Goal: Task Accomplishment & Management: Manage account settings

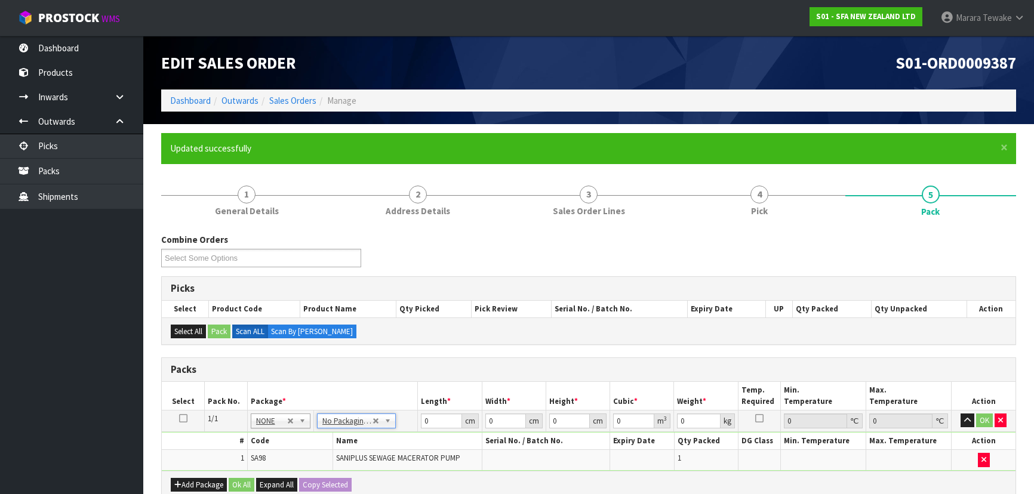
scroll to position [162, 0]
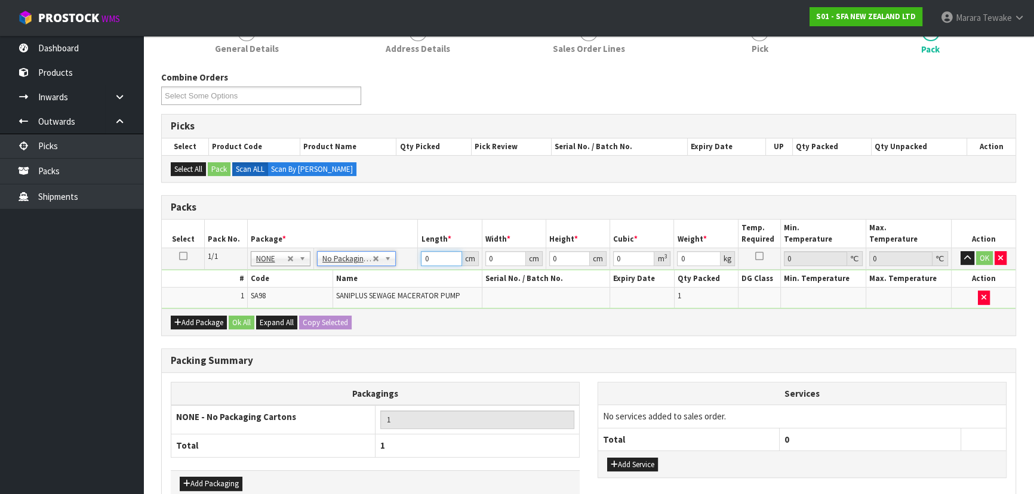
click at [402, 245] on table "Select Pack No. Package * Length * Width * Height * Cubic * Weight * Temp. Requ…" at bounding box center [589, 264] width 854 height 89
type input "56"
type input "25"
type input "3"
type input "0.0042"
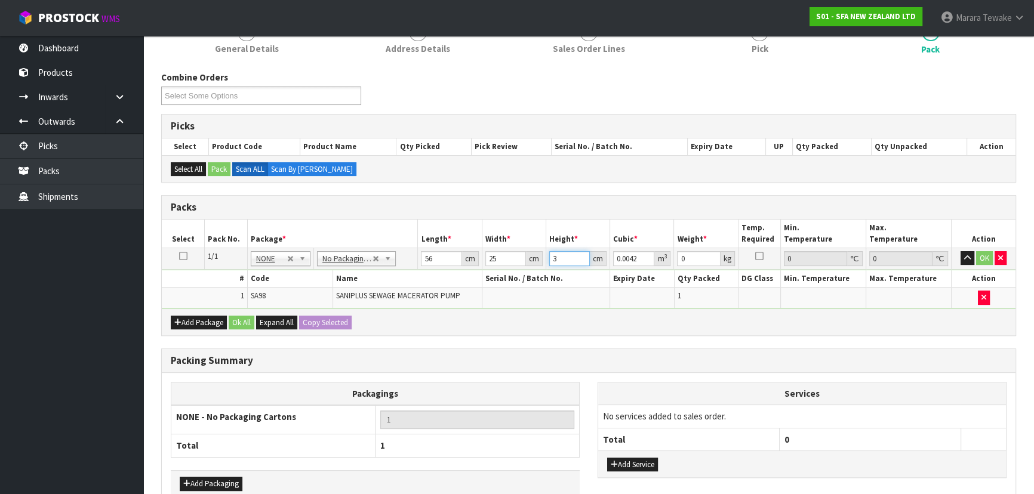
type input "34"
type input "0.0476"
type input "34"
type input "8"
click at [960, 251] on button "button" at bounding box center [967, 258] width 14 height 14
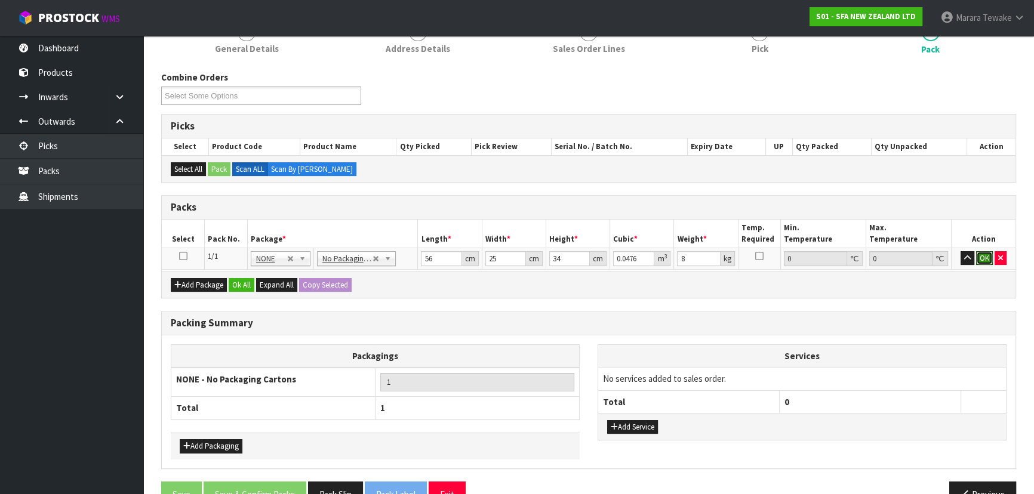
click button "OK" at bounding box center [984, 258] width 17 height 14
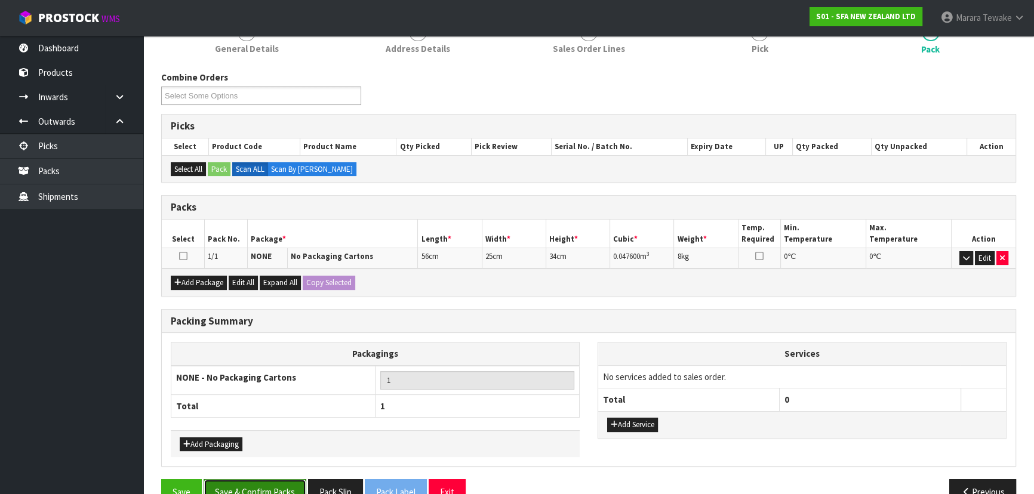
click at [263, 487] on button "Save & Confirm Packs" at bounding box center [255, 492] width 103 height 26
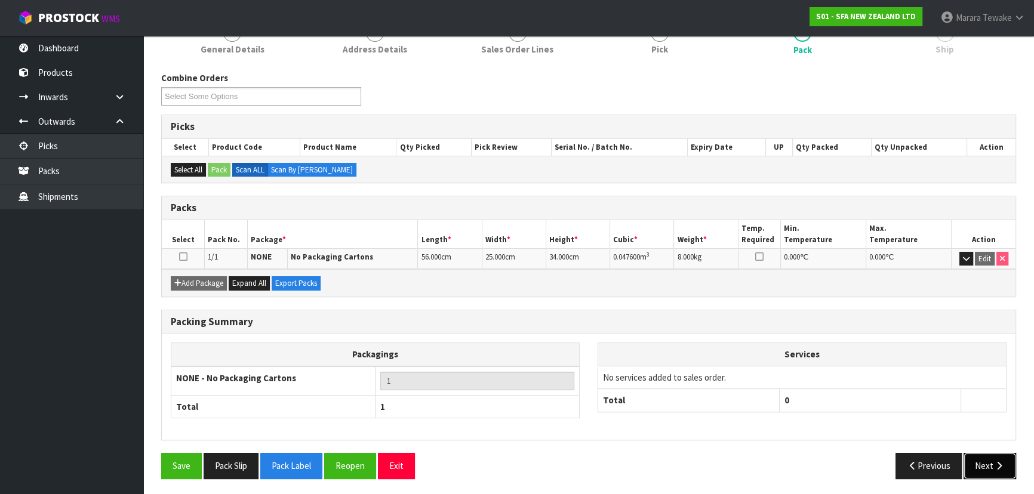
click at [990, 466] on button "Next" at bounding box center [989, 466] width 53 height 26
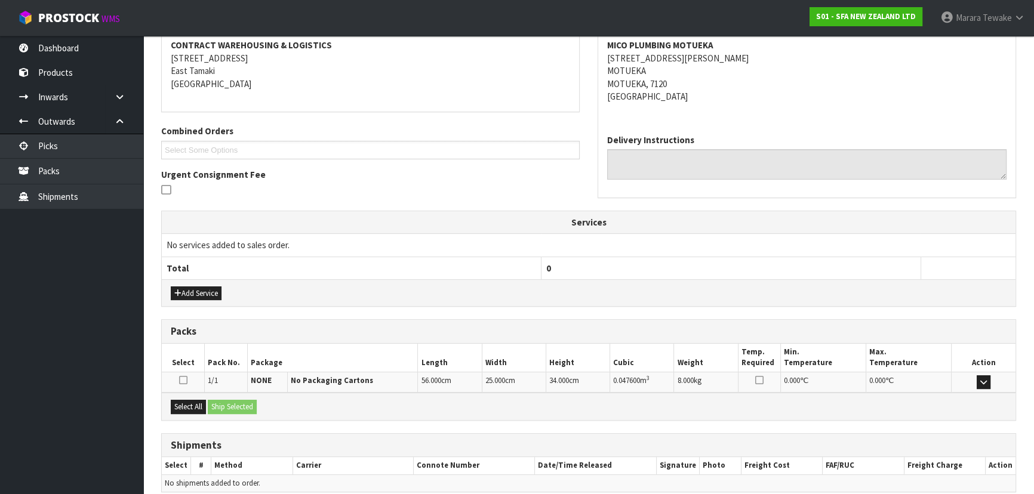
scroll to position [279, 0]
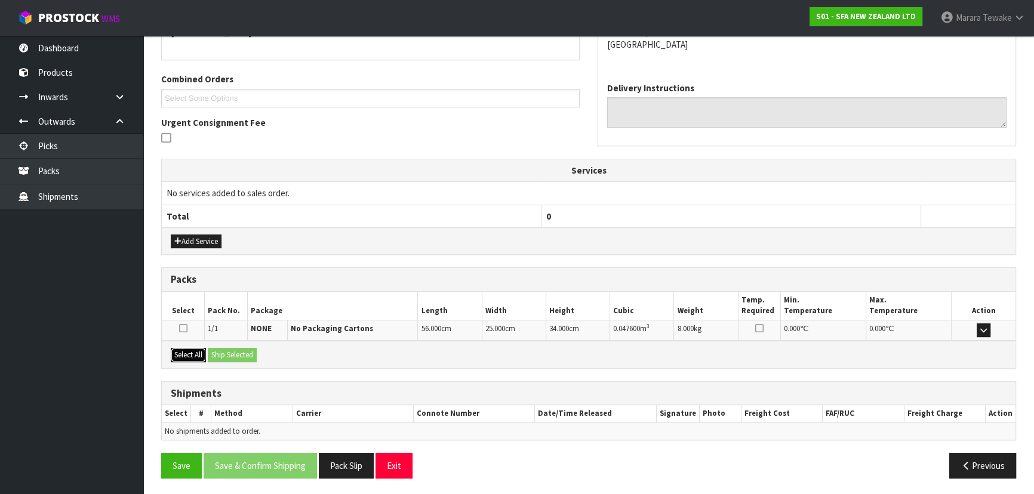
drag, startPoint x: 194, startPoint y: 354, endPoint x: 219, endPoint y: 351, distance: 25.2
click at [196, 353] on button "Select All" at bounding box center [188, 355] width 35 height 14
click at [221, 351] on button "Ship Selected" at bounding box center [232, 355] width 49 height 14
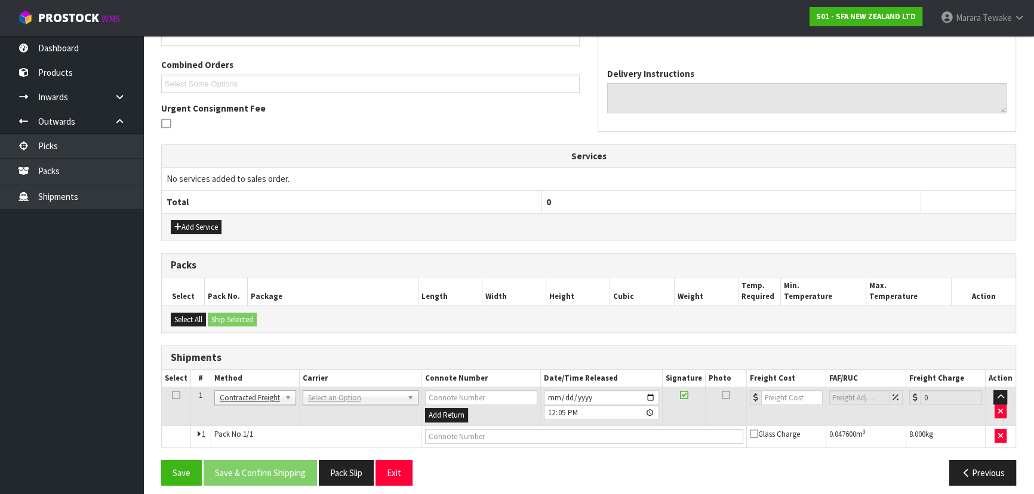
scroll to position [301, 0]
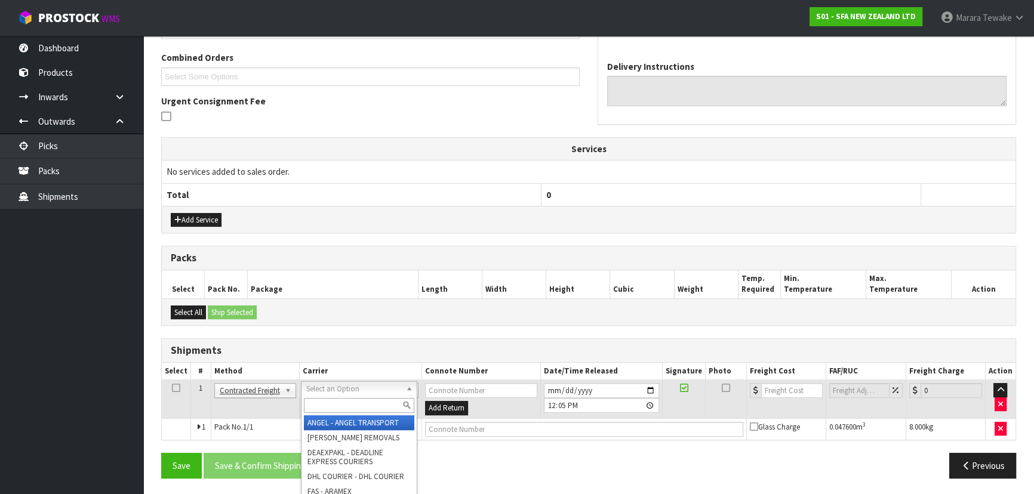
click at [328, 404] on input "text" at bounding box center [359, 405] width 110 height 15
type input "NZP"
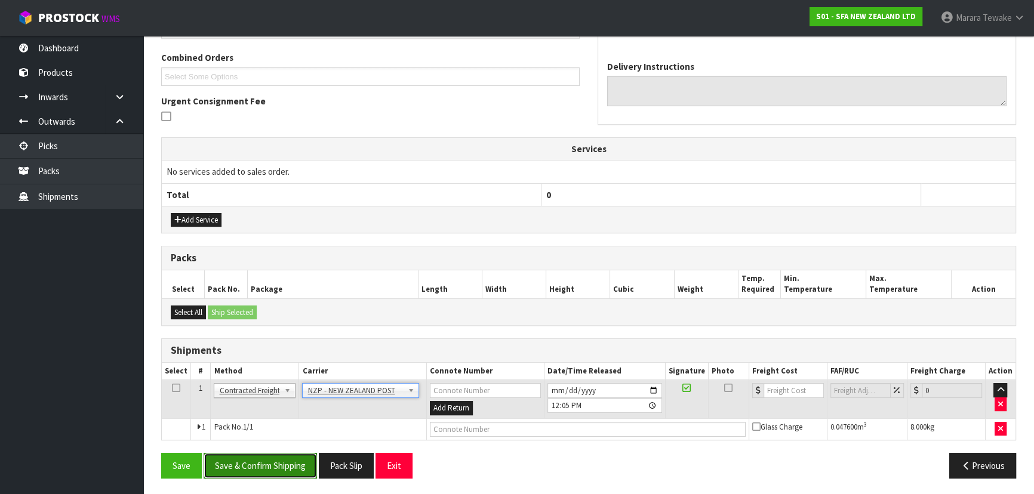
click at [286, 458] on button "Save & Confirm Shipping" at bounding box center [260, 466] width 113 height 26
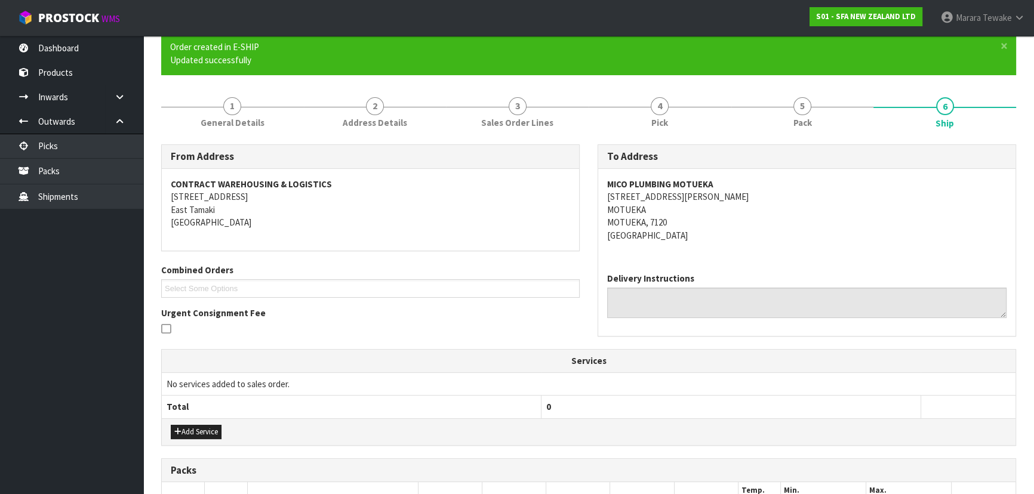
scroll to position [284, 0]
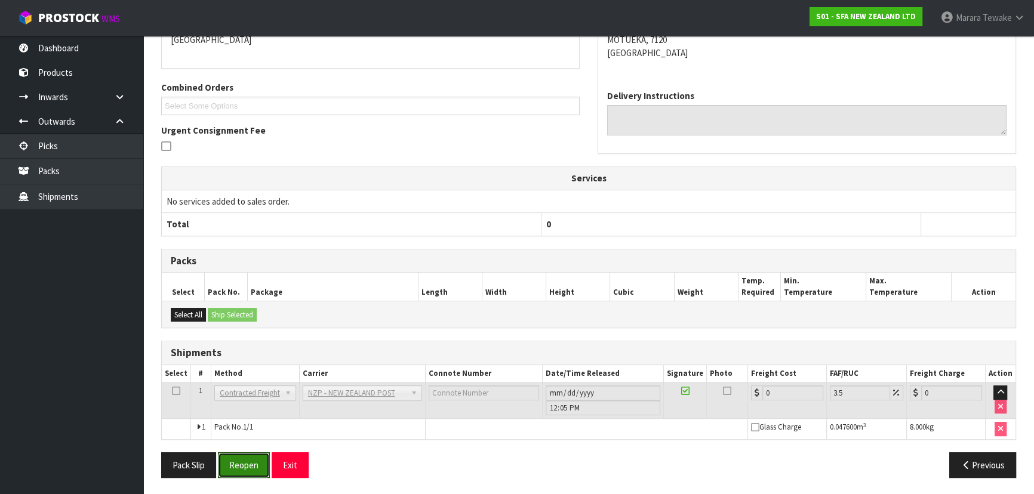
drag, startPoint x: 241, startPoint y: 464, endPoint x: 42, endPoint y: 450, distance: 198.6
click at [241, 464] on button "Reopen" at bounding box center [244, 465] width 52 height 26
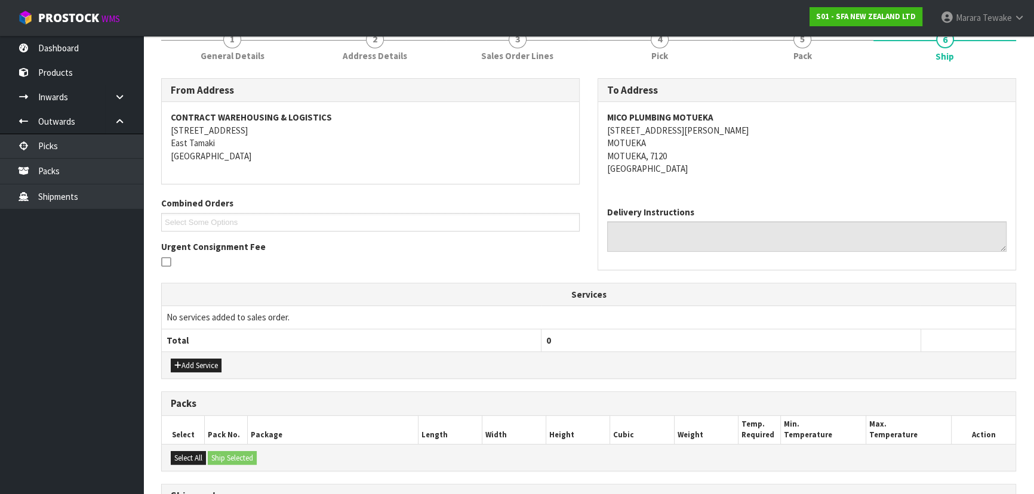
scroll to position [301, 0]
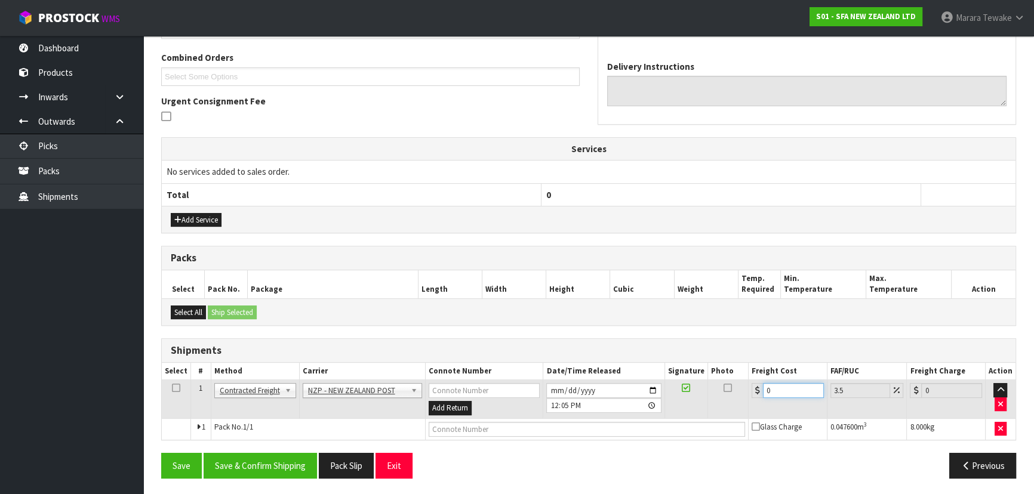
drag, startPoint x: 771, startPoint y: 389, endPoint x: 746, endPoint y: 381, distance: 25.7
click at [758, 388] on div "0" at bounding box center [787, 390] width 72 height 15
type input "2"
type input "2.07"
type input "27"
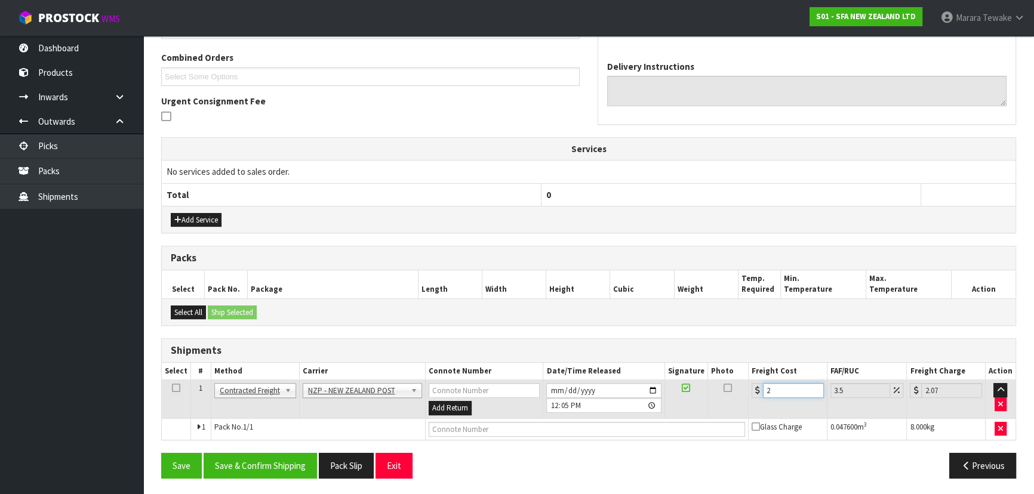
type input "27.94"
type input "27.6"
type input "28.57"
type input "27.63"
type input "28.6"
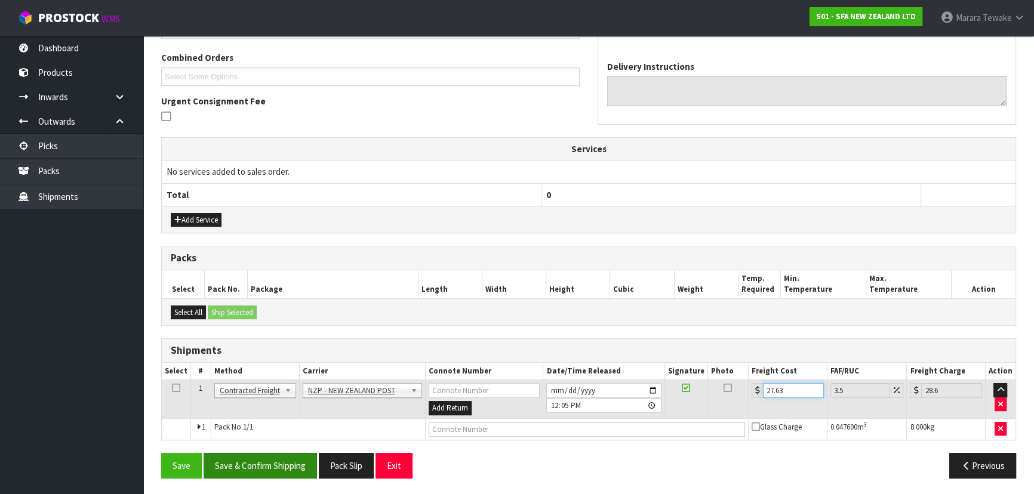
type input "27.63"
click at [308, 456] on button "Save & Confirm Shipping" at bounding box center [260, 466] width 113 height 26
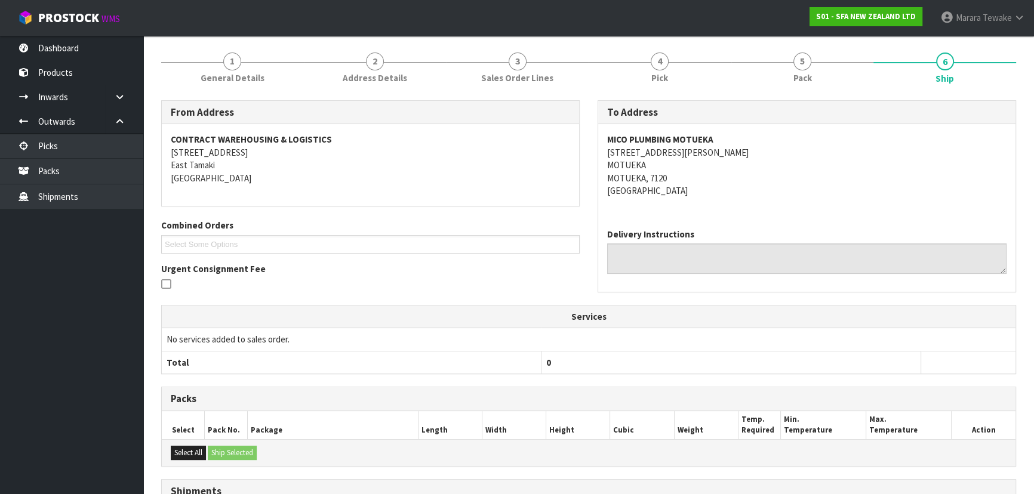
scroll to position [279, 0]
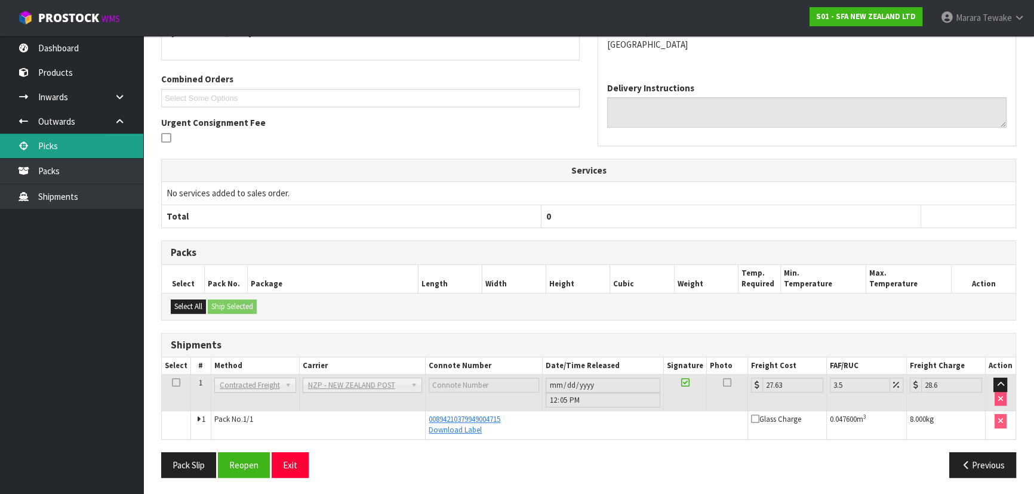
click at [77, 149] on link "Picks" at bounding box center [71, 146] width 143 height 24
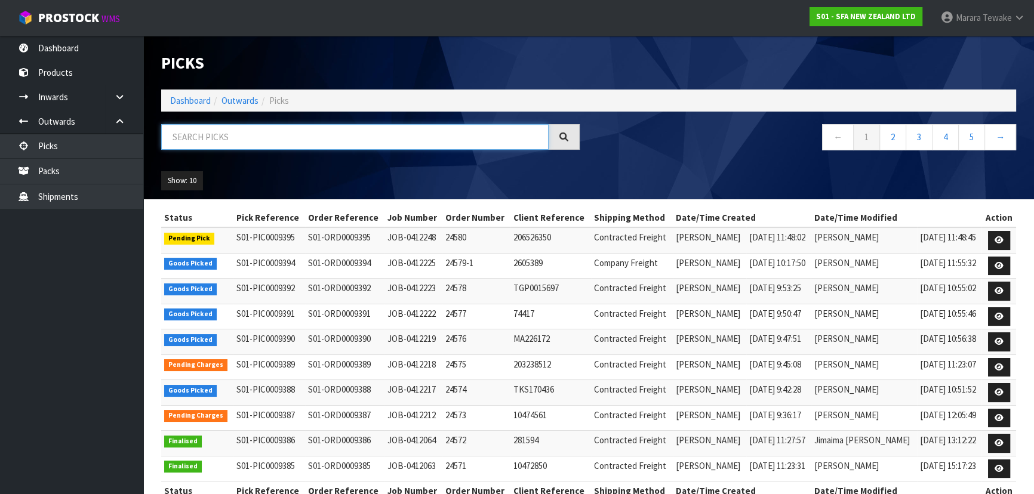
click at [220, 132] on input "text" at bounding box center [354, 137] width 387 height 26
type input "JOB-0412222"
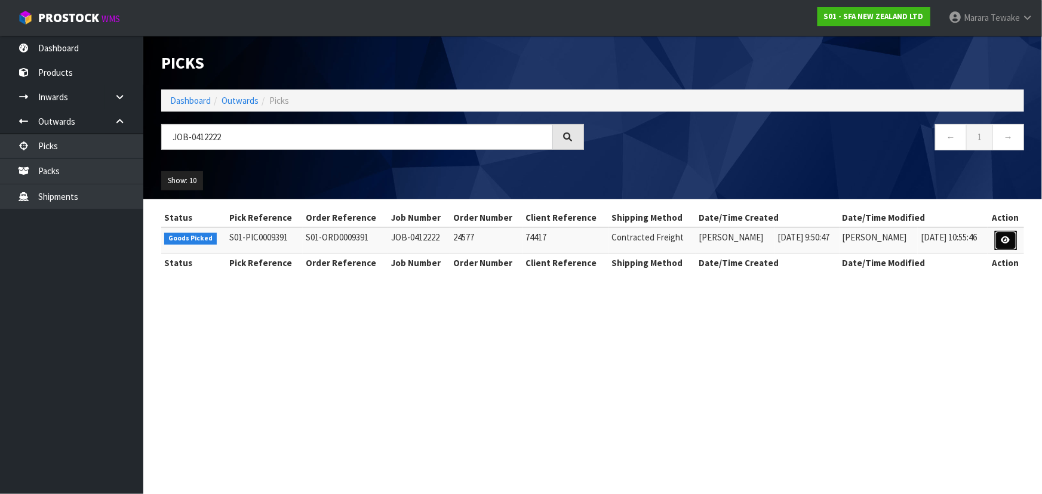
click at [1003, 241] on icon at bounding box center [1005, 240] width 9 height 8
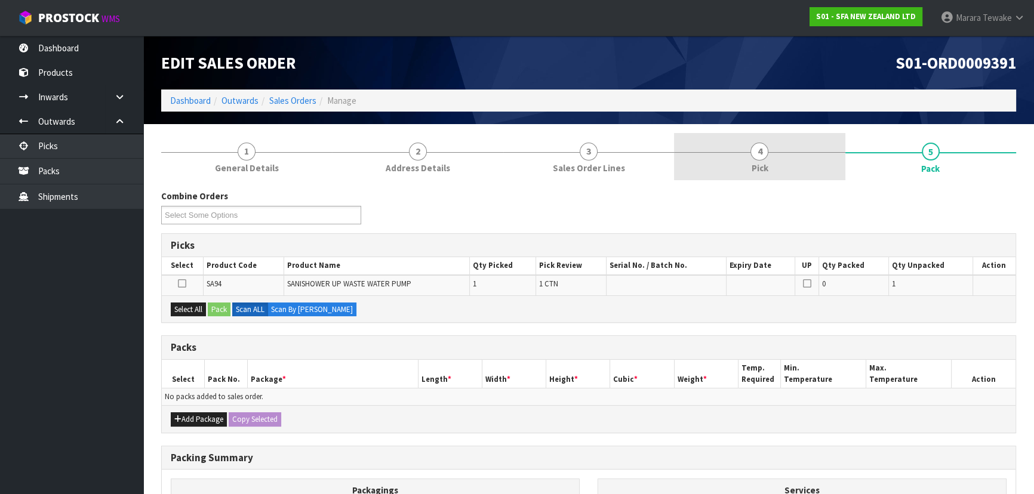
click at [779, 161] on link "4 Pick" at bounding box center [759, 156] width 171 height 47
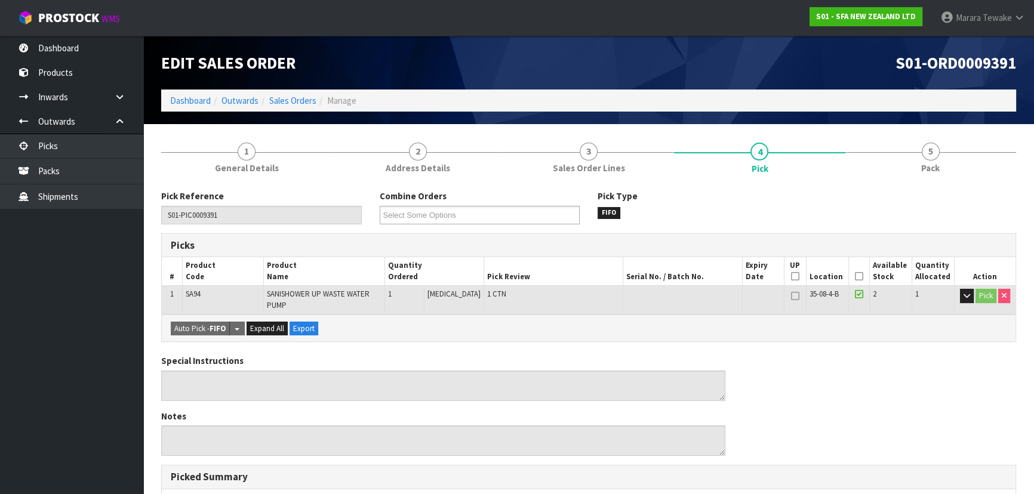
click at [855, 277] on icon at bounding box center [859, 276] width 8 height 1
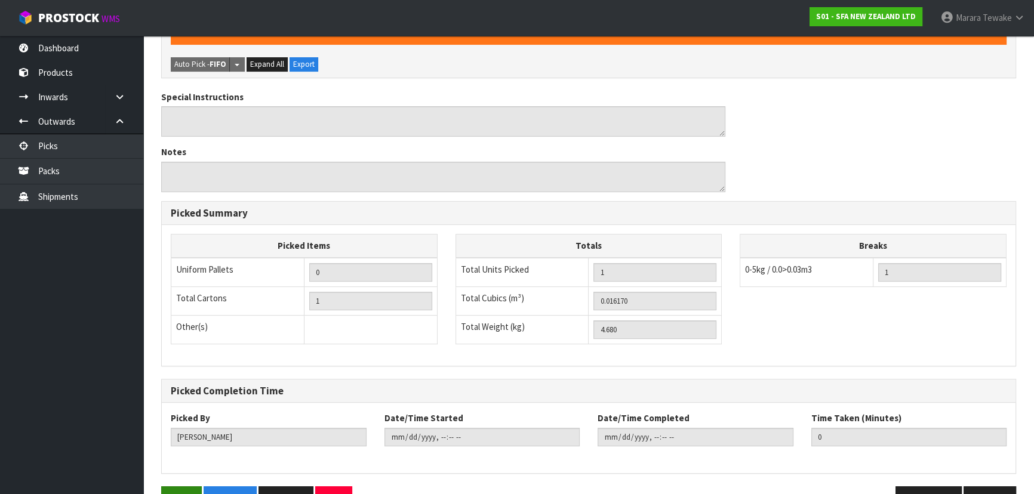
scroll to position [341, 0]
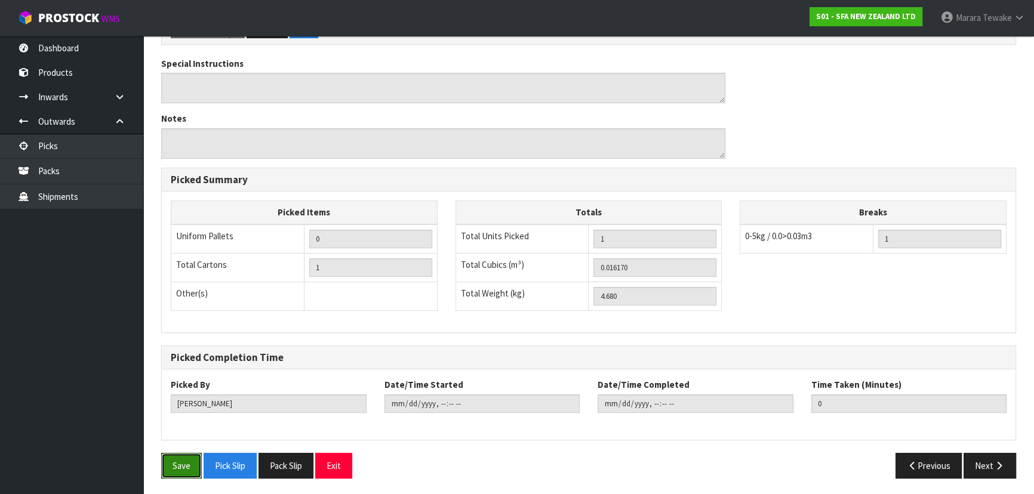
drag, startPoint x: 180, startPoint y: 469, endPoint x: 245, endPoint y: 447, distance: 68.0
click at [179, 468] on button "Save" at bounding box center [181, 466] width 41 height 26
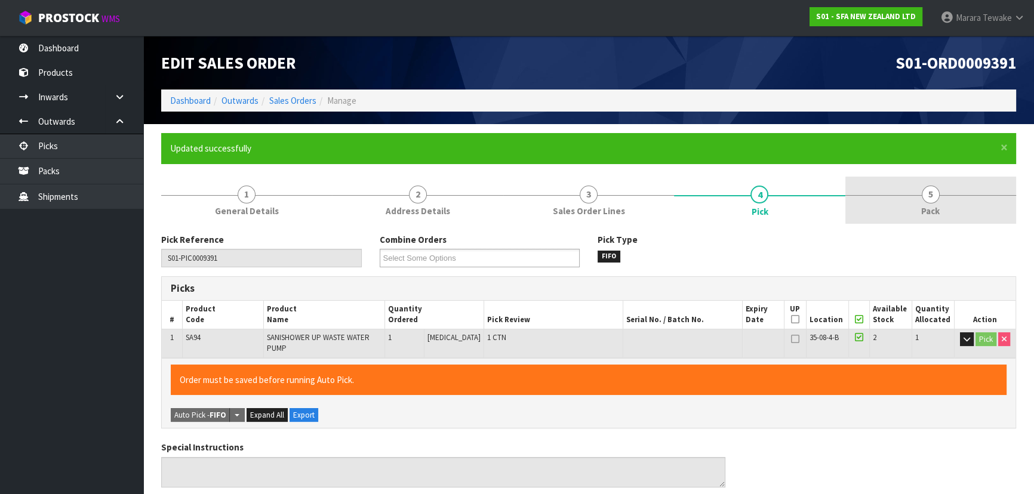
type input "[PERSON_NAME]"
type input "2025-09-12T12:08:59"
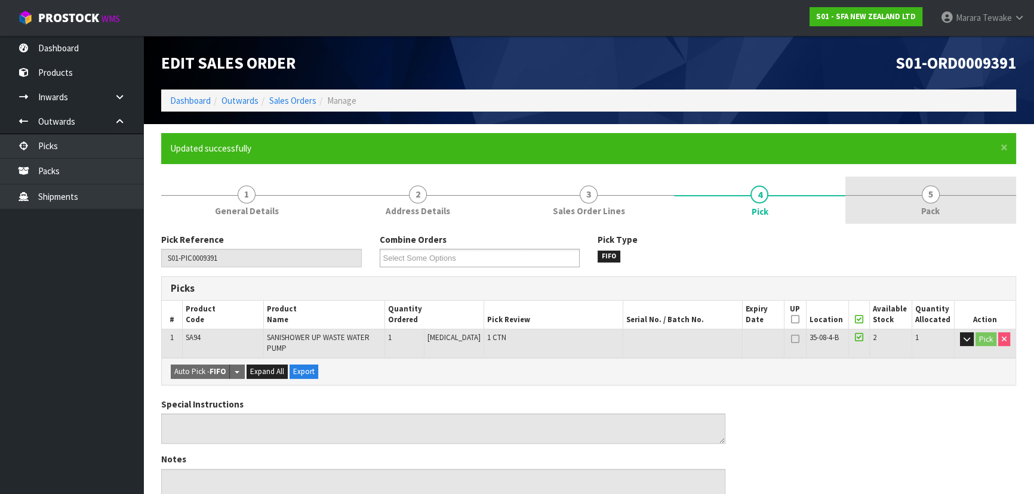
drag, startPoint x: 934, startPoint y: 196, endPoint x: 857, endPoint y: 215, distance: 79.9
click at [934, 196] on span "5" at bounding box center [931, 195] width 18 height 18
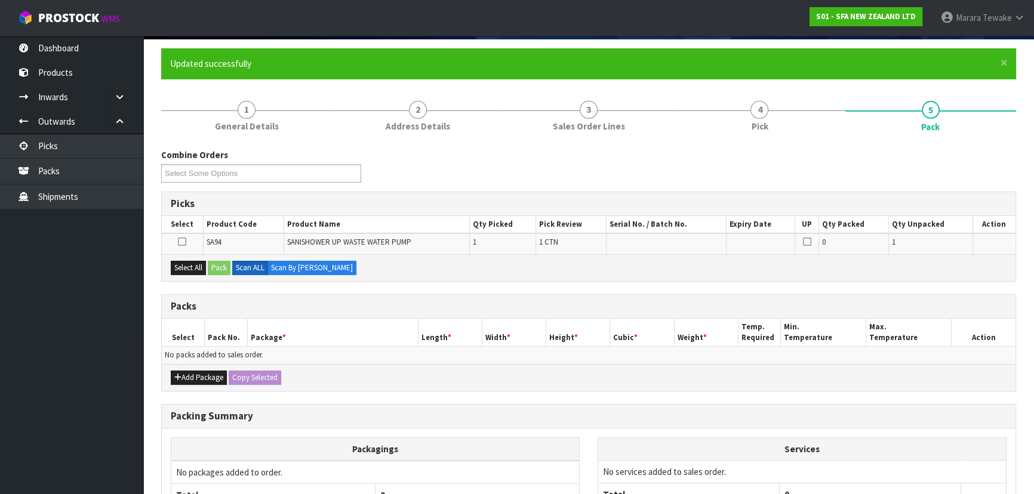
scroll to position [200, 0]
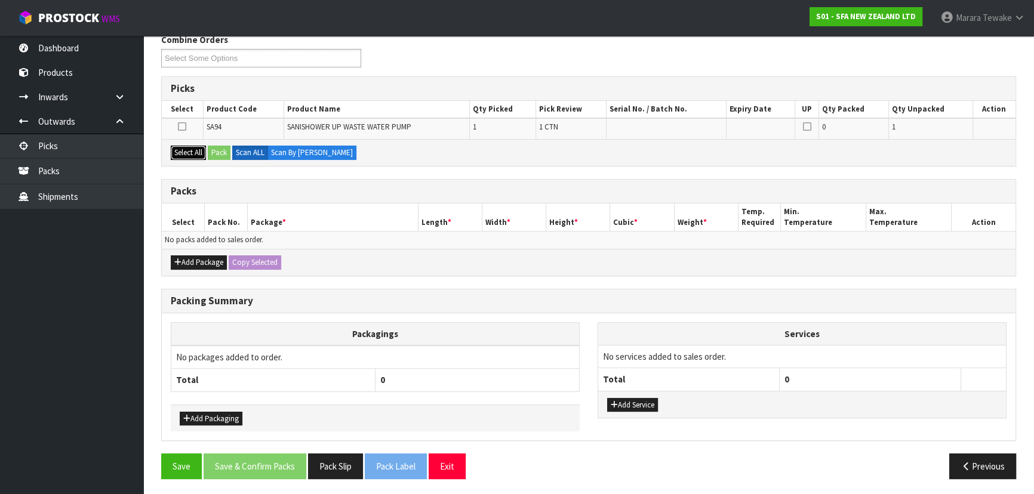
click at [183, 153] on button "Select All" at bounding box center [188, 153] width 35 height 14
click at [221, 156] on button "Pack" at bounding box center [219, 153] width 23 height 14
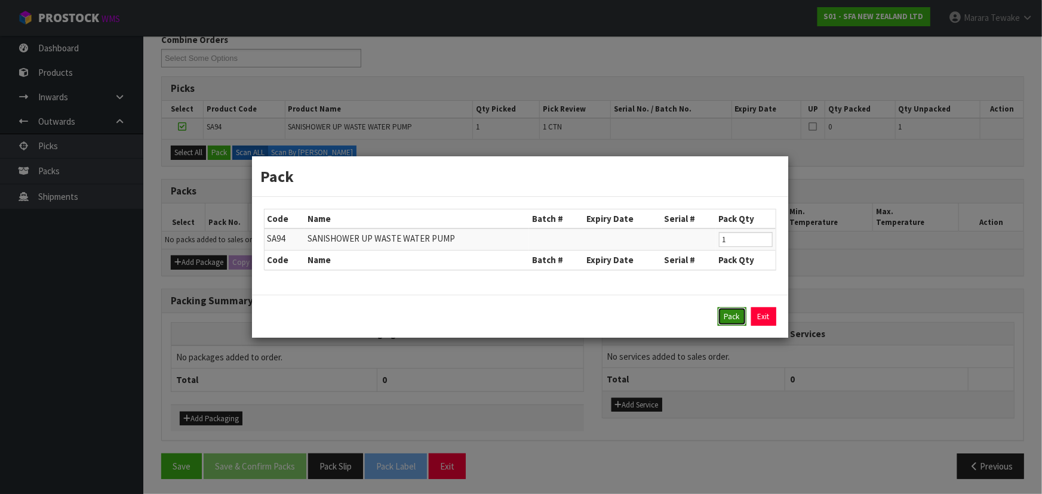
click at [724, 317] on button "Pack" at bounding box center [731, 316] width 29 height 19
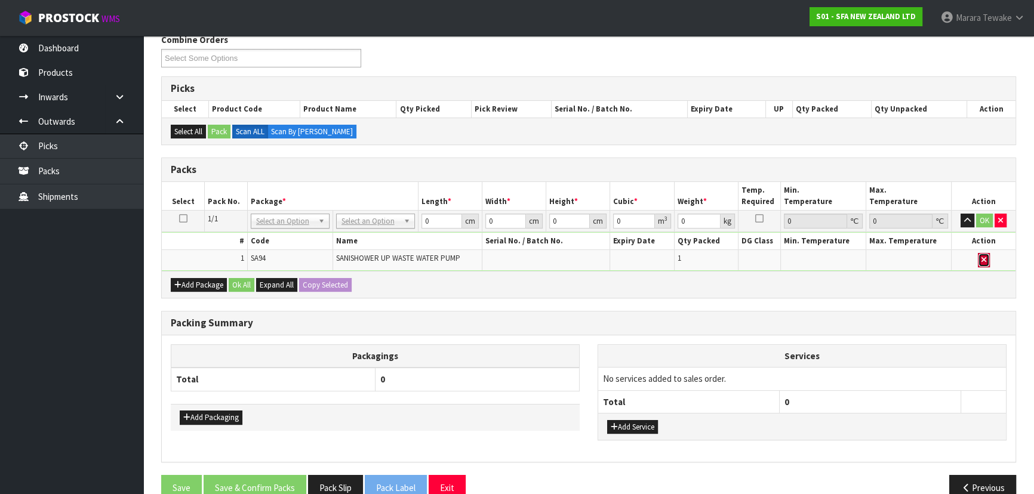
click at [986, 260] on button "button" at bounding box center [984, 260] width 12 height 14
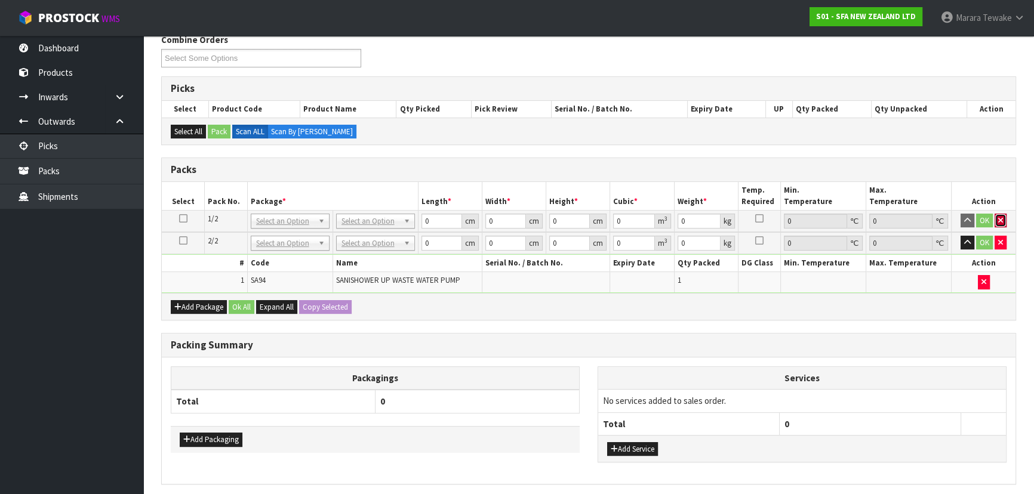
click at [1002, 217] on icon "button" at bounding box center [1000, 221] width 5 height 8
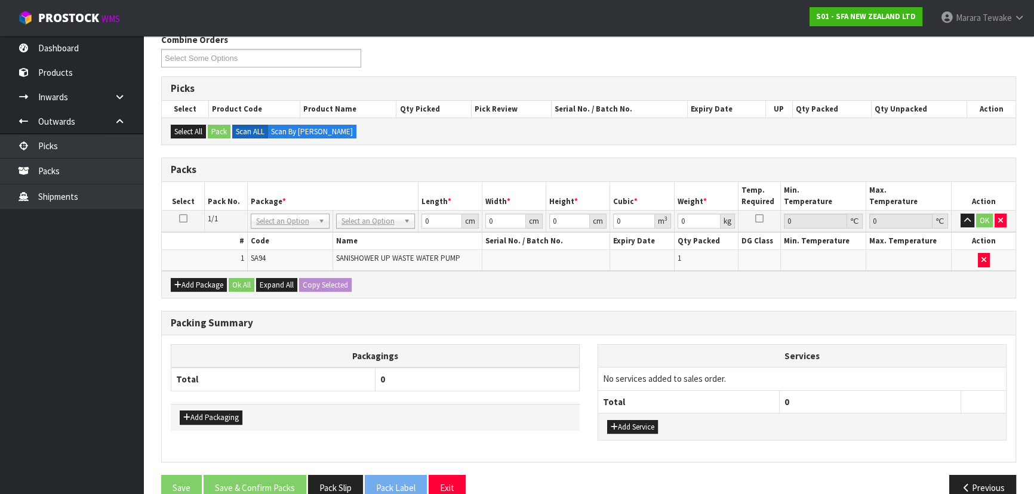
click at [368, 226] on td "No Packaging Cartons PLT GEN120 (1200 X 1000) PLT ONE WAY SKID CHEP HIRE PALLET…" at bounding box center [374, 220] width 85 height 21
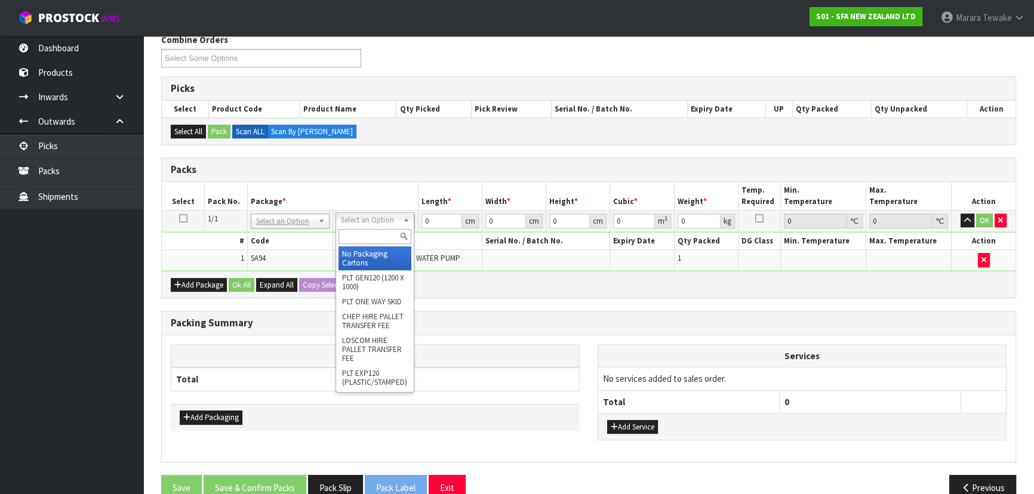
click at [369, 237] on input "text" at bounding box center [374, 236] width 73 height 15
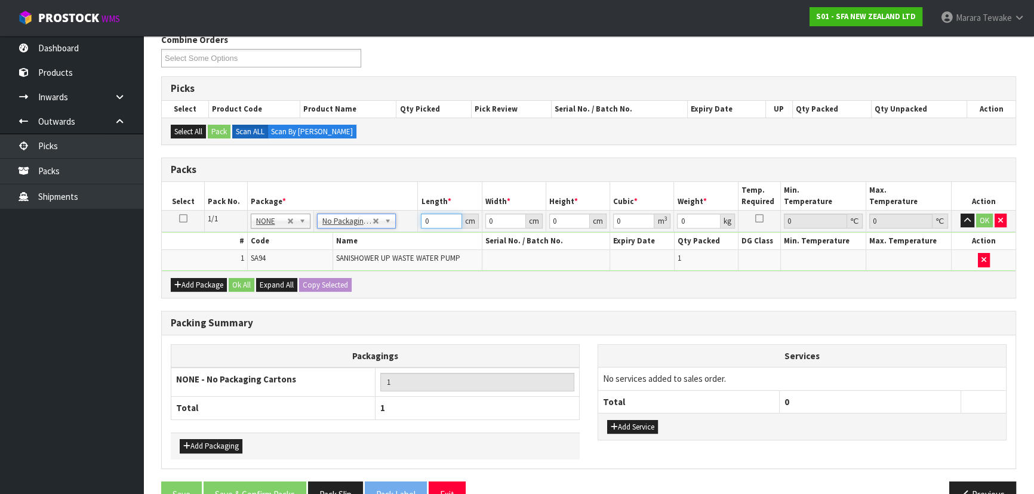
drag, startPoint x: 432, startPoint y: 220, endPoint x: 402, endPoint y: 201, distance: 34.9
click at [407, 206] on table "Select Pack No. Package * Length * Width * Height * Cubic * Weight * Temp. Requ…" at bounding box center [589, 226] width 854 height 89
type input "35"
type input "22"
type input "2"
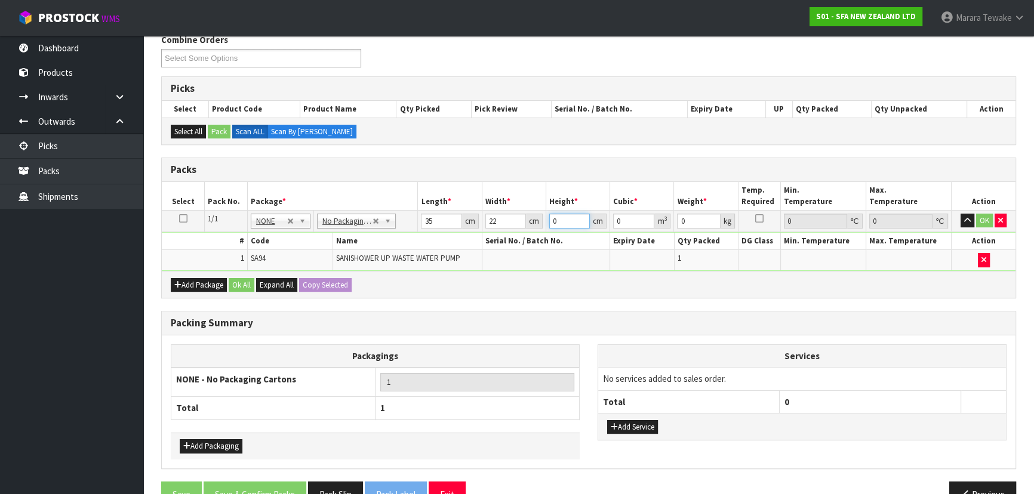
type input "0.00154"
type input "23"
type input "0.01771"
type input "23"
type input "5"
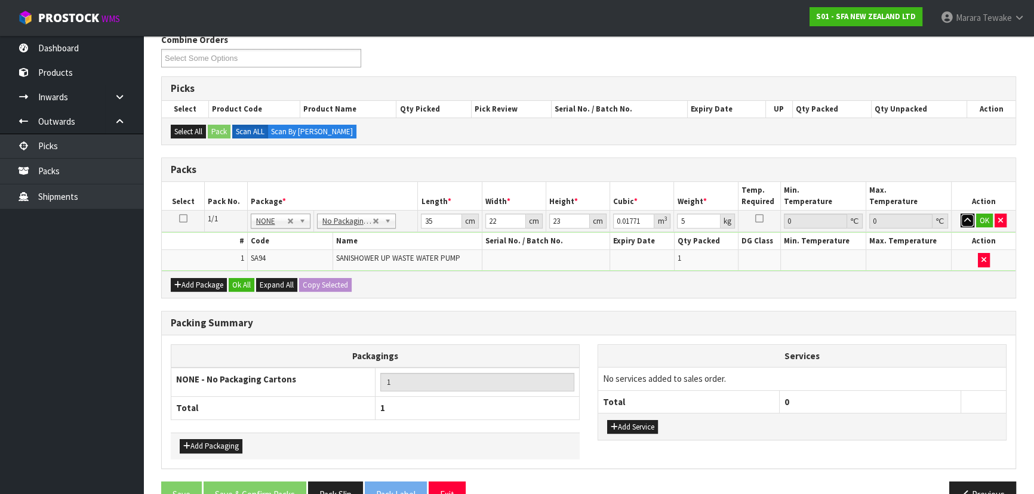
click at [960, 214] on button "button" at bounding box center [967, 221] width 14 height 14
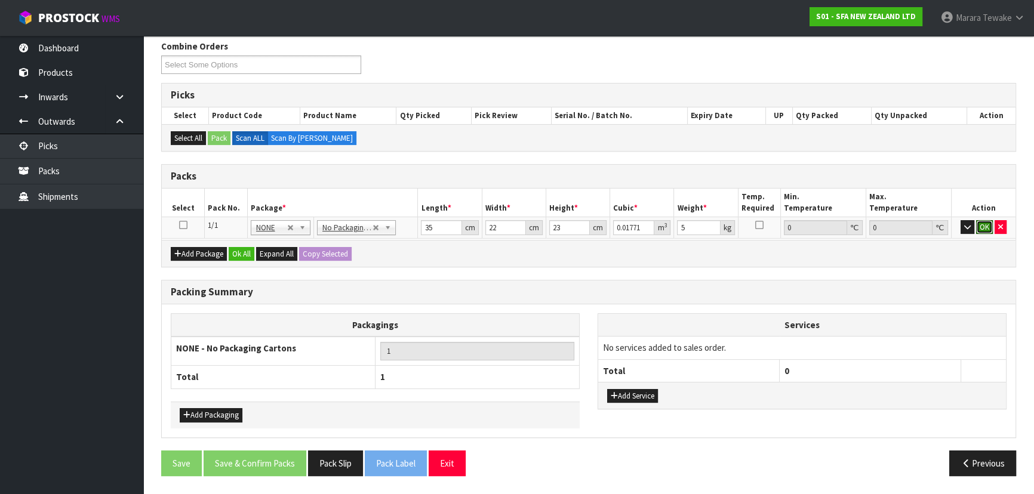
click button "OK" at bounding box center [984, 227] width 17 height 14
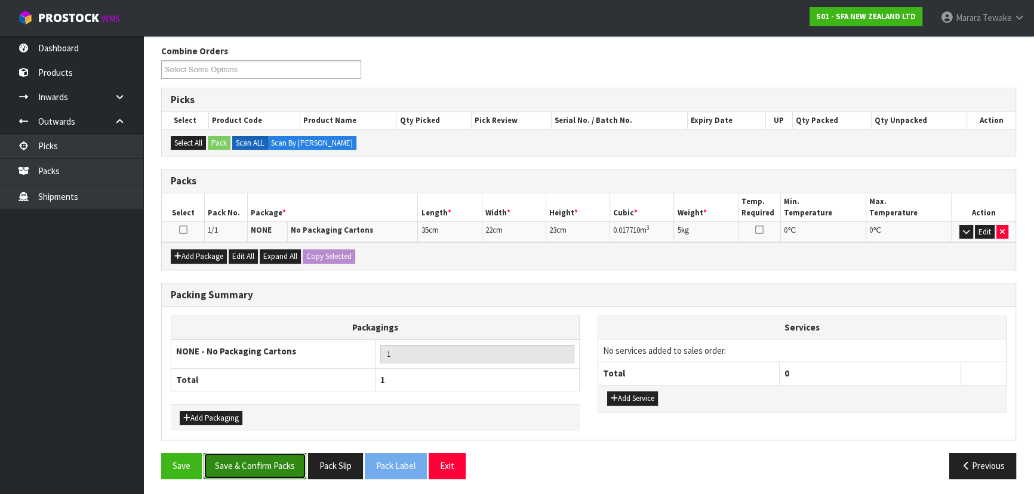
click at [266, 473] on button "Save & Confirm Packs" at bounding box center [255, 466] width 103 height 26
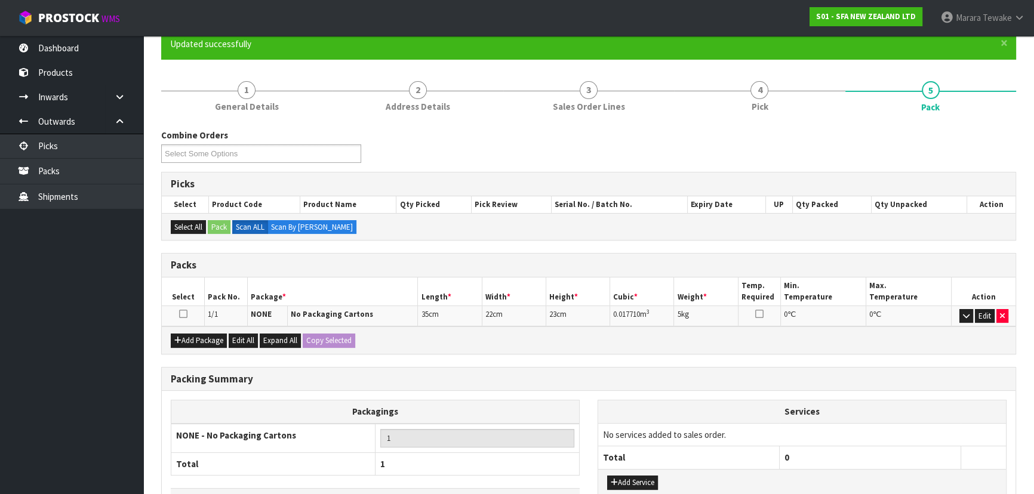
scroll to position [162, 0]
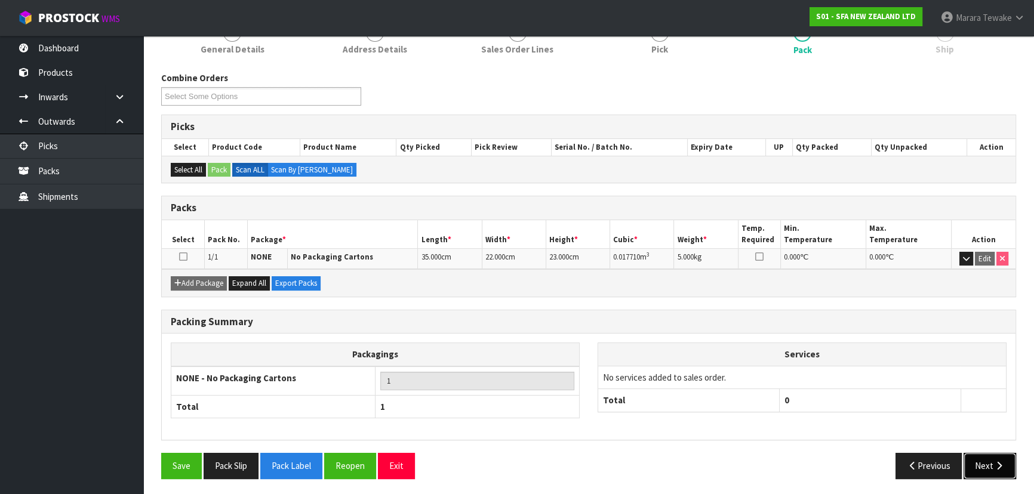
click at [1000, 464] on icon "button" at bounding box center [998, 465] width 11 height 9
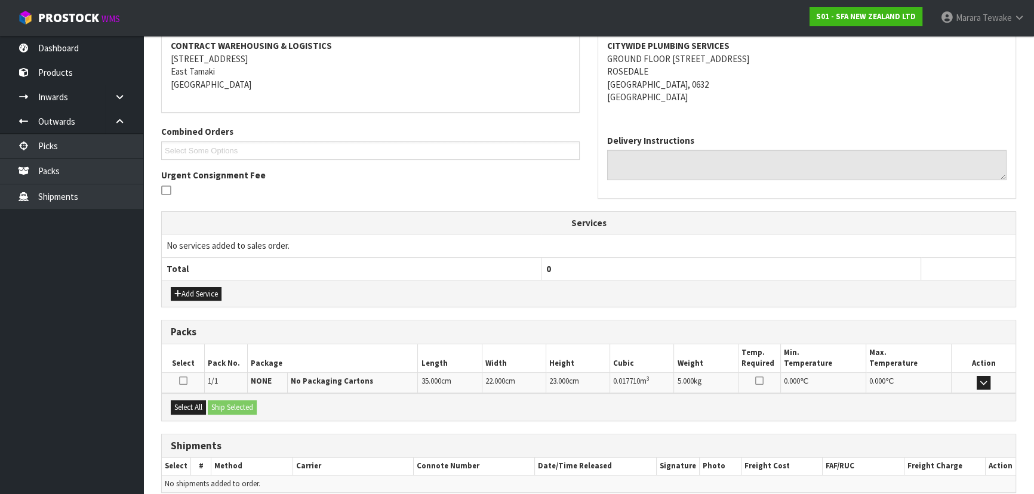
scroll to position [279, 0]
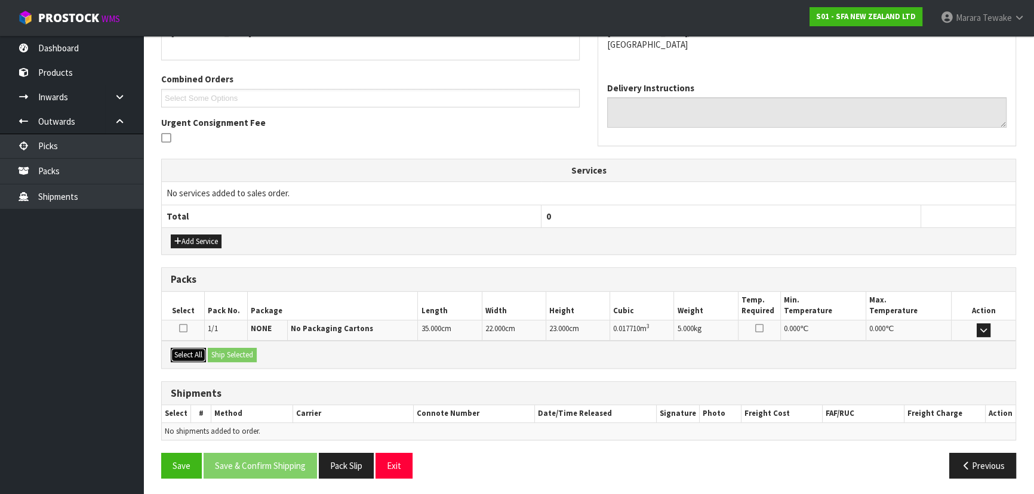
drag, startPoint x: 191, startPoint y: 349, endPoint x: 222, endPoint y: 349, distance: 31.0
click at [192, 349] on button "Select All" at bounding box center [188, 355] width 35 height 14
click at [239, 349] on button "Ship Selected" at bounding box center [232, 355] width 49 height 14
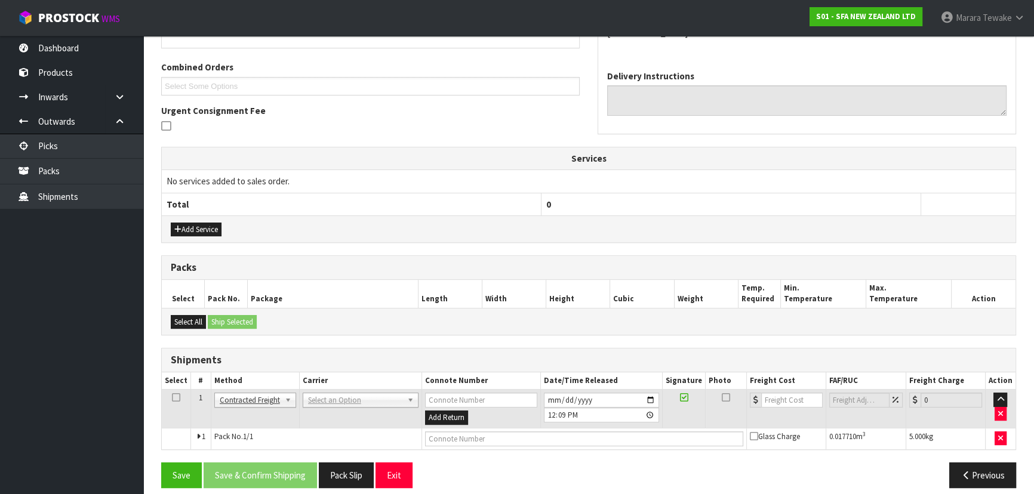
scroll to position [301, 0]
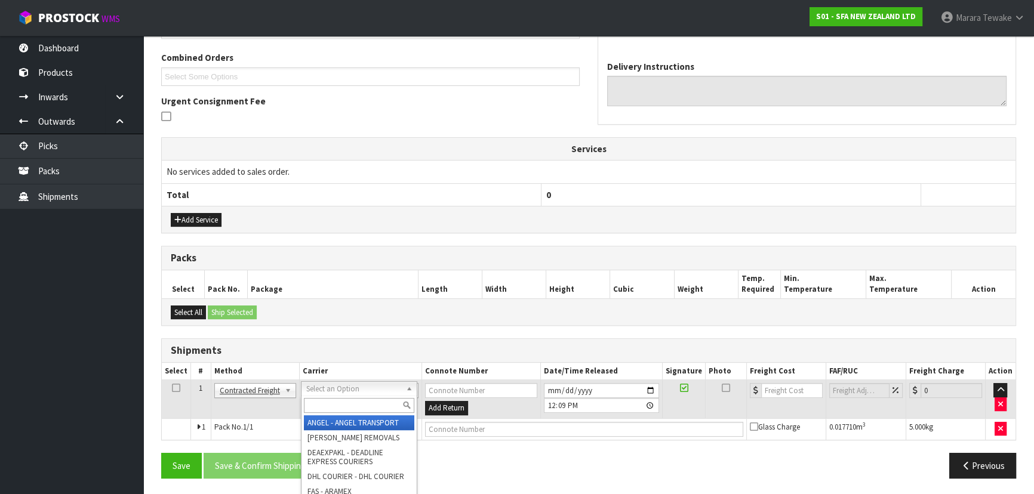
click at [325, 402] on input "text" at bounding box center [359, 405] width 110 height 15
type input "NZP"
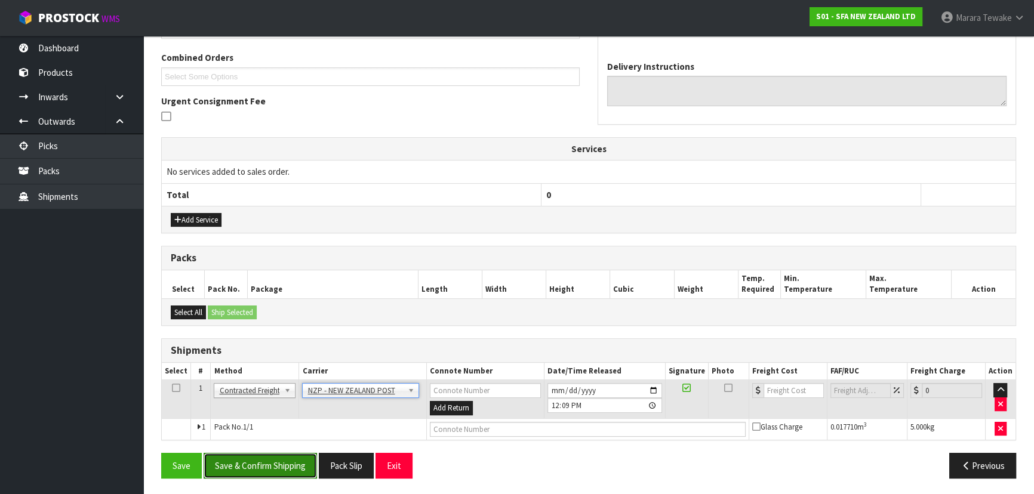
drag, startPoint x: 284, startPoint y: 465, endPoint x: 224, endPoint y: 461, distance: 60.4
click at [282, 465] on button "Save & Confirm Shipping" at bounding box center [260, 466] width 113 height 26
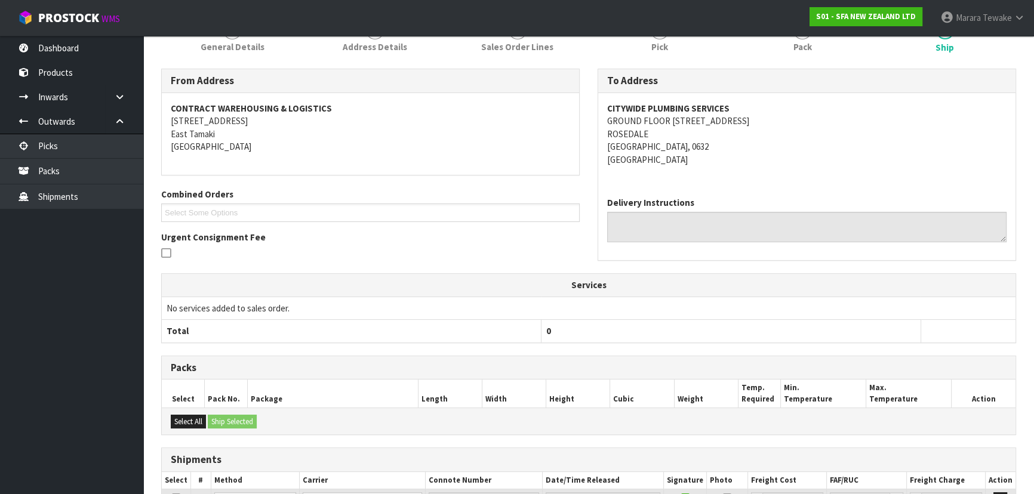
scroll to position [284, 0]
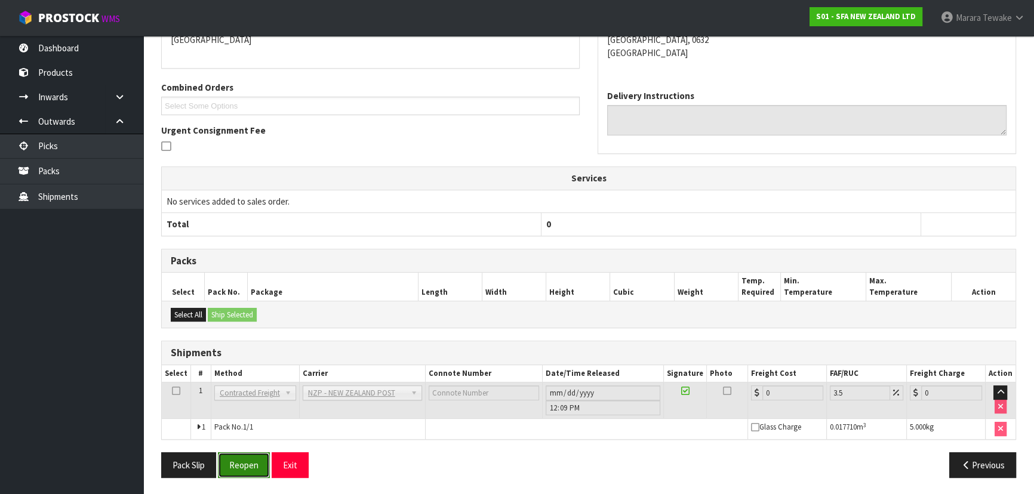
click at [233, 458] on button "Reopen" at bounding box center [244, 465] width 52 height 26
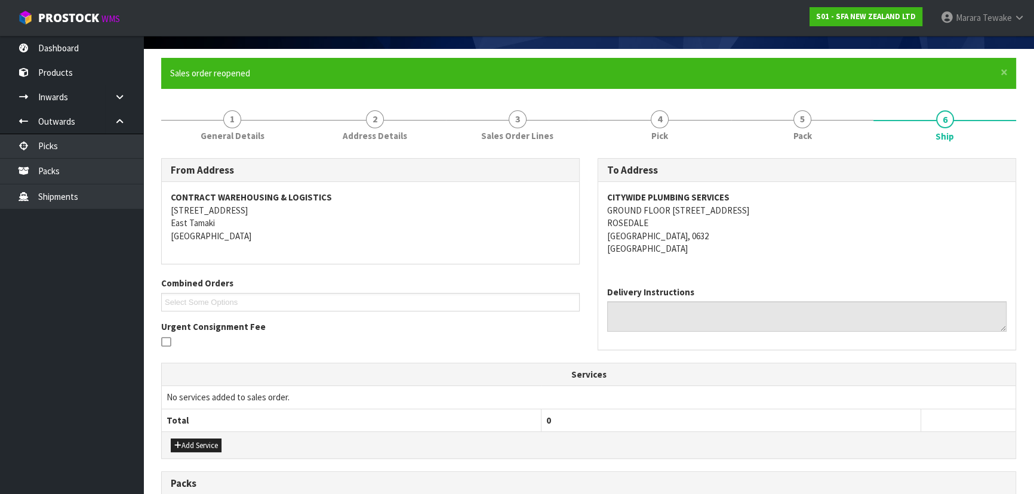
scroll to position [301, 0]
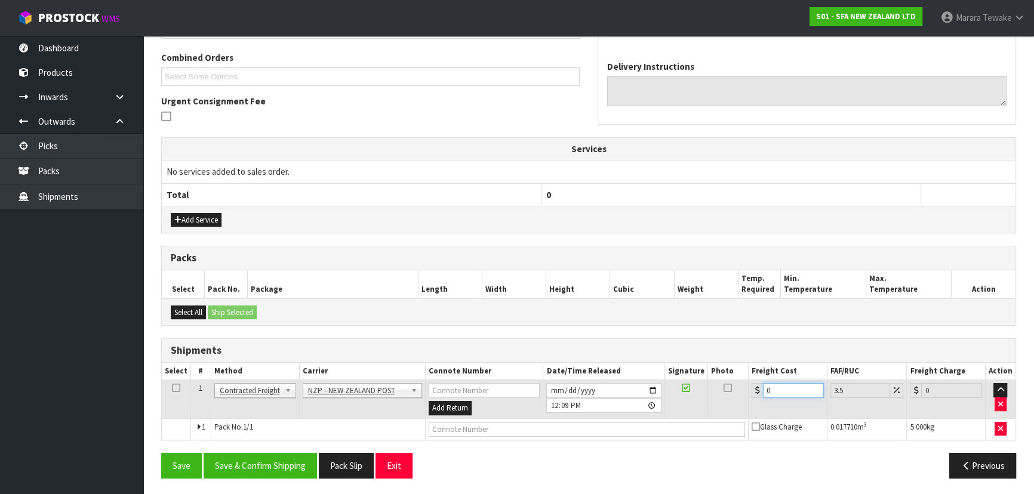
drag, startPoint x: 778, startPoint y: 389, endPoint x: 736, endPoint y: 362, distance: 50.0
click at [745, 374] on table "Select # Method Carrier Connote Number Date/Time Released Signature Photo Freig…" at bounding box center [589, 401] width 854 height 77
type input "4"
type input "4.14"
type input "4.3"
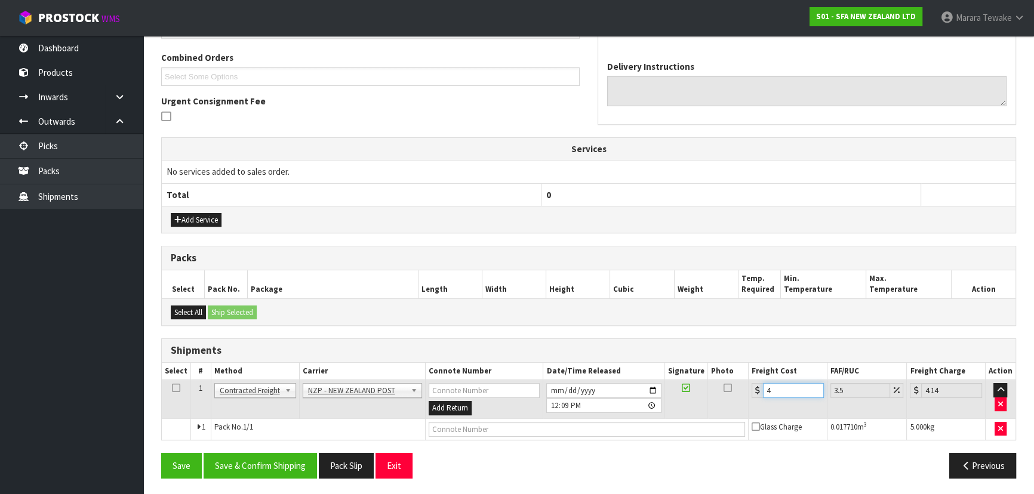
type input "4.45"
type input "4.33"
type input "4.48"
type input "4.33"
click at [300, 457] on button "Save & Confirm Shipping" at bounding box center [260, 466] width 113 height 26
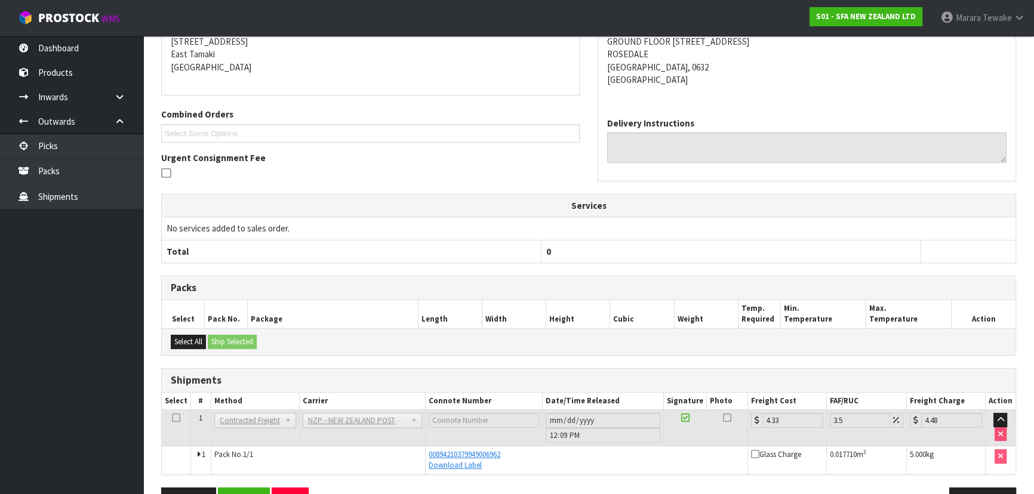
scroll to position [0, 0]
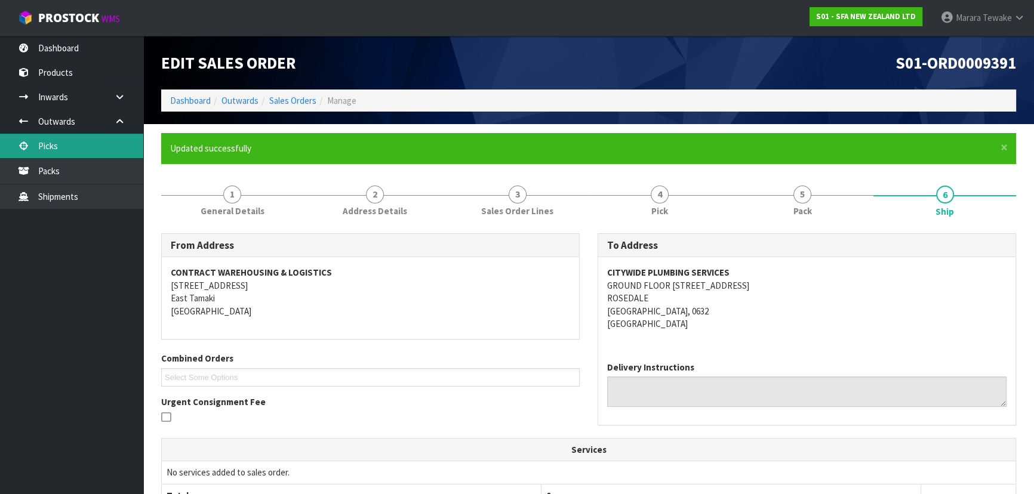
click at [112, 144] on link "Picks" at bounding box center [71, 146] width 143 height 24
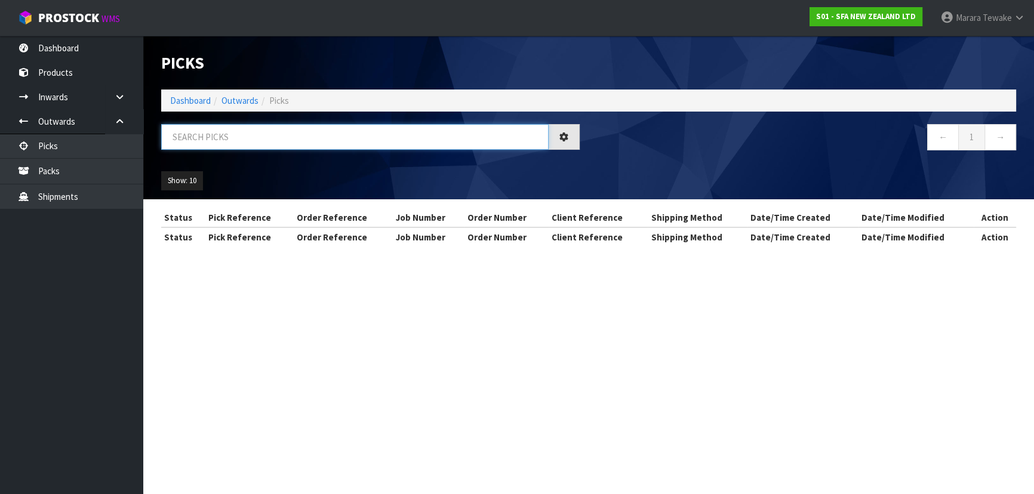
click at [279, 135] on input "text" at bounding box center [354, 137] width 387 height 26
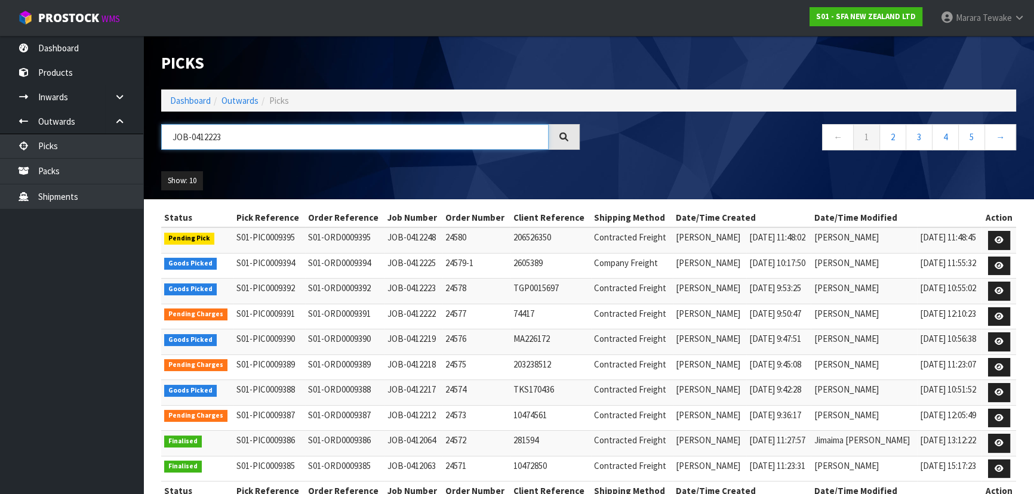
type input "JOB-0412223"
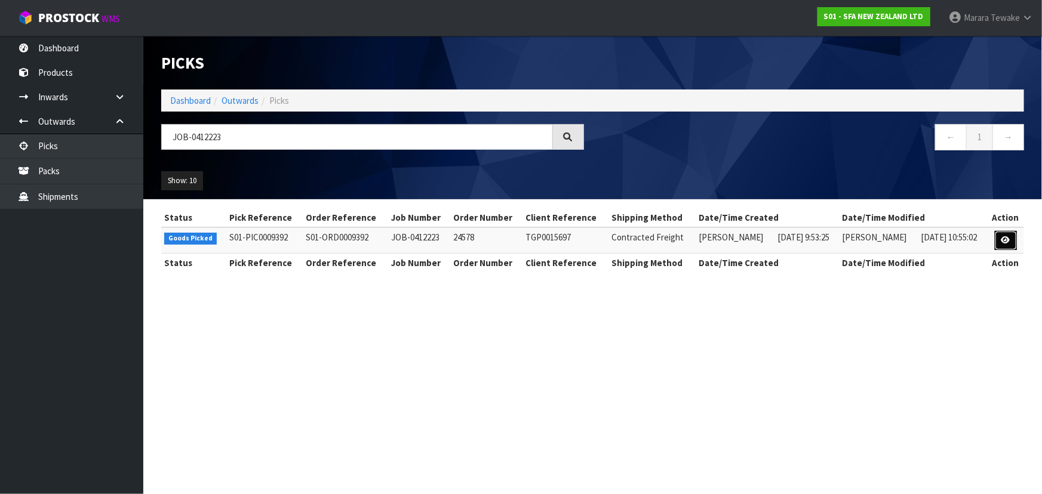
click at [995, 243] on link at bounding box center [1005, 240] width 22 height 19
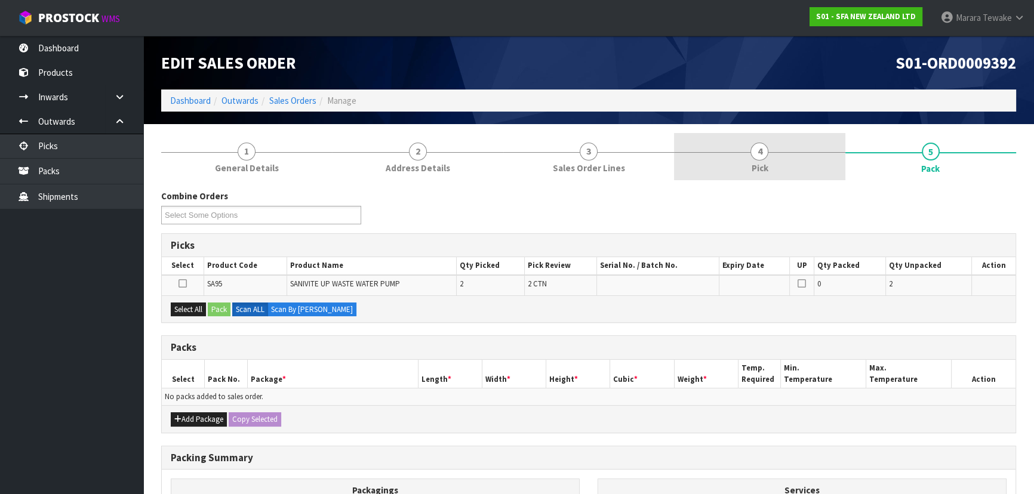
click at [825, 164] on link "4 Pick" at bounding box center [759, 156] width 171 height 47
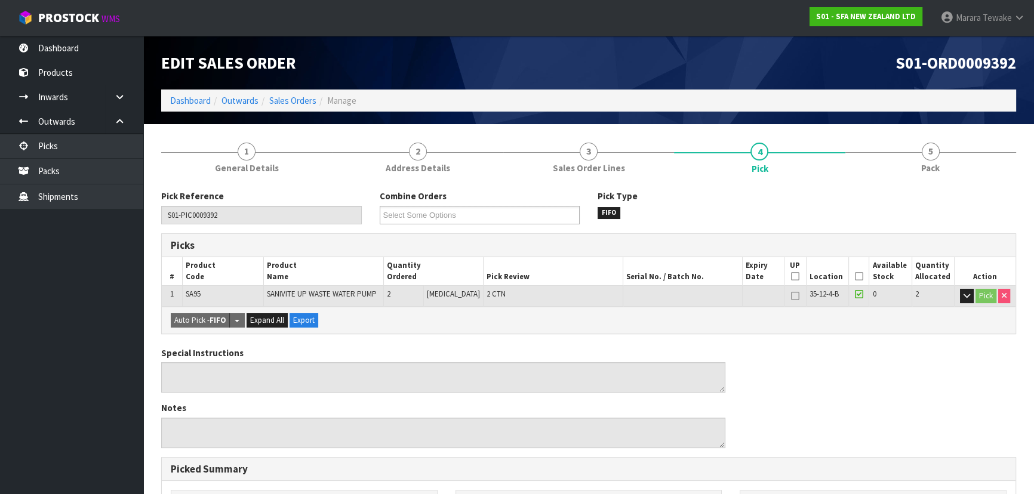
click at [858, 276] on icon at bounding box center [859, 276] width 8 height 1
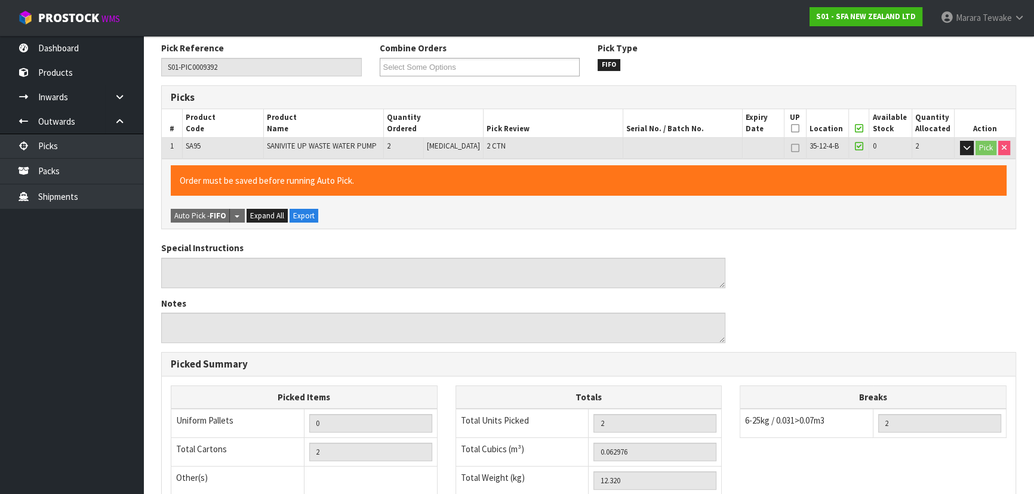
scroll to position [333, 0]
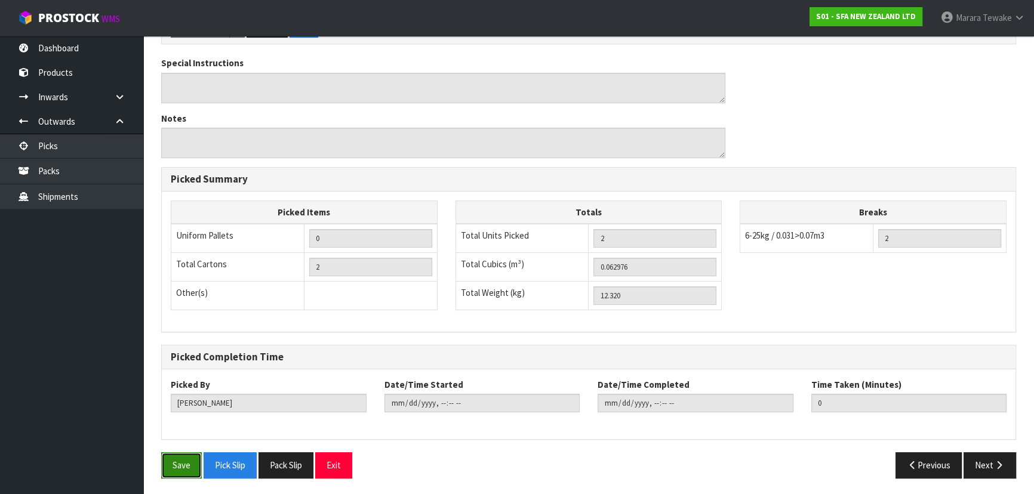
click at [185, 456] on button "Save" at bounding box center [181, 465] width 41 height 26
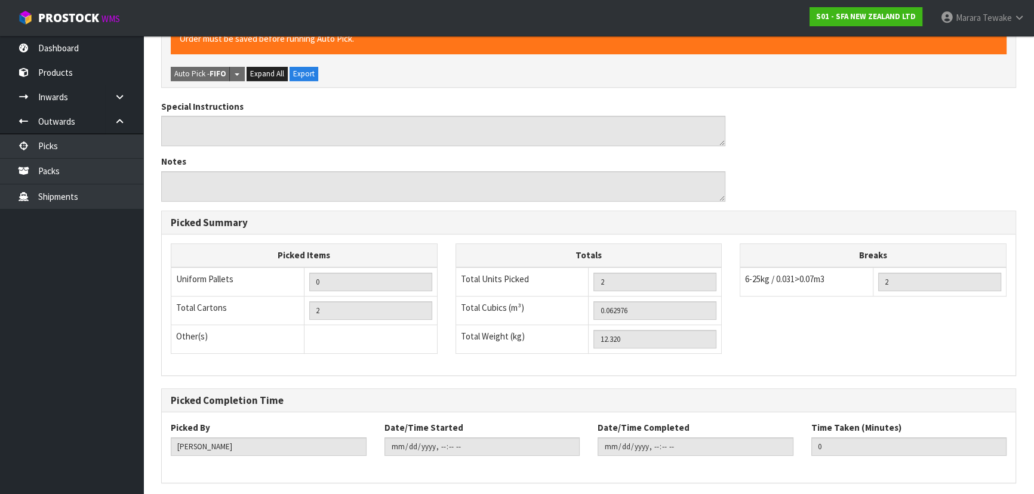
scroll to position [0, 0]
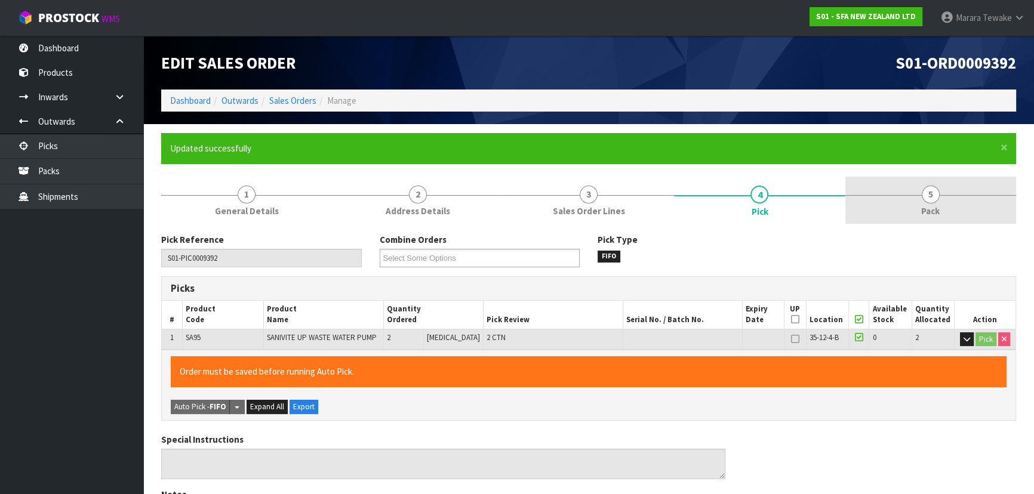
type input "[PERSON_NAME]"
type input "2025-09-12T12:13:50"
click at [928, 202] on span "5" at bounding box center [931, 195] width 18 height 18
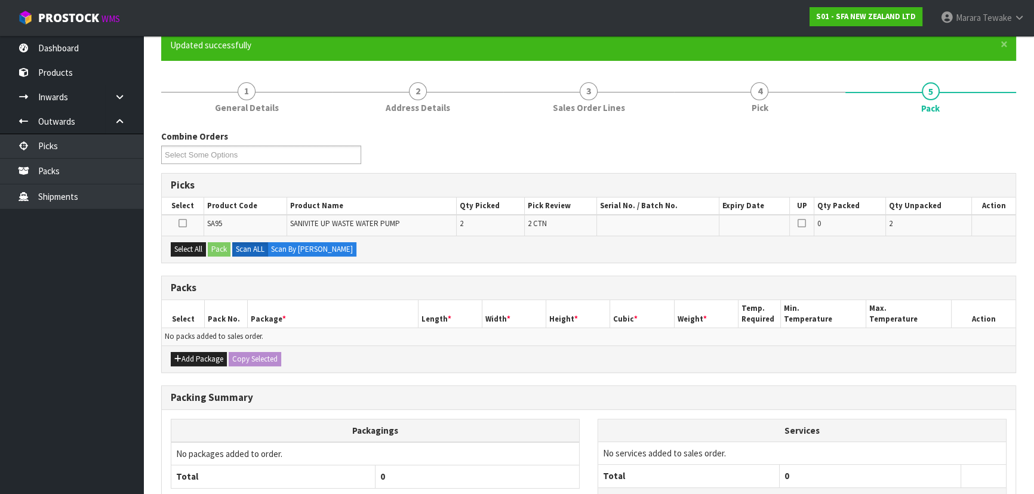
scroll to position [200, 0]
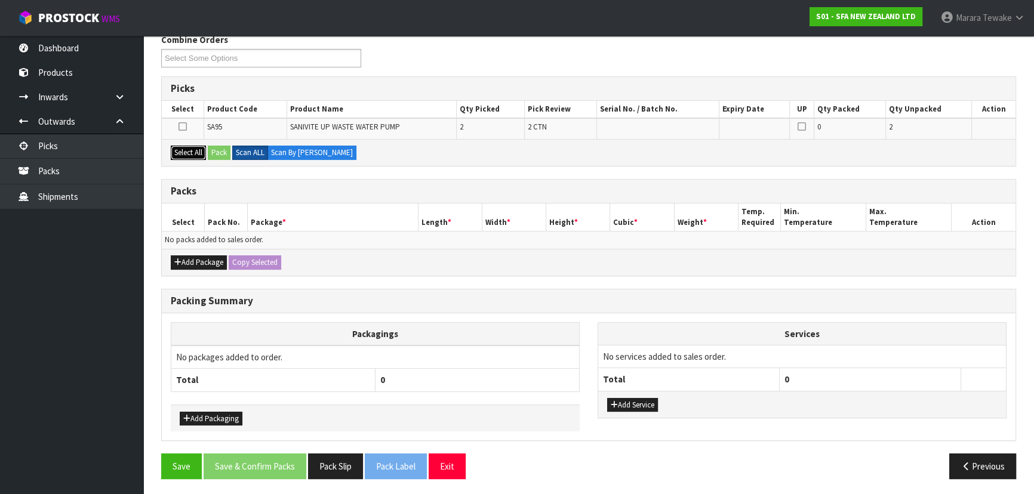
drag, startPoint x: 180, startPoint y: 149, endPoint x: 241, endPoint y: 151, distance: 60.9
click at [181, 149] on button "Select All" at bounding box center [188, 153] width 35 height 14
drag, startPoint x: 241, startPoint y: 151, endPoint x: 229, endPoint y: 154, distance: 12.3
click at [241, 151] on label "Scan ALL" at bounding box center [250, 153] width 36 height 14
click at [223, 150] on button "Pack" at bounding box center [219, 153] width 23 height 14
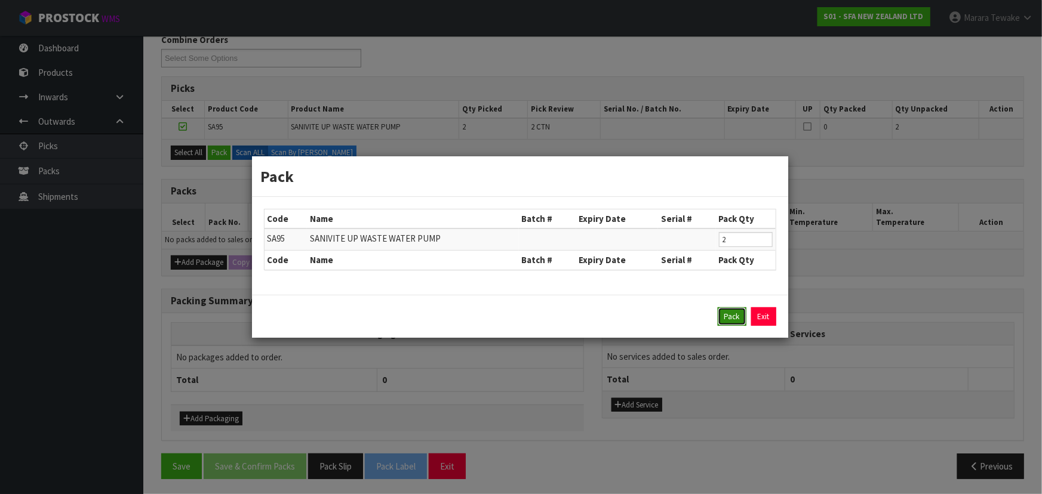
drag, startPoint x: 735, startPoint y: 314, endPoint x: 630, endPoint y: 301, distance: 105.8
click at [734, 314] on button "Pack" at bounding box center [731, 316] width 29 height 19
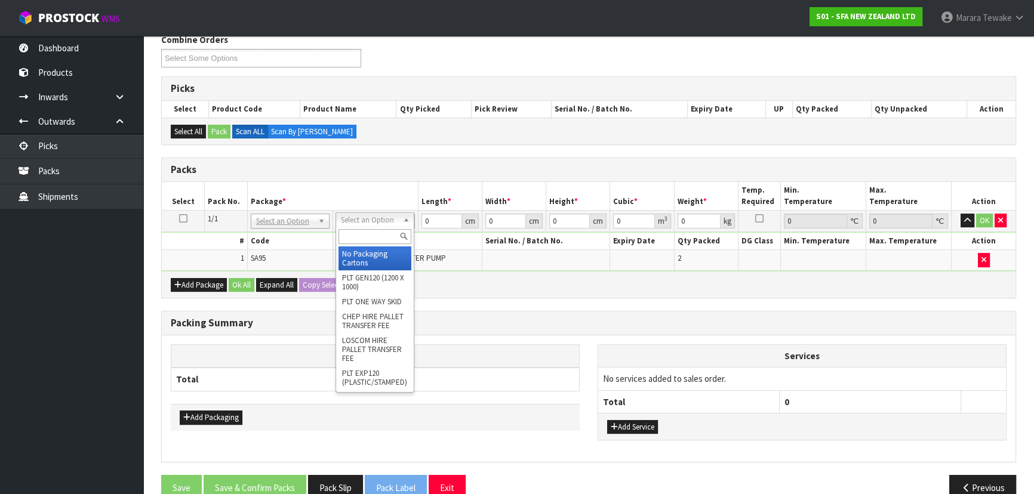
click at [361, 238] on input "text" at bounding box center [374, 236] width 73 height 15
type input "4"
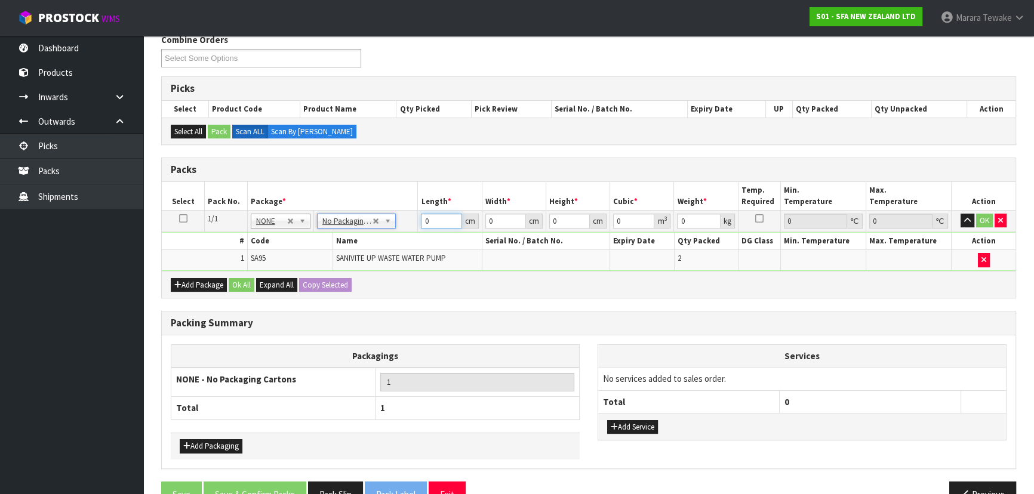
drag, startPoint x: 441, startPoint y: 217, endPoint x: 414, endPoint y: 207, distance: 29.3
click at [417, 208] on table "Select Pack No. Package * Length * Width * Height * Cubic * Weight * Temp. Requ…" at bounding box center [589, 226] width 854 height 89
type input "41"
type input "26"
type input "3"
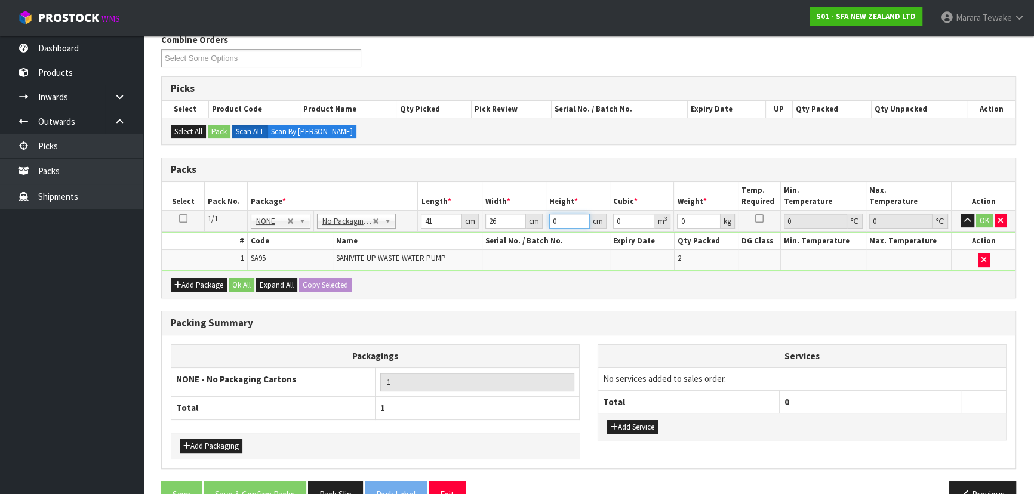
type input "0.003198"
type input "34"
type input "0.036244"
type input "34"
type input "7"
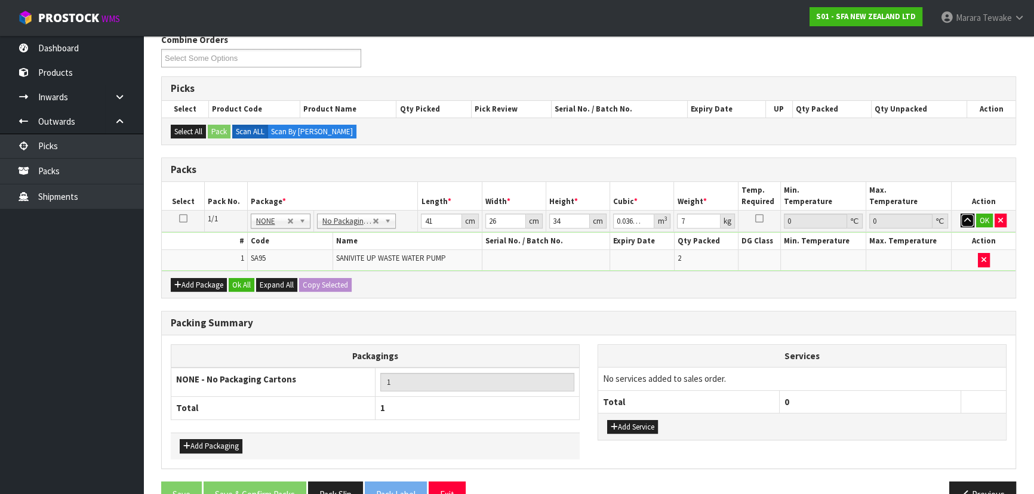
click at [960, 214] on button "button" at bounding box center [967, 221] width 14 height 14
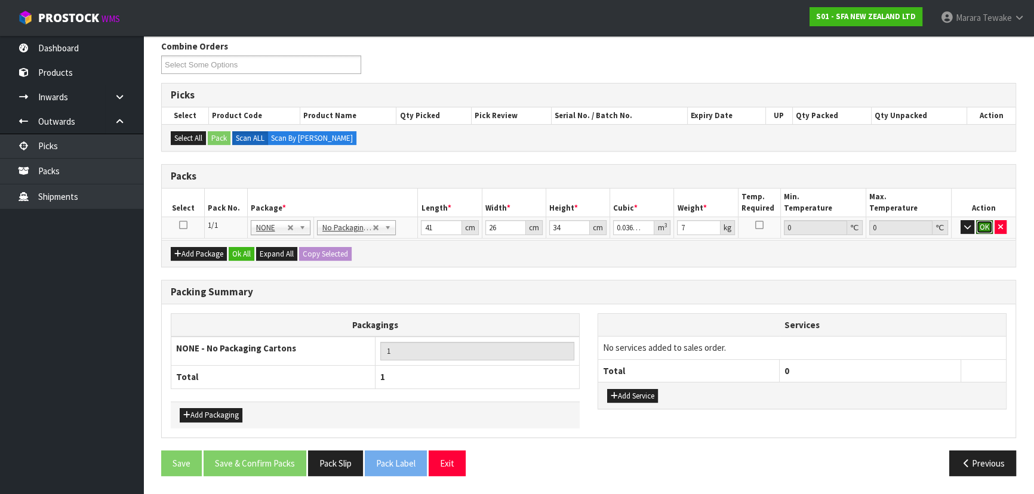
click button "OK" at bounding box center [984, 227] width 17 height 14
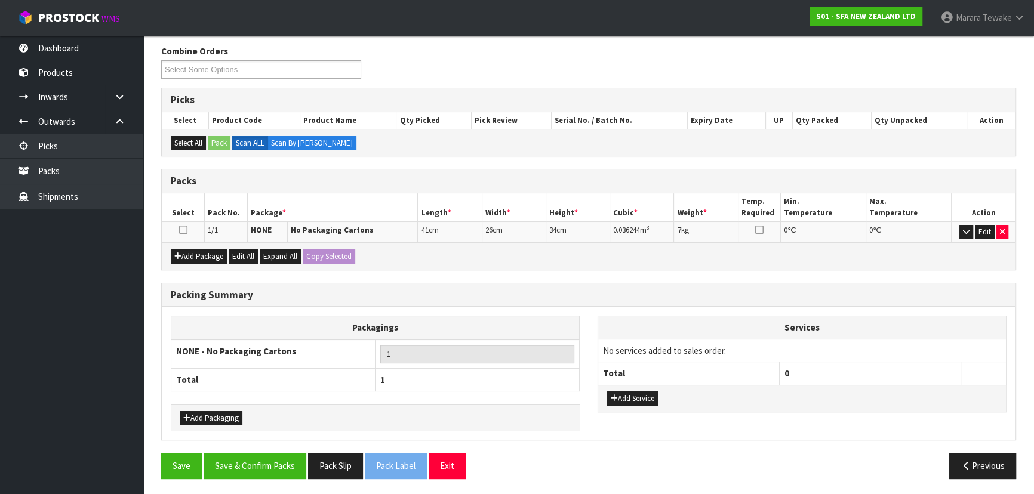
click at [256, 481] on div "Save Save & Confirm Packs Pack Slip Pack Label Exit Previous" at bounding box center [588, 470] width 873 height 35
drag, startPoint x: 262, startPoint y: 461, endPoint x: 270, endPoint y: 455, distance: 9.4
click at [263, 460] on button "Save & Confirm Packs" at bounding box center [255, 466] width 103 height 26
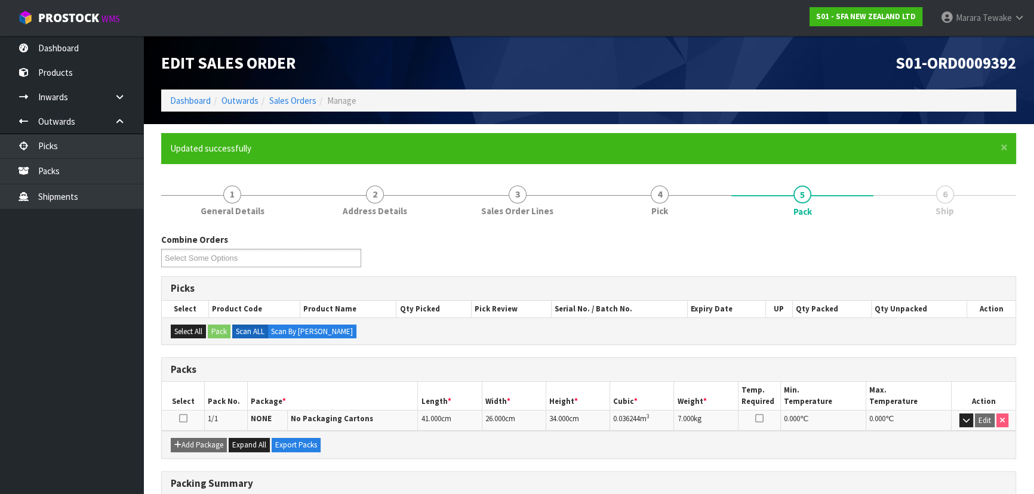
scroll to position [162, 0]
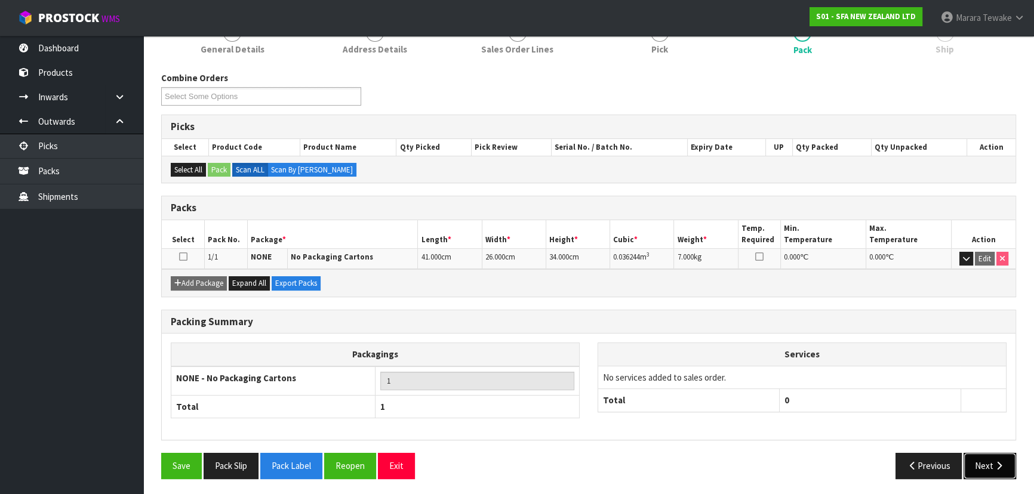
click at [976, 460] on button "Next" at bounding box center [989, 466] width 53 height 26
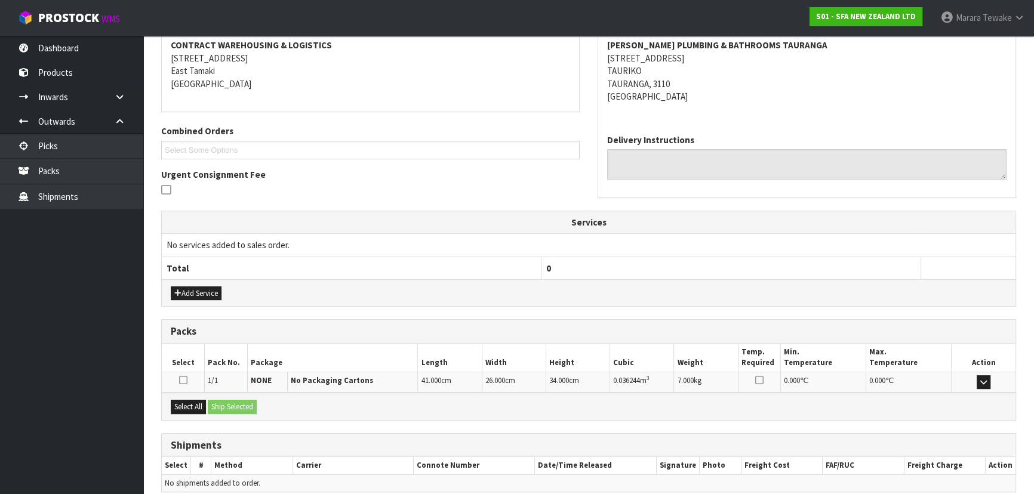
scroll to position [279, 0]
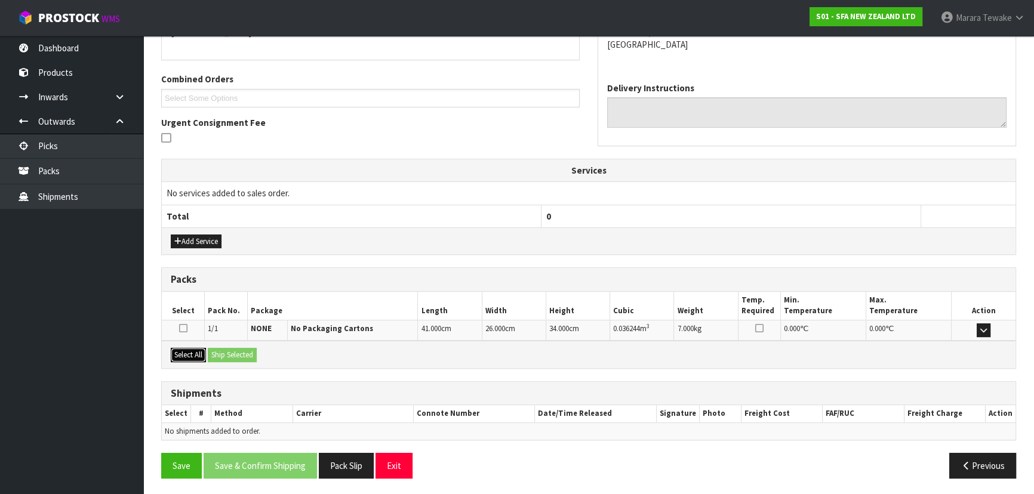
click at [182, 352] on button "Select All" at bounding box center [188, 355] width 35 height 14
drag, startPoint x: 218, startPoint y: 349, endPoint x: 235, endPoint y: 355, distance: 17.2
click at [220, 349] on button "Ship Selected" at bounding box center [232, 355] width 49 height 14
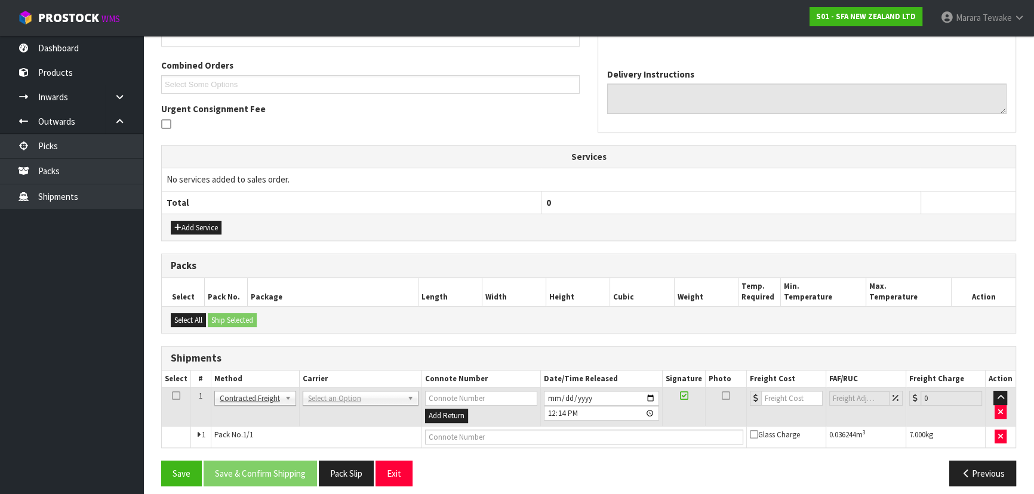
scroll to position [301, 0]
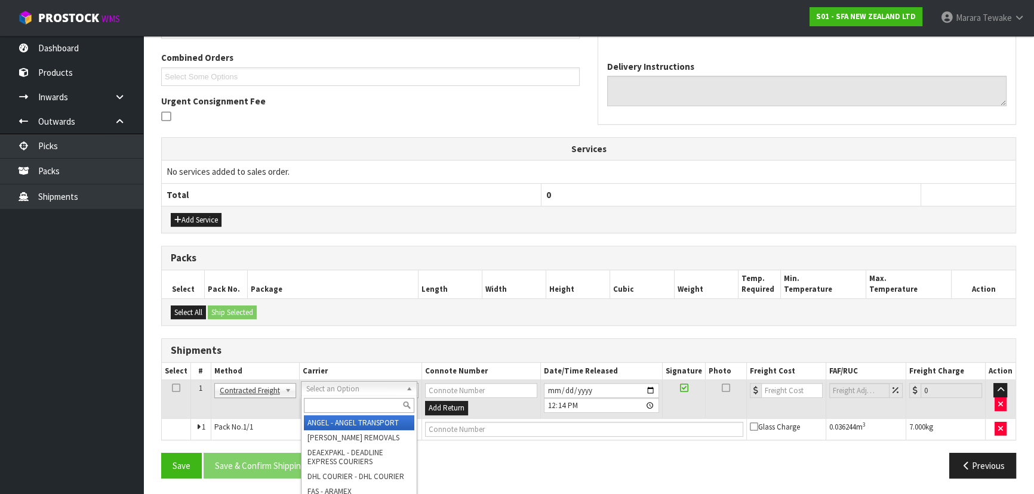
click at [335, 398] on input "text" at bounding box center [359, 405] width 110 height 15
type input "NZP"
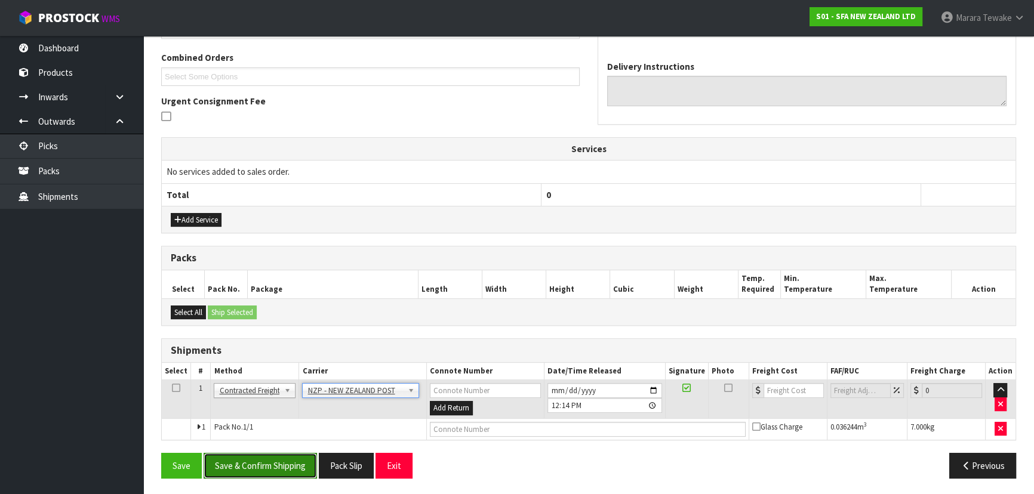
click at [267, 466] on button "Save & Confirm Shipping" at bounding box center [260, 466] width 113 height 26
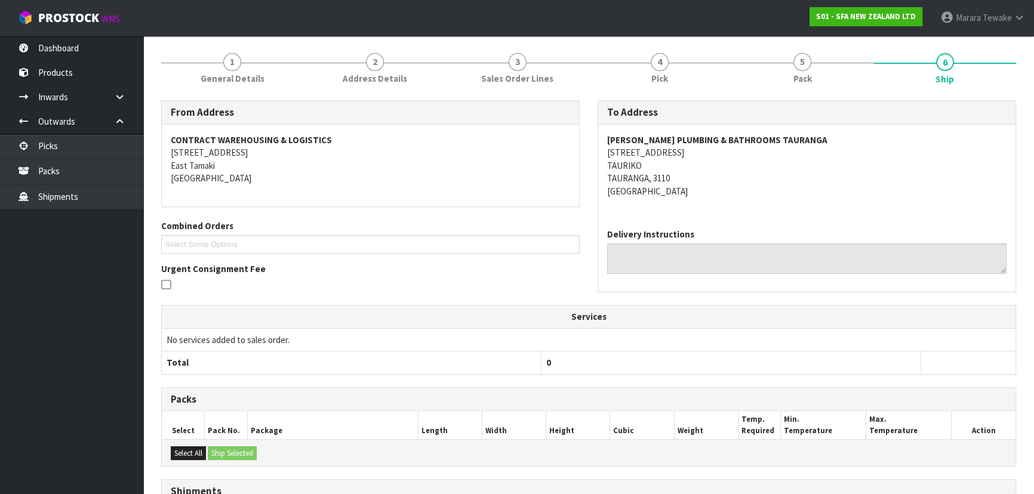
scroll to position [0, 0]
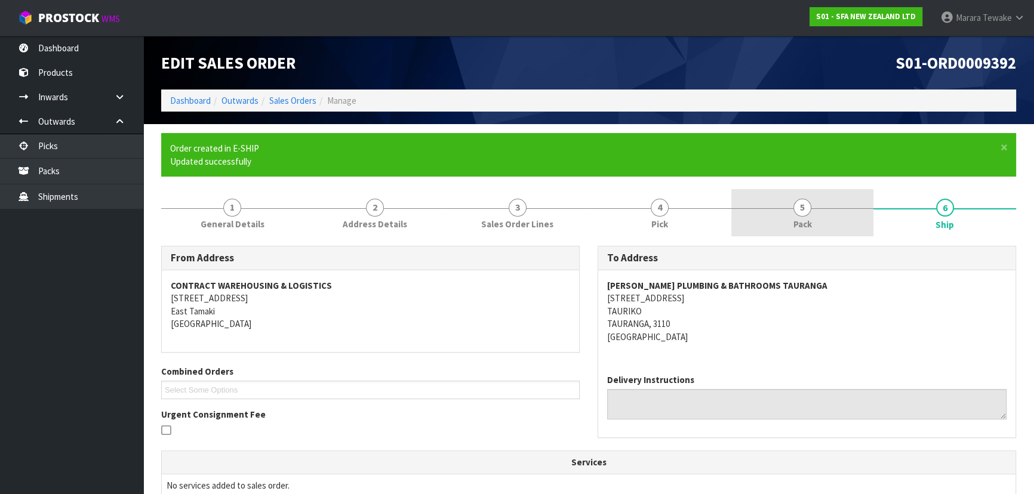
click at [813, 205] on link "5 Pack" at bounding box center [802, 212] width 143 height 47
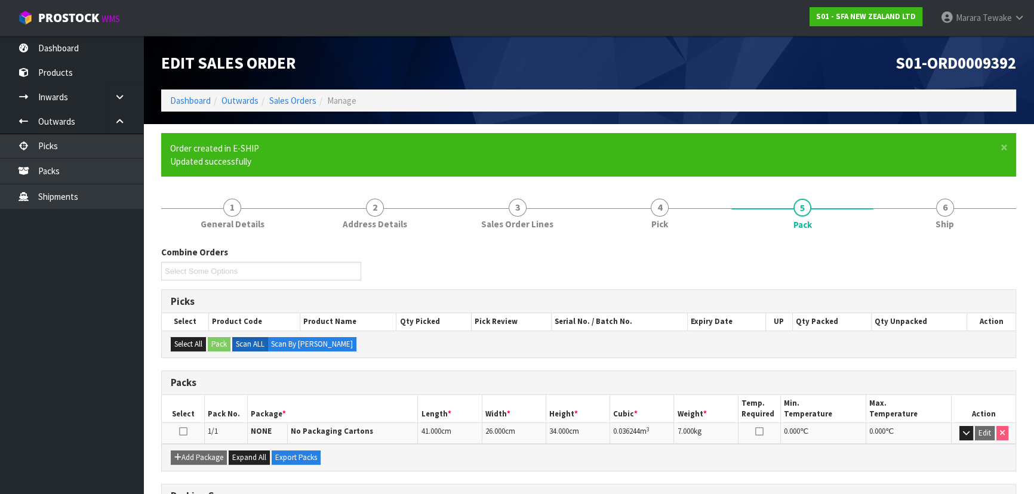
scroll to position [174, 0]
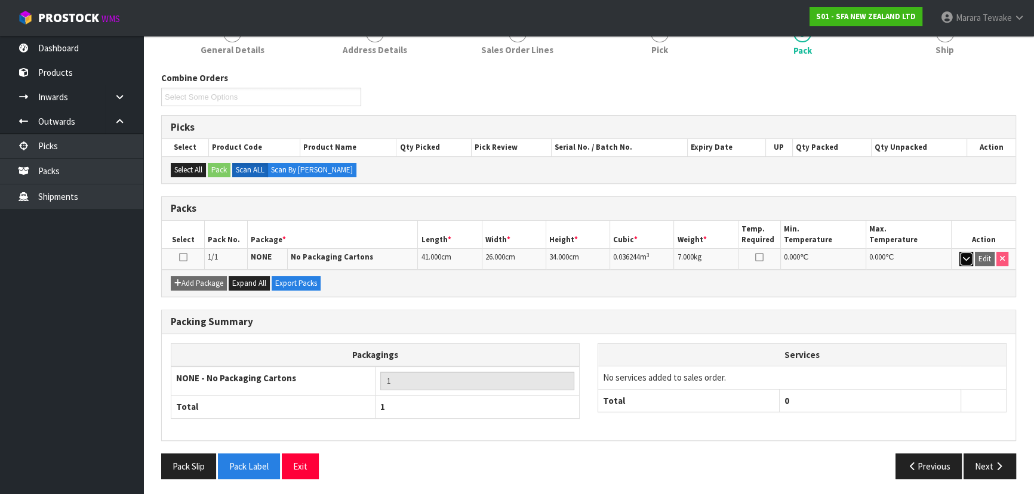
drag, startPoint x: 966, startPoint y: 254, endPoint x: 915, endPoint y: 273, distance: 54.2
click at [966, 255] on icon "button" at bounding box center [966, 259] width 7 height 8
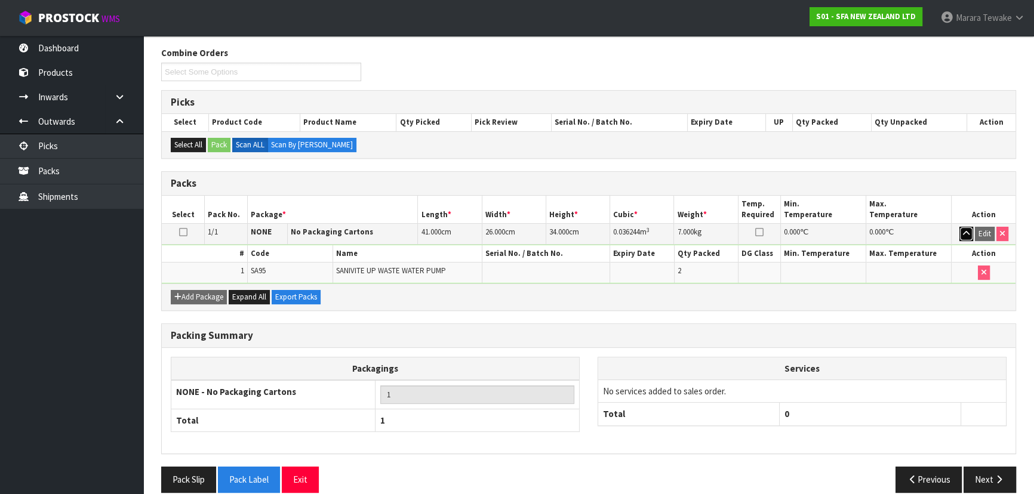
scroll to position [213, 0]
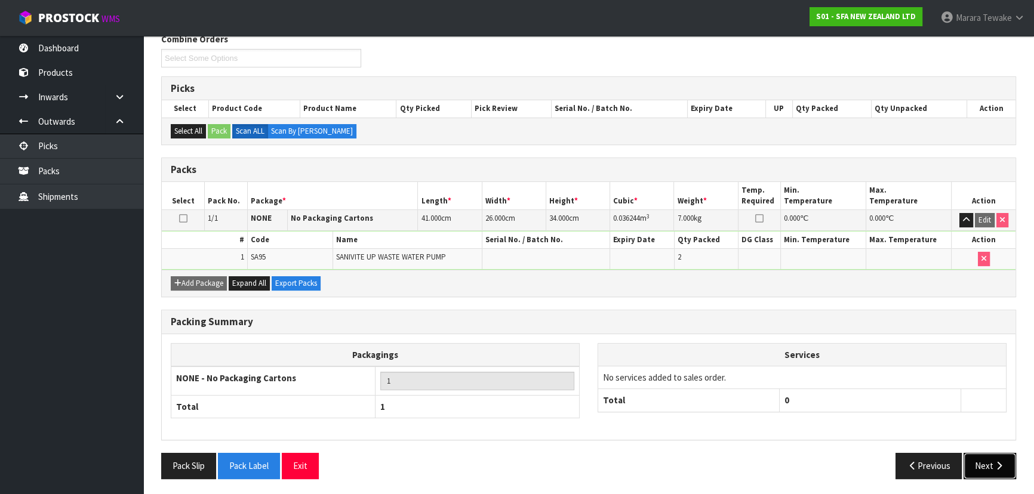
drag, startPoint x: 996, startPoint y: 461, endPoint x: 986, endPoint y: 458, distance: 10.8
click at [994, 461] on icon "button" at bounding box center [998, 465] width 11 height 9
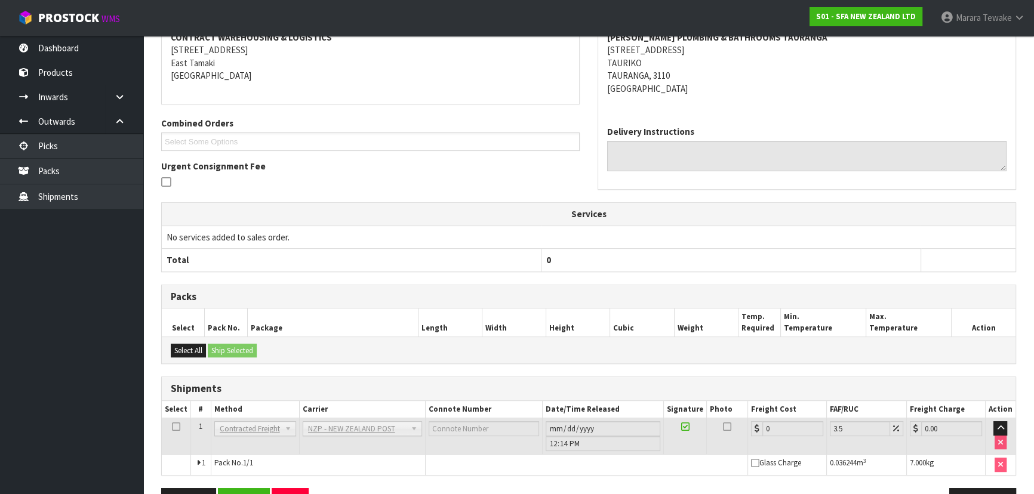
scroll to position [284, 0]
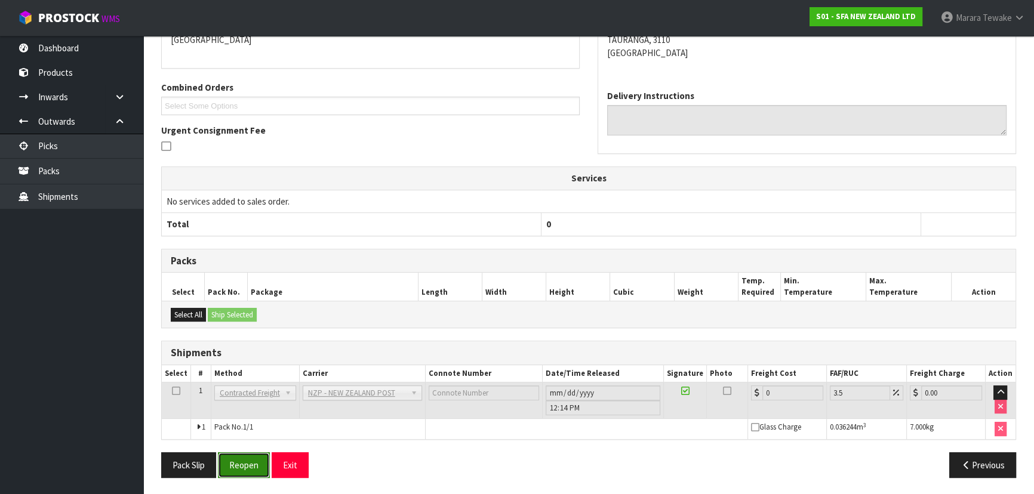
click at [244, 465] on button "Reopen" at bounding box center [244, 465] width 52 height 26
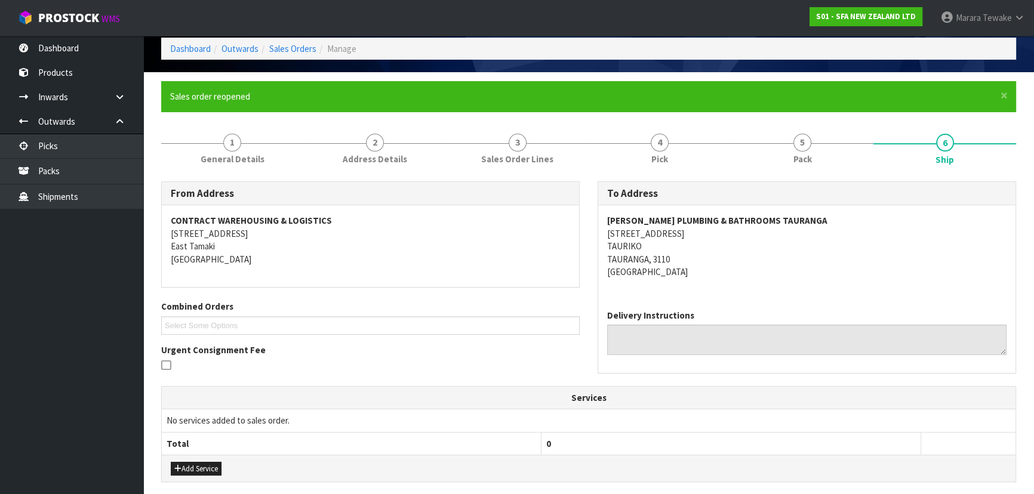
scroll to position [30, 0]
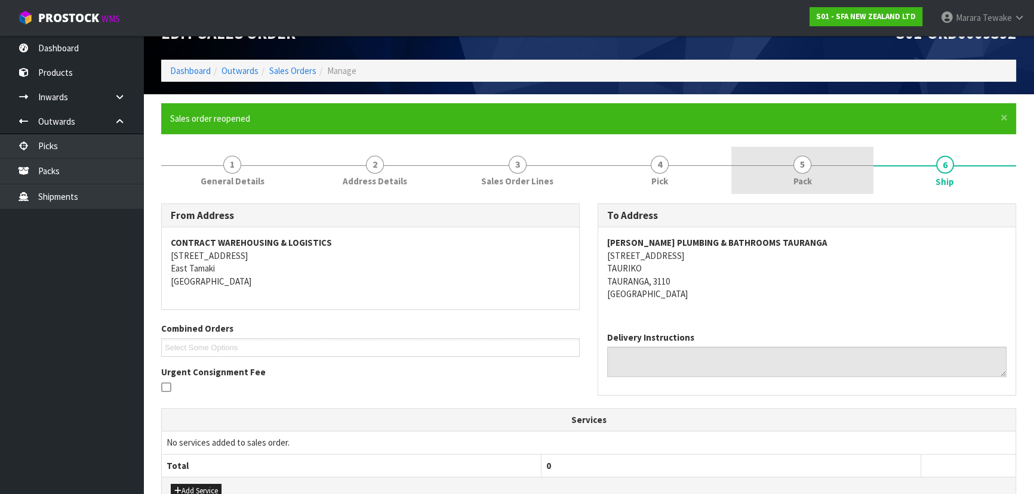
click at [798, 156] on span "5" at bounding box center [802, 165] width 18 height 18
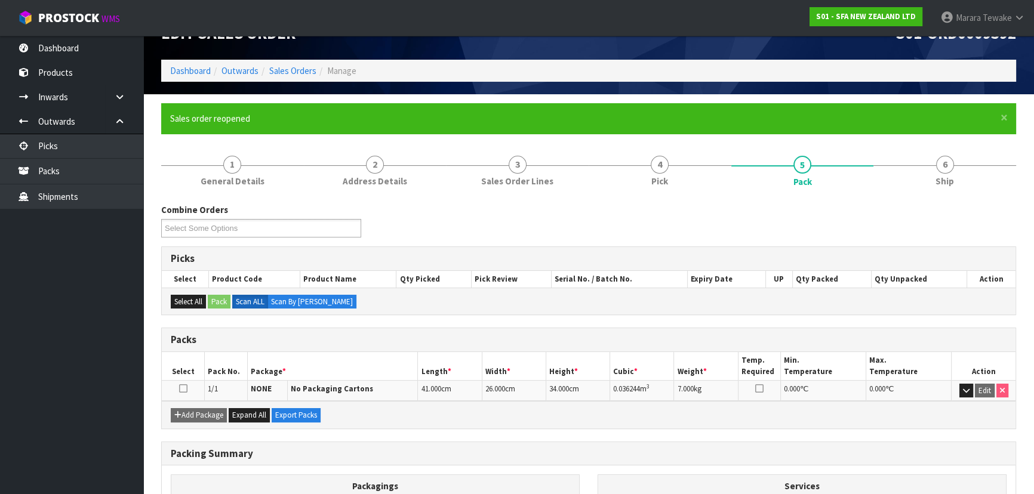
scroll to position [162, 0]
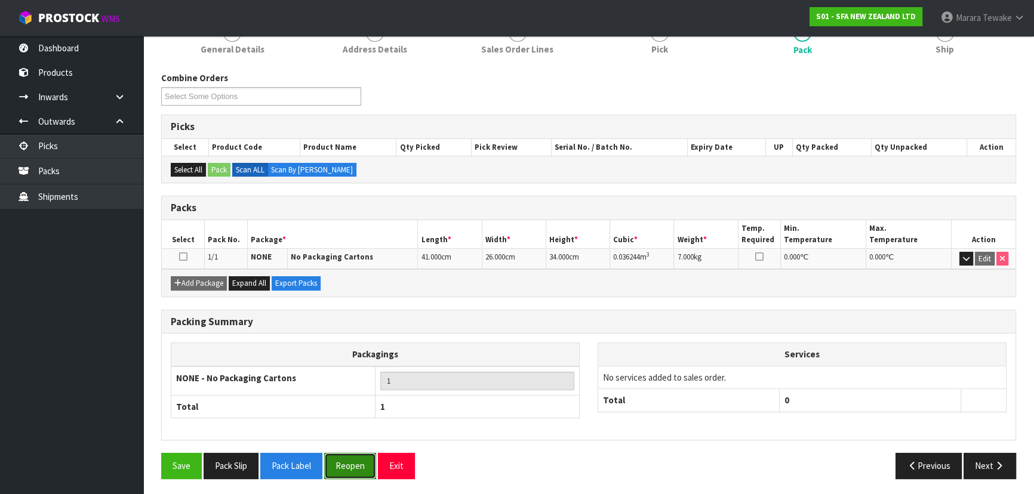
click at [358, 459] on button "Reopen" at bounding box center [350, 466] width 52 height 26
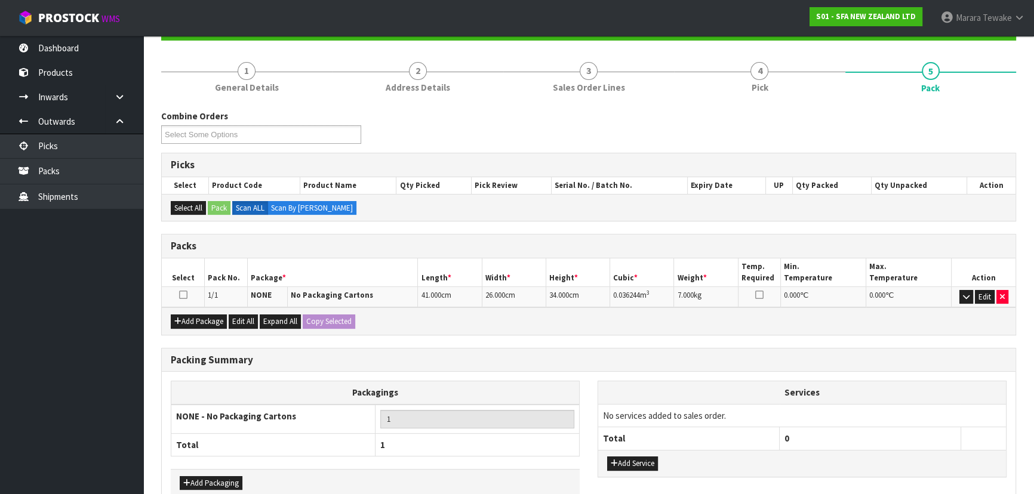
scroll to position [162, 0]
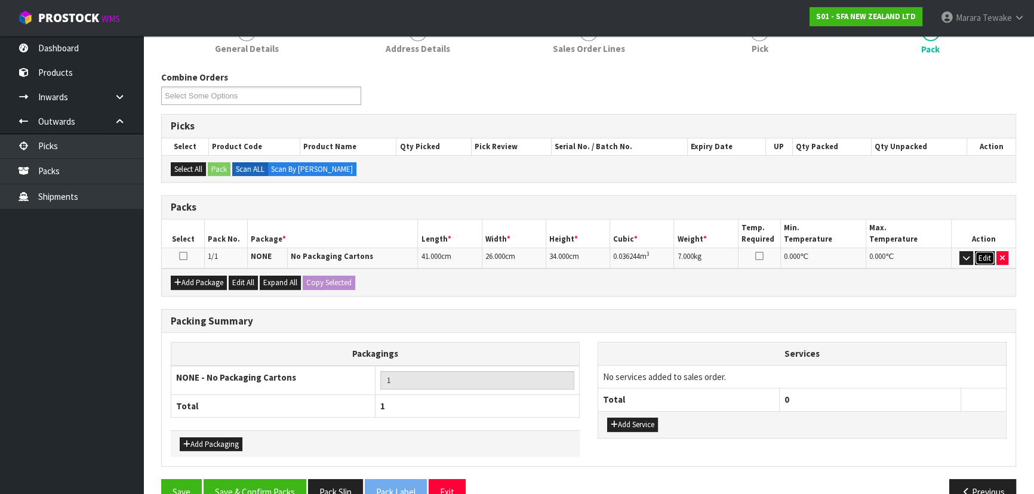
click at [985, 260] on button "Edit" at bounding box center [985, 258] width 20 height 14
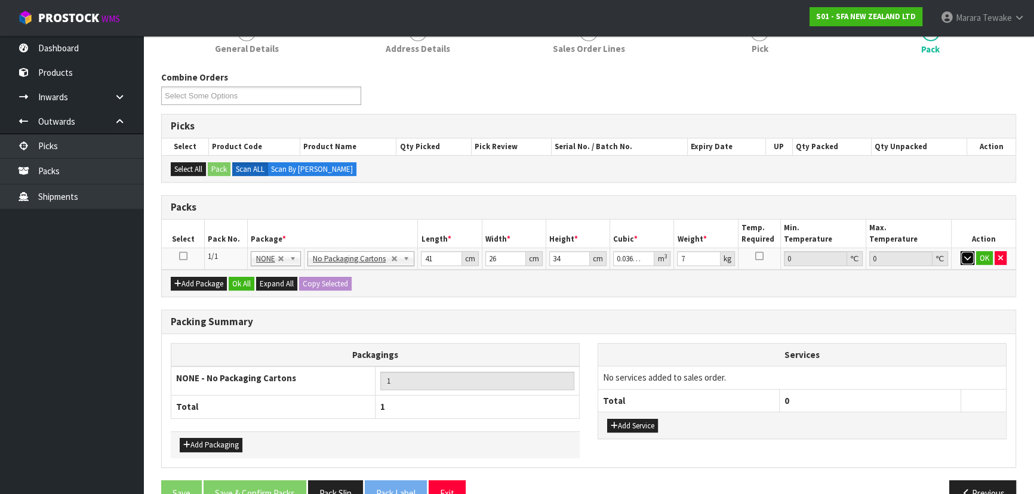
click at [961, 258] on button "button" at bounding box center [967, 258] width 14 height 14
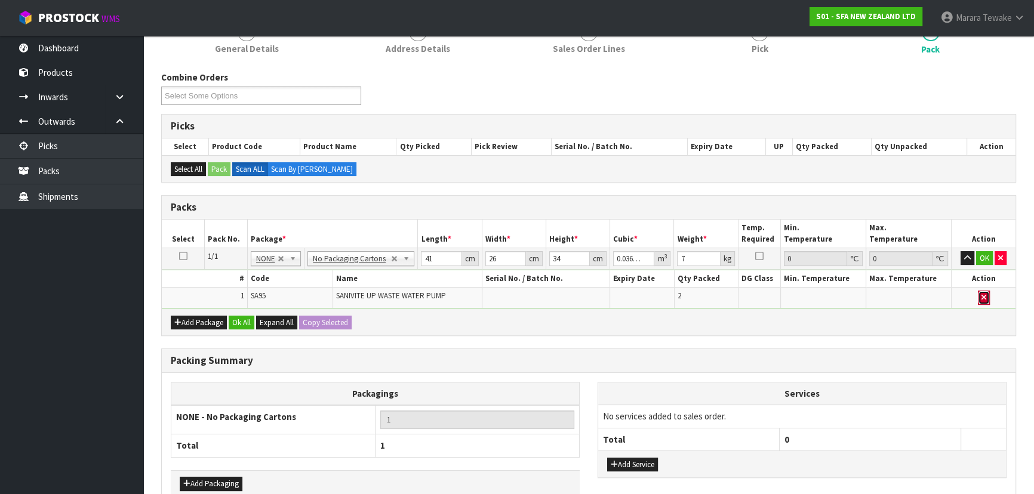
click at [978, 296] on button "button" at bounding box center [984, 298] width 12 height 14
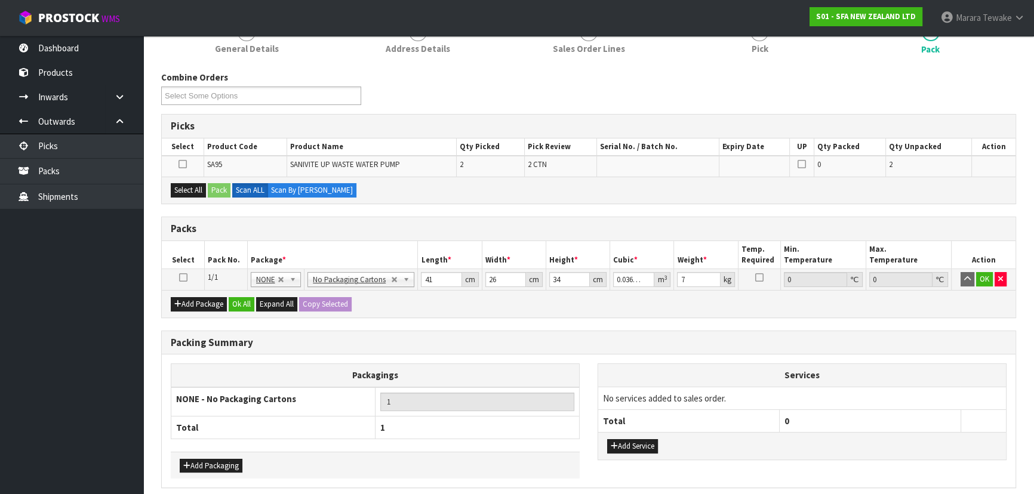
type input "0"
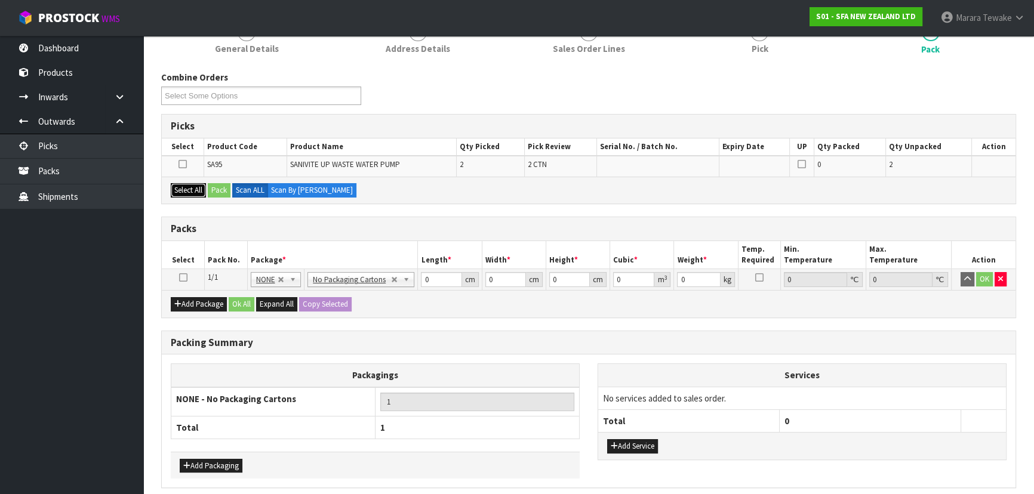
click at [192, 186] on button "Select All" at bounding box center [188, 190] width 35 height 14
click at [218, 187] on button "Pack" at bounding box center [219, 190] width 23 height 14
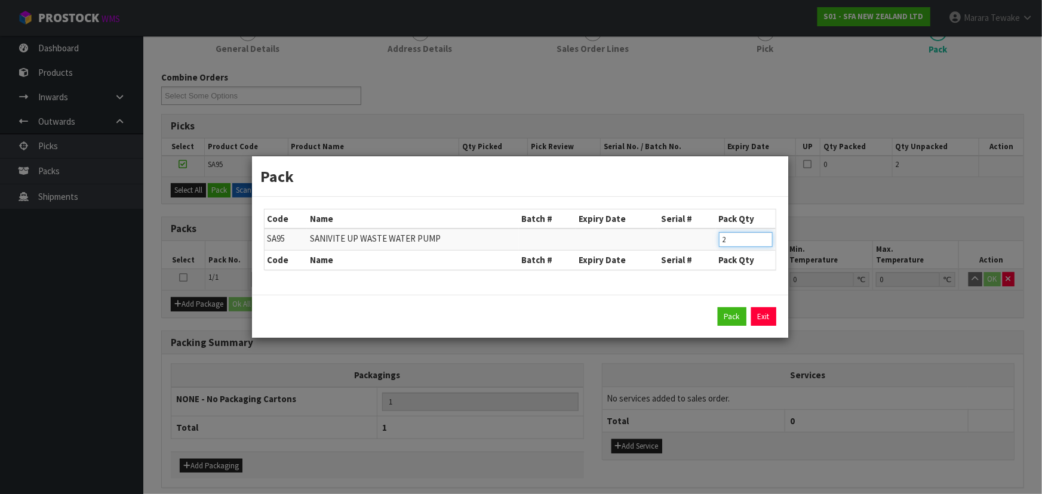
drag, startPoint x: 741, startPoint y: 238, endPoint x: 669, endPoint y: 228, distance: 72.9
click at [707, 239] on tr "SA95 SANIVITE UP WASTE WATER PUMP 2" at bounding box center [519, 240] width 511 height 22
type input "1"
click button "Pack" at bounding box center [731, 316] width 29 height 19
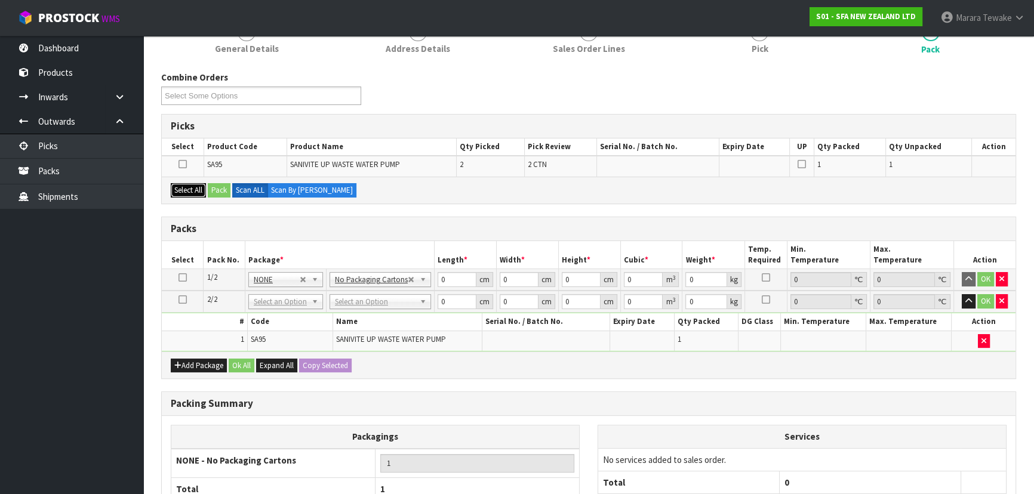
click at [187, 188] on button "Select All" at bounding box center [188, 190] width 35 height 14
click at [215, 187] on button "Pack" at bounding box center [219, 190] width 23 height 14
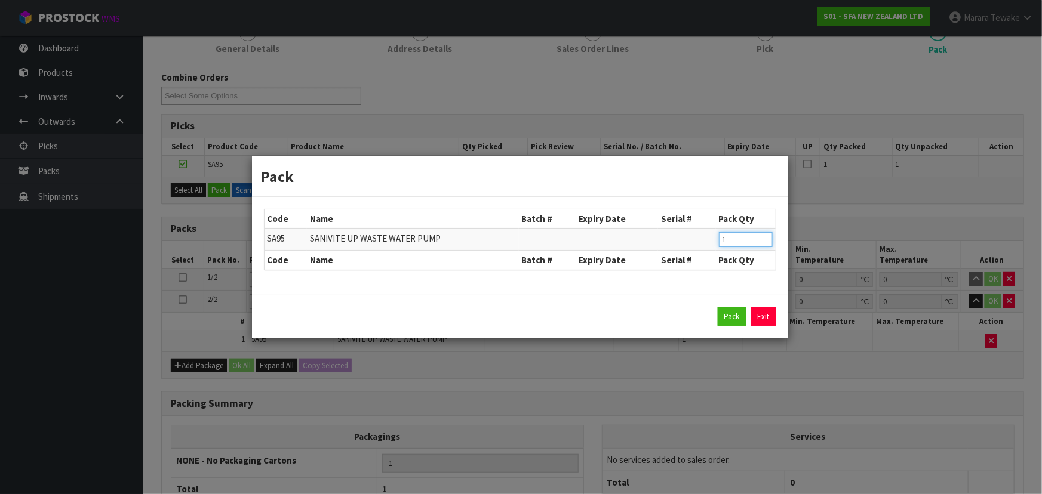
click at [727, 244] on input "1" at bounding box center [746, 239] width 54 height 15
click at [734, 315] on button "Pack" at bounding box center [731, 316] width 29 height 19
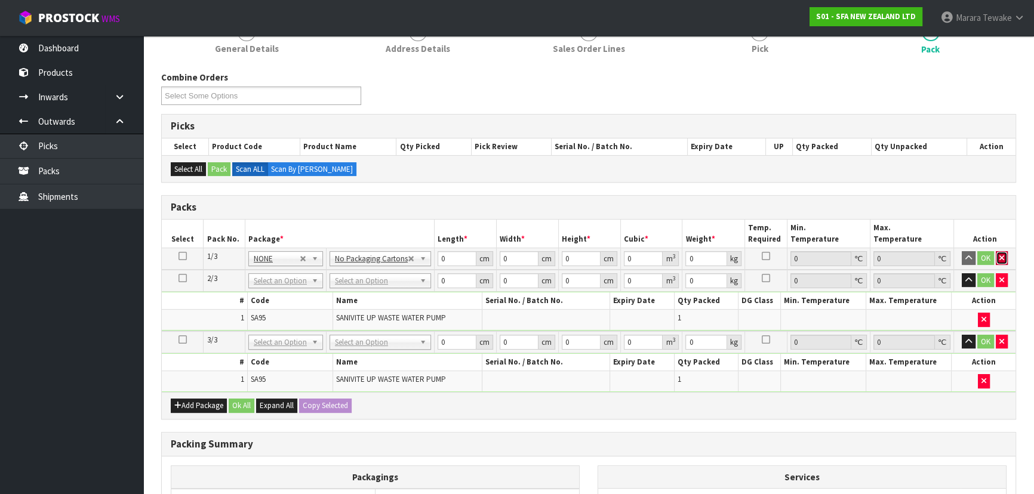
click at [1006, 258] on button "button" at bounding box center [1002, 258] width 12 height 14
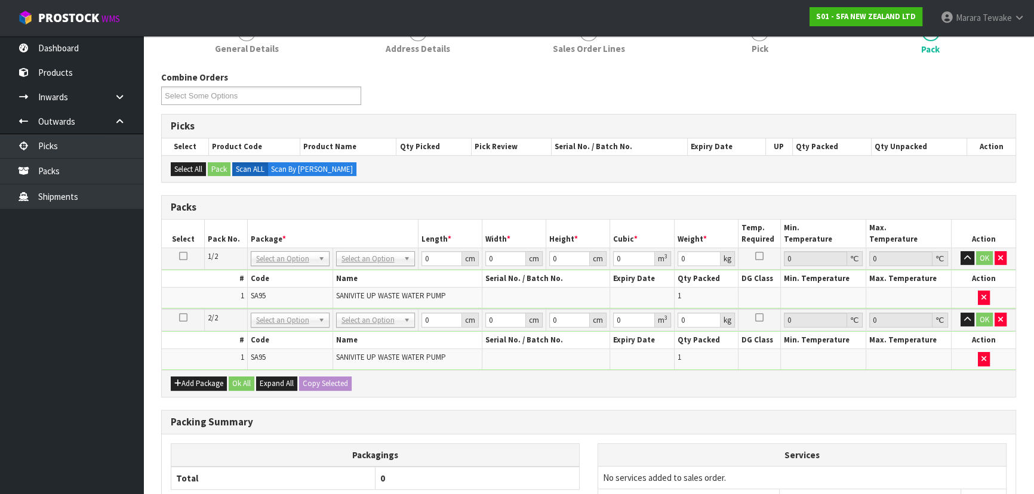
drag, startPoint x: 390, startPoint y: 257, endPoint x: 381, endPoint y: 278, distance: 22.7
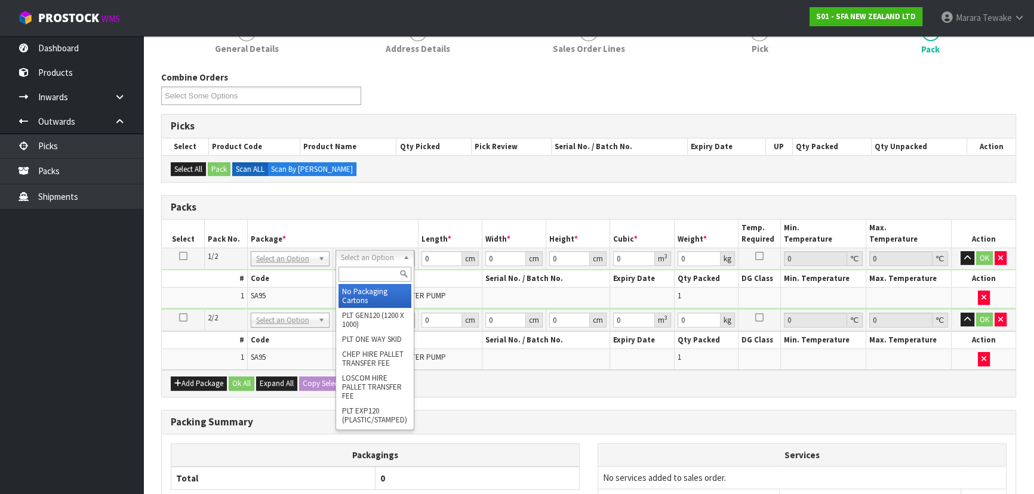
drag, startPoint x: 382, startPoint y: 290, endPoint x: 426, endPoint y: 254, distance: 56.9
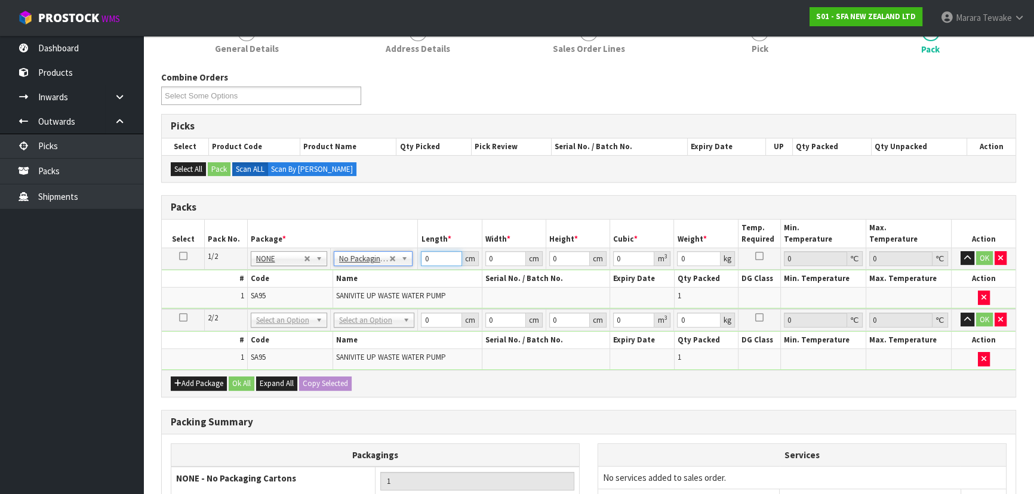
drag, startPoint x: 432, startPoint y: 257, endPoint x: 394, endPoint y: 197, distance: 71.4
click at [395, 214] on div "Packs Select Pack No. Package * Length * Width * Height * Cubic * Weight * Temp…" at bounding box center [588, 296] width 855 height 202
type input "41"
type input "3"
type input "26"
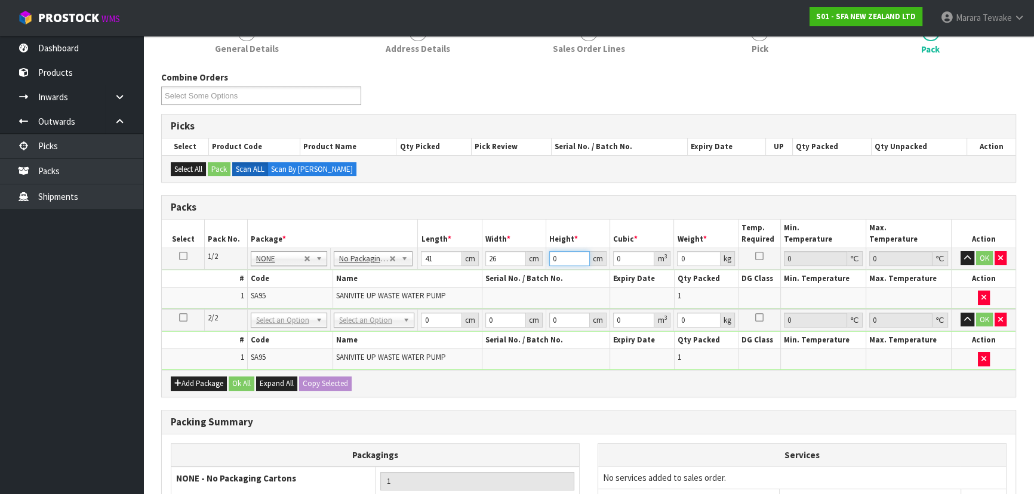
type input "3"
type input "0.003198"
type input "34"
type input "0.036244"
type input "34"
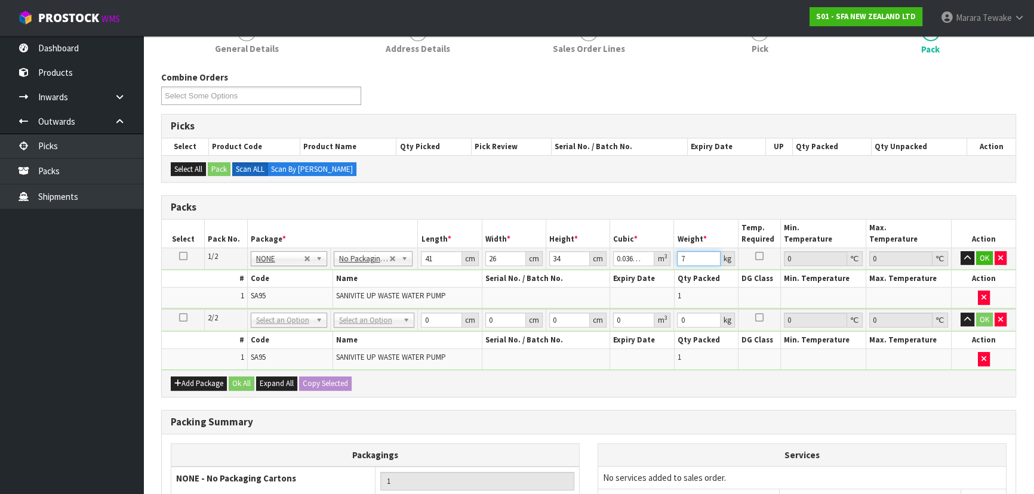
type input "7"
click at [184, 256] on icon at bounding box center [183, 256] width 8 height 1
click at [351, 380] on button "Copy Selected" at bounding box center [325, 384] width 53 height 14
click at [351, 380] on button "Confirm Copy Selected" at bounding box center [338, 384] width 79 height 14
type input "41"
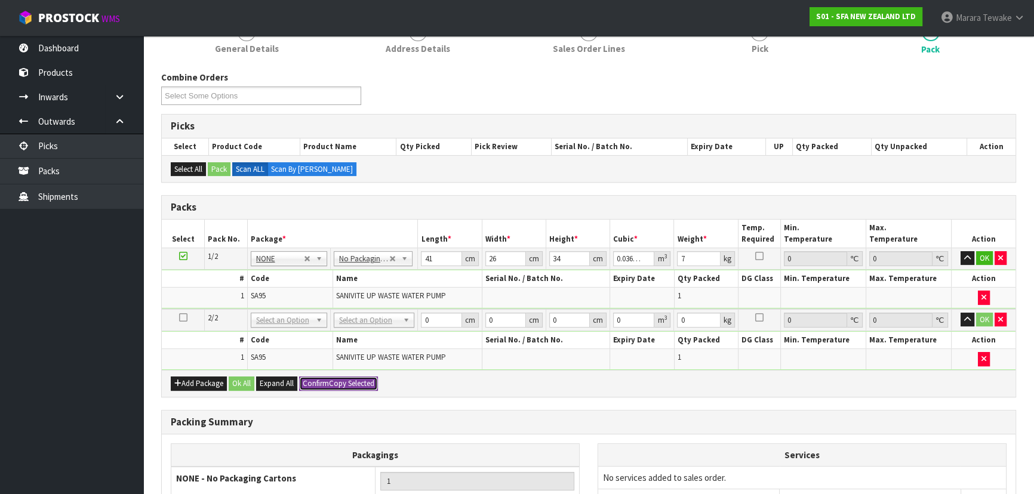
type input "26"
type input "34"
type input "0.036244"
type input "7"
type input "2"
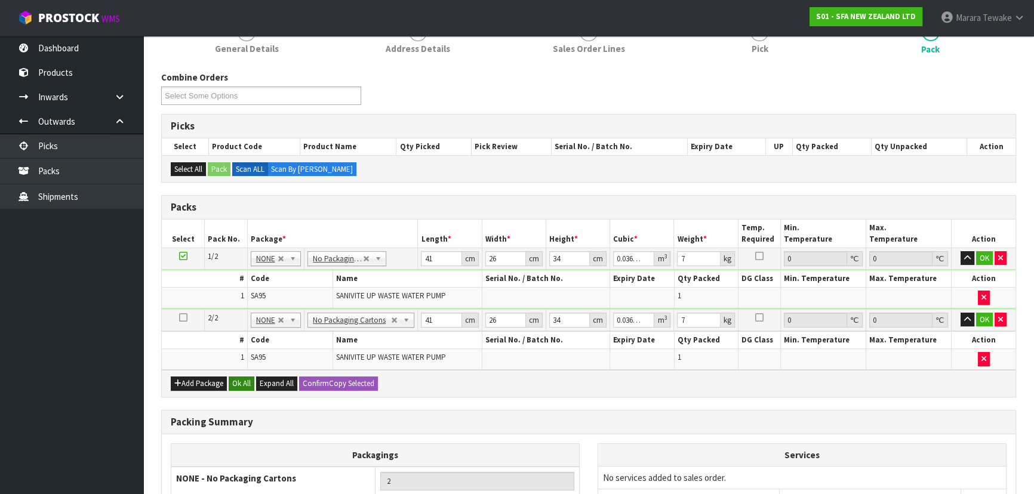
click at [246, 377] on div "Add Package Ok All Expand All Confirm Copy Selected" at bounding box center [589, 383] width 854 height 27
click at [246, 379] on button "Ok All" at bounding box center [242, 384] width 26 height 14
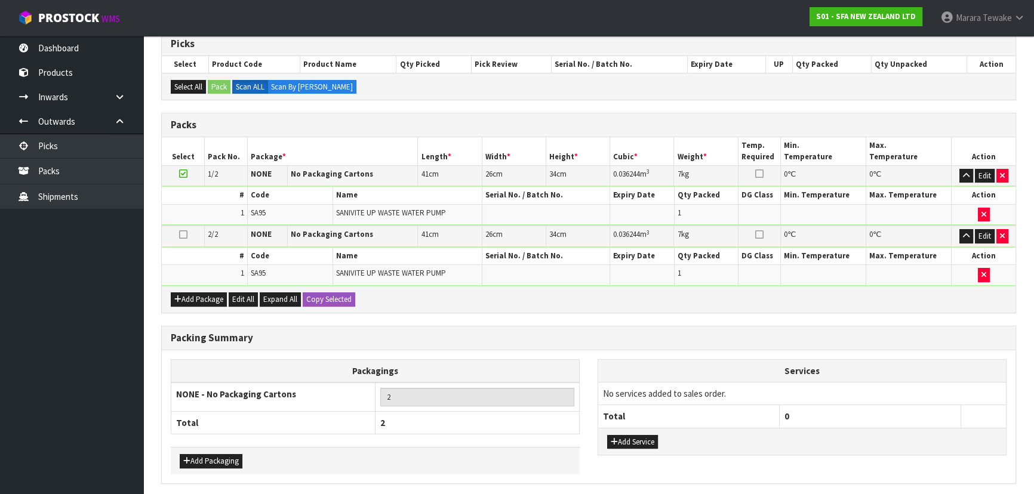
scroll to position [287, 0]
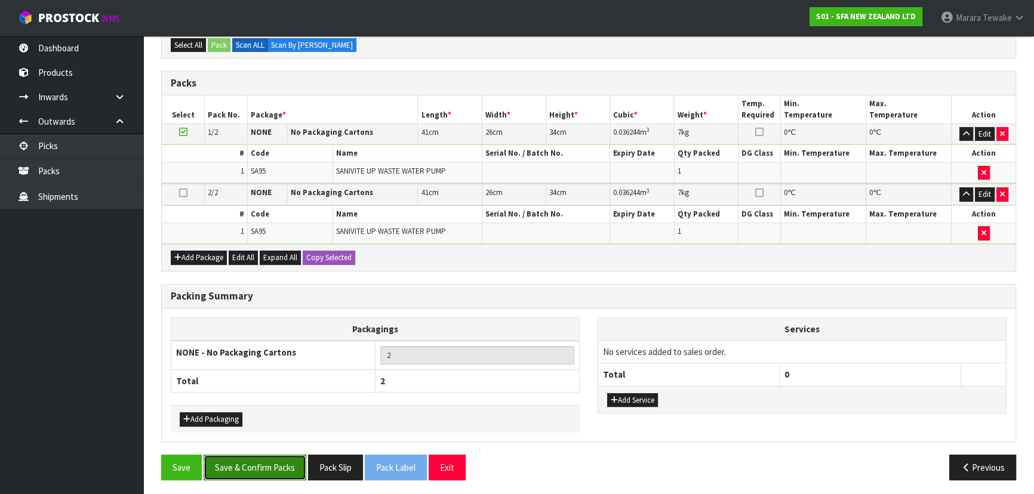
drag, startPoint x: 272, startPoint y: 465, endPoint x: 296, endPoint y: 460, distance: 25.1
click at [271, 464] on button "Save & Confirm Packs" at bounding box center [255, 468] width 103 height 26
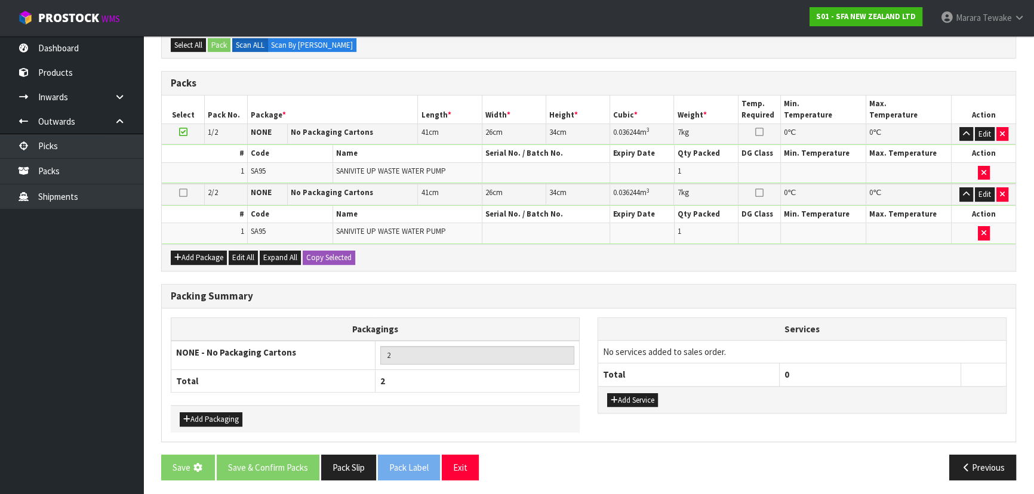
scroll to position [0, 0]
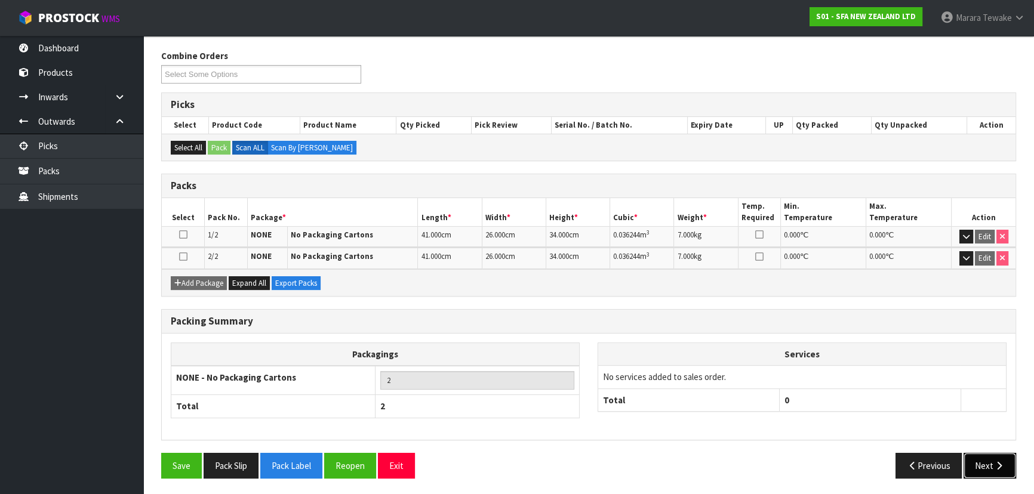
click at [982, 464] on button "Next" at bounding box center [989, 466] width 53 height 26
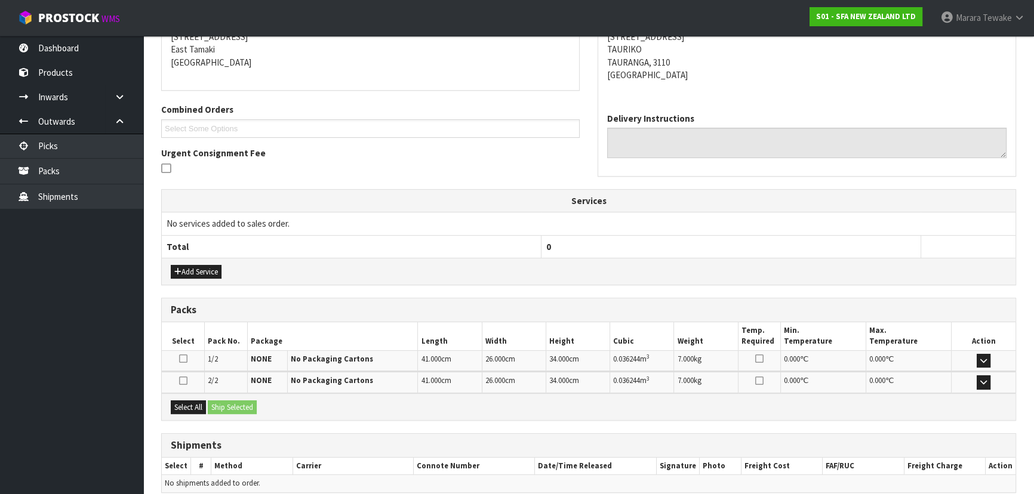
scroll to position [301, 0]
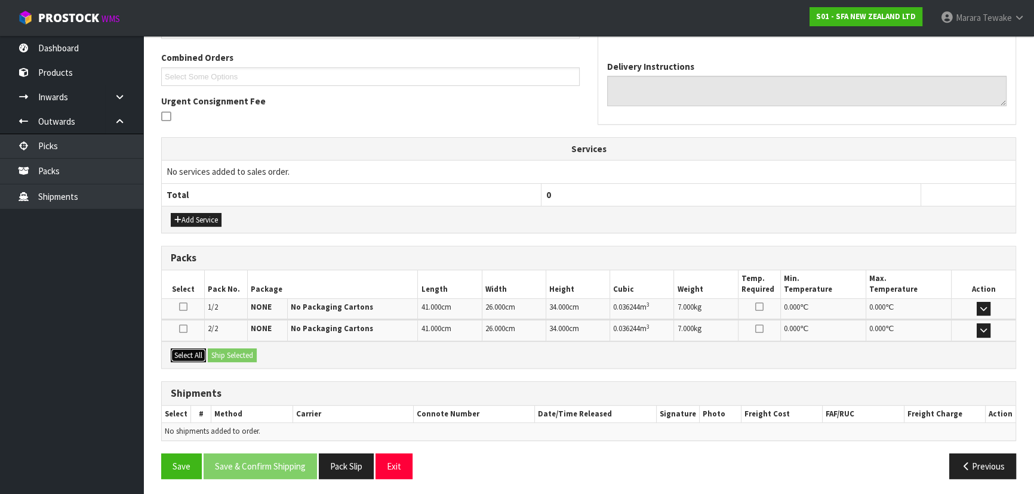
drag, startPoint x: 195, startPoint y: 354, endPoint x: 205, endPoint y: 352, distance: 10.3
click at [197, 353] on button "Select All" at bounding box center [188, 356] width 35 height 14
click at [227, 351] on button "Ship Selected" at bounding box center [232, 356] width 49 height 14
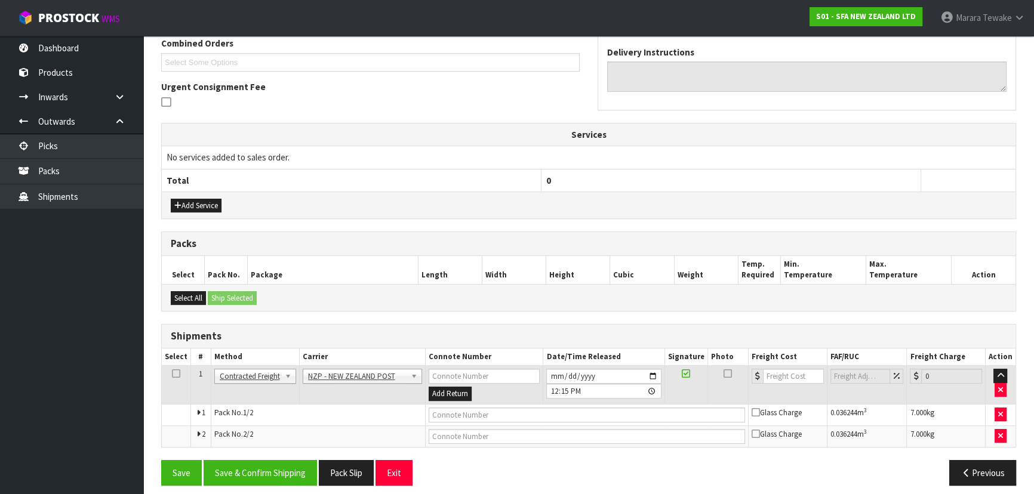
scroll to position [322, 0]
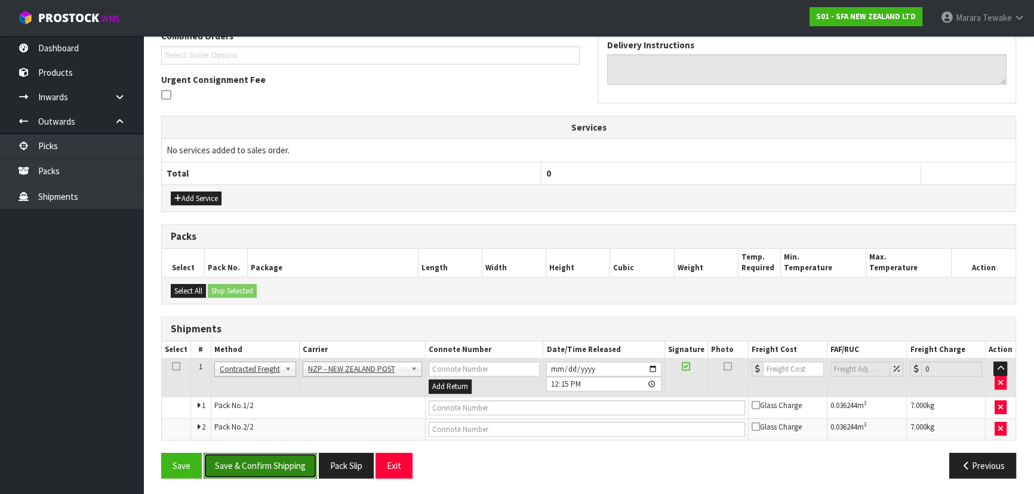
click at [270, 463] on button "Save & Confirm Shipping" at bounding box center [260, 466] width 113 height 26
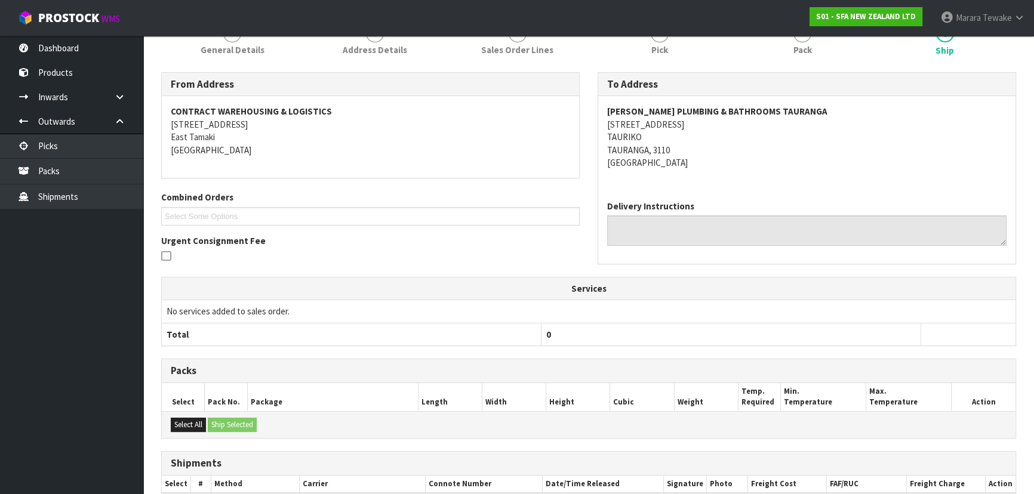
scroll to position [292, 0]
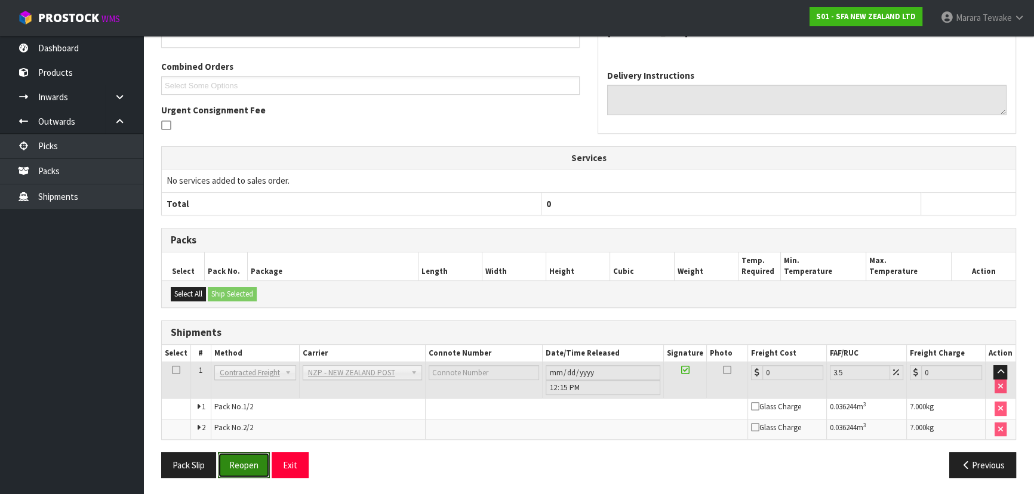
drag, startPoint x: 246, startPoint y: 456, endPoint x: 264, endPoint y: 445, distance: 21.2
click at [246, 456] on button "Reopen" at bounding box center [244, 465] width 52 height 26
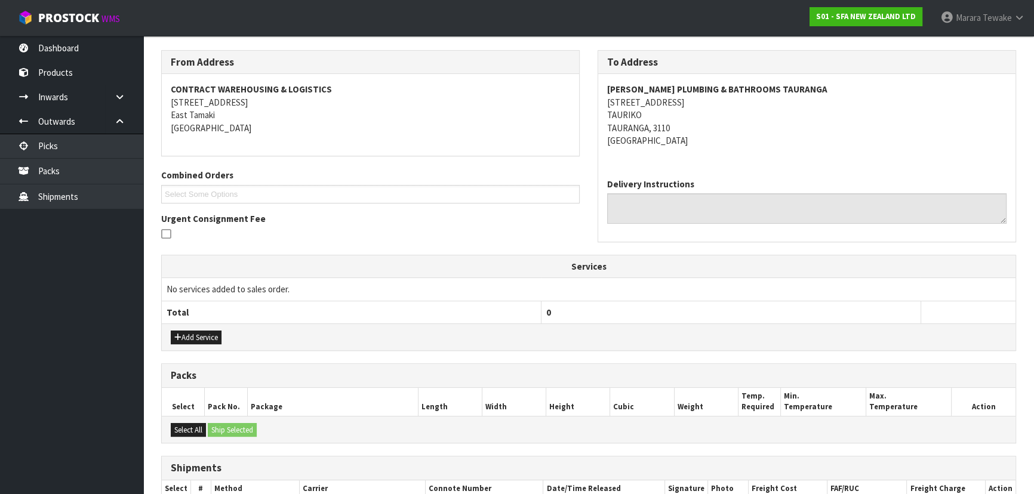
scroll to position [322, 0]
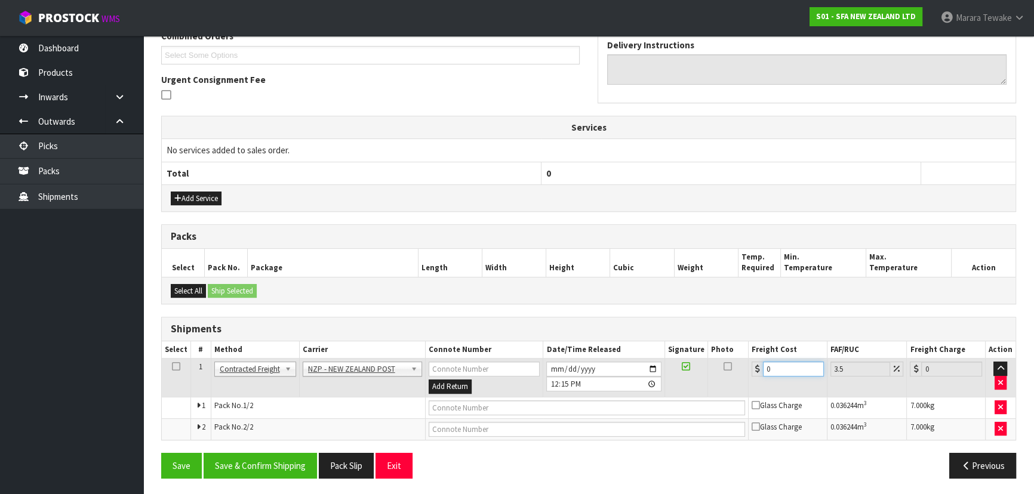
drag, startPoint x: 783, startPoint y: 368, endPoint x: 716, endPoint y: 349, distance: 69.5
click at [725, 355] on table "Select # Method Carrier Connote Number Date/Time Released Signature Photo Freig…" at bounding box center [589, 390] width 854 height 98
type input "1"
type input "1.03"
type input "16"
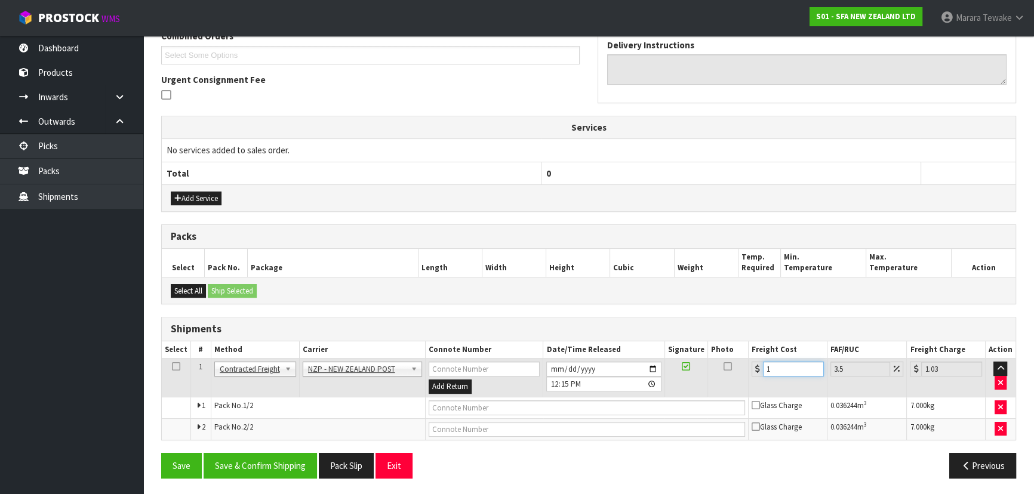
type input "16.56"
type input "16.9"
type input "17.49"
type input "16.90"
drag, startPoint x: 280, startPoint y: 466, endPoint x: 254, endPoint y: 457, distance: 27.6
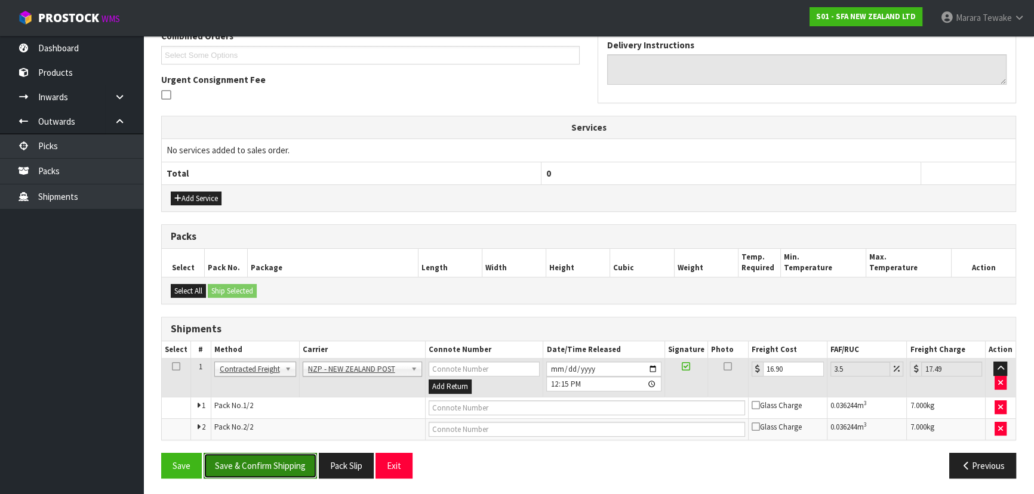
click at [279, 465] on button "Save & Confirm Shipping" at bounding box center [260, 466] width 113 height 26
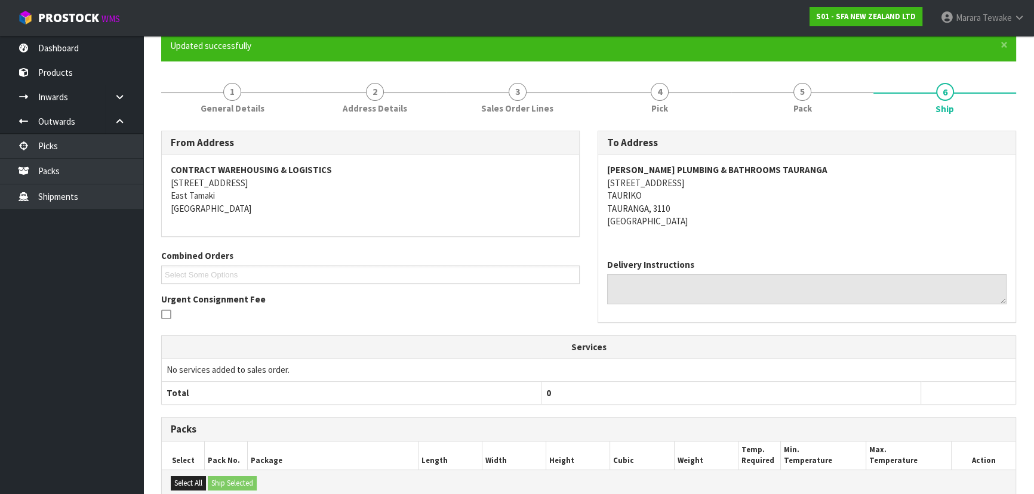
scroll to position [300, 0]
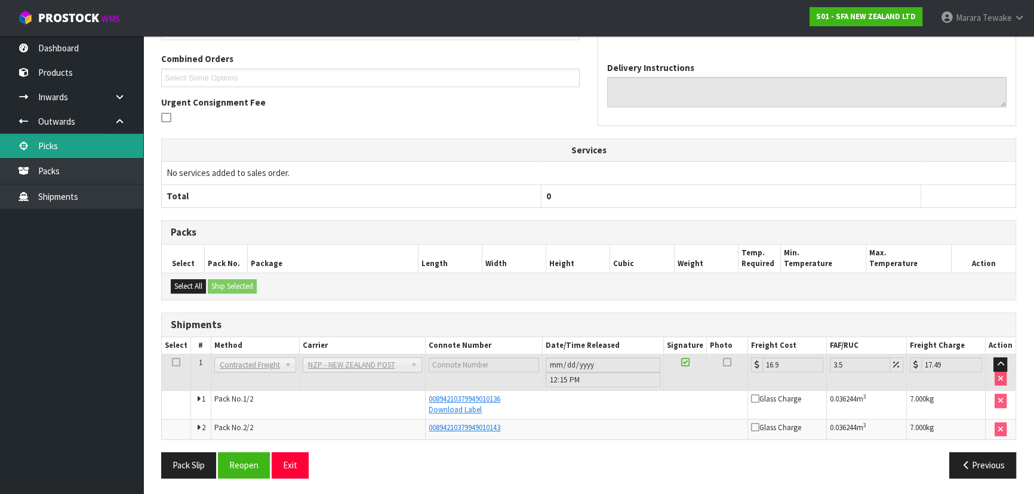
click at [75, 138] on link "Picks" at bounding box center [71, 146] width 143 height 24
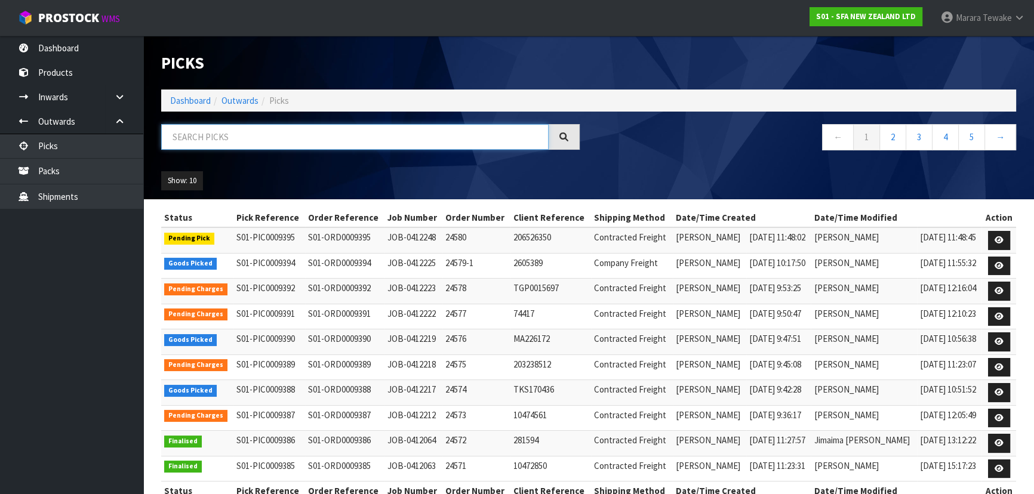
click at [185, 135] on input "text" at bounding box center [354, 137] width 387 height 26
type input "JOB-0412217"
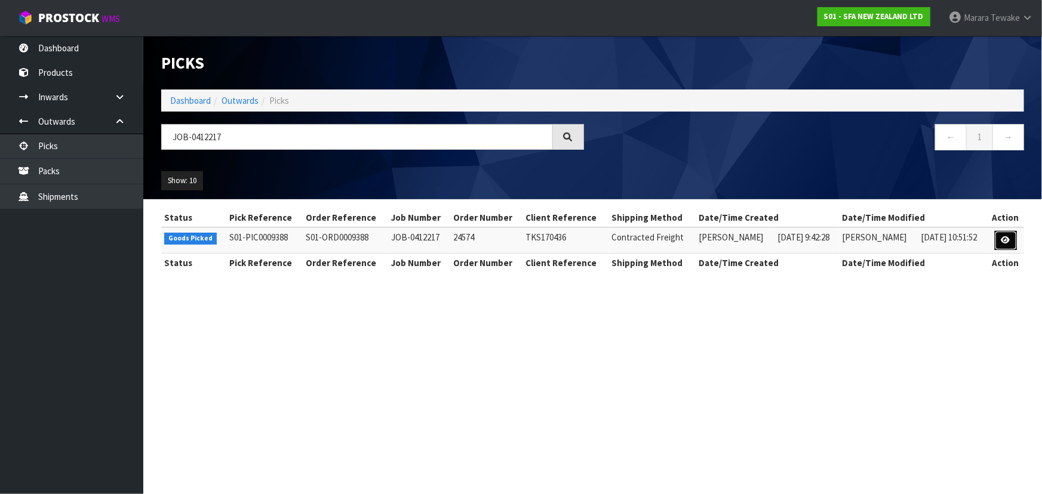
click at [1000, 235] on link at bounding box center [1005, 240] width 22 height 19
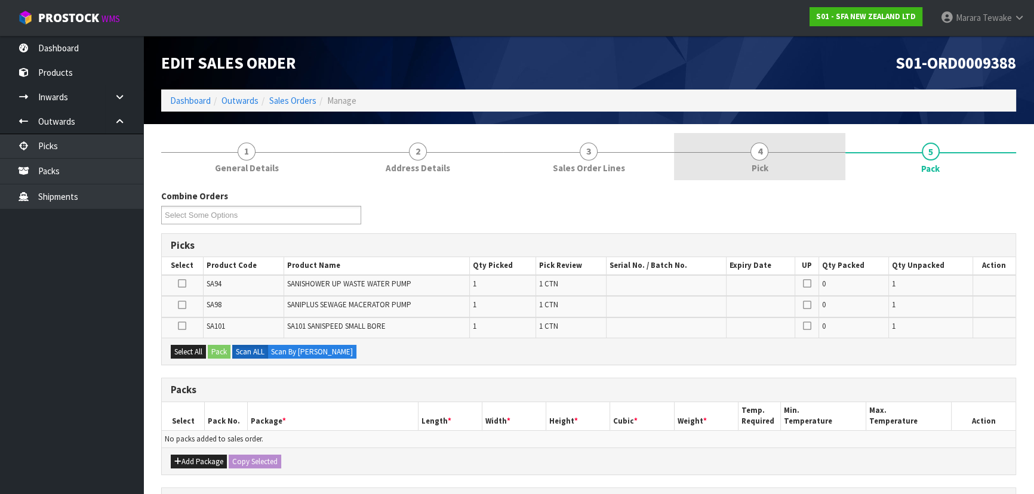
click at [779, 167] on link "4 Pick" at bounding box center [759, 156] width 171 height 47
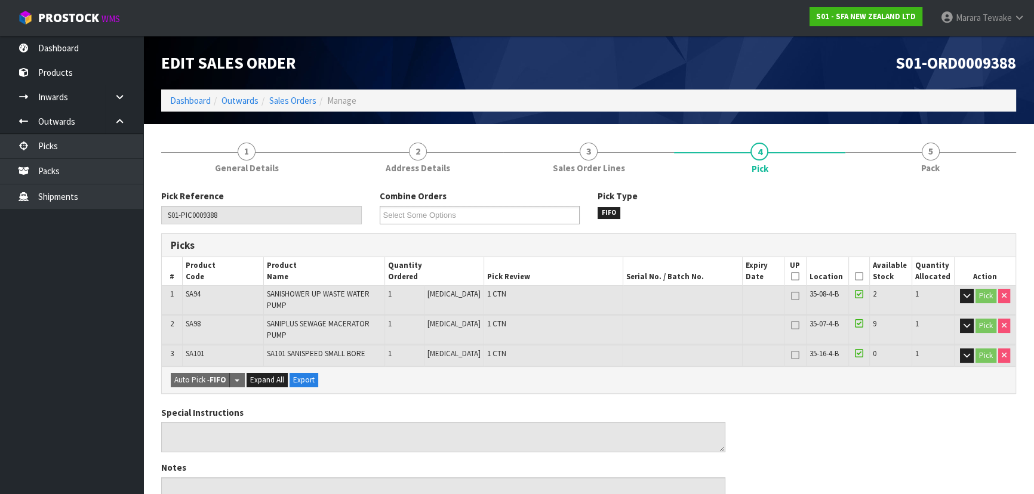
click at [855, 277] on icon at bounding box center [859, 276] width 8 height 1
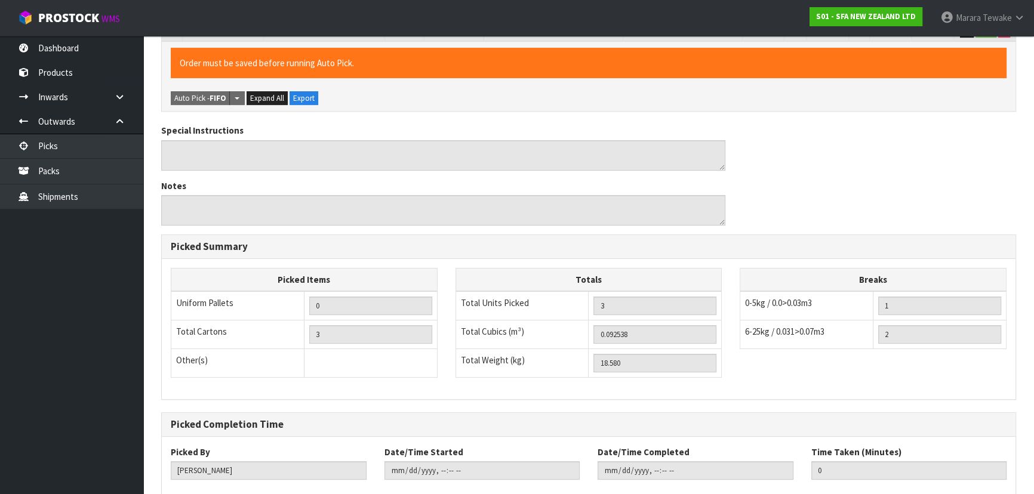
scroll to position [392, 0]
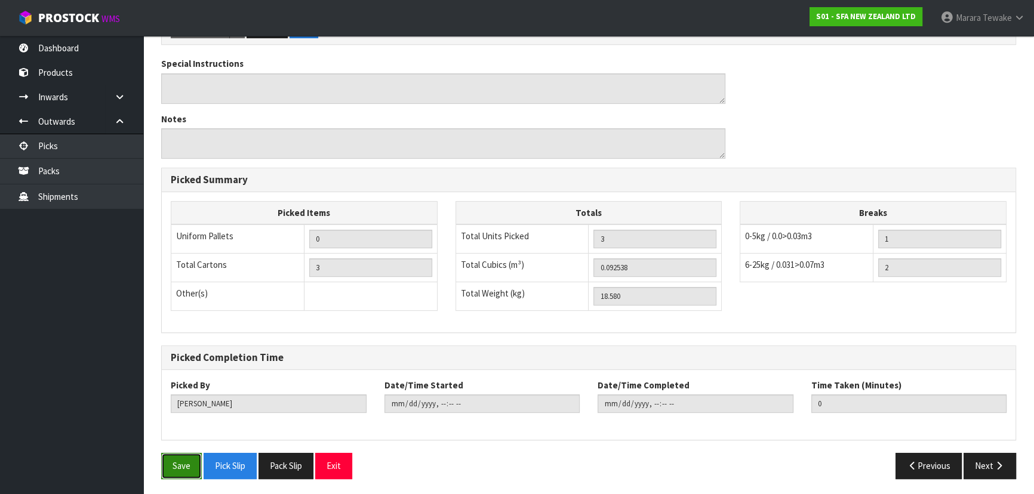
click at [177, 460] on button "Save" at bounding box center [181, 466] width 41 height 26
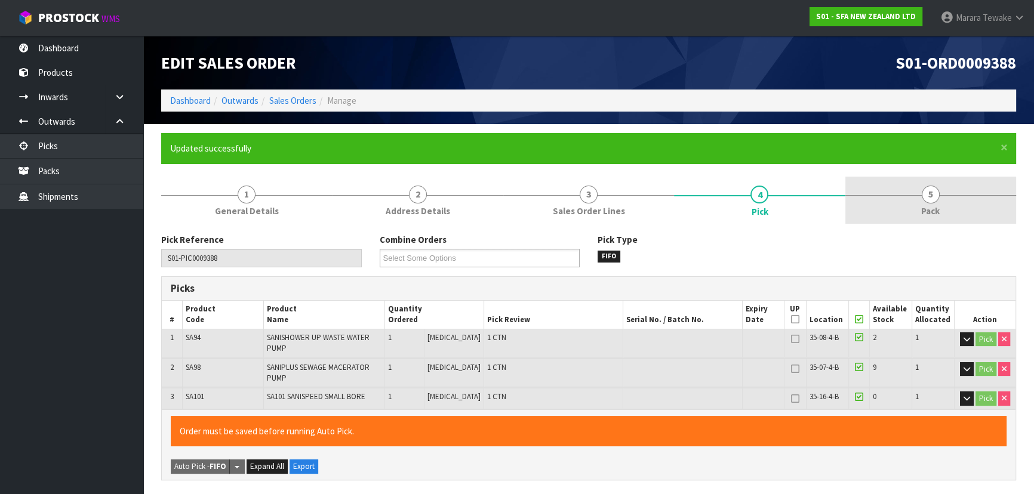
type input "[PERSON_NAME]"
type input "2025-09-12T12:18:23"
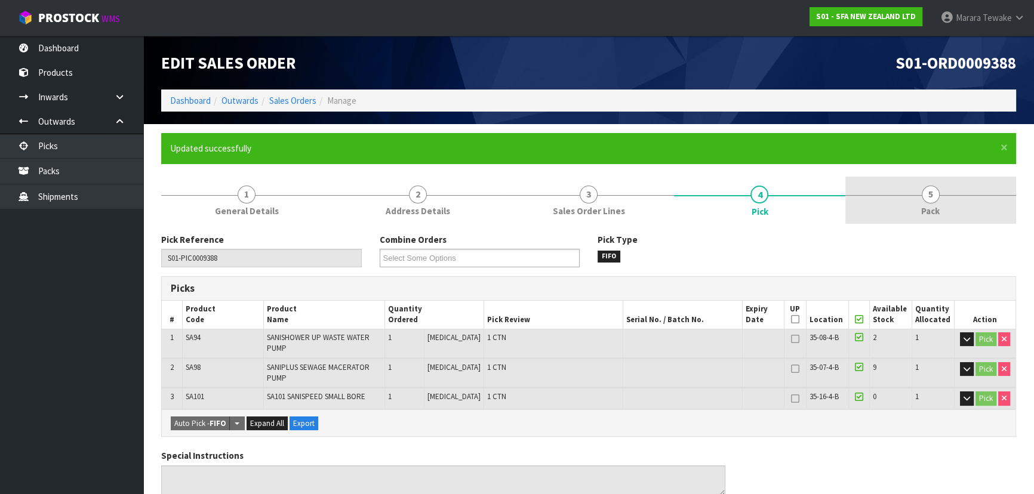
click at [935, 195] on span "5" at bounding box center [931, 195] width 18 height 18
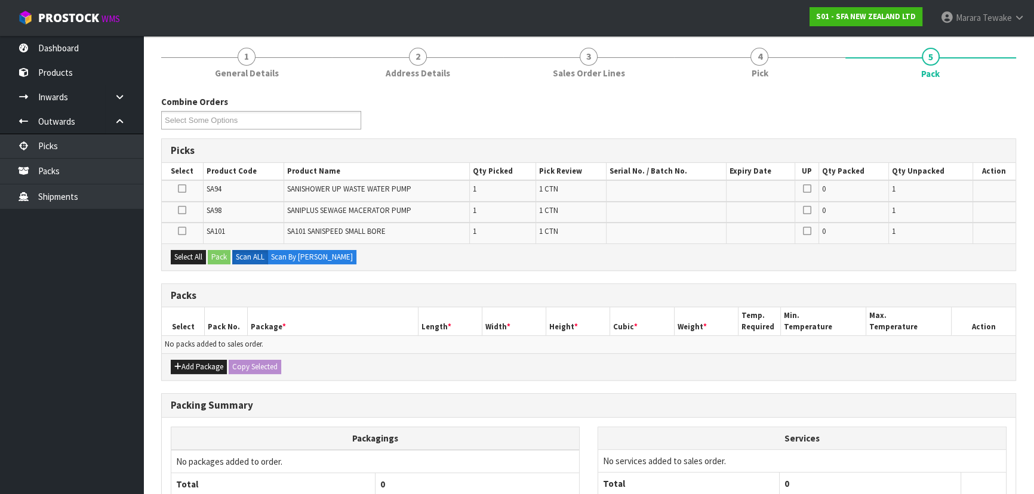
scroll to position [242, 0]
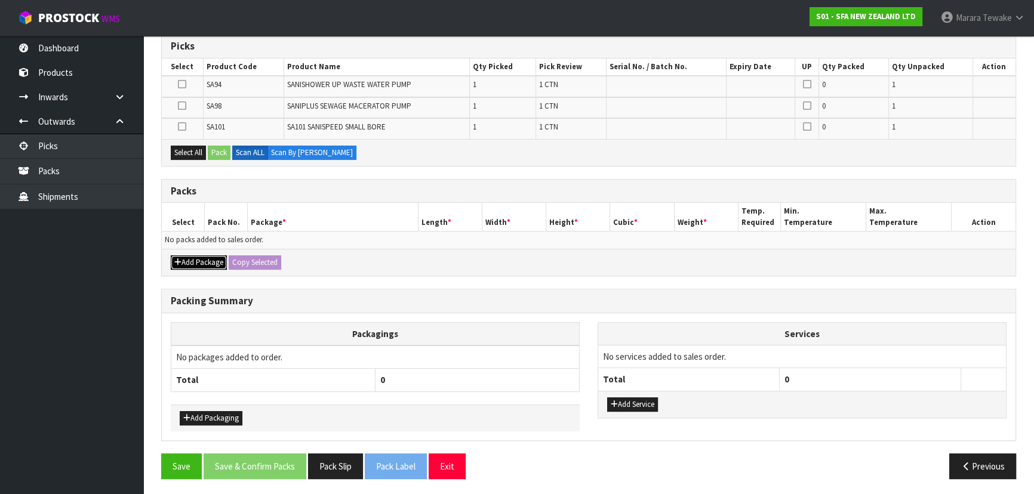
click at [202, 258] on button "Add Package" at bounding box center [199, 262] width 56 height 14
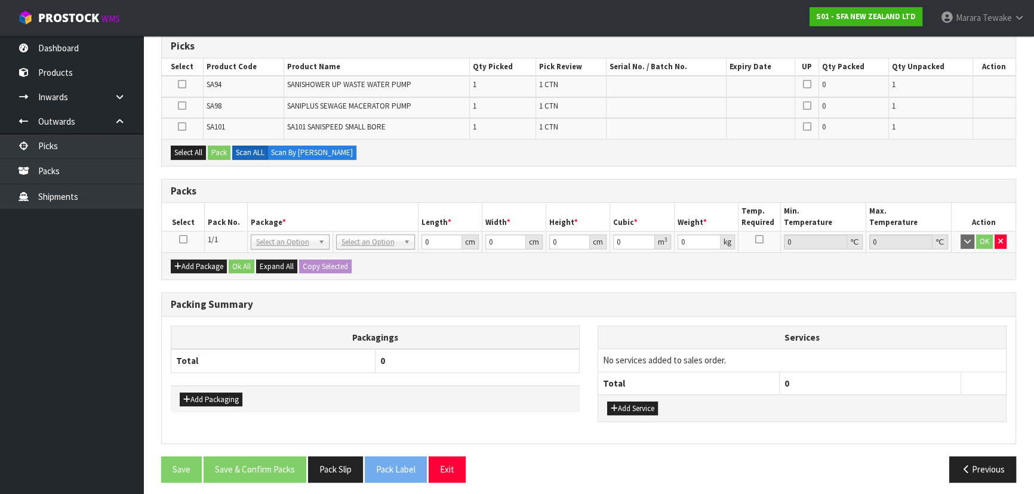
click at [180, 239] on icon at bounding box center [183, 239] width 8 height 1
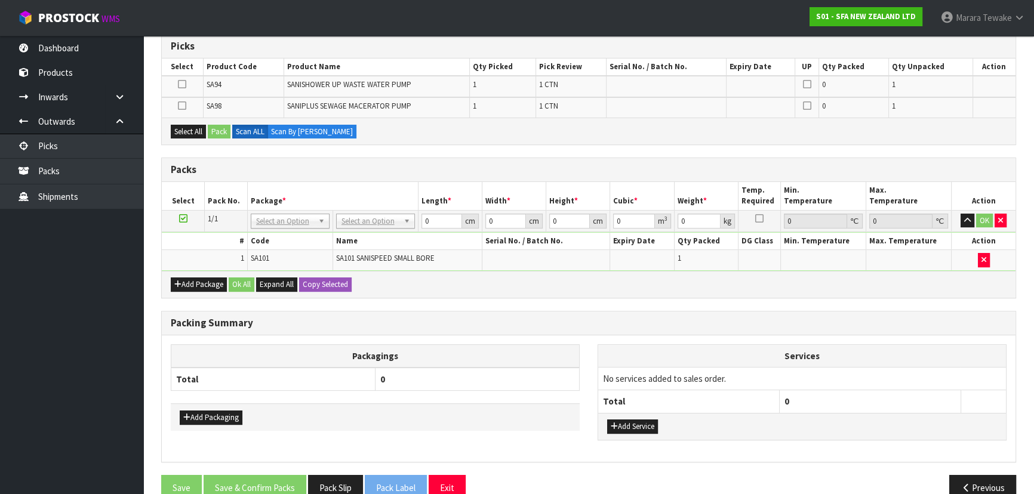
click at [184, 218] on icon at bounding box center [183, 218] width 8 height 1
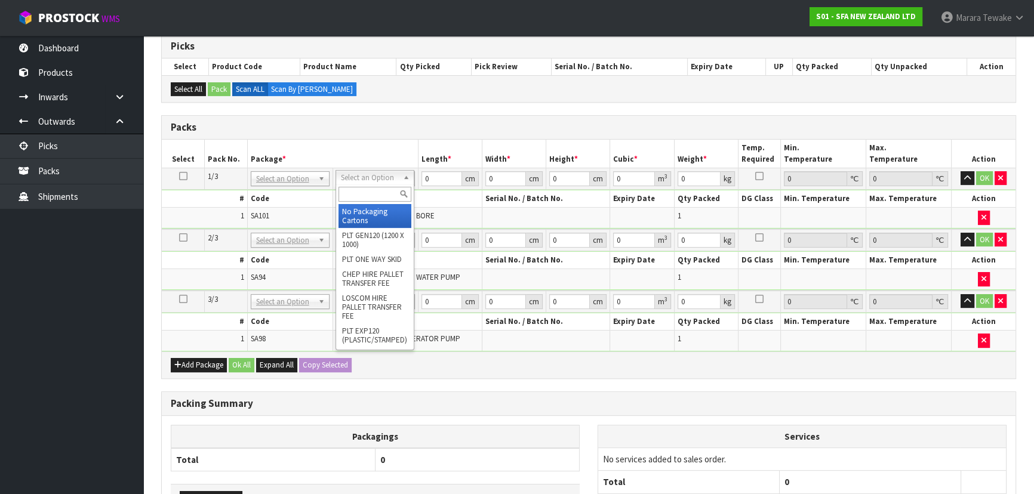
drag, startPoint x: 366, startPoint y: 211, endPoint x: 377, endPoint y: 244, distance: 34.5
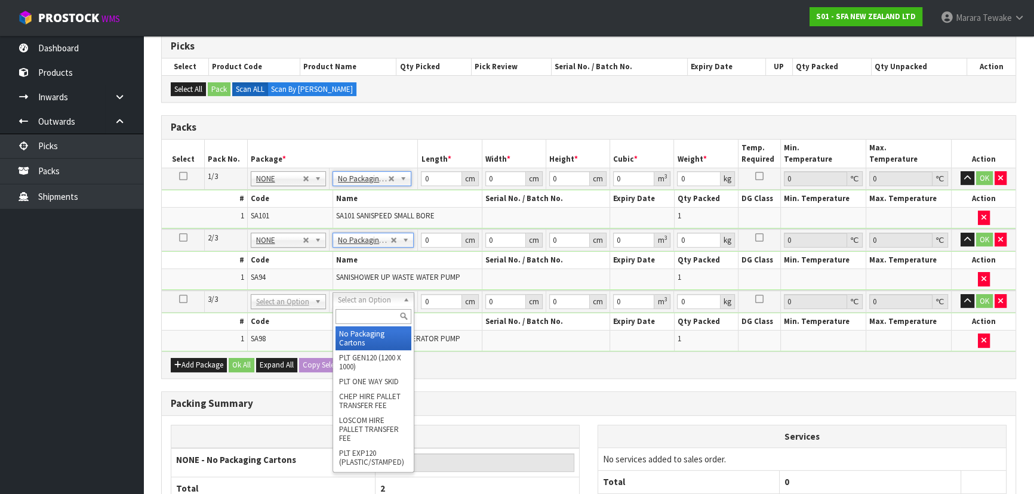
drag, startPoint x: 376, startPoint y: 300, endPoint x: 374, endPoint y: 321, distance: 21.6
type input "3"
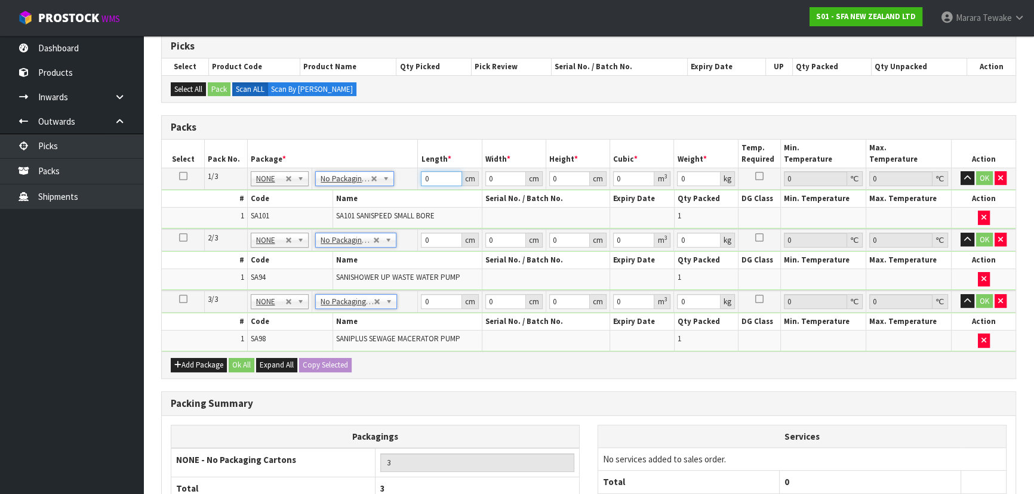
drag, startPoint x: 430, startPoint y: 174, endPoint x: 378, endPoint y: 107, distance: 85.0
click at [413, 159] on table "Select Pack No. Package * Length * Width * Height * Cubic * Weight * Temp. Requ…" at bounding box center [589, 246] width 854 height 212
type input "41"
type input "25"
type input "3"
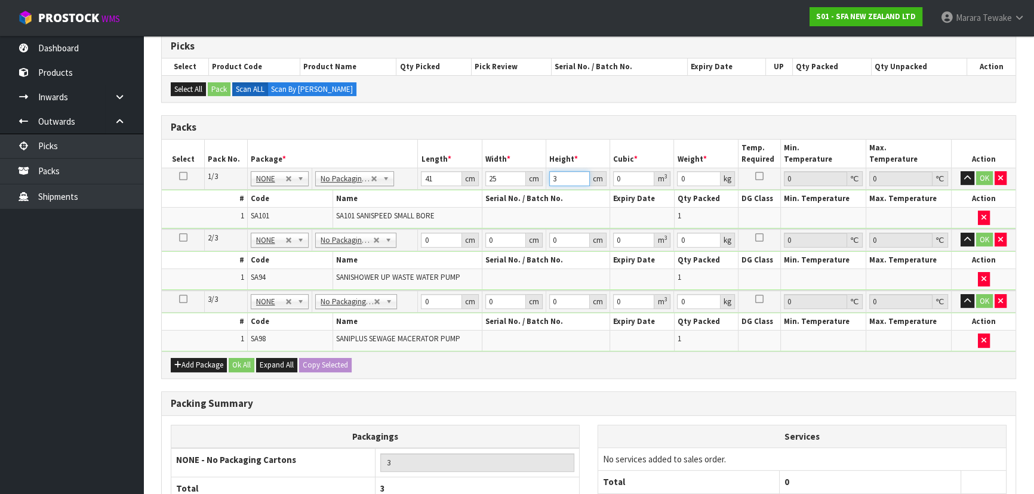
type input "0.003075"
type input "33"
type input "0.033825"
type input "33"
type input "7"
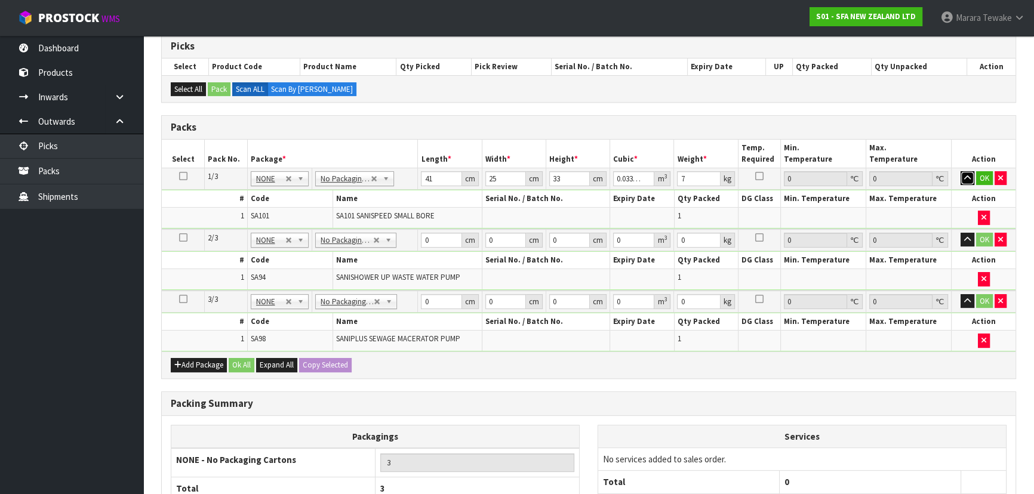
click at [960, 171] on button "button" at bounding box center [967, 178] width 14 height 14
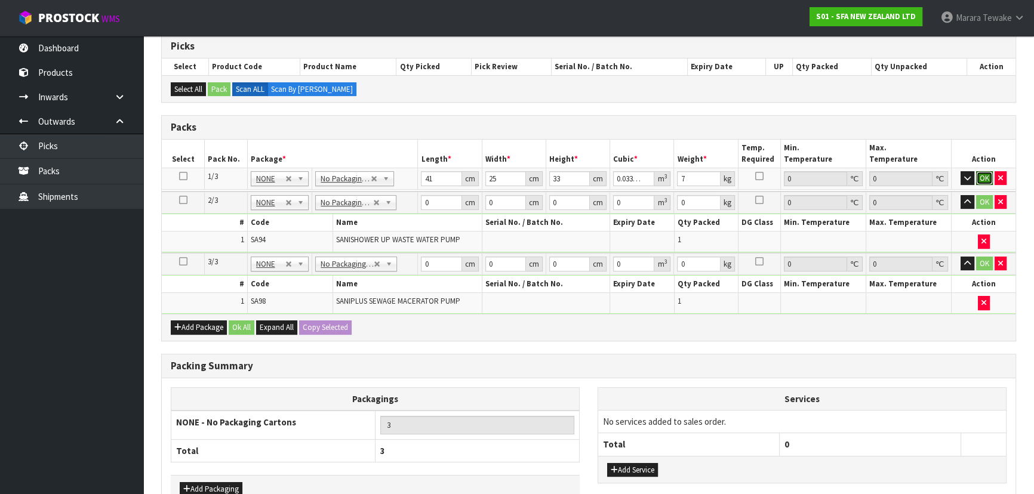
click button "OK" at bounding box center [984, 178] width 17 height 14
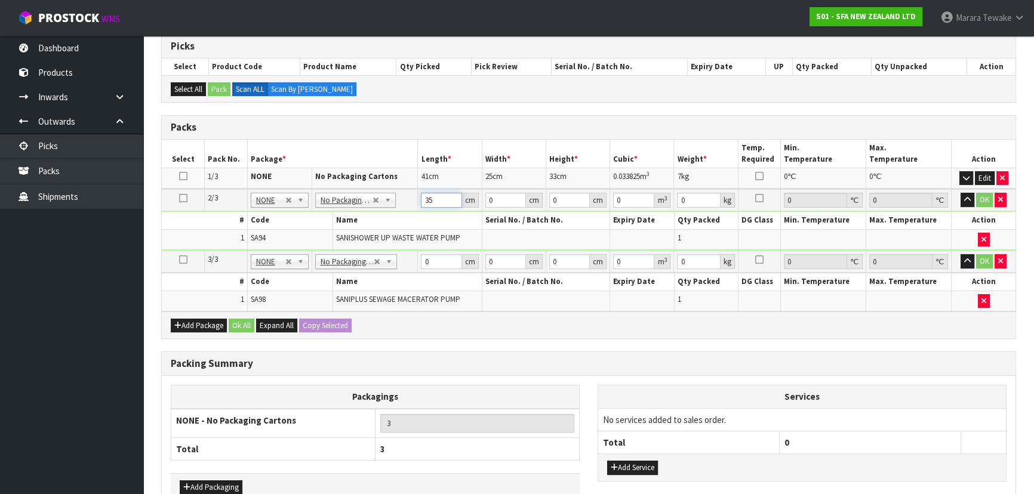
type input "35"
type input "23"
type input "2"
type input "0.00161"
type input "23"
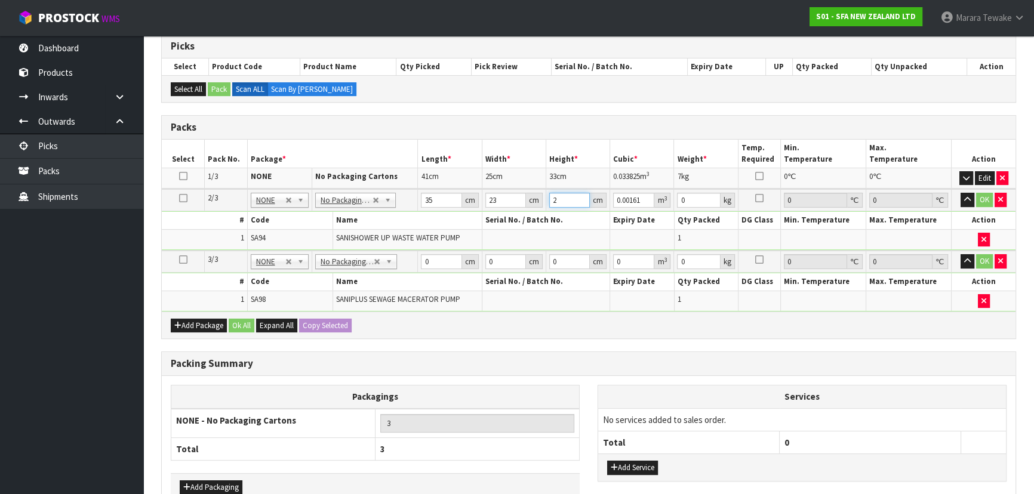
type input "0.018515"
type input "23"
type input "2"
type input "5"
click at [960, 193] on button "button" at bounding box center [967, 200] width 14 height 14
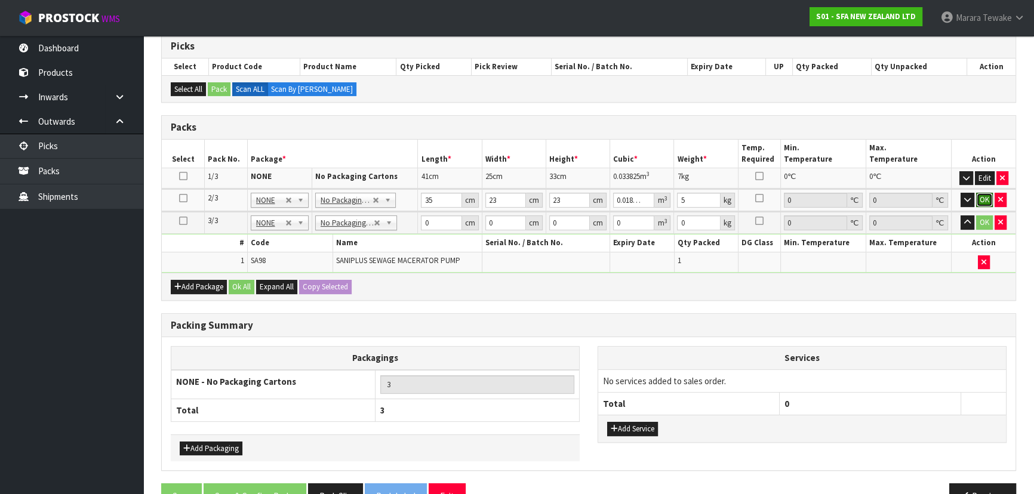
click button "OK" at bounding box center [984, 200] width 17 height 14
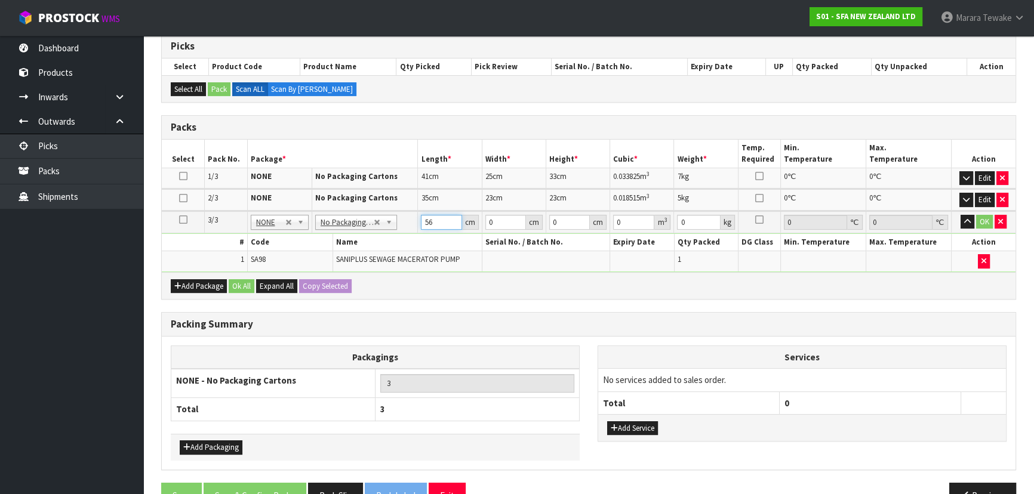
type input "56"
type input "24"
type input "3"
type input "0.004032"
type input "35"
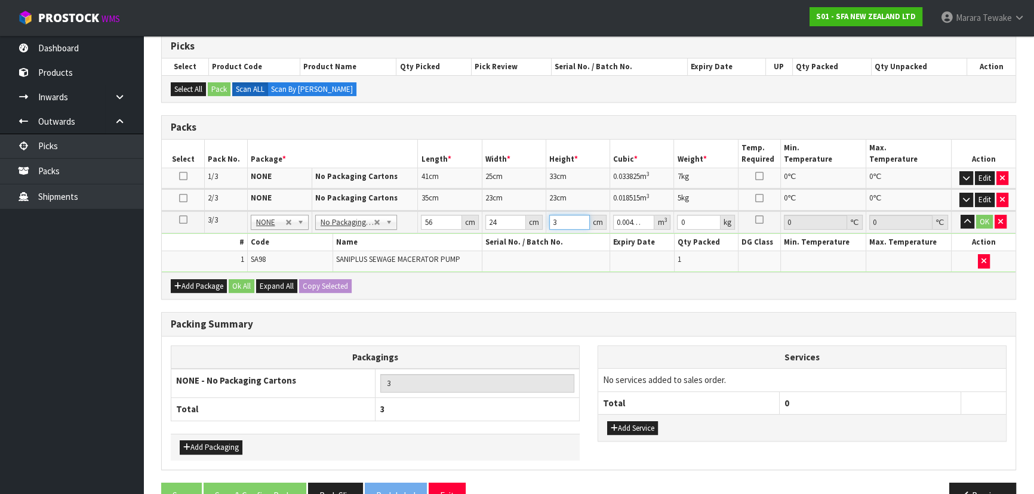
type input "0.04704"
type input "35"
type input "8"
click at [960, 215] on button "button" at bounding box center [967, 222] width 14 height 14
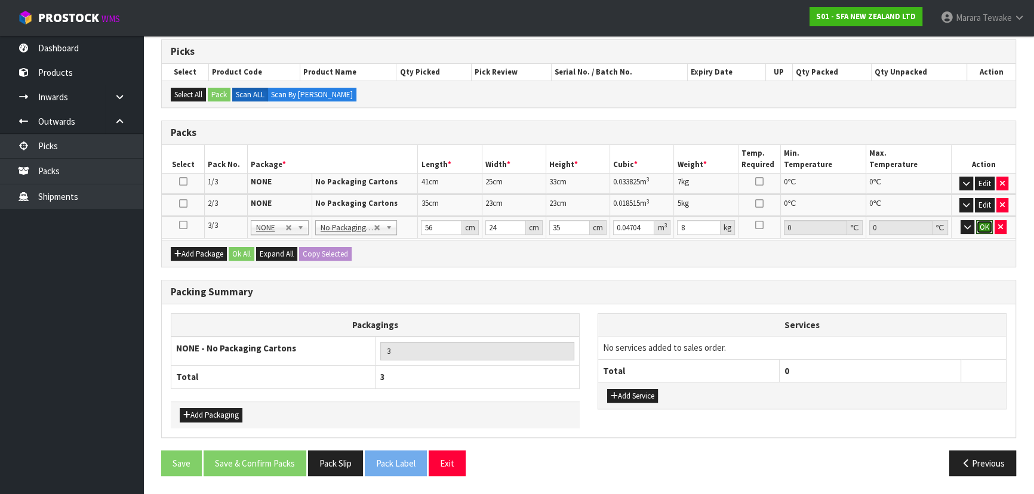
click button "OK" at bounding box center [984, 227] width 17 height 14
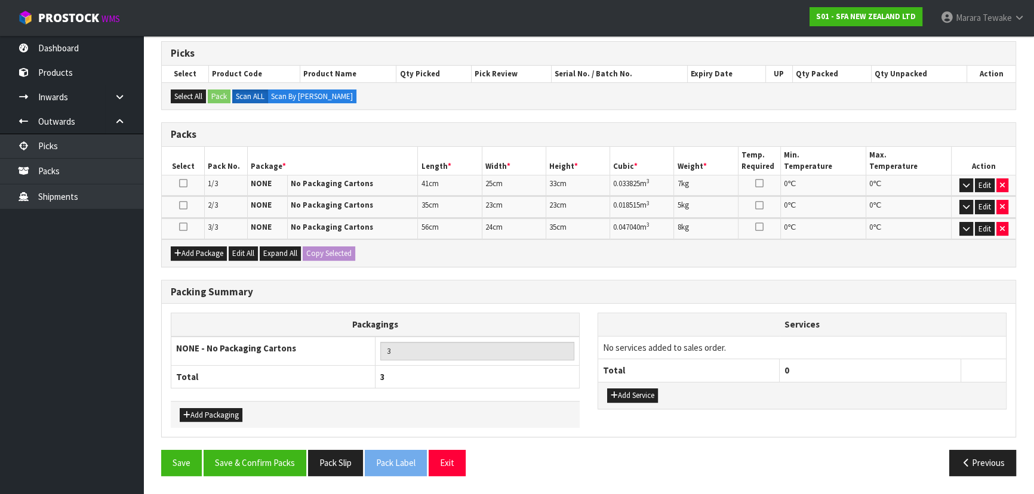
scroll to position [232, 0]
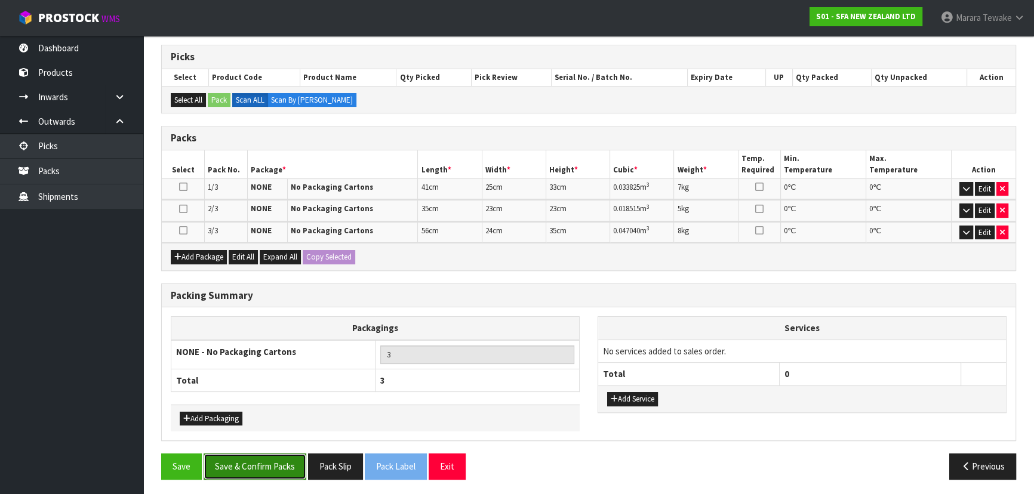
click at [276, 473] on button "Save & Confirm Packs" at bounding box center [255, 467] width 103 height 26
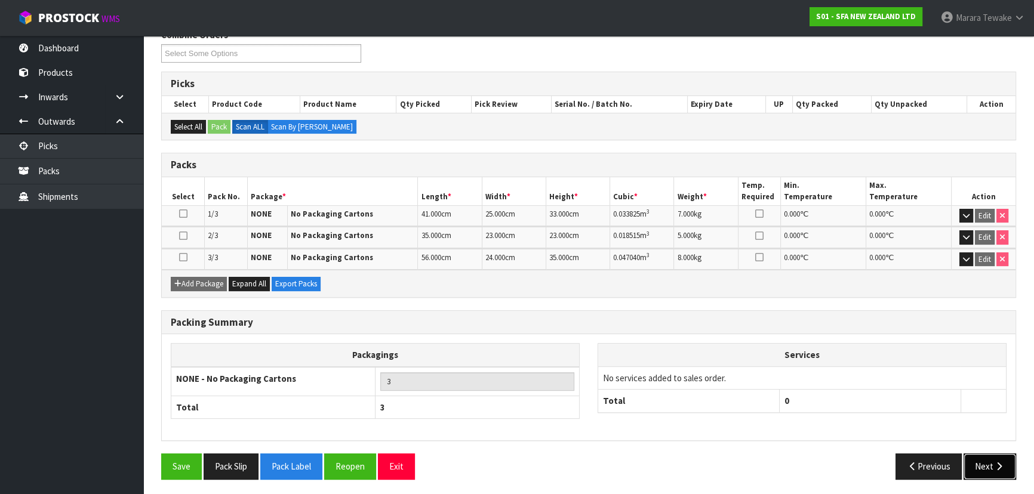
click at [981, 460] on button "Next" at bounding box center [989, 467] width 53 height 26
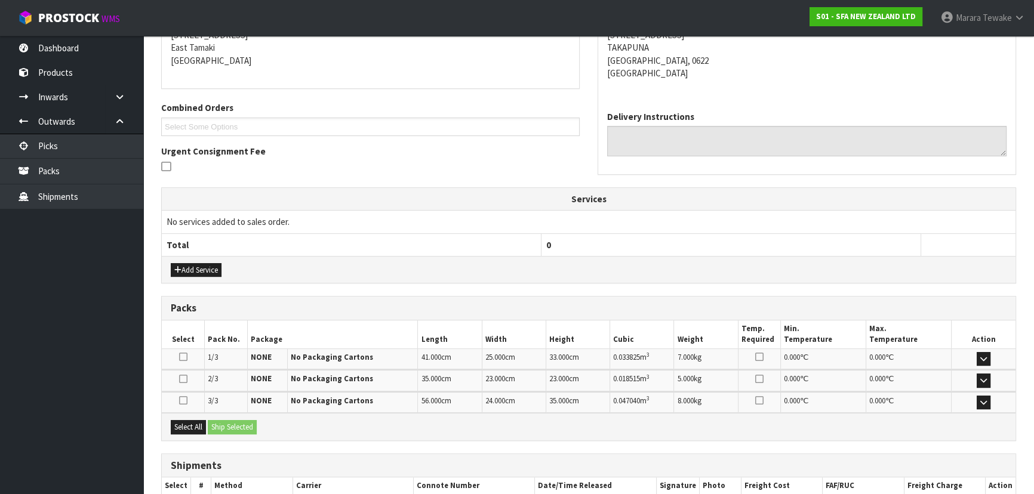
scroll to position [322, 0]
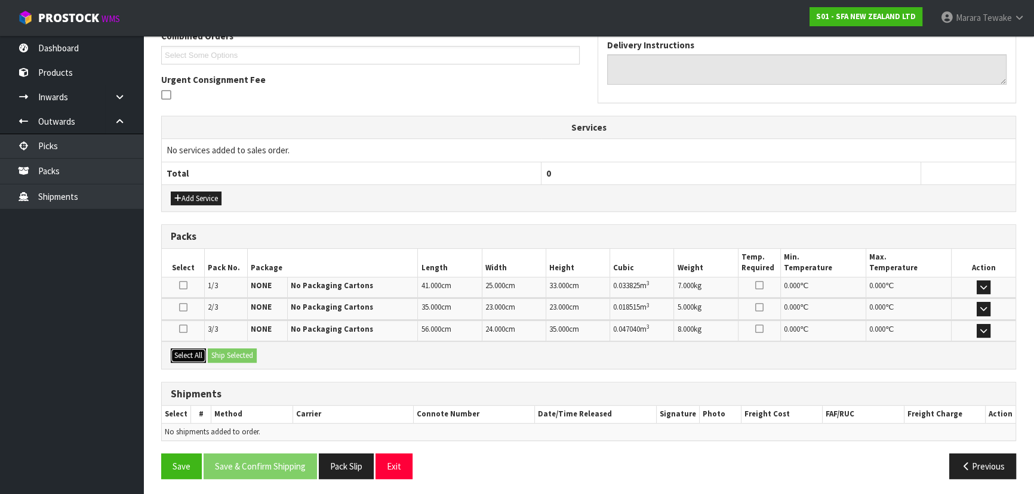
drag, startPoint x: 199, startPoint y: 352, endPoint x: 217, endPoint y: 352, distance: 17.9
click at [200, 352] on button "Select All" at bounding box center [188, 356] width 35 height 14
click at [220, 352] on button "Ship Selected" at bounding box center [232, 356] width 49 height 14
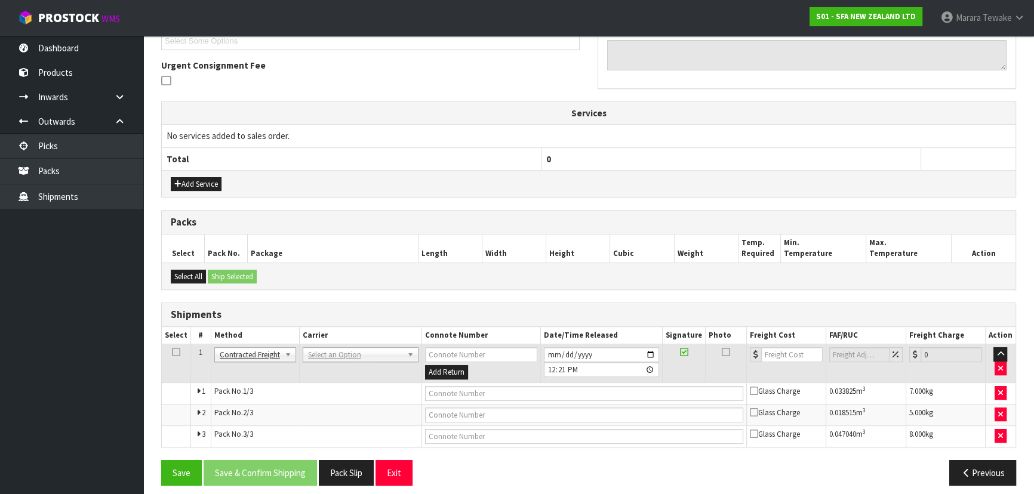
scroll to position [344, 0]
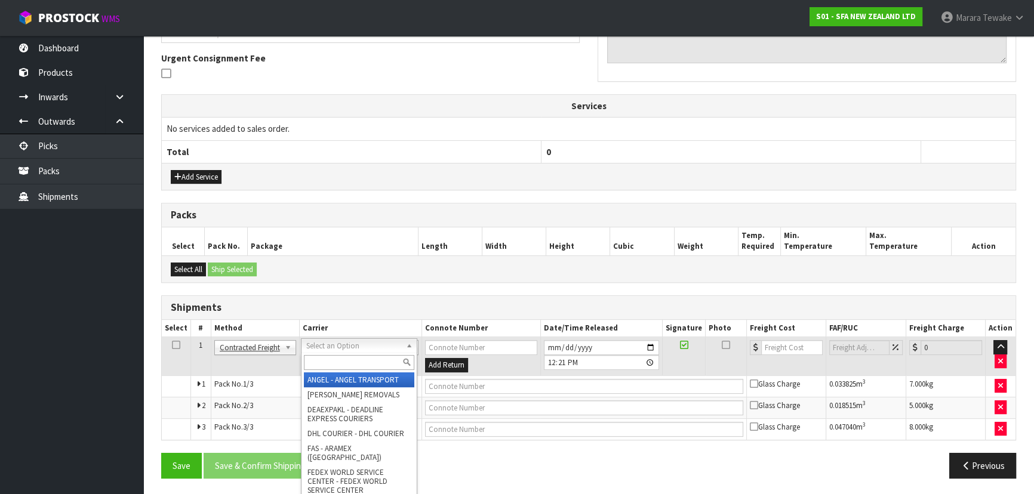
click at [315, 363] on input "text" at bounding box center [359, 362] width 110 height 15
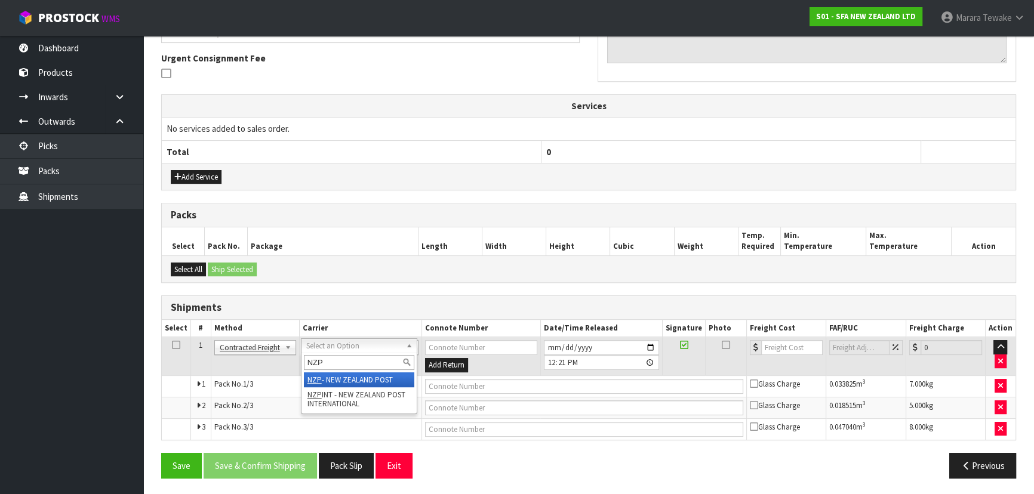
type input "NZP"
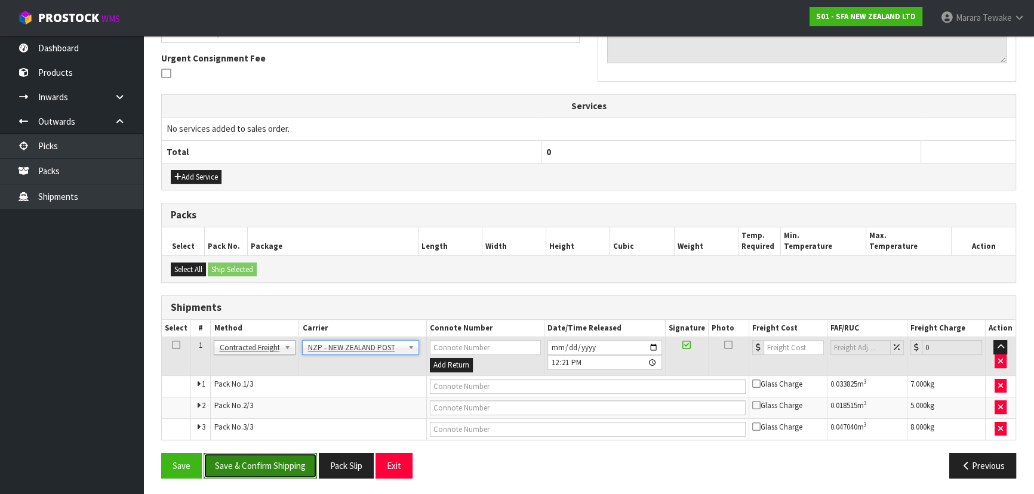
drag, startPoint x: 294, startPoint y: 464, endPoint x: 209, endPoint y: 386, distance: 116.2
click at [295, 464] on button "Save & Confirm Shipping" at bounding box center [260, 466] width 113 height 26
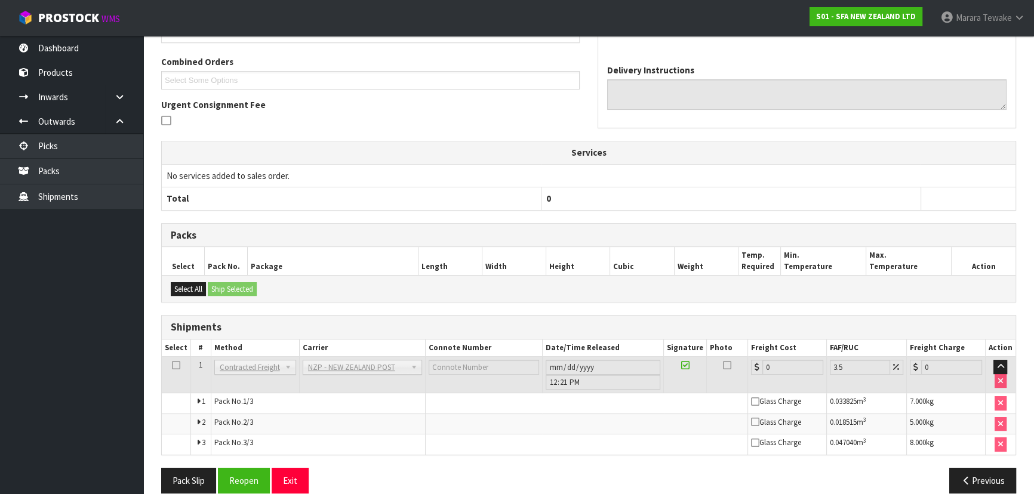
scroll to position [325, 0]
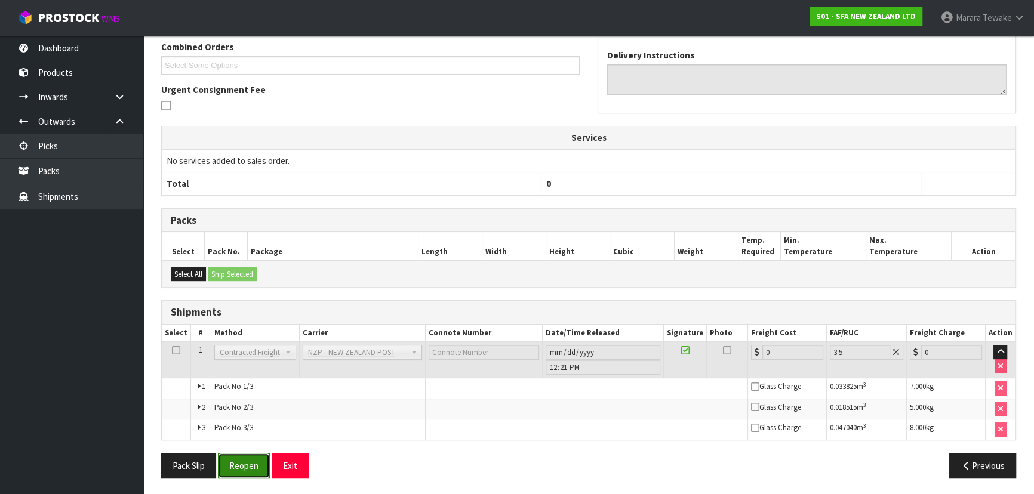
click at [245, 453] on button "Reopen" at bounding box center [244, 466] width 52 height 26
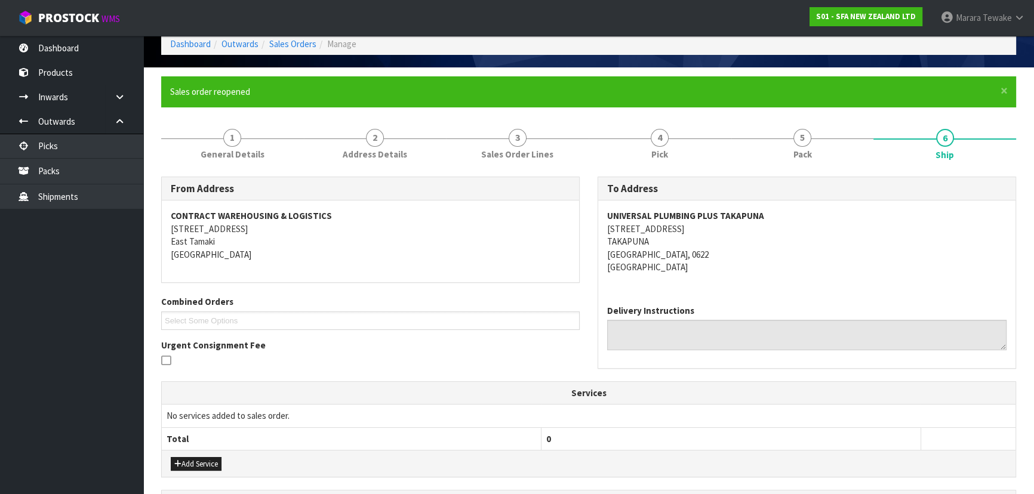
scroll to position [271, 0]
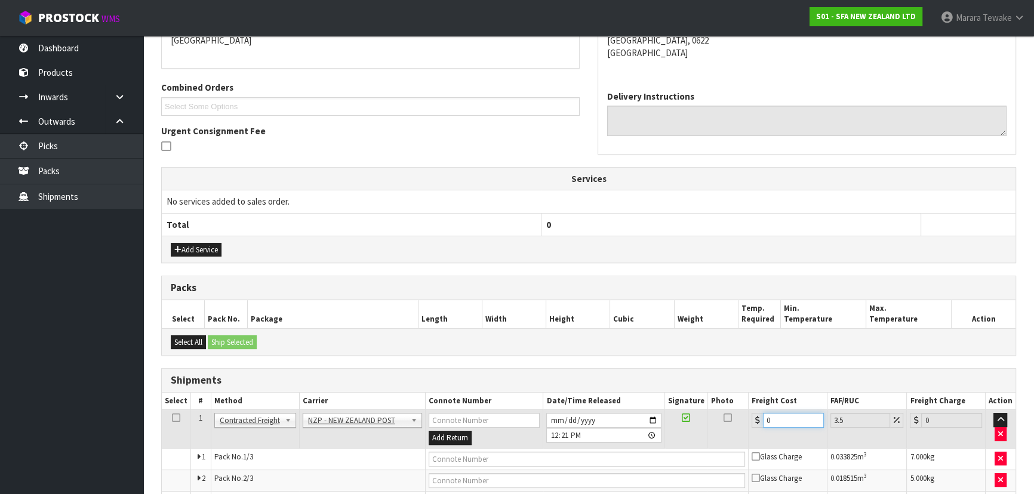
drag, startPoint x: 736, startPoint y: 399, endPoint x: 720, endPoint y: 387, distance: 19.9
click at [729, 394] on table "Select # Method Carrier Connote Number Date/Time Released Signature Photo Freig…" at bounding box center [589, 453] width 854 height 120
type input "1"
type input "1.03"
type input "12"
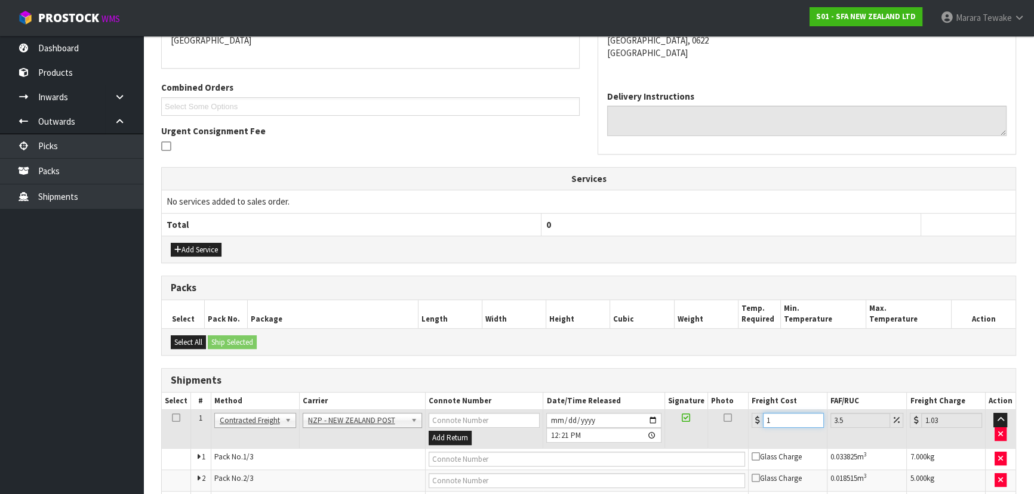
type input "12.42"
type input "12.9"
type input "13.35"
type input "12.99"
type input "13.44"
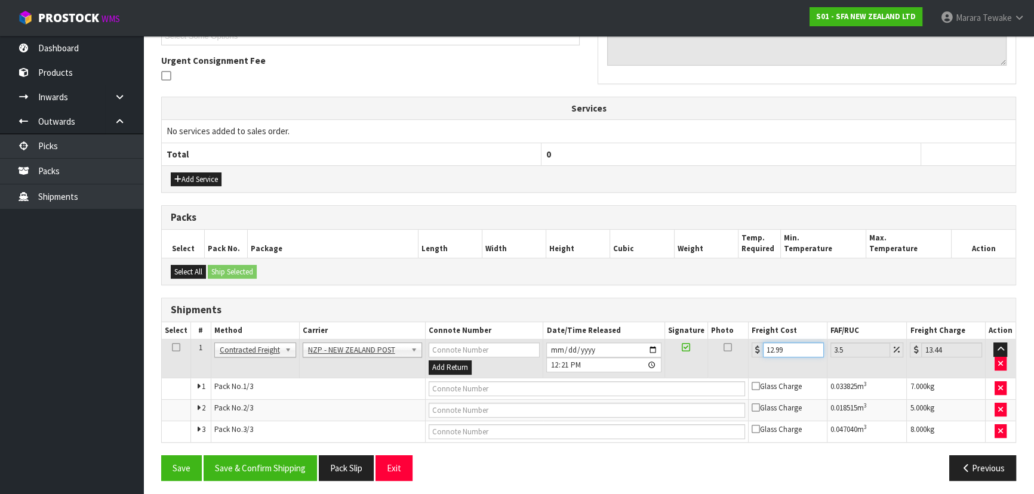
scroll to position [344, 0]
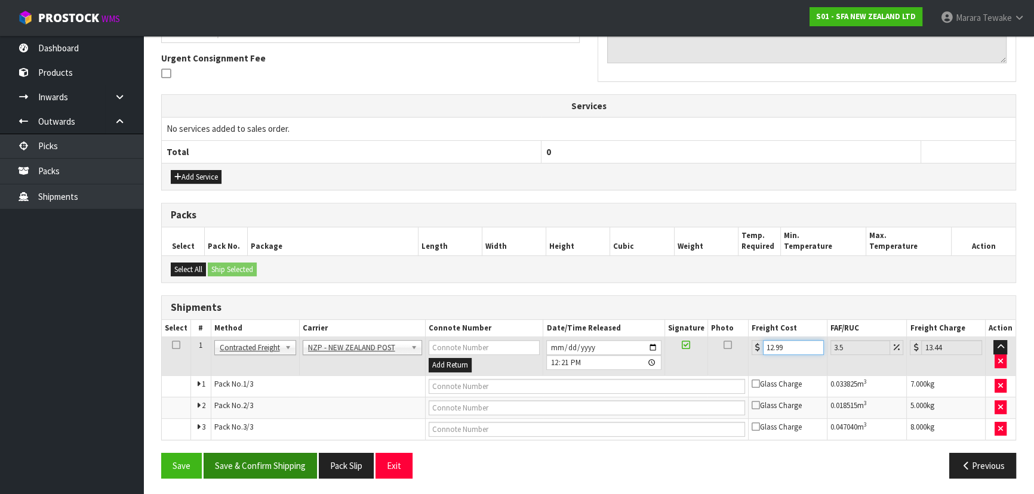
type input "12.99"
click at [272, 462] on button "Save & Confirm Shipping" at bounding box center [260, 466] width 113 height 26
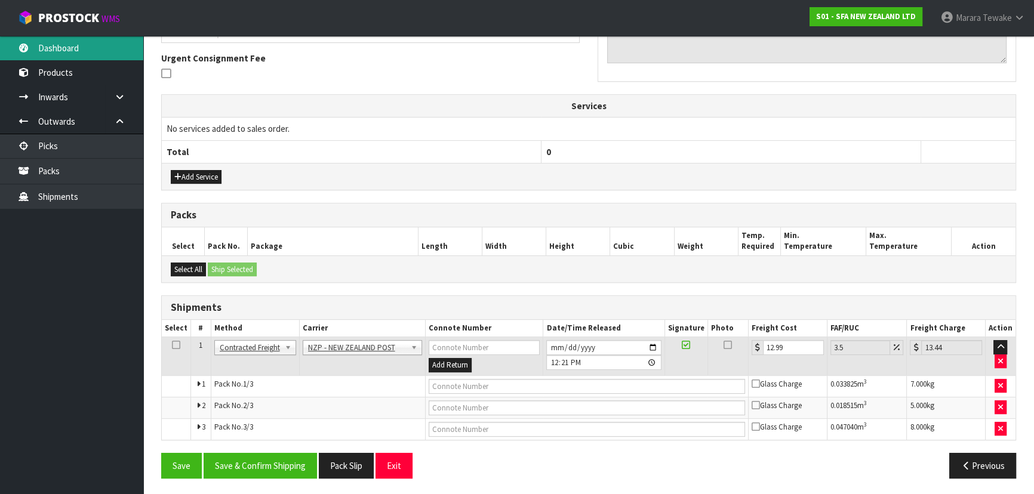
scroll to position [0, 0]
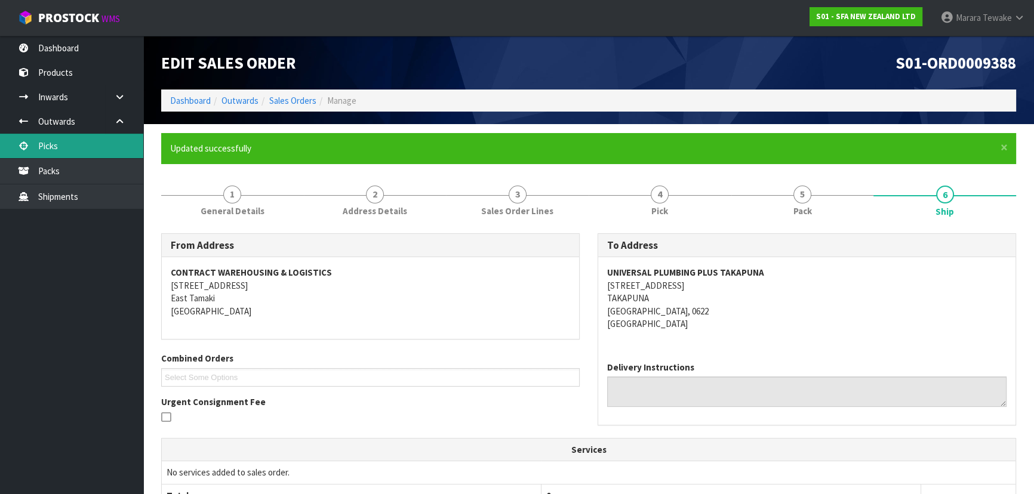
click at [108, 143] on link "Picks" at bounding box center [71, 146] width 143 height 24
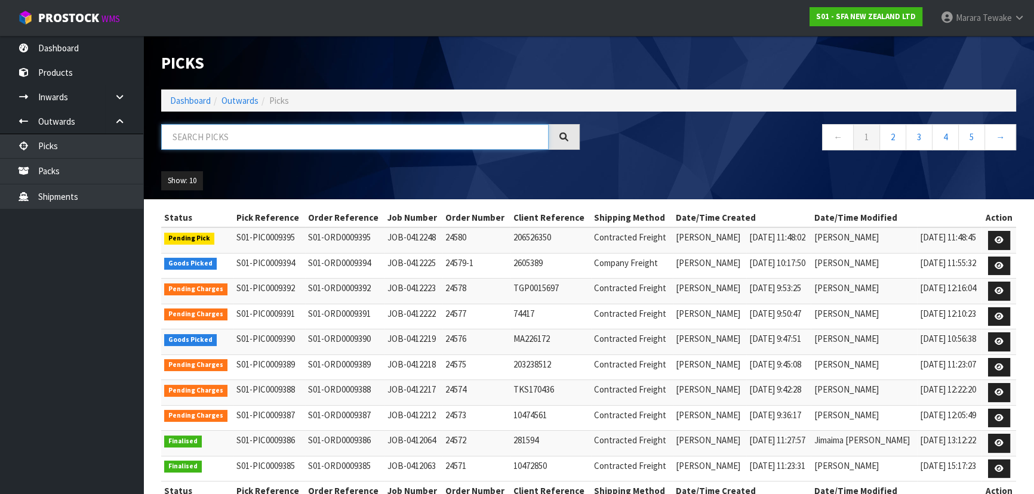
click at [233, 139] on input "text" at bounding box center [354, 137] width 387 height 26
type input "JOB-0412219"
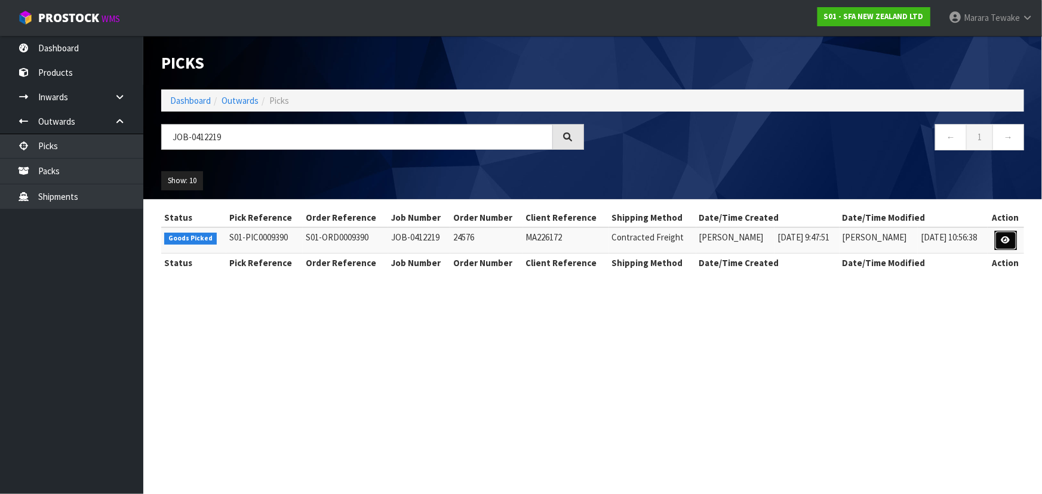
click at [998, 239] on link at bounding box center [1005, 240] width 22 height 19
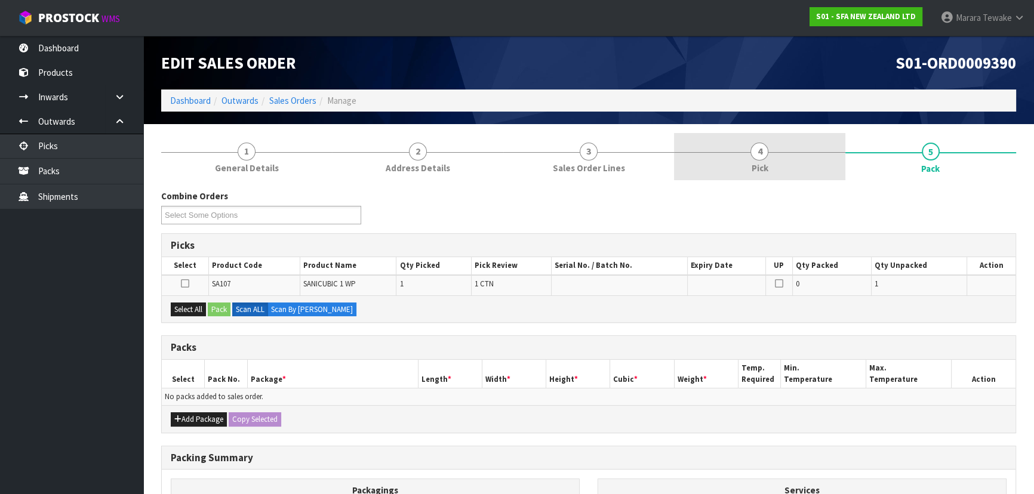
click at [791, 167] on link "4 Pick" at bounding box center [759, 156] width 171 height 47
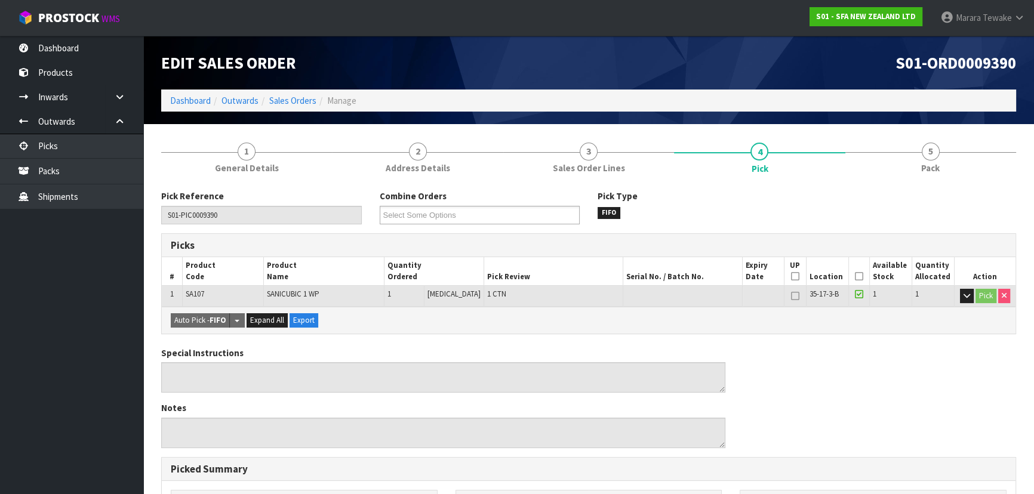
click at [858, 277] on icon at bounding box center [859, 276] width 8 height 1
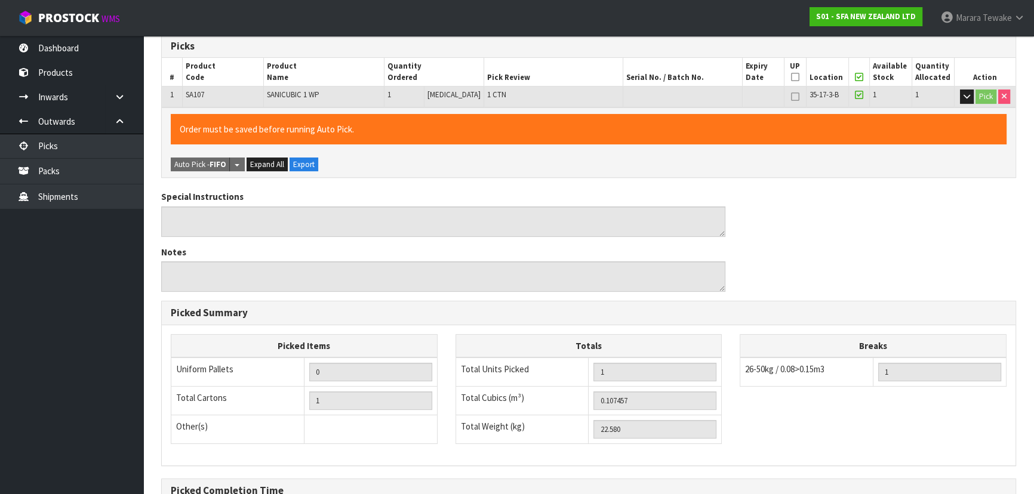
scroll to position [333, 0]
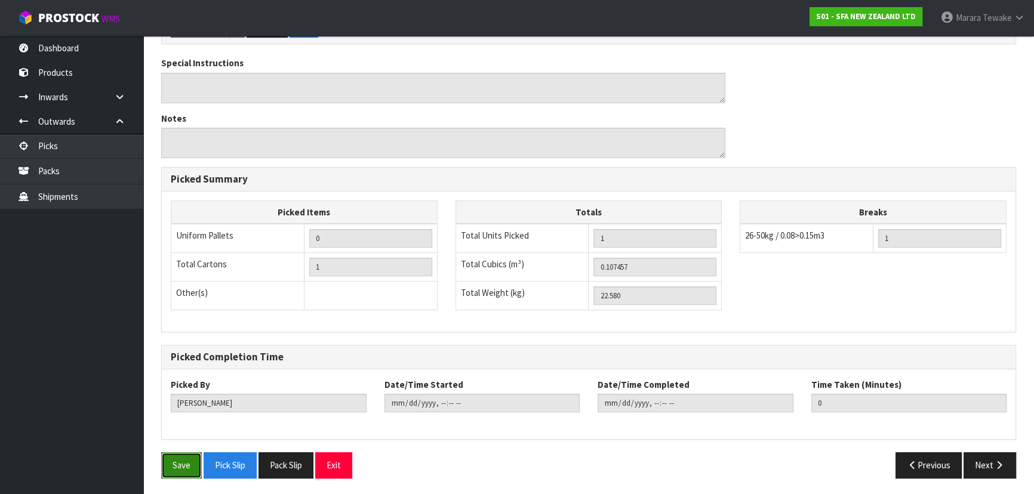
click at [195, 462] on button "Save" at bounding box center [181, 465] width 41 height 26
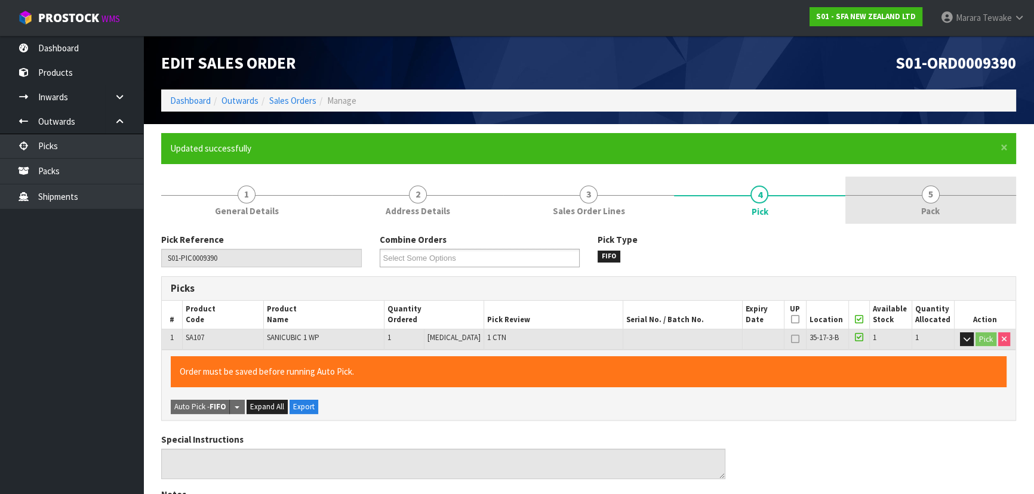
type input "[PERSON_NAME]"
type input "2025-09-12T12:23:28"
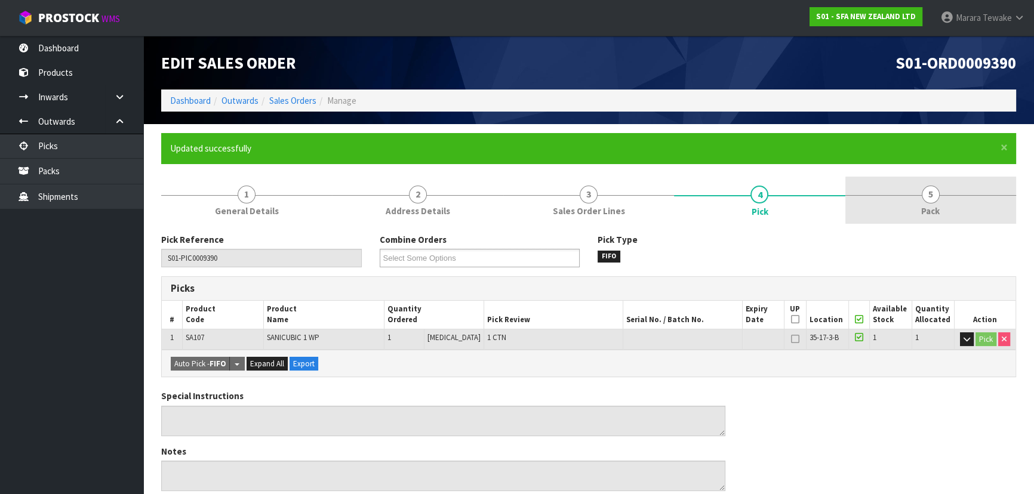
click at [927, 212] on span "Pack" at bounding box center [930, 211] width 19 height 13
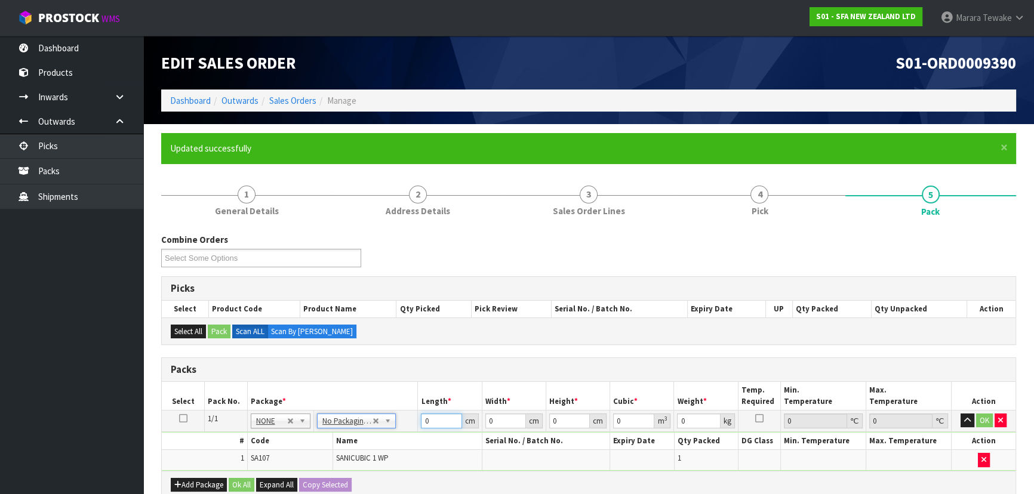
click at [420, 414] on td "0 cm" at bounding box center [450, 420] width 64 height 21
type input "53"
type input "50"
type input "5"
type input "0.01325"
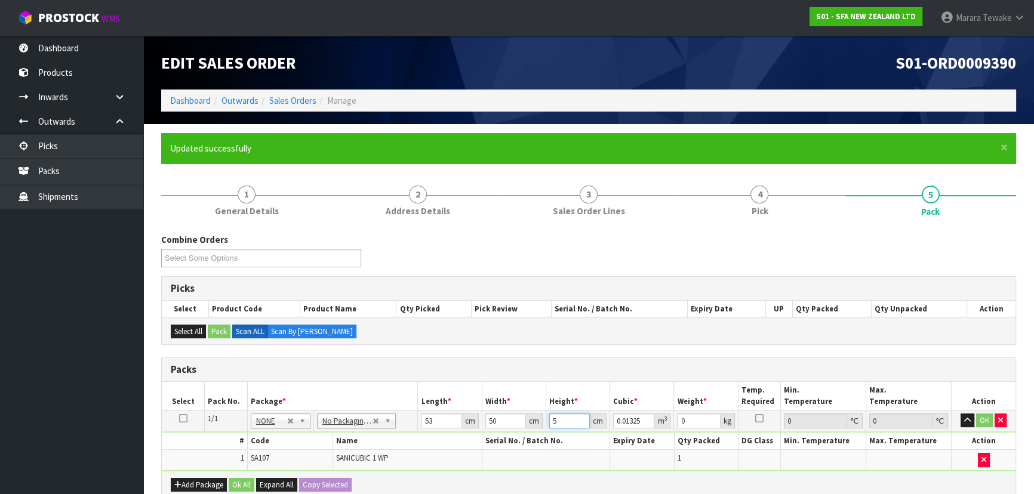
type input "51"
type input "0.13515"
type input "51"
type input "23"
click at [960, 414] on button "button" at bounding box center [967, 421] width 14 height 14
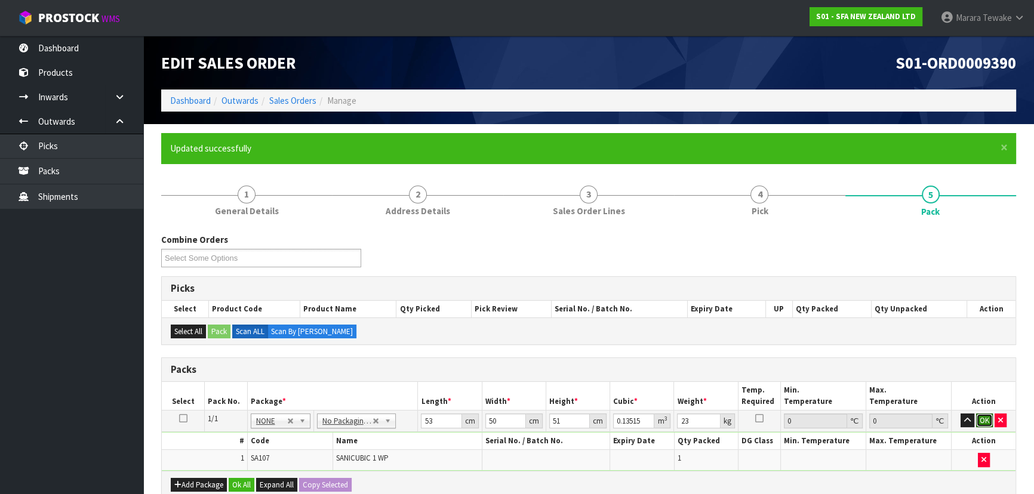
click button "OK" at bounding box center [984, 421] width 17 height 14
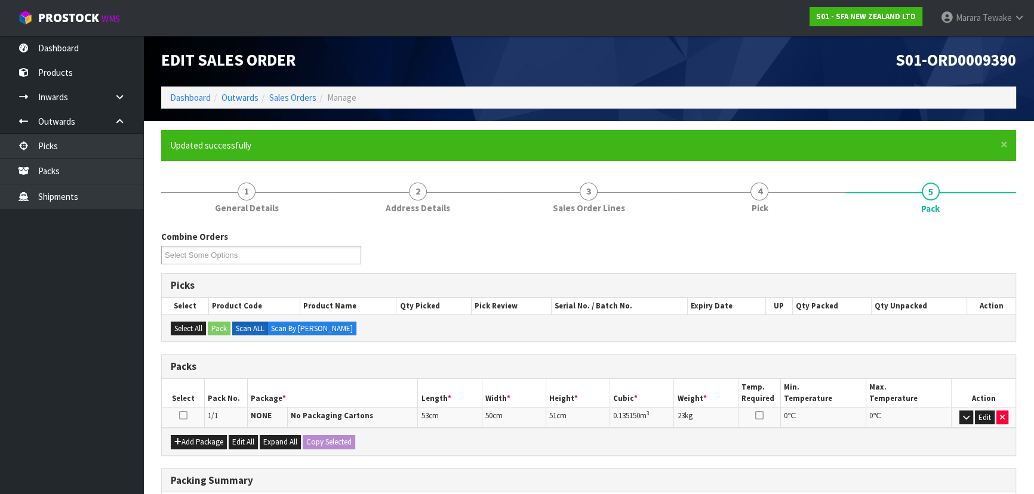
scroll to position [189, 0]
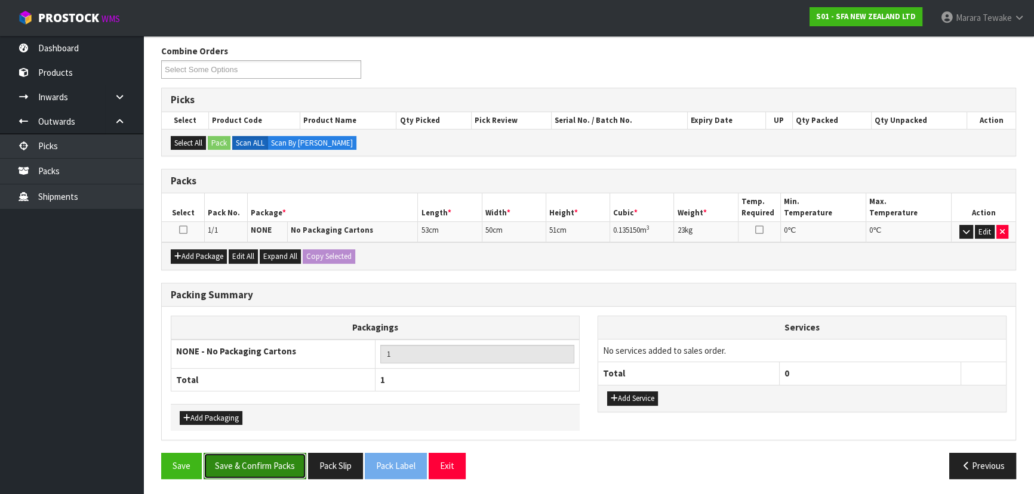
click at [279, 460] on button "Save & Confirm Packs" at bounding box center [255, 466] width 103 height 26
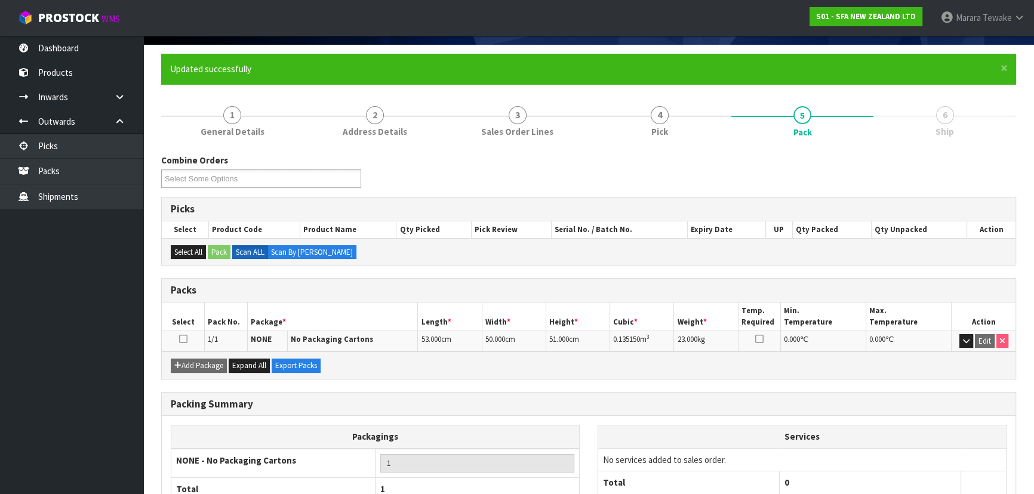
scroll to position [162, 0]
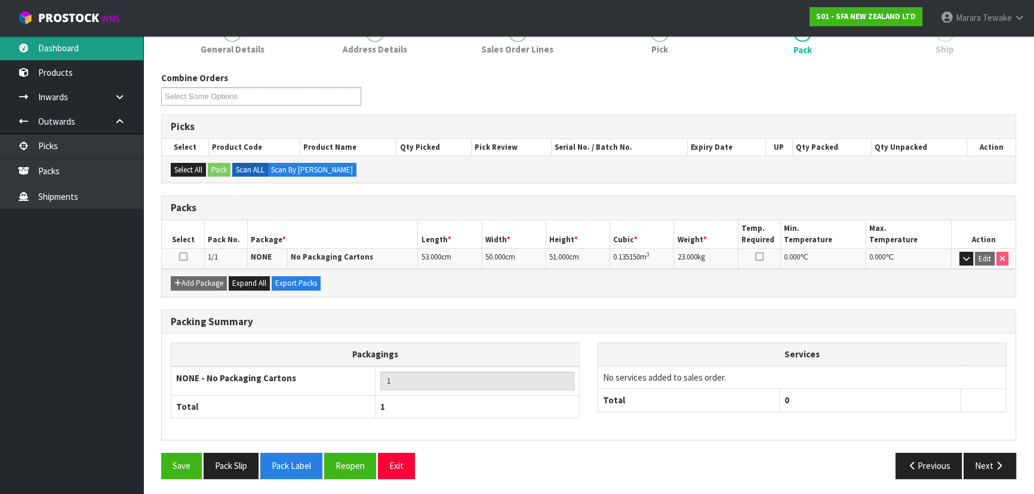
click at [92, 45] on link "Dashboard" at bounding box center [71, 48] width 143 height 24
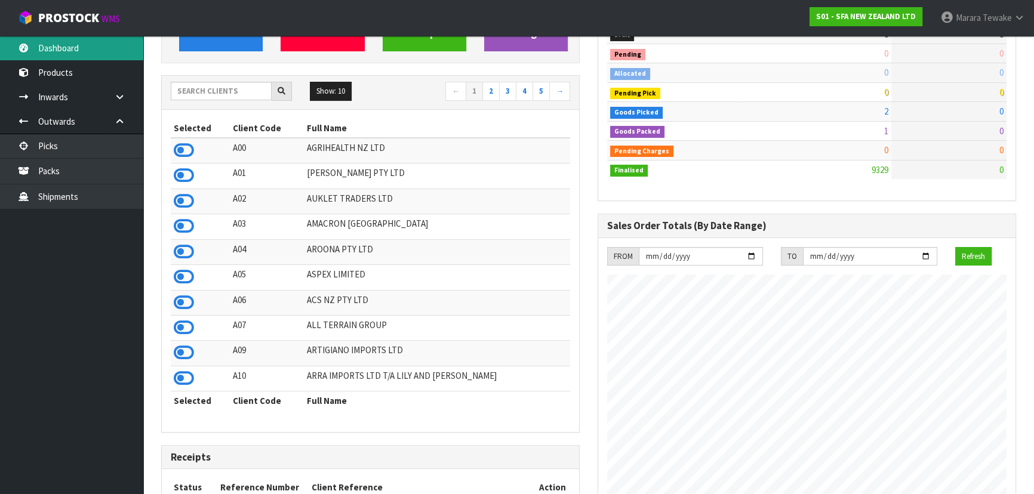
scroll to position [903, 436]
click at [242, 90] on input "text" at bounding box center [221, 91] width 101 height 19
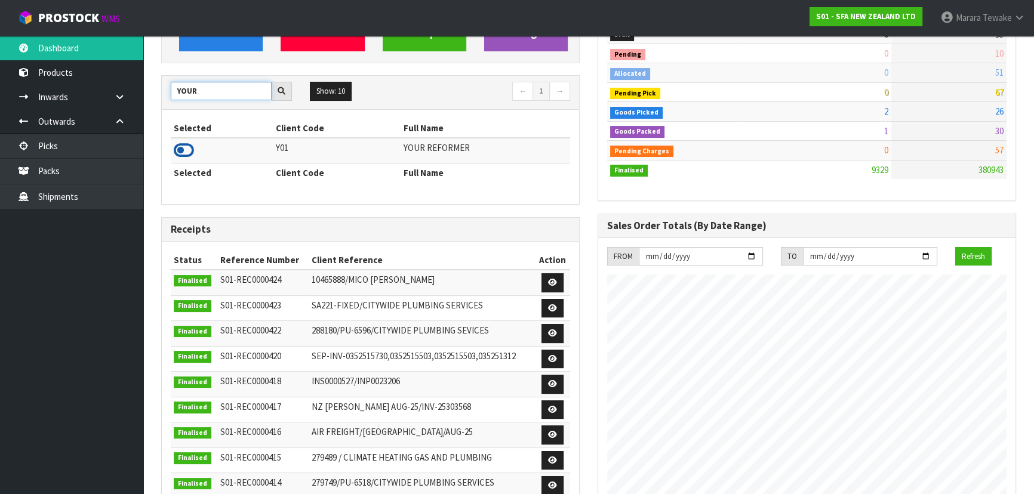
type input "YOUR"
click at [187, 145] on icon at bounding box center [184, 150] width 20 height 18
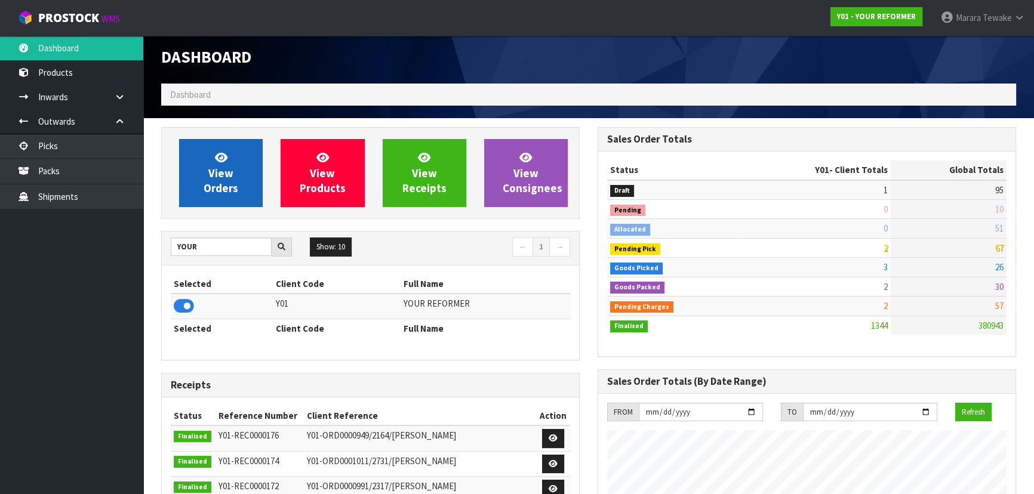
scroll to position [0, 0]
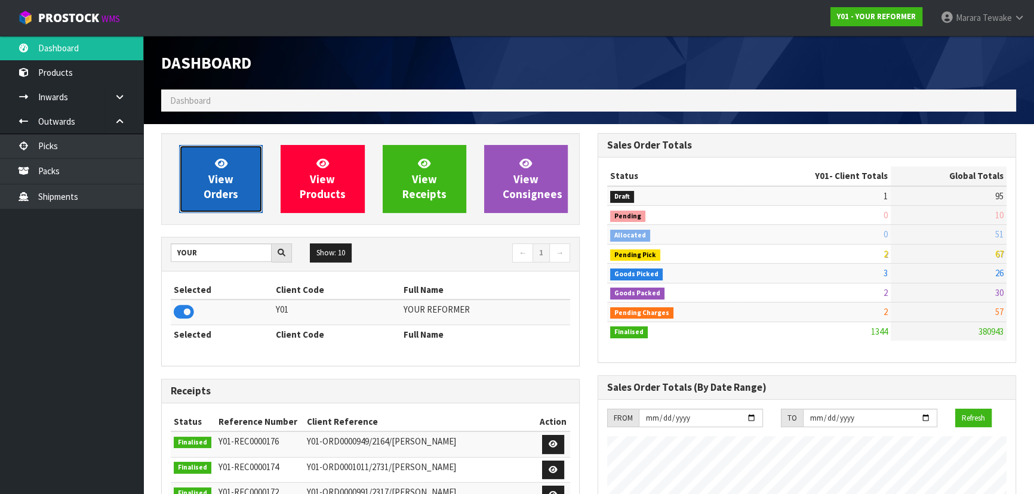
click at [212, 193] on span "View Orders" at bounding box center [221, 178] width 35 height 45
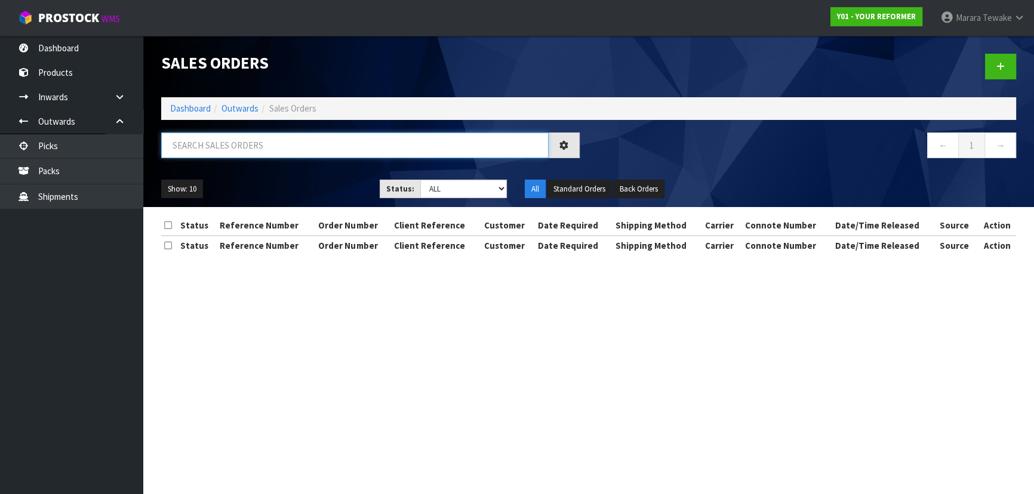
click at [245, 139] on input "text" at bounding box center [354, 146] width 387 height 26
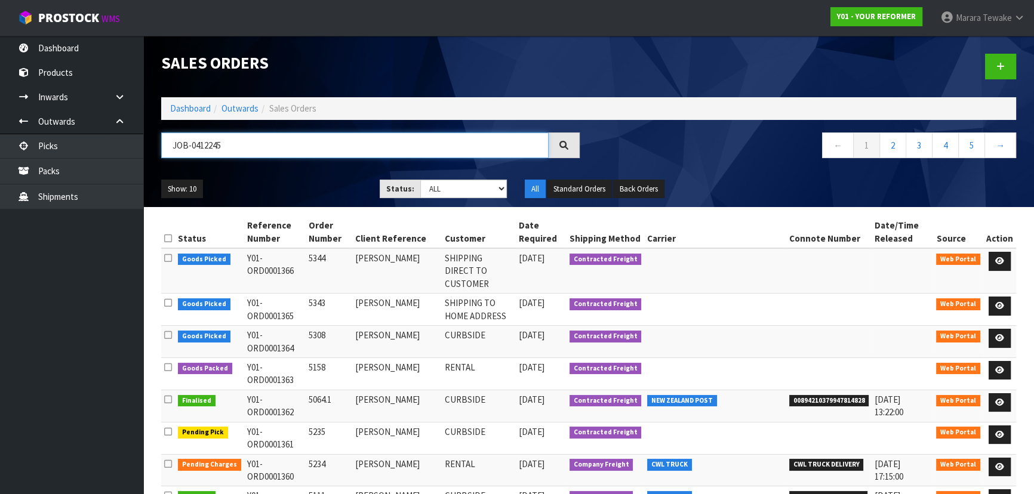
type input "JOB-0412245"
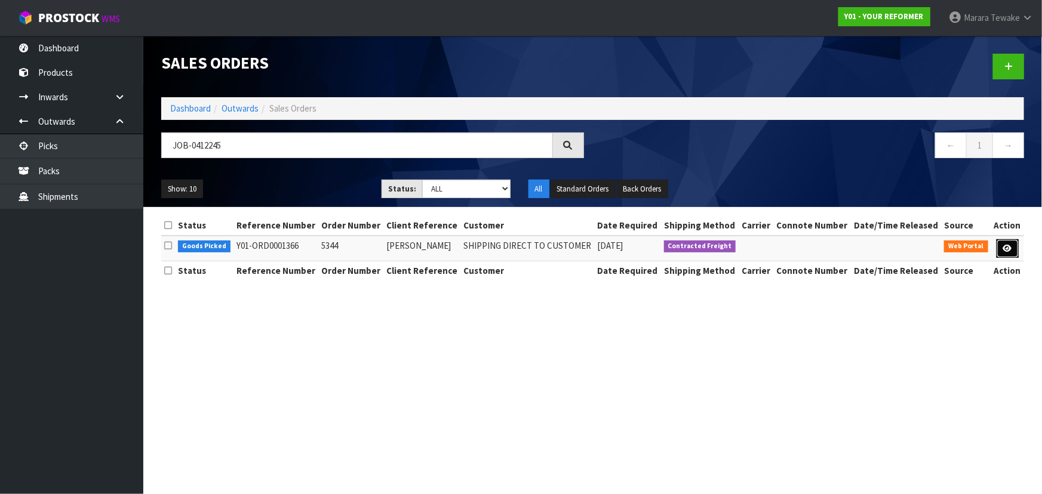
click at [1009, 254] on link at bounding box center [1007, 248] width 22 height 19
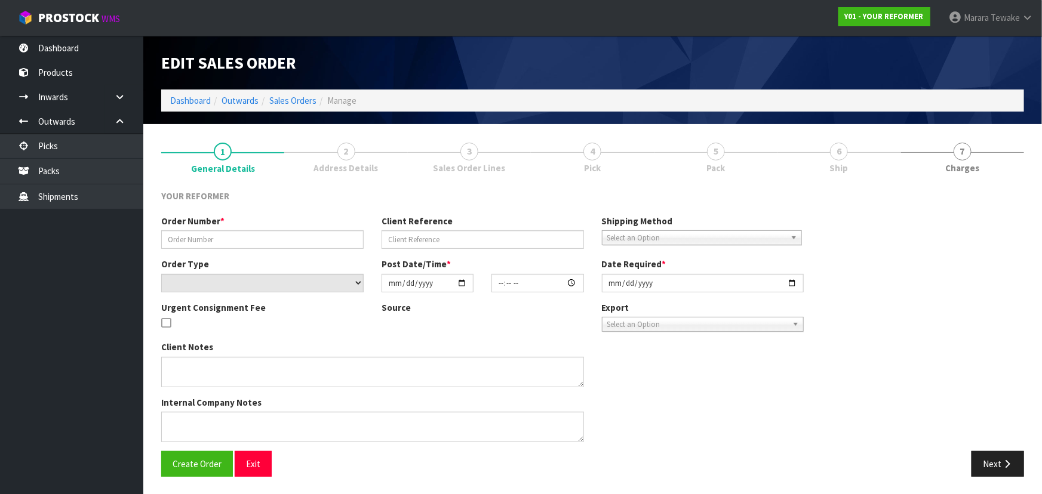
type input "5344"
type input "LYDIA MITCHELL"
select select "number:0"
type input "[DATE]"
type input "11:40:00.000"
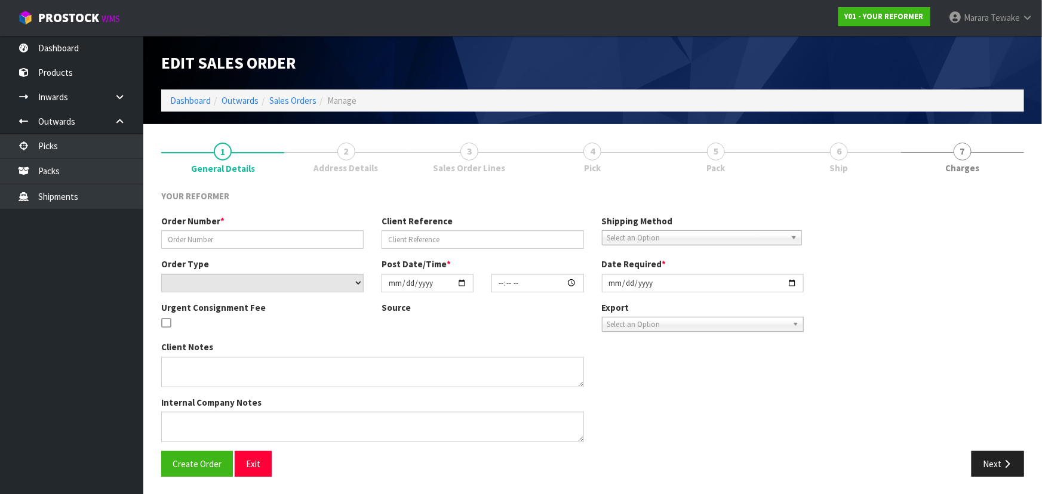
type input "[DATE]"
type textarea "LYDIA MITCHELL 4 DURNESS COURT OTA JACKS POINT 9371 NEW ZEALAND +64 27 275 4422"
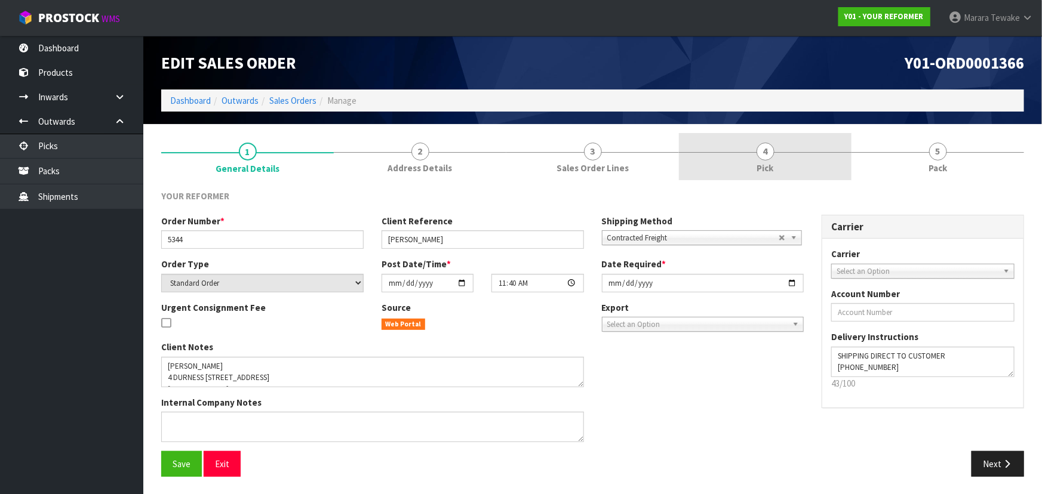
click at [746, 156] on link "4 Pick" at bounding box center [765, 156] width 173 height 47
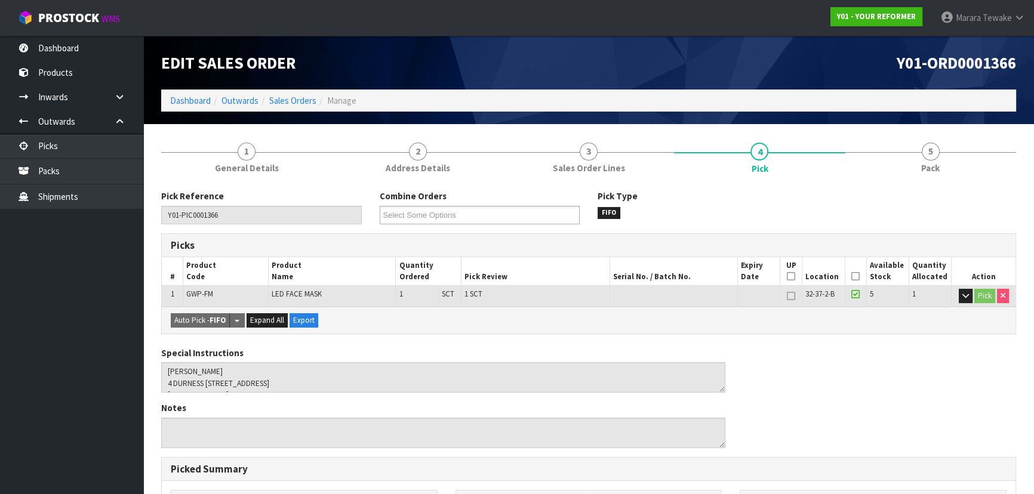
click at [855, 276] on icon at bounding box center [855, 276] width 8 height 1
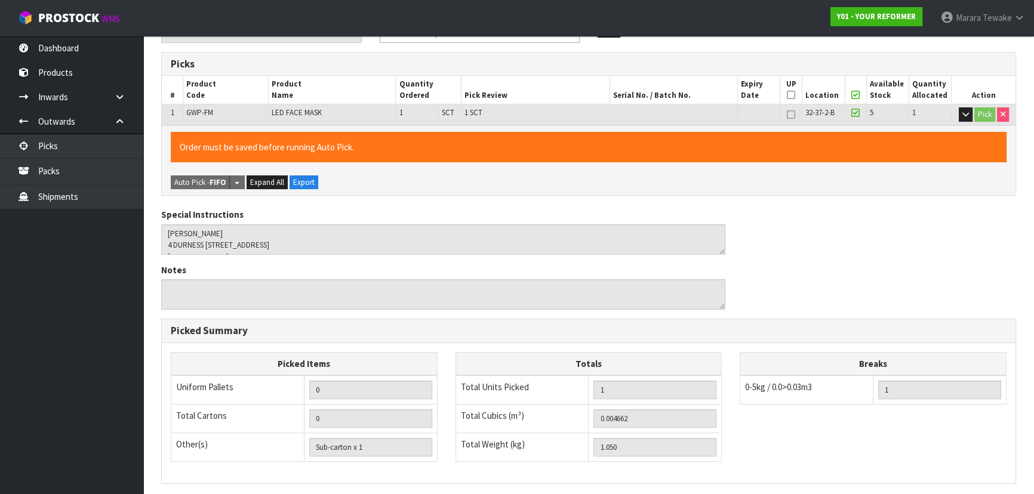
scroll to position [333, 0]
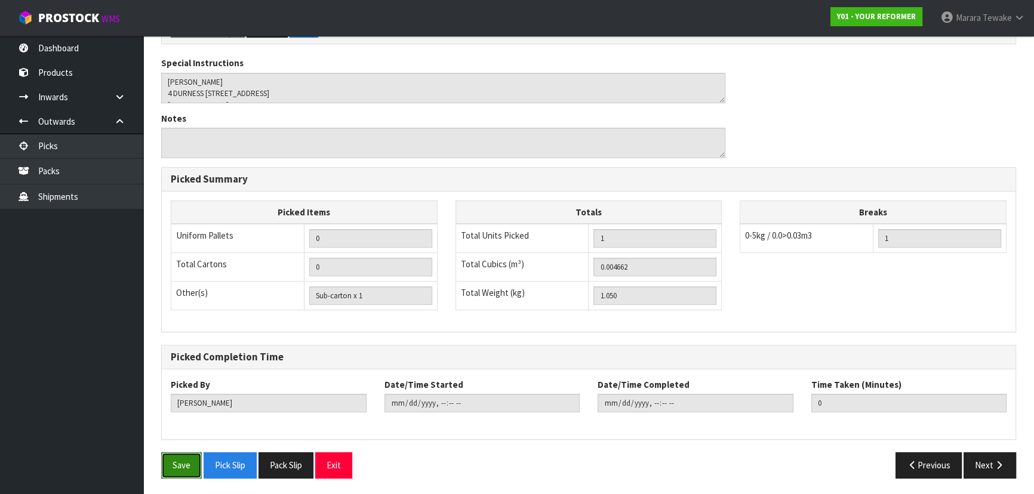
click at [172, 460] on button "Save" at bounding box center [181, 465] width 41 height 26
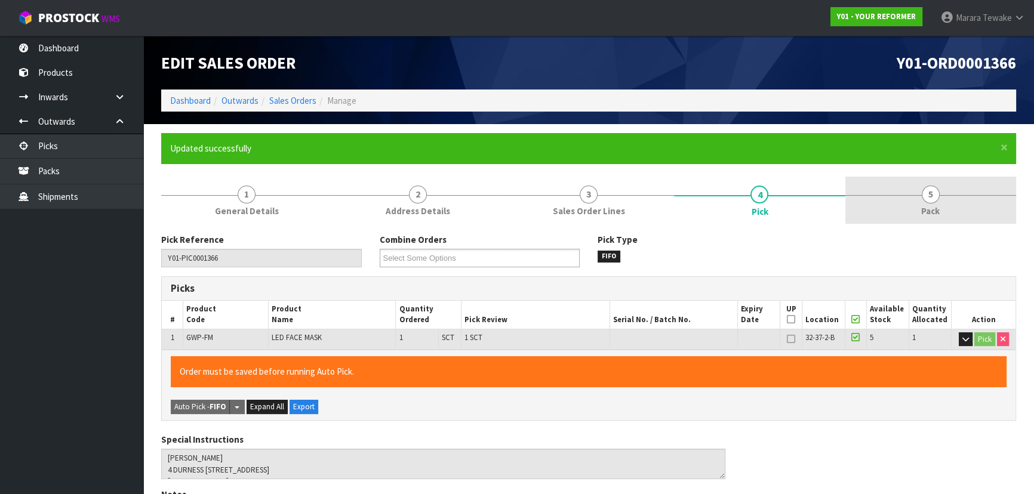
type input "[PERSON_NAME]"
type input "2025-09-12T12:49:17"
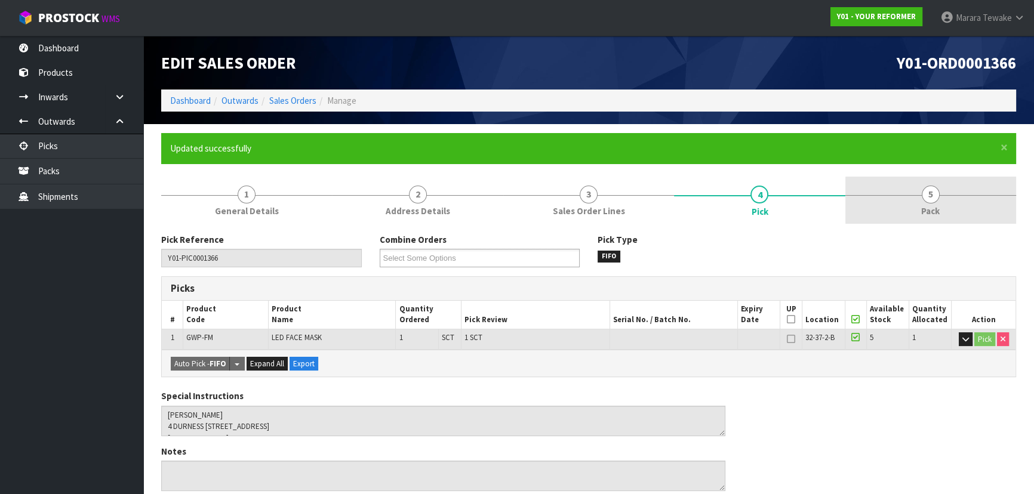
click at [923, 199] on span "5" at bounding box center [931, 195] width 18 height 18
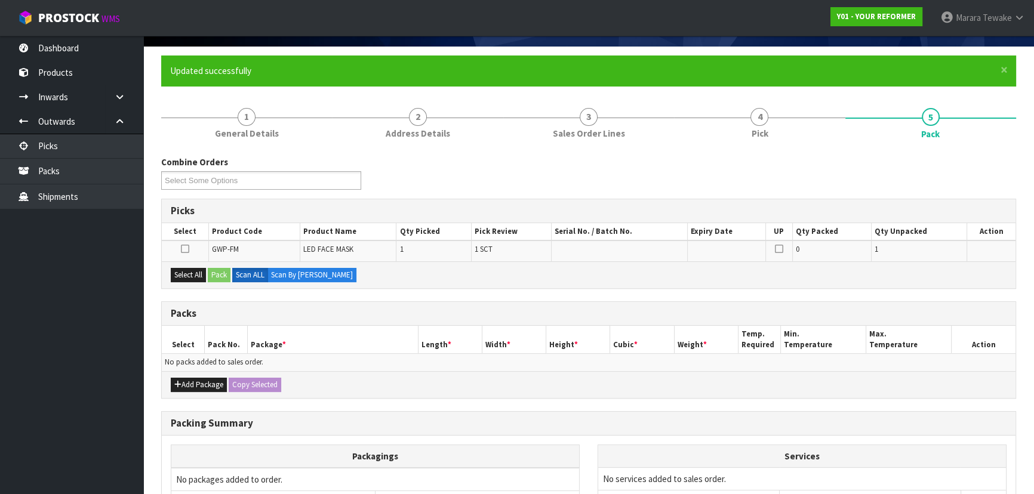
scroll to position [162, 0]
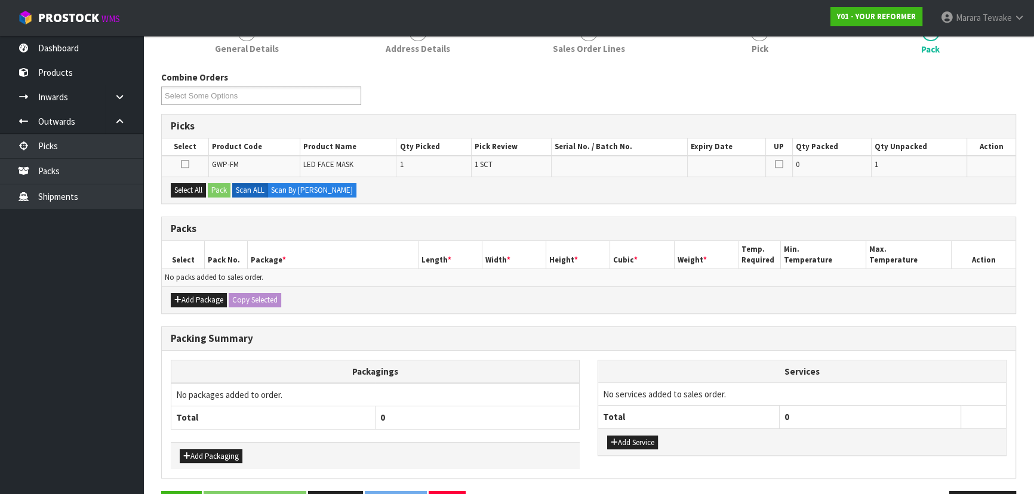
drag, startPoint x: 192, startPoint y: 179, endPoint x: 207, endPoint y: 186, distance: 16.3
click at [195, 179] on div "Select All Pack Scan ALL Scan By [PERSON_NAME]" at bounding box center [589, 190] width 854 height 27
drag, startPoint x: 198, startPoint y: 187, endPoint x: 222, endPoint y: 185, distance: 24.0
click at [204, 186] on button "Select All" at bounding box center [188, 190] width 35 height 14
click at [222, 185] on button "Pack" at bounding box center [219, 190] width 23 height 14
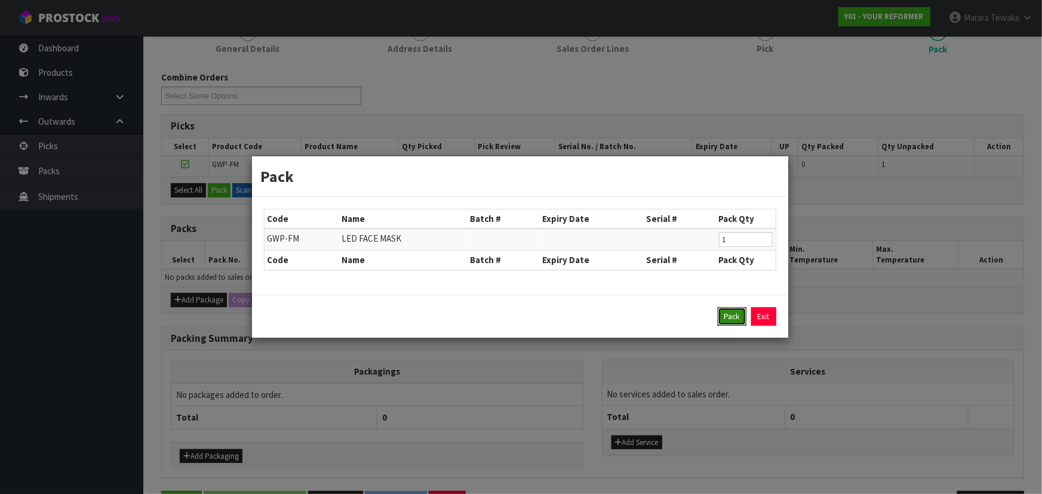
click at [726, 314] on button "Pack" at bounding box center [731, 316] width 29 height 19
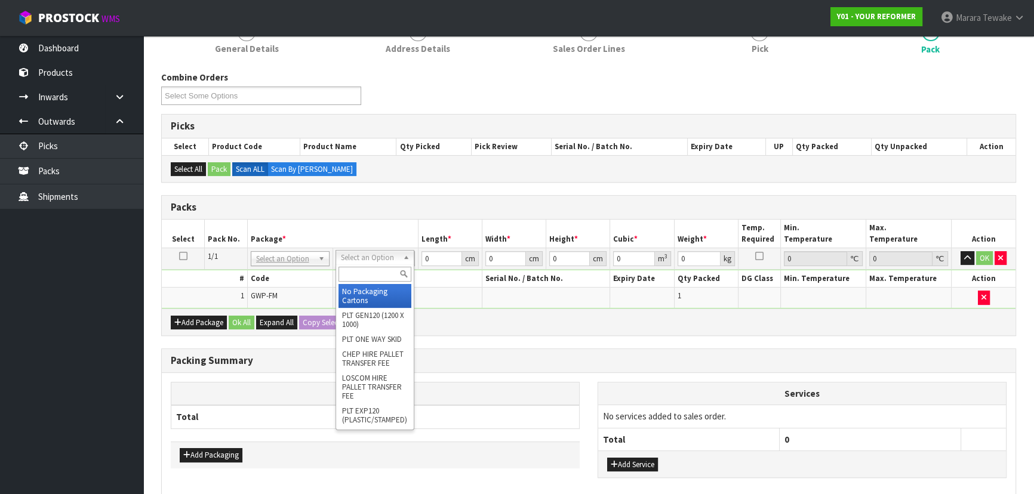
drag, startPoint x: 381, startPoint y: 285, endPoint x: 418, endPoint y: 274, distance: 38.0
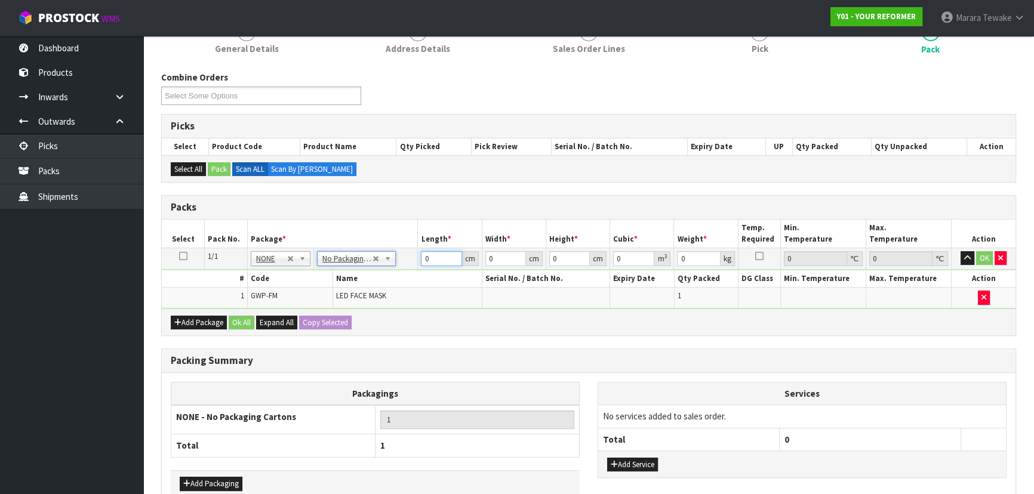
drag, startPoint x: 438, startPoint y: 254, endPoint x: 377, endPoint y: 188, distance: 90.4
click at [399, 242] on table "Select Pack No. Package * Length * Width * Height * Cubic * Weight * Temp. Requ…" at bounding box center [589, 264] width 854 height 89
type input "37"
type input "21"
type input "6"
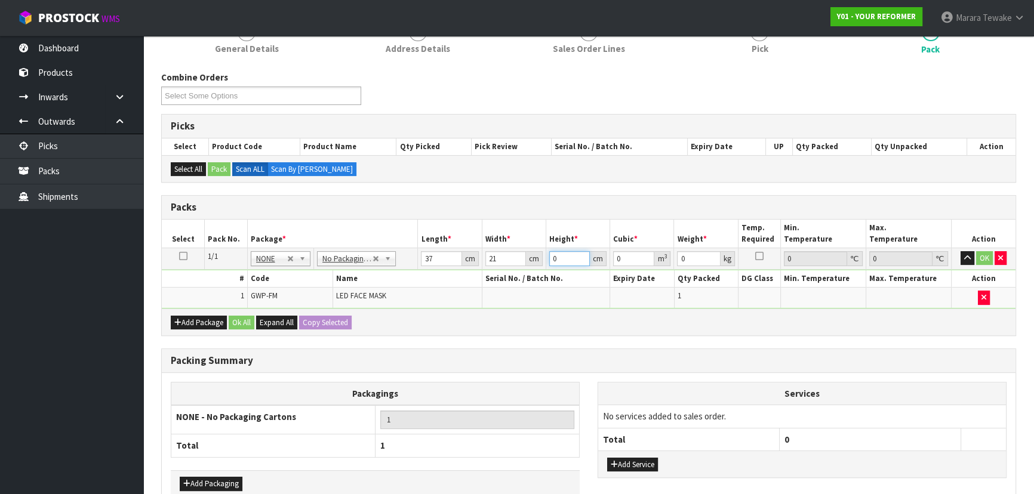
type input "0.004662"
type input "6"
type input "2"
click at [960, 251] on button "button" at bounding box center [967, 258] width 14 height 14
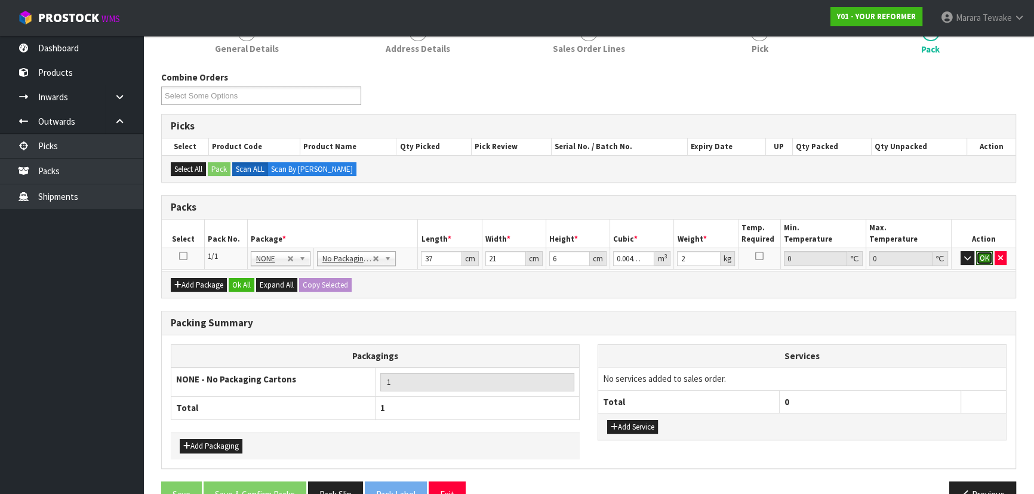
click button "OK" at bounding box center [984, 258] width 17 height 14
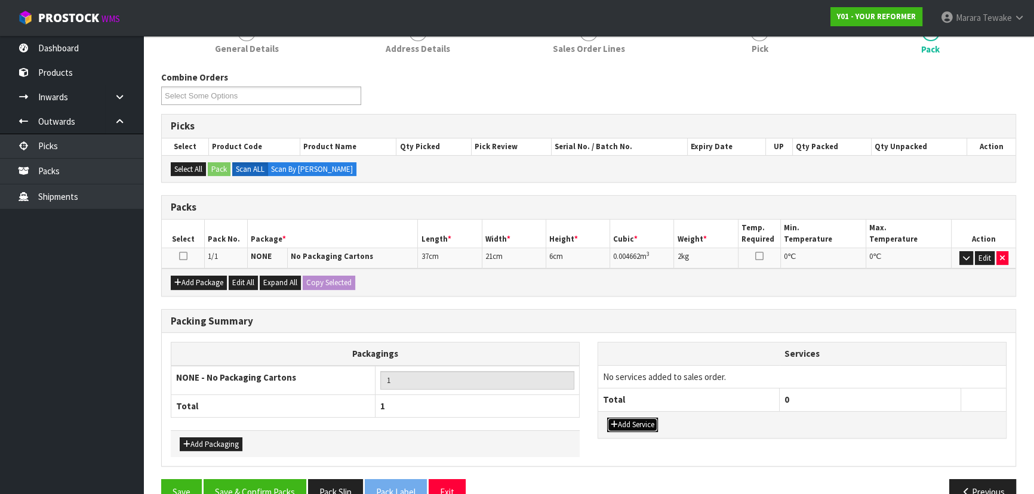
click at [651, 424] on button "Add Service" at bounding box center [632, 425] width 51 height 14
click at [665, 386] on td "003-036 - EXTERNAL PLANT HIRE 008-035 - OUTWARD HDLG+/HOIST LIFT ON/OFF 008-036…" at bounding box center [688, 379] width 181 height 29
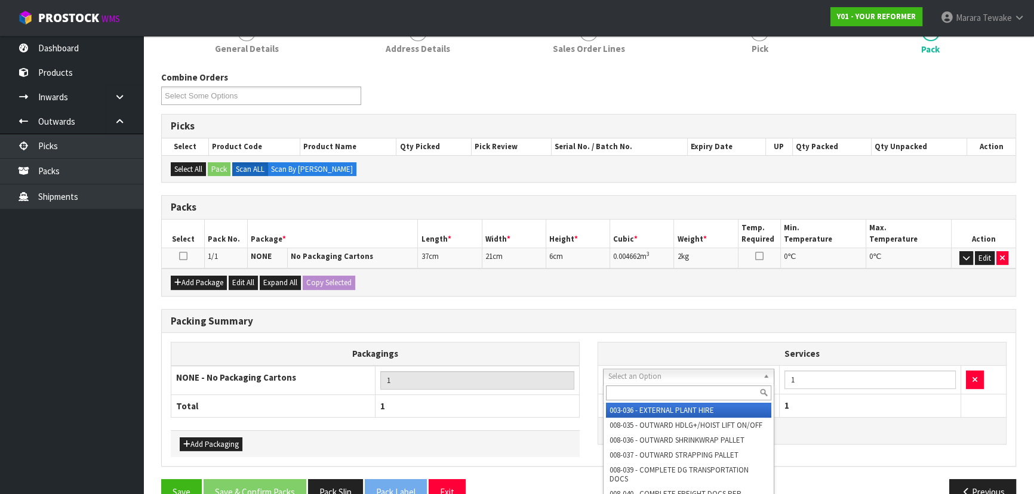
click at [668, 389] on input "text" at bounding box center [688, 393] width 165 height 15
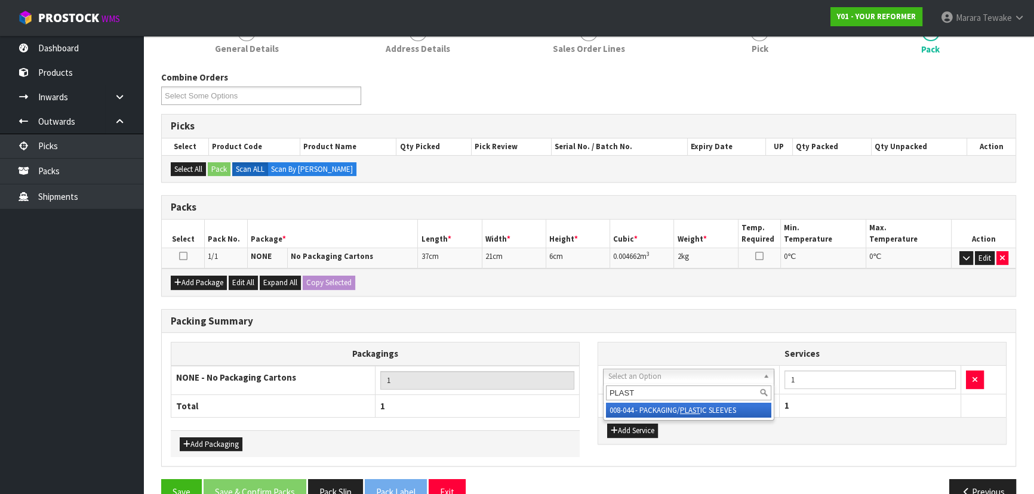
type input "PLAST"
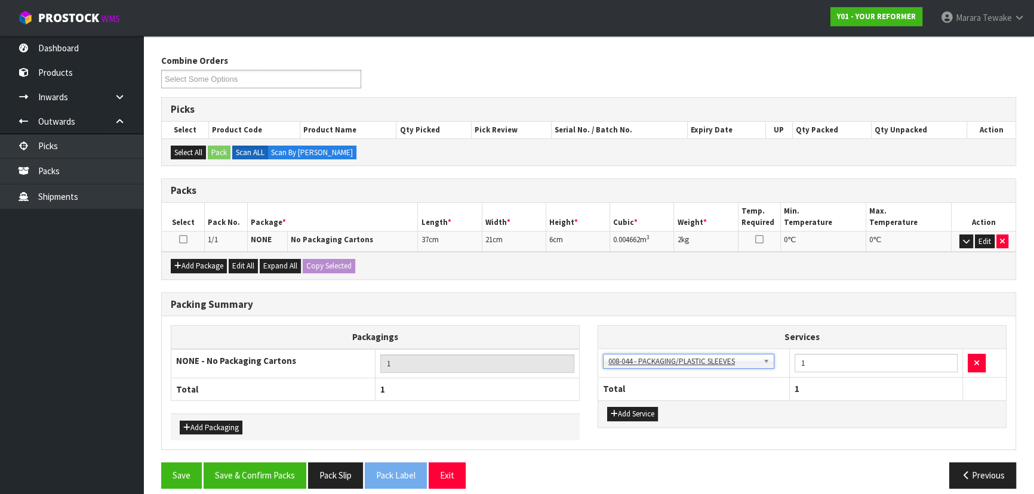
scroll to position [189, 0]
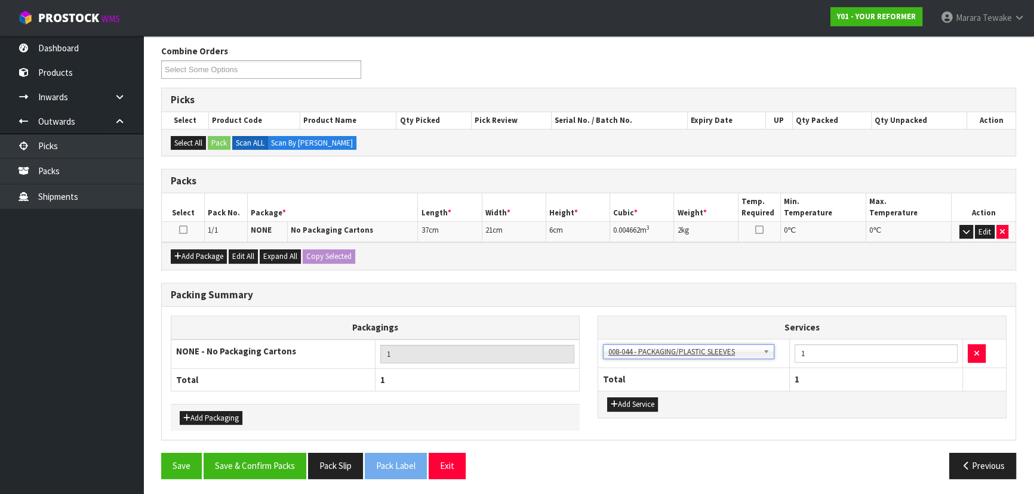
click at [292, 449] on div "Packing Summary Packagings NONE - No Packaging Cartons 1 Total 1 Add Packaging …" at bounding box center [588, 368] width 873 height 171
click at [284, 463] on button "Save & Confirm Packs" at bounding box center [255, 466] width 103 height 26
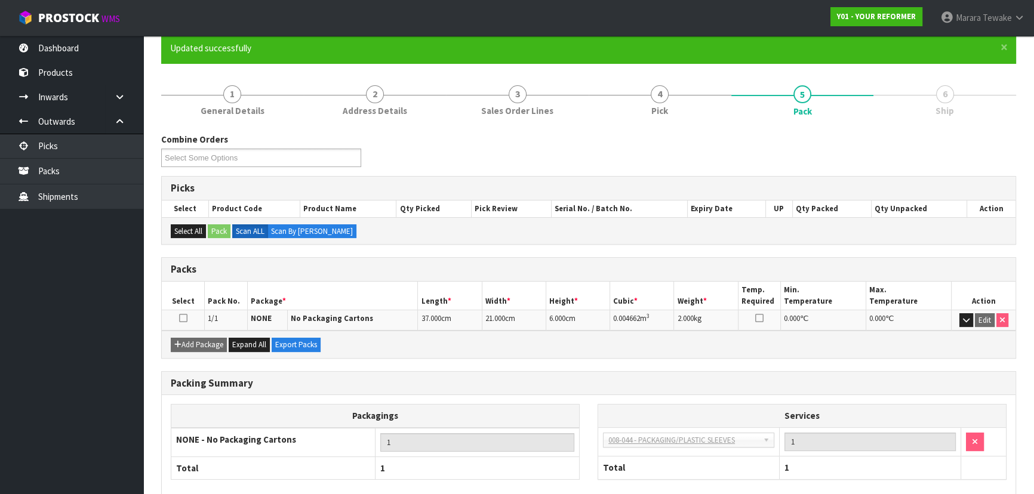
scroll to position [162, 0]
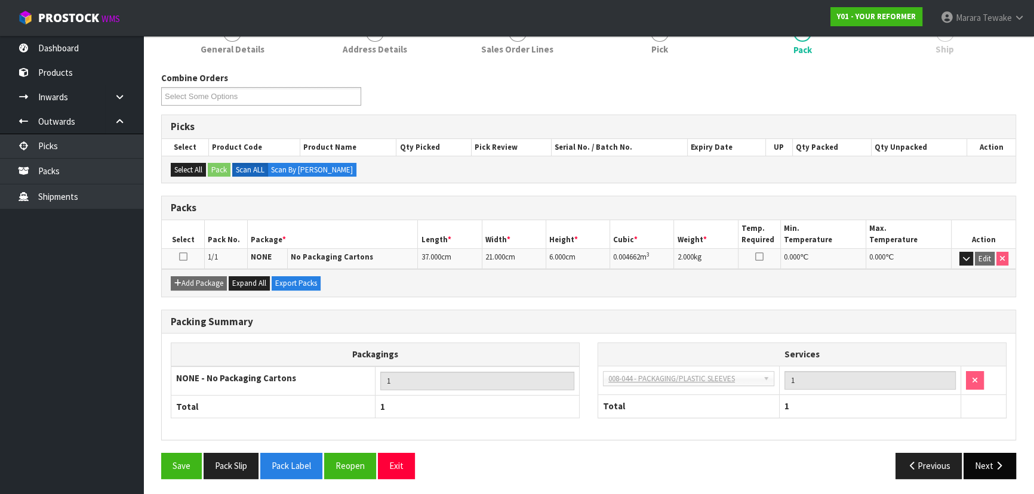
drag, startPoint x: 955, startPoint y: 478, endPoint x: 990, endPoint y: 468, distance: 36.5
click at [978, 473] on div "Save Pack Slip Pack Label Reopen Exit Previous Next" at bounding box center [588, 470] width 873 height 35
click at [1001, 463] on icon "button" at bounding box center [998, 465] width 11 height 9
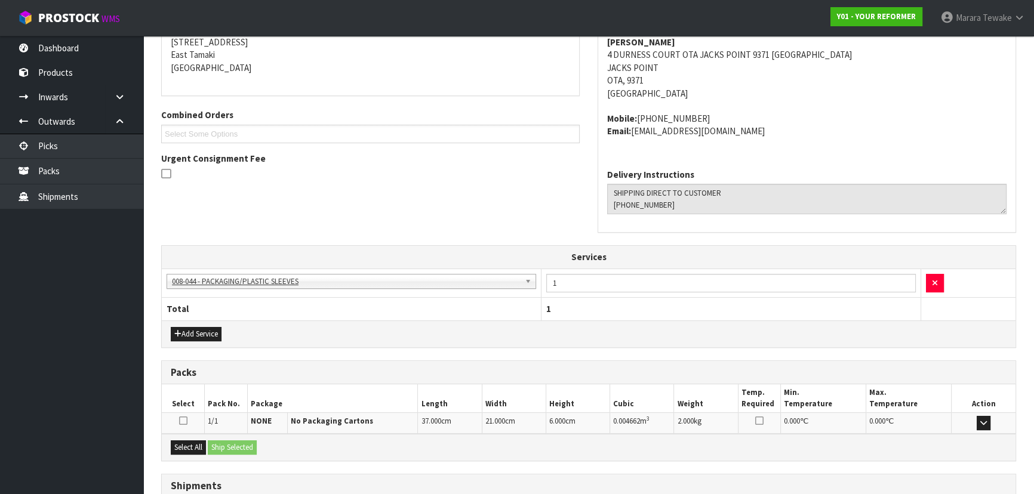
scroll to position [336, 0]
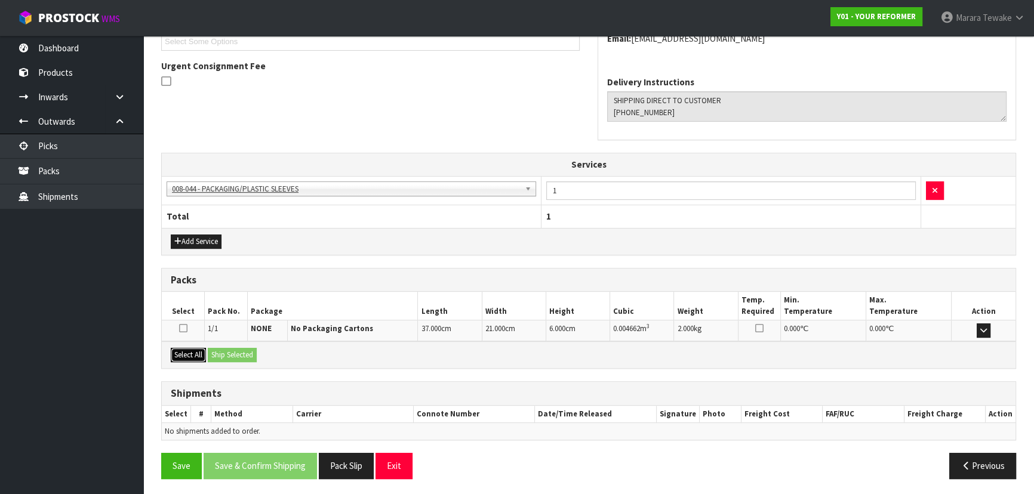
click at [195, 350] on button "Select All" at bounding box center [188, 355] width 35 height 14
click at [224, 350] on button "Ship Selected" at bounding box center [232, 355] width 49 height 14
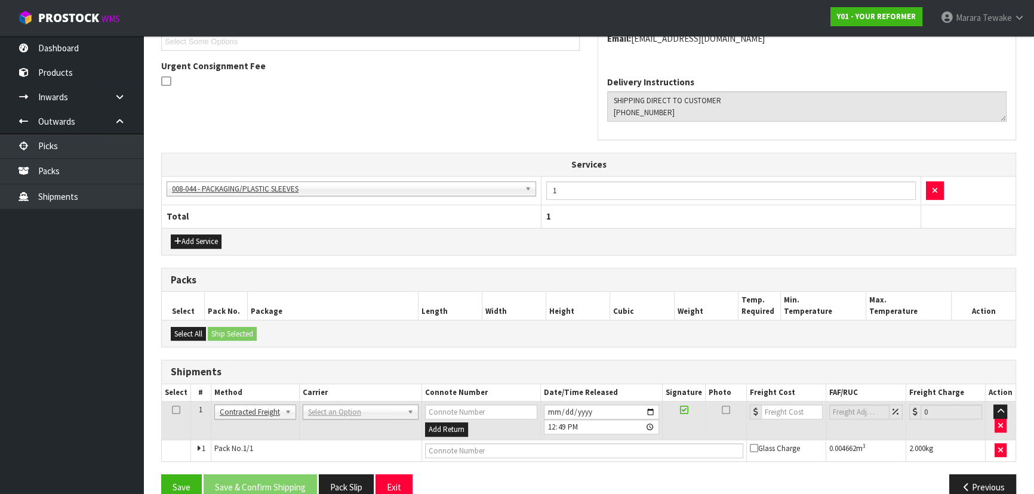
drag, startPoint x: 346, startPoint y: 412, endPoint x: 345, endPoint y: 421, distance: 9.0
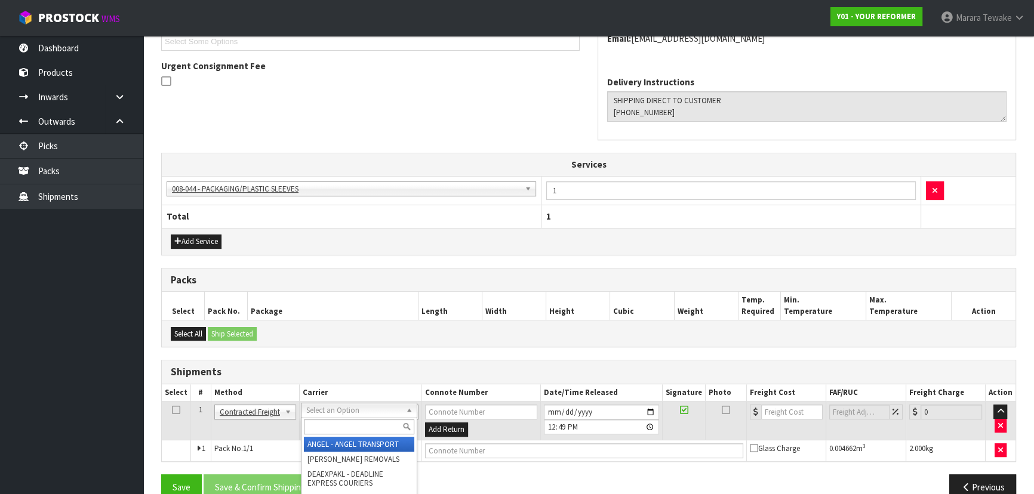
click at [346, 421] on input "text" at bounding box center [359, 427] width 110 height 15
type input "NZP"
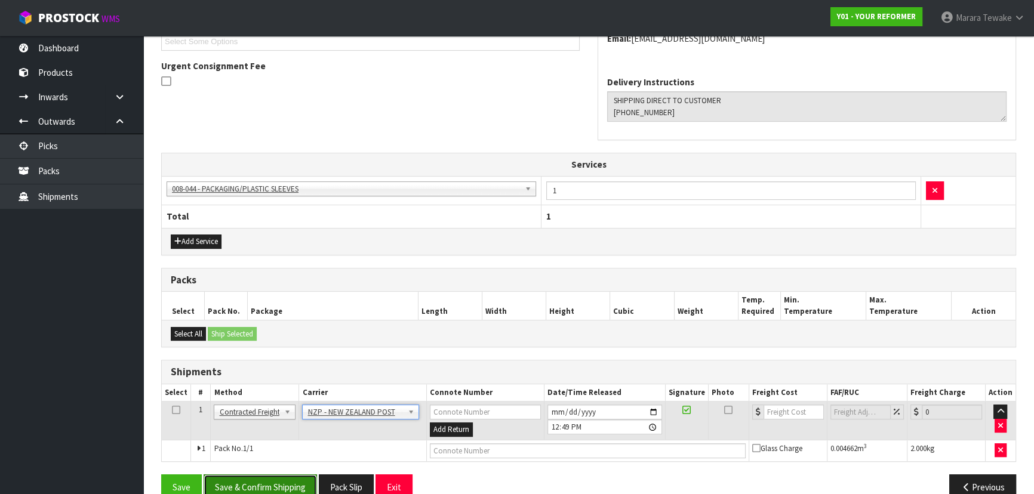
click at [254, 489] on button "Save & Confirm Shipping" at bounding box center [260, 488] width 113 height 26
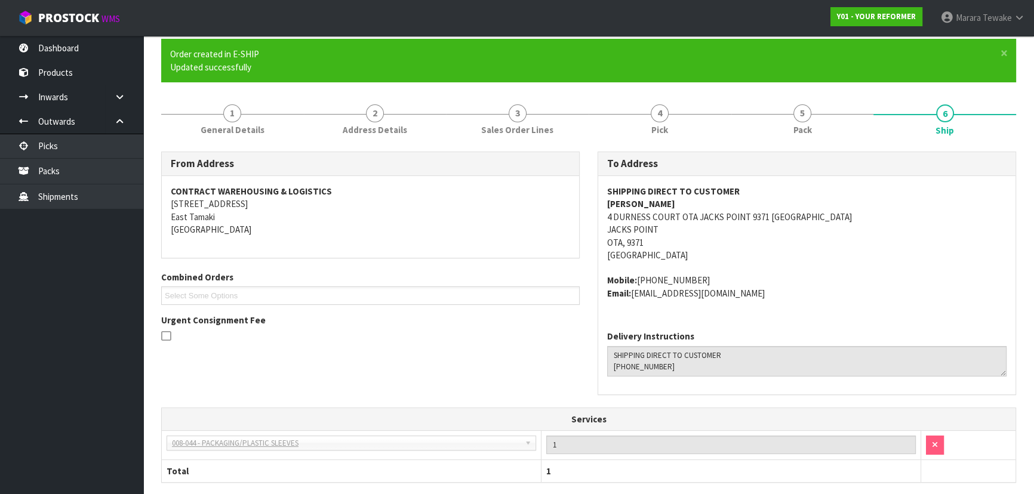
scroll to position [340, 0]
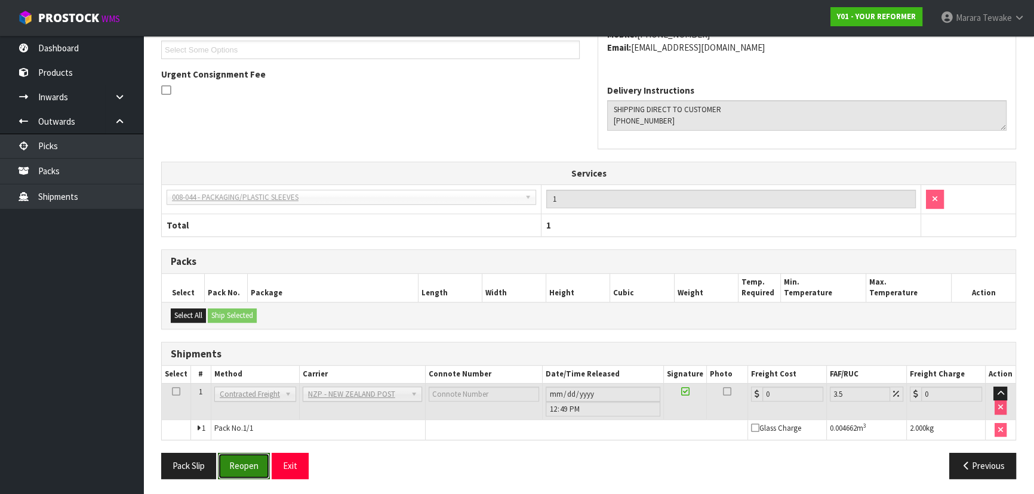
drag, startPoint x: 248, startPoint y: 460, endPoint x: 35, endPoint y: 444, distance: 213.1
click at [248, 460] on button "Reopen" at bounding box center [244, 466] width 52 height 26
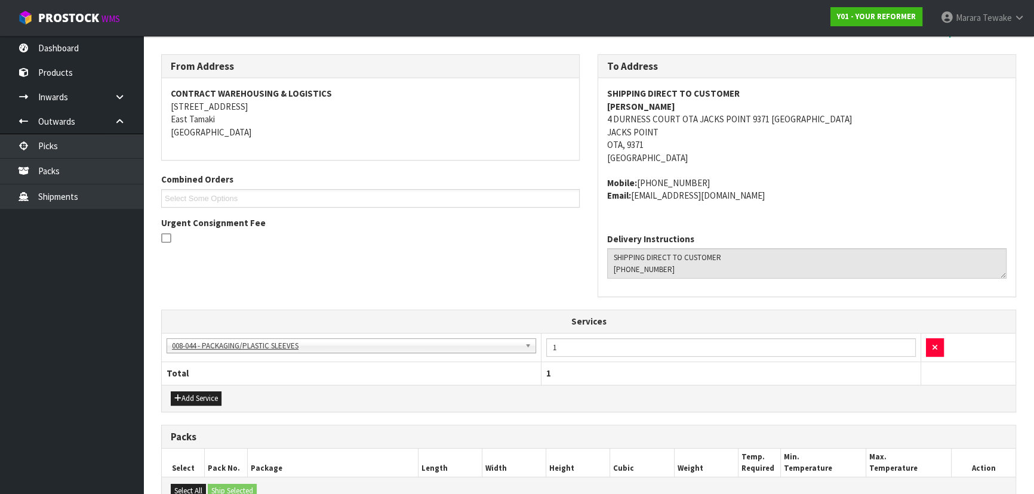
scroll to position [358, 0]
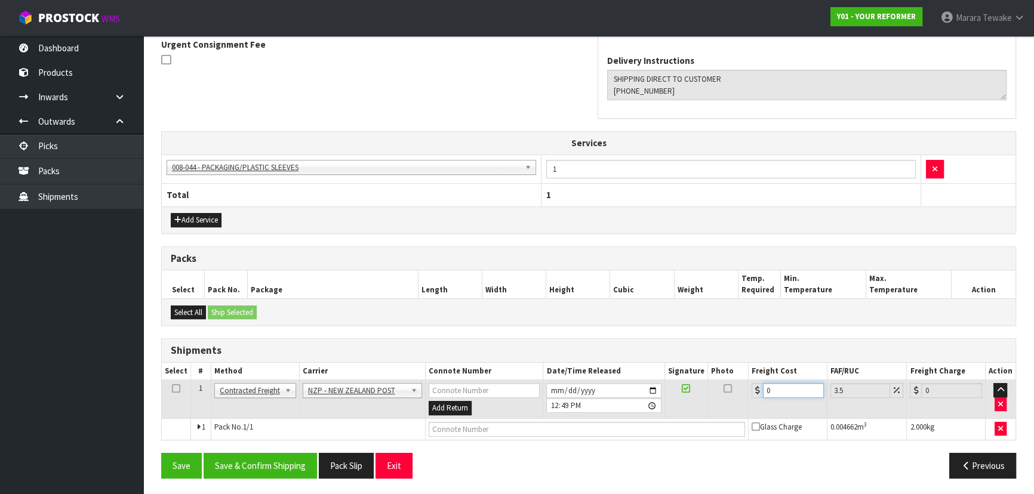
drag, startPoint x: 785, startPoint y: 386, endPoint x: 681, endPoint y: 362, distance: 106.6
click at [702, 382] on tr "1 Client Local Pickup Customer Local Pickup Company Freight Contracted Freight …" at bounding box center [589, 399] width 854 height 39
type input "1"
type input "1.03"
type input "11"
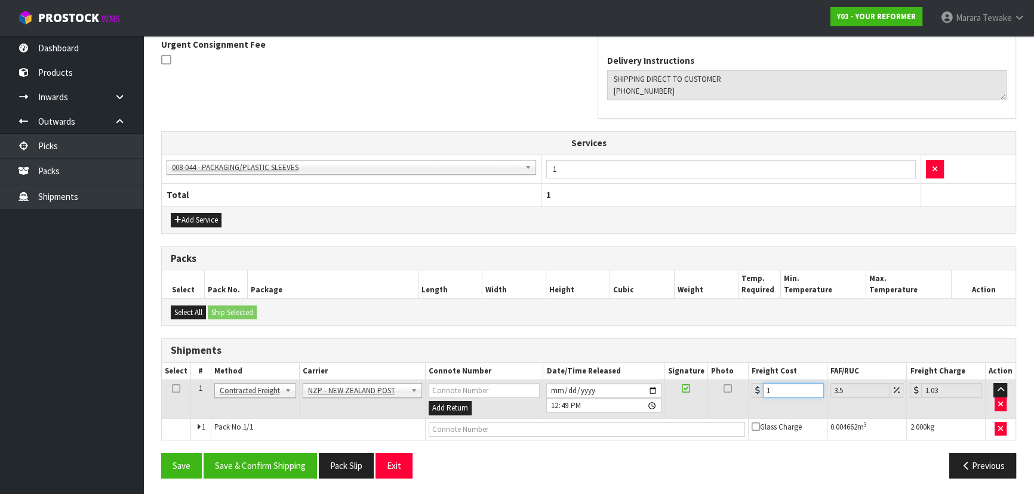
type input "11.38"
type input "11.6"
type input "12.01"
type input "11.61"
type input "12.02"
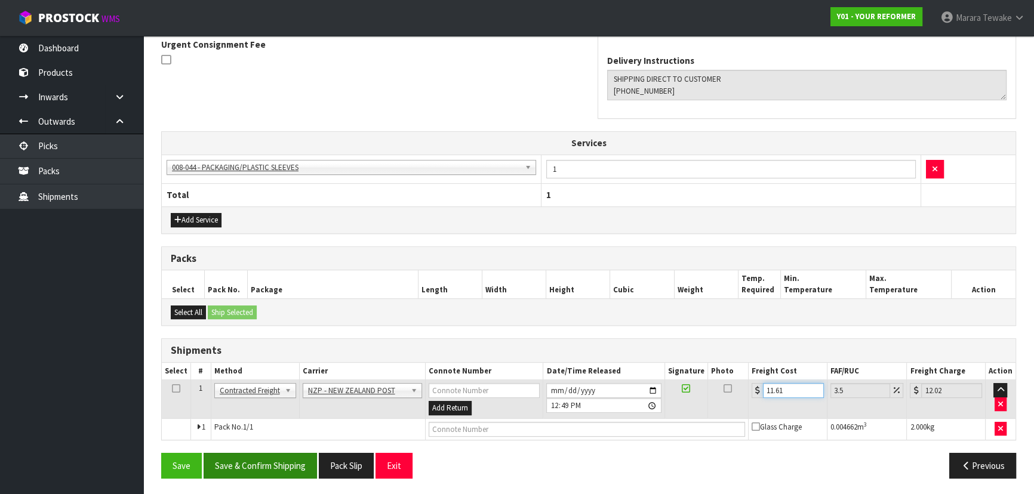
type input "11.61"
click at [279, 458] on button "Save & Confirm Shipping" at bounding box center [260, 466] width 113 height 26
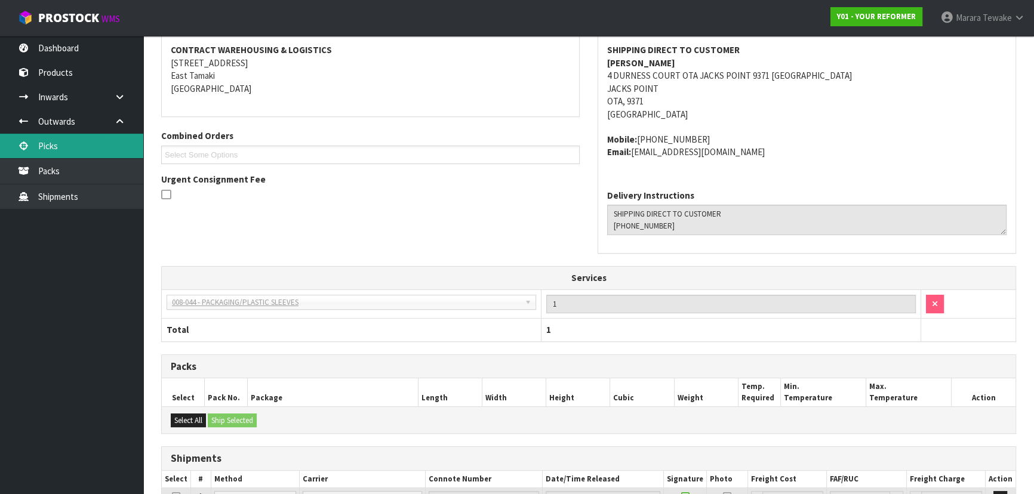
scroll to position [65, 0]
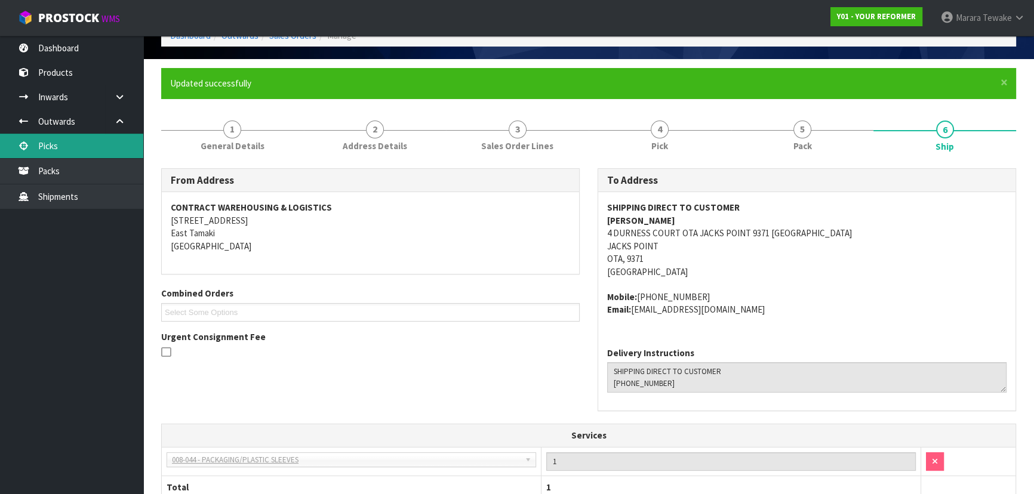
drag, startPoint x: 81, startPoint y: 142, endPoint x: 88, endPoint y: 148, distance: 9.8
click at [81, 142] on link "Picks" at bounding box center [71, 146] width 143 height 24
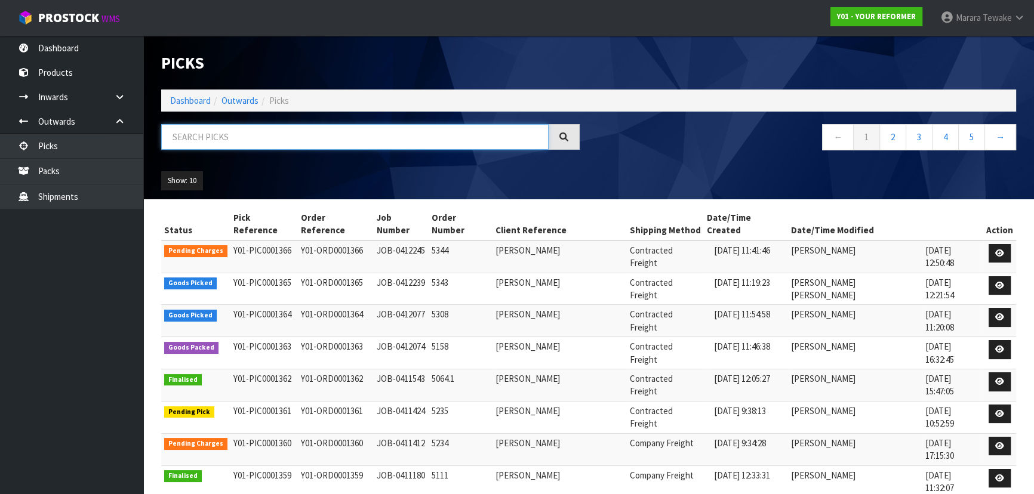
click at [211, 130] on input "text" at bounding box center [354, 137] width 387 height 26
type input "JOB-0412239"
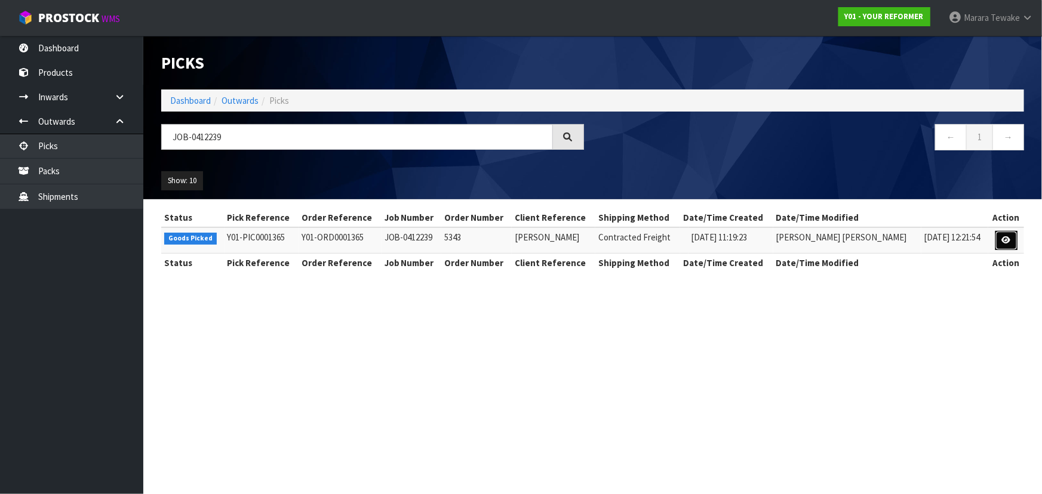
click at [1003, 239] on icon at bounding box center [1006, 240] width 9 height 8
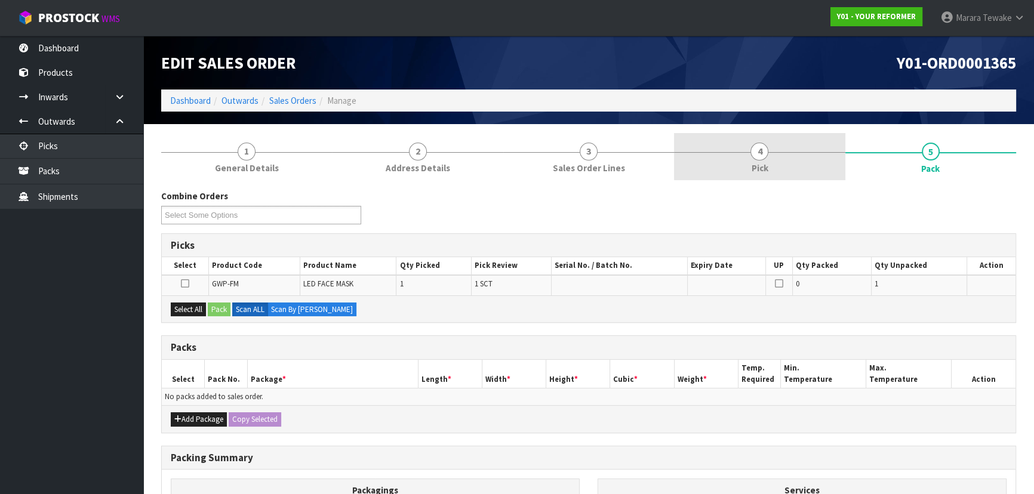
click at [800, 172] on link "4 Pick" at bounding box center [759, 156] width 171 height 47
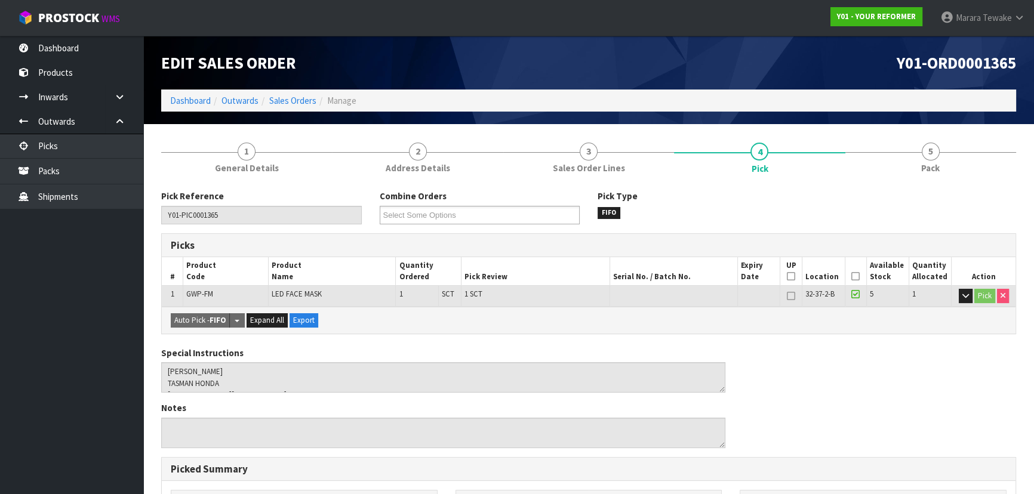
click at [856, 277] on icon at bounding box center [855, 276] width 8 height 1
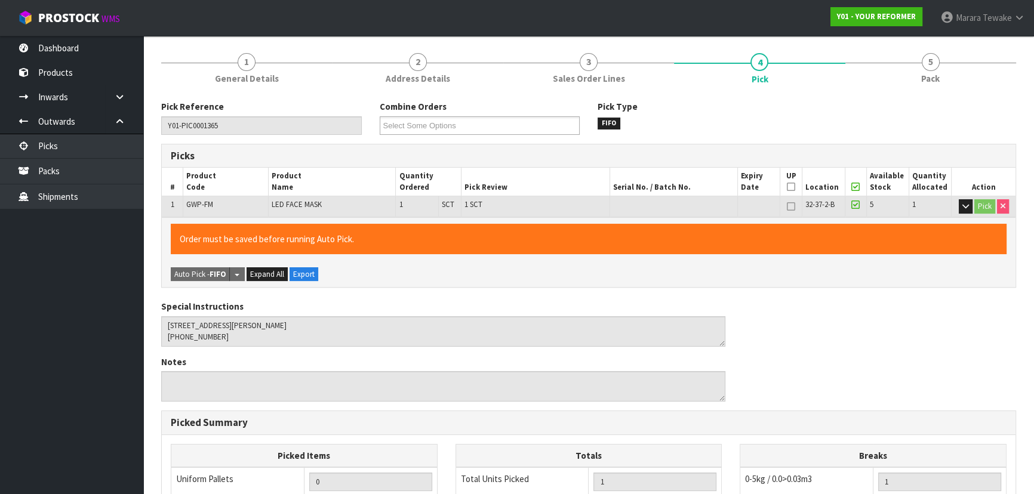
scroll to position [333, 0]
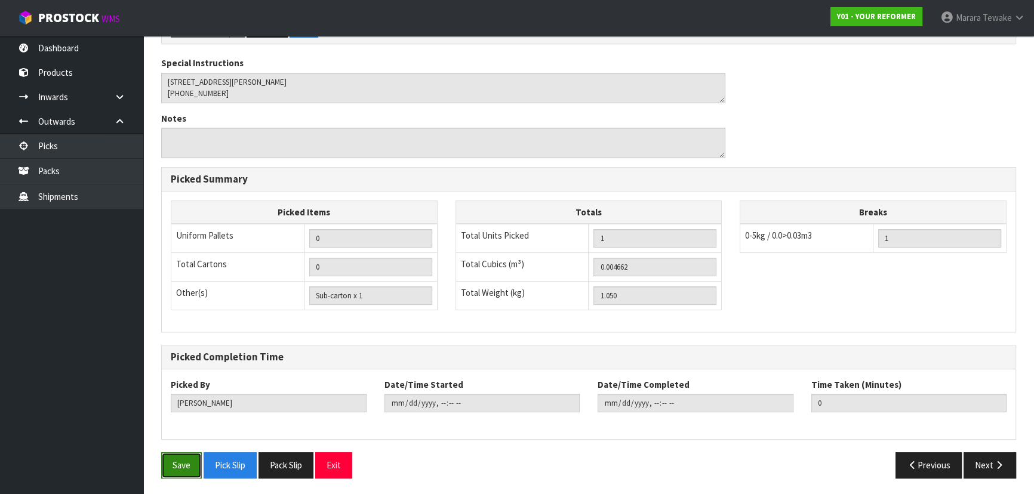
click at [177, 460] on button "Save" at bounding box center [181, 465] width 41 height 26
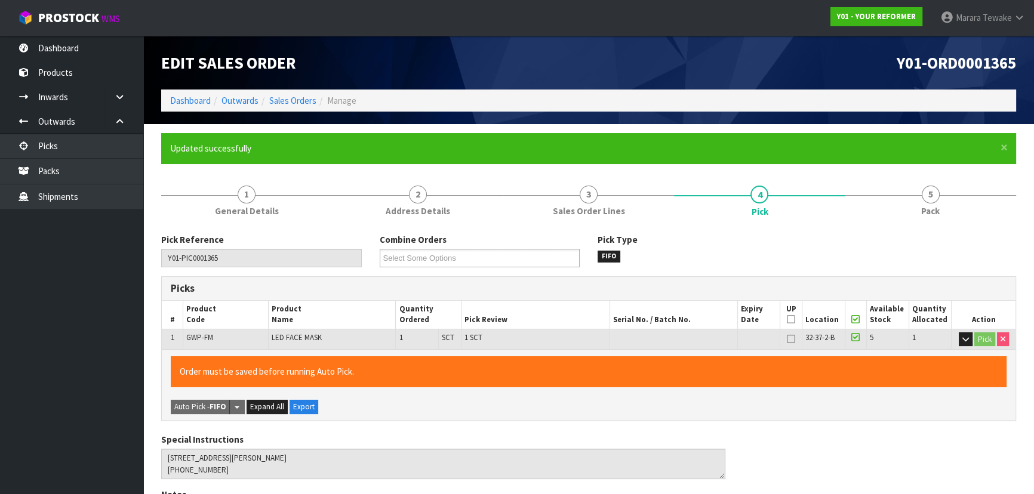
type input "[PERSON_NAME]"
type input "2025-09-12T12:51:32"
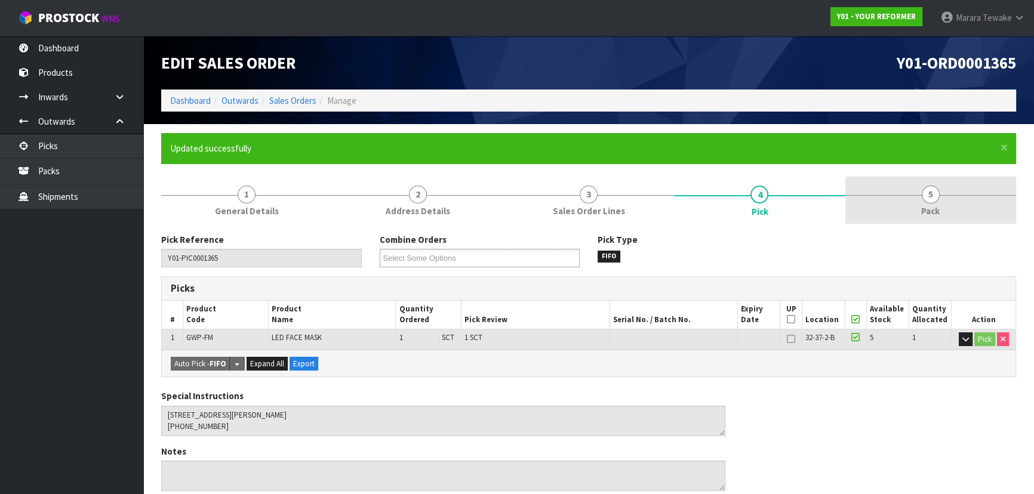
click at [926, 193] on span "5" at bounding box center [931, 195] width 18 height 18
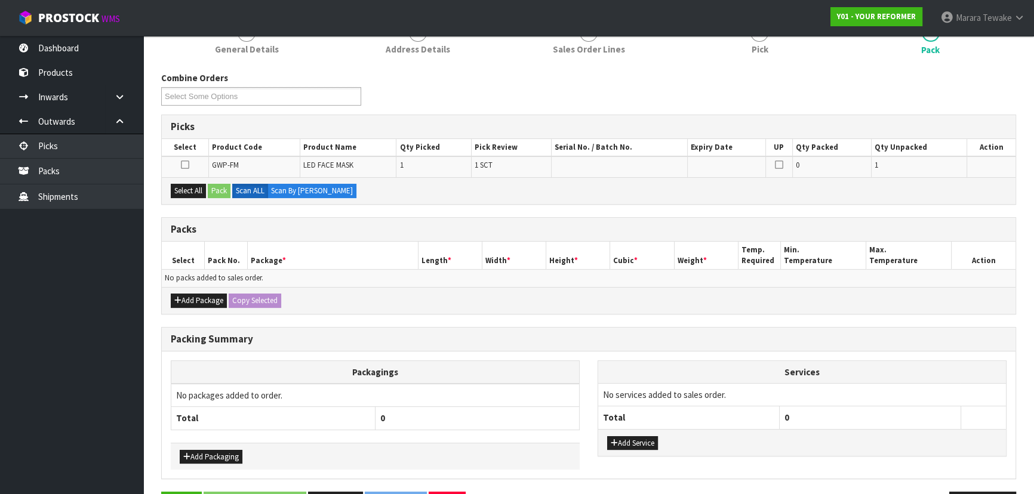
scroll to position [162, 0]
click at [198, 190] on button "Select All" at bounding box center [188, 190] width 35 height 14
click at [223, 186] on button "Pack" at bounding box center [219, 190] width 23 height 14
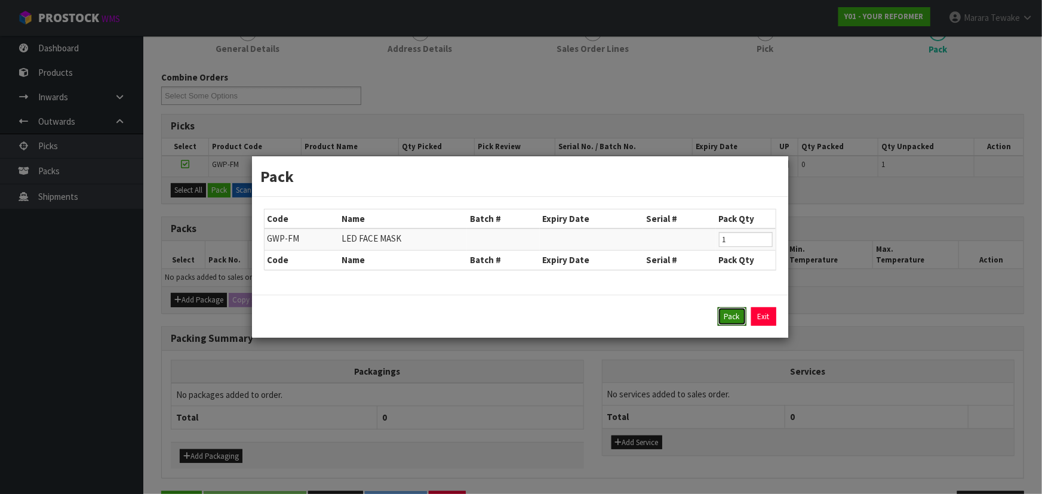
click at [723, 312] on button "Pack" at bounding box center [731, 316] width 29 height 19
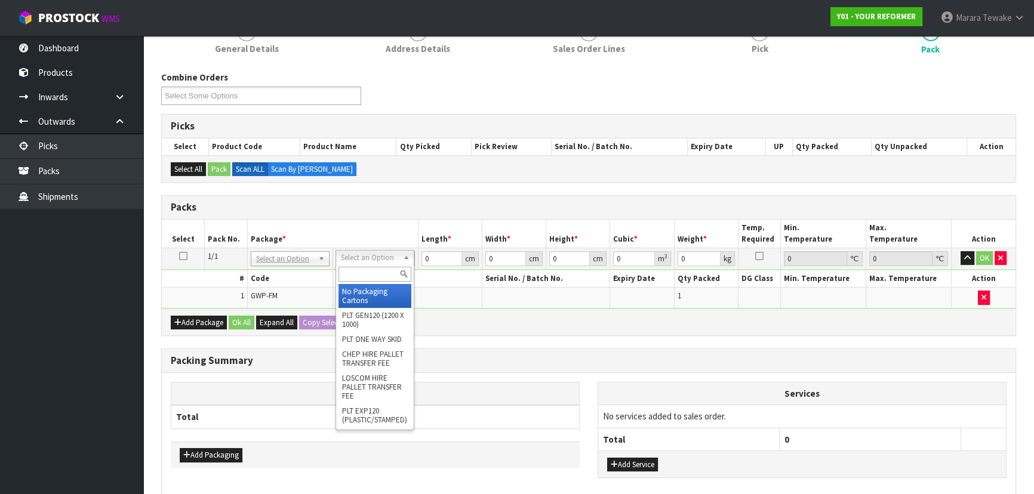
click at [378, 269] on input "text" at bounding box center [374, 274] width 73 height 15
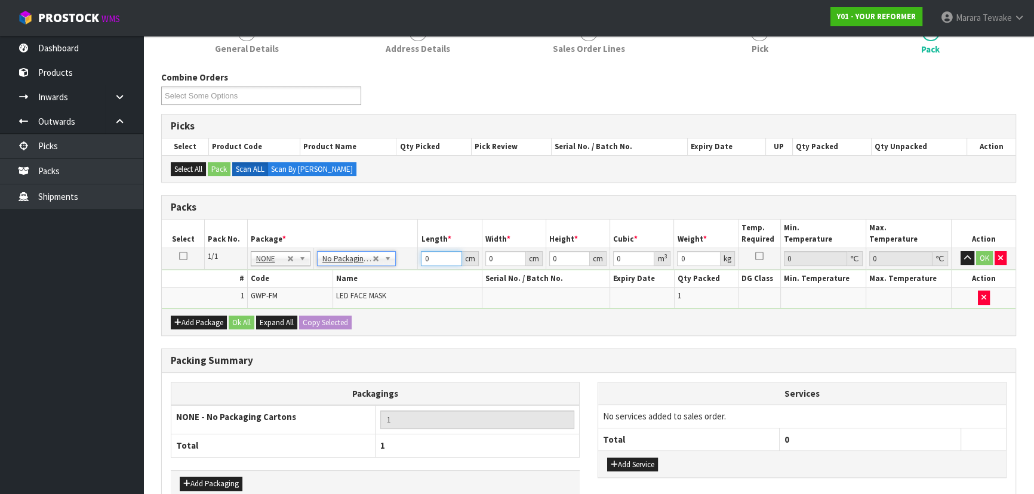
drag, startPoint x: 436, startPoint y: 251, endPoint x: 365, endPoint y: 177, distance: 101.7
click at [383, 227] on table "Select Pack No. Package * Length * Width * Height * Cubic * Weight * Temp. Requ…" at bounding box center [589, 264] width 854 height 89
type input "37"
type input "21"
type input "6"
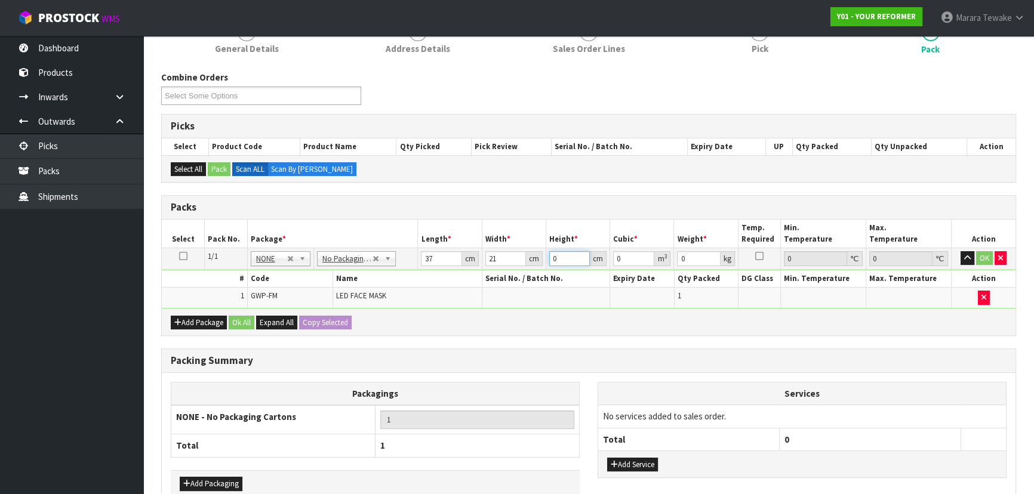
type input "0.004662"
type input "6"
type input "2"
click at [960, 251] on button "button" at bounding box center [967, 258] width 14 height 14
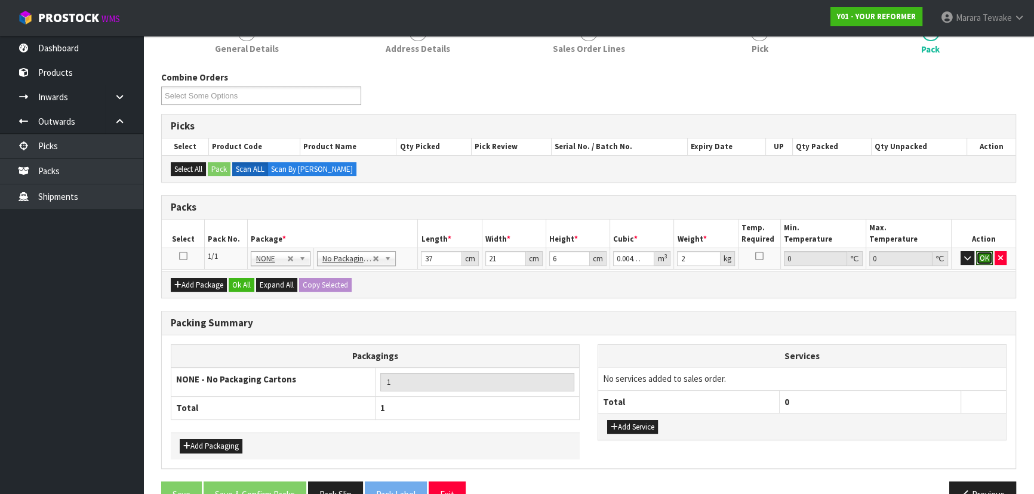
click button "OK" at bounding box center [984, 258] width 17 height 14
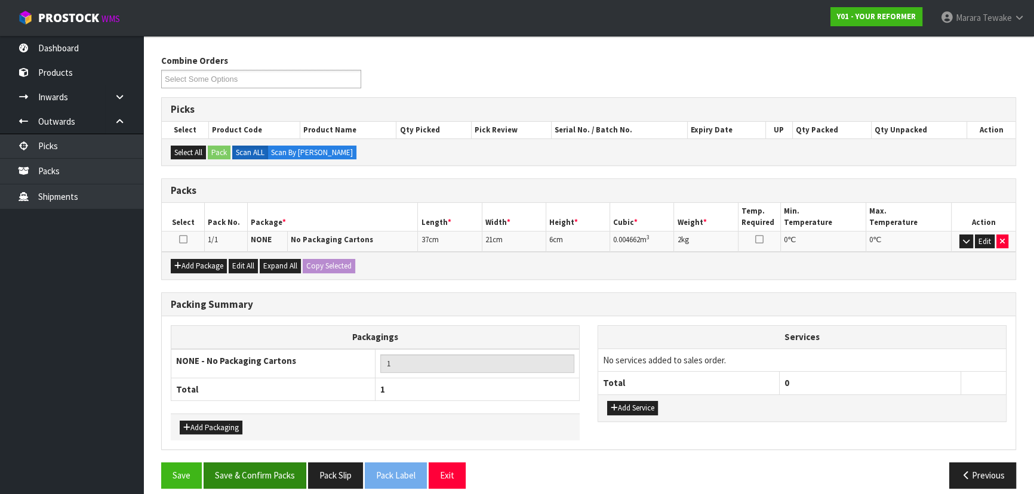
scroll to position [189, 0]
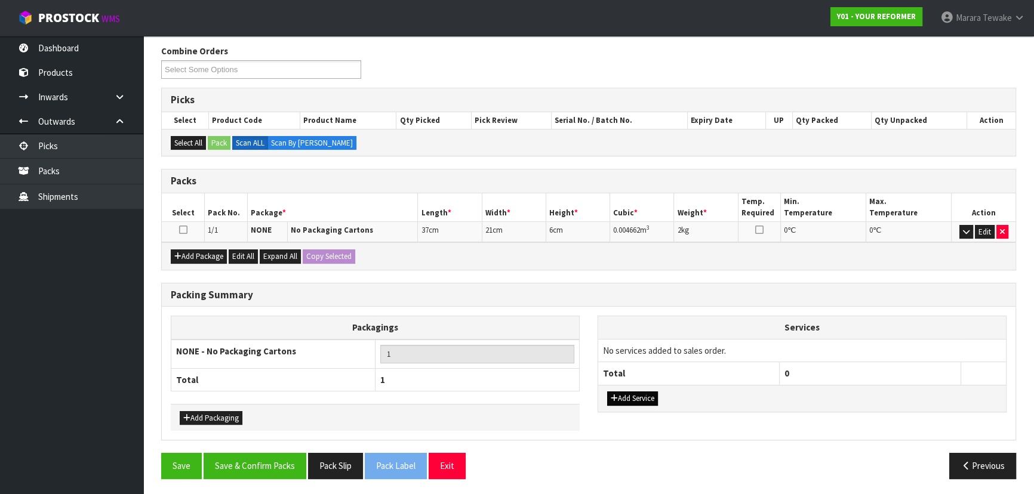
drag, startPoint x: 645, startPoint y: 403, endPoint x: 644, endPoint y: 394, distance: 9.0
click at [644, 398] on div "Add Service" at bounding box center [802, 398] width 408 height 27
click at [641, 394] on button "Add Service" at bounding box center [632, 399] width 51 height 14
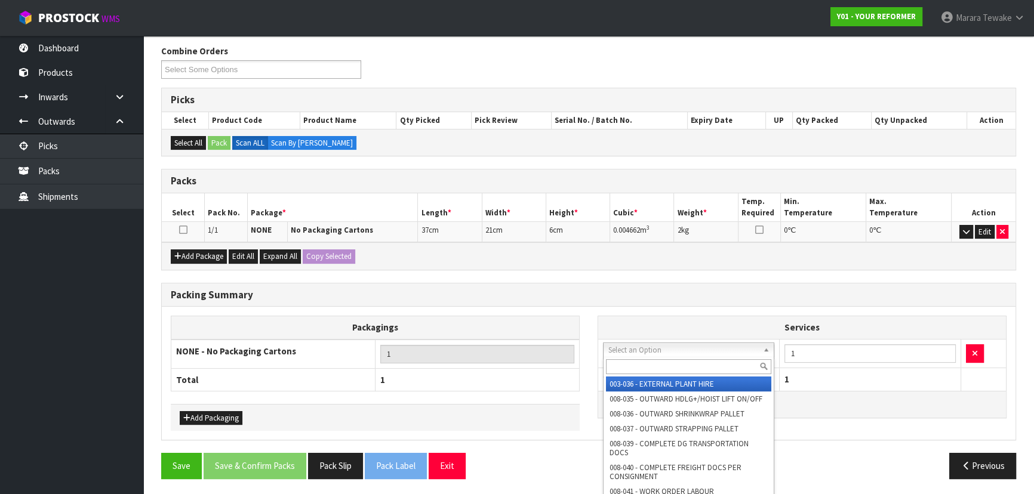
drag, startPoint x: 651, startPoint y: 349, endPoint x: 649, endPoint y: 371, distance: 22.2
drag, startPoint x: 649, startPoint y: 371, endPoint x: 657, endPoint y: 370, distance: 7.2
click at [652, 370] on input "text" at bounding box center [688, 366] width 165 height 15
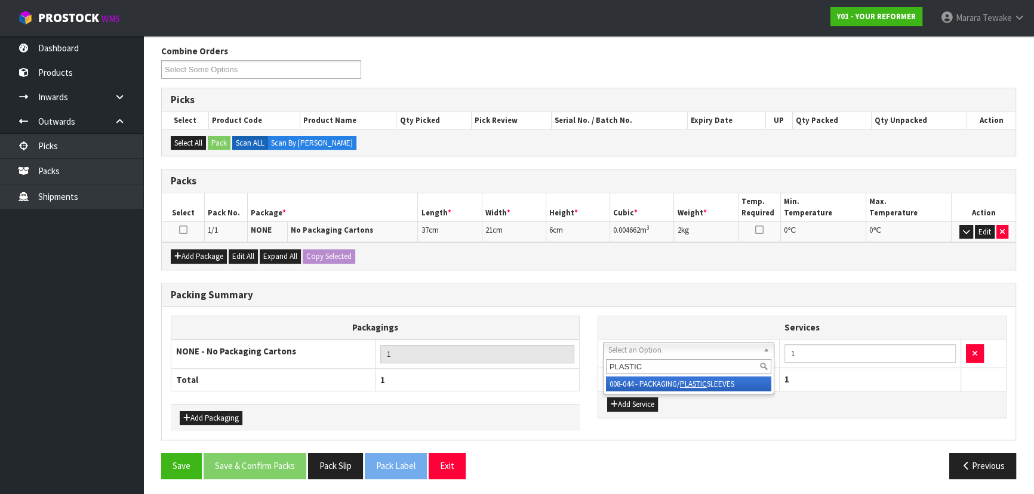
type input "PLASTIC"
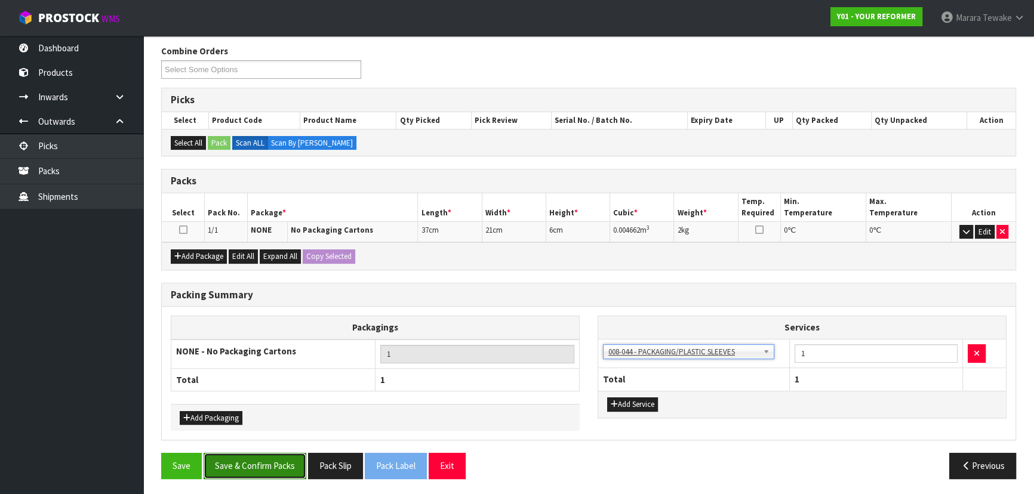
click at [238, 456] on button "Save & Confirm Packs" at bounding box center [255, 466] width 103 height 26
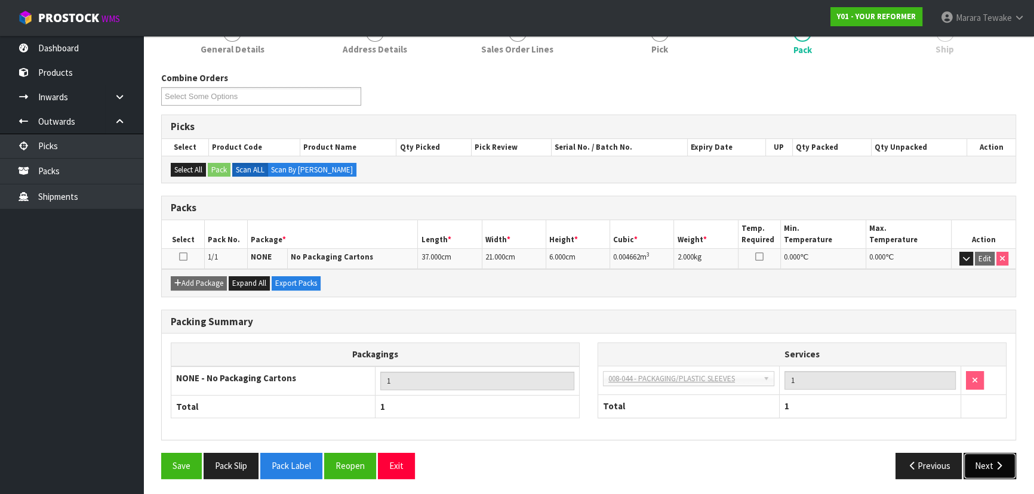
click at [984, 472] on button "Next" at bounding box center [989, 466] width 53 height 26
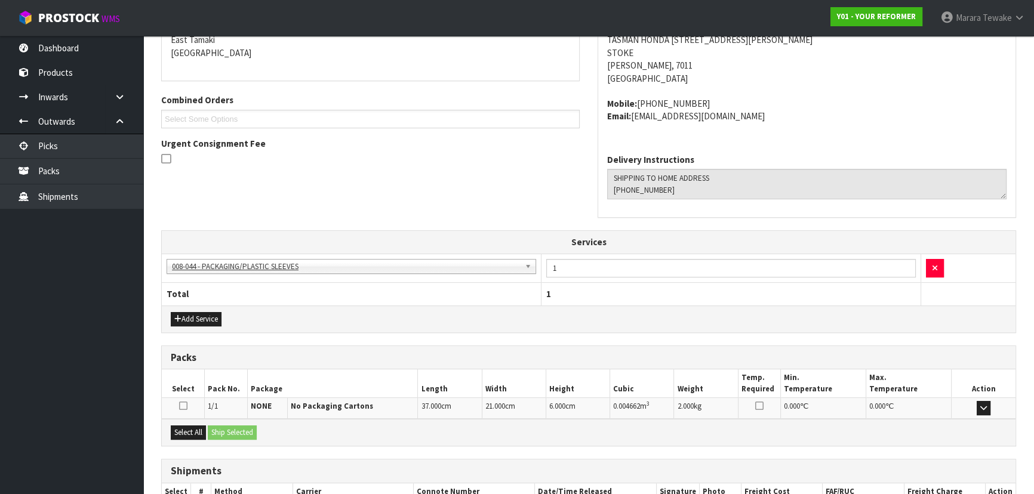
scroll to position [336, 0]
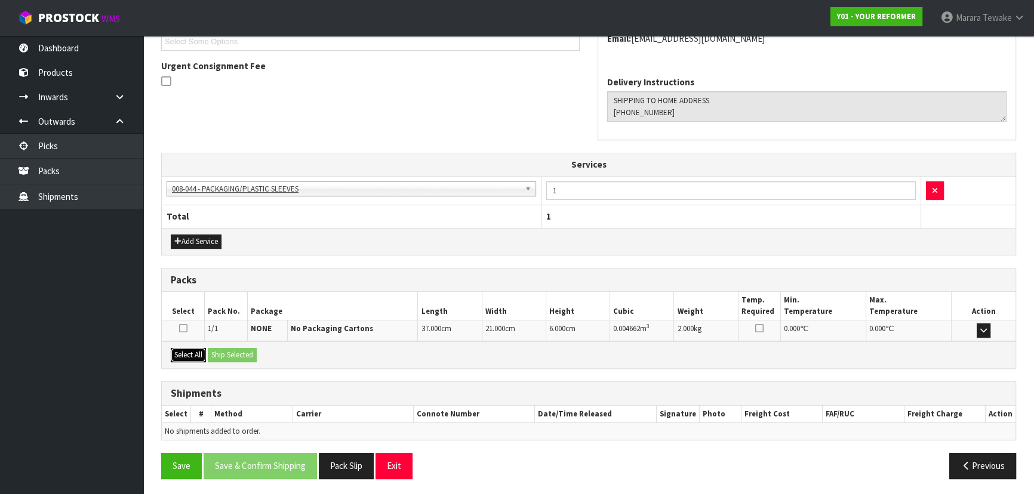
drag, startPoint x: 183, startPoint y: 346, endPoint x: 230, endPoint y: 352, distance: 47.5
click at [187, 348] on button "Select All" at bounding box center [188, 355] width 35 height 14
drag, startPoint x: 230, startPoint y: 352, endPoint x: 249, endPoint y: 355, distance: 18.7
click at [234, 353] on button "Ship Selected" at bounding box center [232, 355] width 49 height 14
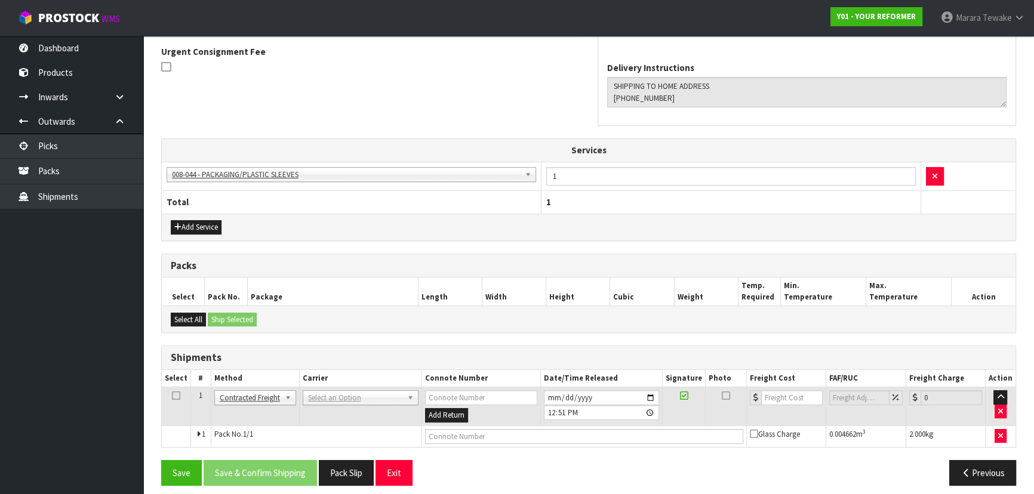
scroll to position [358, 0]
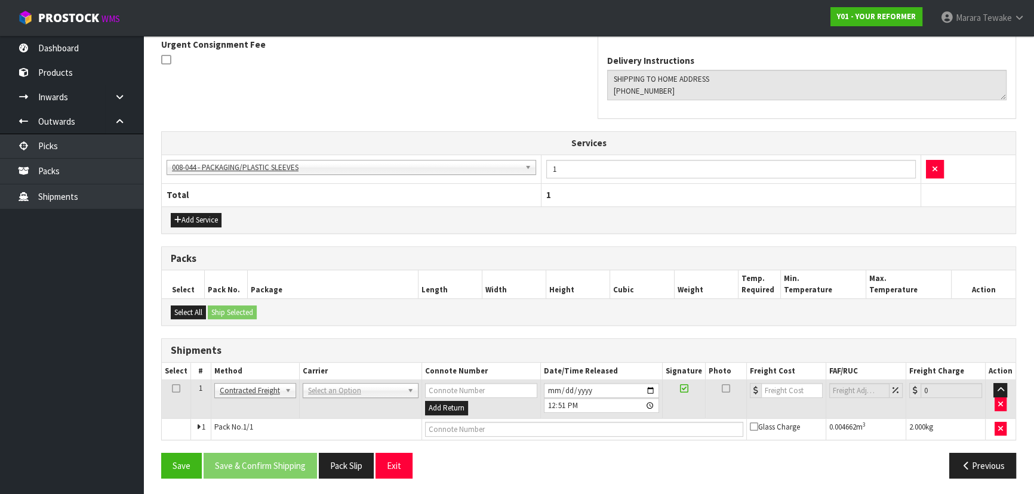
drag, startPoint x: 334, startPoint y: 395, endPoint x: 338, endPoint y: 413, distance: 19.1
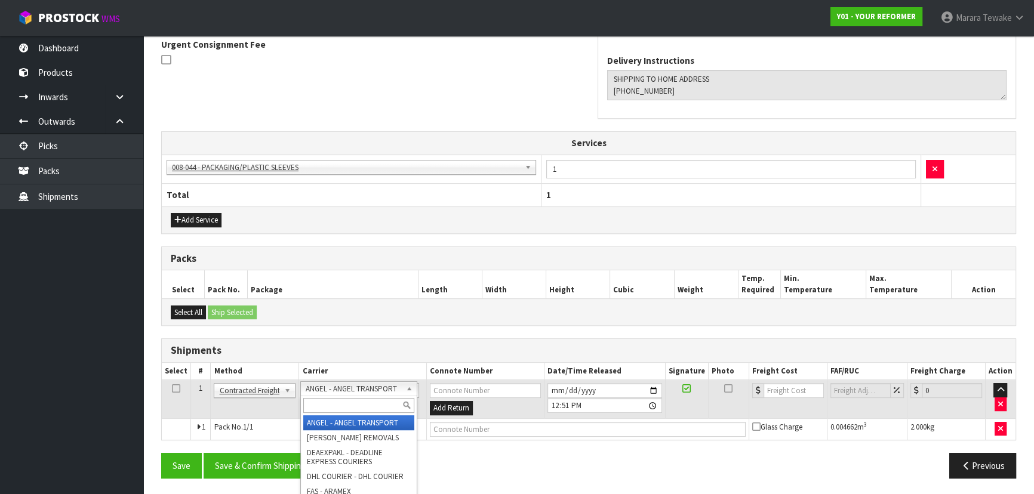
click at [338, 404] on input "text" at bounding box center [358, 405] width 110 height 15
type input "NZP"
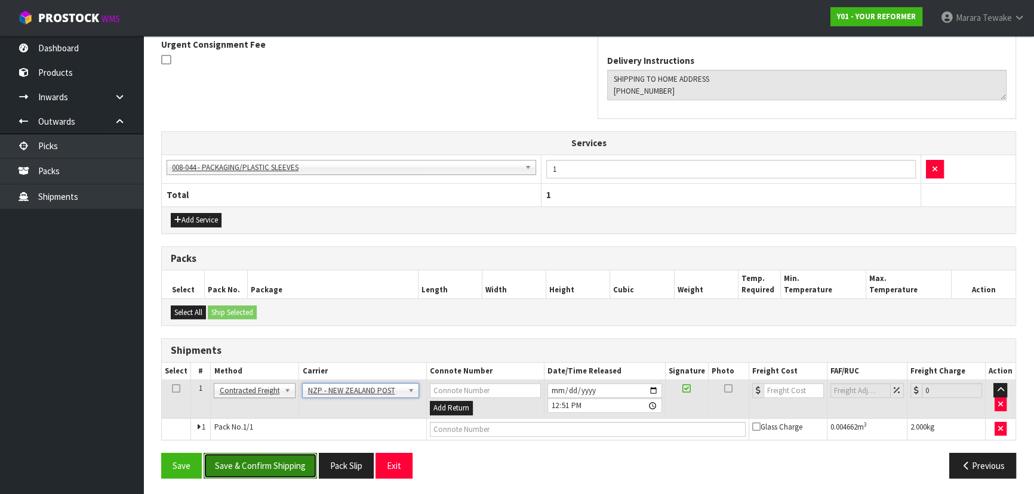
click at [263, 469] on button "Save & Confirm Shipping" at bounding box center [260, 466] width 113 height 26
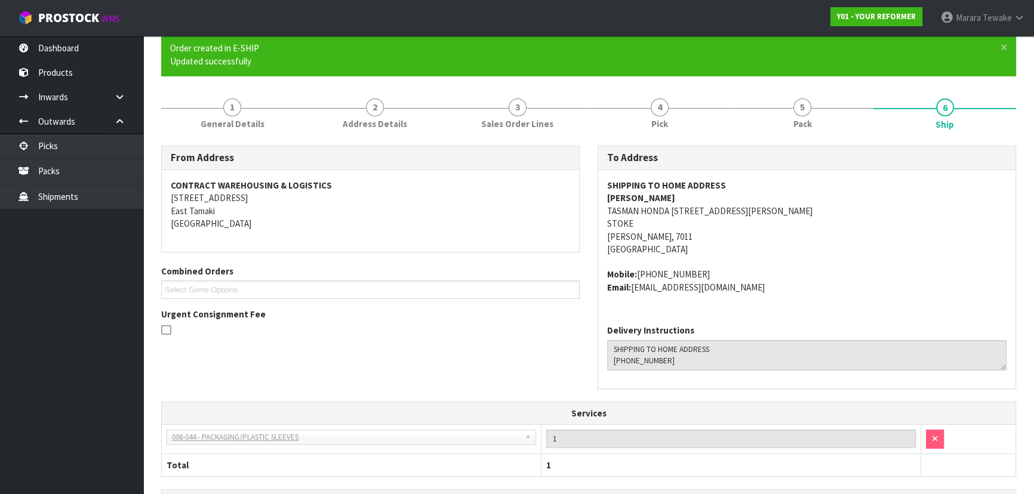
scroll to position [108, 0]
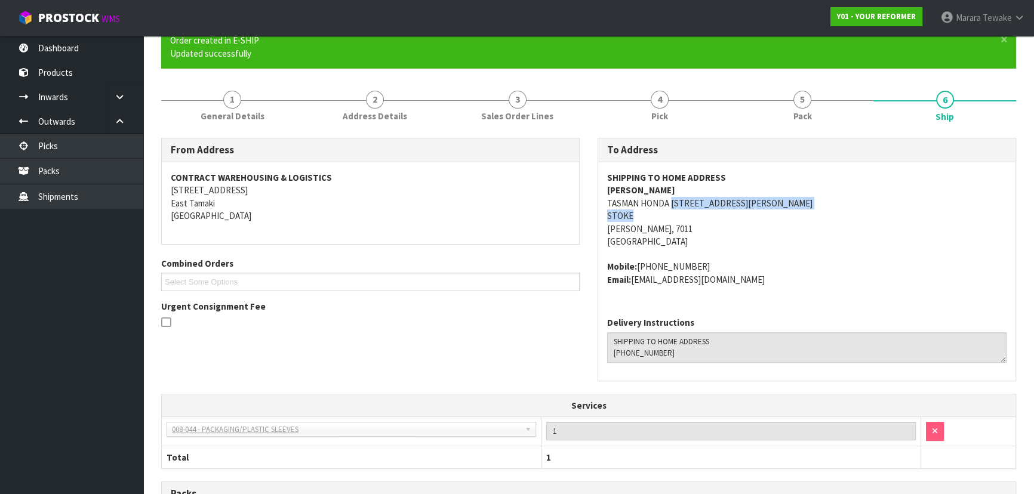
drag, startPoint x: 634, startPoint y: 215, endPoint x: 669, endPoint y: 203, distance: 36.6
click at [669, 203] on address "SHIPPING TO HOME ADDRESS JACQUI FURNESS TASMAN HONDA 25 ELMS STREET STOKE NSN N…" at bounding box center [806, 209] width 399 height 77
copy address "25 ELMS STREET STOKE NSN NELSON 7011 NEW ZEALAND STOKE"
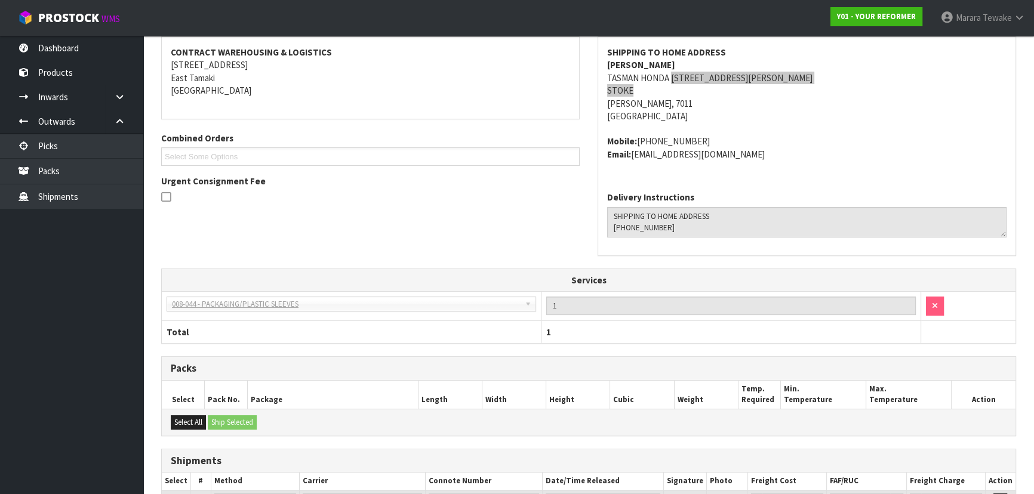
scroll to position [340, 0]
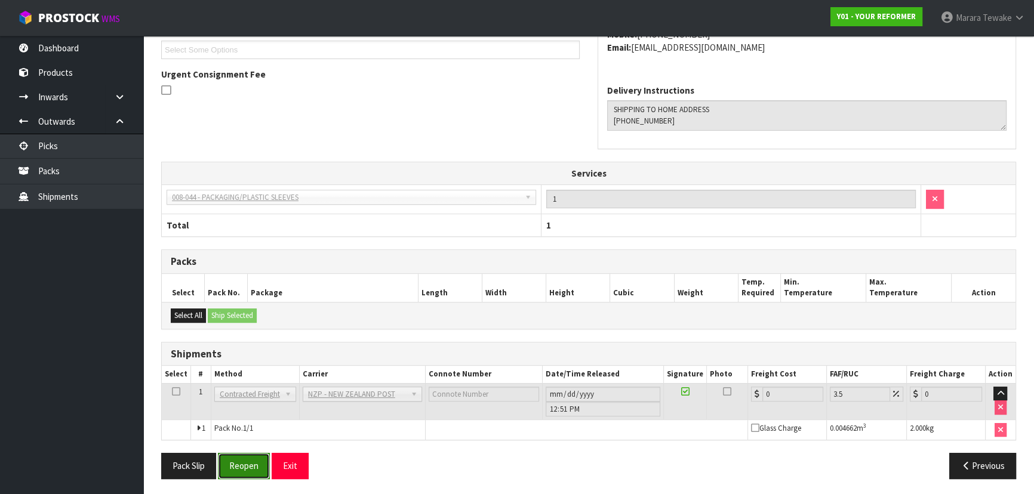
click at [251, 462] on button "Reopen" at bounding box center [244, 466] width 52 height 26
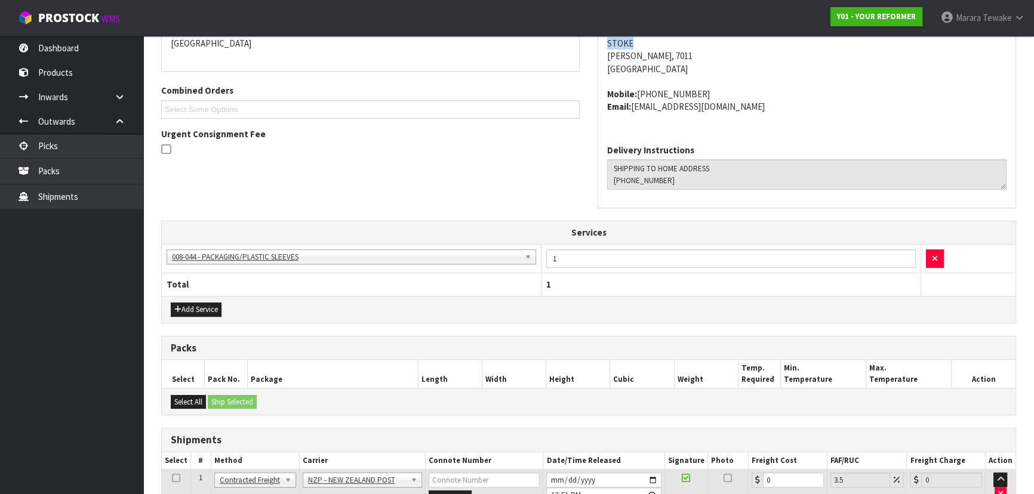
scroll to position [358, 0]
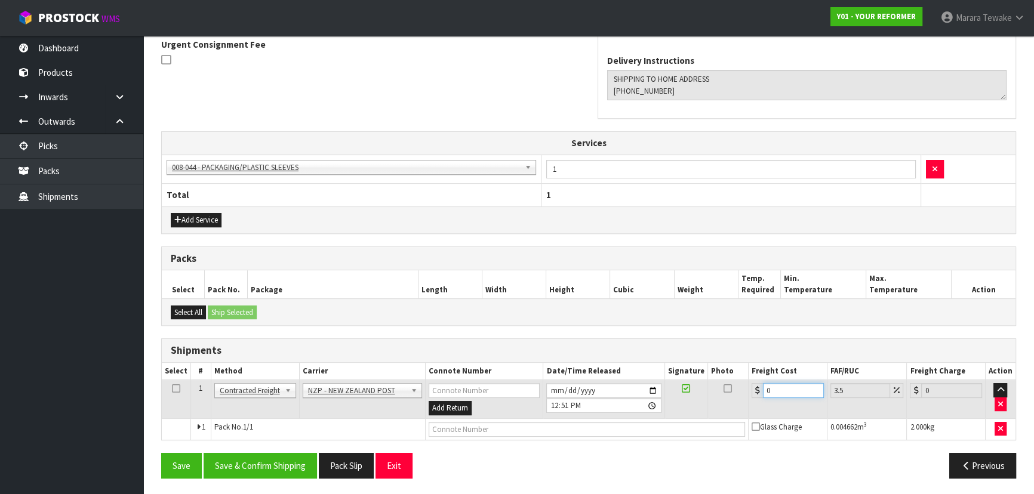
drag, startPoint x: 794, startPoint y: 389, endPoint x: 736, endPoint y: 385, distance: 58.6
click at [746, 389] on tr "1 Client Local Pickup Customer Local Pickup Company Freight Contracted Freight …" at bounding box center [589, 399] width 854 height 39
type input "1"
type input "1.03"
type input "11"
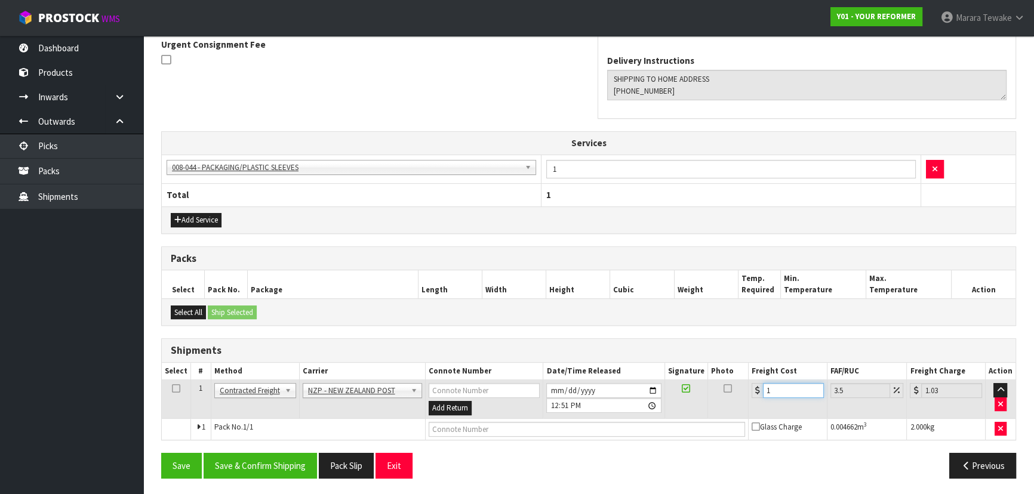
type input "11.38"
type input "11.6"
type input "12.01"
type input "11.61"
type input "12.02"
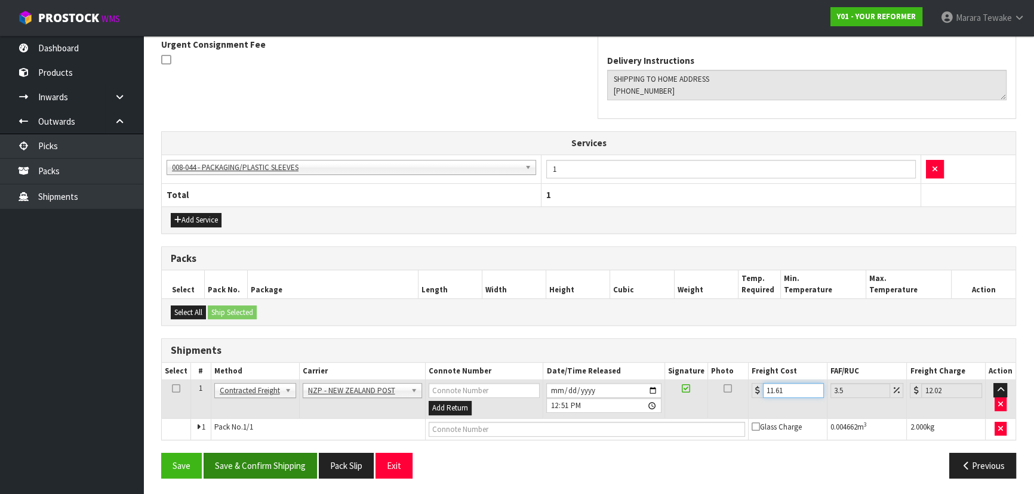
type input "11.61"
drag, startPoint x: 297, startPoint y: 460, endPoint x: 287, endPoint y: 452, distance: 12.8
click at [290, 454] on button "Save & Confirm Shipping" at bounding box center [260, 466] width 113 height 26
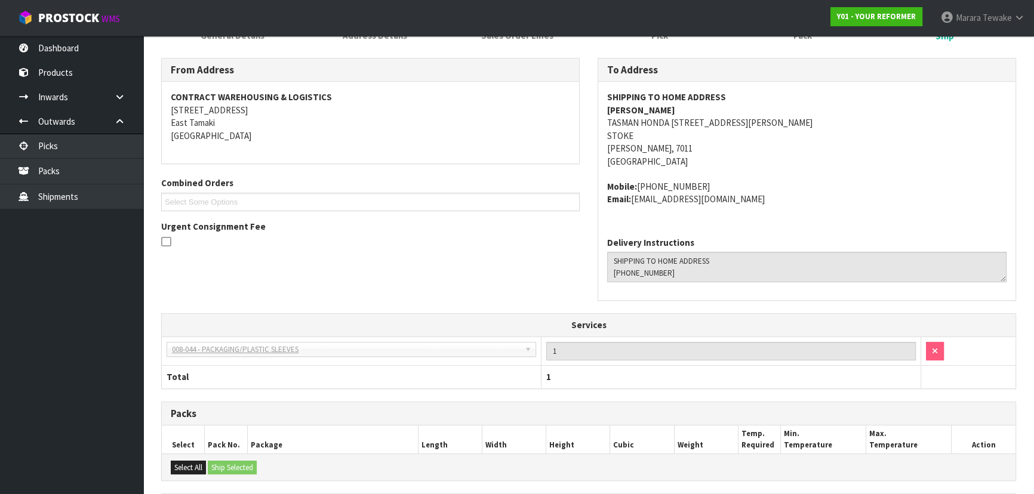
scroll to position [0, 0]
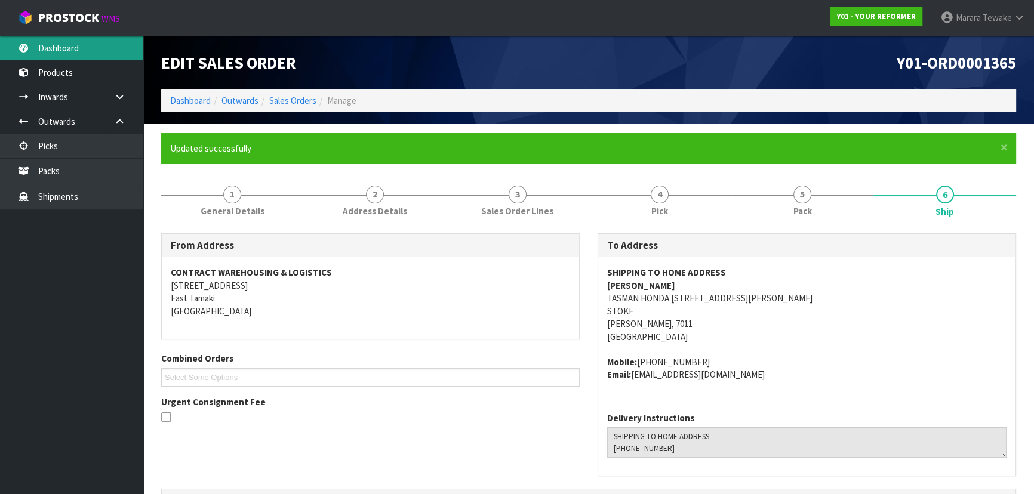
click at [88, 51] on link "Dashboard" at bounding box center [71, 48] width 143 height 24
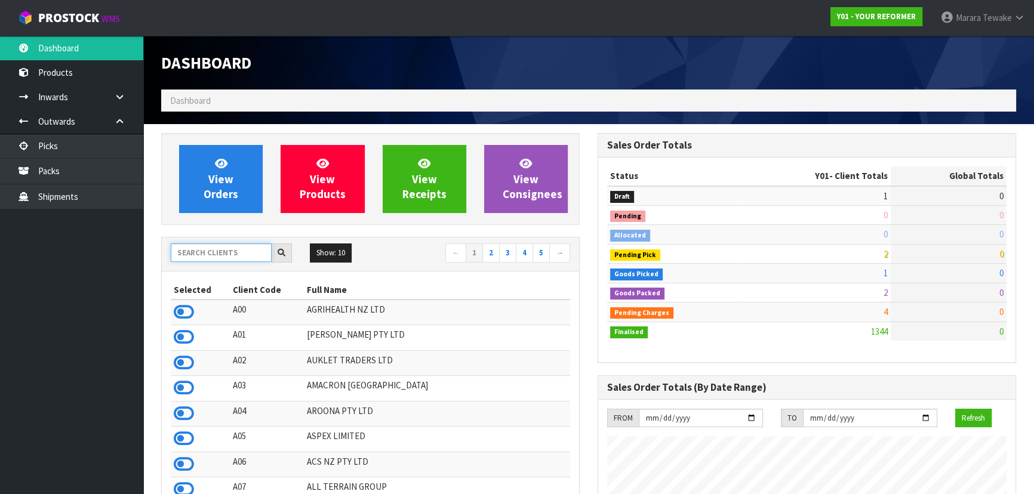
click at [224, 255] on input "text" at bounding box center [221, 253] width 101 height 19
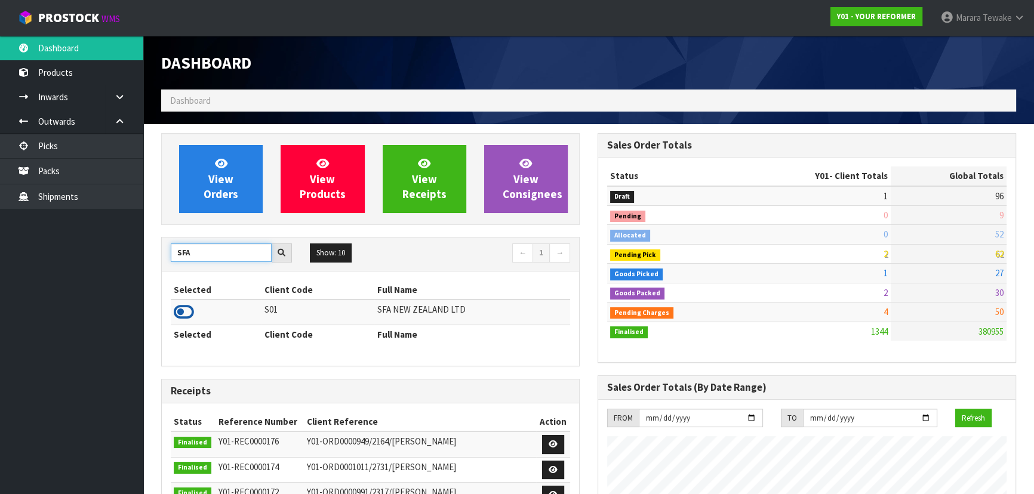
type input "SFA"
click at [185, 313] on icon at bounding box center [184, 312] width 20 height 18
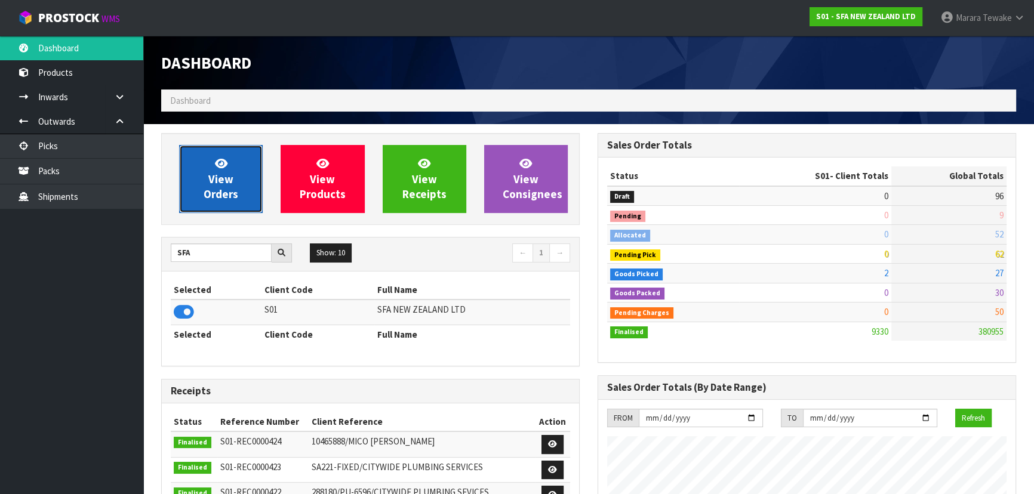
click at [214, 179] on span "View Orders" at bounding box center [221, 178] width 35 height 45
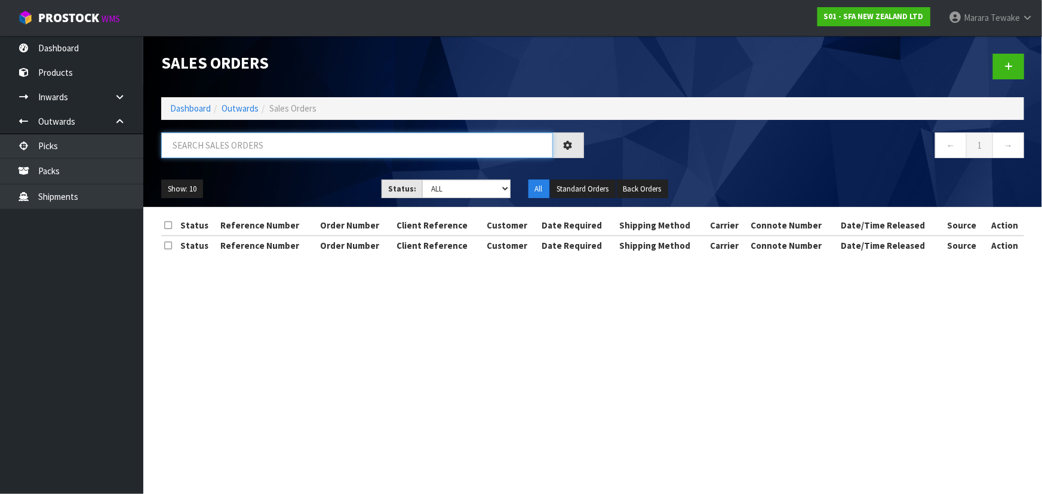
click at [226, 146] on input "text" at bounding box center [357, 146] width 392 height 26
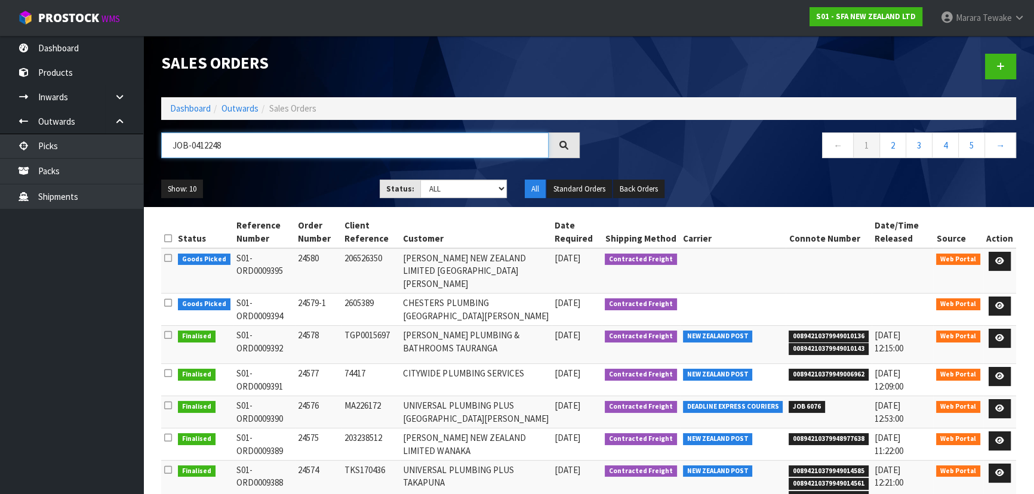
type input "JOB-0412248"
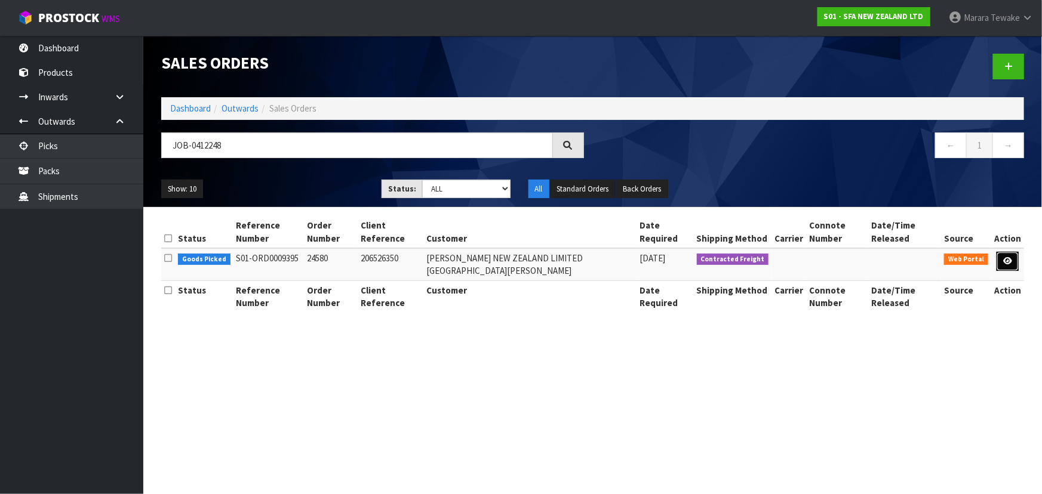
click at [1005, 257] on icon at bounding box center [1007, 261] width 9 height 8
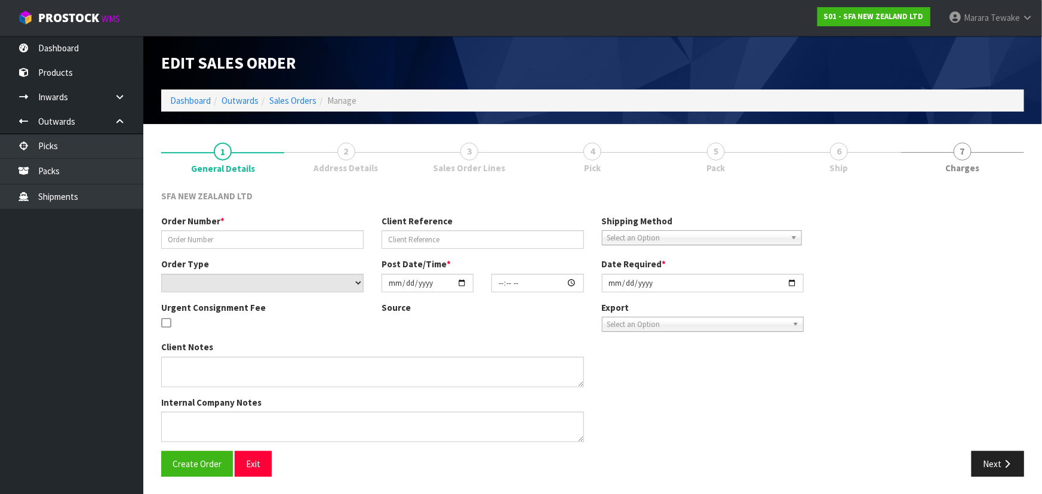
type input "24580"
type input "206526350"
select select "number:0"
type input "[DATE]"
type input "11:47:00.000"
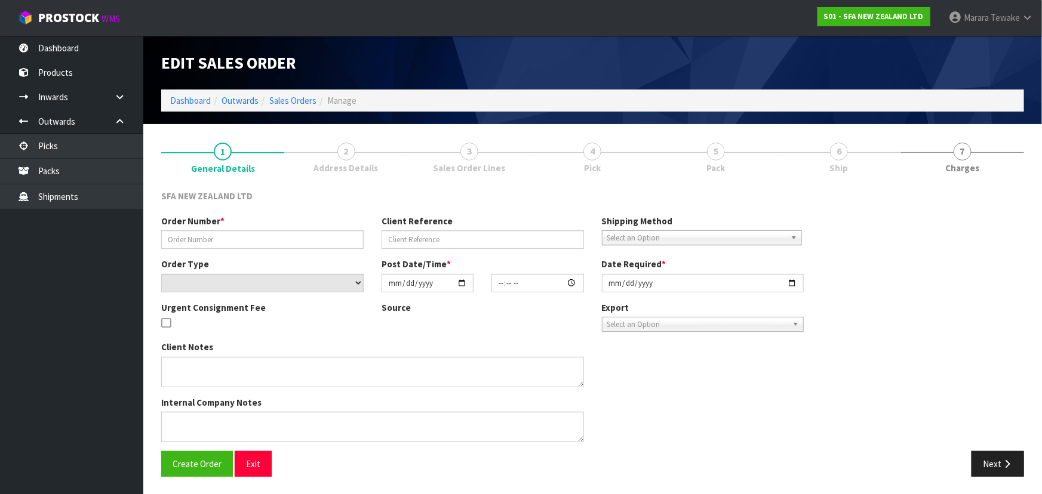
type input "[DATE]"
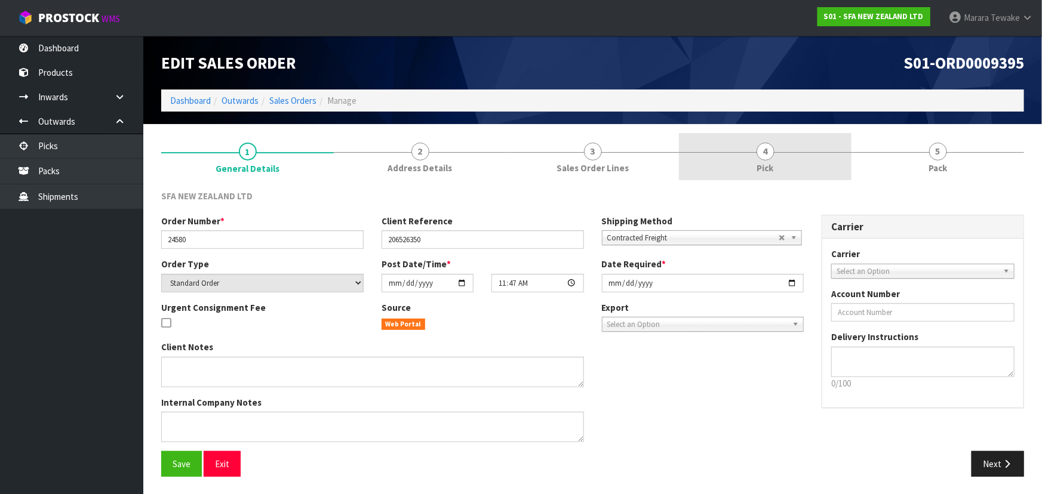
click at [788, 173] on link "4 Pick" at bounding box center [765, 156] width 173 height 47
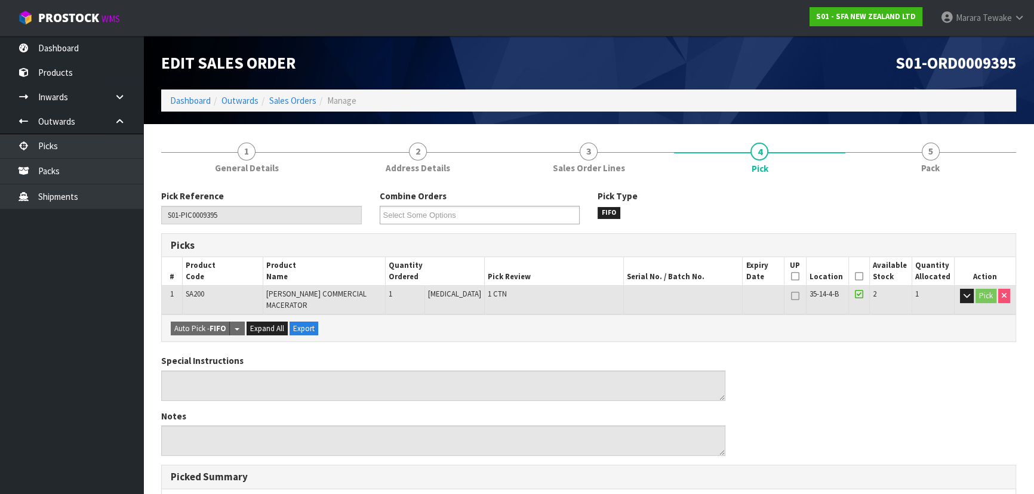
click at [855, 276] on icon at bounding box center [859, 276] width 8 height 1
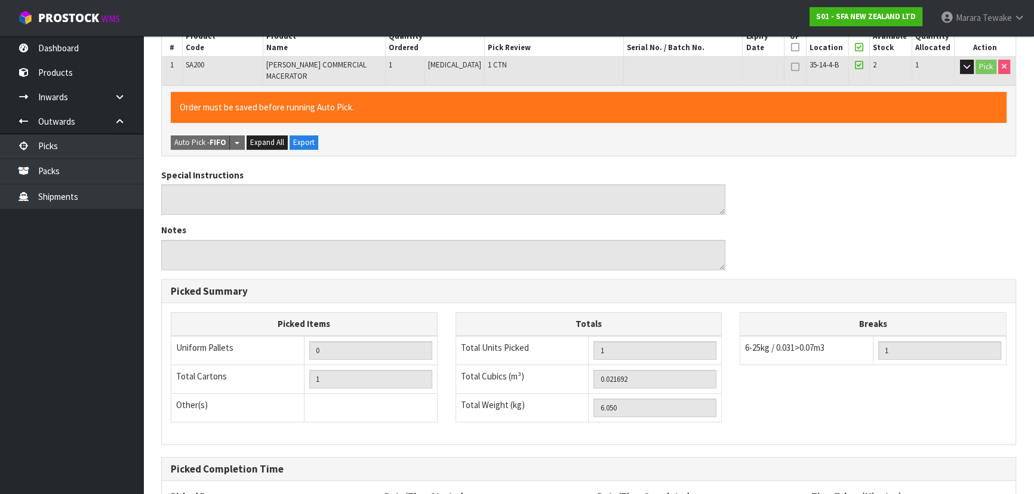
scroll to position [333, 0]
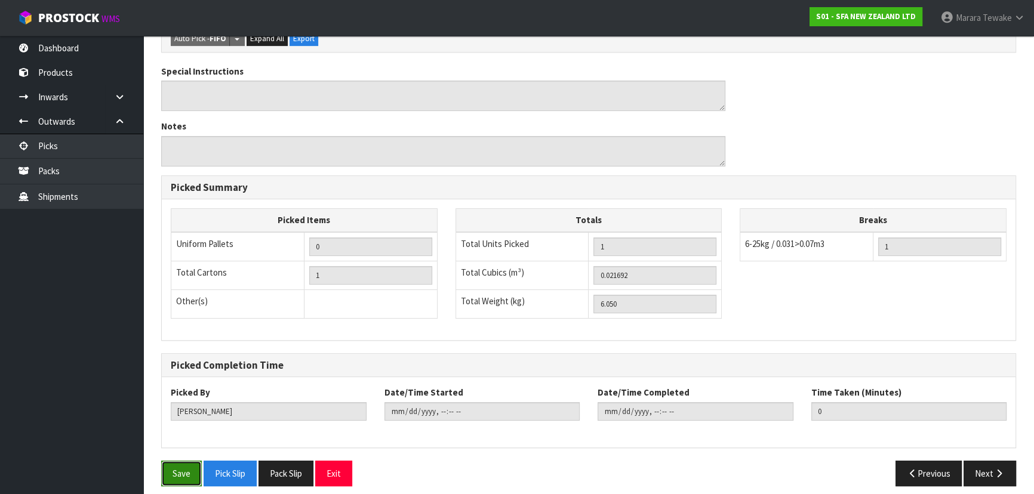
click at [164, 470] on button "Save" at bounding box center [181, 474] width 41 height 26
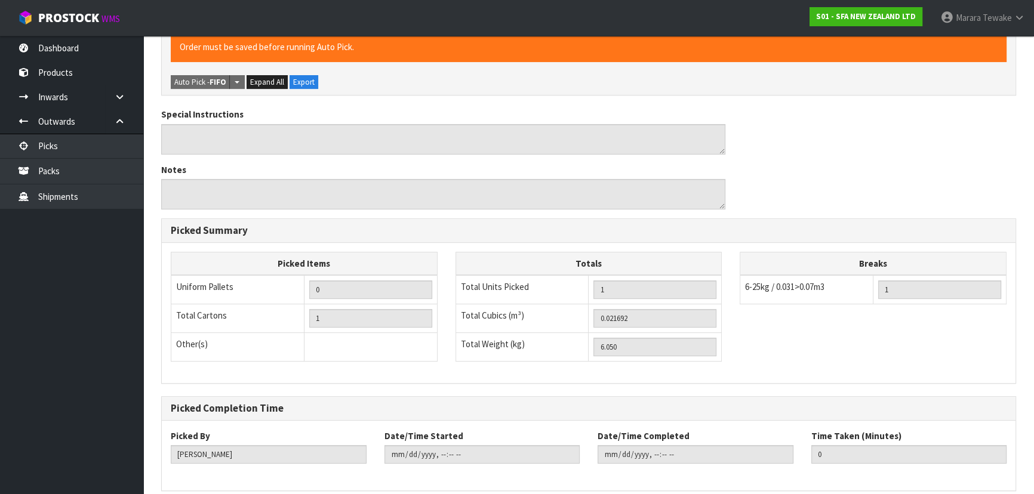
scroll to position [0, 0]
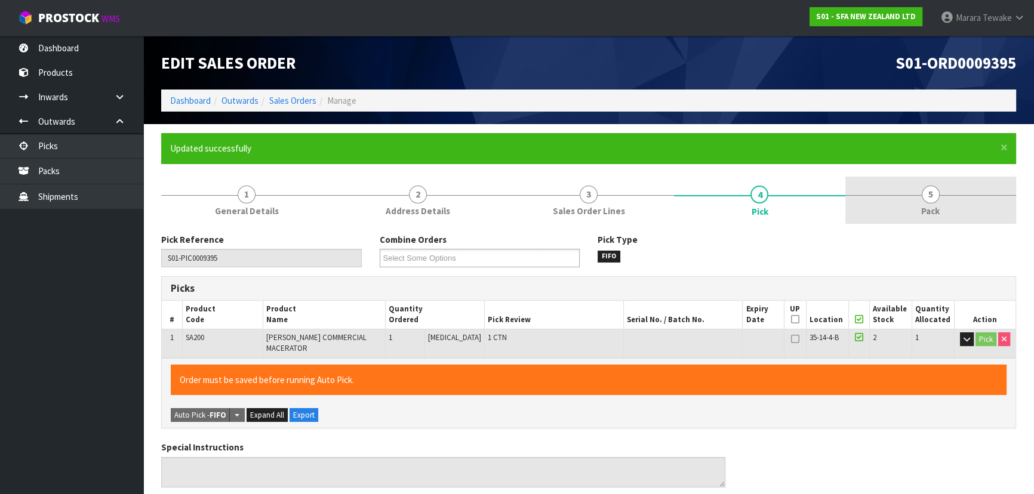
type input "[PERSON_NAME]"
type input "2025-09-12T12:58:24"
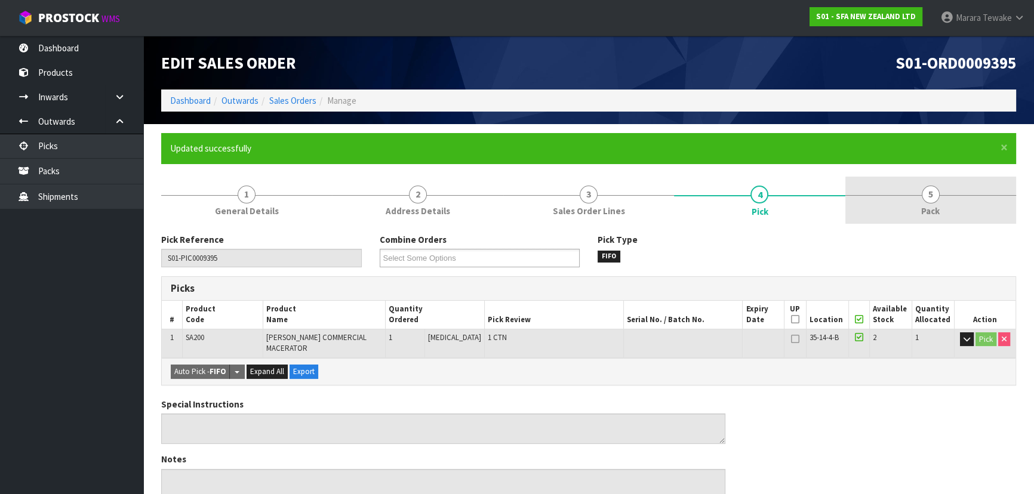
click at [932, 198] on span "5" at bounding box center [931, 195] width 18 height 18
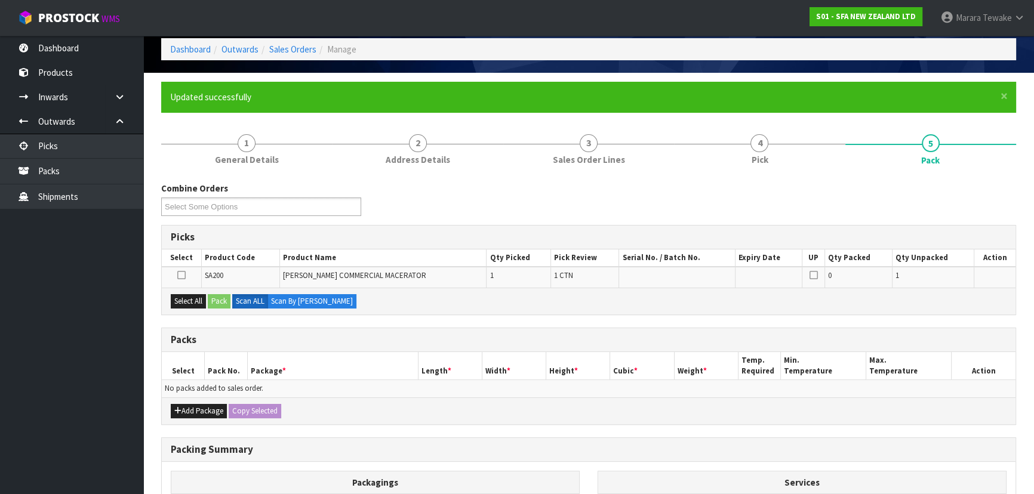
scroll to position [162, 0]
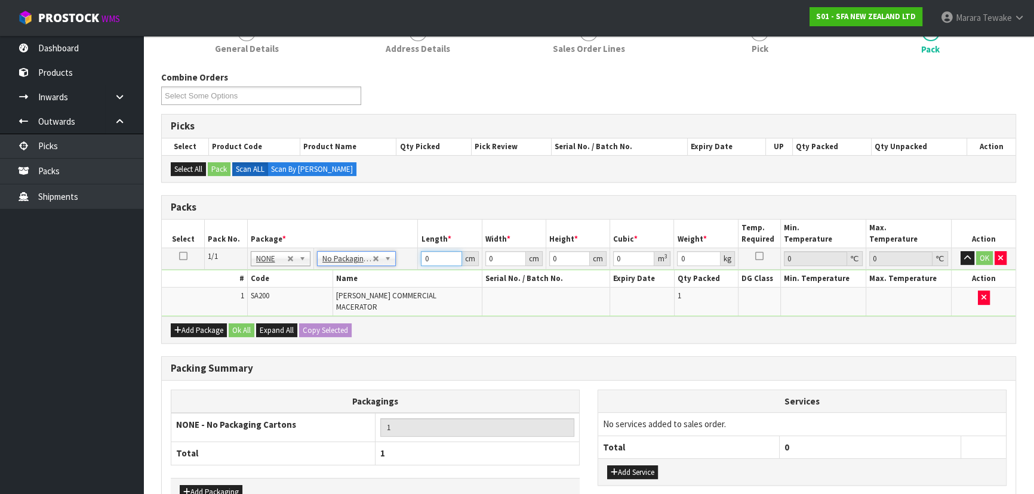
drag, startPoint x: 436, startPoint y: 257, endPoint x: 386, endPoint y: 241, distance: 52.9
click at [393, 241] on table "Select Pack No. Package * Length * Width * Height * Cubic * Weight * Temp. Requ…" at bounding box center [589, 268] width 854 height 97
type input "47"
type input "24"
click at [960, 251] on button "button" at bounding box center [967, 258] width 14 height 14
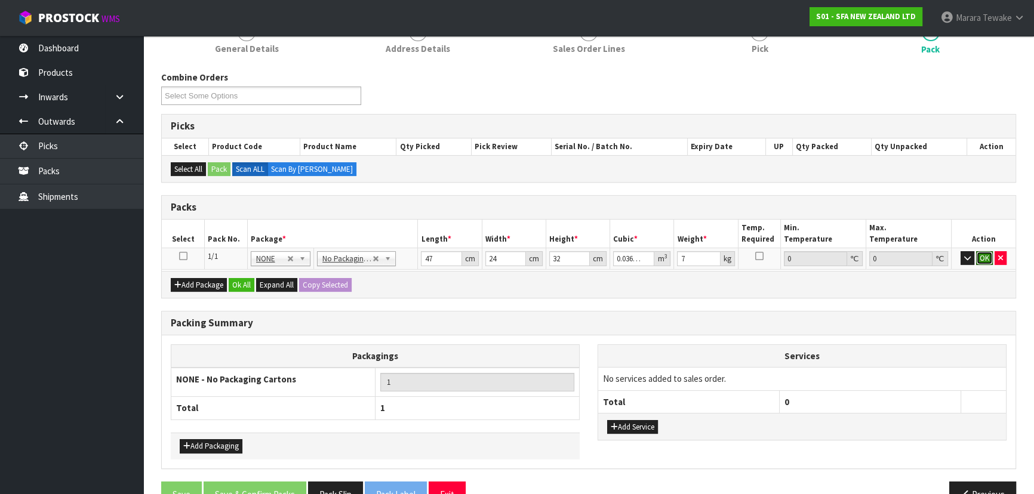
click button "OK" at bounding box center [984, 258] width 17 height 14
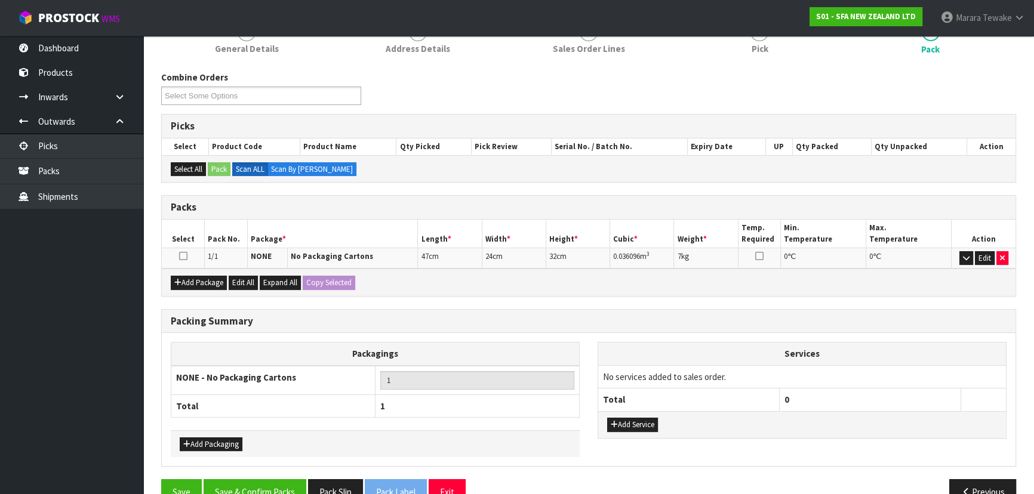
click at [270, 476] on div "Packing Summary Packagings NONE - No Packaging Cartons 1 Total 1 Add Packaging …" at bounding box center [588, 394] width 873 height 171
click at [276, 482] on button "Save & Confirm Packs" at bounding box center [255, 492] width 103 height 26
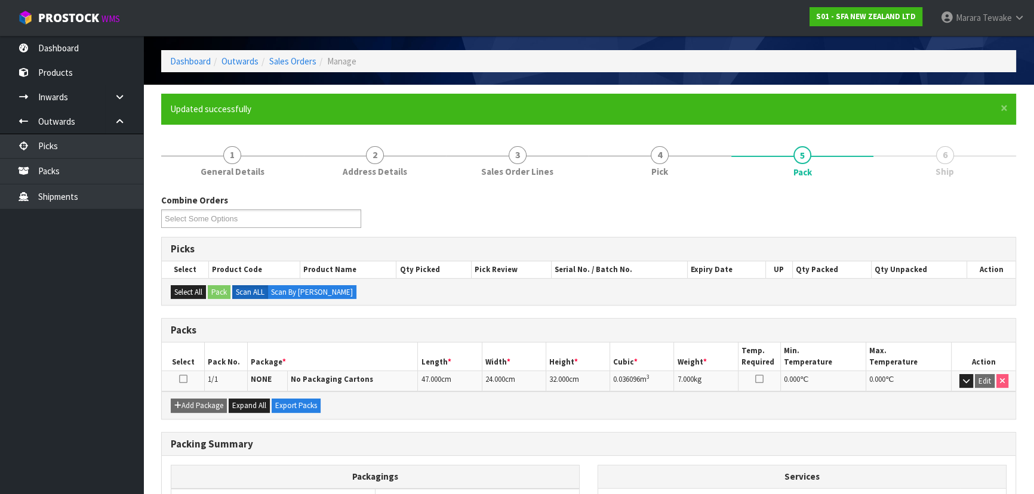
scroll to position [162, 0]
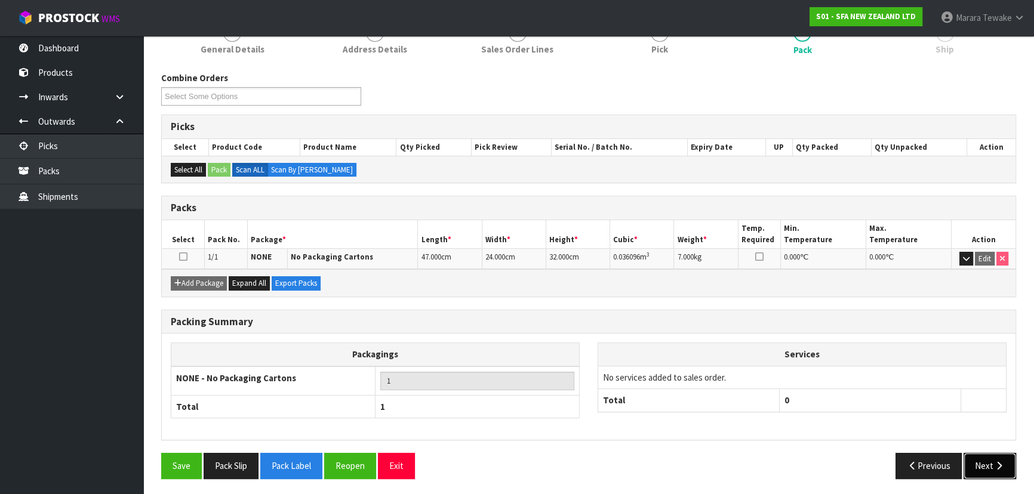
click at [987, 466] on button "Next" at bounding box center [989, 466] width 53 height 26
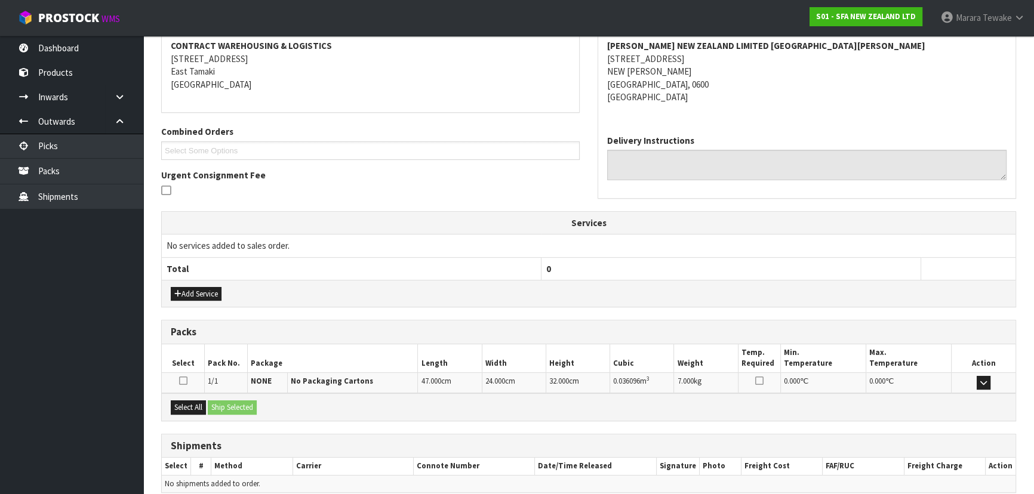
scroll to position [279, 0]
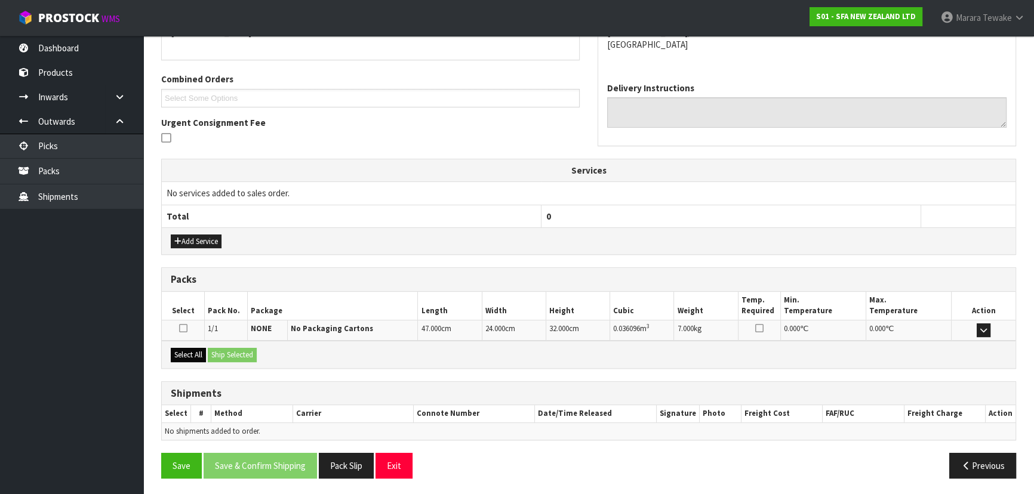
click at [189, 361] on div "Select All Ship Selected" at bounding box center [589, 354] width 854 height 27
drag, startPoint x: 199, startPoint y: 354, endPoint x: 217, endPoint y: 348, distance: 19.4
click at [202, 352] on button "Select All" at bounding box center [188, 355] width 35 height 14
click at [218, 348] on button "Ship Selected" at bounding box center [232, 355] width 49 height 14
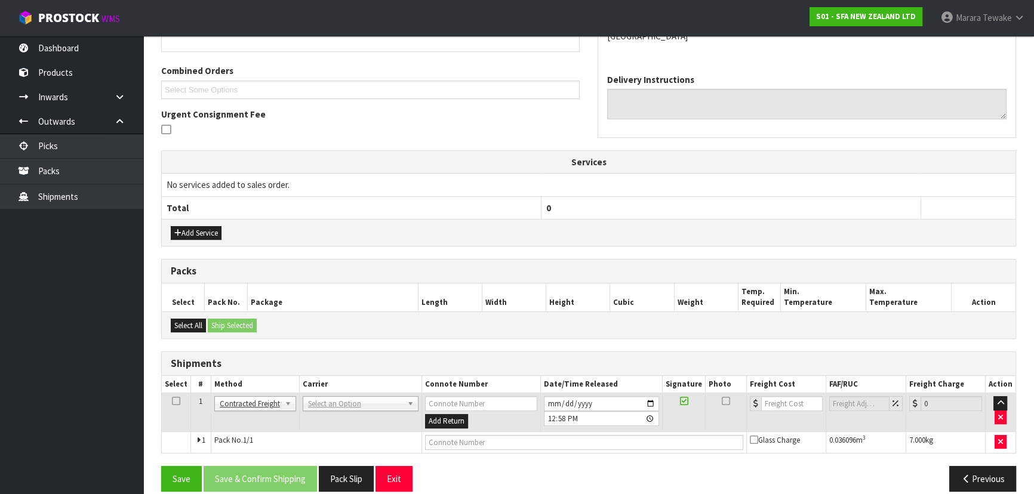
scroll to position [301, 0]
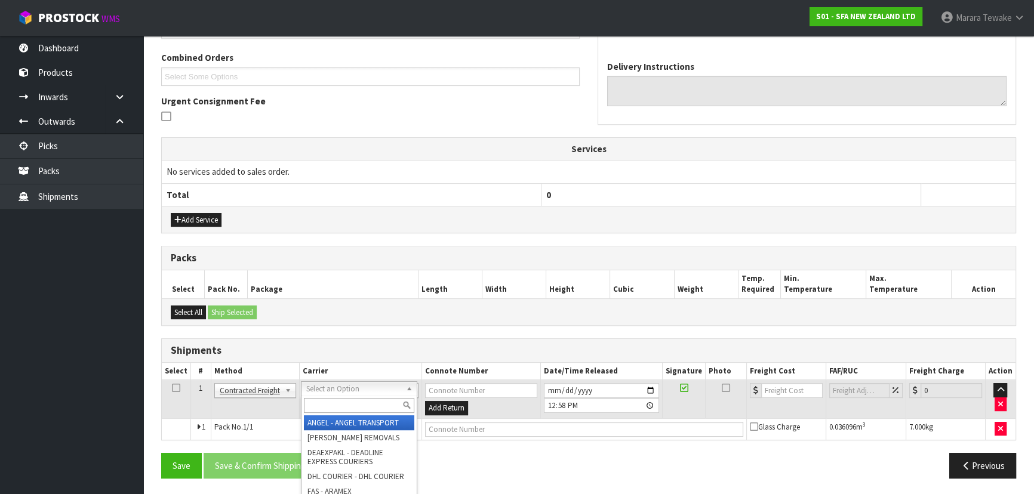
click at [313, 404] on input "text" at bounding box center [359, 405] width 110 height 15
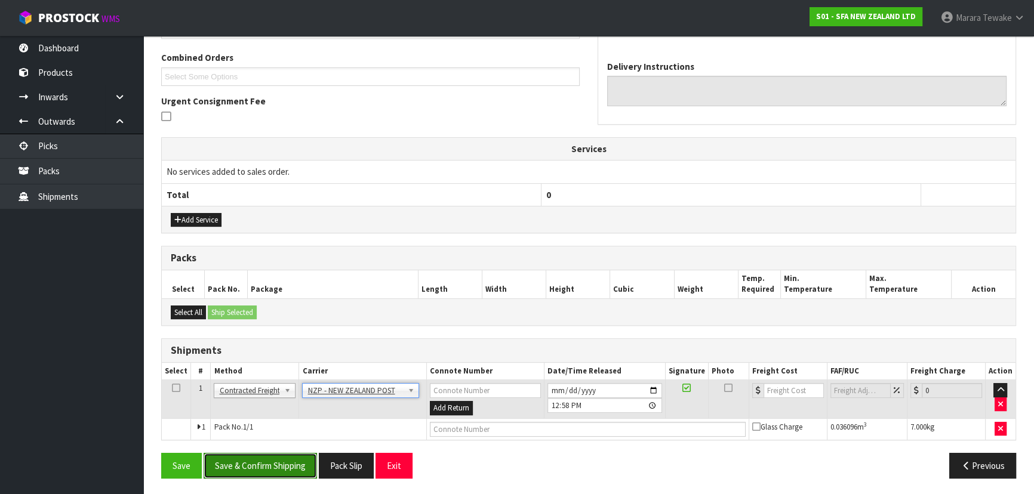
click at [287, 464] on button "Save & Confirm Shipping" at bounding box center [260, 466] width 113 height 26
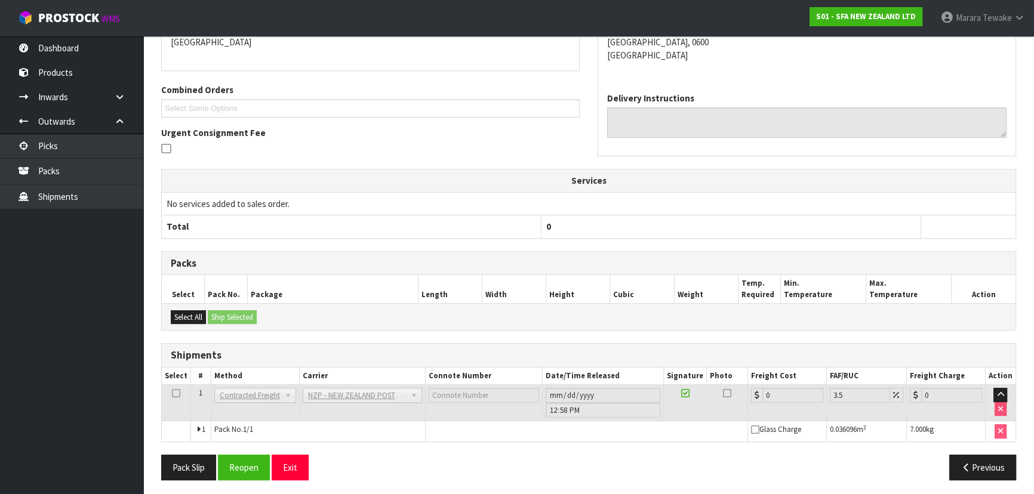
scroll to position [284, 0]
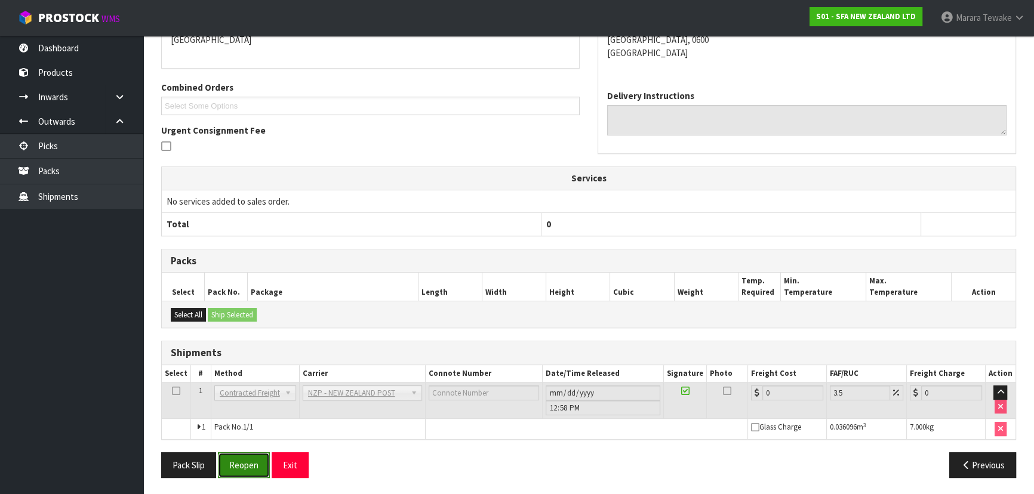
click at [236, 464] on button "Reopen" at bounding box center [244, 465] width 52 height 26
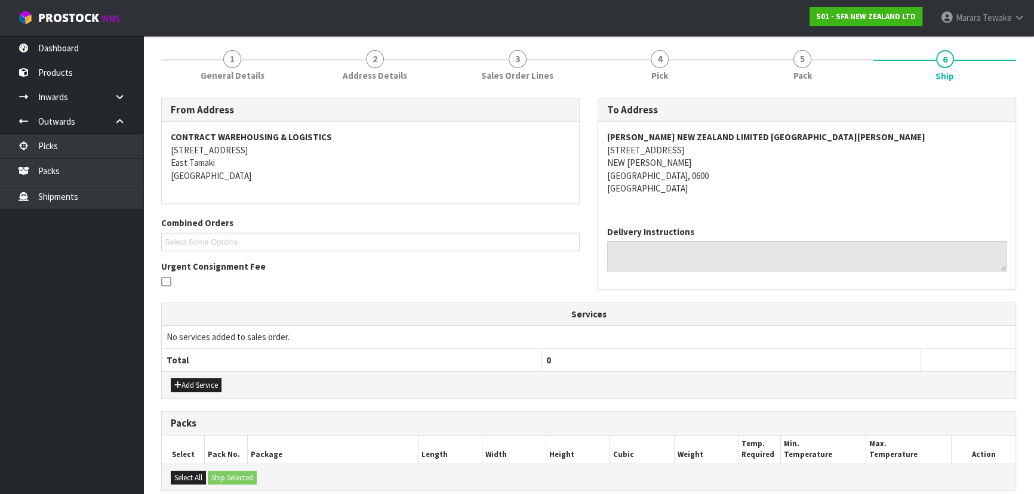
scroll to position [301, 0]
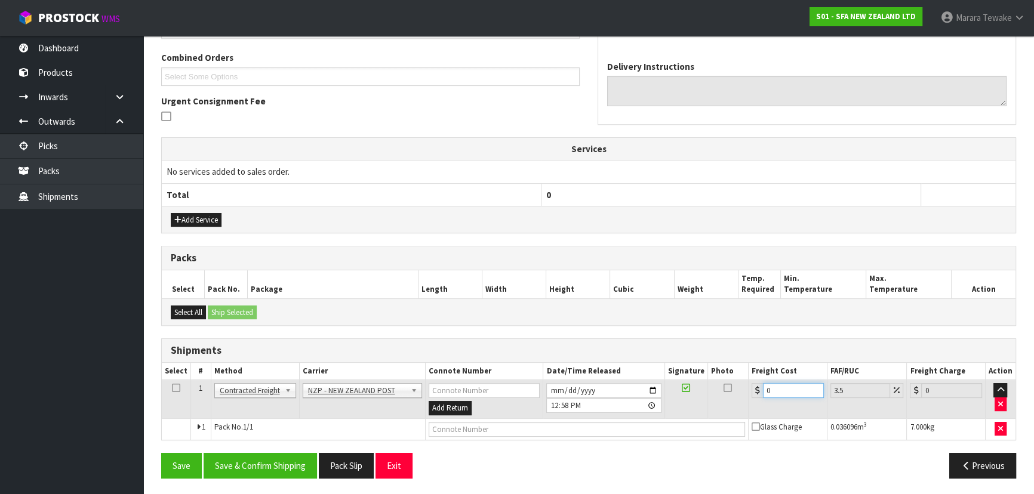
drag, startPoint x: 791, startPoint y: 386, endPoint x: 716, endPoint y: 364, distance: 78.6
click at [733, 371] on table "Select # Method Carrier Connote Number Date/Time Released Signature Photo Freig…" at bounding box center [589, 401] width 854 height 77
click at [245, 470] on button "Save & Confirm Shipping" at bounding box center [260, 466] width 113 height 26
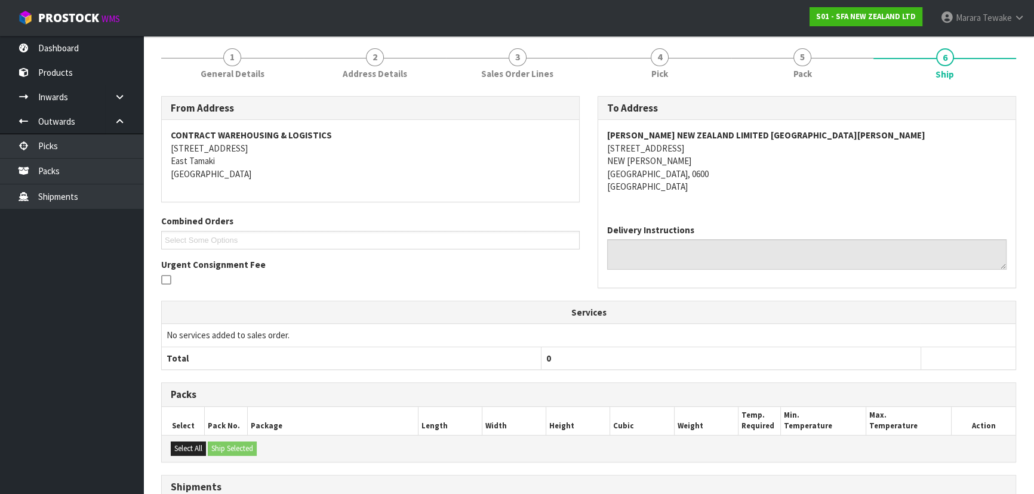
scroll to position [279, 0]
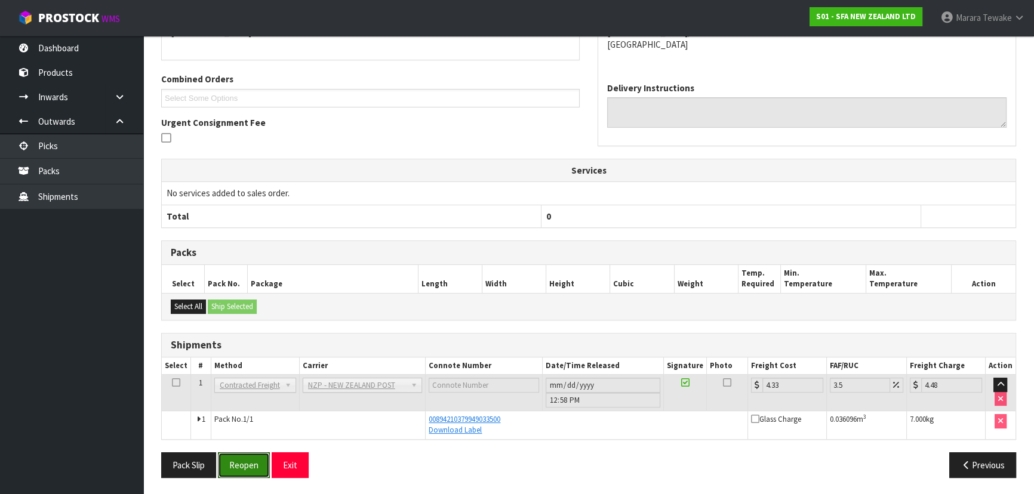
drag, startPoint x: 246, startPoint y: 472, endPoint x: 35, endPoint y: 451, distance: 212.4
click at [244, 472] on button "Reopen" at bounding box center [244, 465] width 52 height 26
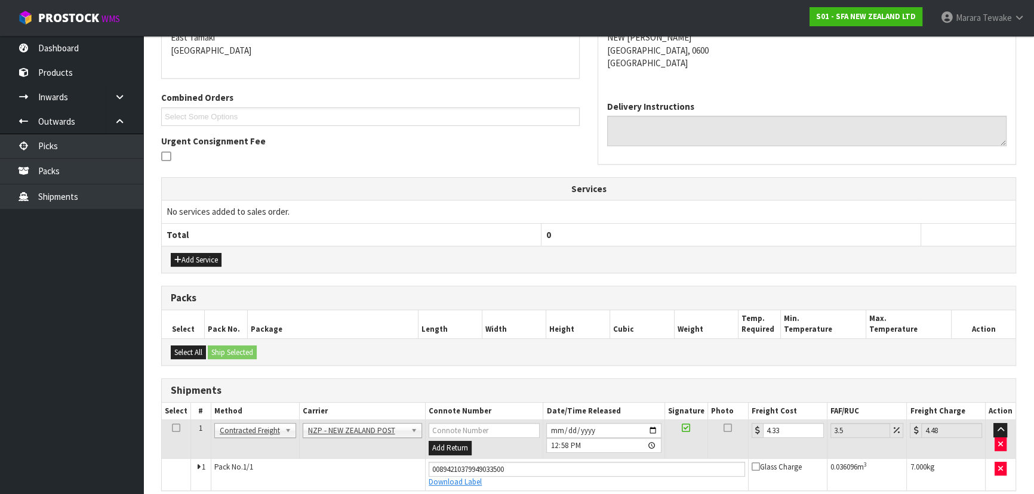
scroll to position [312, 0]
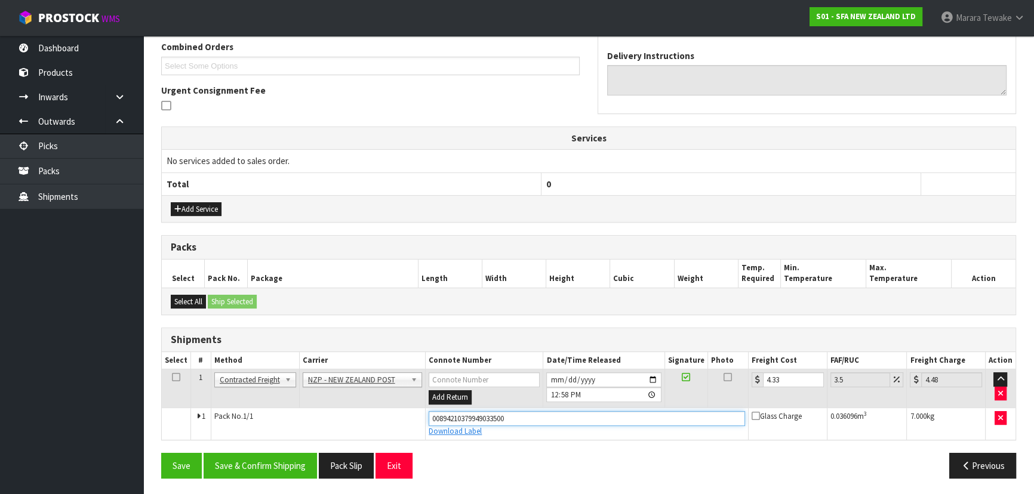
drag, startPoint x: 478, startPoint y: 418, endPoint x: 320, endPoint y: 408, distance: 158.5
click at [320, 409] on tr "1 Pack No. 1/1 00894210379949033500 Download Label Glass Charge 0.036096 m 3 7.…" at bounding box center [589, 424] width 854 height 32
drag, startPoint x: 442, startPoint y: 414, endPoint x: 426, endPoint y: 416, distance: 16.3
click at [442, 414] on input "text" at bounding box center [587, 418] width 316 height 15
click at [457, 416] on input "text" at bounding box center [587, 418] width 316 height 15
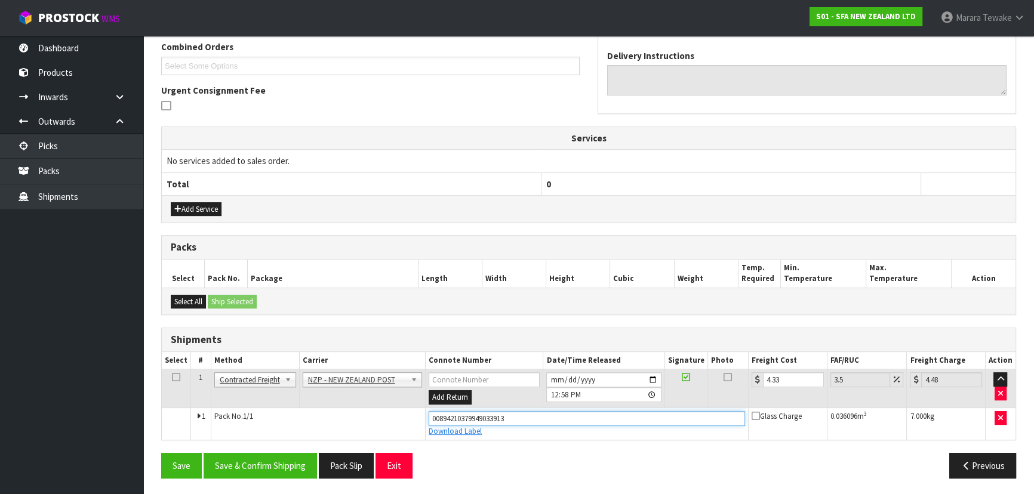
click at [161, 453] on button "Save" at bounding box center [181, 466] width 41 height 26
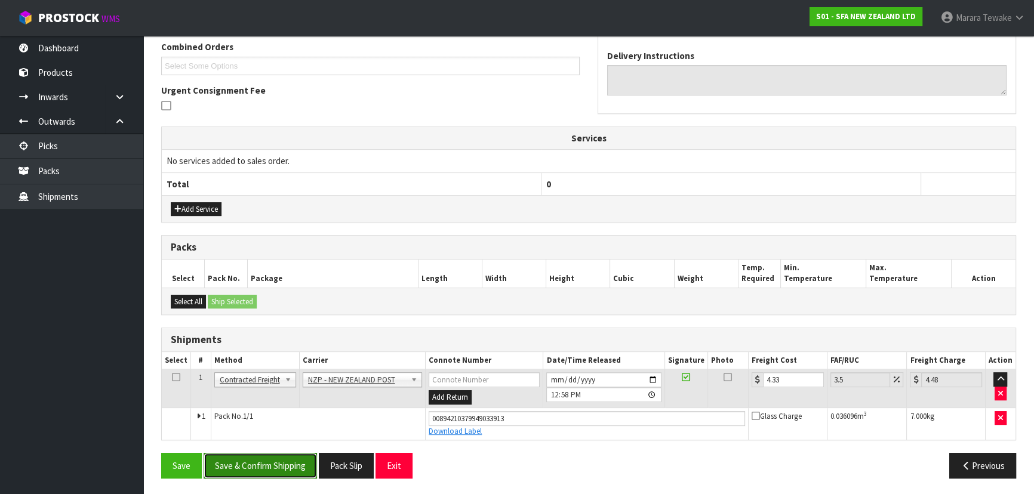
drag, startPoint x: 280, startPoint y: 456, endPoint x: 269, endPoint y: 431, distance: 27.5
click at [280, 455] on button "Save & Confirm Shipping" at bounding box center [260, 466] width 113 height 26
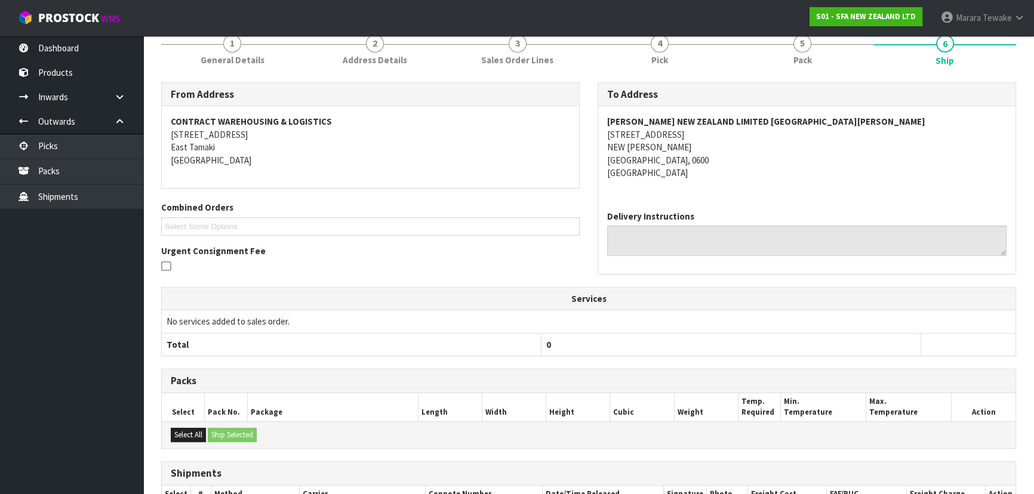
scroll to position [0, 0]
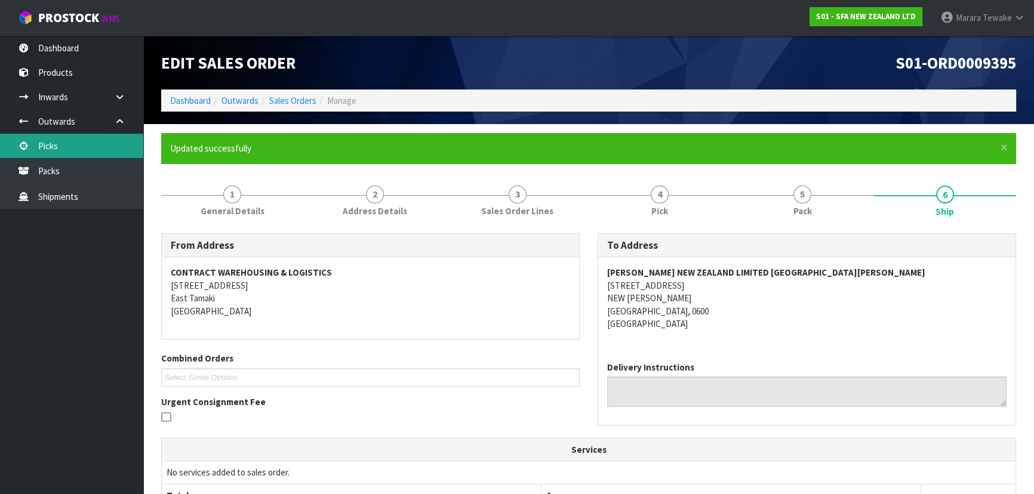
click at [45, 144] on link "Picks" at bounding box center [71, 146] width 143 height 24
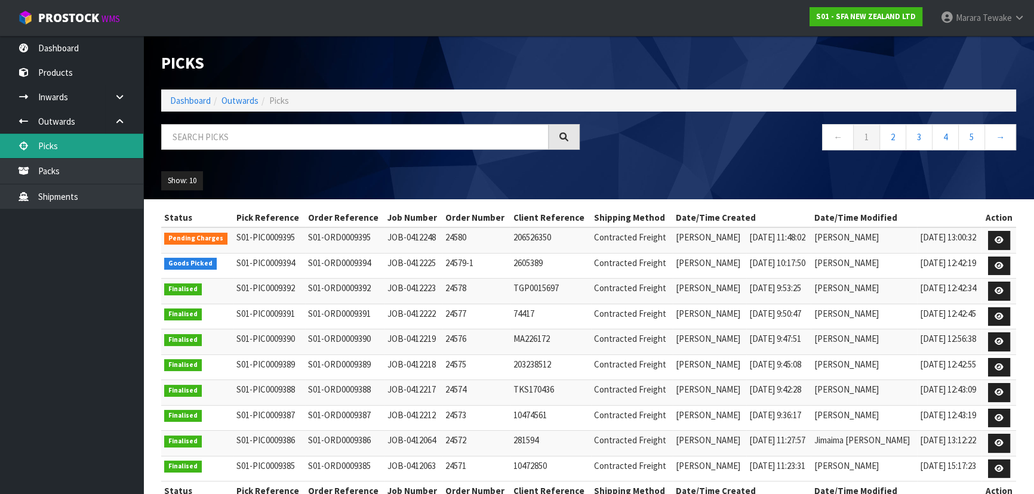
click at [45, 144] on link "Picks" at bounding box center [71, 146] width 143 height 24
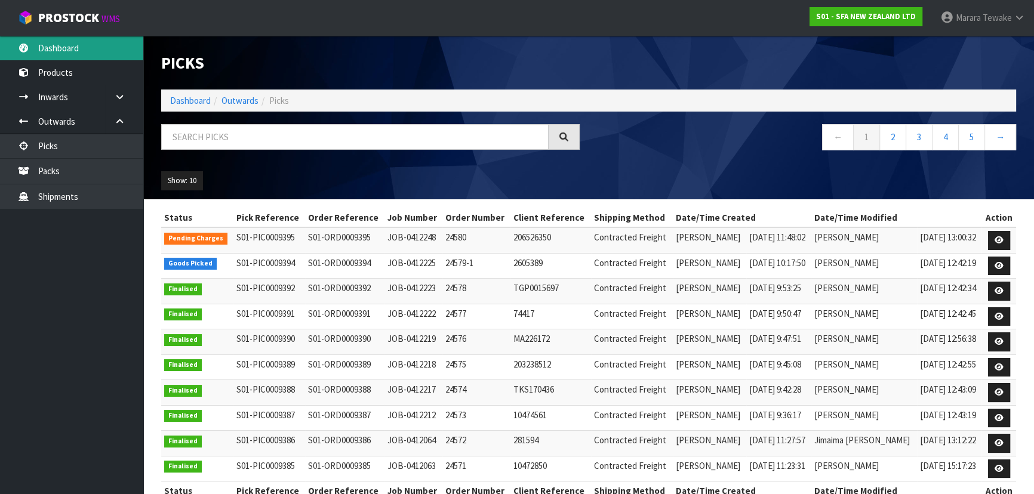
click at [76, 42] on link "Dashboard" at bounding box center [71, 48] width 143 height 24
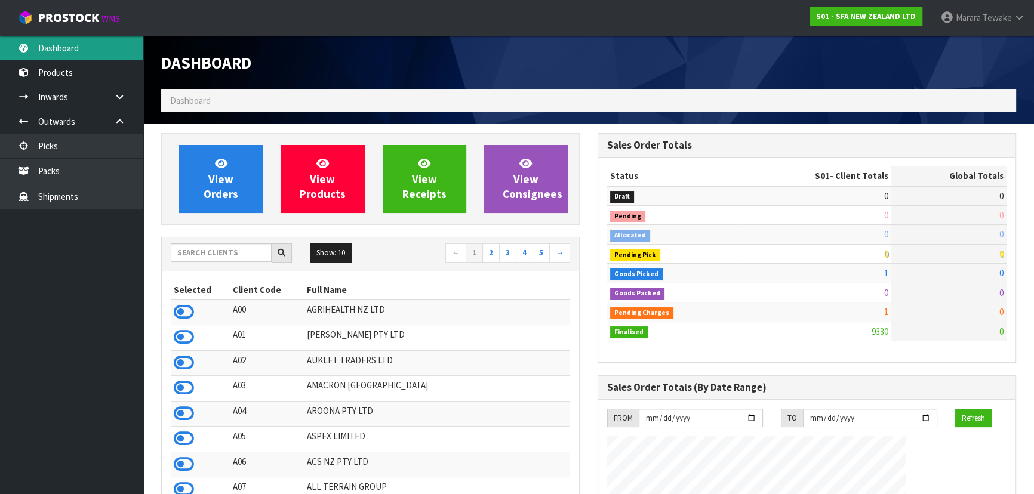
click at [76, 42] on link "Dashboard" at bounding box center [71, 48] width 143 height 24
click at [223, 255] on input "text" at bounding box center [221, 253] width 101 height 19
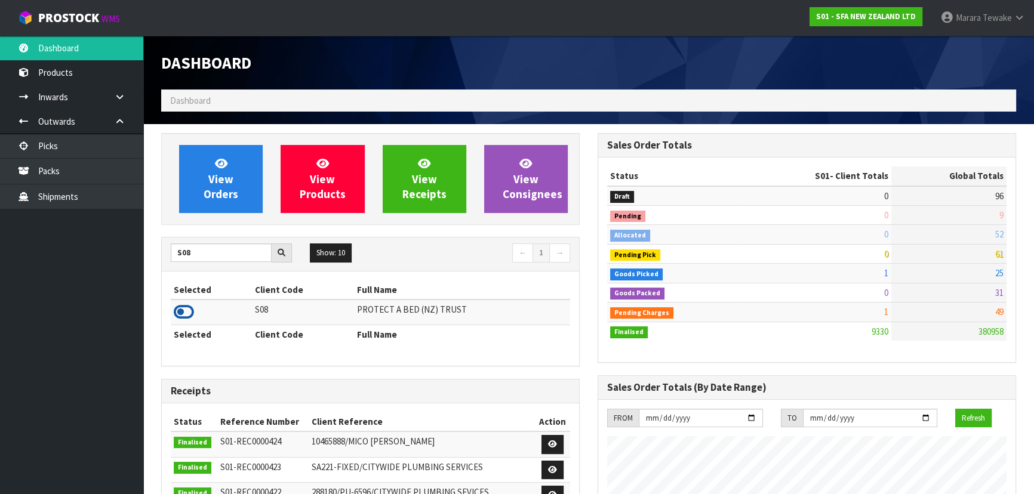
click at [190, 312] on icon at bounding box center [184, 312] width 20 height 18
drag, startPoint x: 219, startPoint y: 255, endPoint x: 132, endPoint y: 258, distance: 87.2
click at [134, 258] on body "Toggle navigation ProStock WMS S08 - PROTECT A BED (NZ) TRUST Marara Tewake Log…" at bounding box center [517, 247] width 1034 height 494
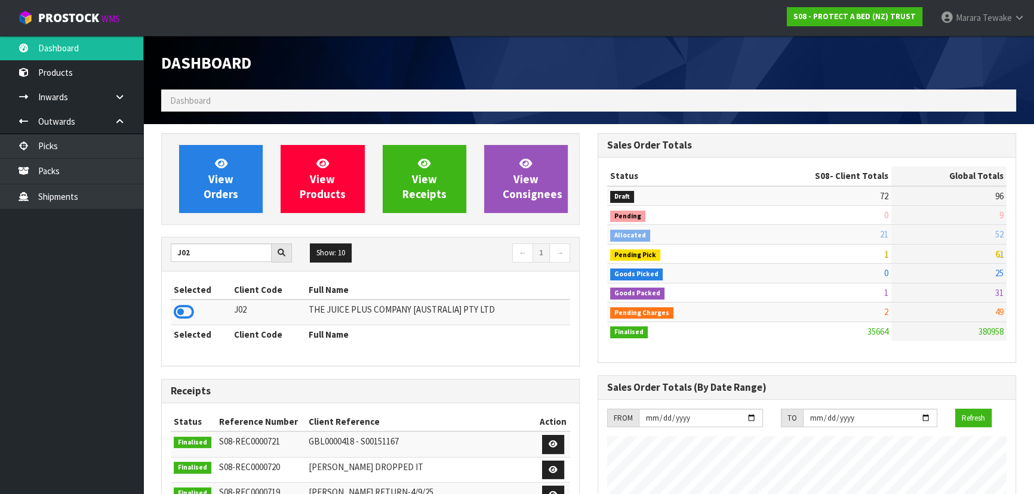
click at [183, 310] on icon at bounding box center [184, 312] width 20 height 18
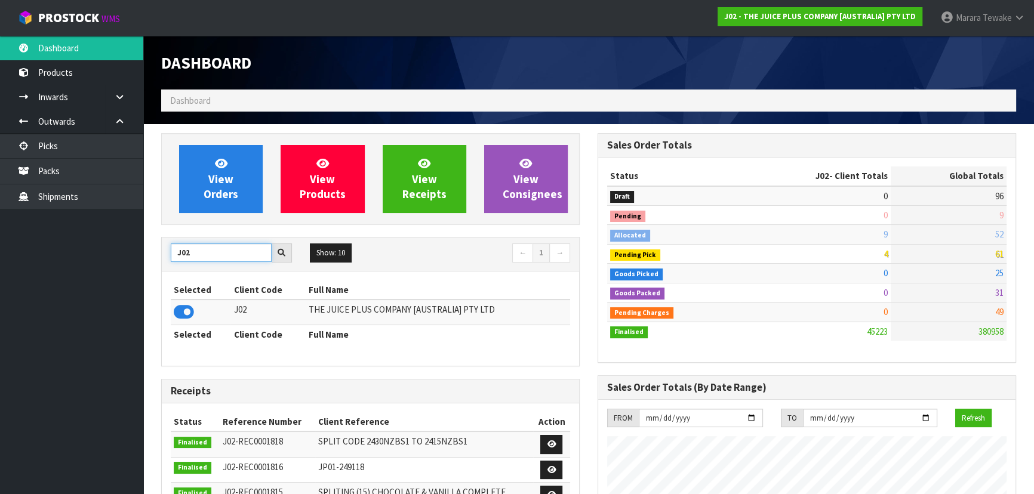
drag, startPoint x: 210, startPoint y: 252, endPoint x: 146, endPoint y: 248, distance: 64.0
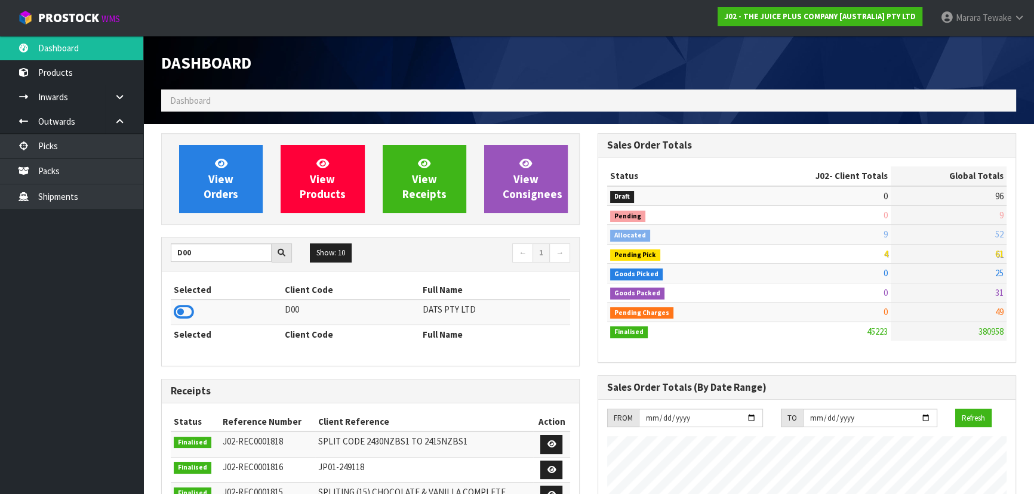
click at [184, 300] on td at bounding box center [226, 313] width 111 height 26
click at [186, 309] on icon at bounding box center [184, 312] width 20 height 18
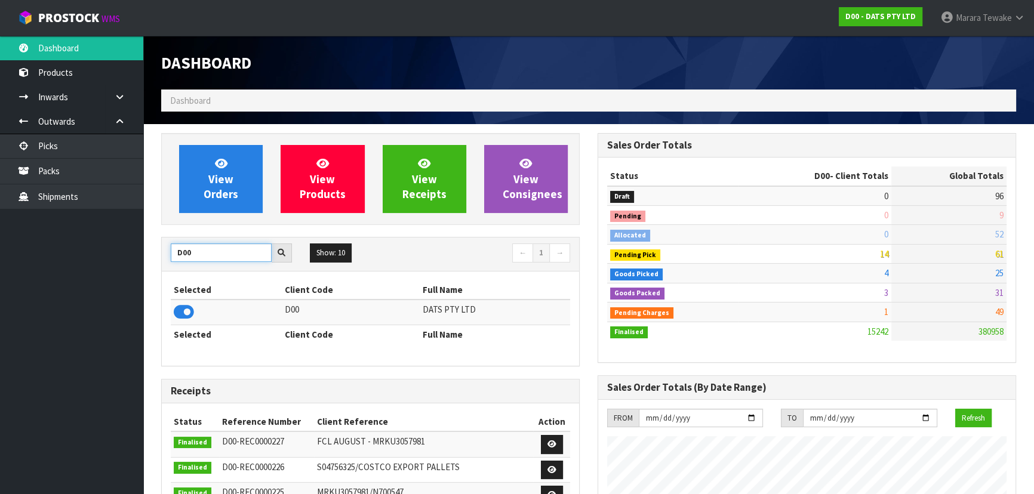
drag, startPoint x: 197, startPoint y: 250, endPoint x: 127, endPoint y: 255, distance: 70.6
click at [128, 255] on body "Toggle navigation ProStock WMS D00 - DATS PTY LTD Marara Tewake Logout Dashboar…" at bounding box center [517, 247] width 1034 height 494
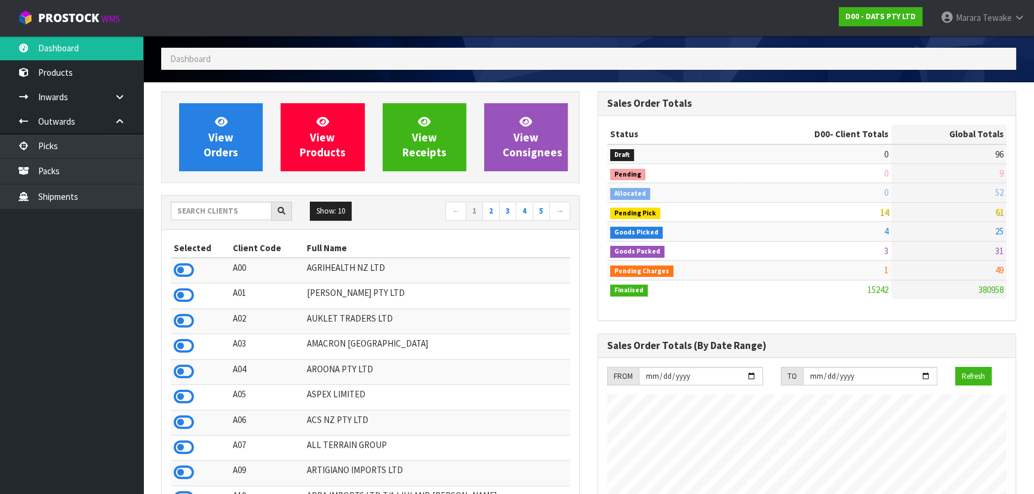
scroll to position [0, 0]
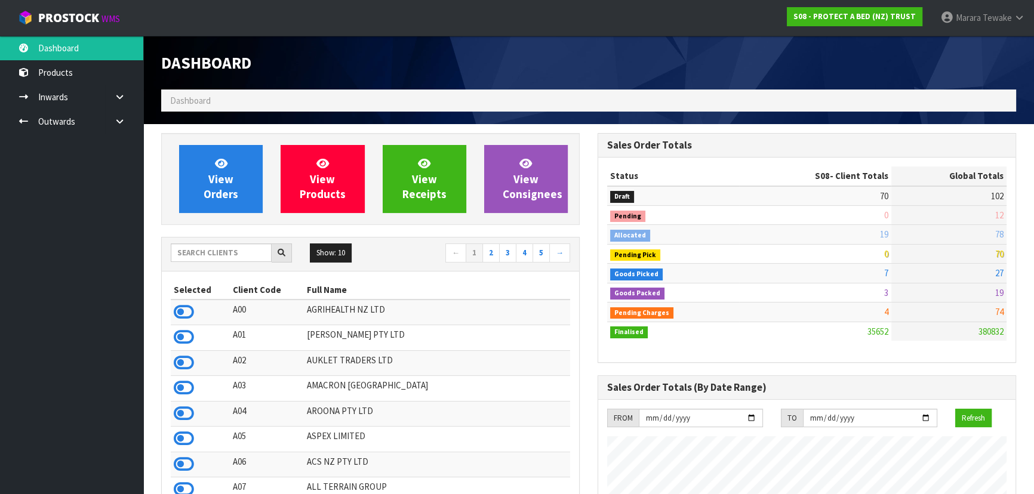
scroll to position [903, 436]
click at [215, 254] on input "text" at bounding box center [221, 253] width 101 height 19
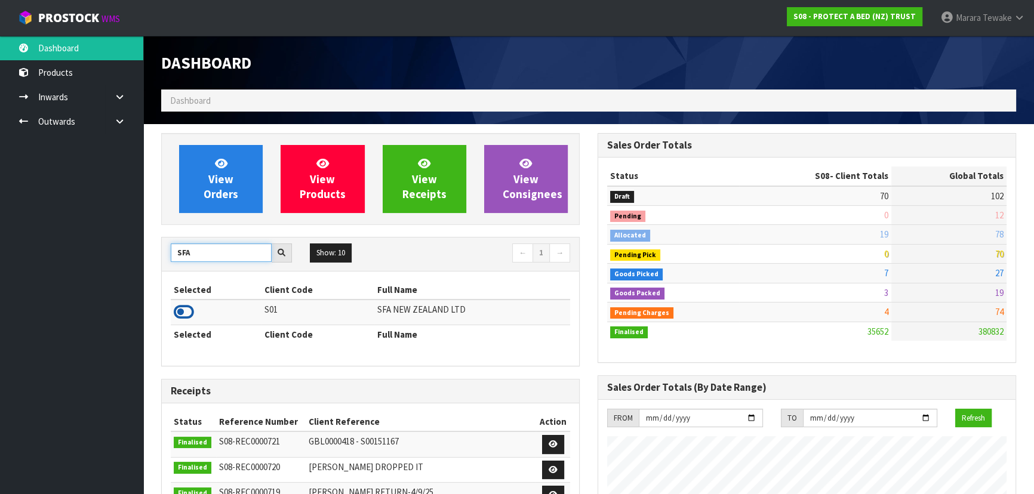
type input "SFA"
click at [183, 309] on icon at bounding box center [184, 312] width 20 height 18
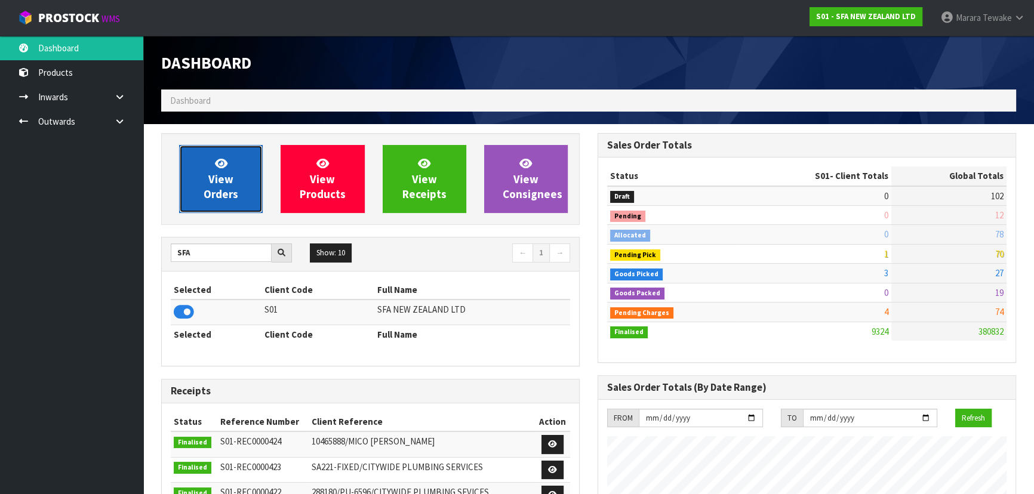
click at [220, 197] on span "View Orders" at bounding box center [221, 178] width 35 height 45
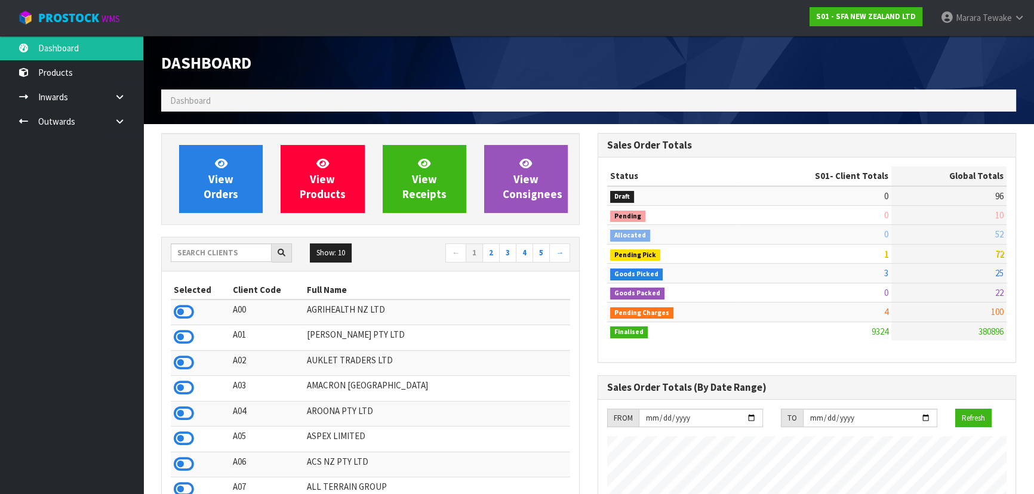
scroll to position [903, 436]
click at [72, 52] on link "Dashboard" at bounding box center [71, 48] width 143 height 24
drag, startPoint x: 0, startPoint y: 0, endPoint x: 236, endPoint y: 245, distance: 339.8
click at [236, 245] on input "text" at bounding box center [221, 253] width 101 height 19
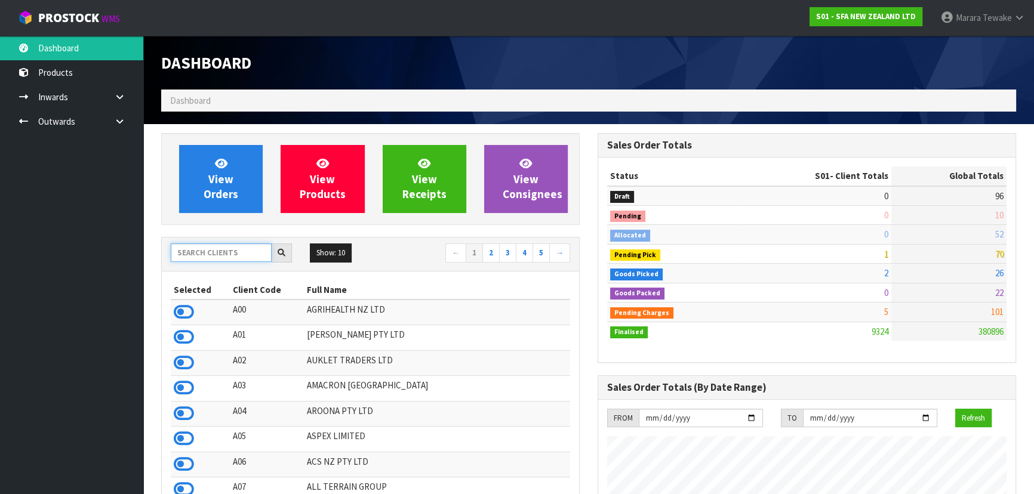
scroll to position [903, 436]
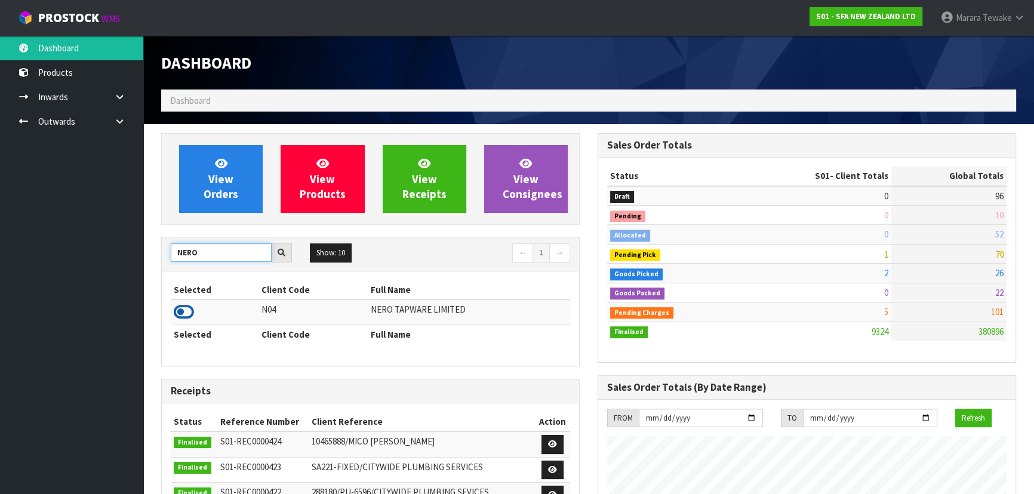
type input "NERO"
click at [186, 310] on icon at bounding box center [184, 312] width 20 height 18
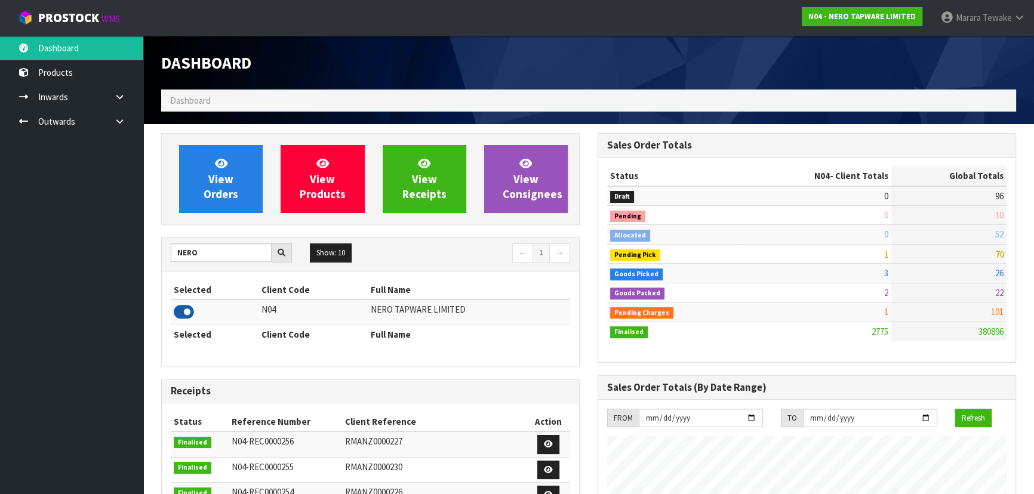
scroll to position [928, 436]
drag, startPoint x: 213, startPoint y: 246, endPoint x: 148, endPoint y: 252, distance: 65.3
click at [156, 252] on div "View Orders View Products View Receipts View Consignees NERO Show: 10 5 10 25 5…" at bounding box center [370, 479] width 436 height 693
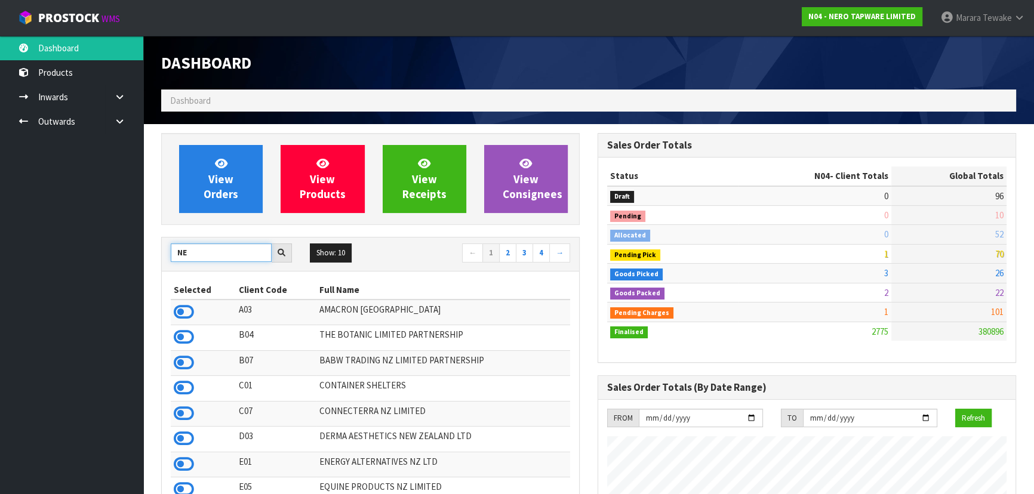
type input "N"
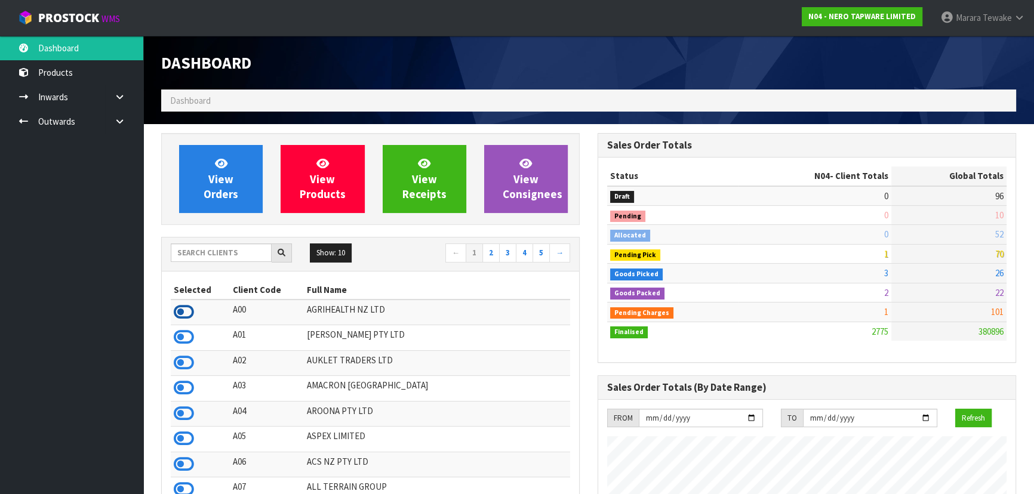
click at [180, 306] on icon at bounding box center [184, 312] width 20 height 18
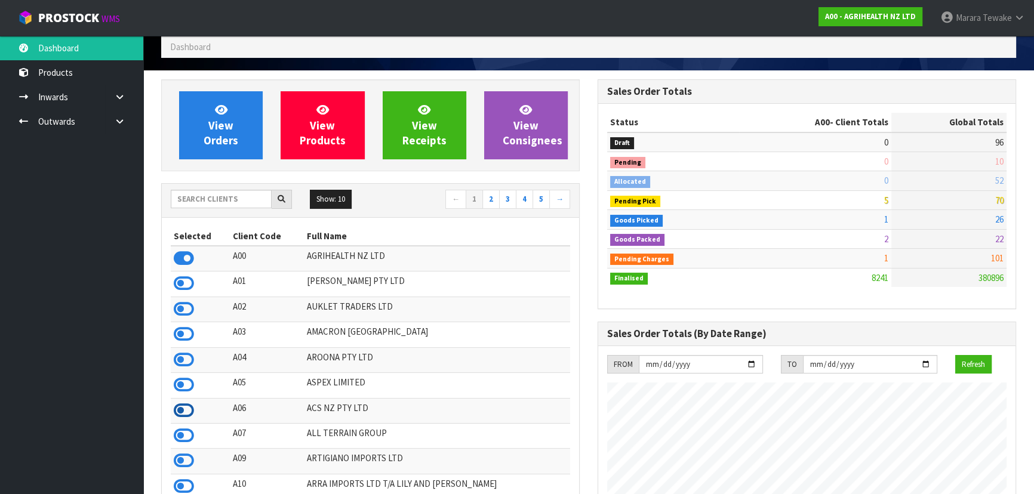
click at [179, 411] on icon at bounding box center [184, 411] width 20 height 18
click at [181, 261] on icon at bounding box center [184, 259] width 20 height 18
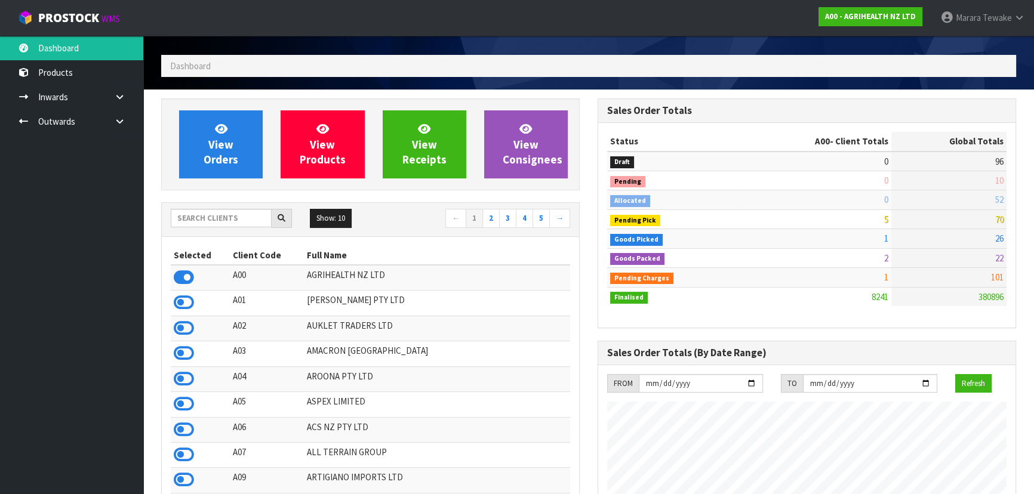
scroll to position [0, 0]
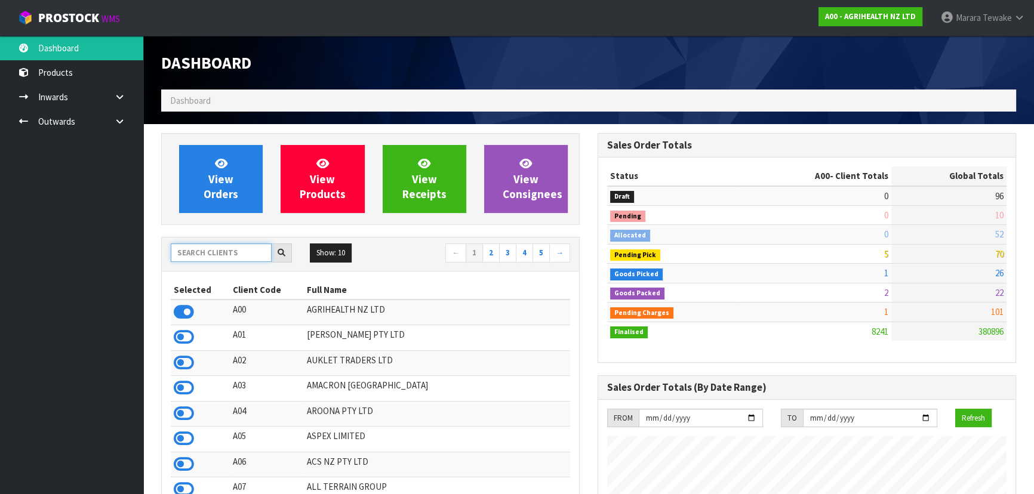
click at [206, 250] on input "text" at bounding box center [221, 253] width 101 height 19
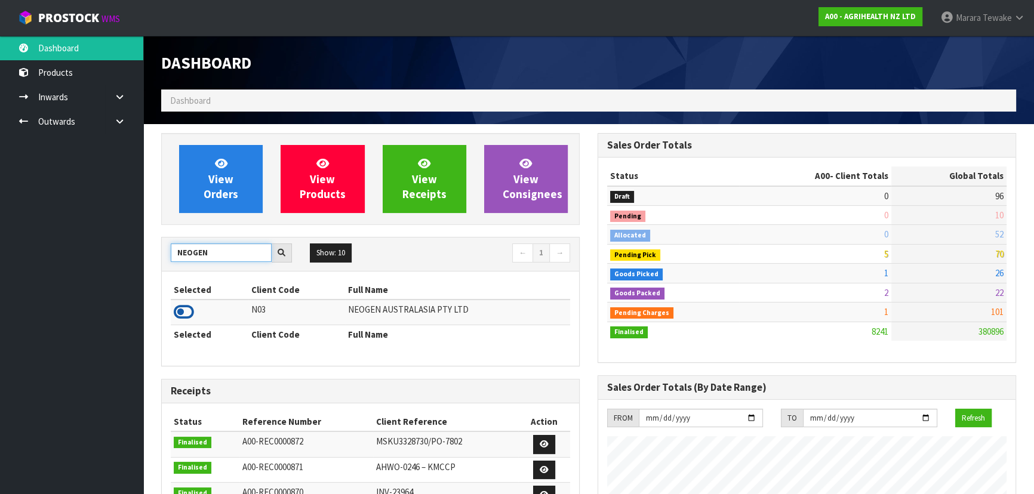
type input "NEOGEN"
click at [176, 307] on icon at bounding box center [184, 312] width 20 height 18
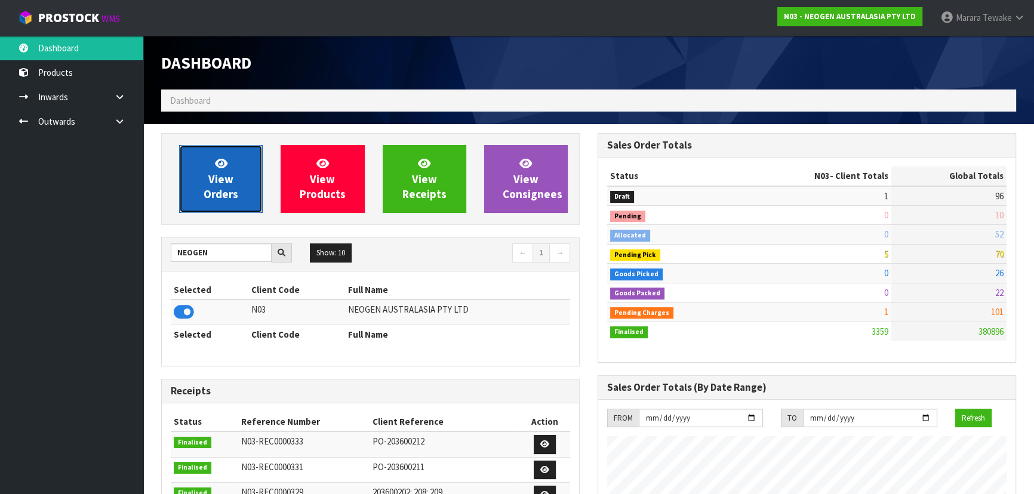
click at [232, 183] on span "View Orders" at bounding box center [221, 178] width 35 height 45
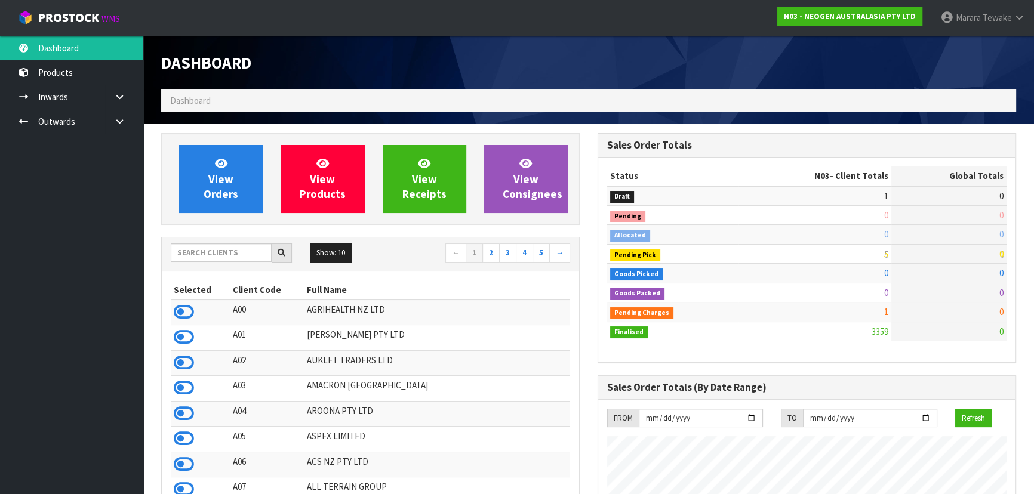
scroll to position [903, 436]
click at [261, 252] on input "text" at bounding box center [221, 253] width 101 height 19
click at [186, 309] on icon at bounding box center [184, 312] width 20 height 18
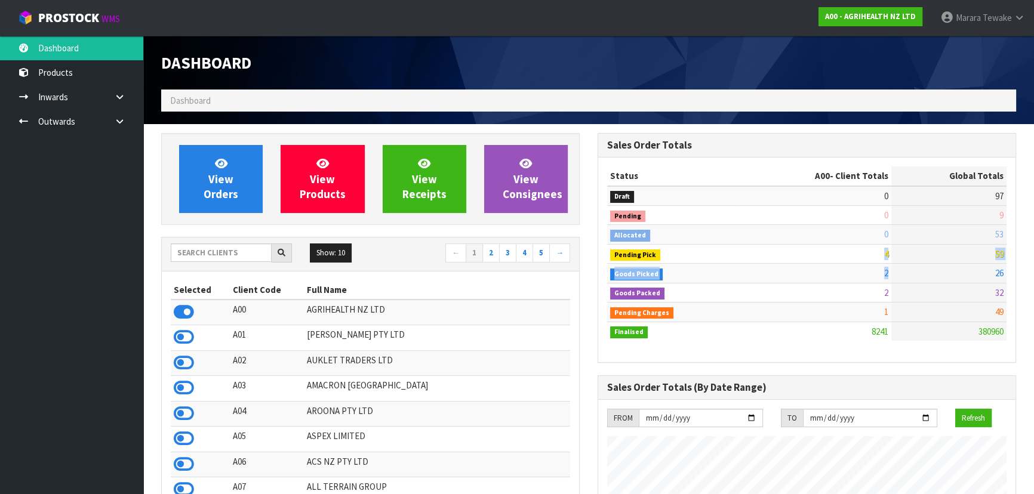
drag, startPoint x: 872, startPoint y: 252, endPoint x: 914, endPoint y: 265, distance: 43.6
click at [914, 265] on tbody "Draft 0 97 Pending 0 9 Allocated 0 53 Pending Pick 4 59 Goods Picked 2" at bounding box center [806, 263] width 399 height 155
click at [809, 246] on td "4" at bounding box center [815, 253] width 152 height 19
drag, startPoint x: 870, startPoint y: 251, endPoint x: 882, endPoint y: 252, distance: 12.6
click at [877, 251] on td "4" at bounding box center [815, 253] width 152 height 19
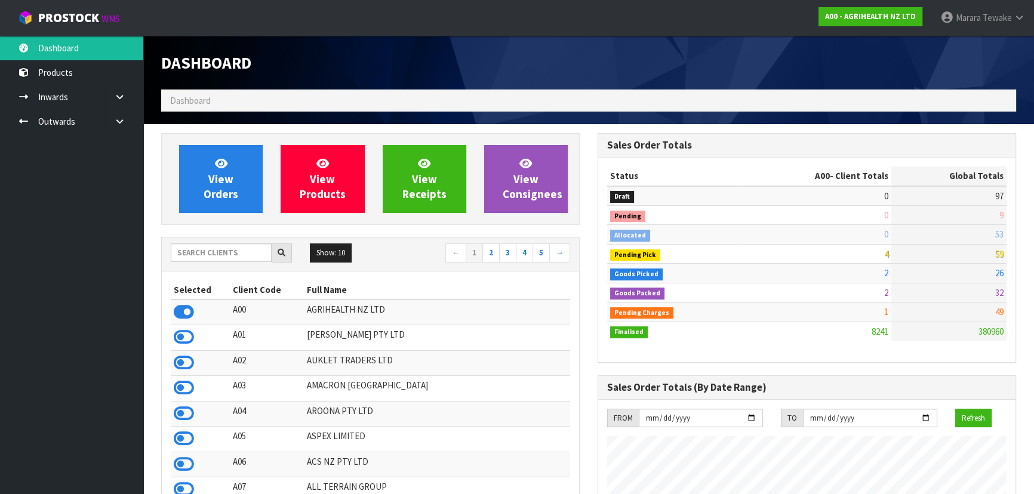
click at [883, 253] on td "4" at bounding box center [815, 253] width 152 height 19
drag, startPoint x: 879, startPoint y: 252, endPoint x: 889, endPoint y: 252, distance: 10.1
click at [889, 252] on td "4" at bounding box center [815, 253] width 152 height 19
click at [882, 273] on td "2" at bounding box center [815, 273] width 152 height 19
drag, startPoint x: 882, startPoint y: 274, endPoint x: 886, endPoint y: 249, distance: 25.3
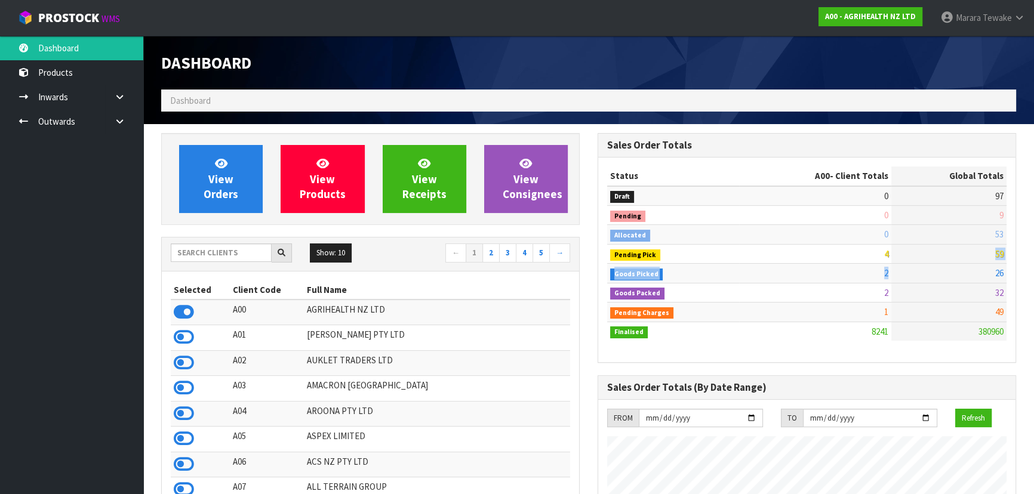
click at [886, 249] on tbody "Draft 0 97 Pending 0 9 Allocated 0 53 Pending Pick 4 59 Goods Picked 2" at bounding box center [806, 263] width 399 height 155
click at [879, 250] on td "4" at bounding box center [815, 253] width 152 height 19
drag, startPoint x: 882, startPoint y: 251, endPoint x: 888, endPoint y: 254, distance: 6.7
click at [888, 254] on td "4" at bounding box center [815, 253] width 152 height 19
click at [186, 254] on input "text" at bounding box center [221, 253] width 101 height 19
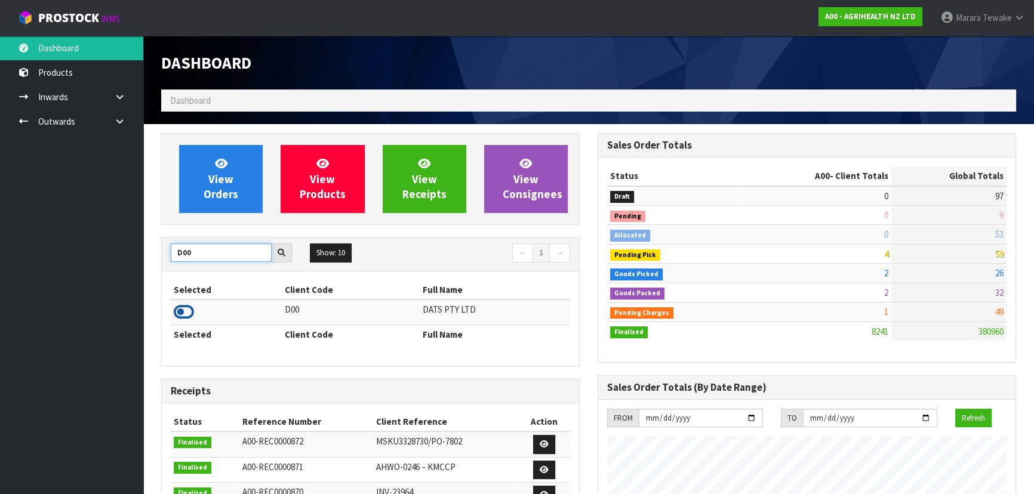
type input "D00"
click at [186, 314] on icon at bounding box center [184, 312] width 20 height 18
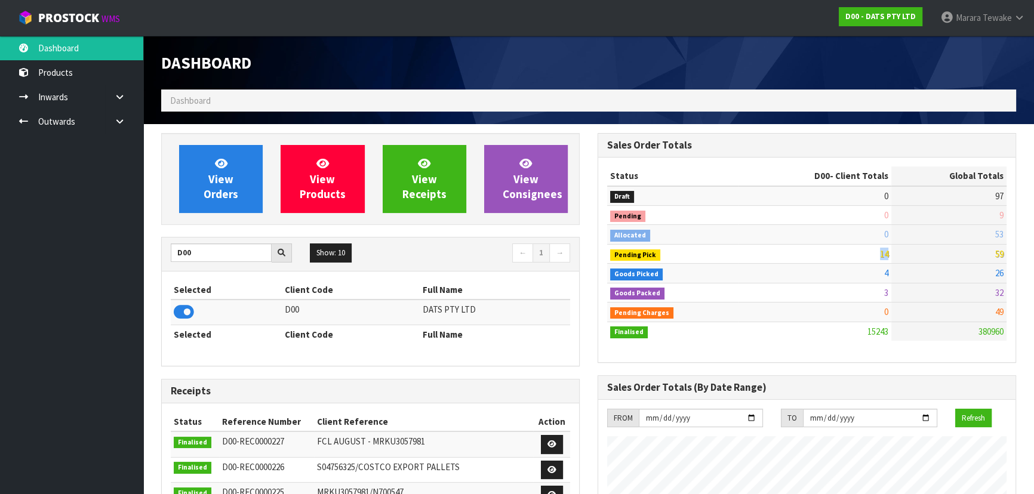
drag, startPoint x: 872, startPoint y: 254, endPoint x: 892, endPoint y: 251, distance: 19.9
click at [892, 251] on tr "Pending Pick 14 59" at bounding box center [806, 253] width 399 height 19
drag, startPoint x: 195, startPoint y: 252, endPoint x: 179, endPoint y: 245, distance: 16.9
click at [173, 250] on input "D00" at bounding box center [221, 253] width 101 height 19
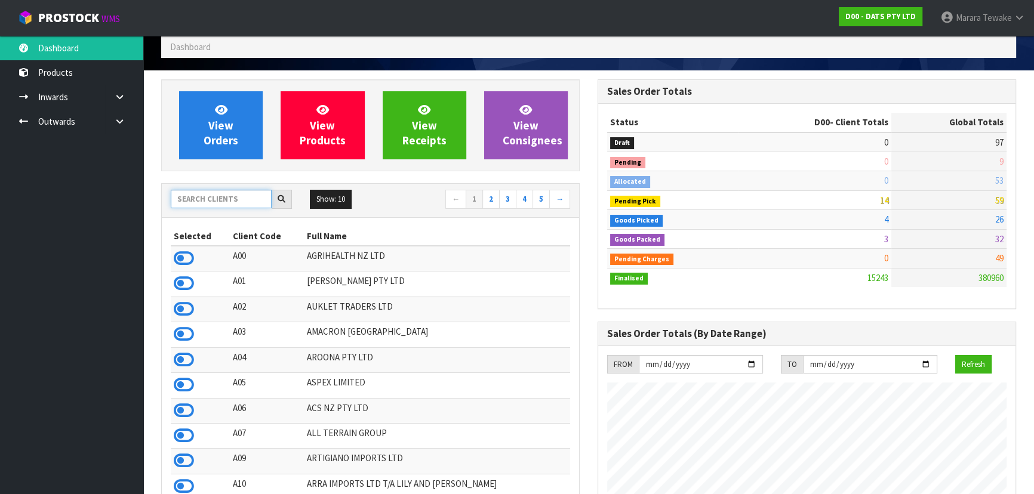
scroll to position [0, 0]
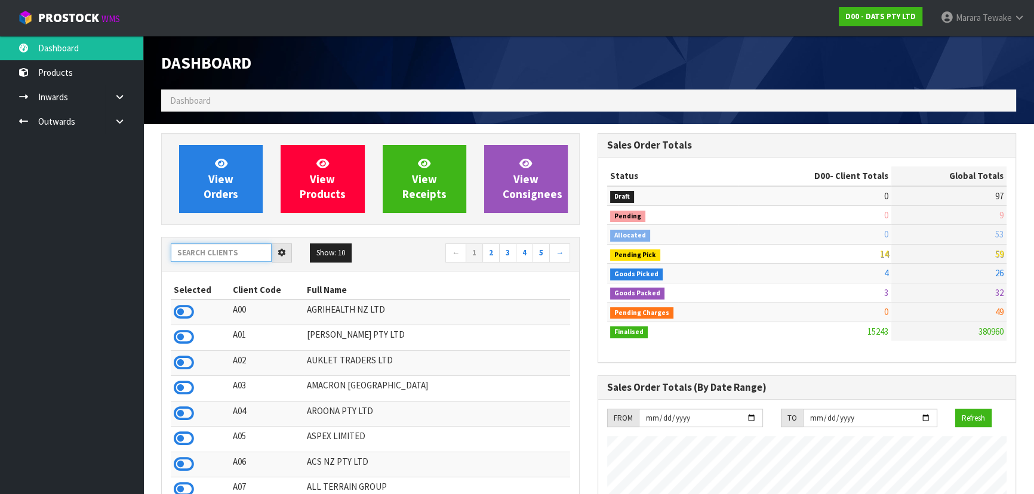
click at [188, 251] on input "text" at bounding box center [221, 253] width 101 height 19
click at [186, 304] on icon at bounding box center [184, 312] width 20 height 18
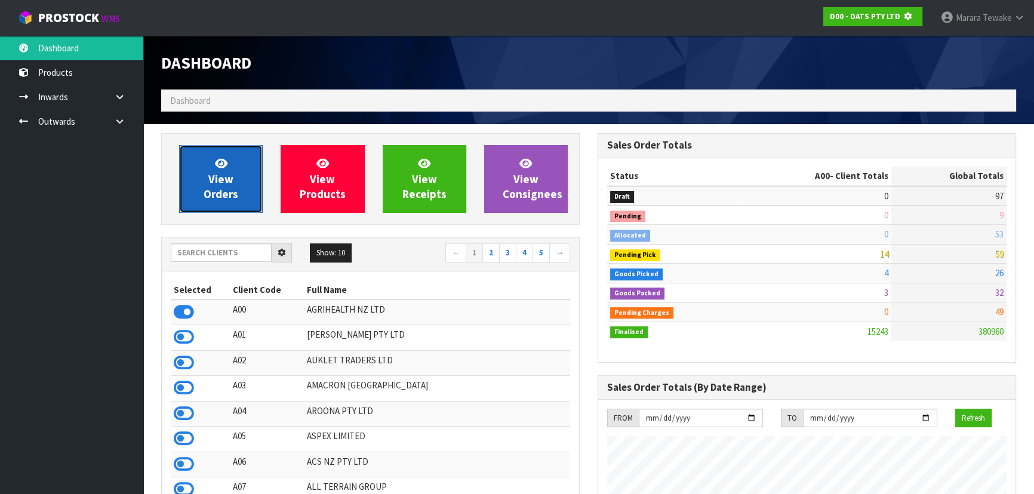
click at [217, 191] on span "View Orders" at bounding box center [221, 178] width 35 height 45
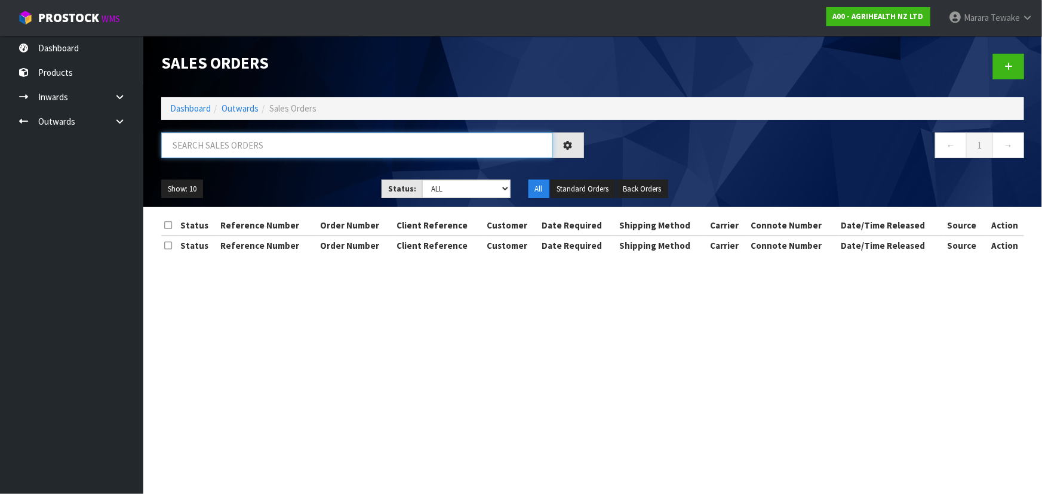
click at [227, 143] on input "text" at bounding box center [357, 146] width 392 height 26
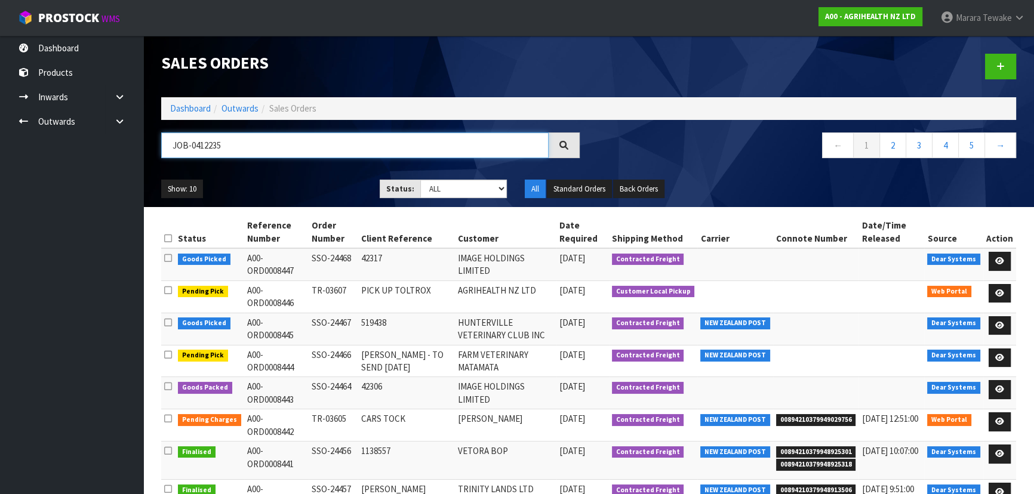
type input "JOB-0412235"
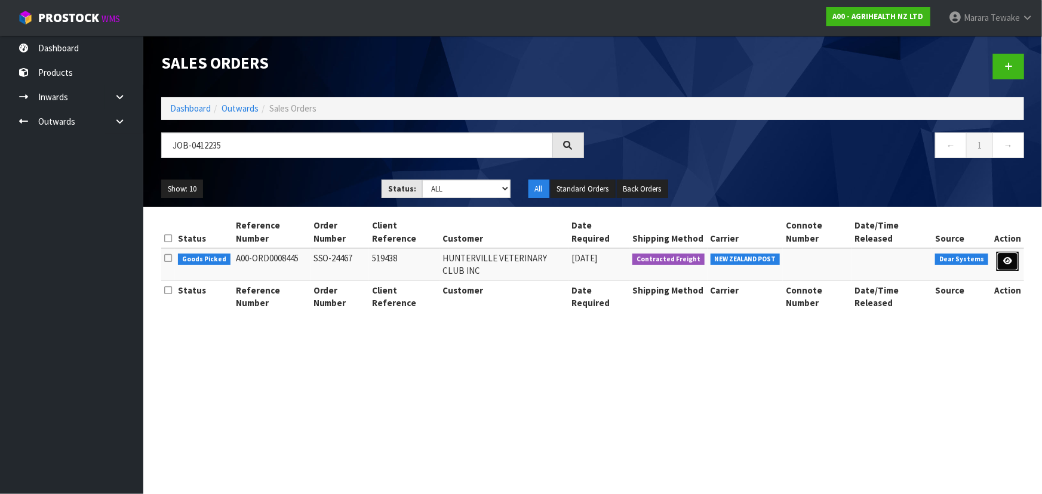
click at [1012, 257] on icon at bounding box center [1007, 261] width 9 height 8
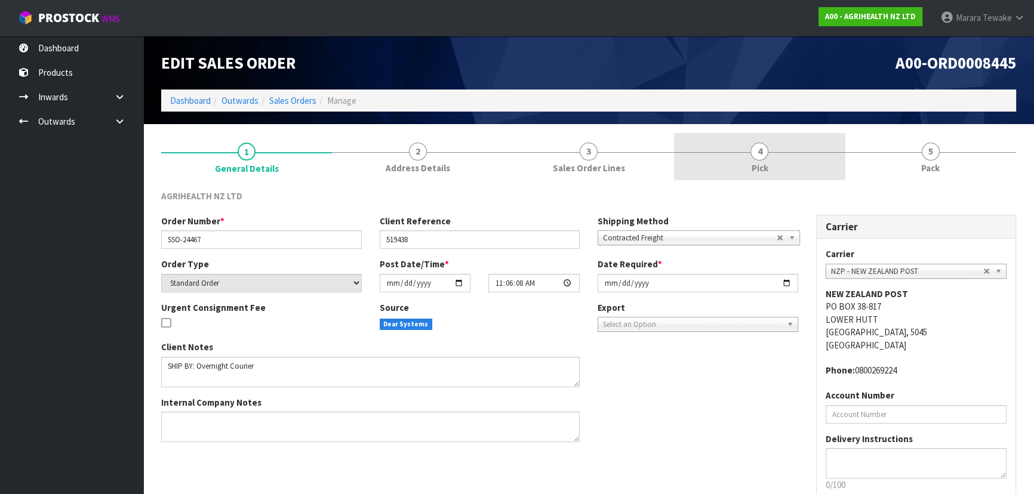
click at [783, 165] on link "4 Pick" at bounding box center [759, 156] width 171 height 47
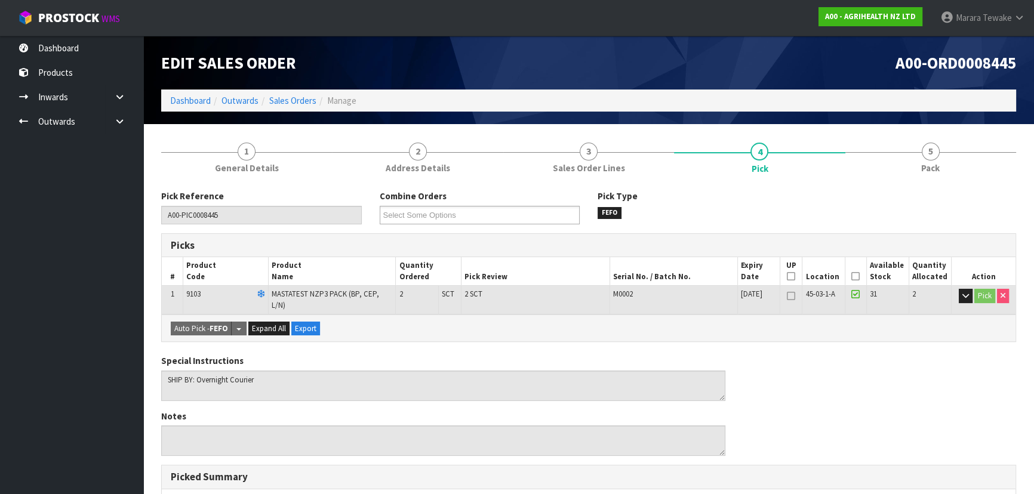
click at [854, 276] on icon at bounding box center [855, 276] width 8 height 1
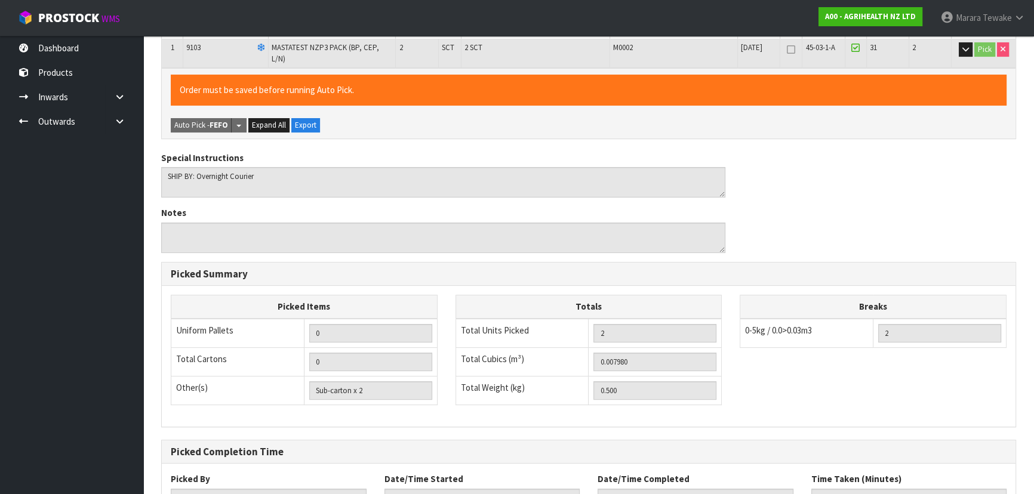
scroll to position [333, 0]
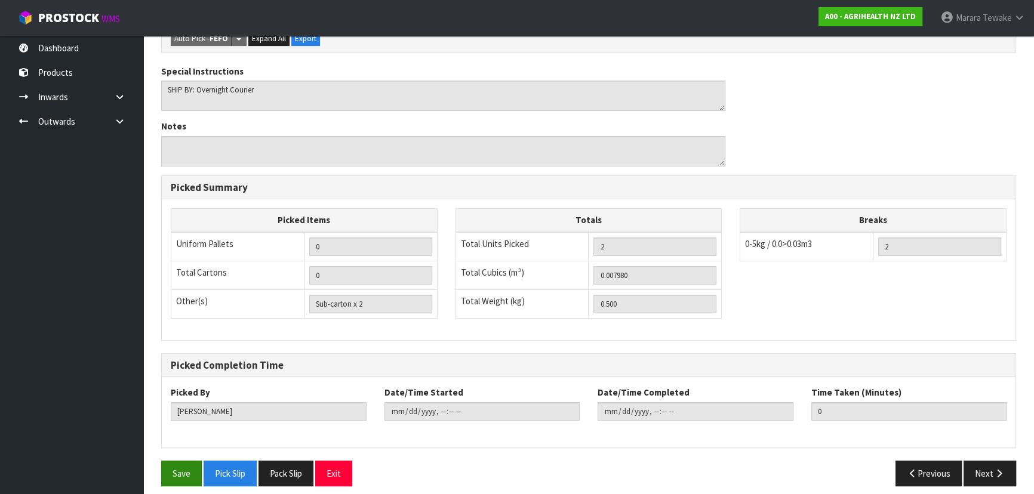
click at [165, 478] on div "Save Pick Slip Pack Slip Exit Previous Next" at bounding box center [588, 478] width 873 height 35
click at [193, 461] on button "Save" at bounding box center [181, 474] width 41 height 26
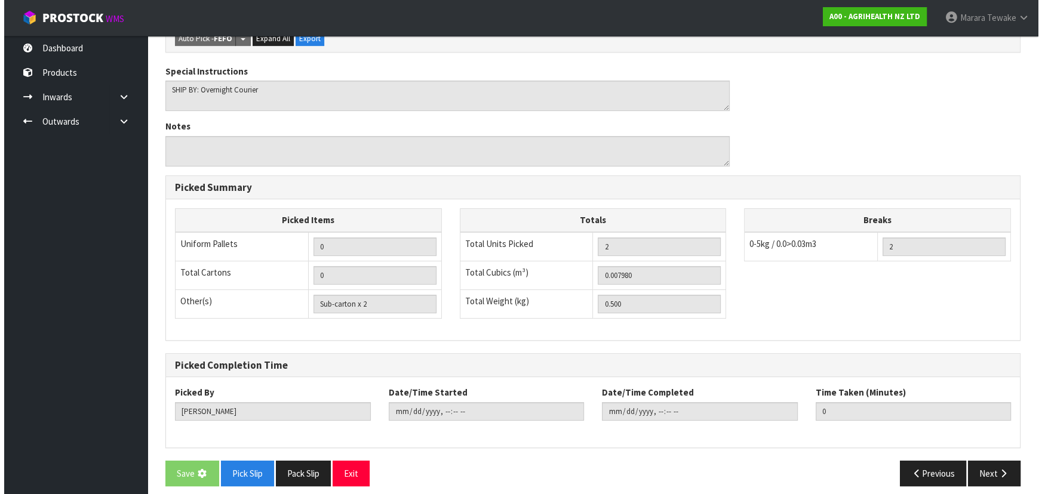
scroll to position [0, 0]
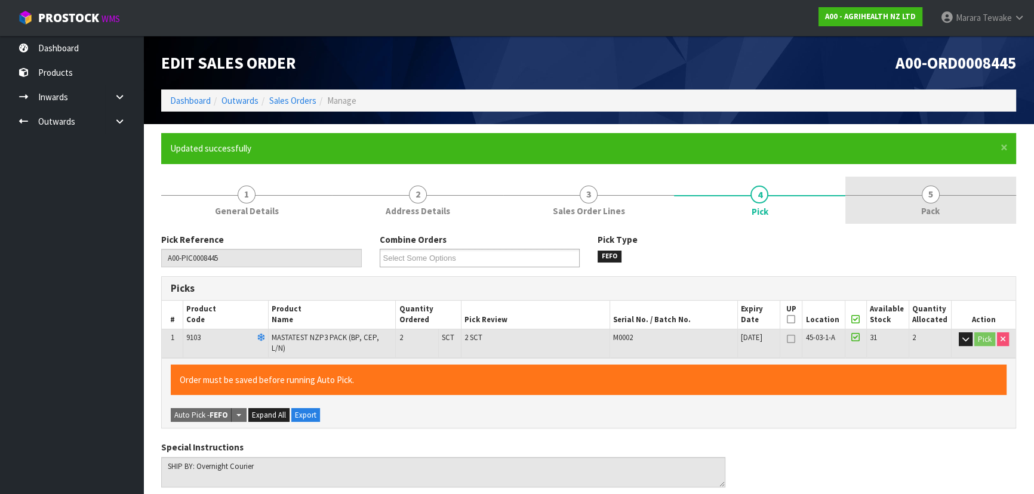
type input "Marara Tewake"
type input "2025-09-12T13:19:40"
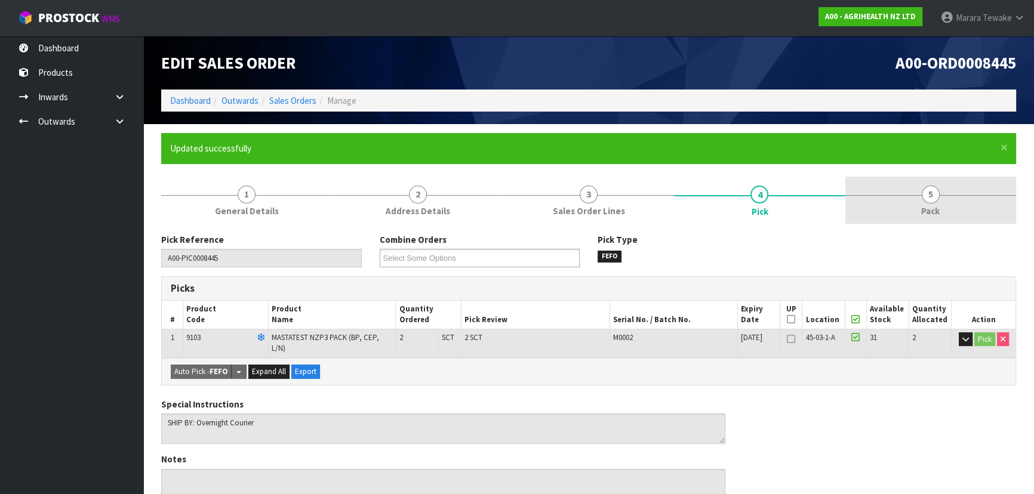
click at [934, 193] on span "5" at bounding box center [931, 195] width 18 height 18
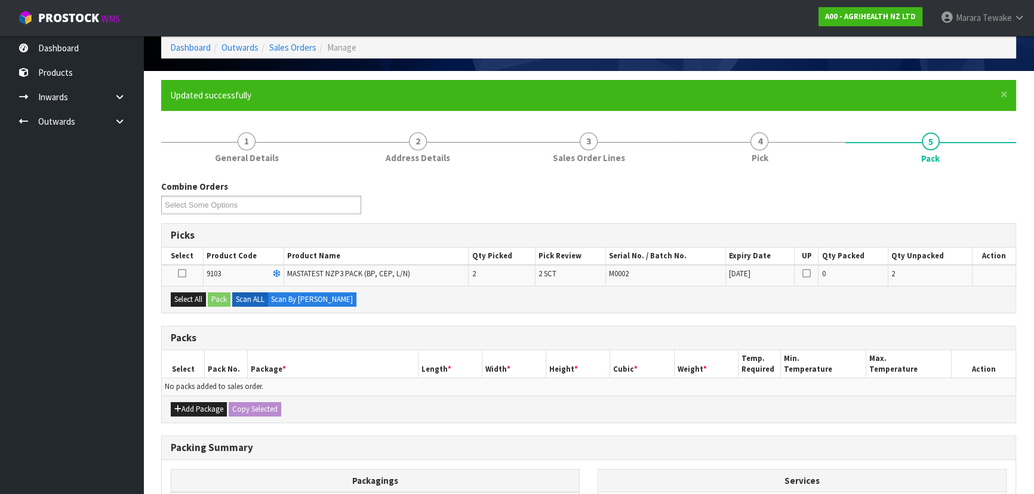
scroll to position [162, 0]
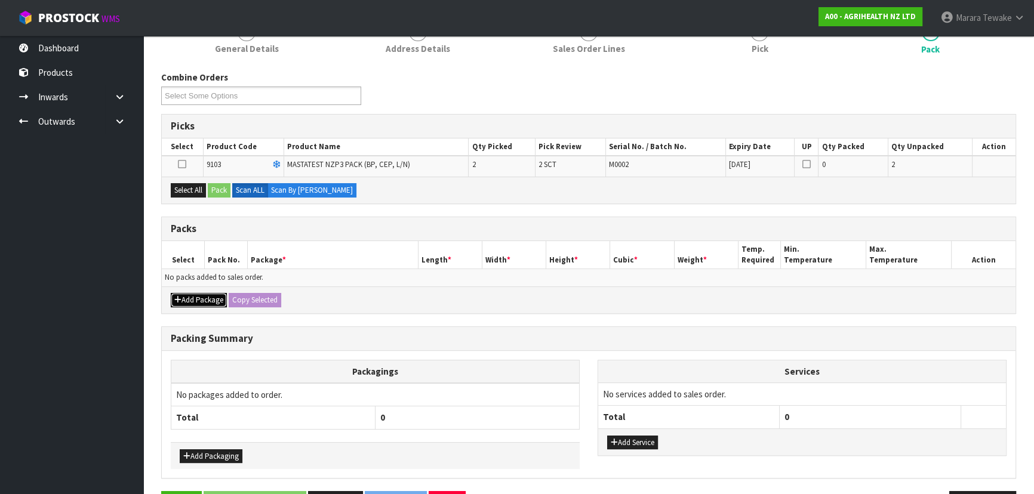
drag, startPoint x: 214, startPoint y: 294, endPoint x: 205, endPoint y: 292, distance: 9.3
click at [211, 293] on button "Add Package" at bounding box center [199, 300] width 56 height 14
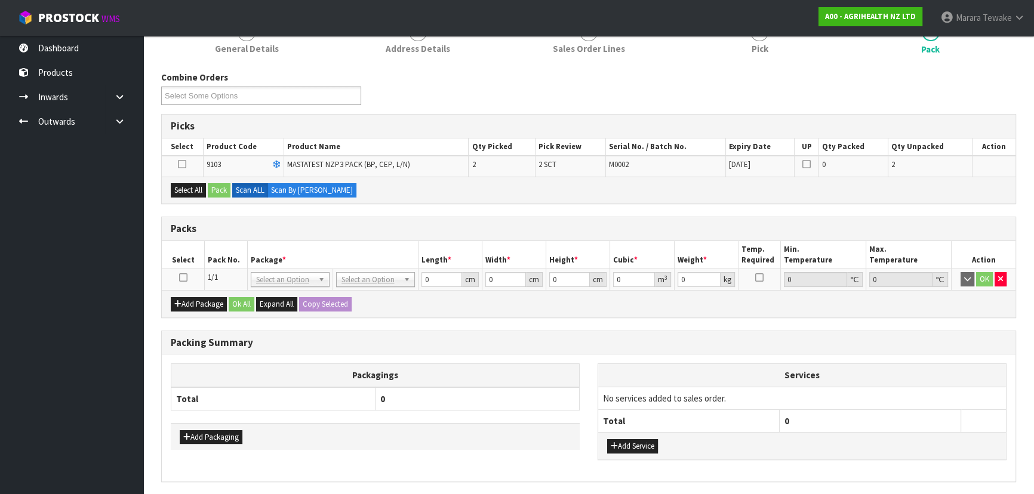
click at [181, 278] on icon at bounding box center [183, 278] width 8 height 1
drag, startPoint x: 189, startPoint y: 191, endPoint x: 221, endPoint y: 187, distance: 32.4
click at [195, 189] on button "Select All" at bounding box center [188, 190] width 35 height 14
drag, startPoint x: 221, startPoint y: 187, endPoint x: 276, endPoint y: 190, distance: 55.6
click at [221, 187] on button "Pack" at bounding box center [219, 190] width 23 height 14
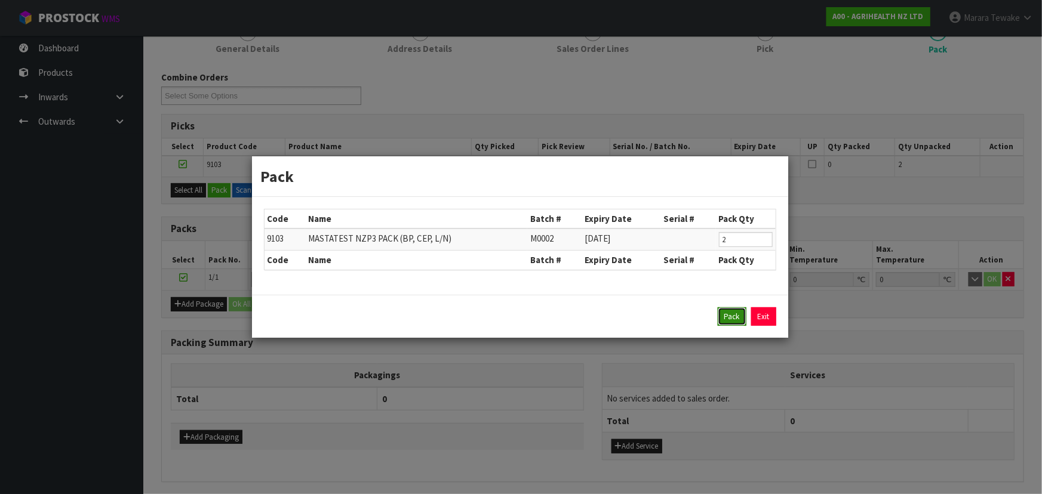
click at [730, 316] on button "Pack" at bounding box center [731, 316] width 29 height 19
type input "0.000"
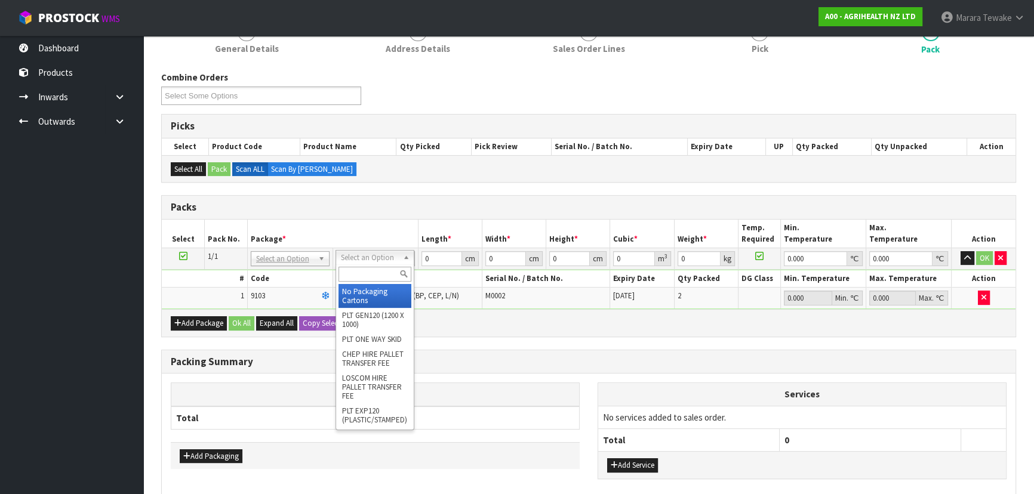
click at [378, 266] on div at bounding box center [375, 274] width 78 height 20
click at [373, 272] on input "text" at bounding box center [374, 274] width 73 height 15
type input "A4"
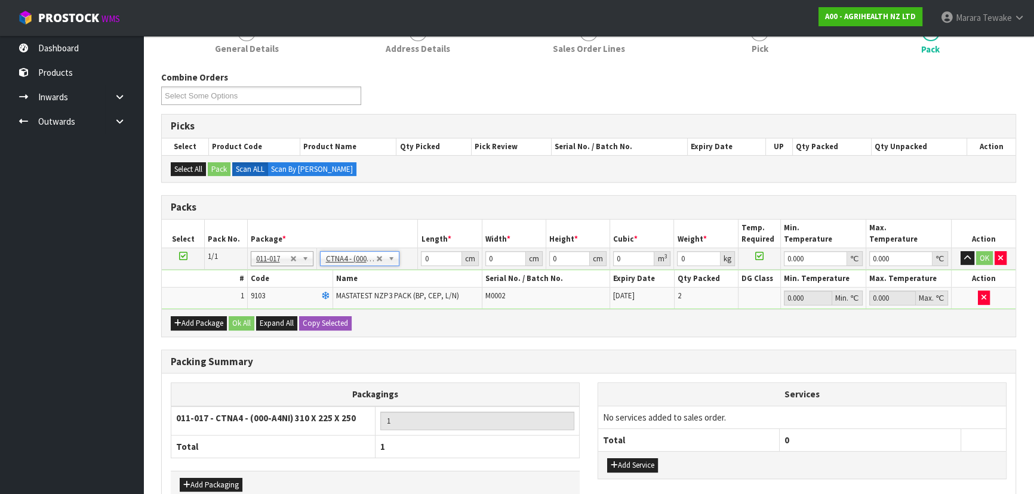
type input "31"
type input "22.5"
type input "25"
type input "0.017438"
type input "0.7"
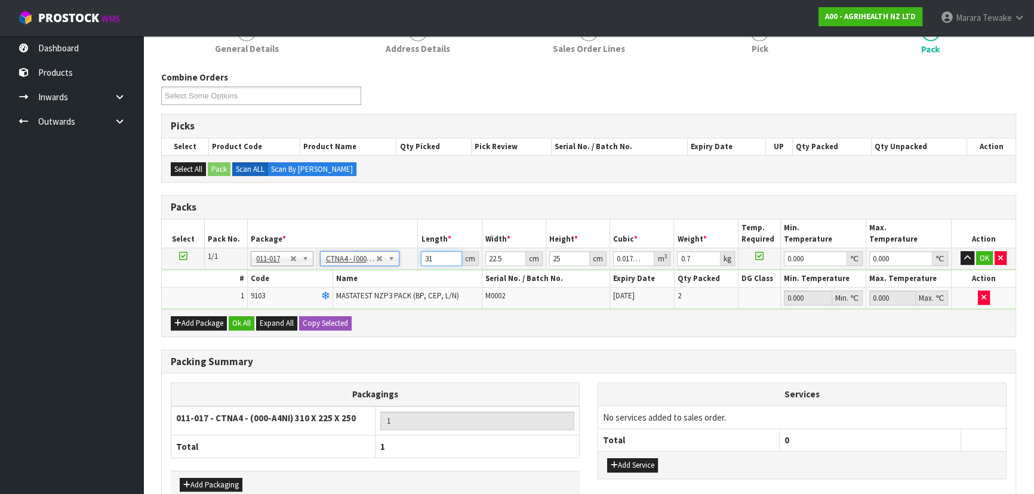
drag, startPoint x: 438, startPoint y: 255, endPoint x: 409, endPoint y: 233, distance: 37.0
click at [411, 244] on table "Select Pack No. Package * Length * Width * Height * Cubic * Weight * Temp. Requ…" at bounding box center [589, 265] width 854 height 90
type input "3"
type input "0.001687"
type input "32"
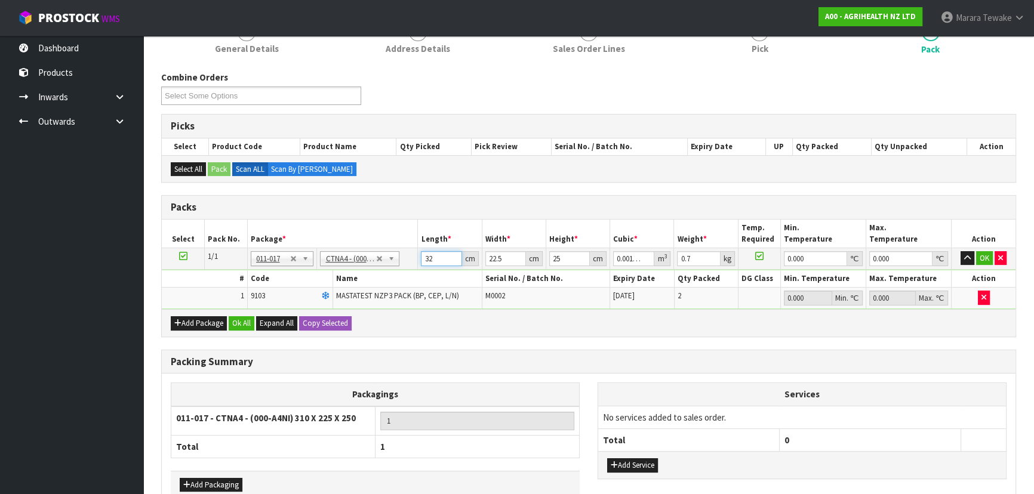
type input "0.018"
type input "32"
type input "2"
type input "0.0016"
type input "24"
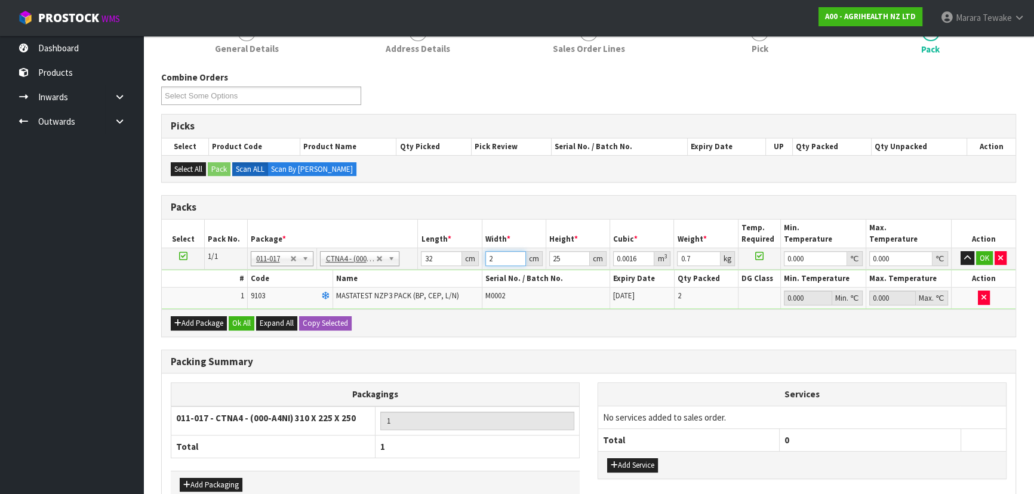
type input "0.0192"
type input "24"
type input "1"
type input "0.000768"
type input "19"
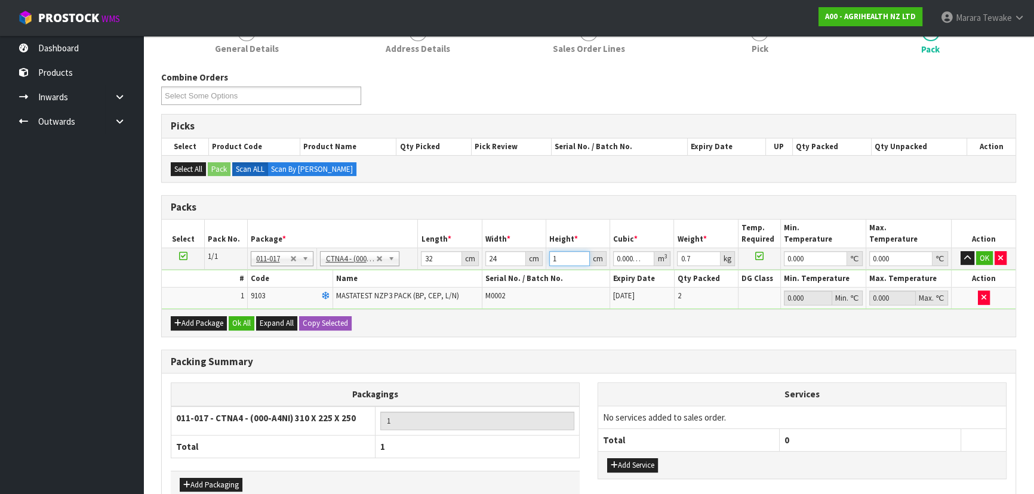
type input "0.014592"
type input "19"
type input "1"
type input "0"
click at [960, 251] on button "button" at bounding box center [967, 258] width 14 height 14
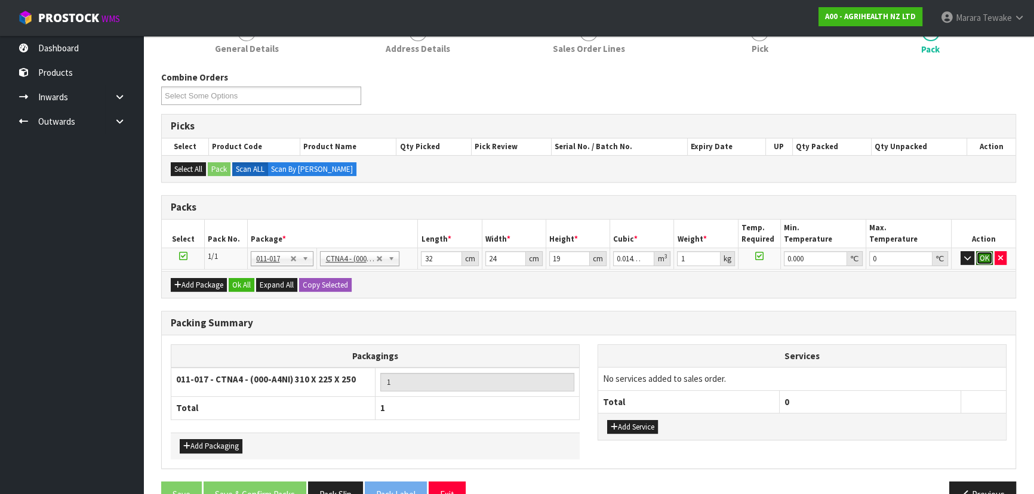
click button "OK" at bounding box center [984, 258] width 17 height 14
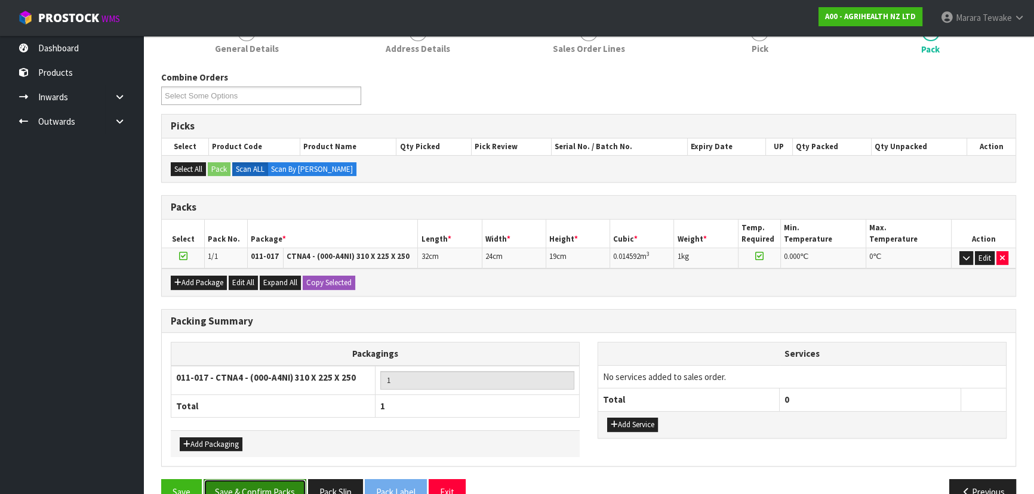
click at [261, 494] on button "Save & Confirm Packs" at bounding box center [255, 492] width 103 height 26
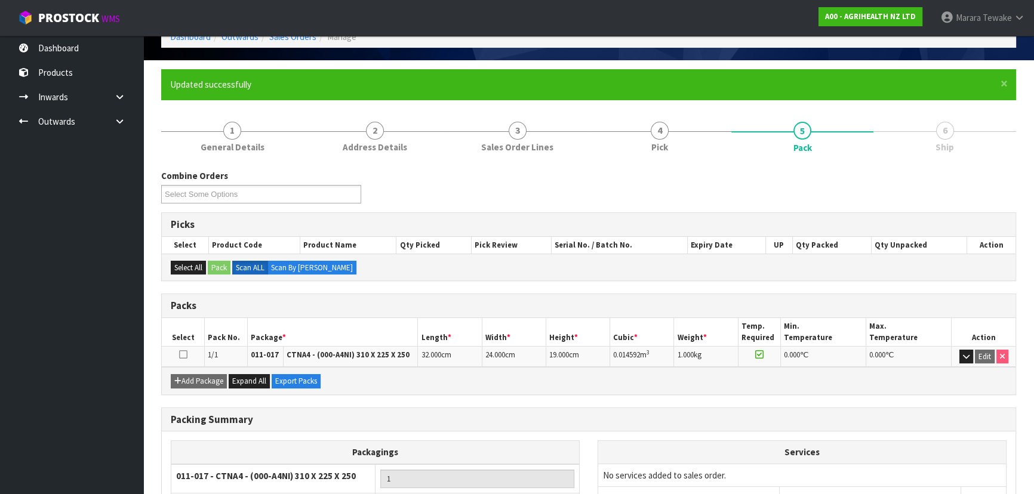
scroll to position [162, 0]
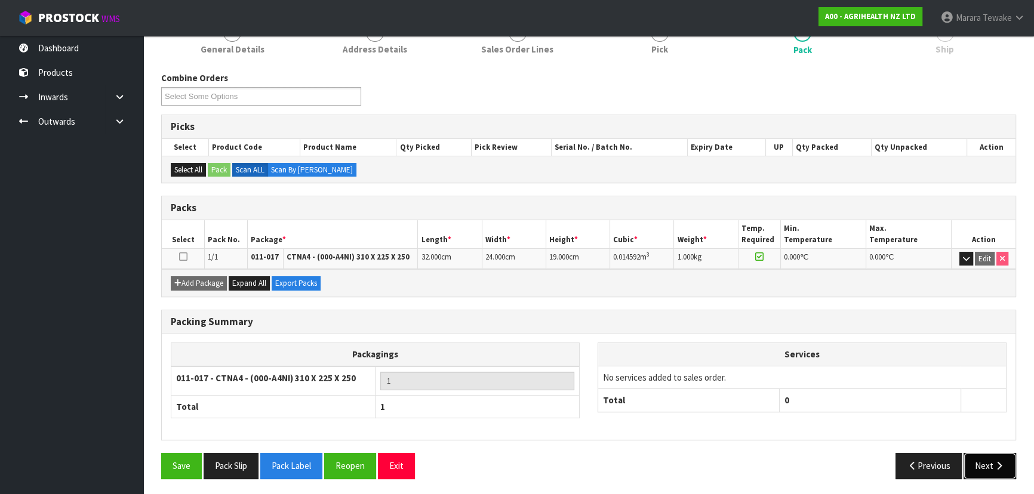
click at [1008, 468] on button "Next" at bounding box center [989, 466] width 53 height 26
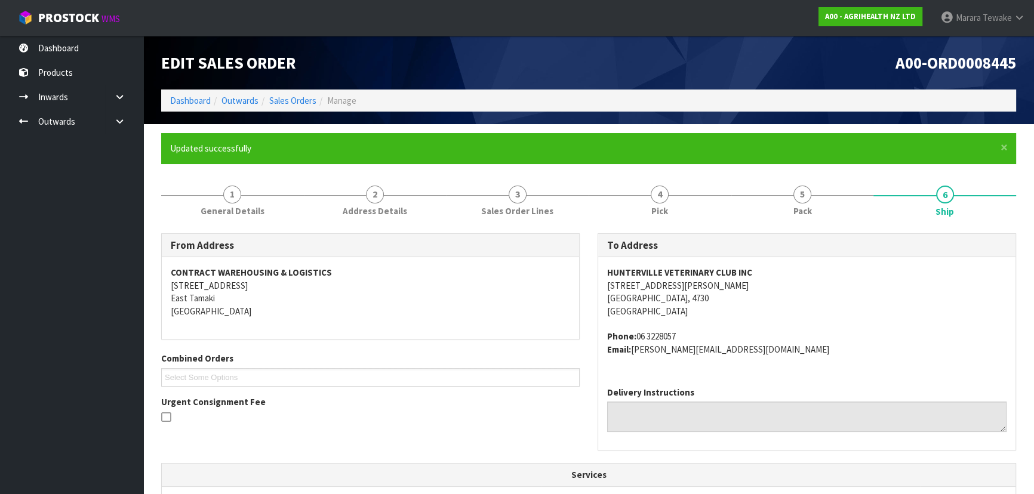
scroll to position [304, 0]
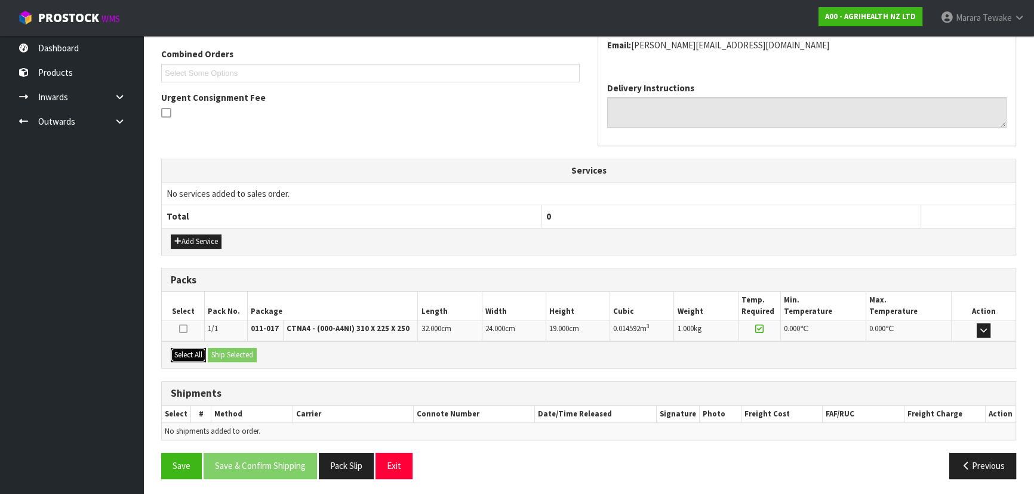
click at [199, 353] on button "Select All" at bounding box center [188, 355] width 35 height 14
click at [227, 353] on button "Ship Selected" at bounding box center [232, 355] width 49 height 14
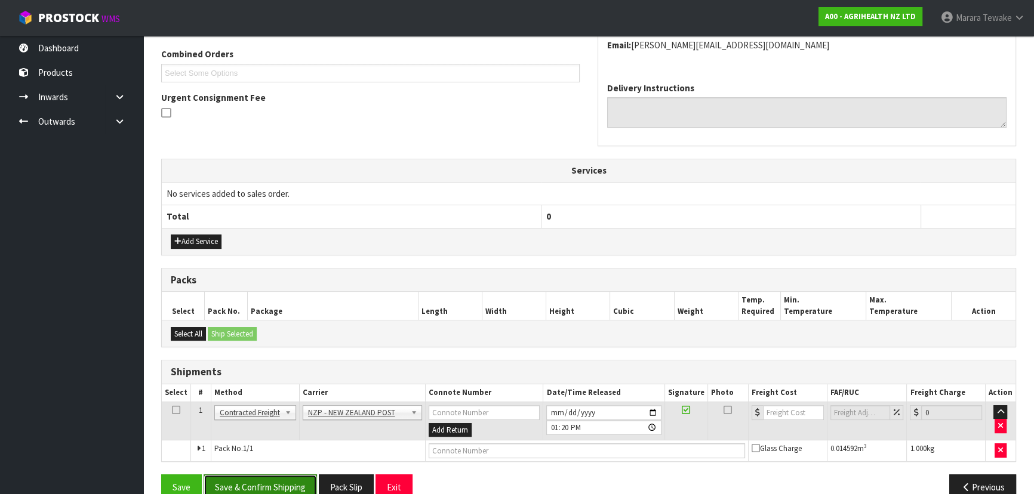
click at [296, 481] on button "Save & Confirm Shipping" at bounding box center [260, 488] width 113 height 26
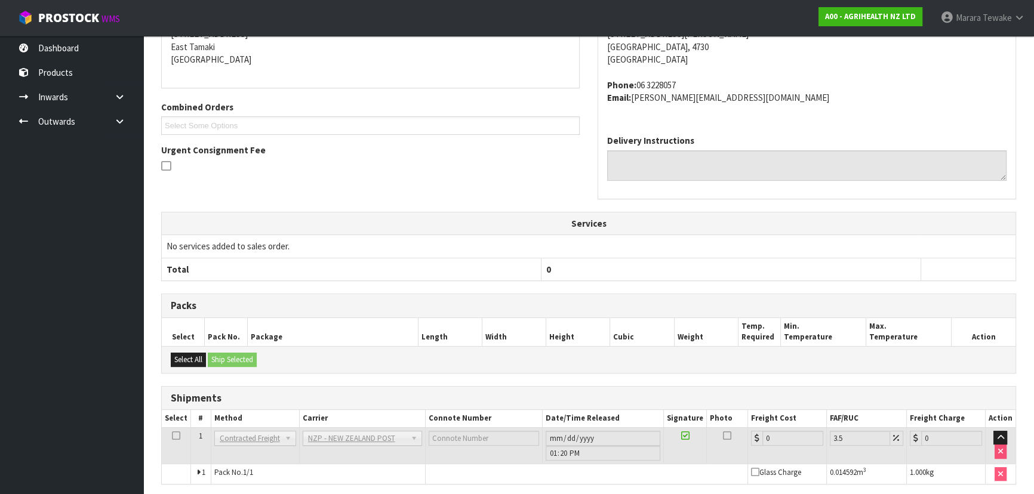
scroll to position [309, 0]
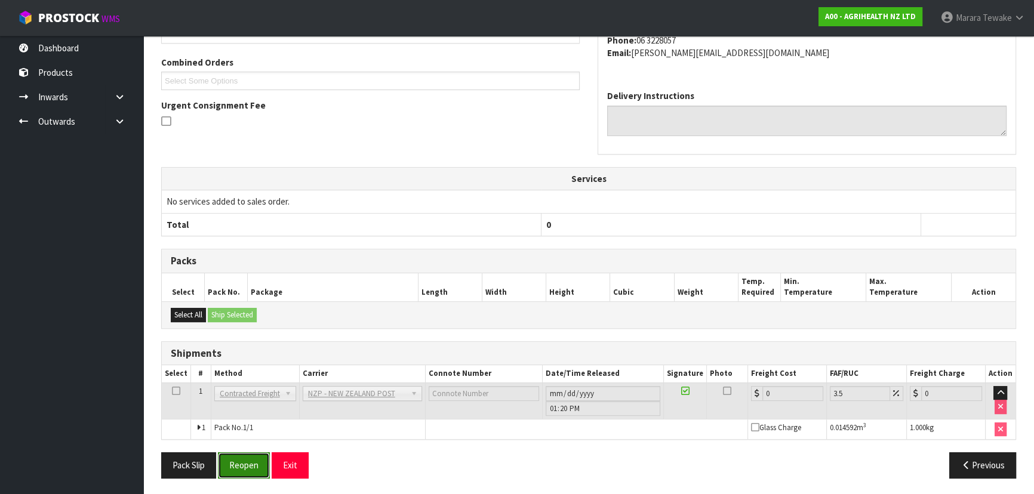
click at [239, 464] on button "Reopen" at bounding box center [244, 465] width 52 height 26
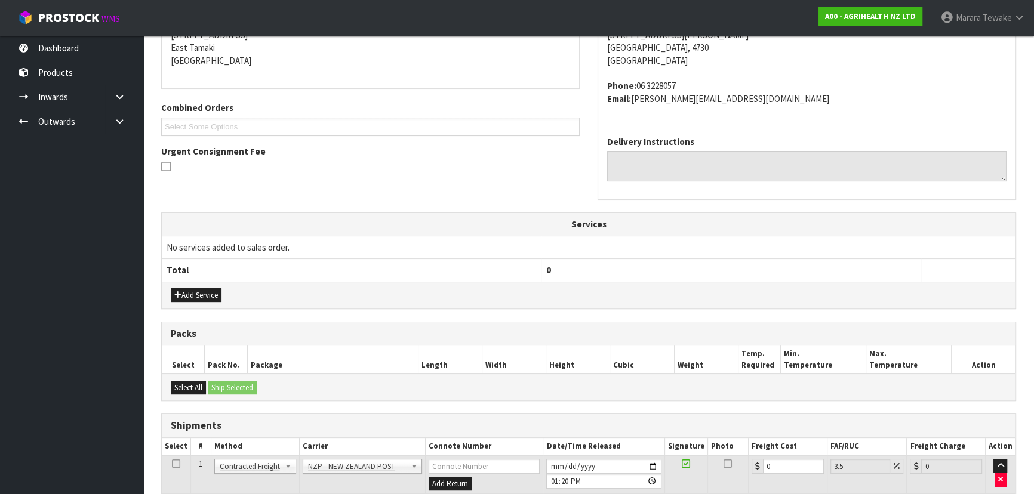
scroll to position [326, 0]
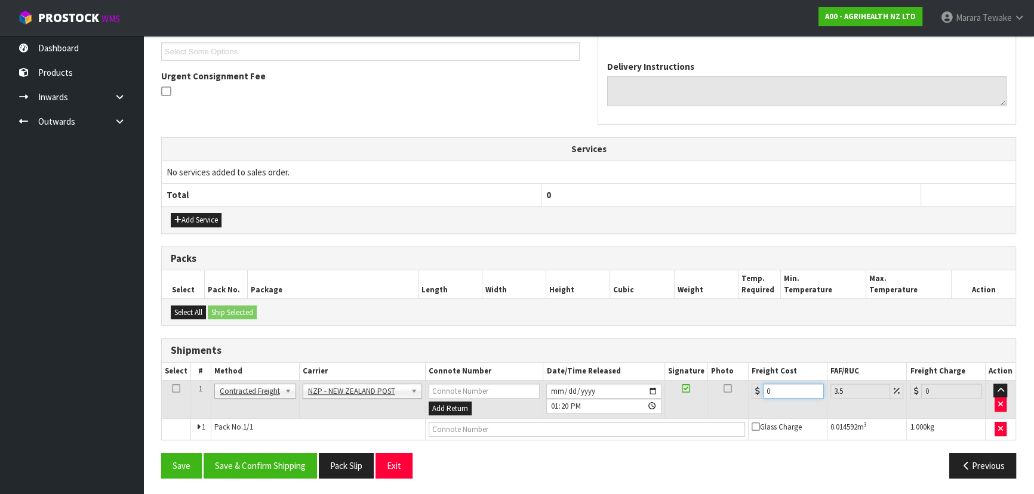
drag, startPoint x: 786, startPoint y: 385, endPoint x: 743, endPoint y: 378, distance: 42.9
click at [744, 380] on tr "1 Client Local Pickup Customer Local Pickup Company Freight Contracted Freight …" at bounding box center [589, 399] width 854 height 39
type input "8"
type input "8.28"
type input "8.4"
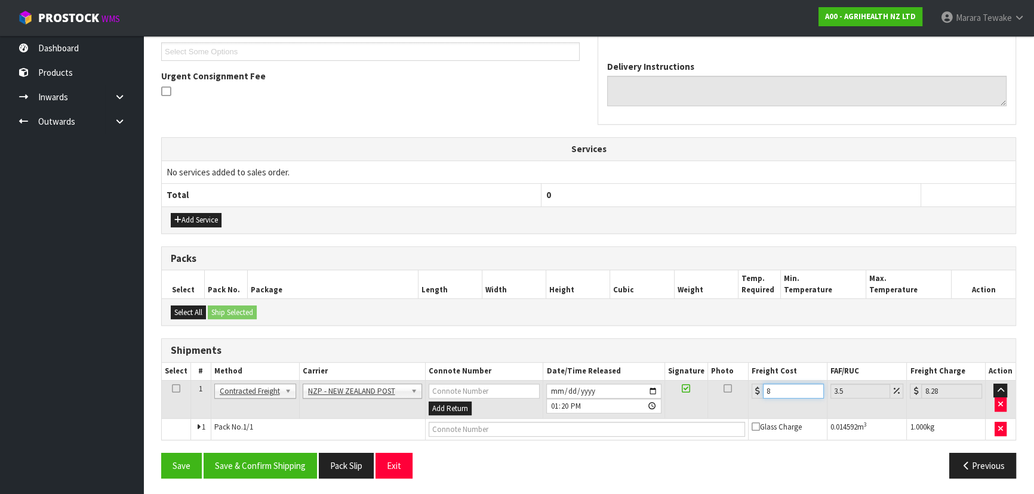
type input "8.69"
type input "8.45"
type input "8.75"
type input "8.45"
click at [274, 453] on button "Save & Confirm Shipping" at bounding box center [260, 466] width 113 height 26
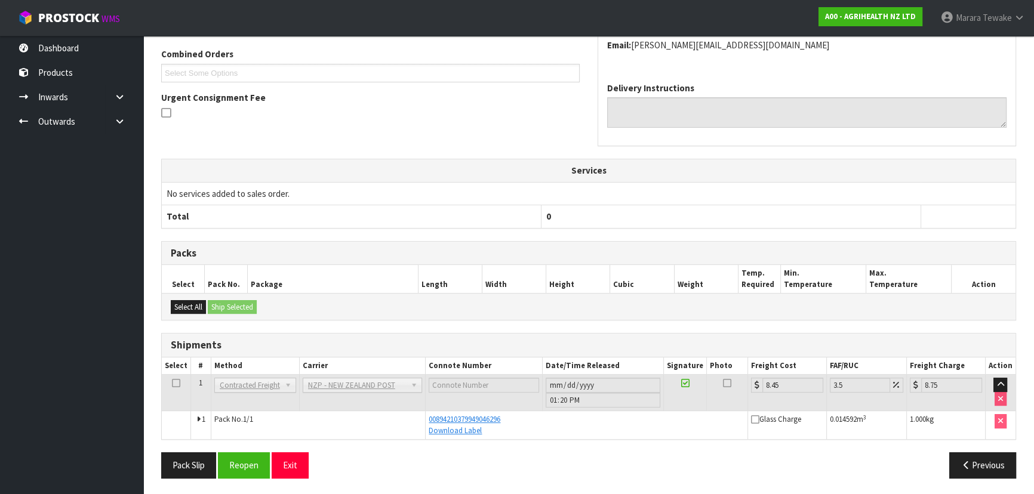
scroll to position [0, 0]
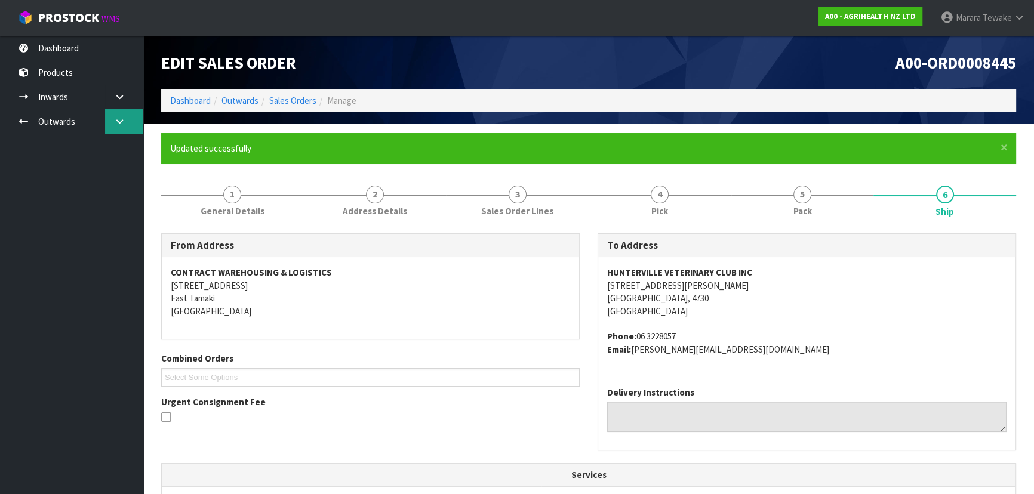
click at [123, 124] on icon at bounding box center [119, 121] width 11 height 9
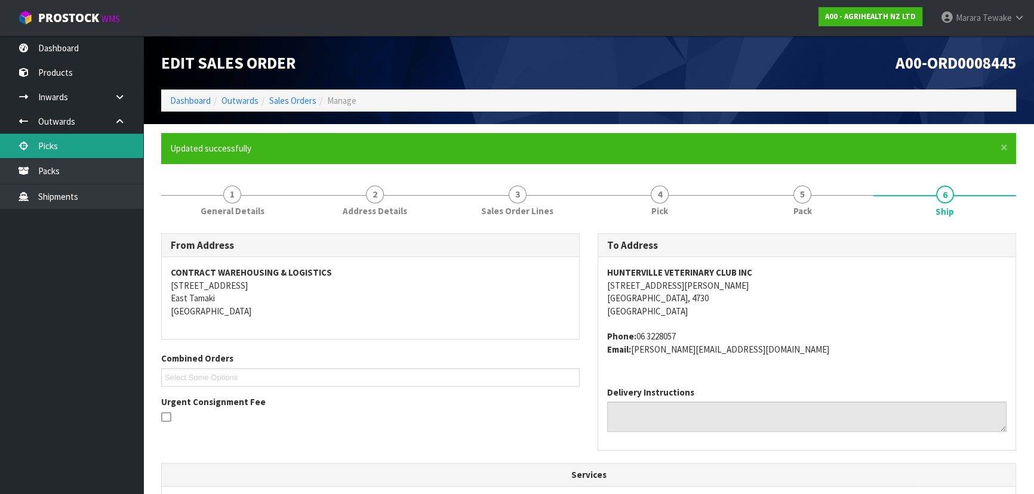
click at [97, 149] on link "Picks" at bounding box center [71, 146] width 143 height 24
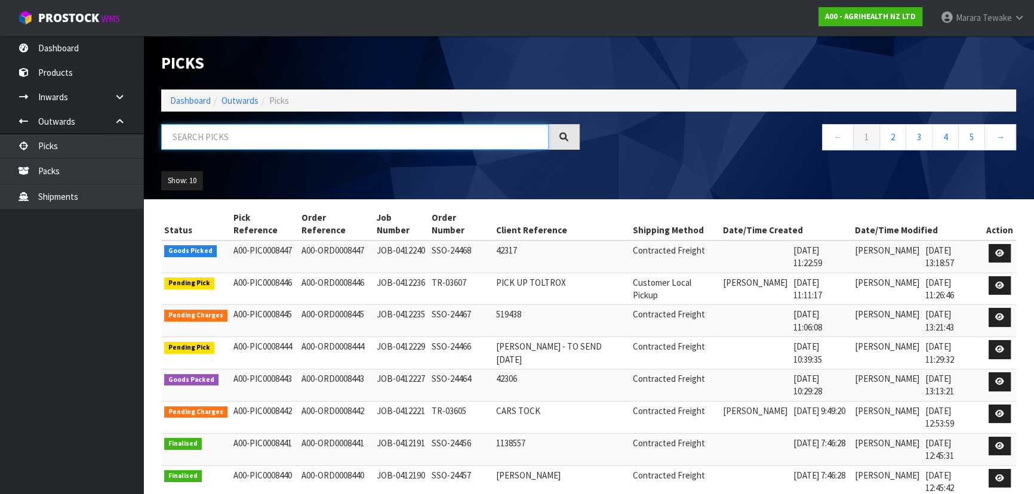
click at [182, 141] on input "text" at bounding box center [354, 137] width 387 height 26
type input "JOB-0412232"
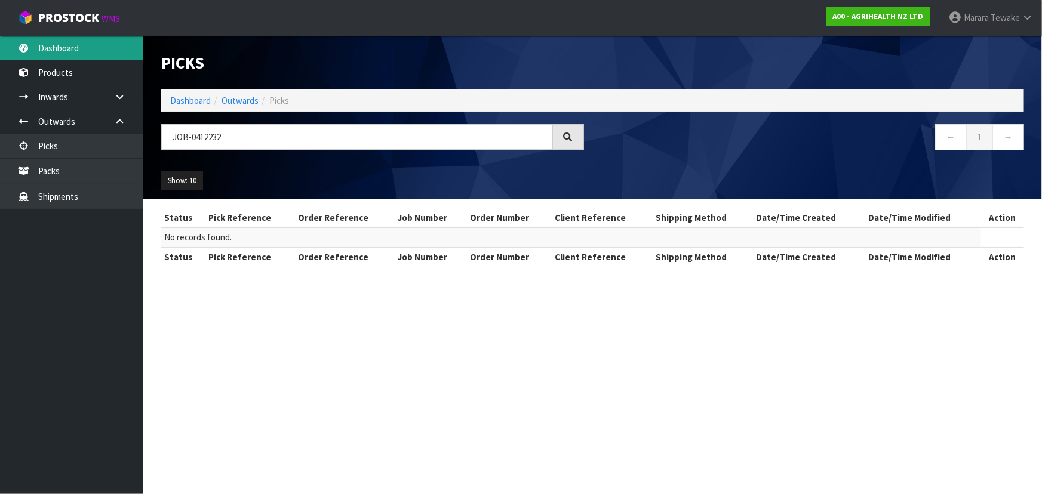
click at [84, 42] on link "Dashboard" at bounding box center [71, 48] width 143 height 24
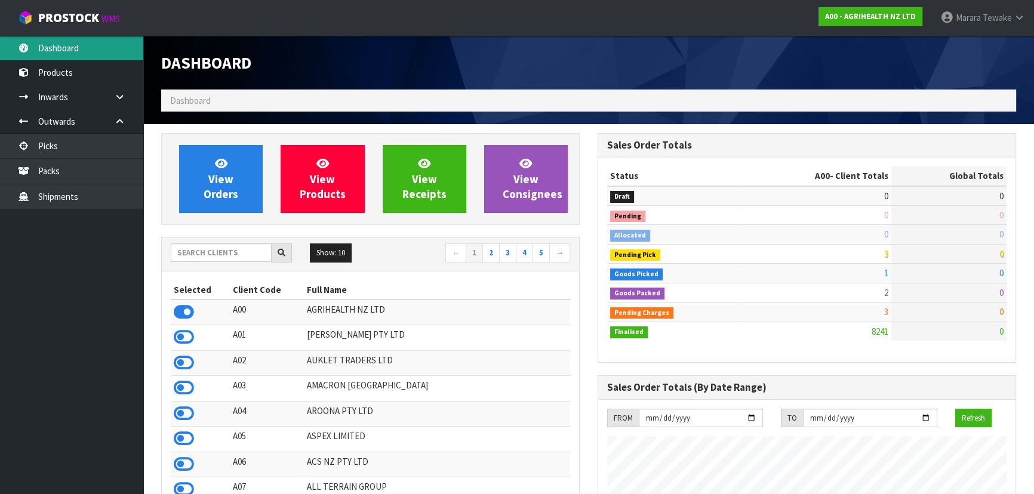
scroll to position [903, 436]
click at [203, 256] on input "text" at bounding box center [221, 253] width 101 height 19
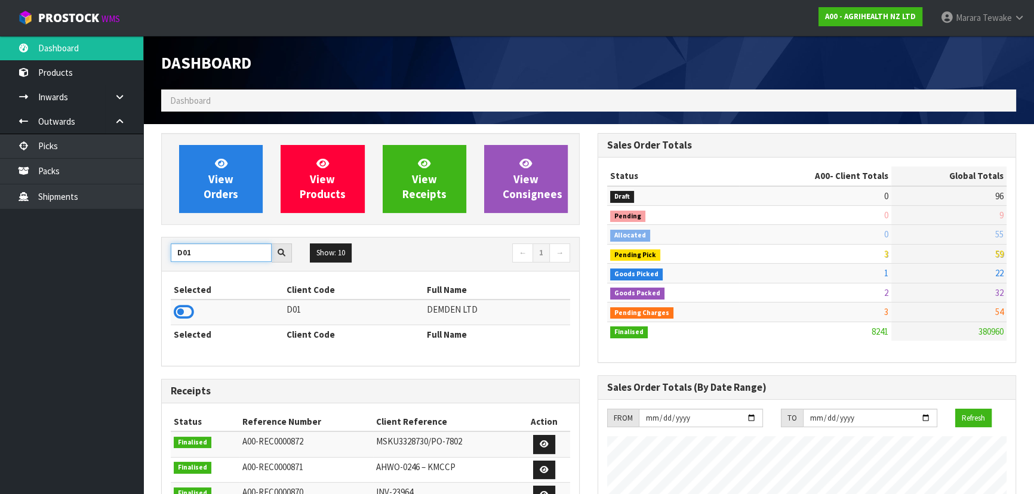
type input "D01"
click at [184, 301] on td at bounding box center [227, 313] width 113 height 26
click at [186, 305] on icon at bounding box center [184, 312] width 20 height 18
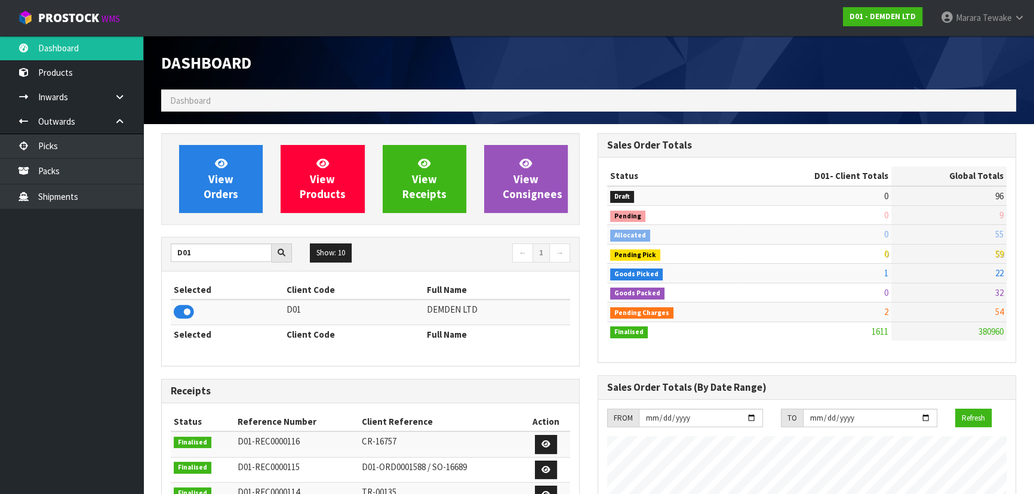
scroll to position [787, 436]
click at [246, 143] on div "View Orders View Products View Receipts View Consignees" at bounding box center [370, 179] width 418 height 92
click at [238, 171] on link "View Orders" at bounding box center [221, 179] width 84 height 68
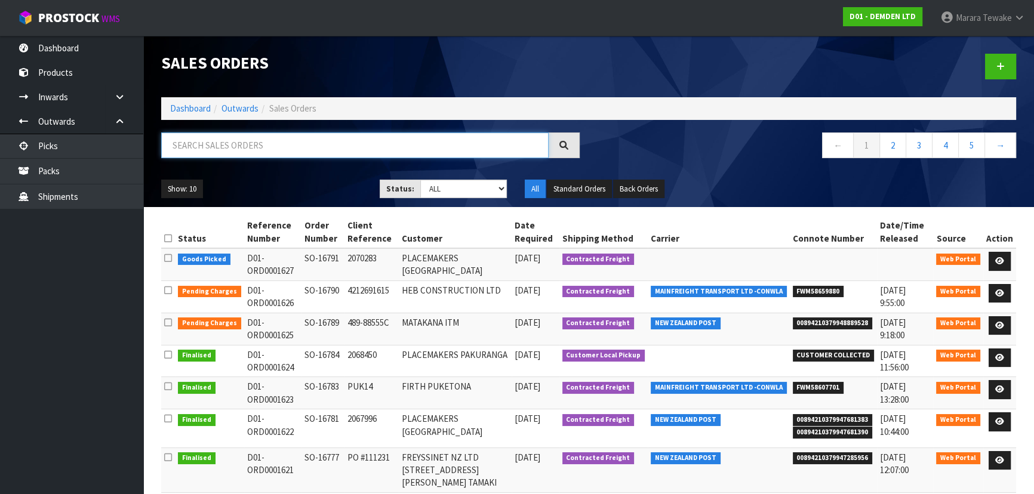
click at [215, 142] on input "text" at bounding box center [354, 146] width 387 height 26
type input "JOB-0412232"
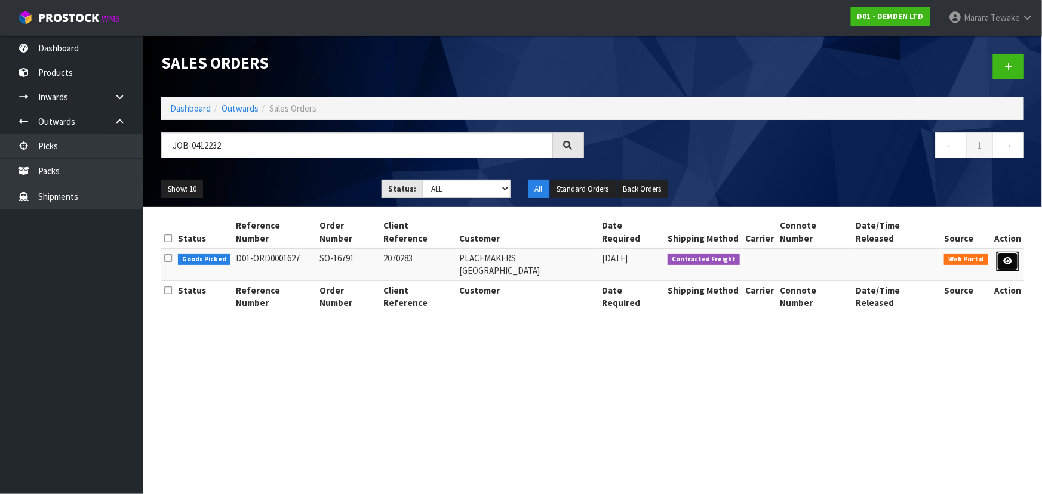
click at [1004, 257] on icon at bounding box center [1007, 261] width 9 height 8
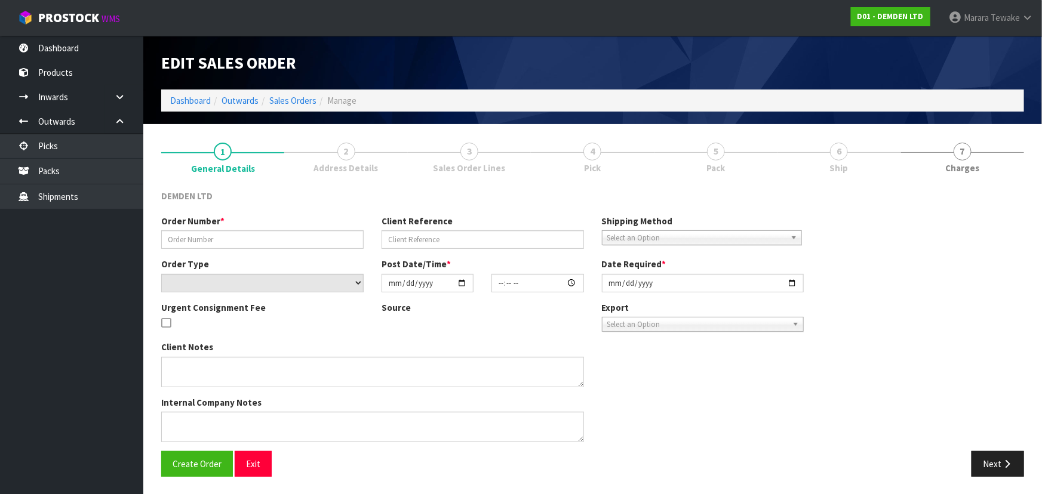
type input "SO-16791"
type input "2070283"
select select "number:0"
type input "[DATE]"
type input "10:46:00.000"
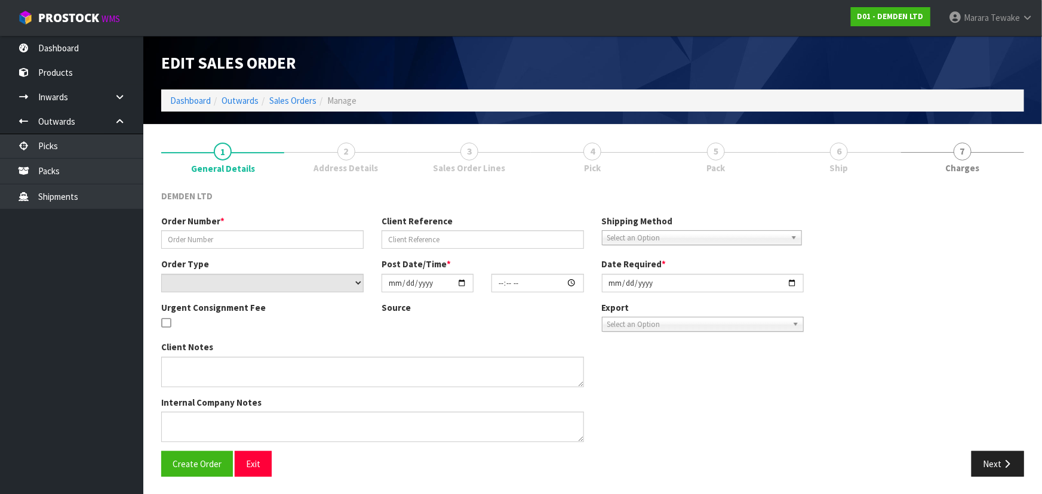
type input "[DATE]"
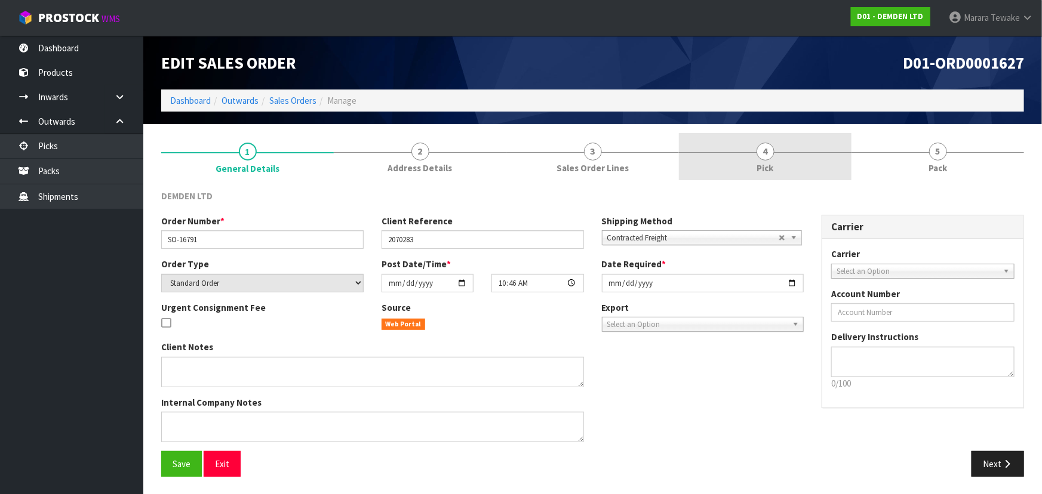
click at [797, 163] on link "4 Pick" at bounding box center [765, 156] width 173 height 47
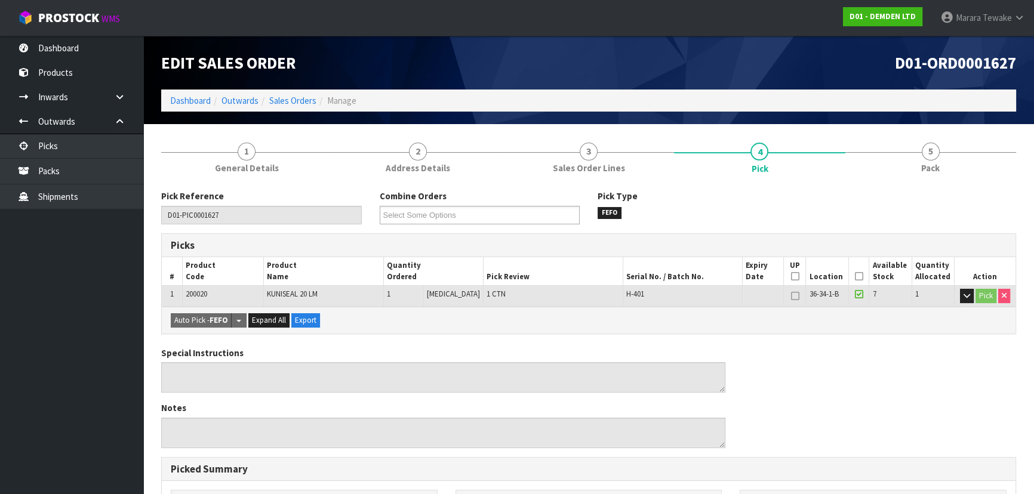
click at [855, 276] on icon at bounding box center [859, 276] width 8 height 1
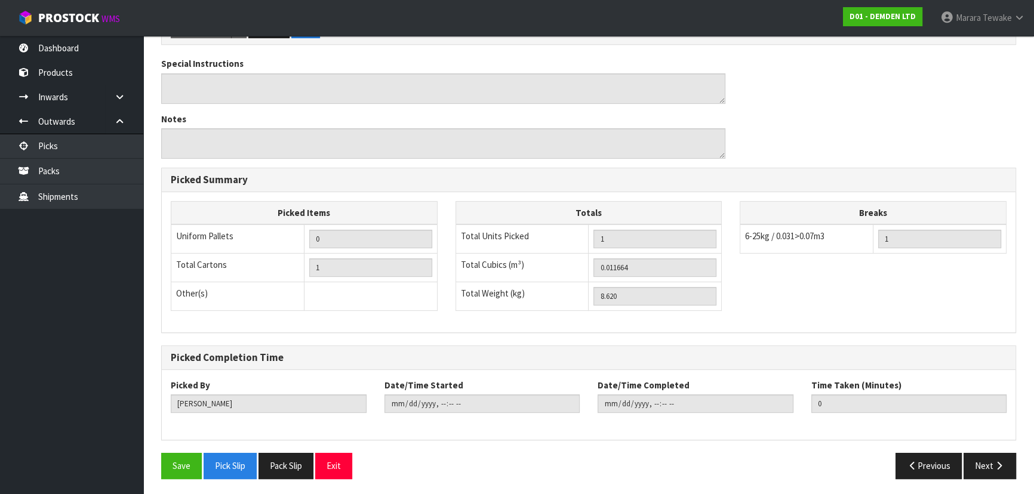
scroll to position [333, 0]
click at [160, 469] on div "Save Pick Slip Pack Slip Exit" at bounding box center [370, 465] width 436 height 26
click at [178, 472] on button "Save" at bounding box center [181, 465] width 41 height 26
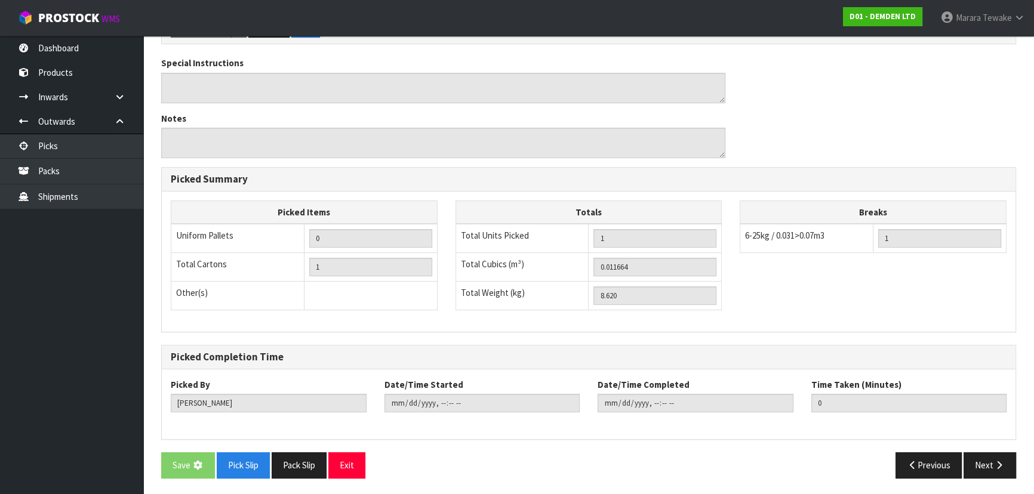
scroll to position [0, 0]
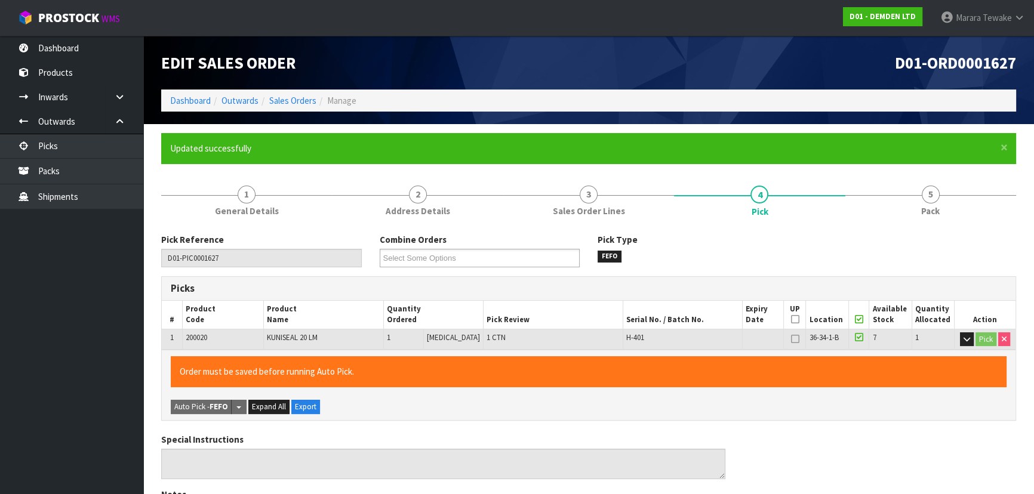
type input "[PERSON_NAME]"
type input "2025-09-12T13:23:57"
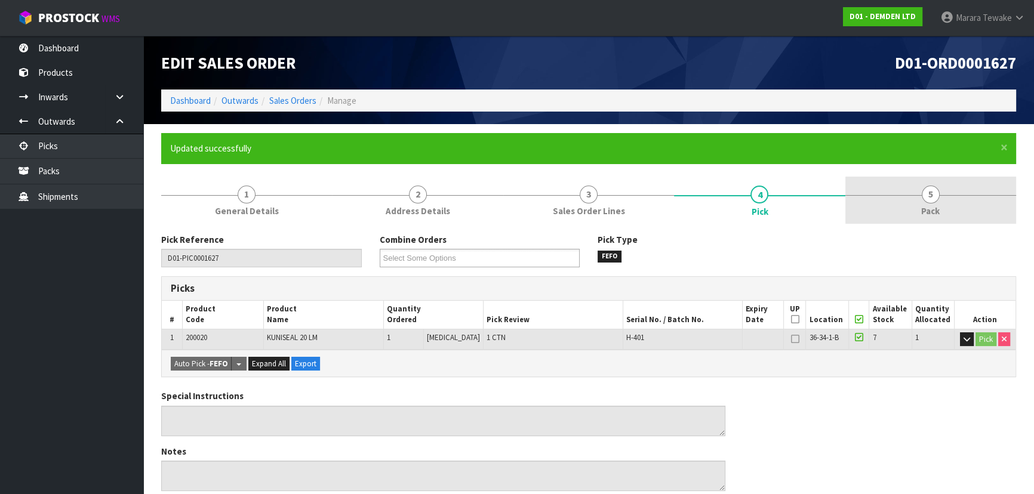
click at [907, 193] on link "5 Pack" at bounding box center [930, 200] width 171 height 47
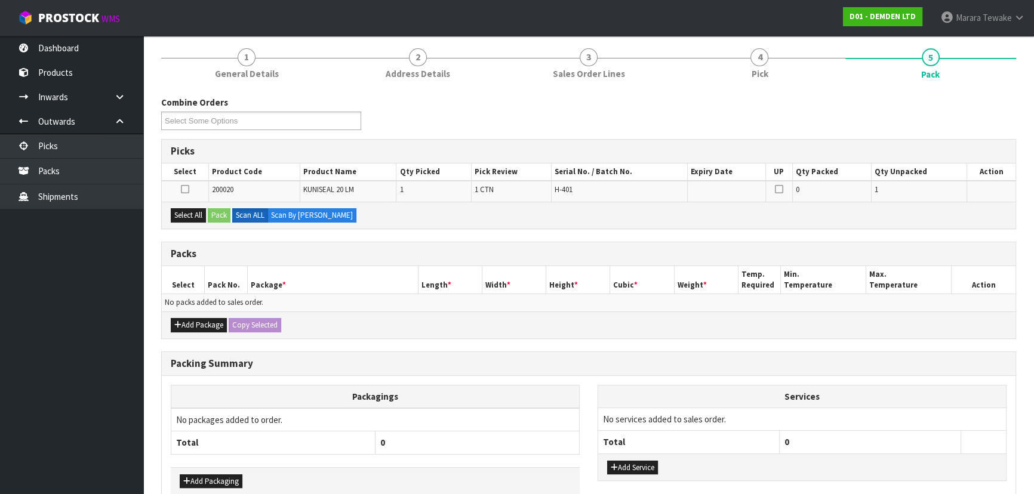
scroll to position [200, 0]
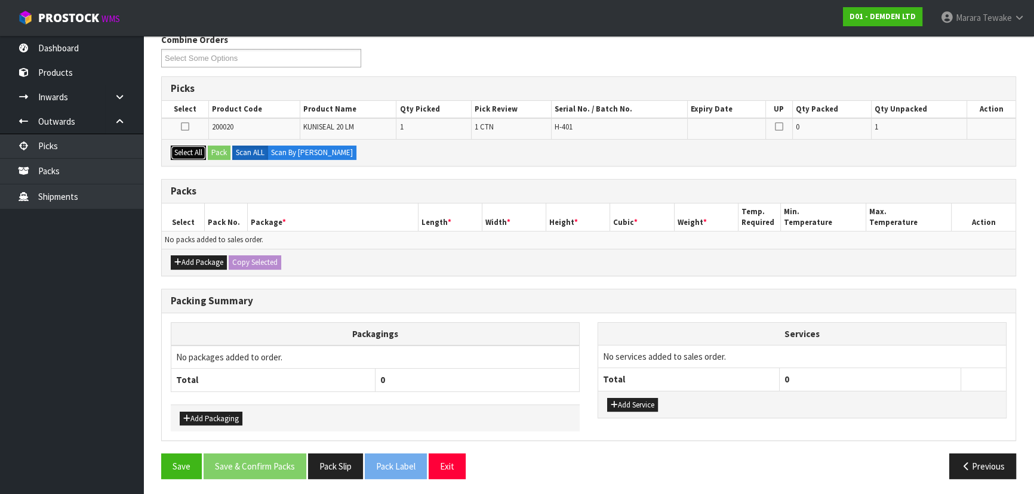
click at [184, 146] on button "Select All" at bounding box center [188, 153] width 35 height 14
click at [227, 148] on button "Pack" at bounding box center [219, 153] width 23 height 14
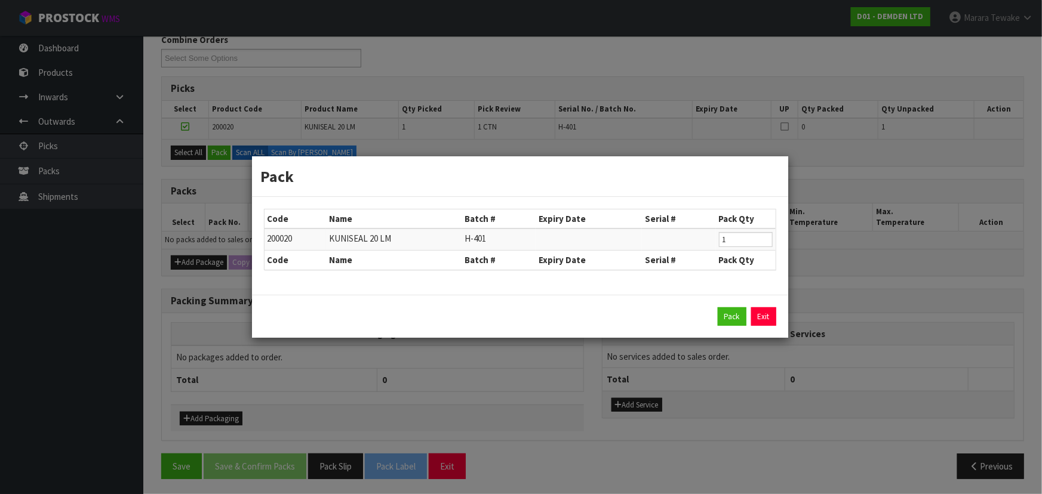
drag, startPoint x: 735, startPoint y: 329, endPoint x: 743, endPoint y: 321, distance: 12.2
click at [736, 329] on div "Pack Exit" at bounding box center [520, 317] width 536 height 44
click at [744, 320] on button "Pack" at bounding box center [731, 316] width 29 height 19
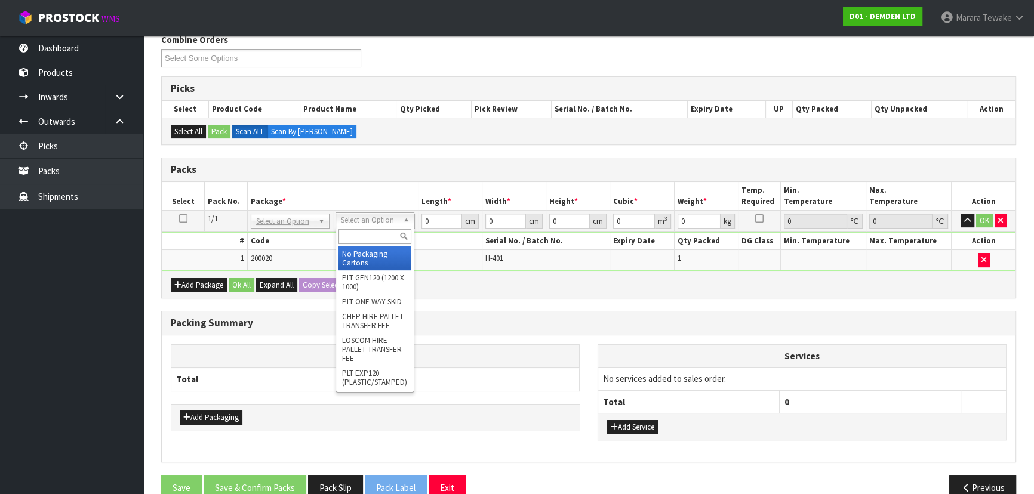
click at [368, 233] on input "text" at bounding box center [374, 236] width 73 height 15
drag, startPoint x: 364, startPoint y: 261, endPoint x: 388, endPoint y: 243, distance: 29.8
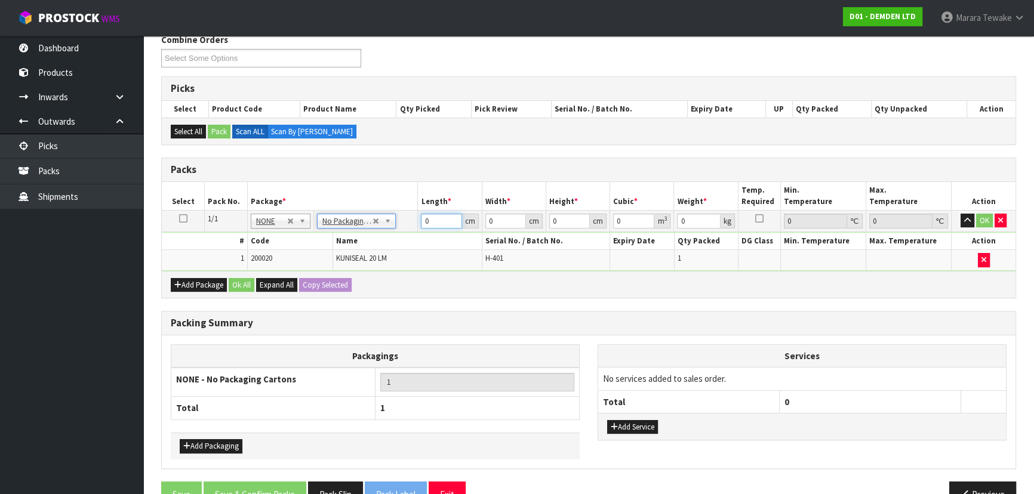
drag, startPoint x: 434, startPoint y: 224, endPoint x: 413, endPoint y: 215, distance: 22.5
click at [421, 216] on input "0" at bounding box center [441, 221] width 41 height 15
type input "27"
type input "1"
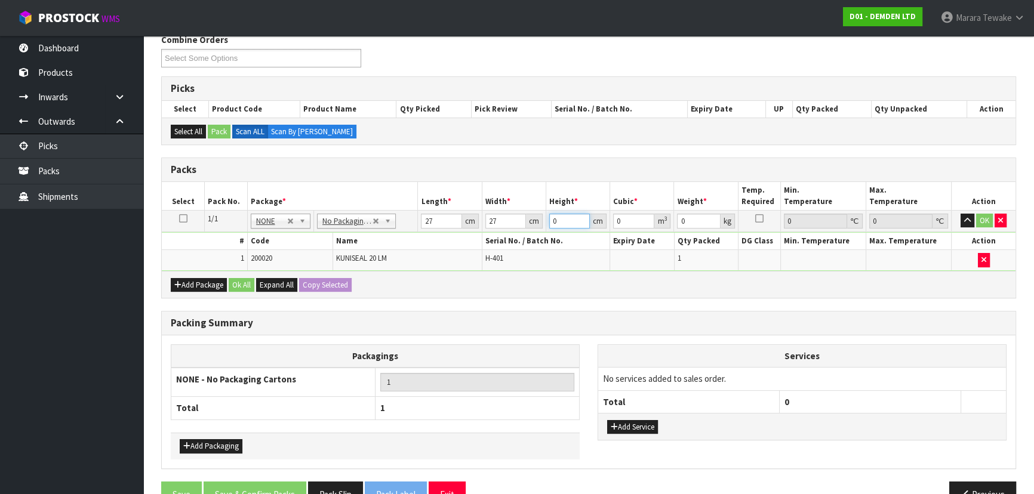
type input "0.000729"
type input "16"
type input "0.011664"
type input "16"
type input "9"
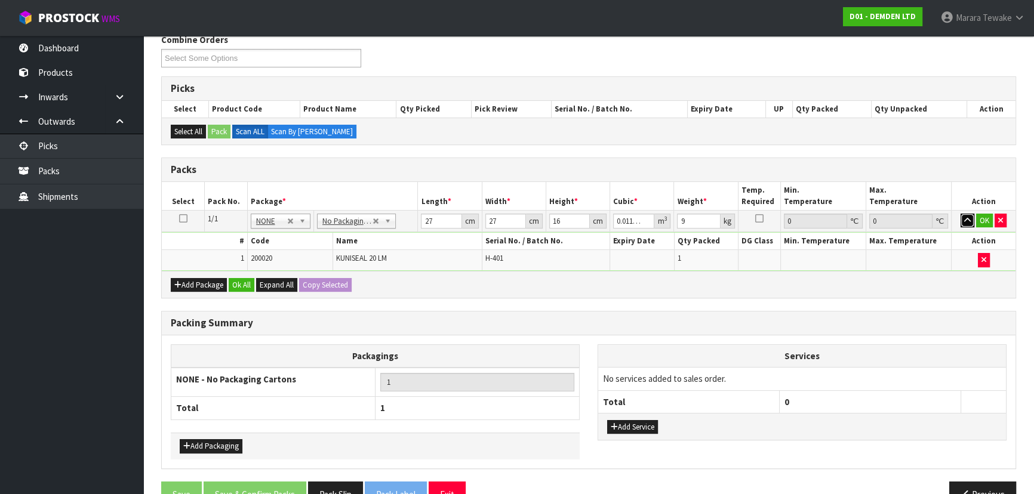
click at [960, 214] on button "button" at bounding box center [967, 221] width 14 height 14
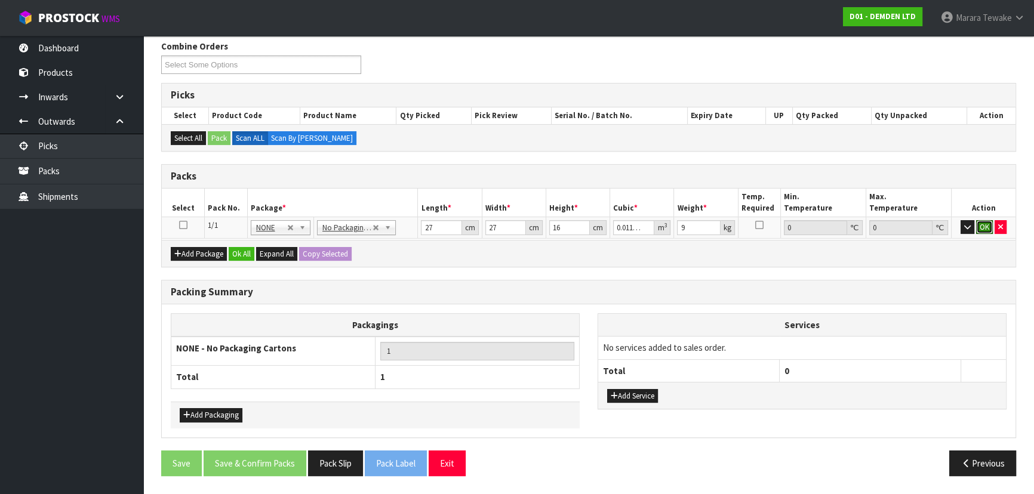
click button "OK" at bounding box center [984, 227] width 17 height 14
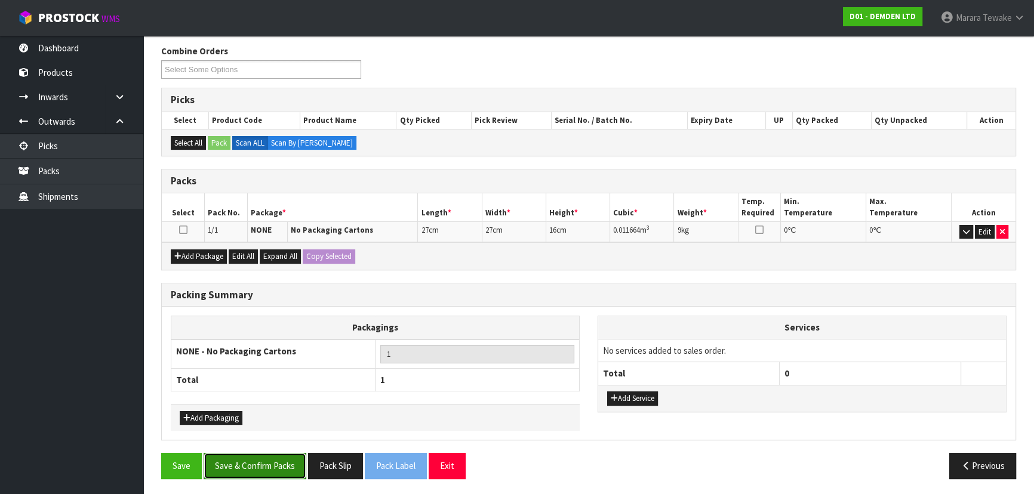
click at [289, 455] on button "Save & Confirm Packs" at bounding box center [255, 466] width 103 height 26
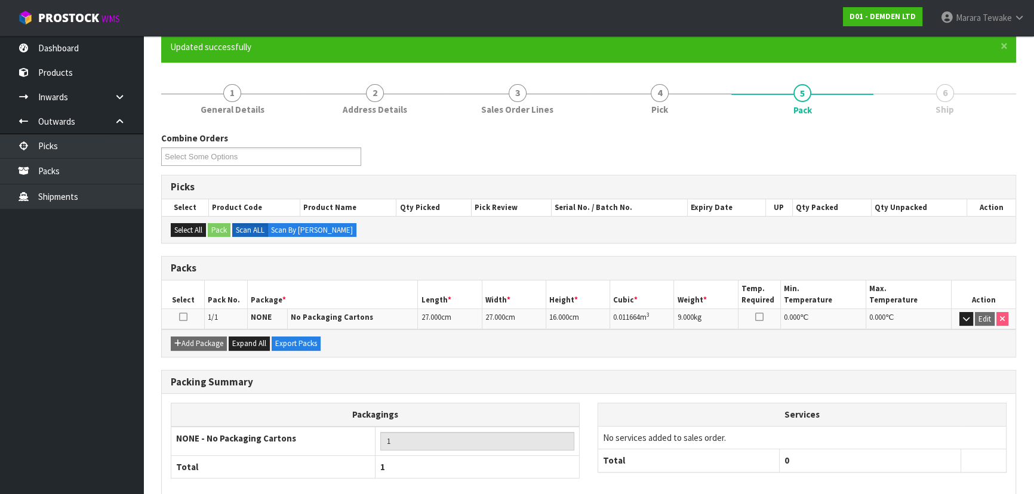
scroll to position [162, 0]
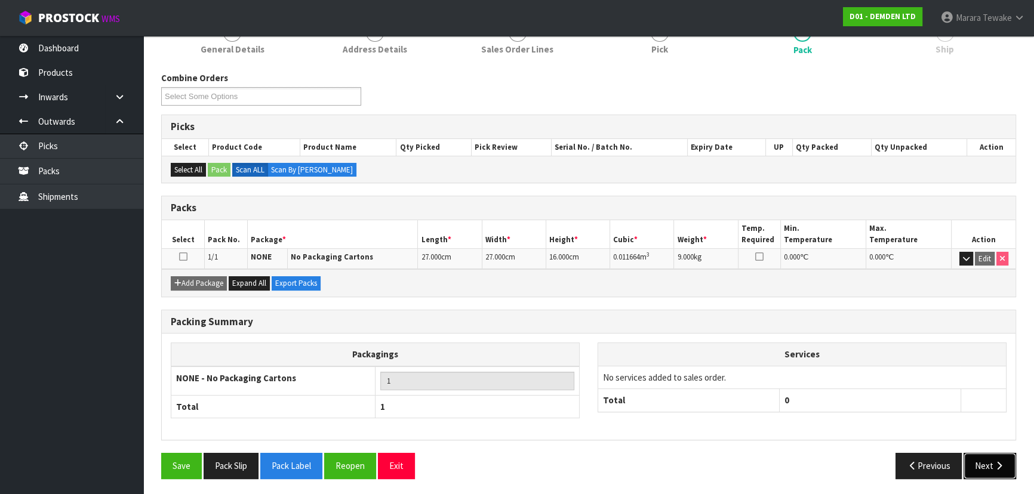
click at [1003, 454] on button "Next" at bounding box center [989, 466] width 53 height 26
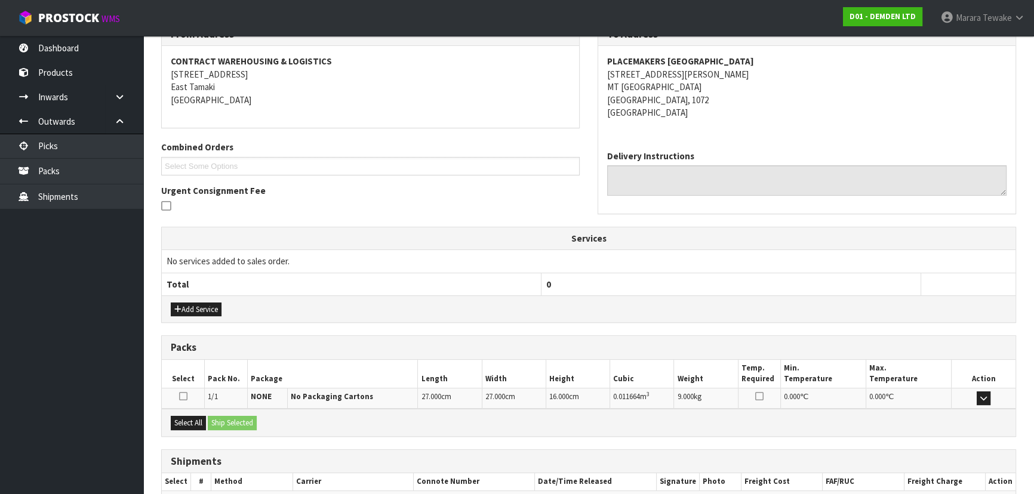
scroll to position [279, 0]
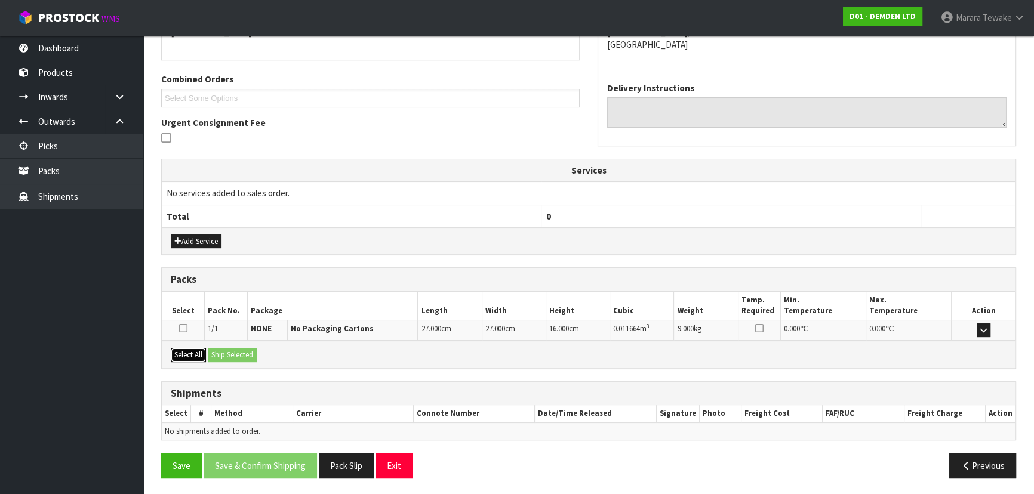
click at [202, 355] on button "Select All" at bounding box center [188, 355] width 35 height 14
click at [224, 355] on button "Ship Selected" at bounding box center [232, 355] width 49 height 14
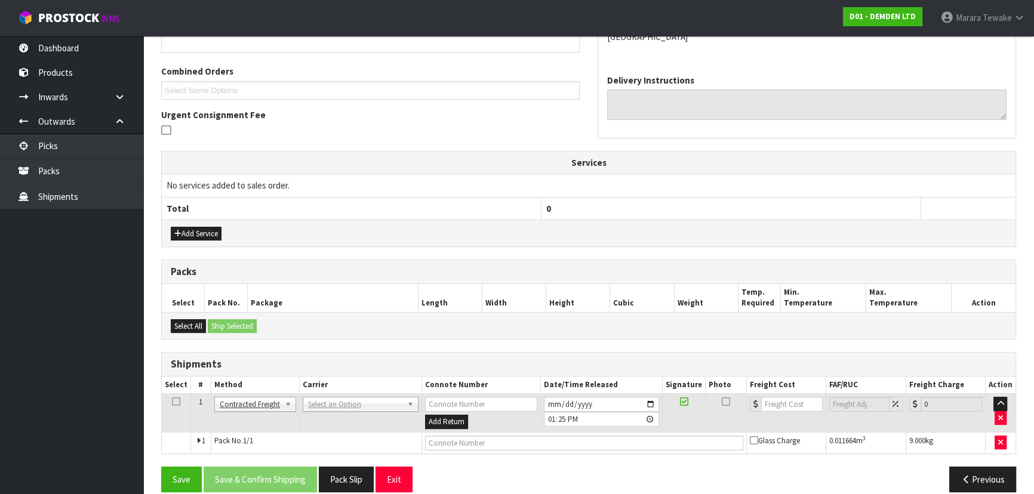
scroll to position [301, 0]
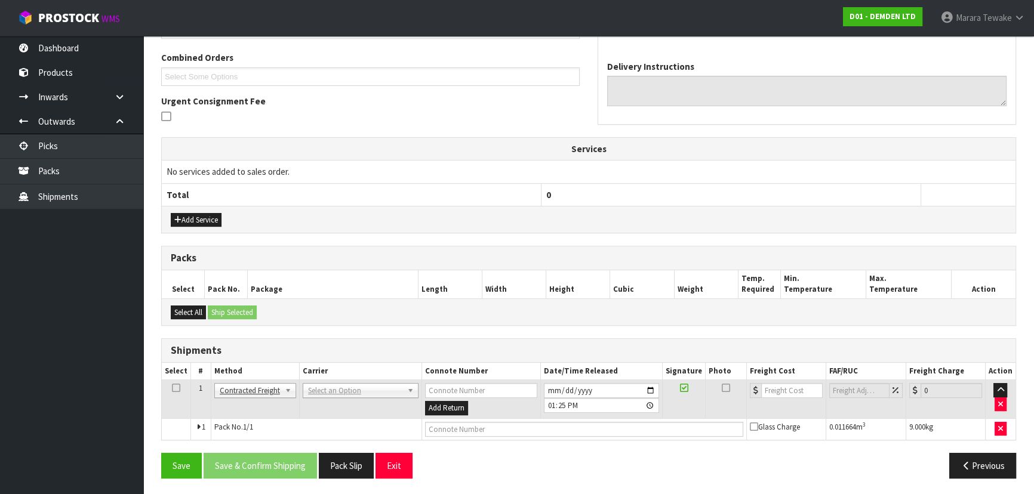
drag, startPoint x: 327, startPoint y: 387, endPoint x: 327, endPoint y: 395, distance: 7.8
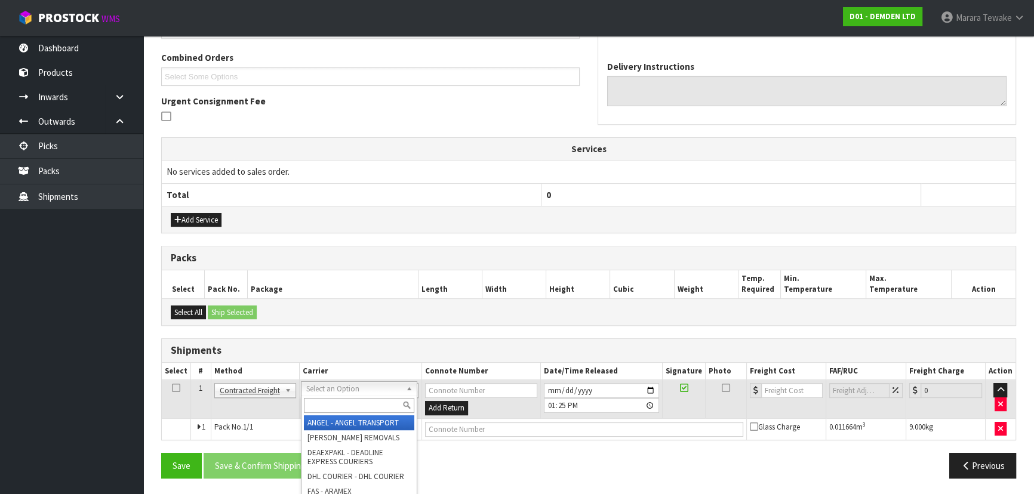
click at [324, 400] on input "text" at bounding box center [359, 405] width 110 height 15
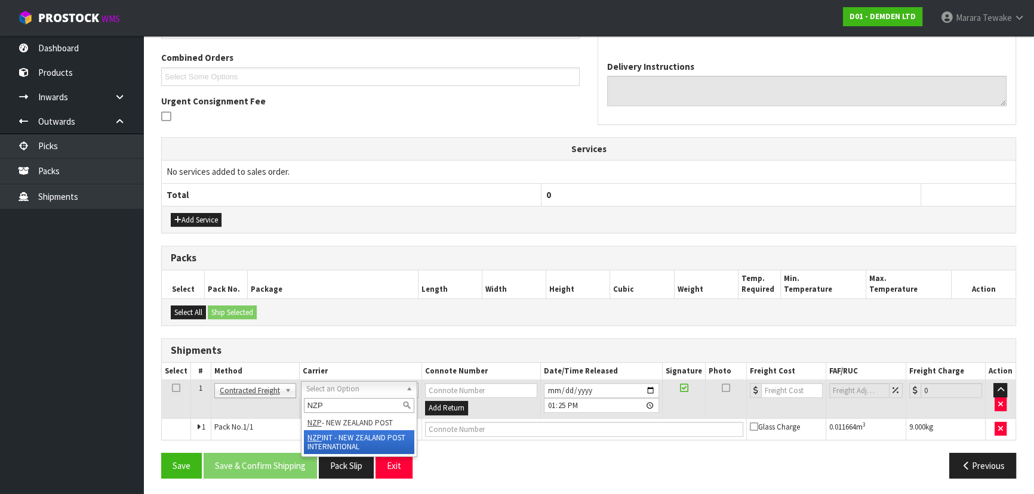
type input "NZP"
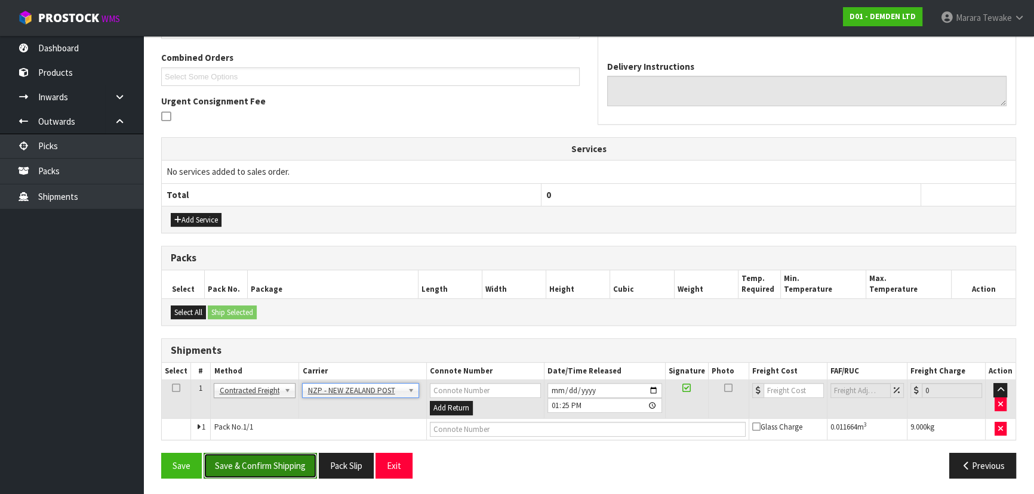
click at [289, 457] on button "Save & Confirm Shipping" at bounding box center [260, 466] width 113 height 26
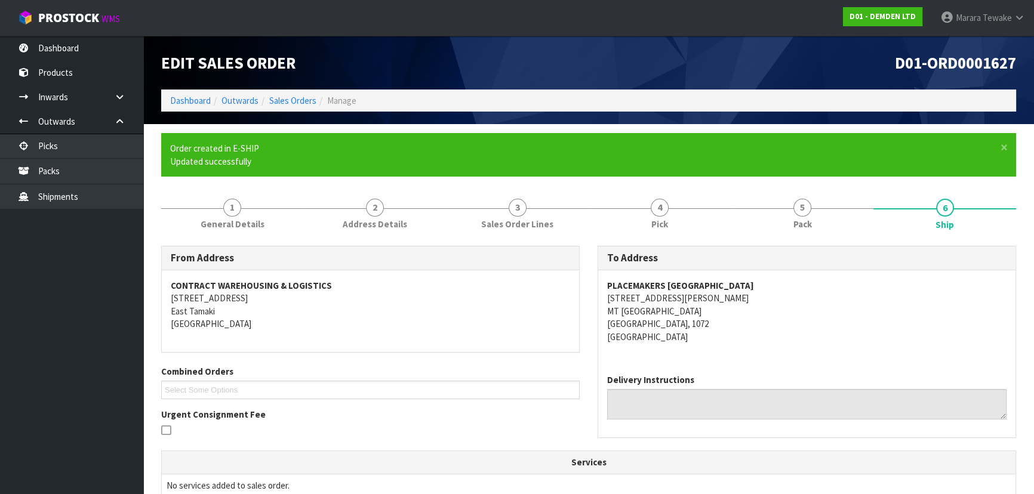
scroll to position [284, 0]
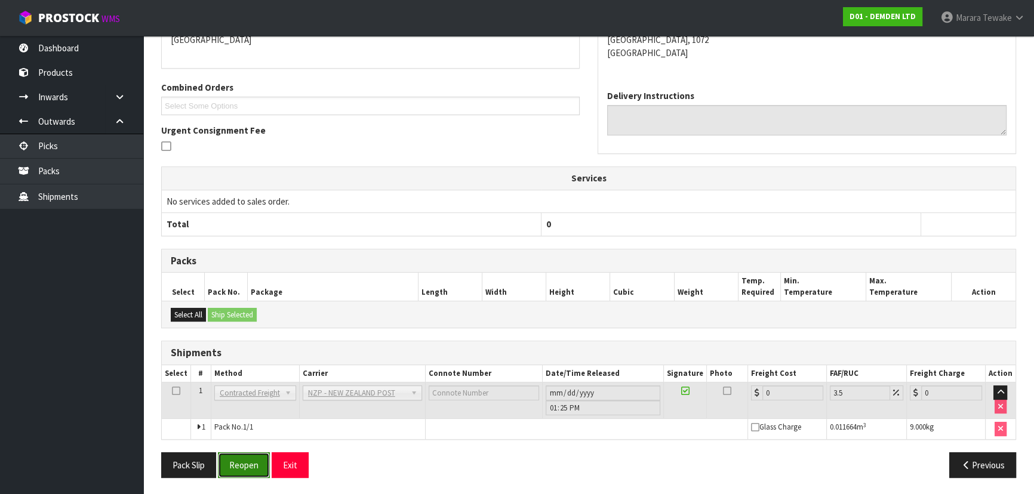
drag, startPoint x: 251, startPoint y: 464, endPoint x: 243, endPoint y: 464, distance: 7.8
click at [251, 464] on button "Reopen" at bounding box center [244, 465] width 52 height 26
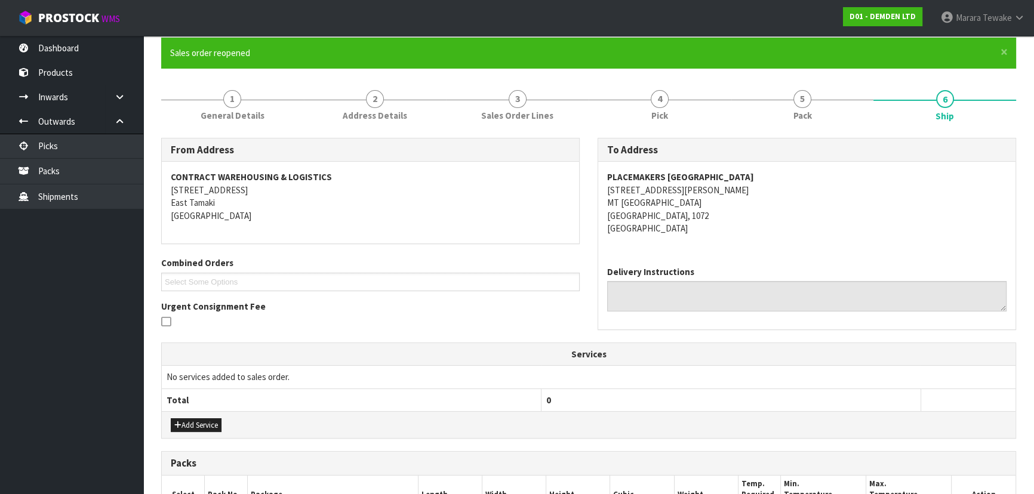
scroll to position [301, 0]
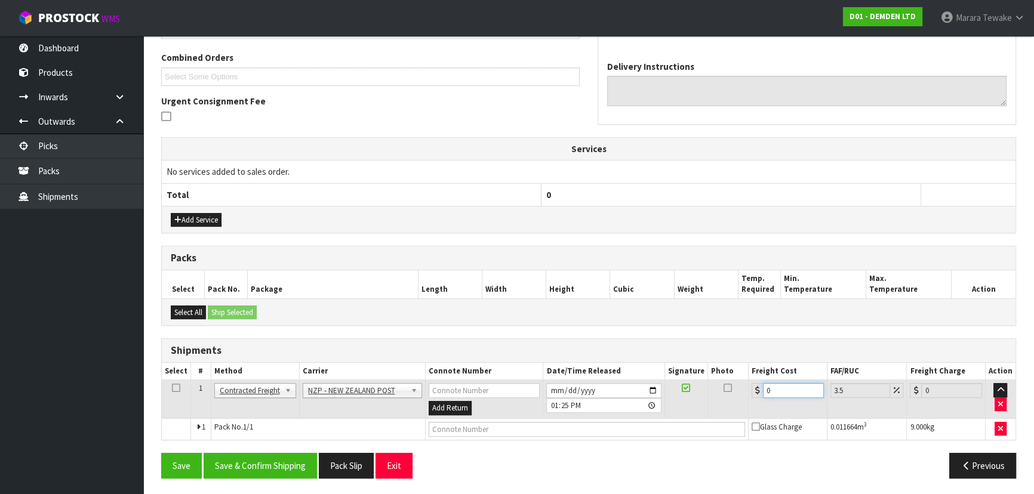
drag, startPoint x: 784, startPoint y: 387, endPoint x: 717, endPoint y: 377, distance: 67.6
click at [718, 377] on table "Select # Method Carrier Connote Number Date/Time Released Signature Photo Freig…" at bounding box center [589, 401] width 854 height 77
type input "4"
type input "4.14"
type input "4.3"
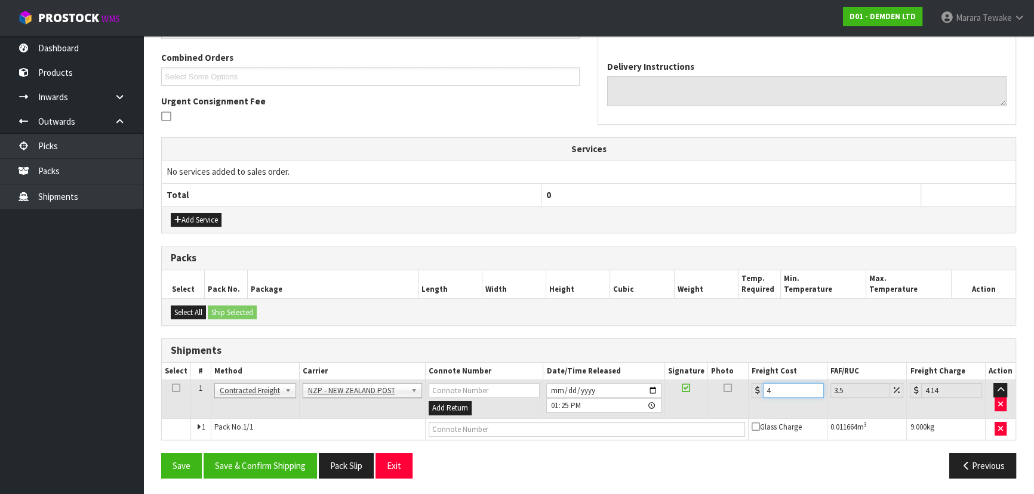
type input "4.45"
type input "4.33"
type input "4.48"
type input "4.33"
click at [270, 462] on button "Save & Confirm Shipping" at bounding box center [260, 466] width 113 height 26
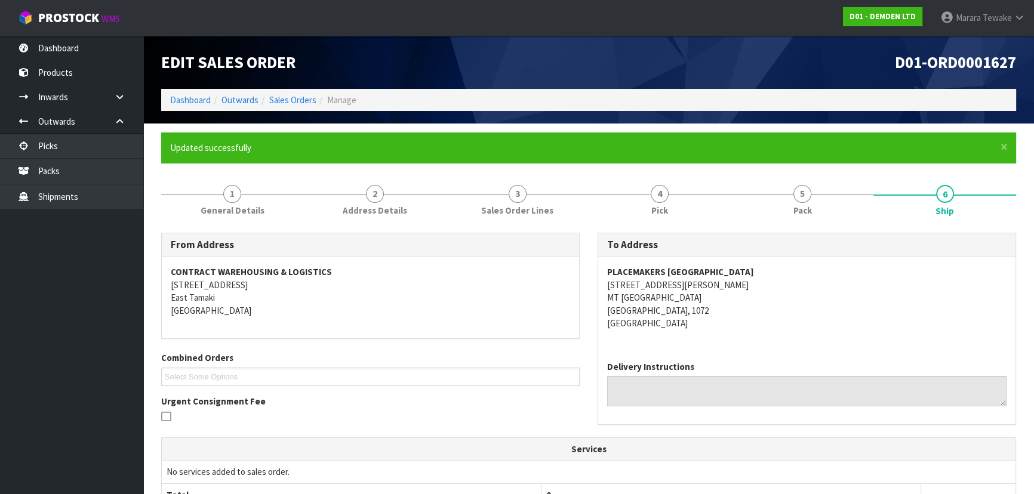
scroll to position [0, 0]
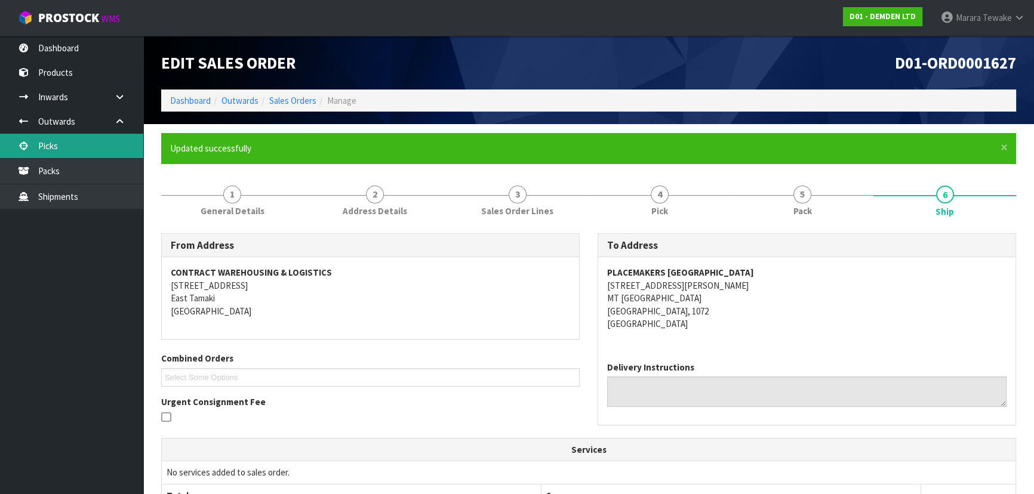
click at [121, 146] on link "Picks" at bounding box center [71, 146] width 143 height 24
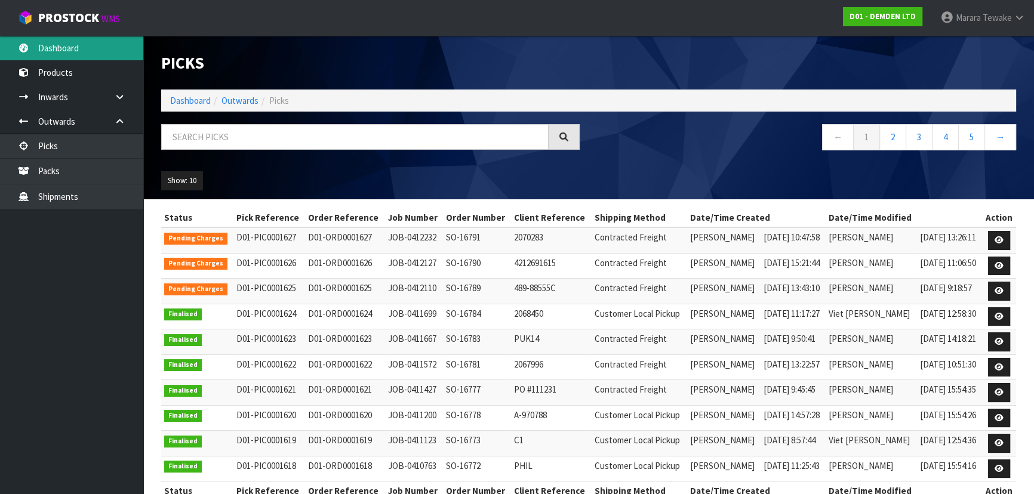
click at [97, 54] on link "Dashboard" at bounding box center [71, 48] width 143 height 24
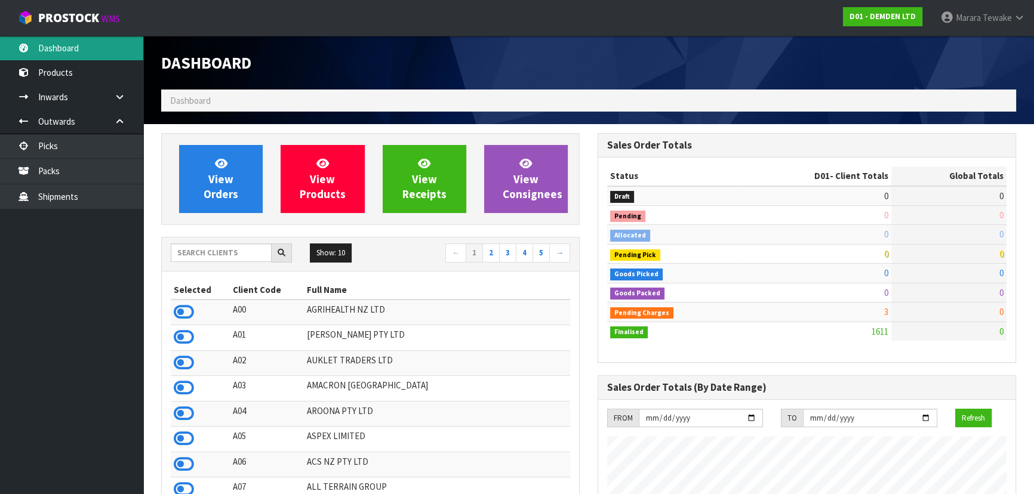
scroll to position [787, 436]
click at [233, 250] on input "text" at bounding box center [221, 253] width 101 height 19
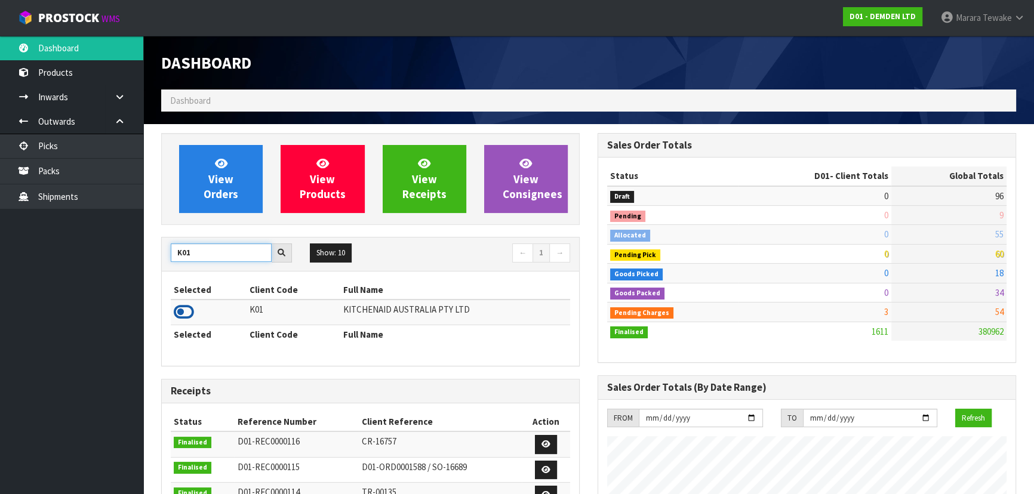
type input "K01"
click at [181, 308] on icon at bounding box center [184, 312] width 20 height 18
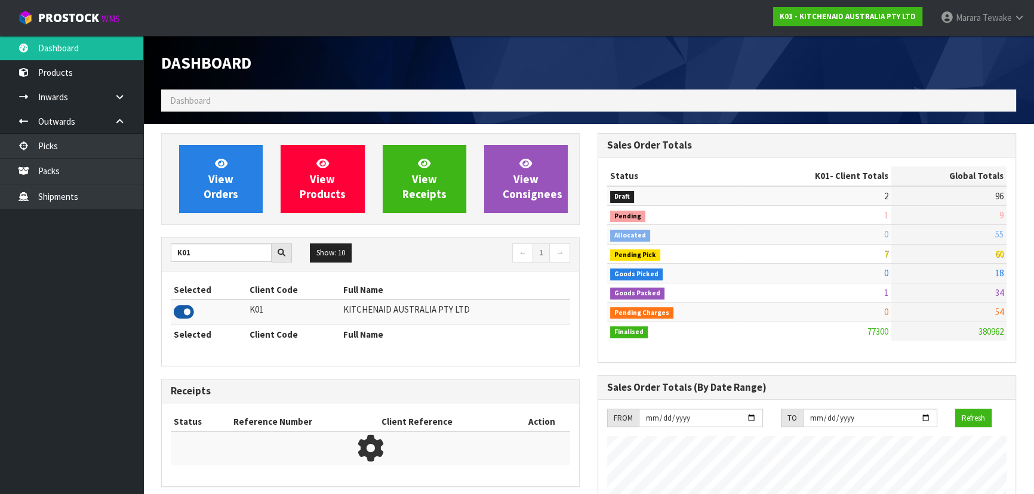
scroll to position [903, 436]
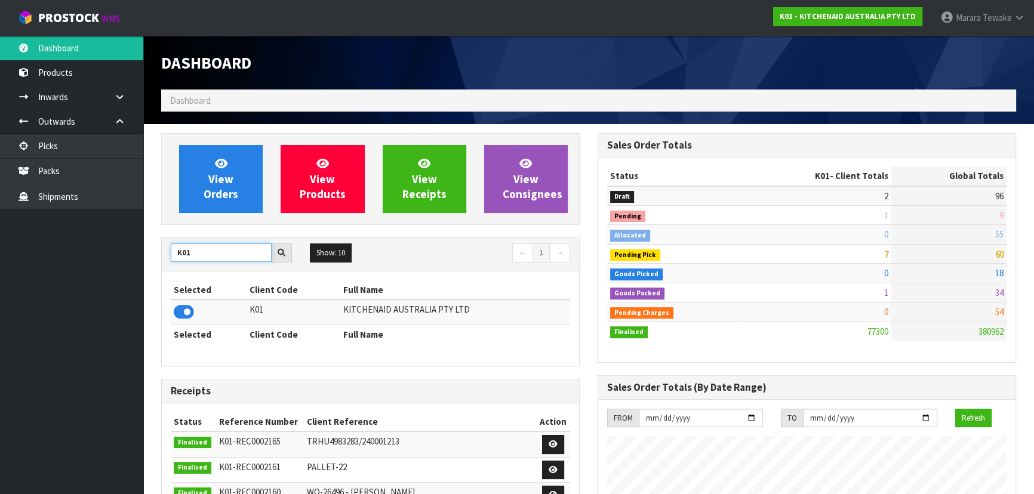
drag, startPoint x: 203, startPoint y: 253, endPoint x: 165, endPoint y: 252, distance: 37.6
click at [165, 252] on div "K01" at bounding box center [231, 253] width 139 height 19
type input "J02"
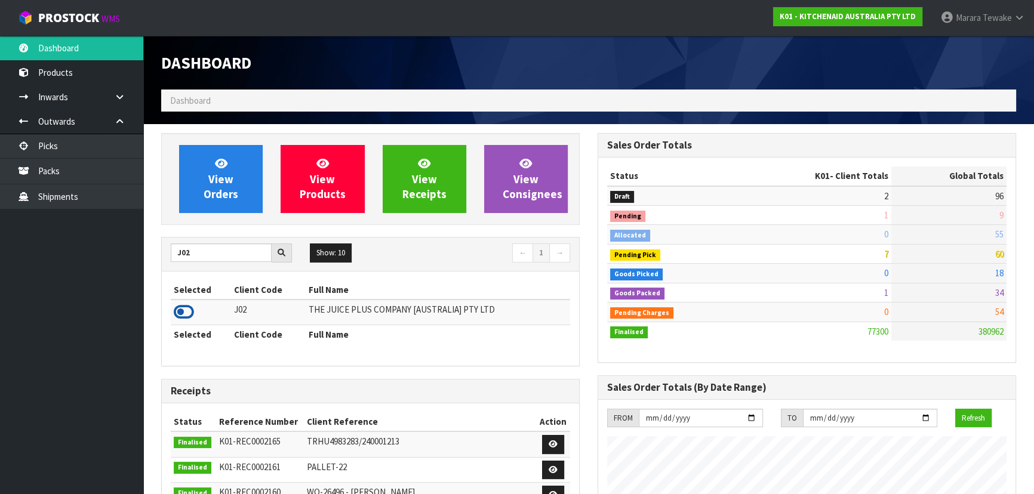
click at [184, 306] on icon at bounding box center [184, 312] width 20 height 18
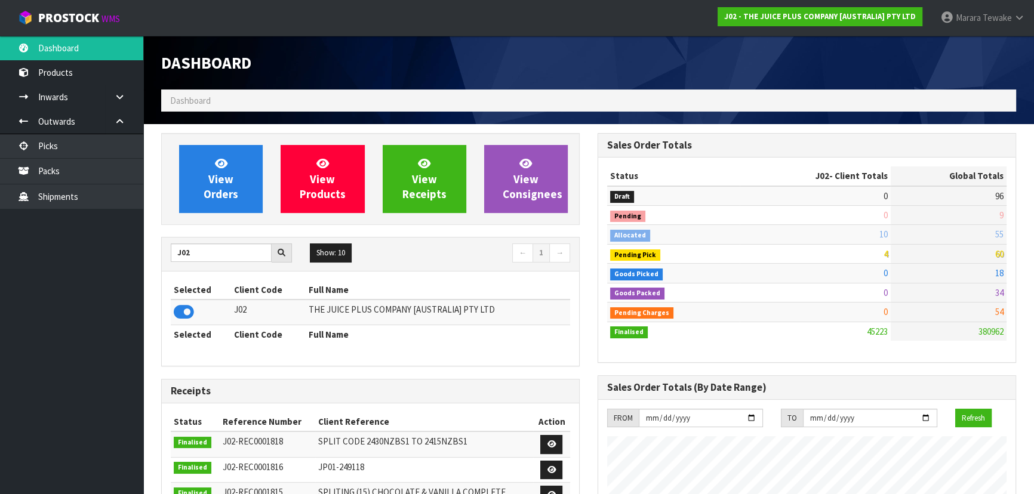
click at [187, 241] on div "J02 Show: 10 5 10 25 50 ← 1 →" at bounding box center [370, 254] width 417 height 33
drag, startPoint x: 184, startPoint y: 258, endPoint x: 169, endPoint y: 260, distance: 15.7
click at [170, 260] on div "J02" at bounding box center [231, 253] width 139 height 19
click at [215, 250] on input "J02" at bounding box center [221, 253] width 101 height 19
click at [201, 261] on input "J02" at bounding box center [221, 253] width 101 height 19
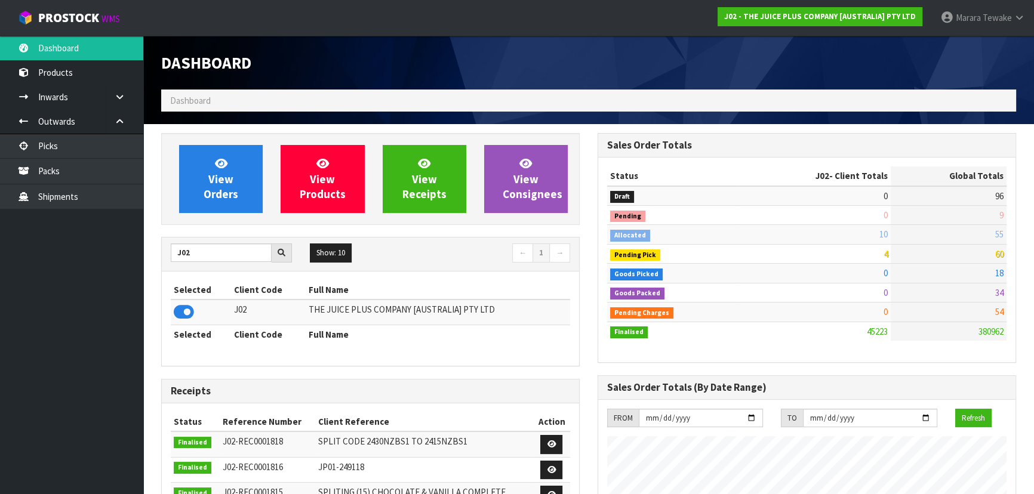
click at [154, 248] on div "View Orders View Products View Receipts View Consignees J02 Show: 10 5 10 25 50…" at bounding box center [370, 479] width 436 height 693
click at [112, 150] on link "Picks" at bounding box center [71, 146] width 143 height 24
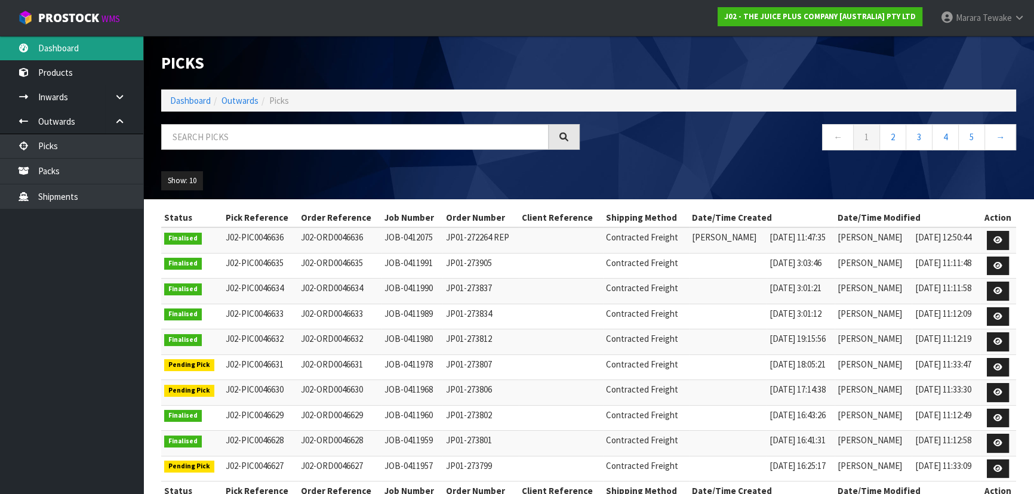
click at [105, 39] on link "Dashboard" at bounding box center [71, 48] width 143 height 24
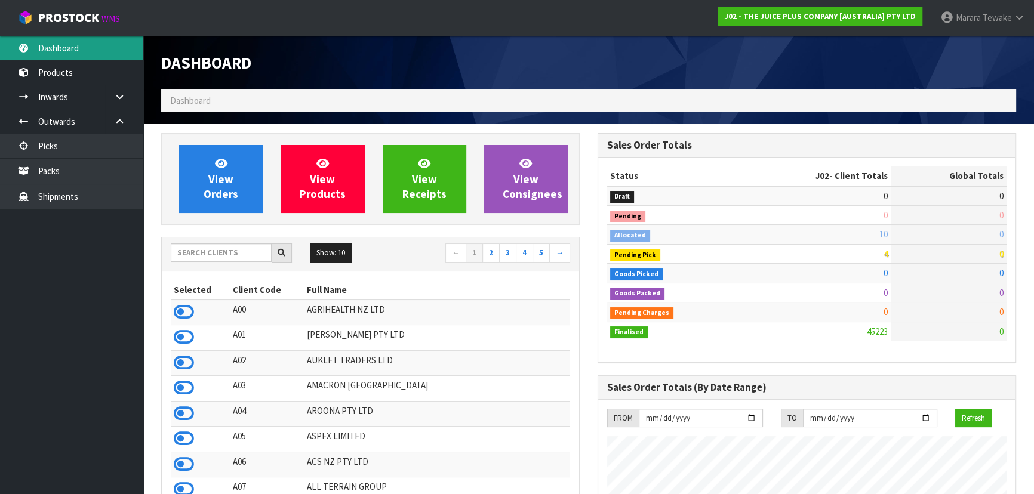
scroll to position [903, 436]
click at [212, 253] on input "text" at bounding box center [221, 253] width 101 height 19
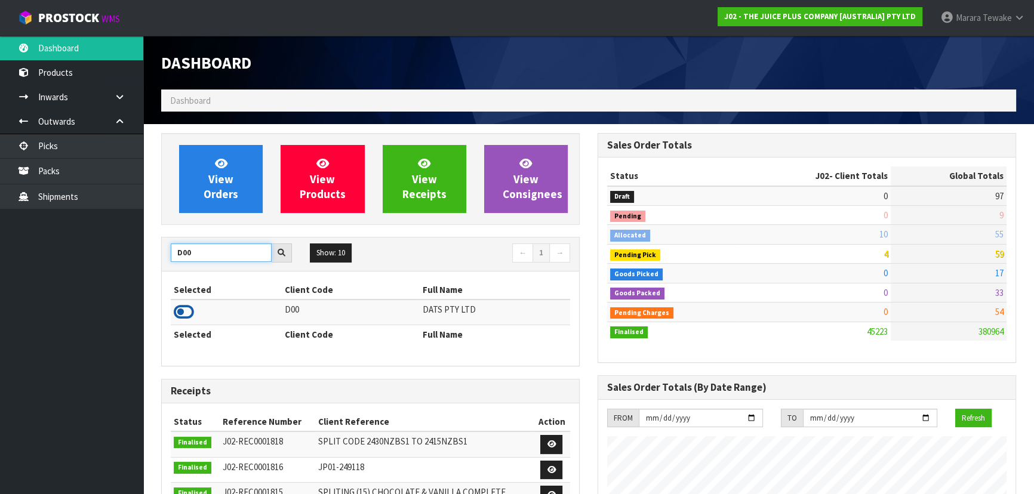
type input "D00"
click at [180, 312] on icon at bounding box center [184, 312] width 20 height 18
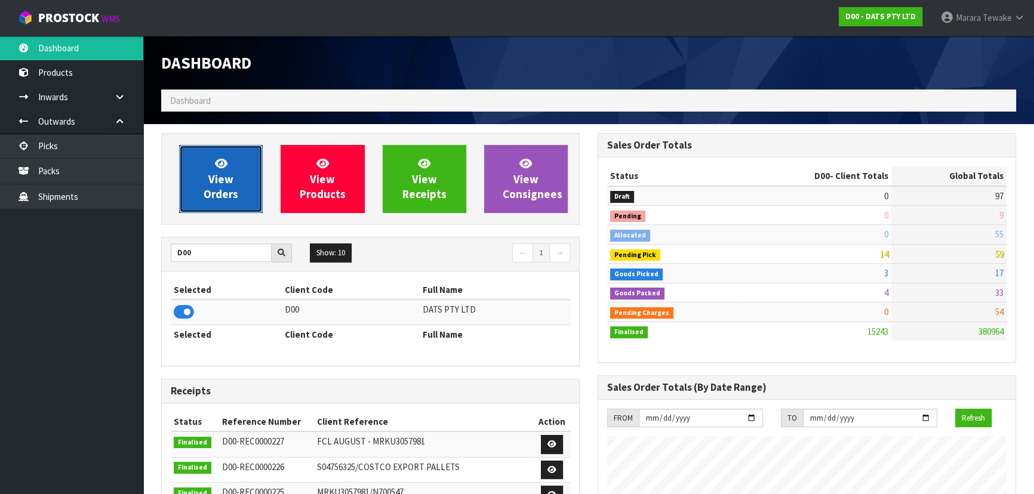
click at [225, 191] on span "View Orders" at bounding box center [221, 178] width 35 height 45
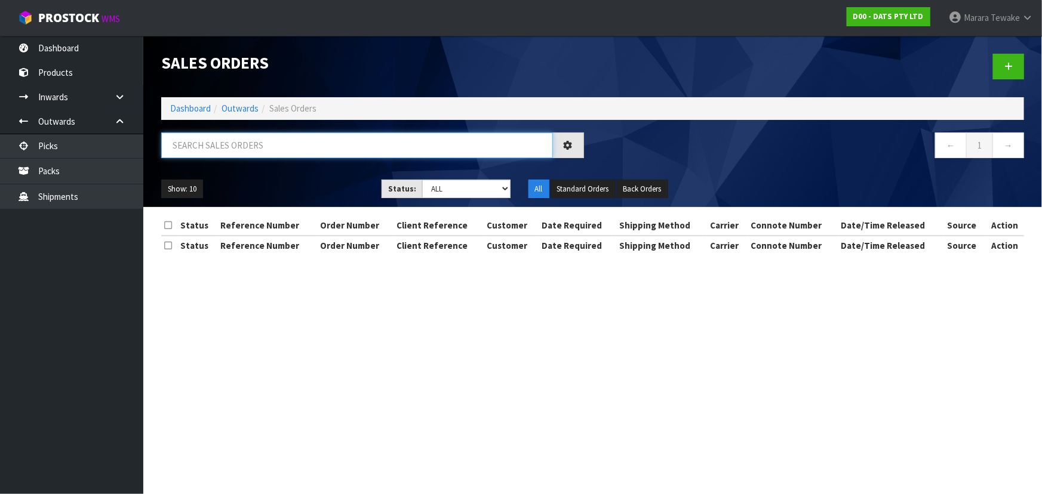
click at [252, 140] on input "text" at bounding box center [357, 146] width 392 height 26
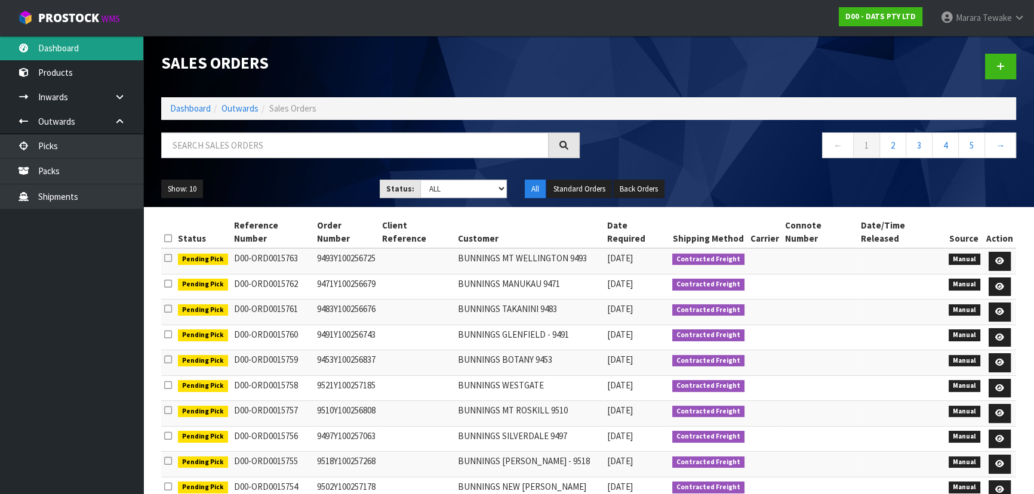
click at [77, 45] on link "Dashboard" at bounding box center [71, 48] width 143 height 24
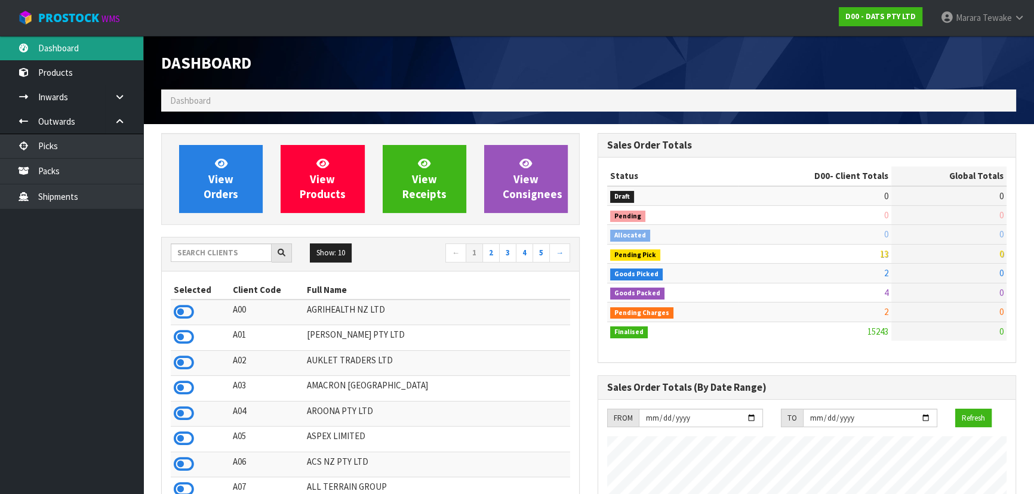
scroll to position [903, 436]
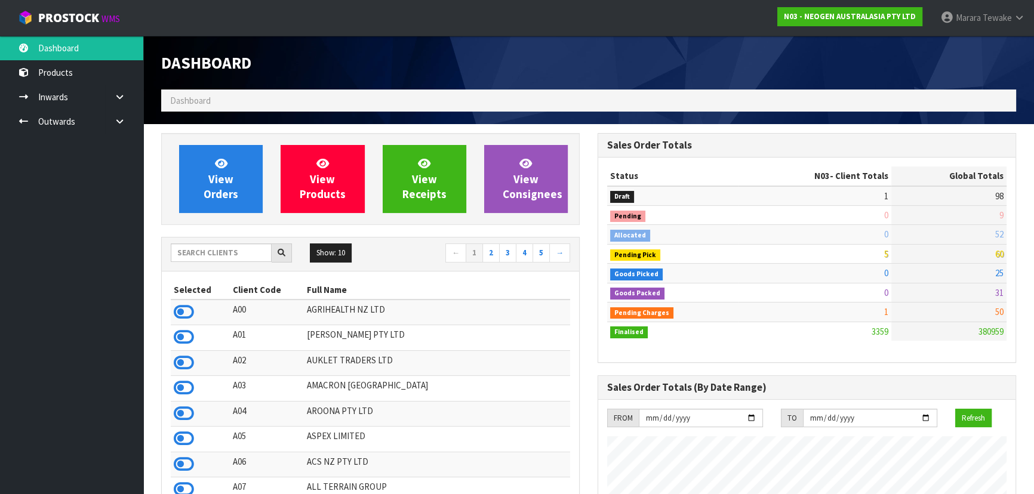
scroll to position [903, 436]
click at [257, 251] on input "text" at bounding box center [221, 253] width 101 height 19
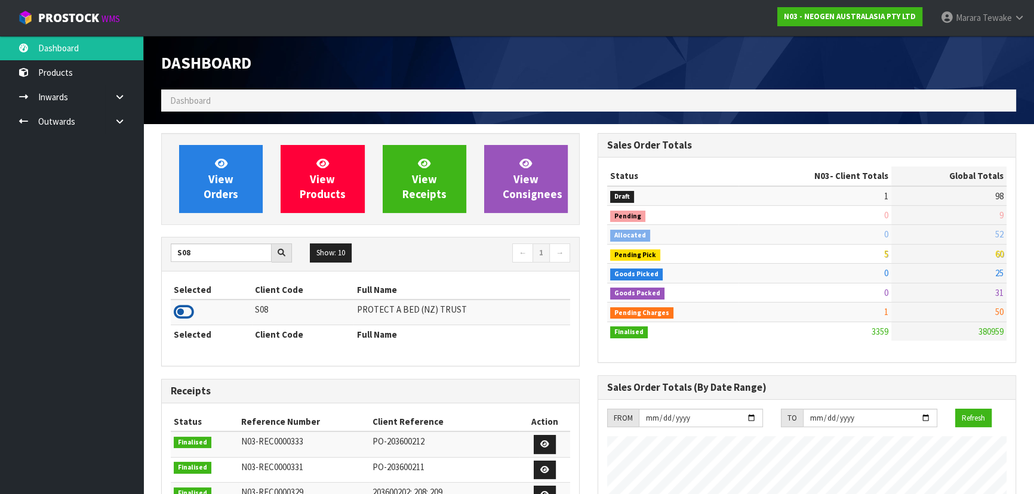
click at [185, 313] on icon at bounding box center [184, 312] width 20 height 18
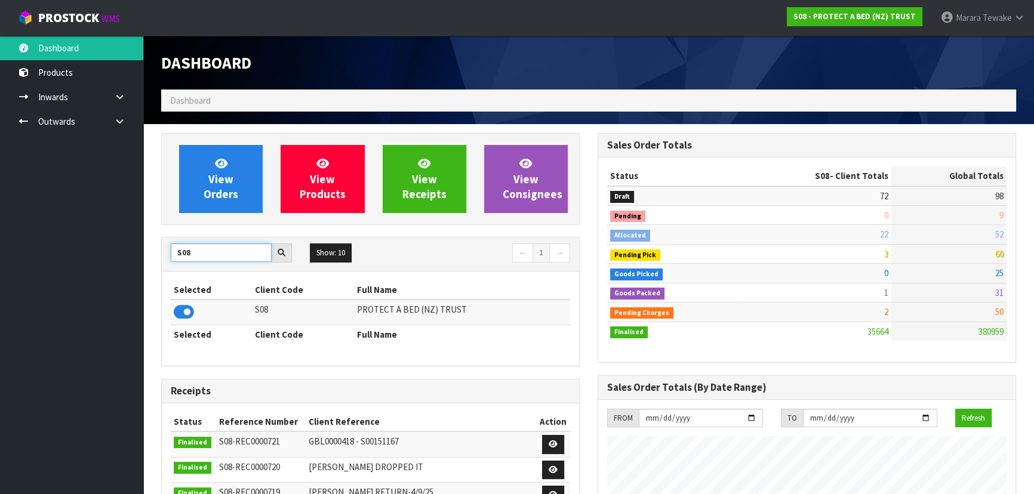
drag, startPoint x: 197, startPoint y: 252, endPoint x: 151, endPoint y: 221, distance: 55.8
click at [157, 226] on div "View Orders View Products View Receipts View Consignees S08 Show: 10 5 10 25 50…" at bounding box center [370, 479] width 436 height 693
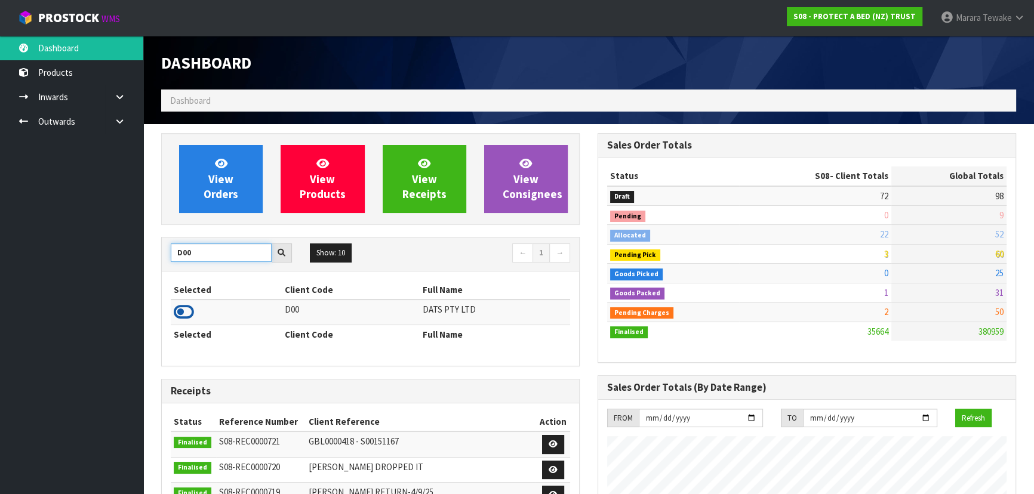
type input "D00"
click at [182, 310] on icon at bounding box center [184, 312] width 20 height 18
drag, startPoint x: 205, startPoint y: 251, endPoint x: 146, endPoint y: 229, distance: 62.5
click at [156, 235] on div "View Orders View Products View Receipts View Consignees D00 Show: 10 5 10 25 50…" at bounding box center [370, 479] width 436 height 693
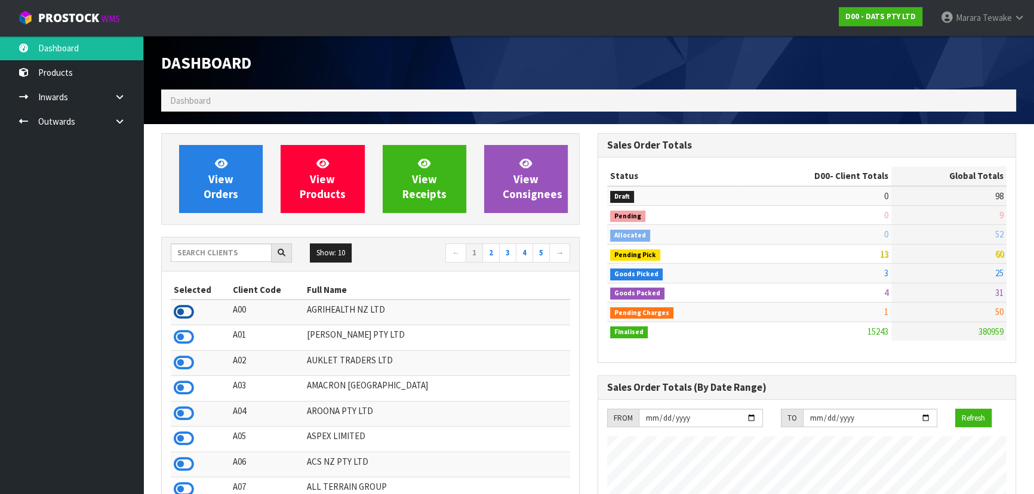
click at [187, 313] on icon at bounding box center [184, 312] width 20 height 18
drag, startPoint x: 877, startPoint y: 254, endPoint x: 908, endPoint y: 251, distance: 31.7
click at [908, 251] on tr "Pending Pick 3 60" at bounding box center [806, 253] width 399 height 19
click at [912, 251] on td "60" at bounding box center [948, 253] width 115 height 19
drag, startPoint x: 877, startPoint y: 255, endPoint x: 915, endPoint y: 255, distance: 38.2
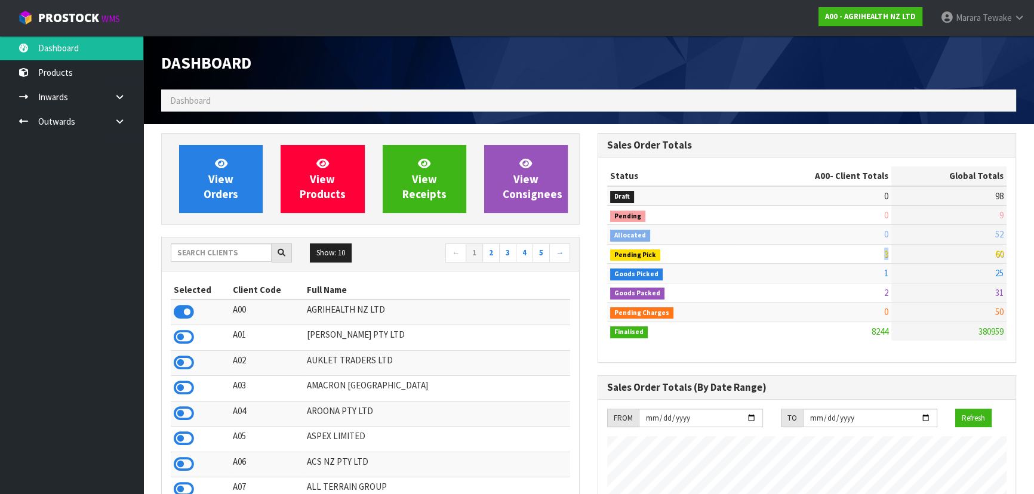
click at [915, 255] on tr "Pending Pick 3 60" at bounding box center [806, 253] width 399 height 19
click at [916, 255] on td "60" at bounding box center [948, 253] width 115 height 19
click at [870, 254] on td "3" at bounding box center [815, 253] width 152 height 19
drag, startPoint x: 868, startPoint y: 252, endPoint x: 908, endPoint y: 252, distance: 40.0
click at [908, 252] on tr "Pending Pick 3 60" at bounding box center [806, 253] width 399 height 19
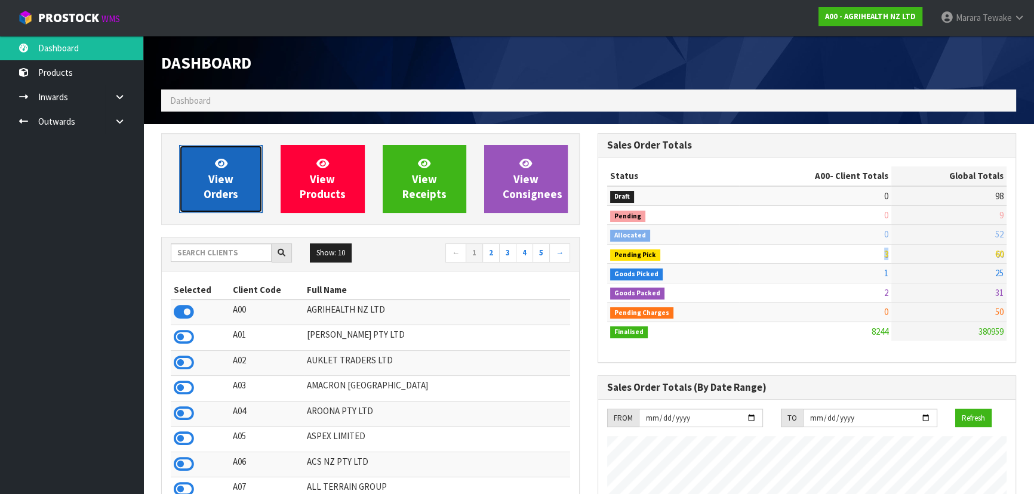
click at [227, 189] on span "View Orders" at bounding box center [221, 178] width 35 height 45
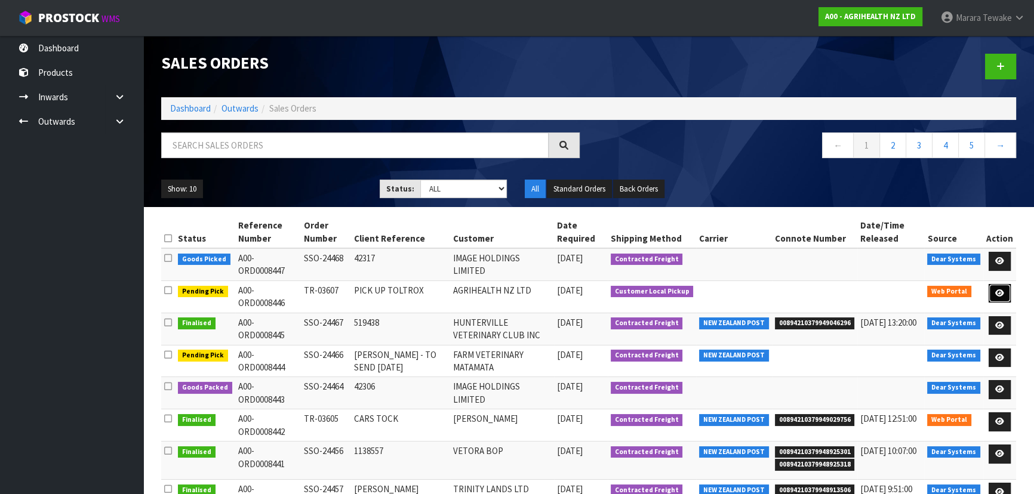
click at [998, 289] on icon at bounding box center [999, 293] width 9 height 8
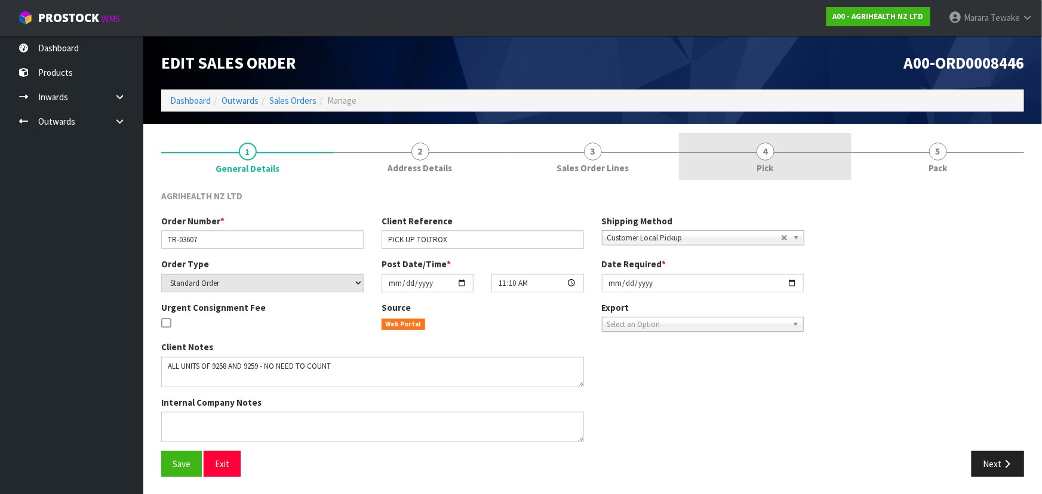
click at [781, 155] on link "4 Pick" at bounding box center [765, 156] width 173 height 47
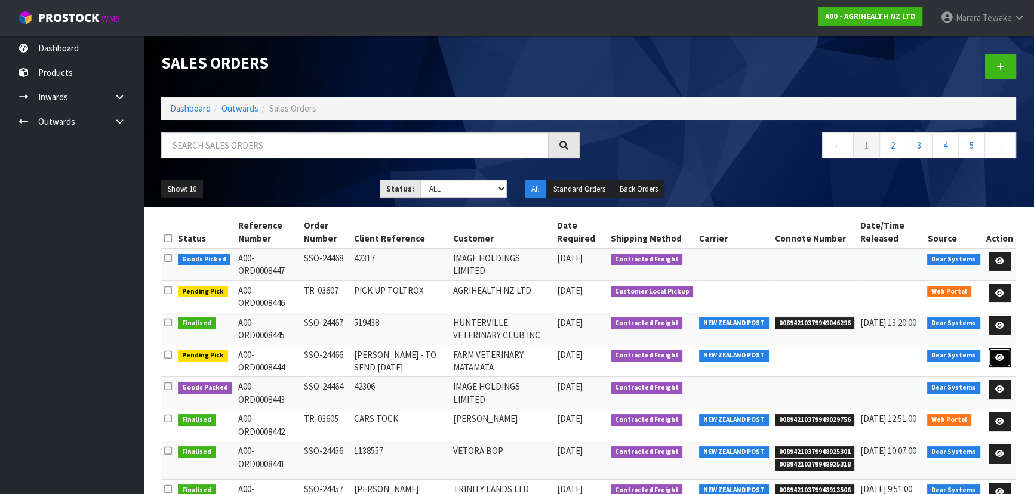
click at [1005, 349] on link at bounding box center [999, 358] width 22 height 19
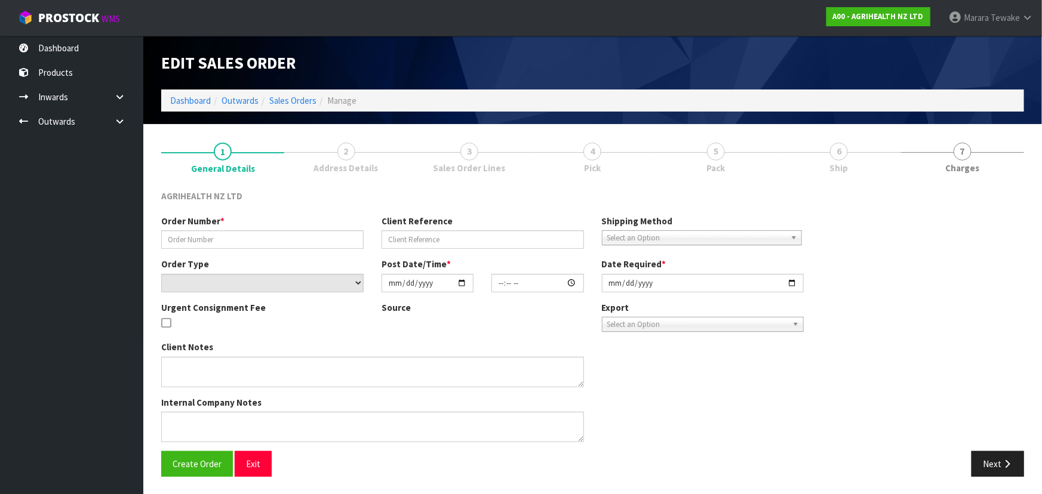
type input "SSO-24466"
type input "SHALLY - TO SEND ON MONDAY"
select select "number:0"
type input "2025-09-12"
type input "10:39:35.000"
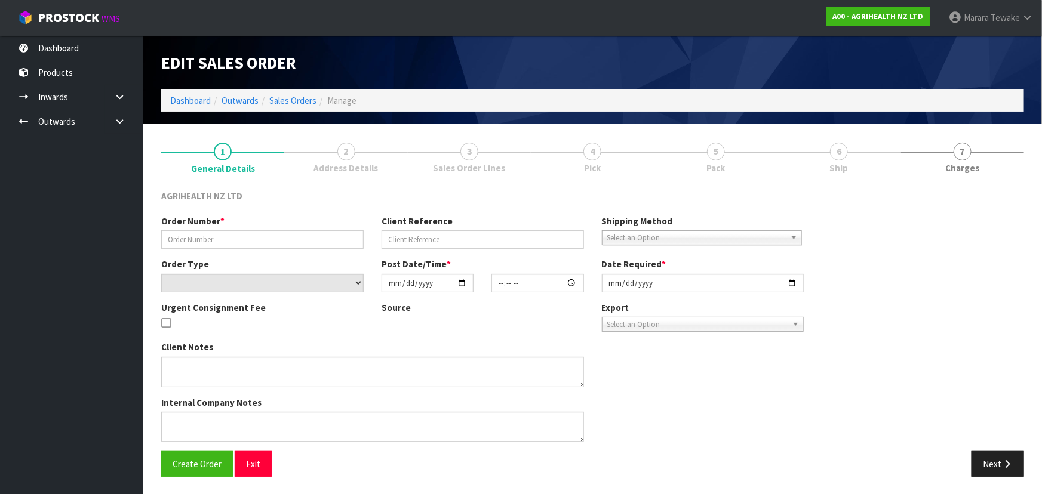
type input "2025-09-15"
type textarea "SHIP BY: Overnight Courier"
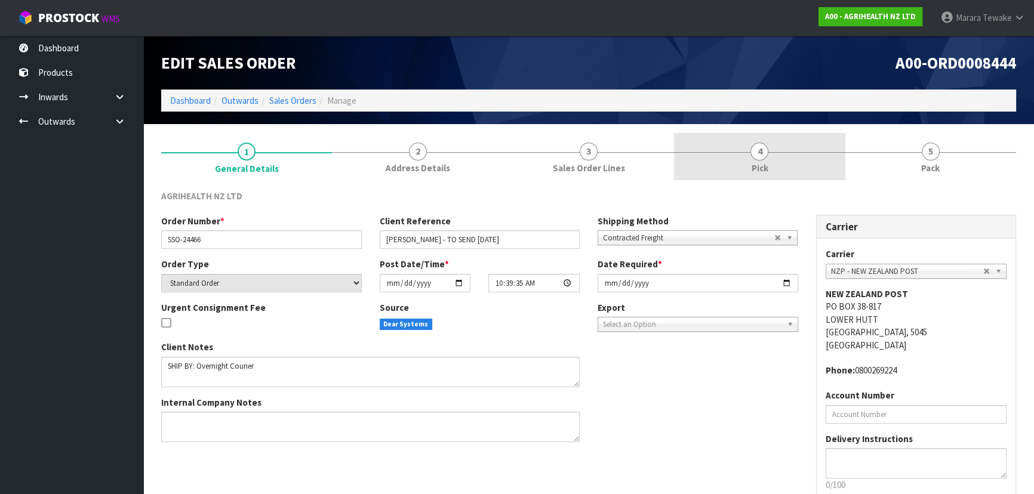
click at [766, 155] on span "4" at bounding box center [759, 152] width 18 height 18
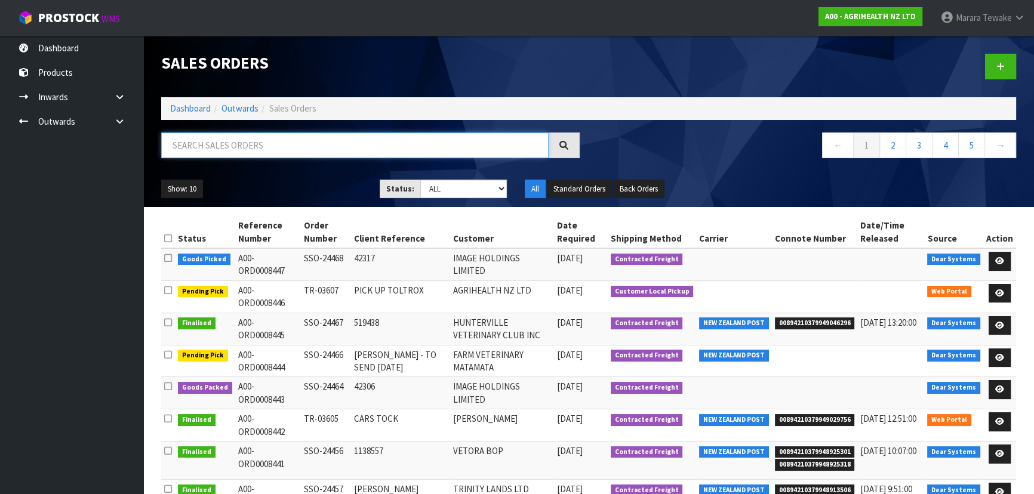
click at [242, 148] on input "text" at bounding box center [354, 146] width 387 height 26
type input "JOB-0412025"
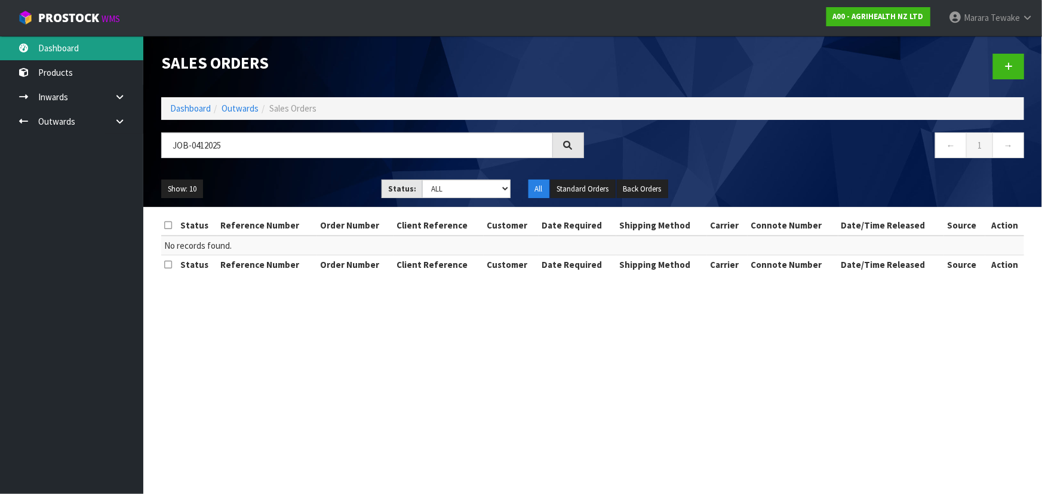
click at [84, 48] on link "Dashboard" at bounding box center [71, 48] width 143 height 24
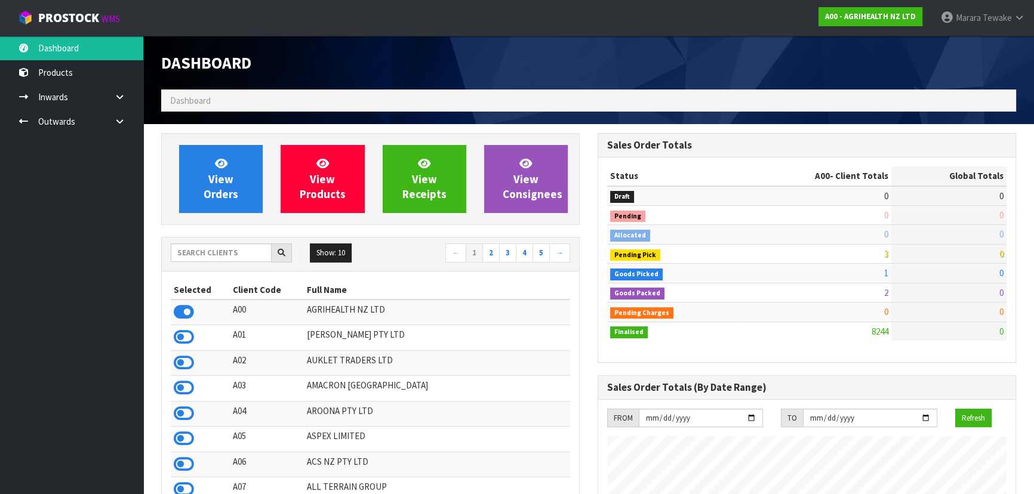
scroll to position [903, 436]
drag, startPoint x: 220, startPoint y: 264, endPoint x: 220, endPoint y: 256, distance: 8.4
click at [220, 262] on div "Show: 10 5 10 25 50 ← 1 2 3 4 5 →" at bounding box center [370, 254] width 417 height 33
click at [220, 255] on input "text" at bounding box center [221, 253] width 101 height 19
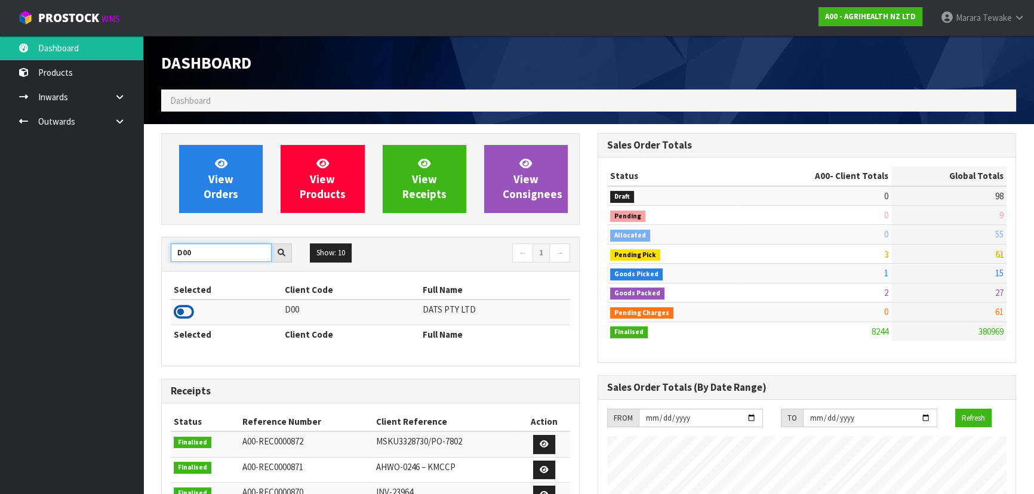
type input "D00"
click at [185, 316] on icon at bounding box center [184, 312] width 20 height 18
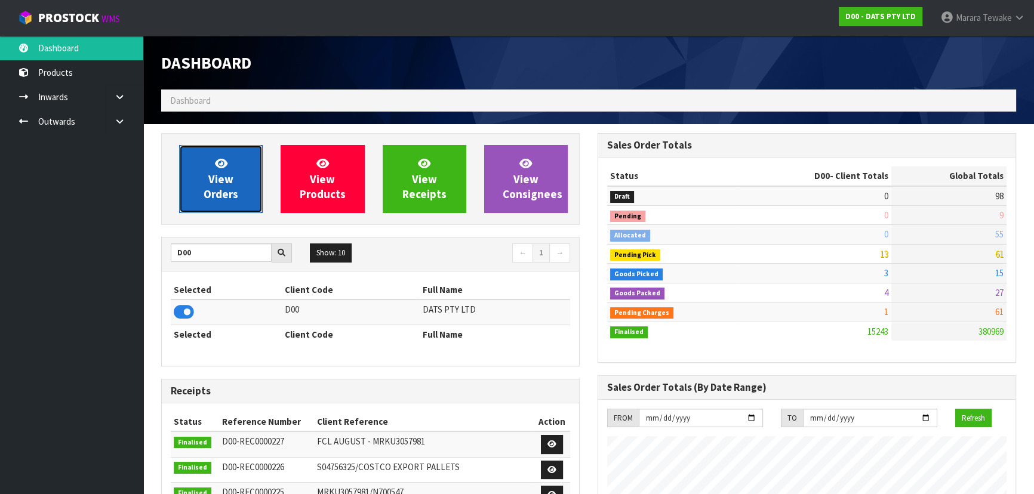
click at [220, 186] on span "View Orders" at bounding box center [221, 178] width 35 height 45
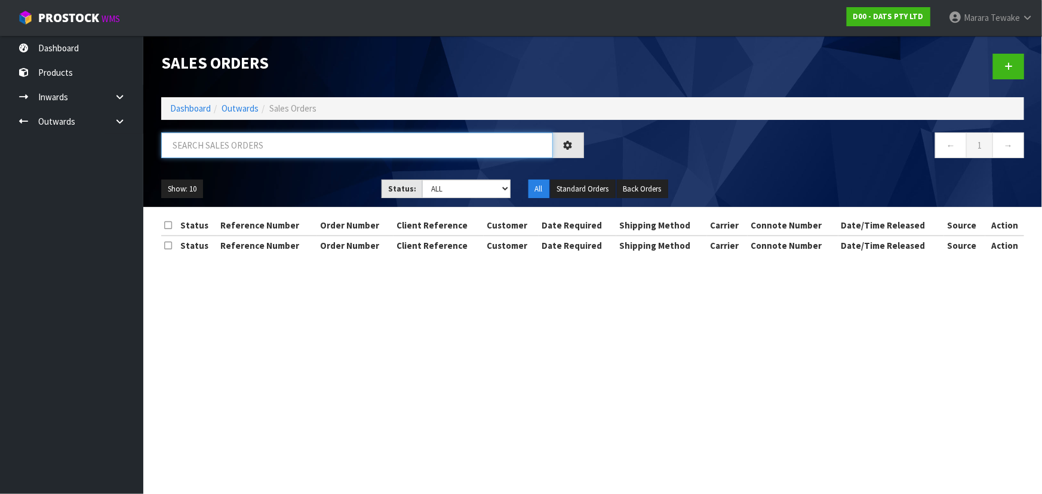
click at [241, 138] on input "text" at bounding box center [357, 146] width 392 height 26
type input "JOB-0412025"
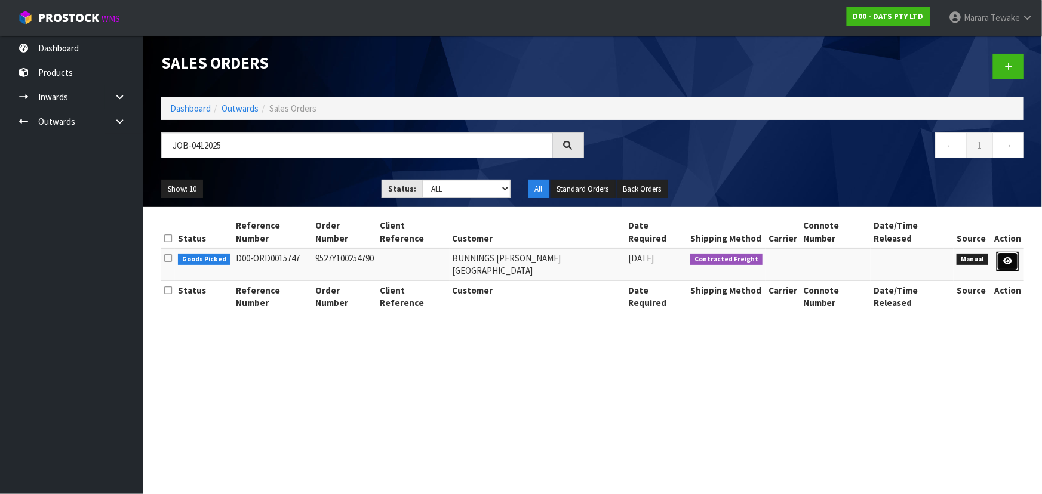
click at [999, 252] on link at bounding box center [1007, 261] width 22 height 19
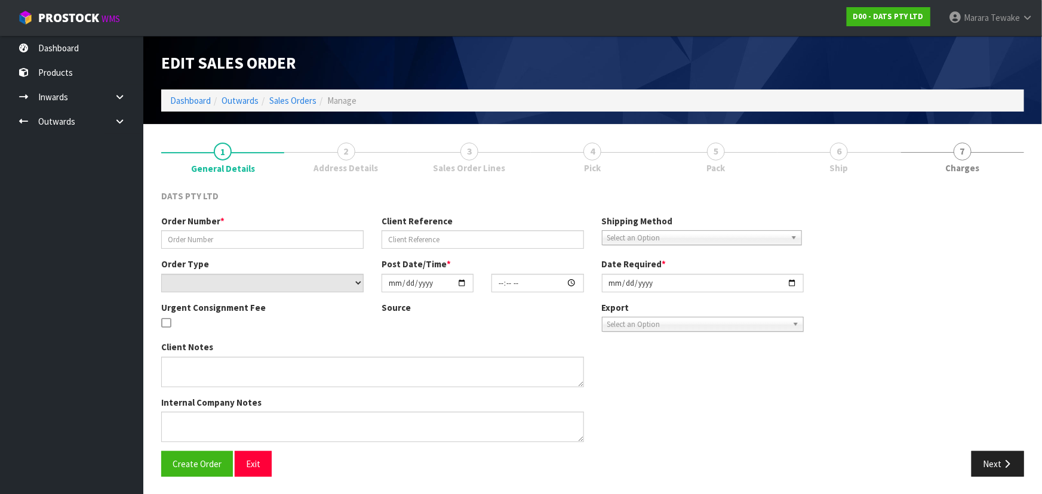
type input "9527Y100254790"
select select "number:0"
type input "2025-09-11"
type input "09:52:00.000"
type input "2025-09-11"
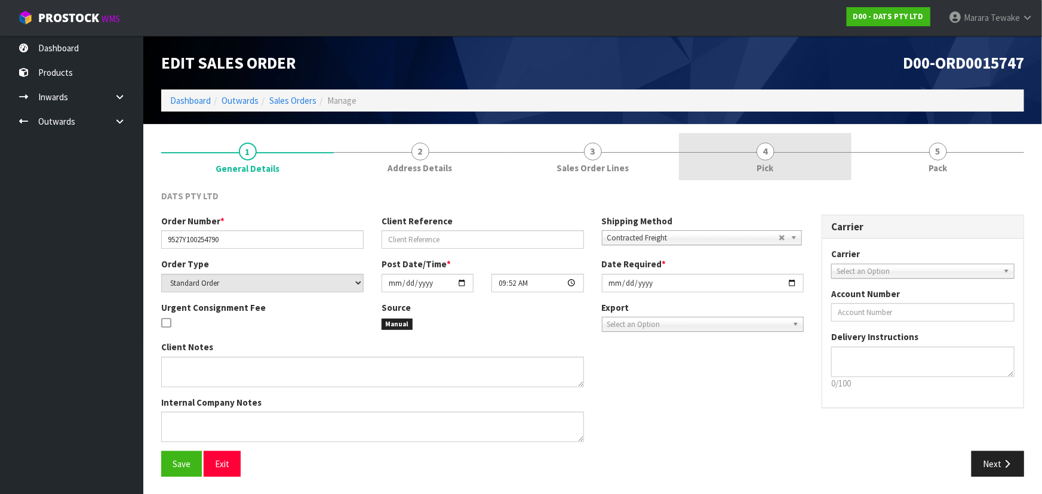
click at [799, 155] on link "4 Pick" at bounding box center [765, 156] width 173 height 47
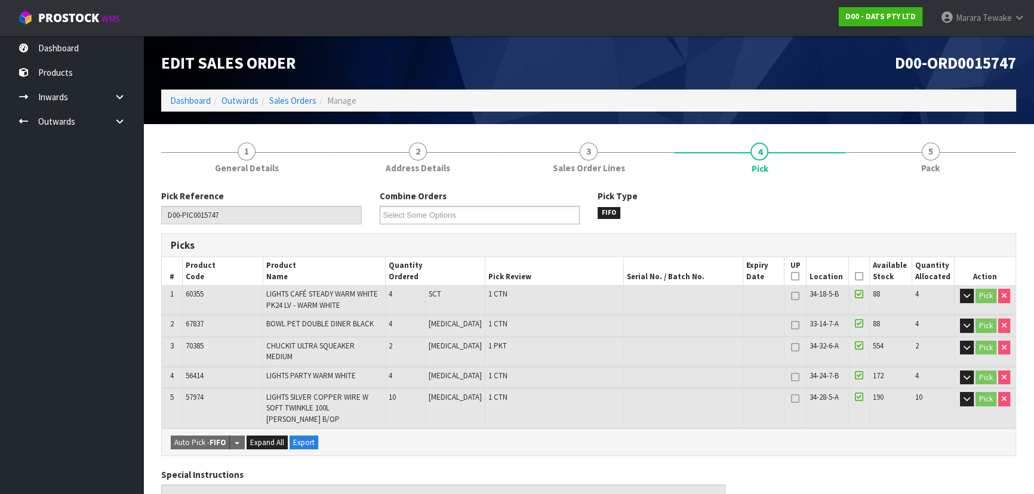
click at [855, 276] on icon at bounding box center [859, 276] width 8 height 1
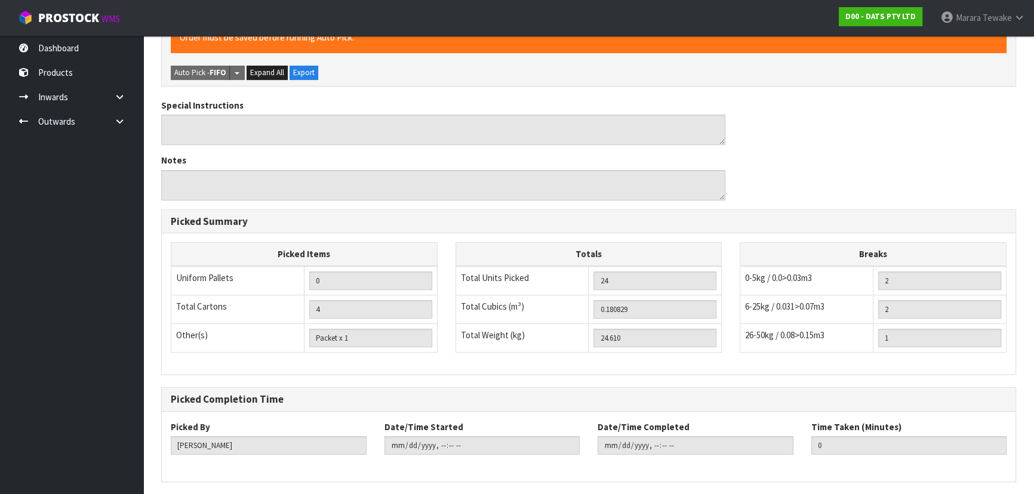
scroll to position [436, 0]
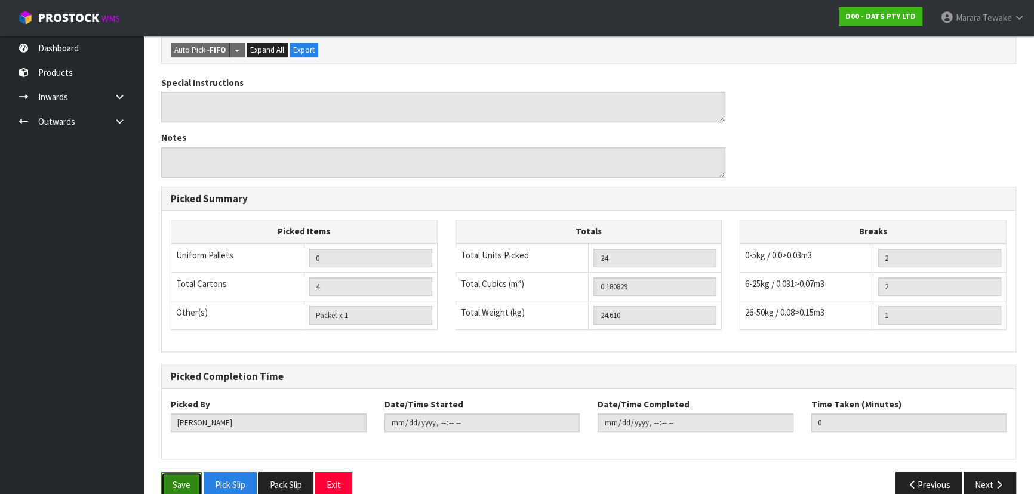
click at [175, 472] on button "Save" at bounding box center [181, 485] width 41 height 26
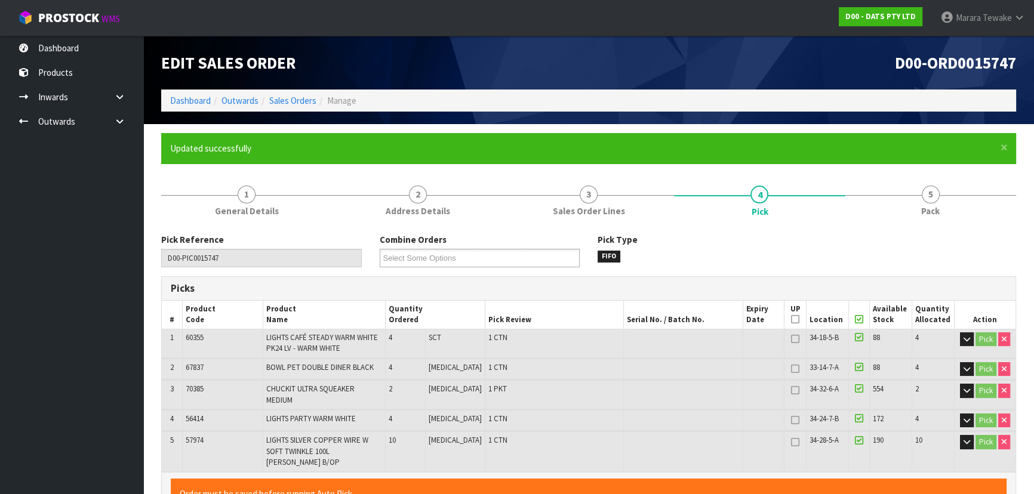
type input "[PERSON_NAME]"
type input "2025-09-12T13:56:27"
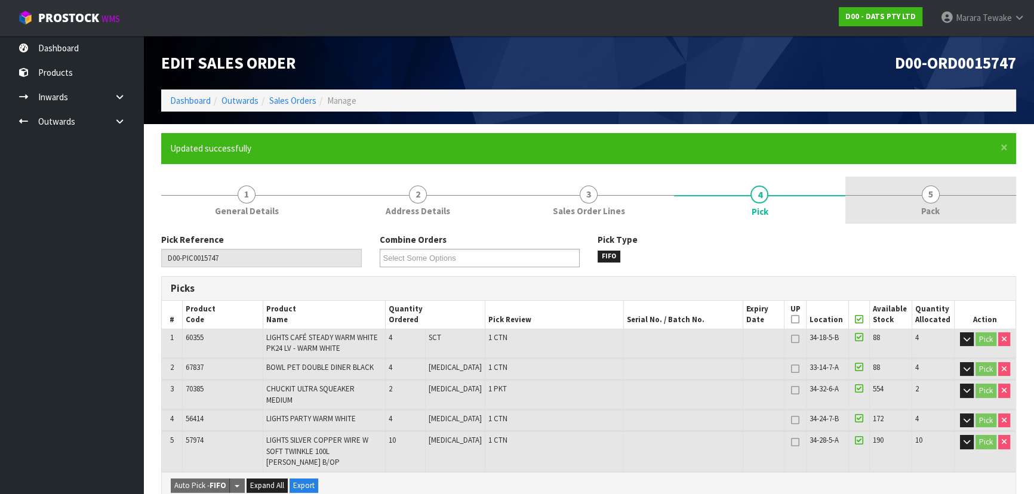
click at [933, 199] on span "5" at bounding box center [931, 195] width 18 height 18
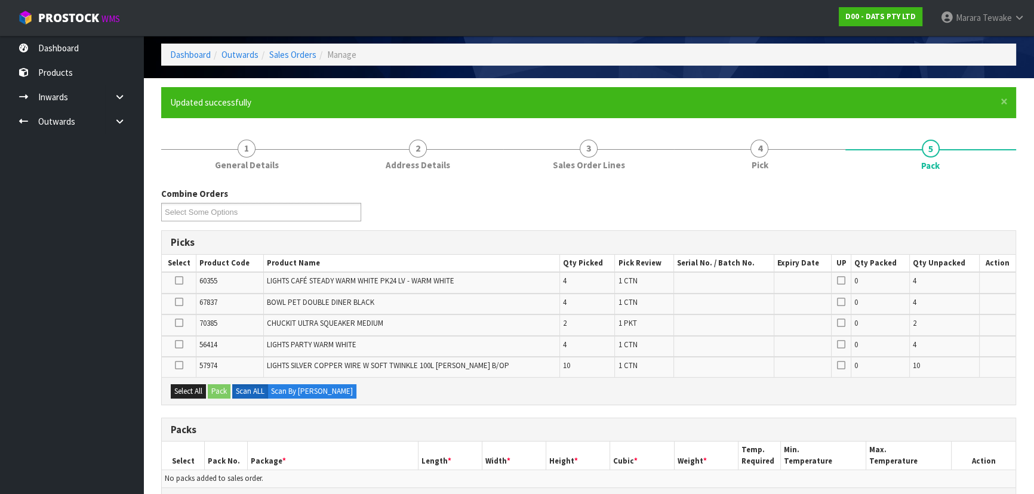
scroll to position [271, 0]
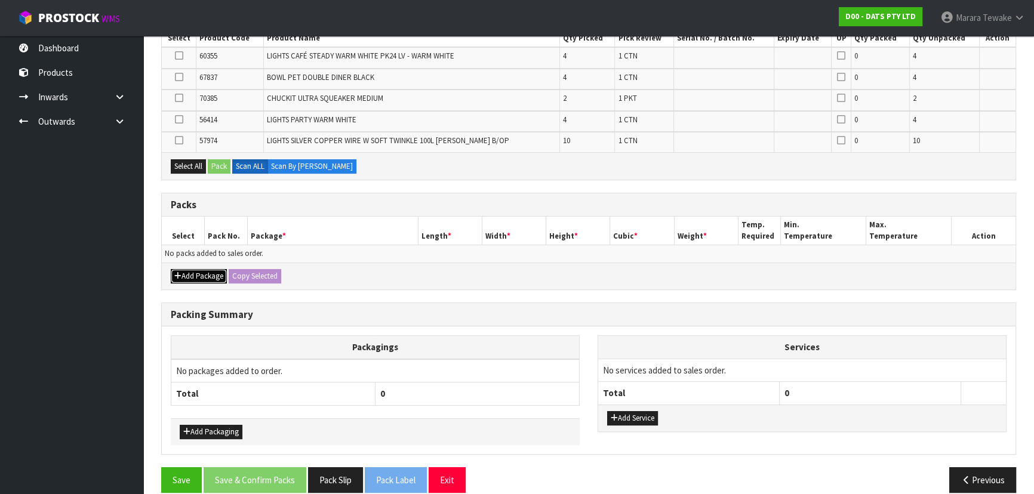
click at [207, 274] on button "Add Package" at bounding box center [199, 276] width 56 height 14
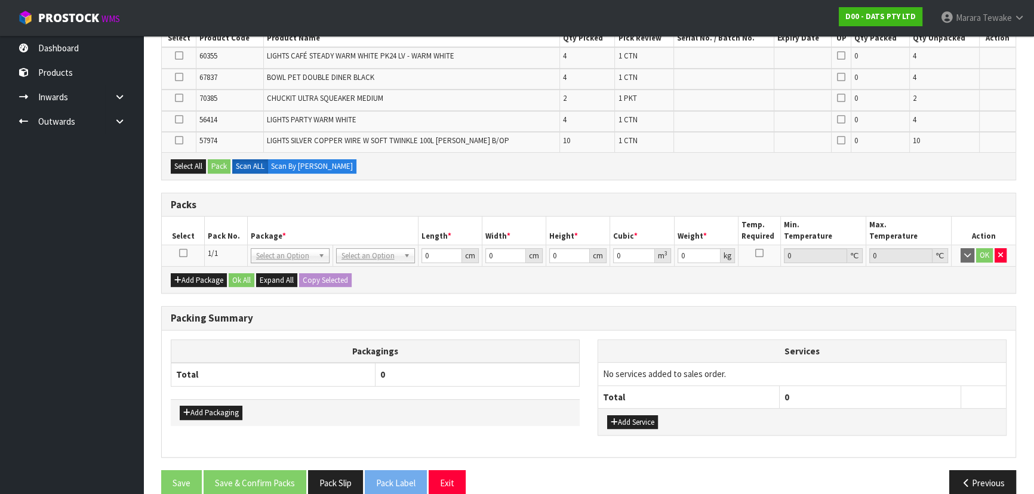
click at [186, 253] on icon at bounding box center [183, 253] width 8 height 1
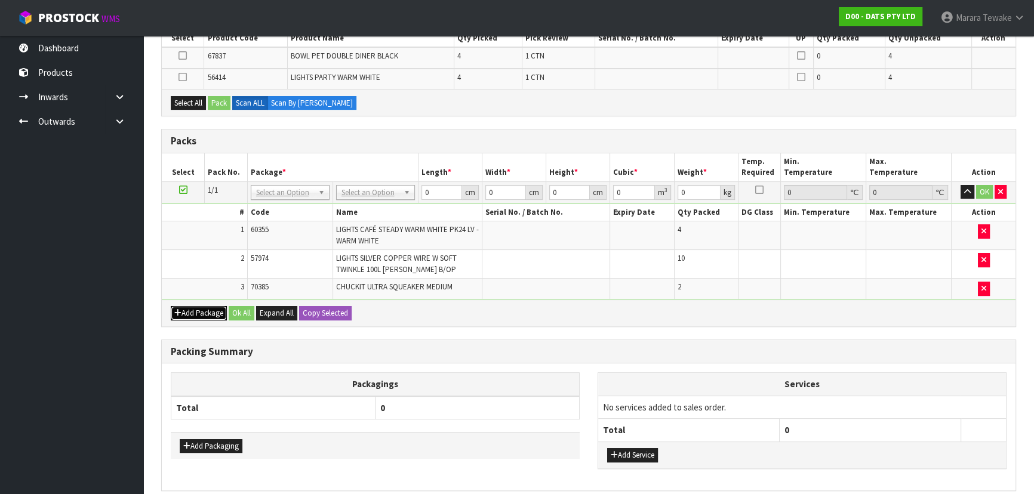
click at [204, 310] on button "Add Package" at bounding box center [199, 313] width 56 height 14
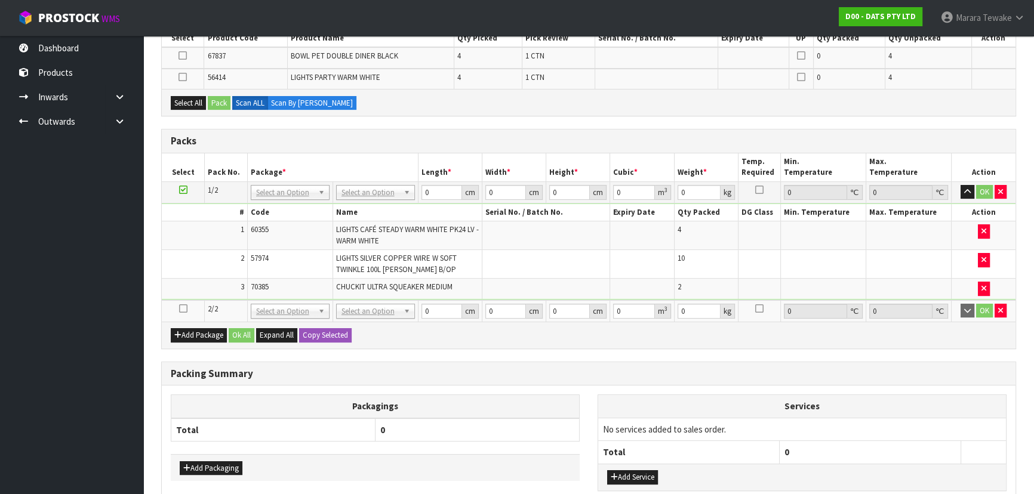
click at [182, 309] on icon at bounding box center [183, 309] width 8 height 1
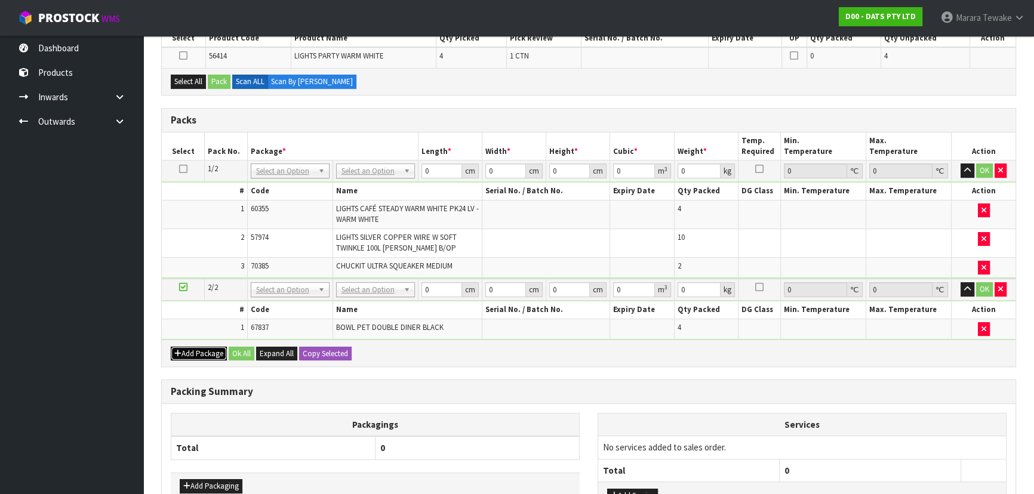
click at [191, 352] on button "Add Package" at bounding box center [199, 354] width 56 height 14
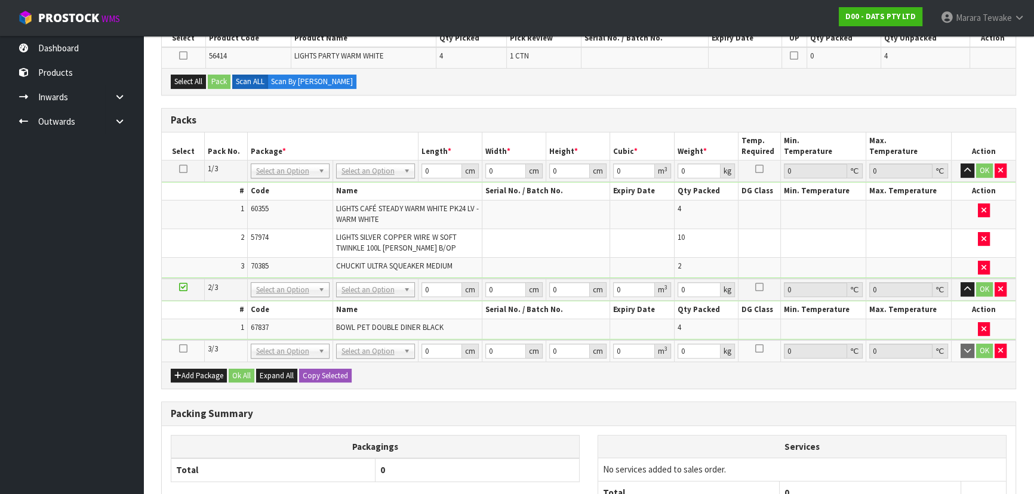
click at [183, 349] on icon at bounding box center [183, 349] width 8 height 1
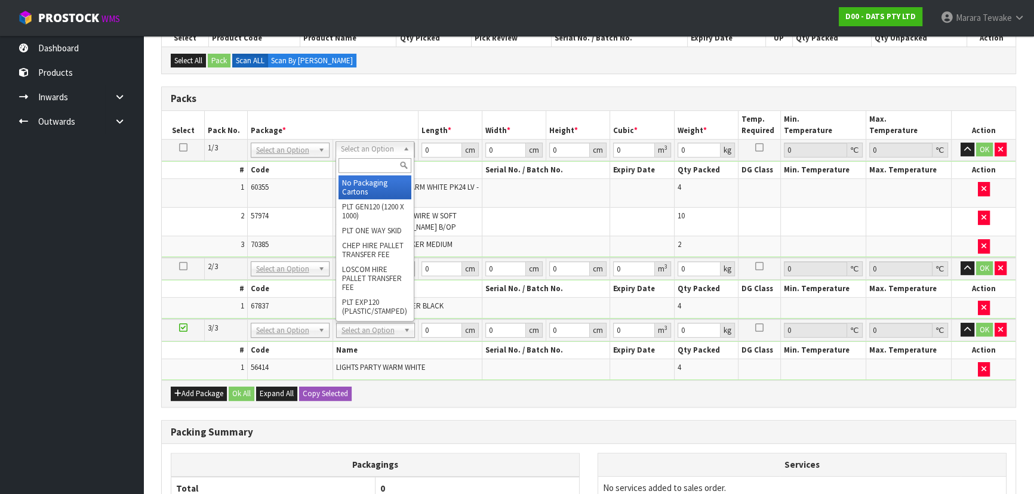
click at [346, 167] on input "text" at bounding box center [374, 165] width 73 height 15
type input "CTN9"
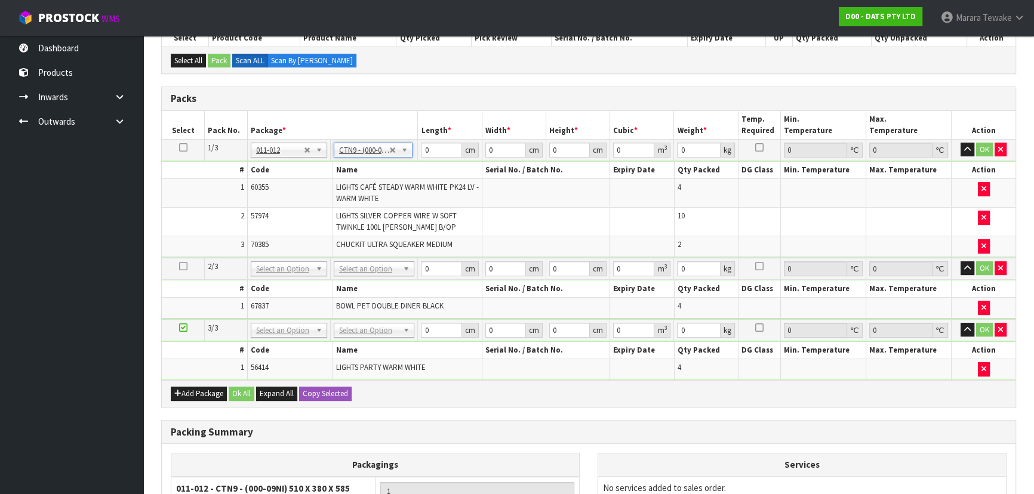
type input "51"
type input "38"
type input "58.5"
type input "0.113373"
type input "12.19"
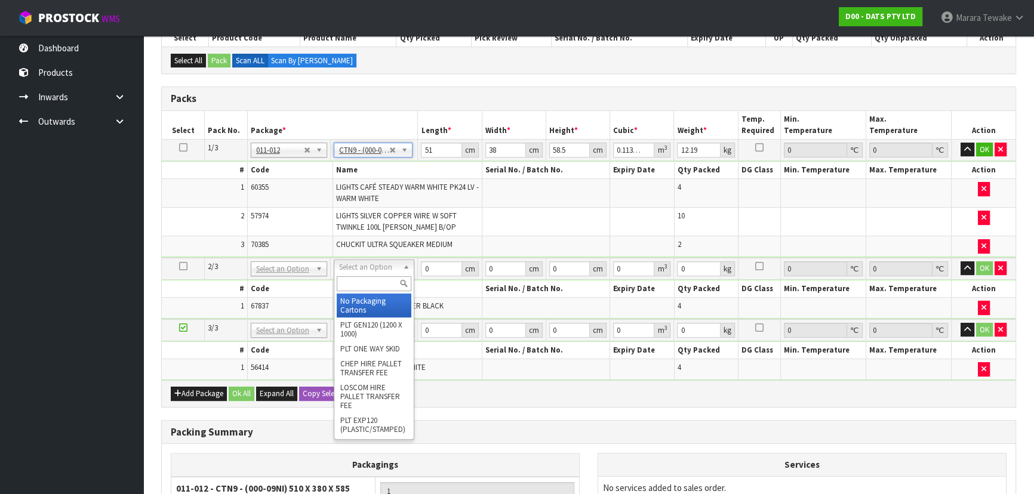
drag, startPoint x: 359, startPoint y: 298, endPoint x: 365, endPoint y: 335, distance: 38.1
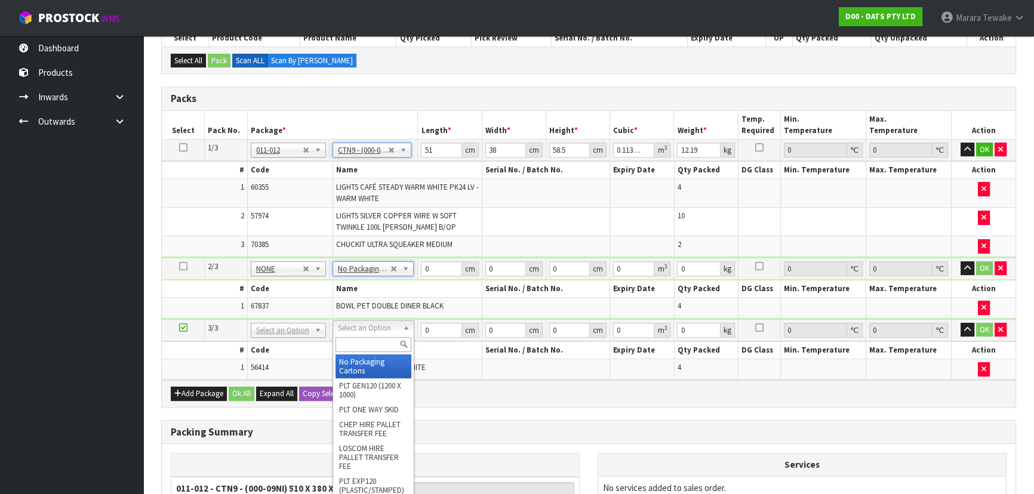
type input "2"
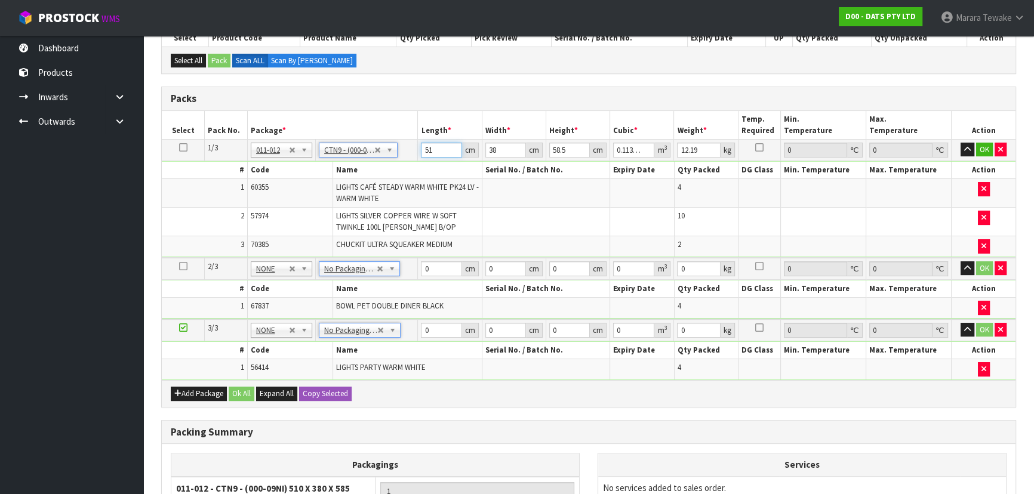
drag, startPoint x: 433, startPoint y: 147, endPoint x: 423, endPoint y: 130, distance: 20.9
click at [423, 137] on table "Select Pack No. Package * Length * Width * Height * Cubic * Weight * Temp. Requ…" at bounding box center [589, 245] width 854 height 269
type input "5"
type input "0.011115"
type input "52"
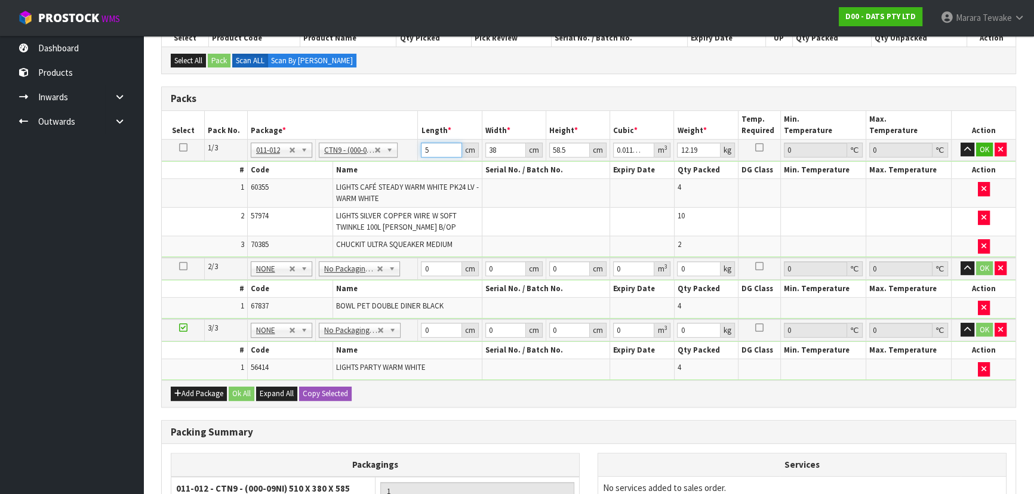
type input "0.115596"
type input "52"
type input "4"
type input "0.012168"
type input "40"
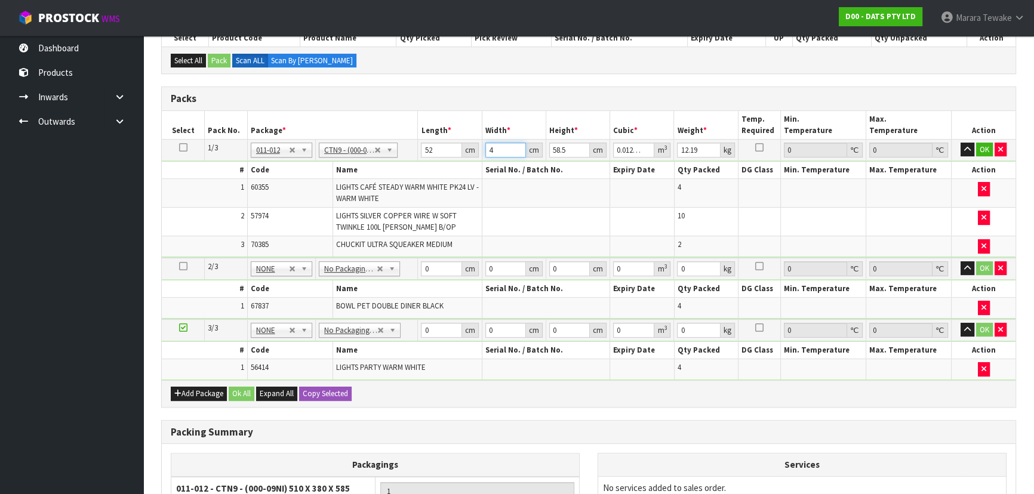
type input "0.12168"
type input "40"
type input "3"
type input "0.00624"
type input "31"
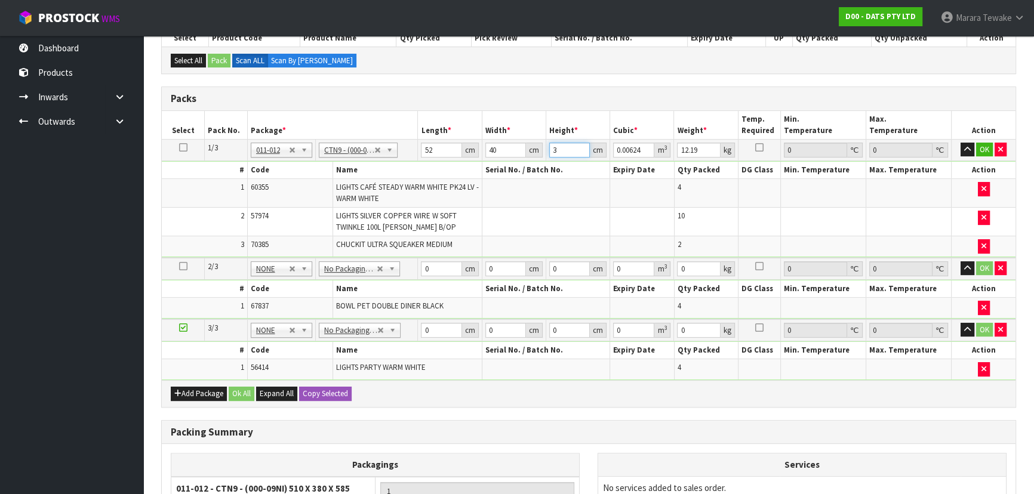
type input "0.06448"
type input "31"
type input "13"
click at [960, 143] on button "button" at bounding box center [967, 150] width 14 height 14
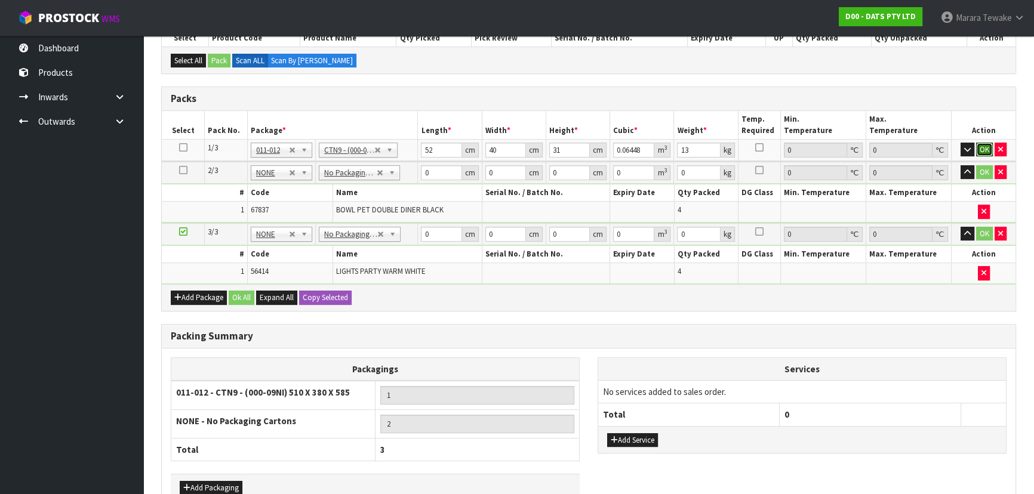
click button "OK" at bounding box center [984, 150] width 17 height 14
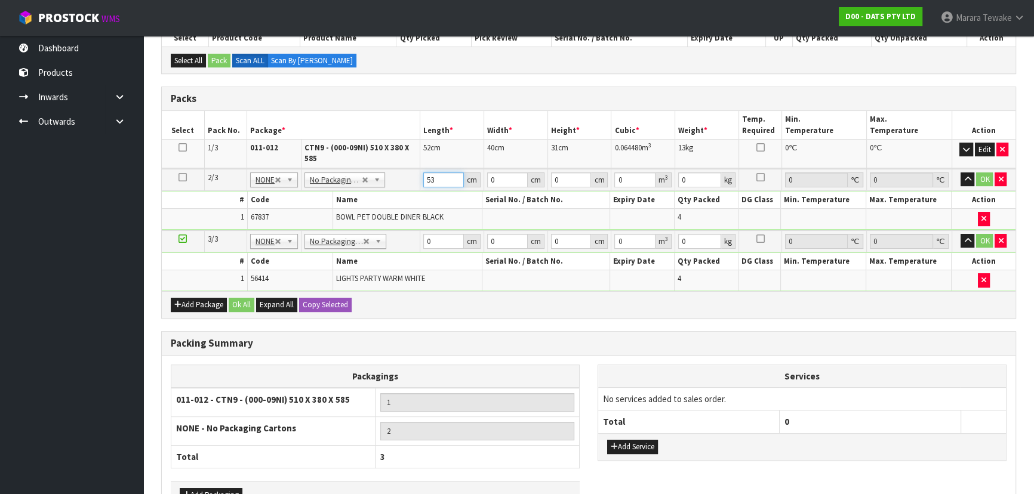
type input "53"
type input "52"
type input "3"
type input "0.008268"
type input "32"
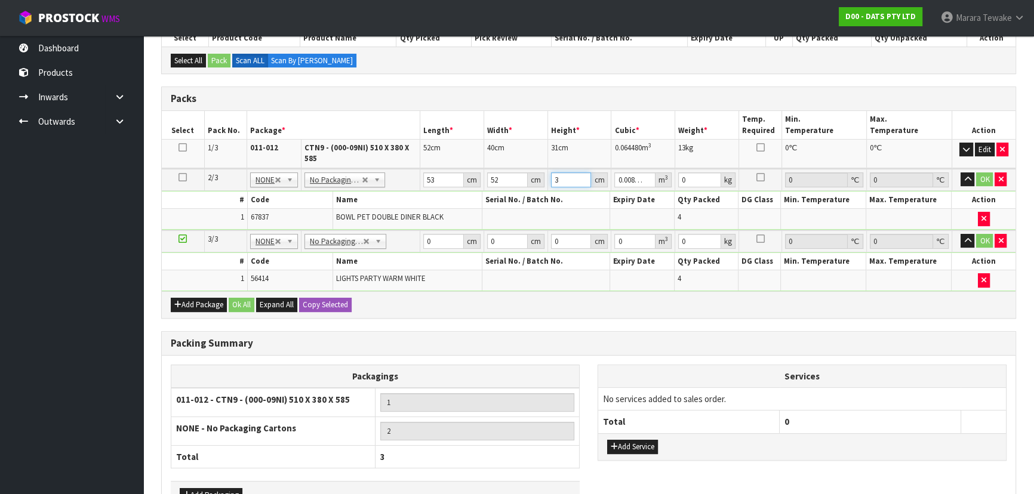
type input "0.088192"
type input "32"
type input "7"
click at [960, 173] on button "button" at bounding box center [967, 180] width 14 height 14
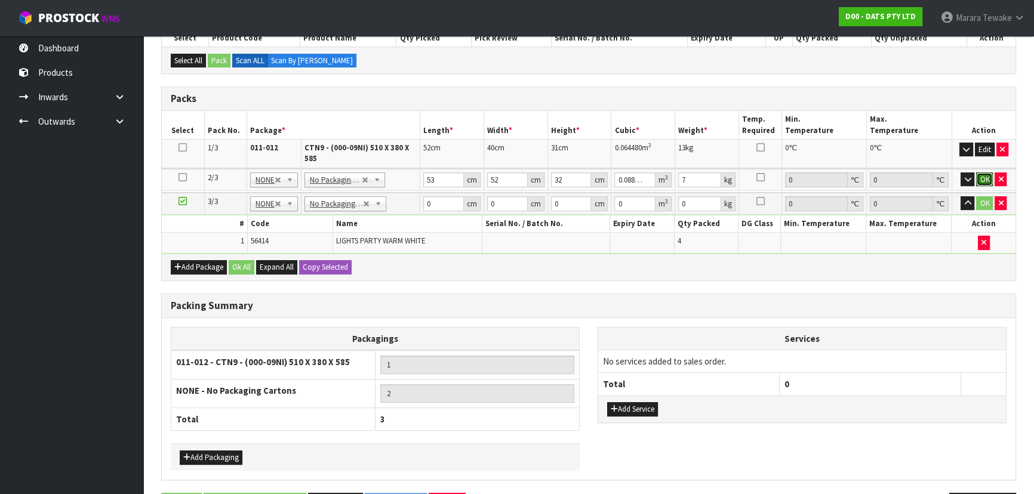
click button "OK" at bounding box center [984, 180] width 17 height 14
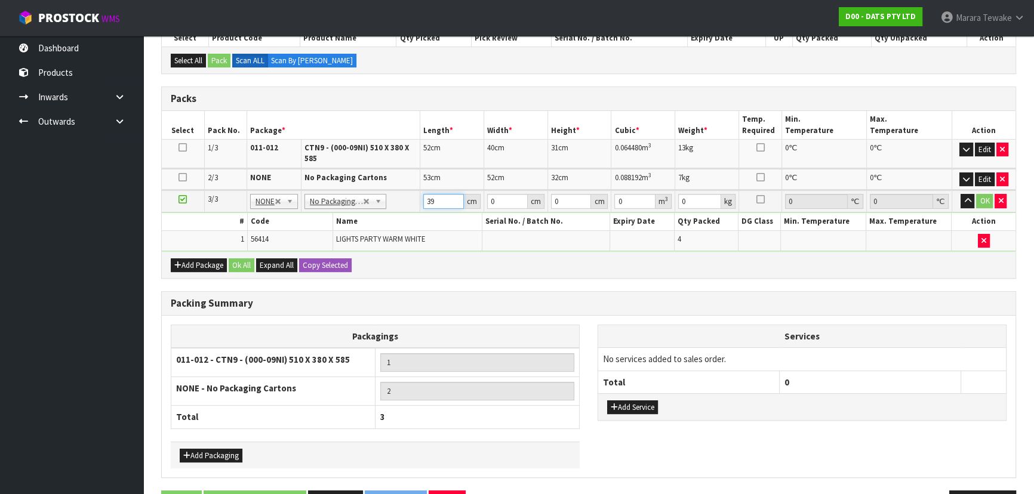
type input "39"
type input "36"
type input "3"
type input "0.004212"
type input "33"
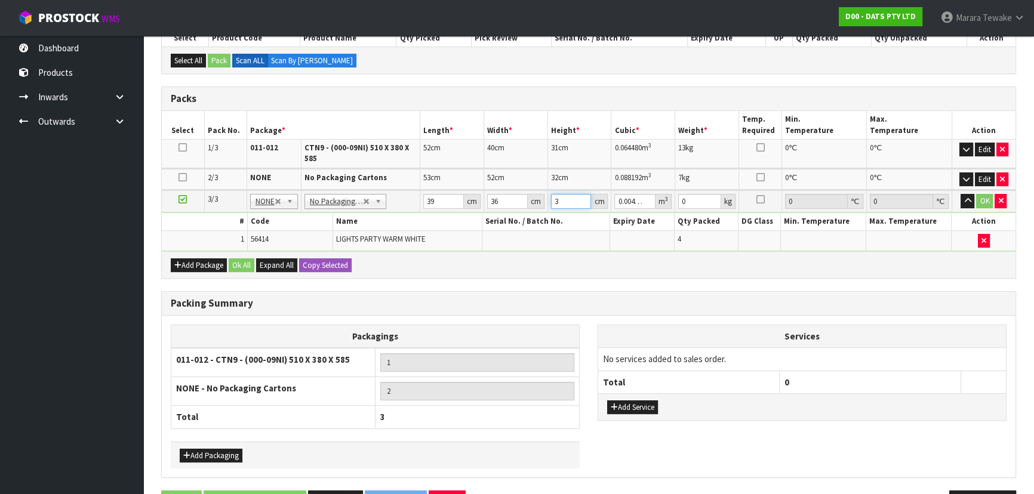
type input "0.046332"
type input "33"
type input "7"
click at [960, 194] on button "button" at bounding box center [967, 201] width 14 height 14
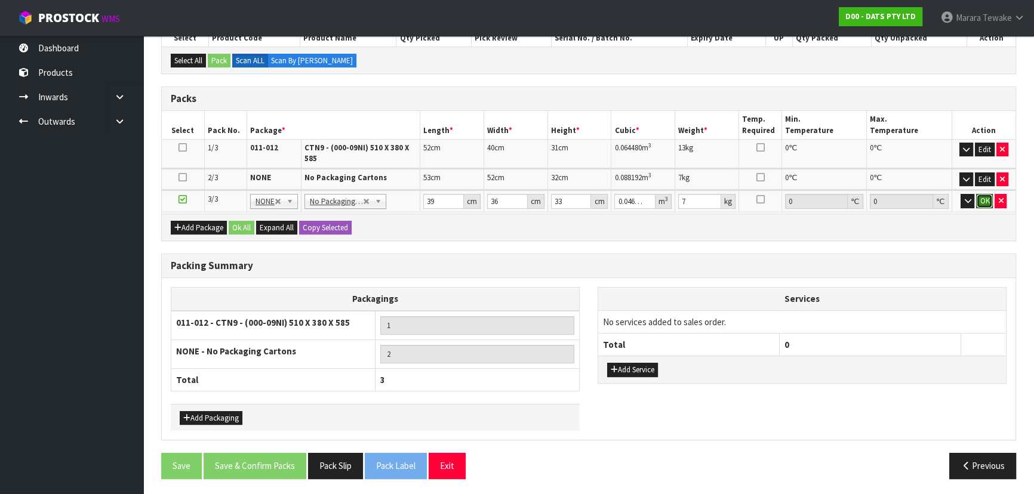
click button "OK" at bounding box center [984, 201] width 17 height 14
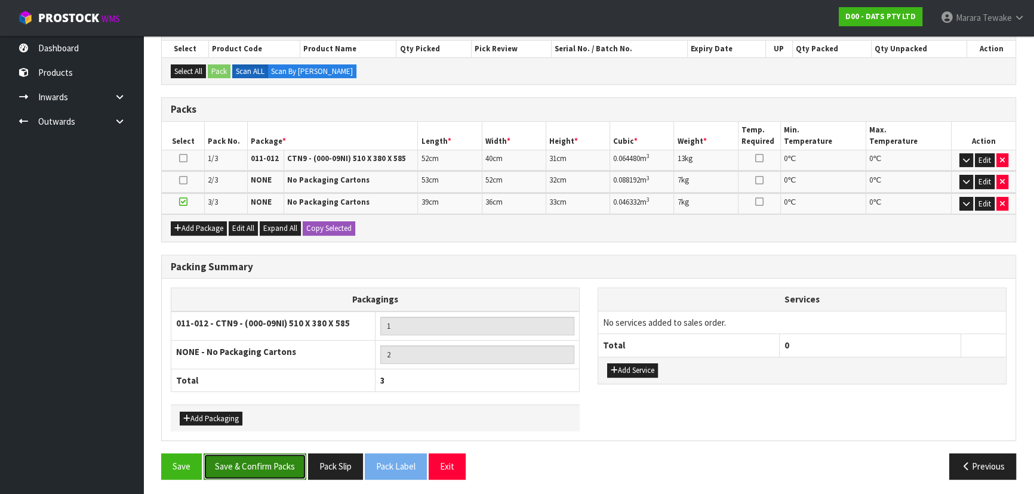
click at [255, 464] on button "Save & Confirm Packs" at bounding box center [255, 467] width 103 height 26
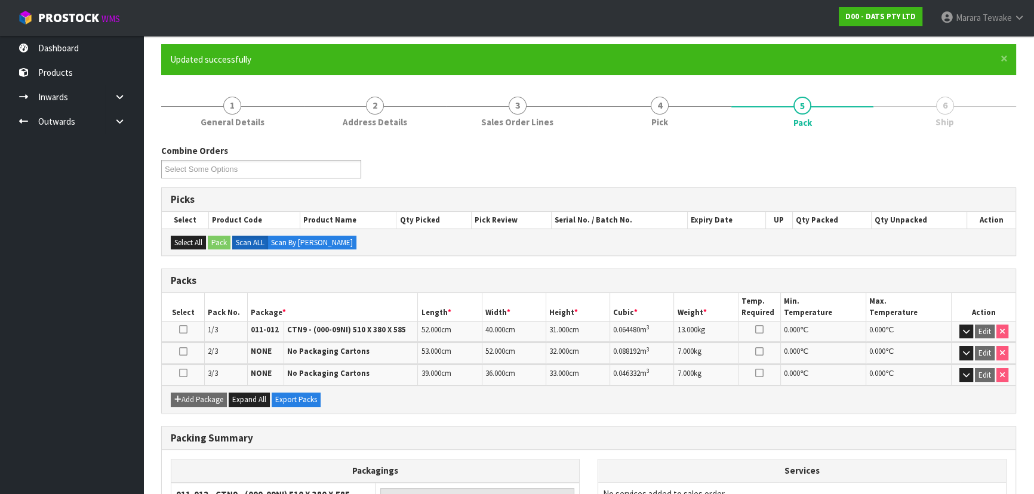
scroll to position [233, 0]
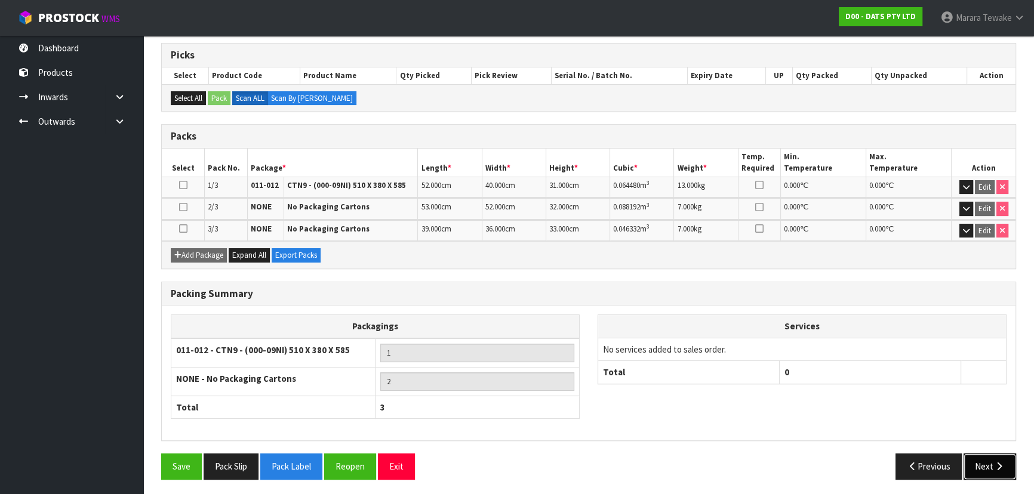
click at [999, 462] on icon "button" at bounding box center [998, 466] width 11 height 9
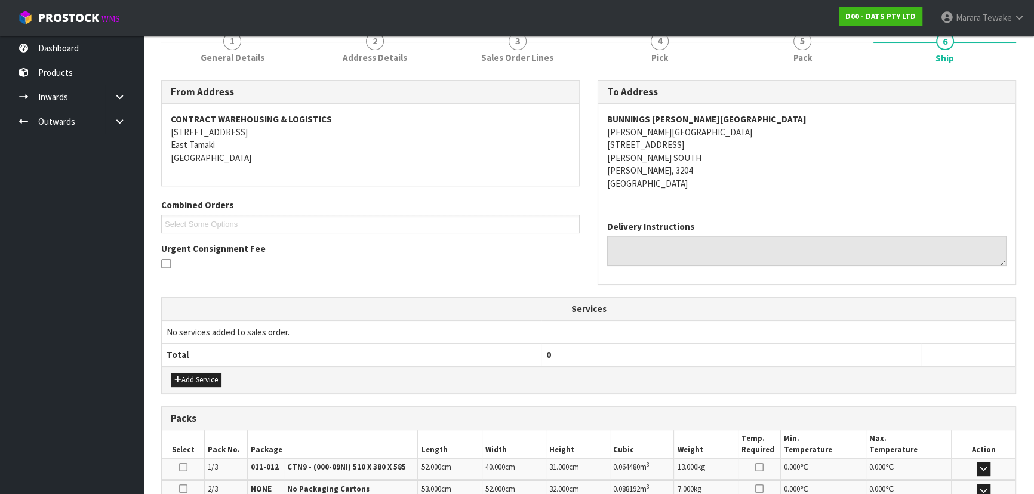
scroll to position [325, 0]
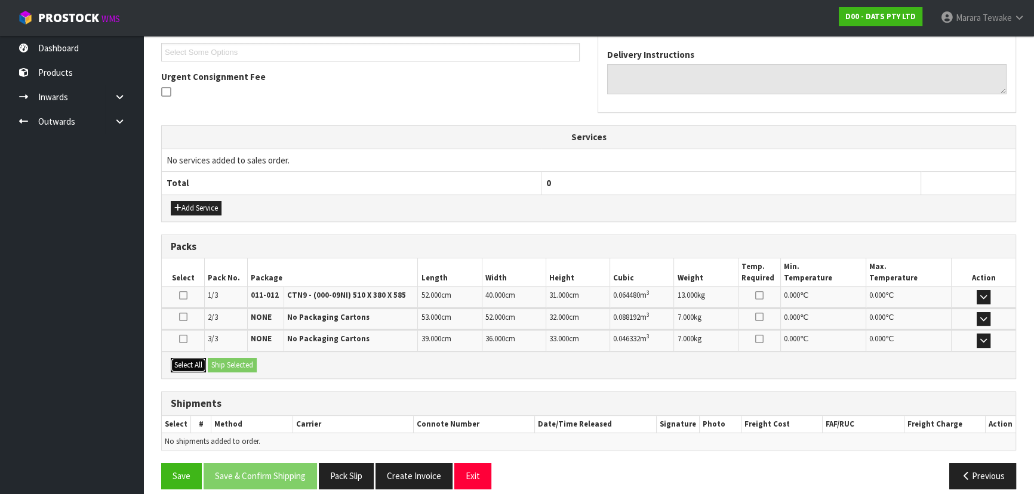
click at [194, 358] on button "Select All" at bounding box center [188, 365] width 35 height 14
click at [233, 361] on button "Ship Selected" at bounding box center [232, 365] width 49 height 14
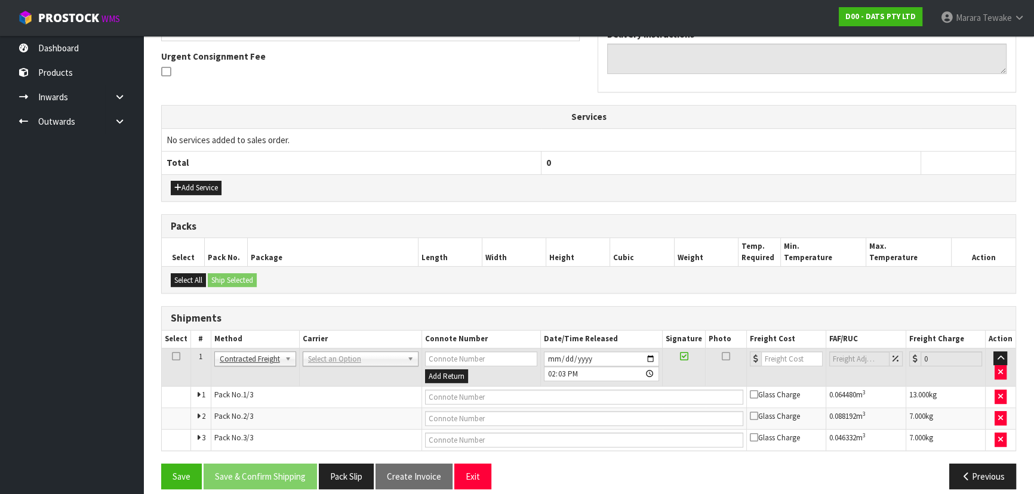
scroll to position [356, 0]
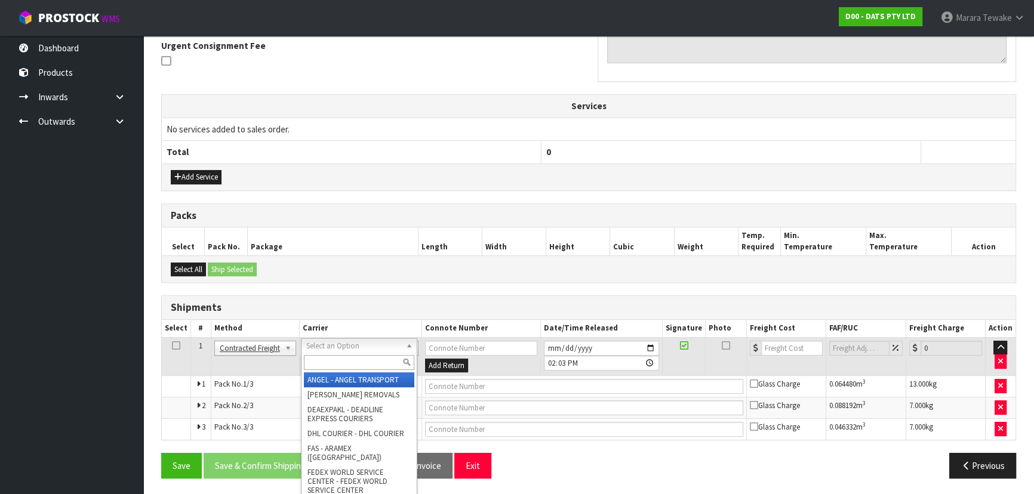
drag, startPoint x: 341, startPoint y: 350, endPoint x: 340, endPoint y: 362, distance: 12.0
click at [340, 364] on input "text" at bounding box center [359, 362] width 110 height 15
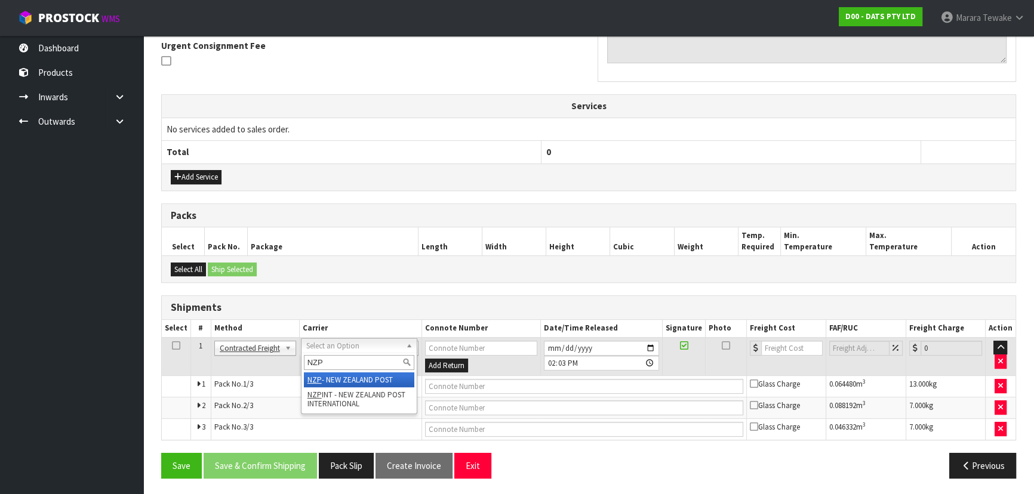
type input "NZP"
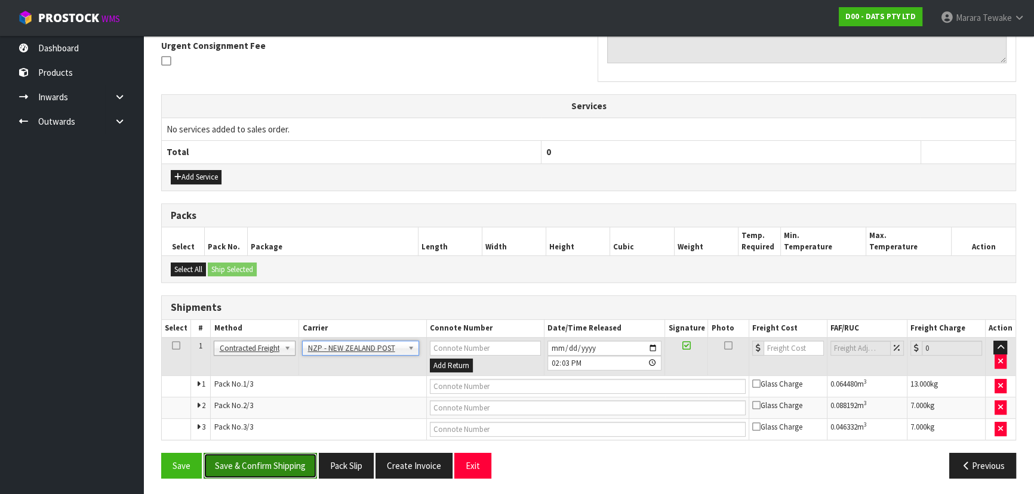
click at [270, 460] on button "Save & Confirm Shipping" at bounding box center [260, 466] width 113 height 26
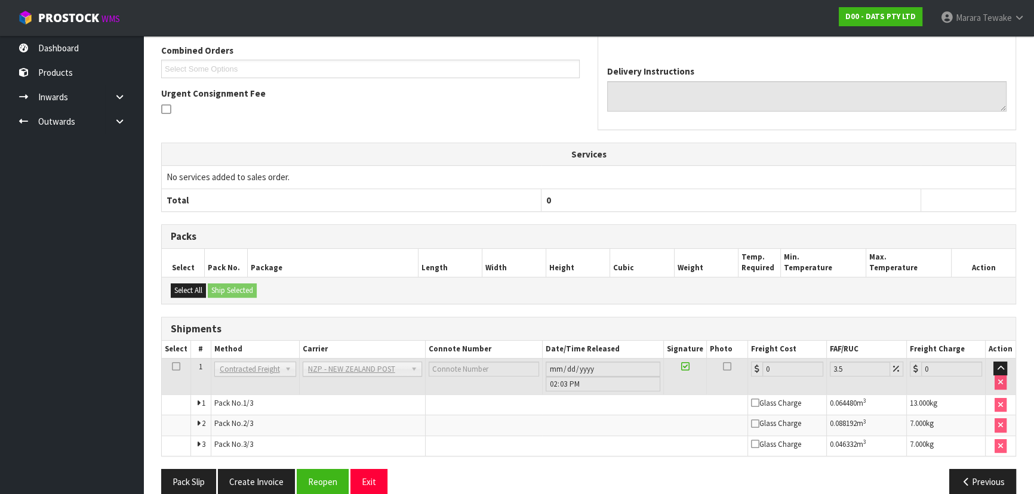
scroll to position [338, 0]
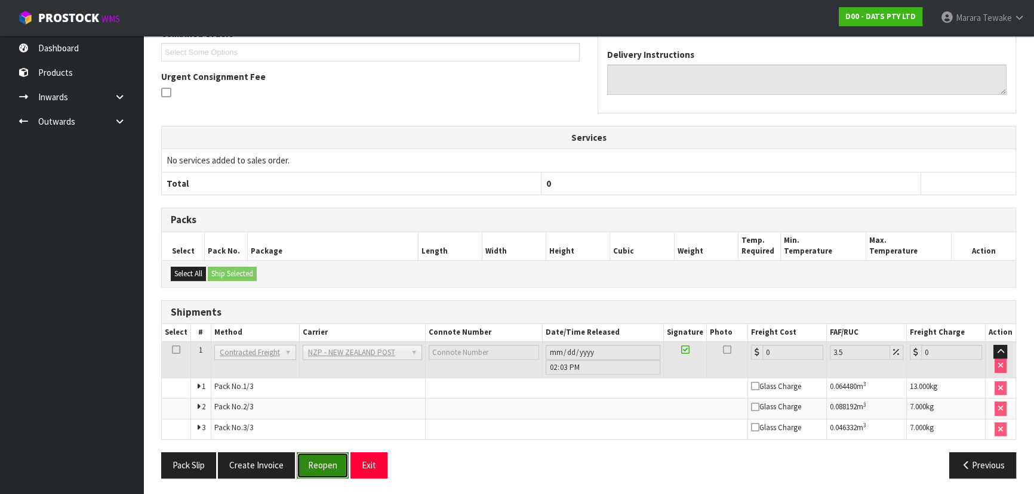
click at [301, 458] on button "Reopen" at bounding box center [323, 465] width 52 height 26
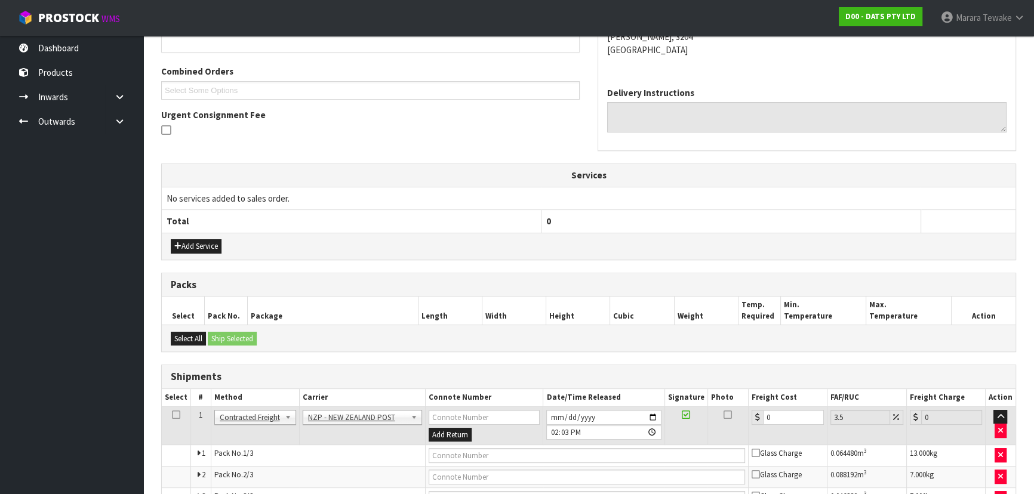
scroll to position [356, 0]
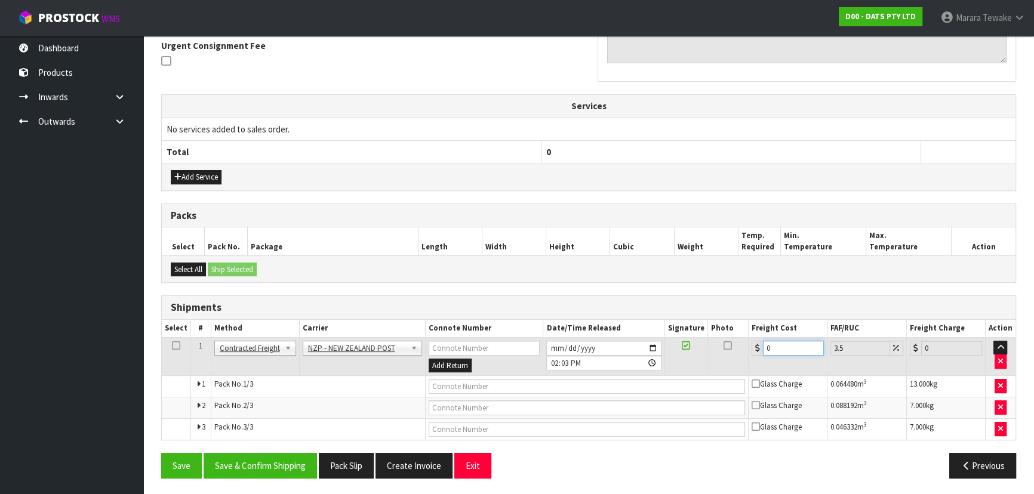
drag, startPoint x: 778, startPoint y: 345, endPoint x: 744, endPoint y: 333, distance: 36.1
click at [744, 333] on table "Select # Method Carrier Connote Number Date/Time Released Signature Photo Freig…" at bounding box center [589, 380] width 854 height 120
type input "2"
type input "2.07"
type input "23"
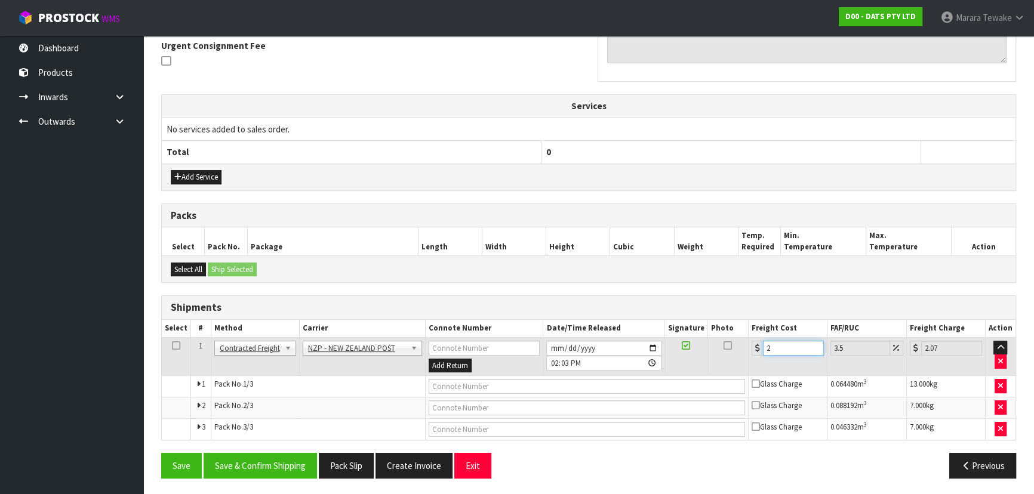
type input "23.8"
type input "23.1"
type input "23.91"
type input "23.14"
type input "23.95"
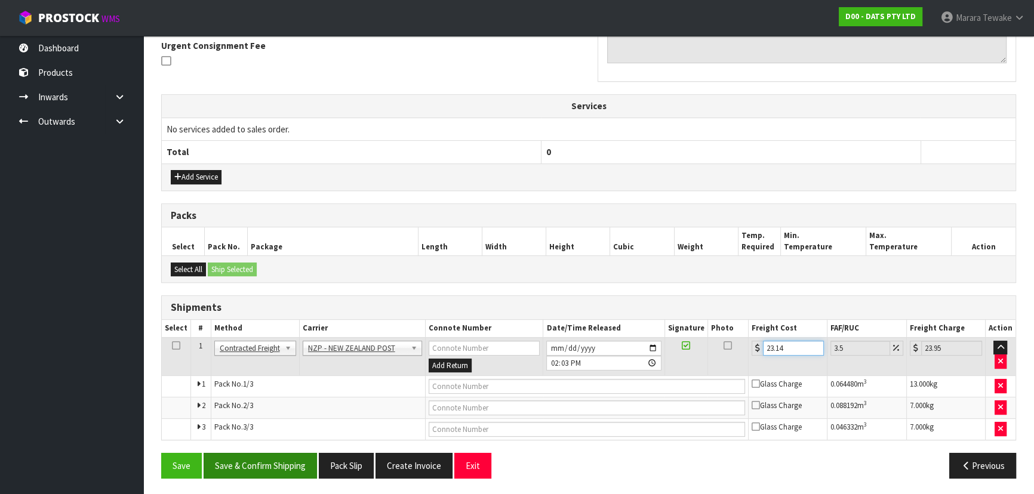
type input "23.14"
drag, startPoint x: 221, startPoint y: 467, endPoint x: 177, endPoint y: 455, distance: 46.2
click at [220, 466] on button "Save & Confirm Shipping" at bounding box center [260, 466] width 113 height 26
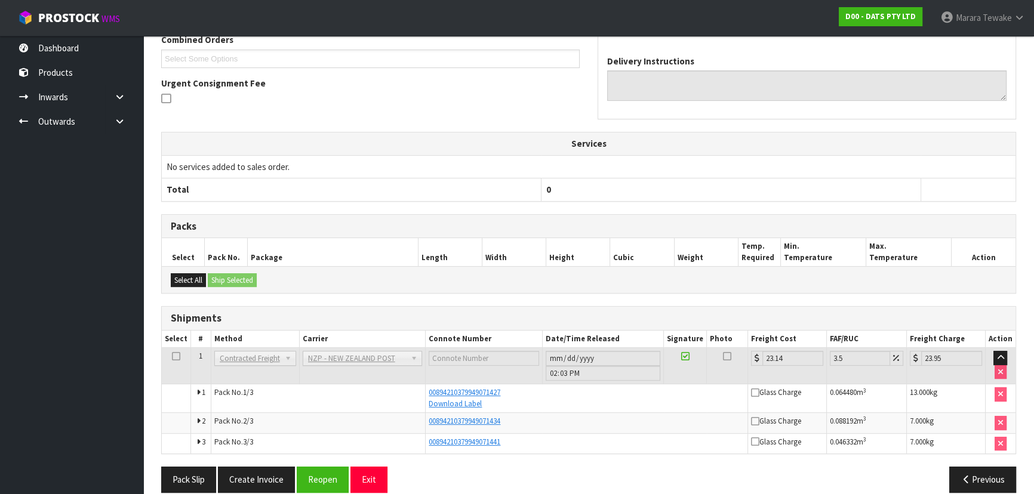
scroll to position [333, 0]
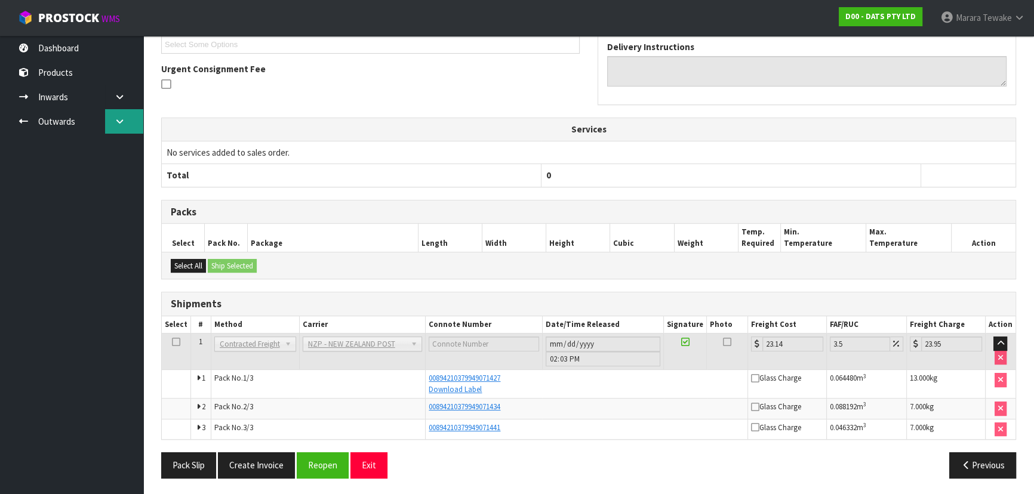
click at [125, 119] on icon at bounding box center [119, 121] width 11 height 9
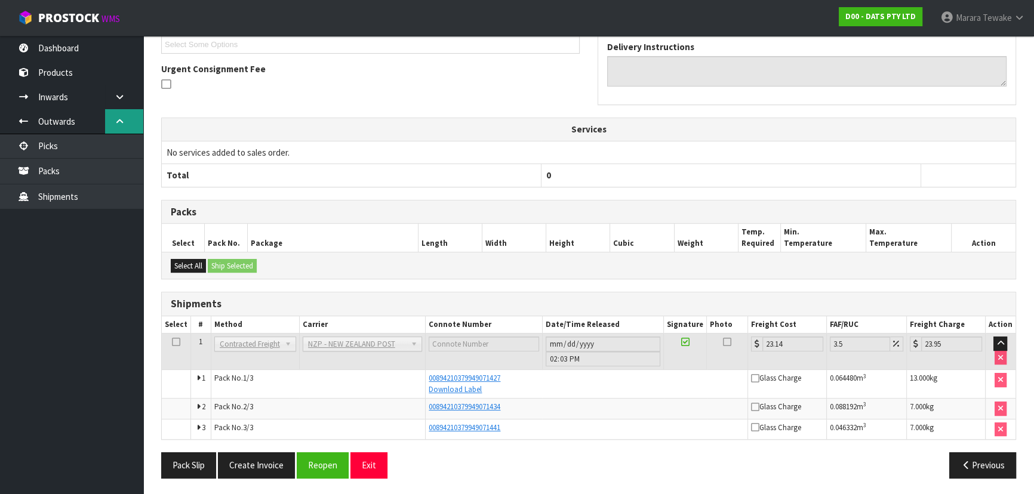
click at [124, 121] on icon at bounding box center [119, 121] width 11 height 9
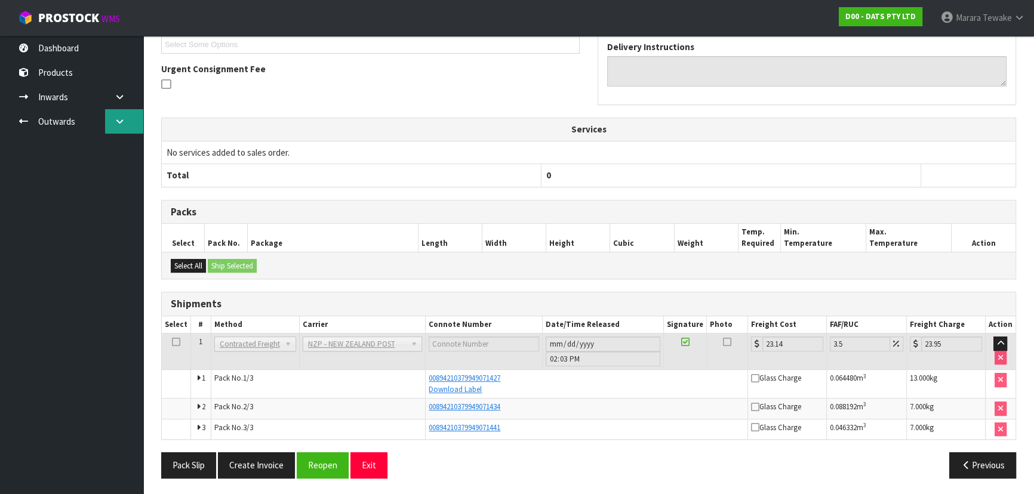
click at [124, 121] on icon at bounding box center [119, 121] width 11 height 9
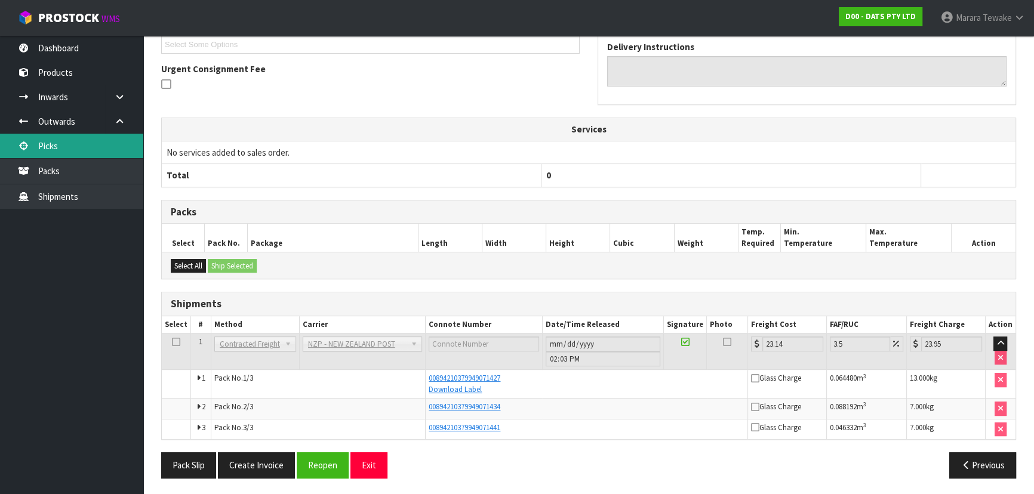
click at [108, 149] on link "Picks" at bounding box center [71, 146] width 143 height 24
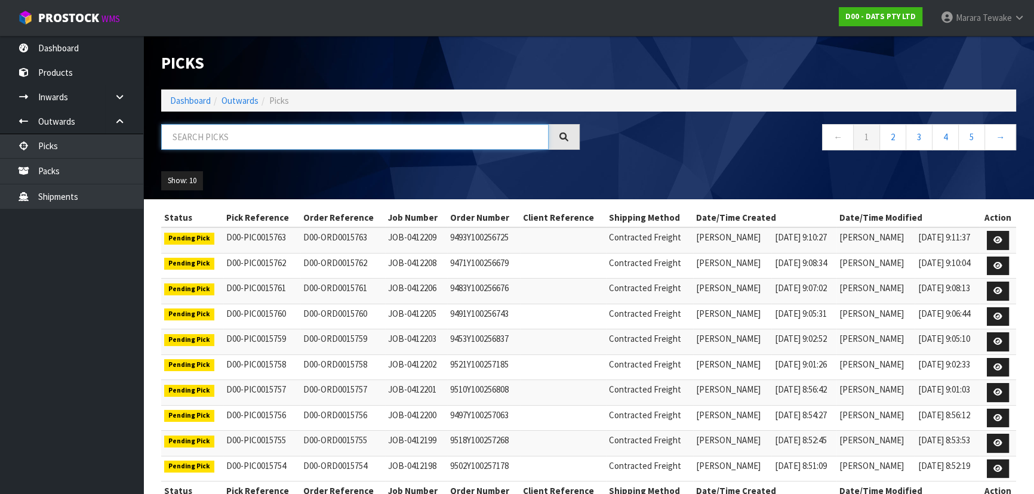
click at [197, 143] on input "text" at bounding box center [354, 137] width 387 height 26
type input "JOB-0412020"
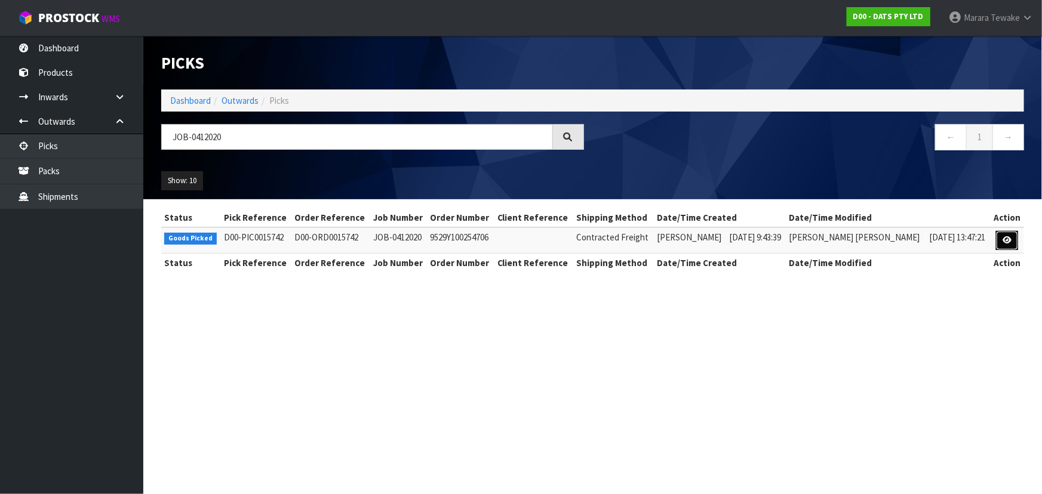
click at [999, 240] on link at bounding box center [1007, 240] width 22 height 19
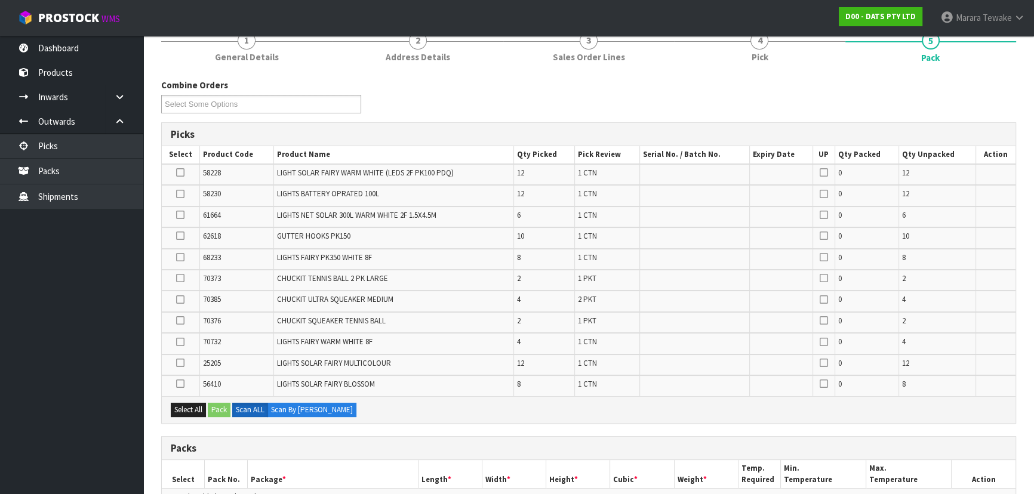
scroll to position [325, 0]
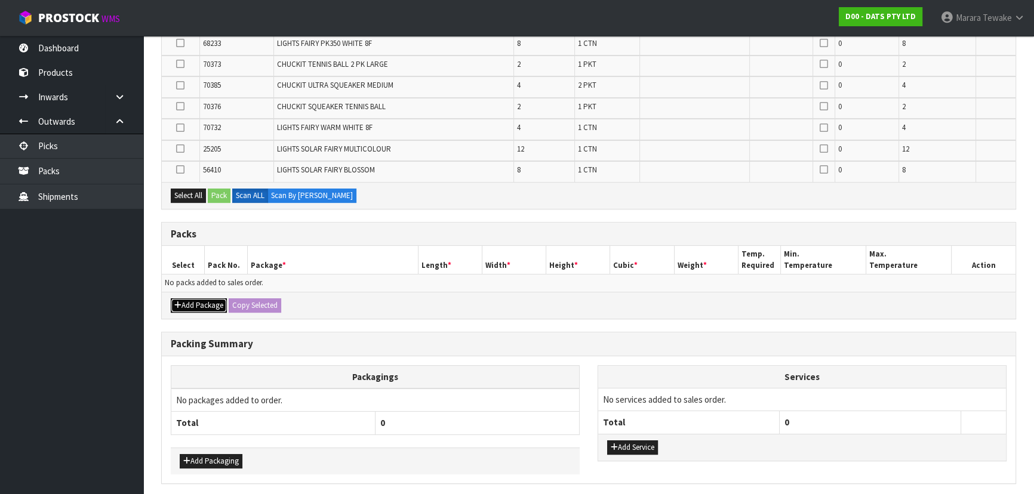
drag, startPoint x: 213, startPoint y: 303, endPoint x: 197, endPoint y: 301, distance: 16.3
click at [212, 303] on button "Add Package" at bounding box center [199, 305] width 56 height 14
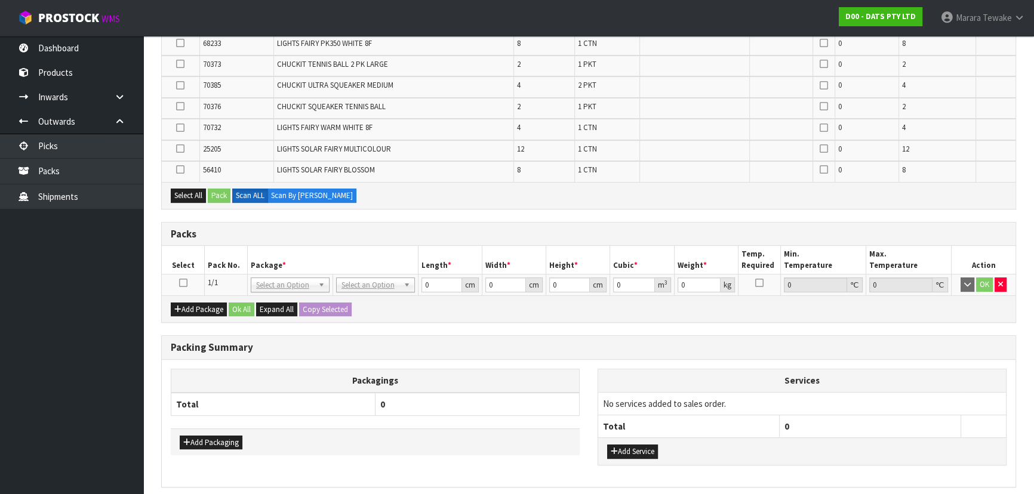
click at [185, 283] on icon at bounding box center [183, 283] width 8 height 1
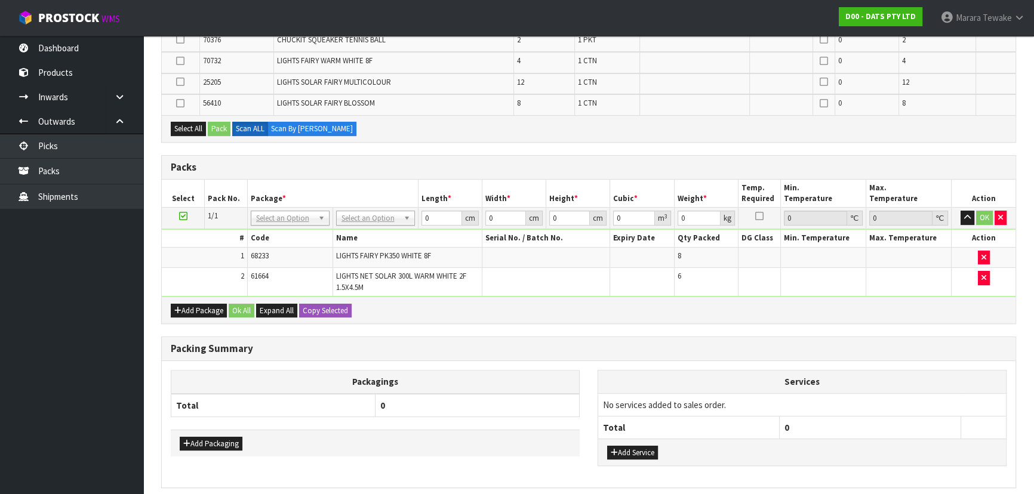
scroll to position [329, 0]
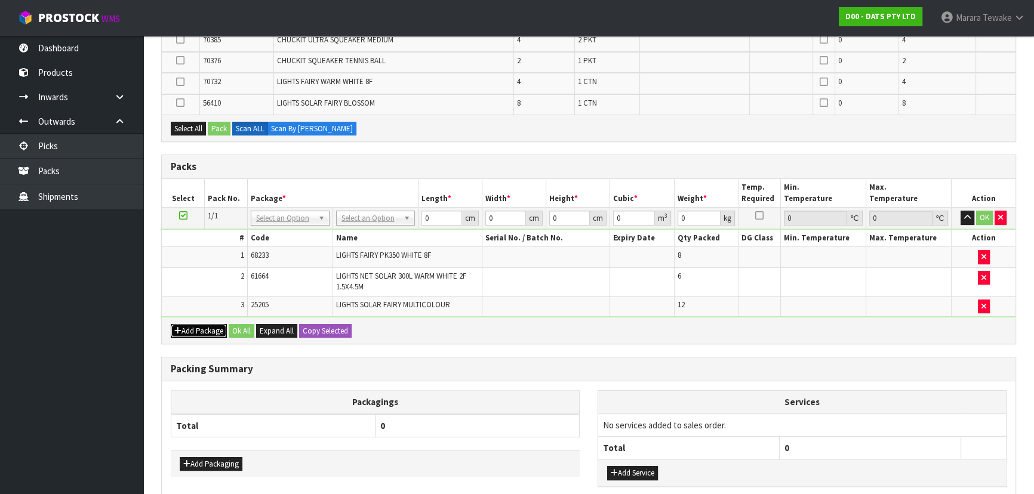
drag, startPoint x: 208, startPoint y: 329, endPoint x: 192, endPoint y: 338, distance: 18.4
click at [207, 330] on button "Add Package" at bounding box center [199, 331] width 56 height 14
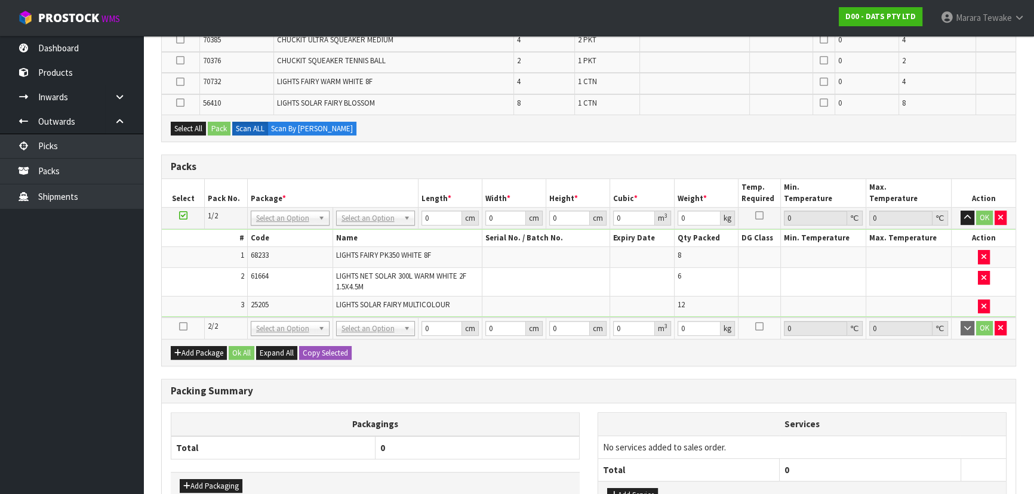
click at [186, 327] on icon at bounding box center [183, 327] width 8 height 1
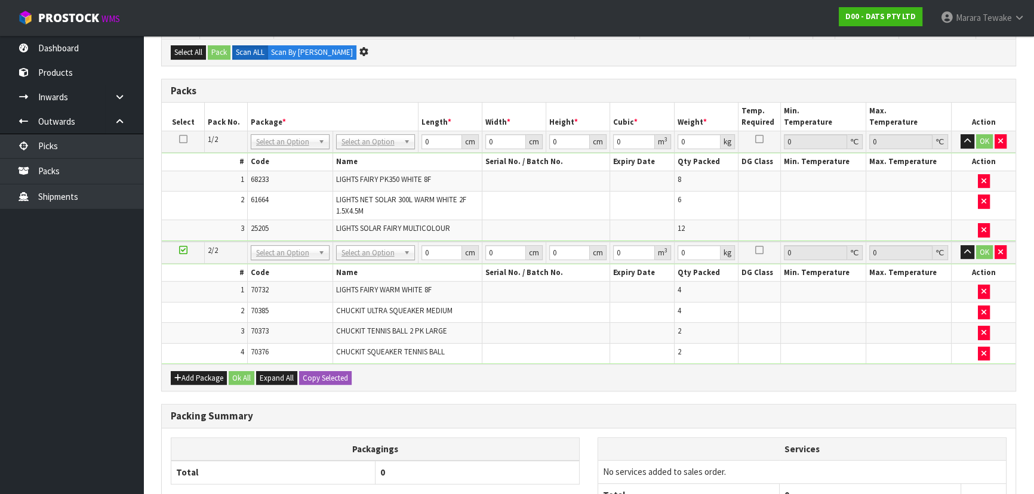
scroll to position [0, 0]
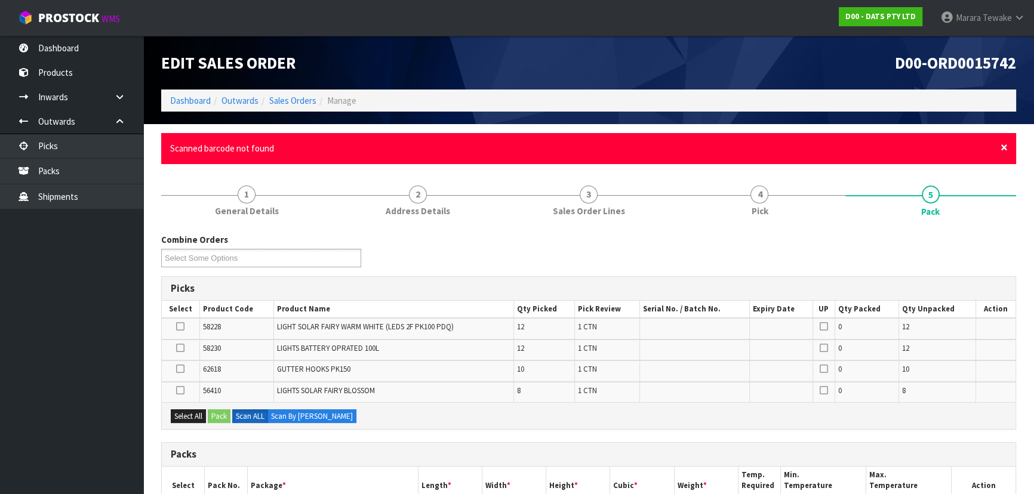
click at [1003, 144] on span "×" at bounding box center [1003, 147] width 7 height 17
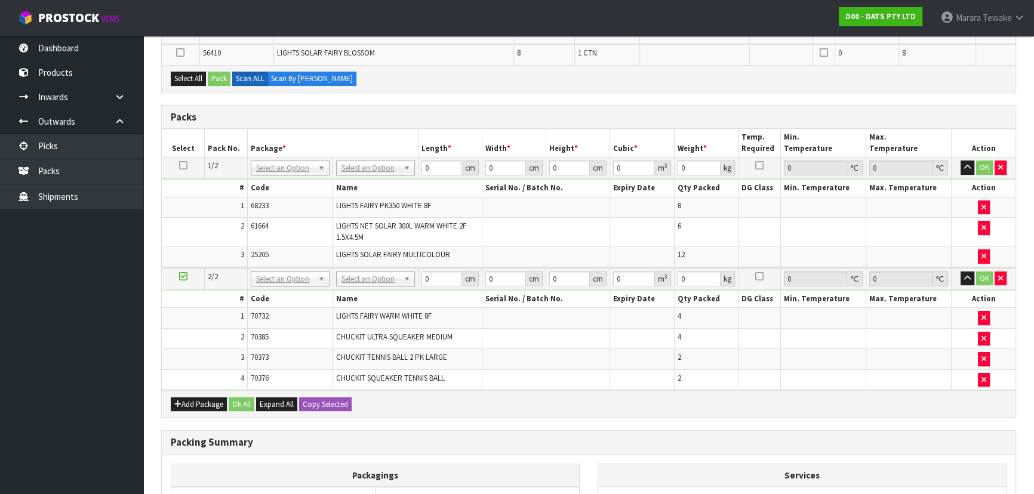
scroll to position [325, 0]
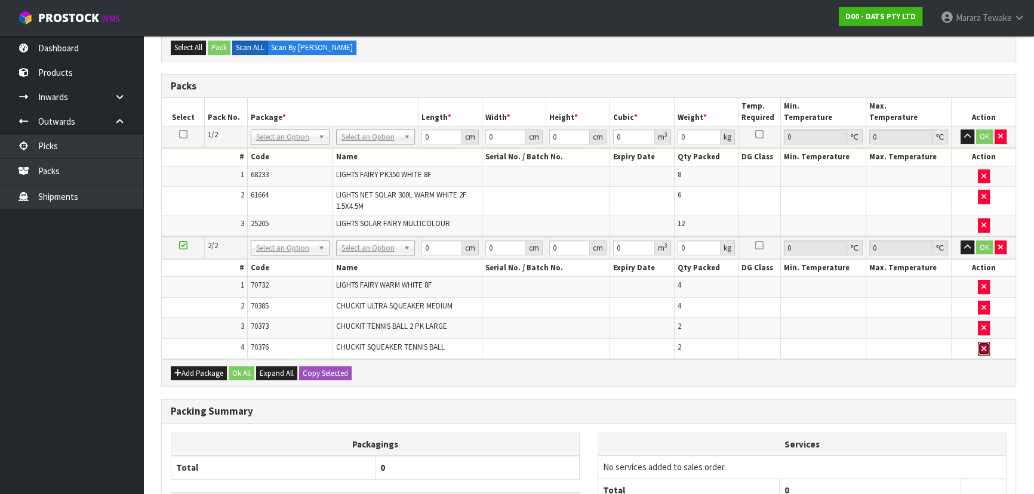
click at [985, 345] on icon "button" at bounding box center [983, 349] width 5 height 8
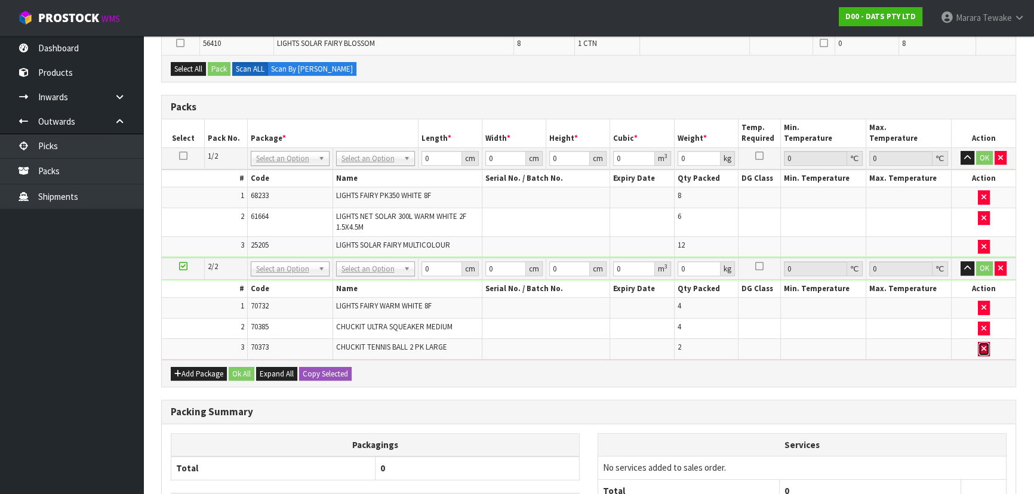
click at [984, 345] on icon "button" at bounding box center [983, 349] width 5 height 8
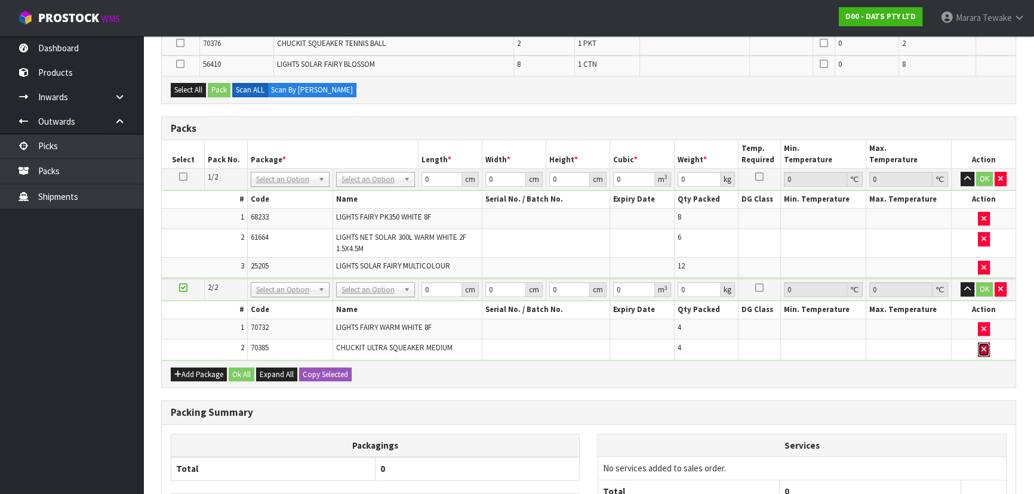
click at [984, 346] on icon "button" at bounding box center [983, 350] width 5 height 8
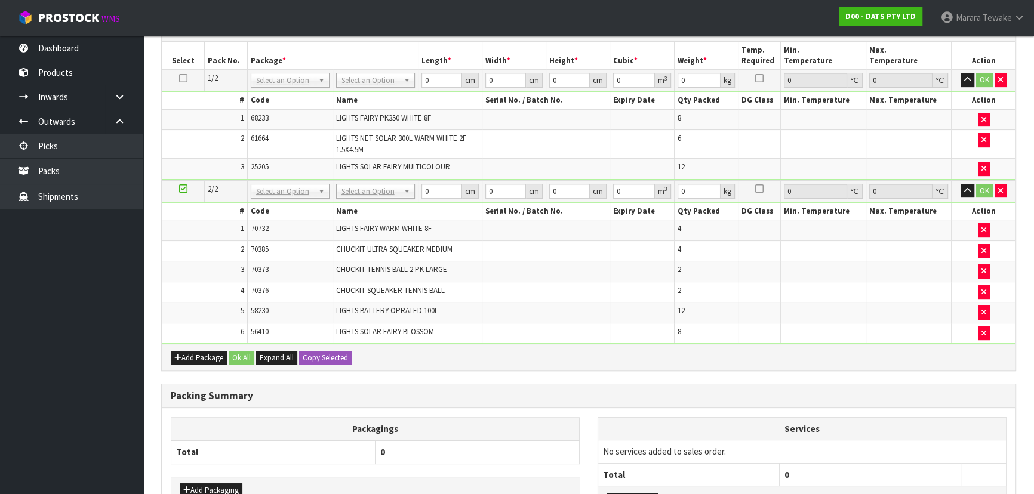
scroll to position [358, 0]
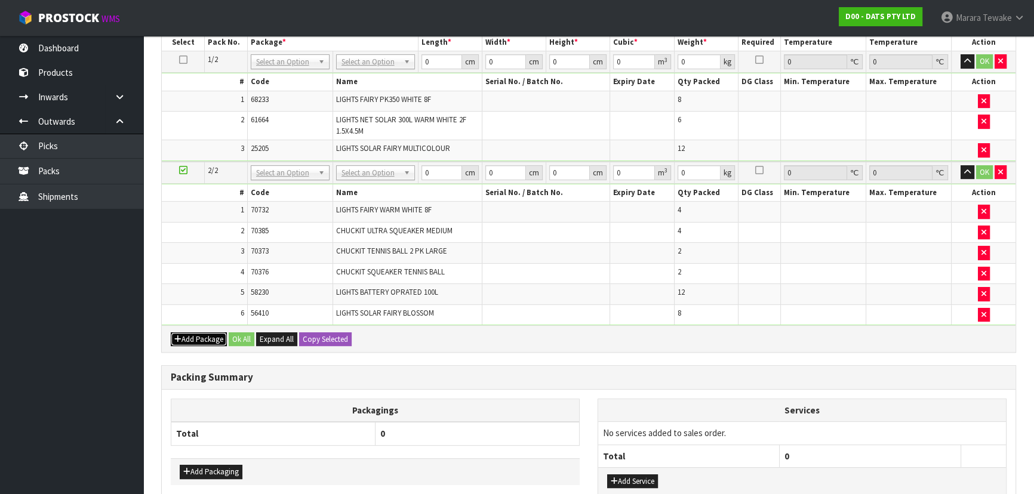
click at [189, 340] on button "Add Package" at bounding box center [199, 339] width 56 height 14
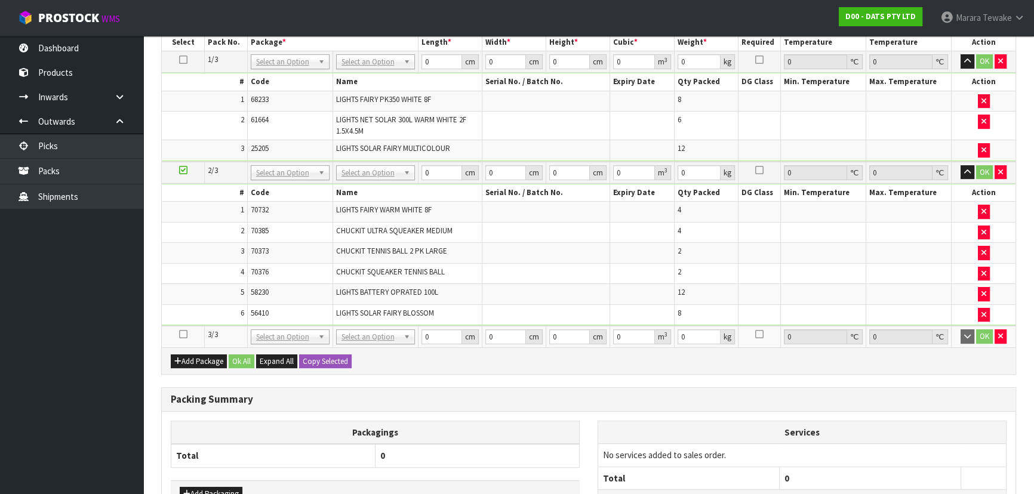
click at [180, 334] on icon at bounding box center [183, 334] width 8 height 1
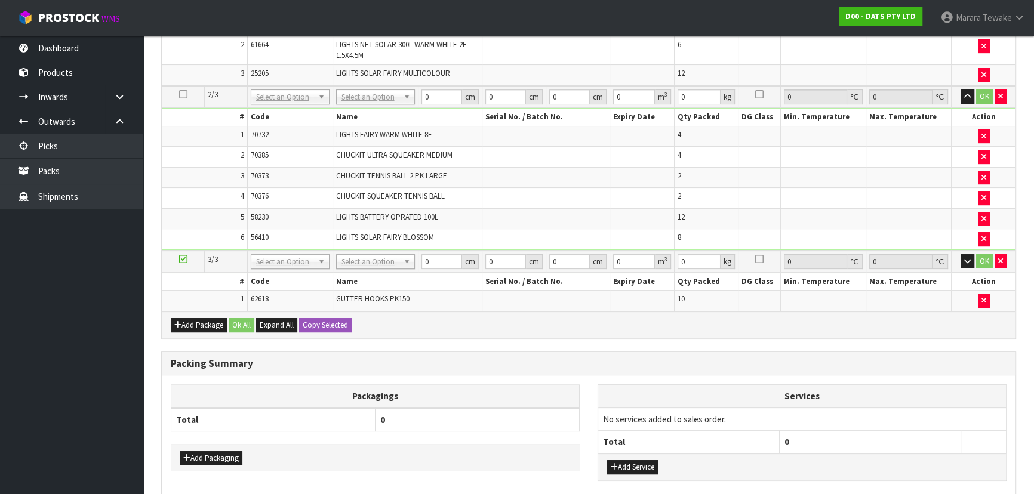
scroll to position [392, 0]
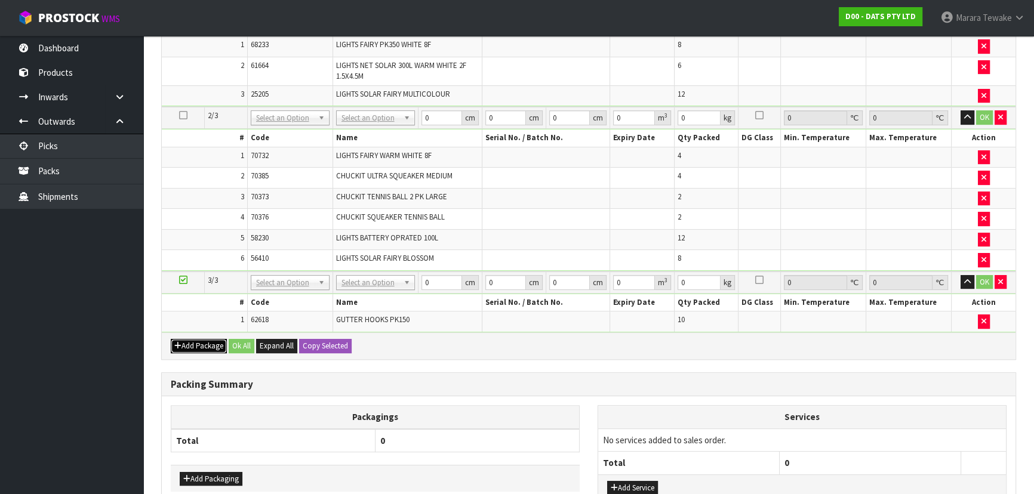
click at [198, 339] on button "Add Package" at bounding box center [199, 346] width 56 height 14
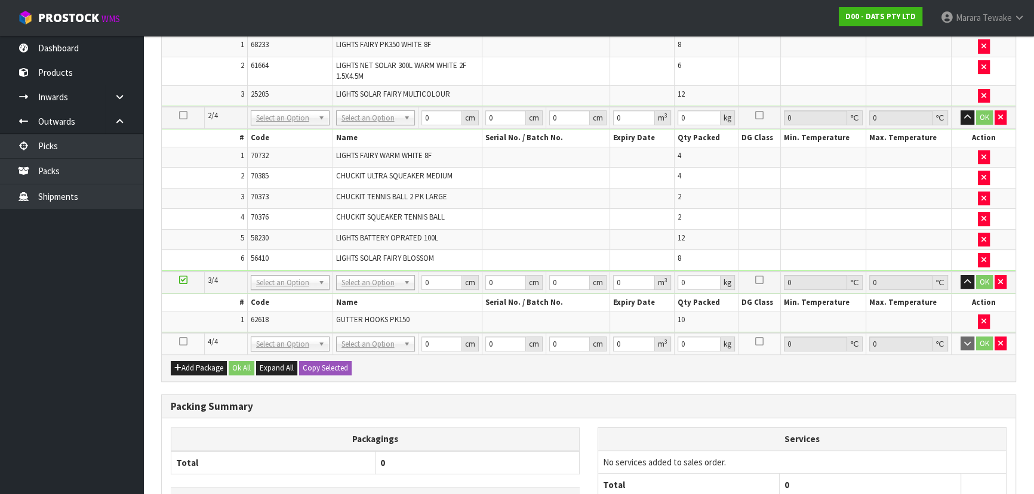
click at [181, 341] on icon at bounding box center [183, 341] width 8 height 1
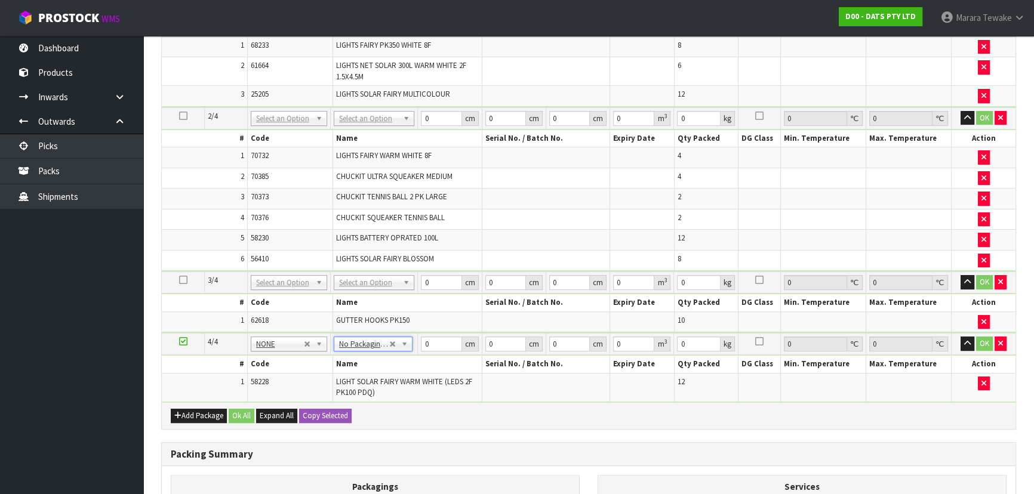
drag, startPoint x: 370, startPoint y: 281, endPoint x: 367, endPoint y: 295, distance: 14.6
drag, startPoint x: 361, startPoint y: 117, endPoint x: 358, endPoint y: 124, distance: 7.8
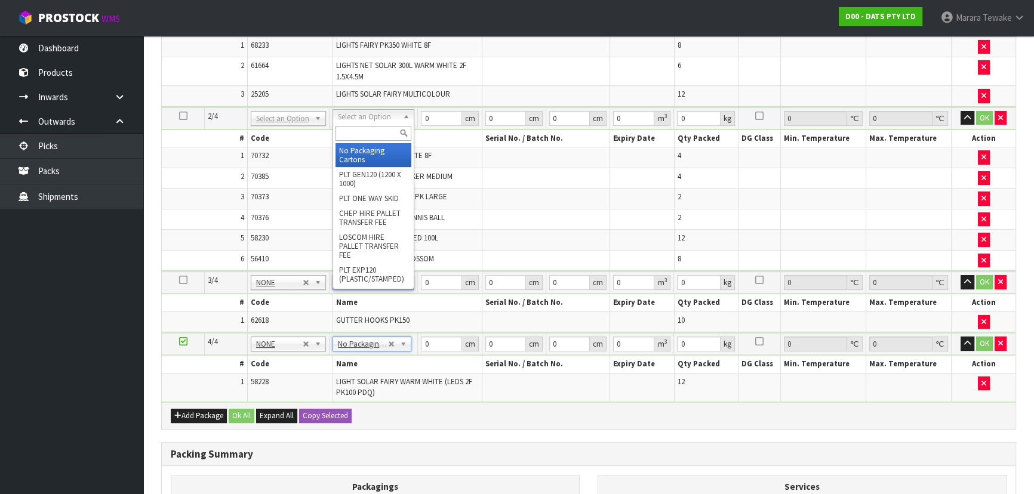
click at [354, 134] on input "text" at bounding box center [373, 133] width 76 height 15
type input "CTN9"
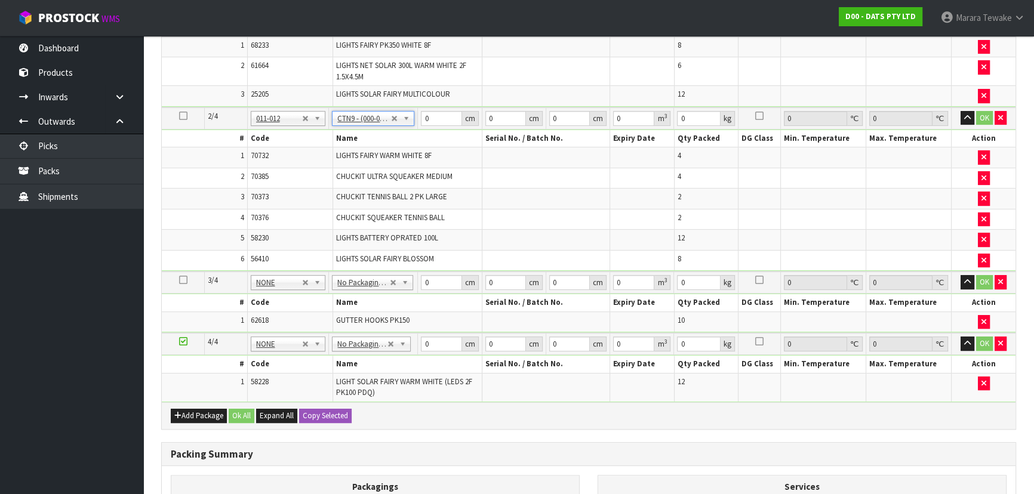
type input "51"
type input "38"
type input "58.5"
type input "0.113373"
type input "14.36"
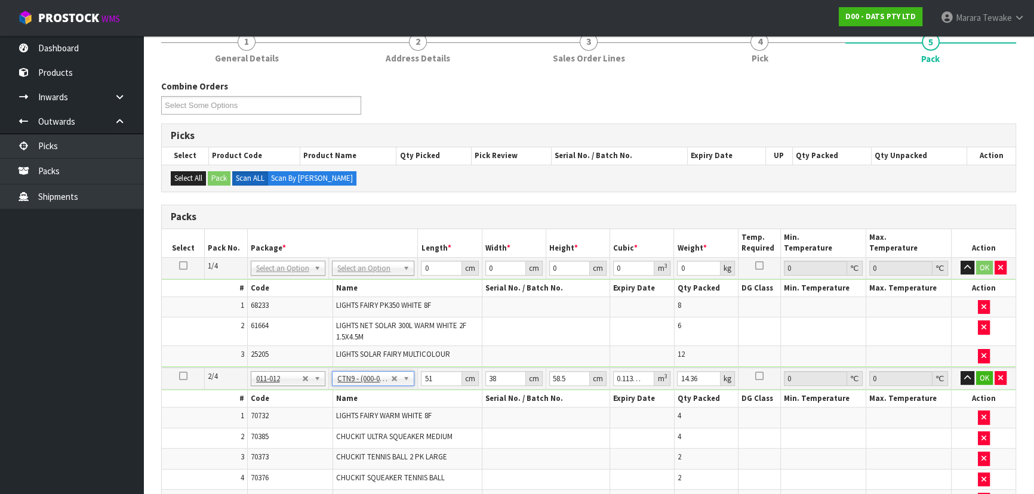
scroll to position [99, 0]
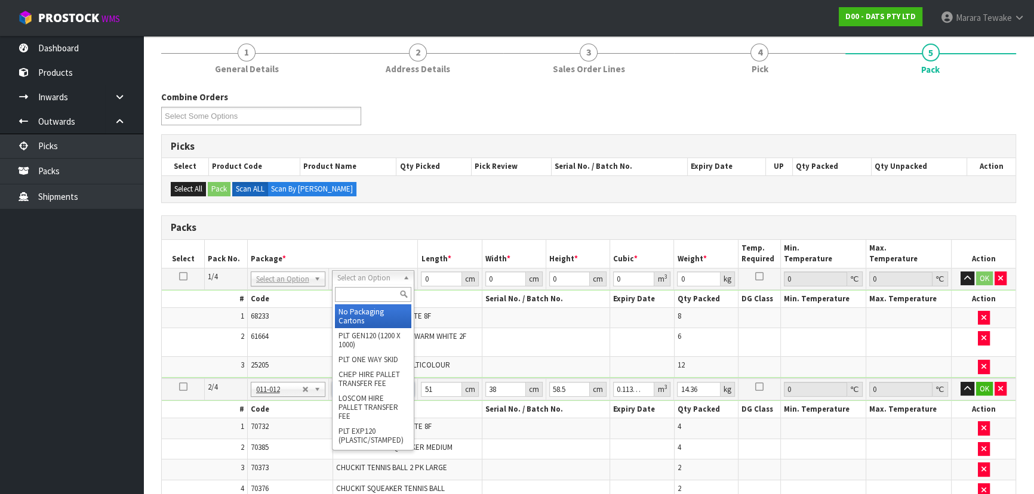
click at [375, 294] on input "text" at bounding box center [373, 294] width 76 height 15
type input "CTN9"
drag, startPoint x: 380, startPoint y: 316, endPoint x: 399, endPoint y: 294, distance: 28.8
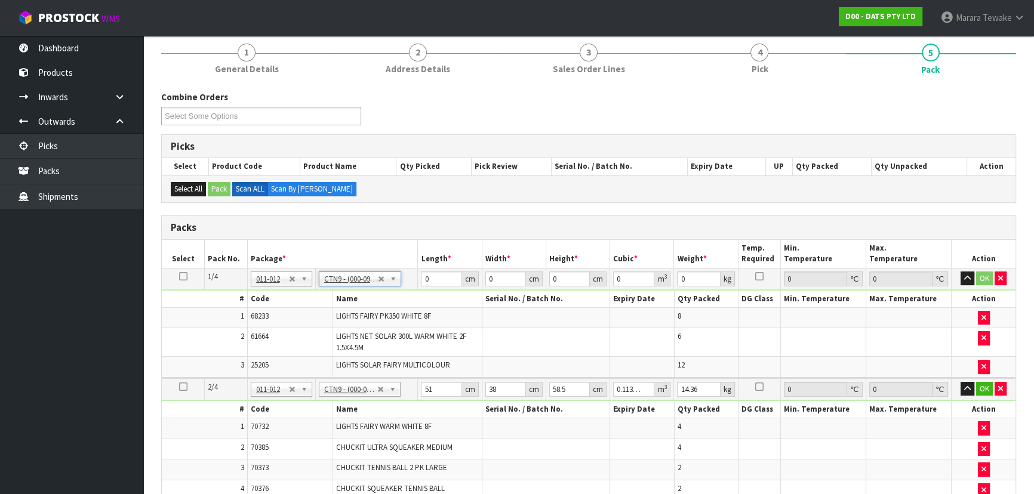
type input "51"
type input "38"
type input "58.5"
type input "0.113373"
type input "13.3"
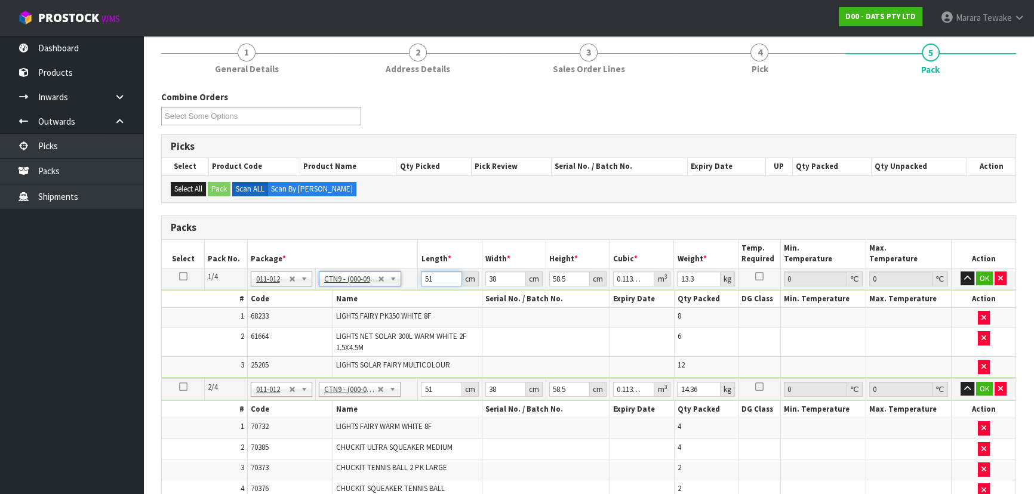
drag, startPoint x: 439, startPoint y: 274, endPoint x: 412, endPoint y: 218, distance: 62.0
click at [419, 247] on table "Select Pack No. Package * Length * Width * Height * Cubic * Weight * Temp. Requ…" at bounding box center [589, 456] width 854 height 433
type input "5"
type input "0.011115"
type input "51"
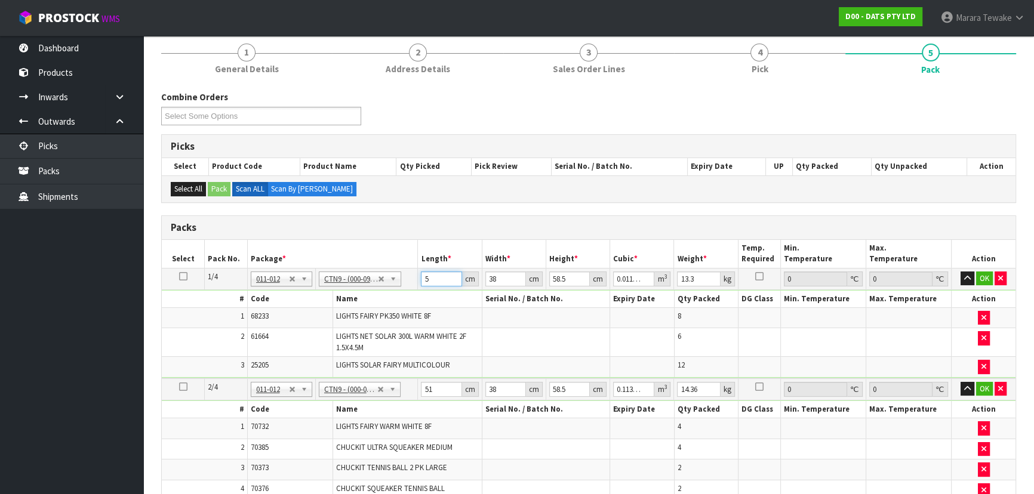
type input "0.113373"
type input "4"
type input "0.011934"
type input "40"
type input "0.11934"
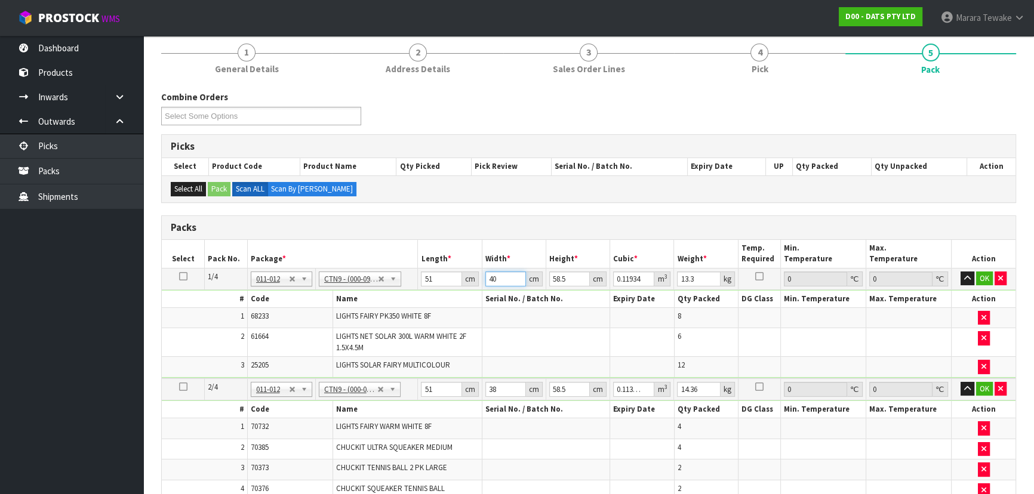
type input "40"
type input "5"
type input "0.0102"
type input "50"
type input "0.102"
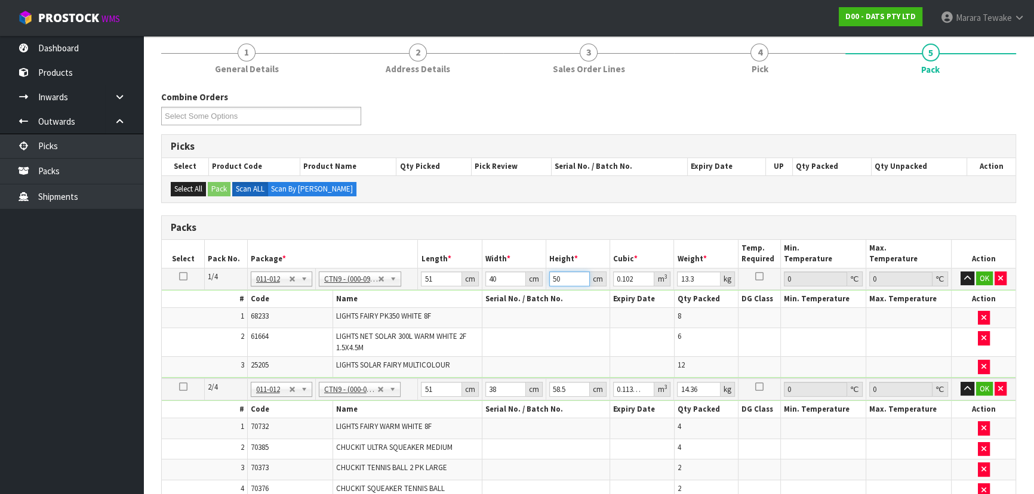
type input "50"
type input "13"
click at [960, 272] on button "button" at bounding box center [967, 279] width 14 height 14
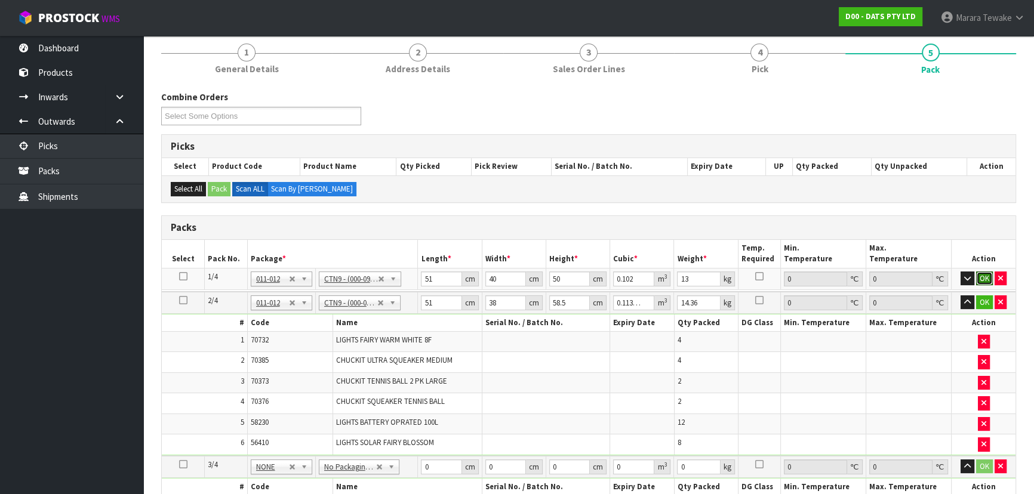
click button "OK" at bounding box center [984, 279] width 17 height 14
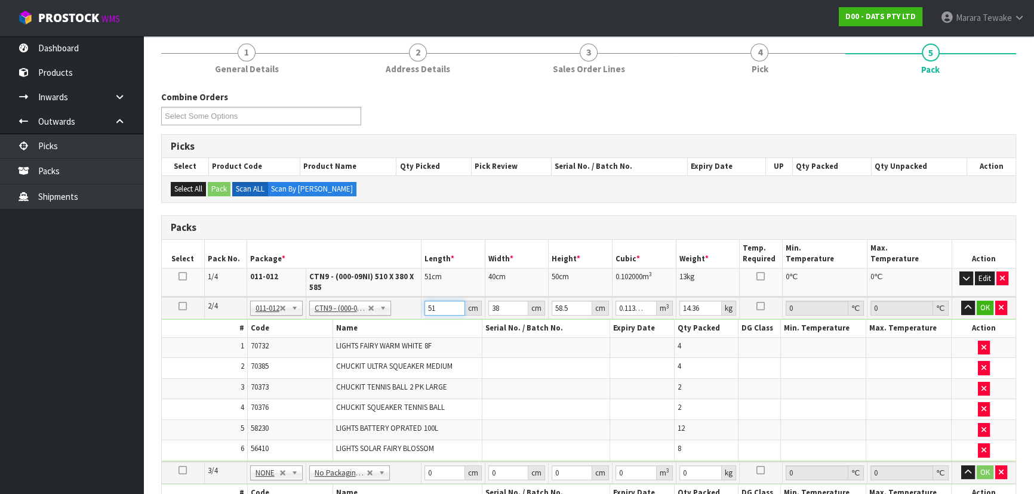
type input "5"
type input "0.011115"
type input "52"
type input "0.115596"
type input "52"
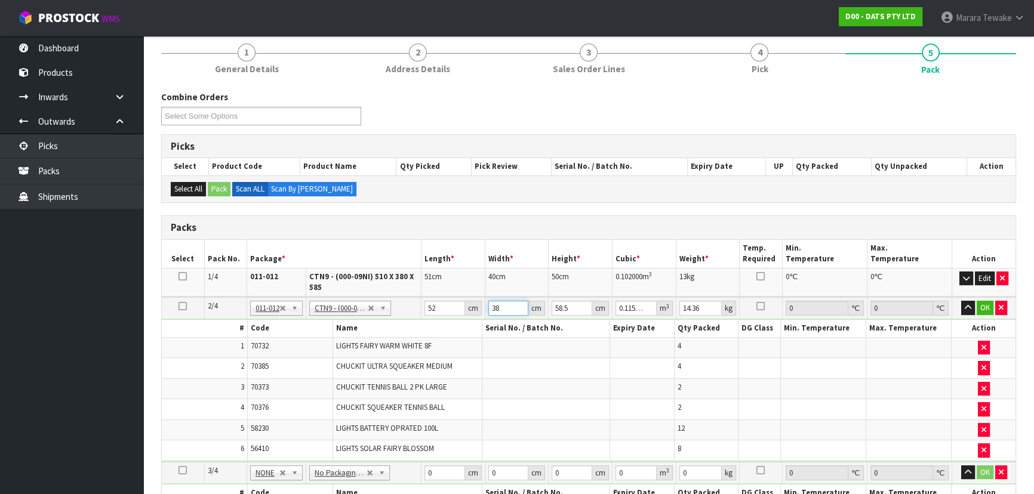
type input "3"
type input "0.009126"
type input "39"
type input "0.118638"
type input "39"
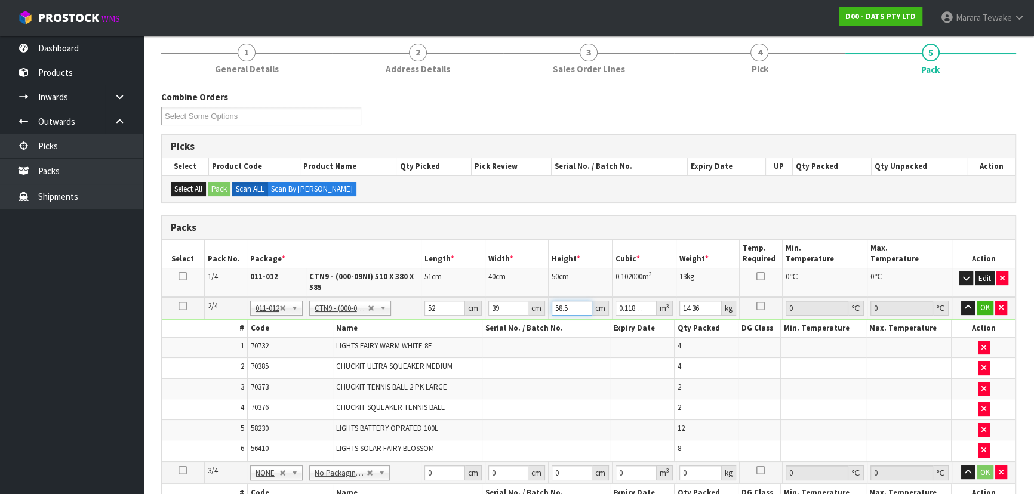
type input "4"
type input "0.008112"
type input "45"
type input "0.09126"
type input "45"
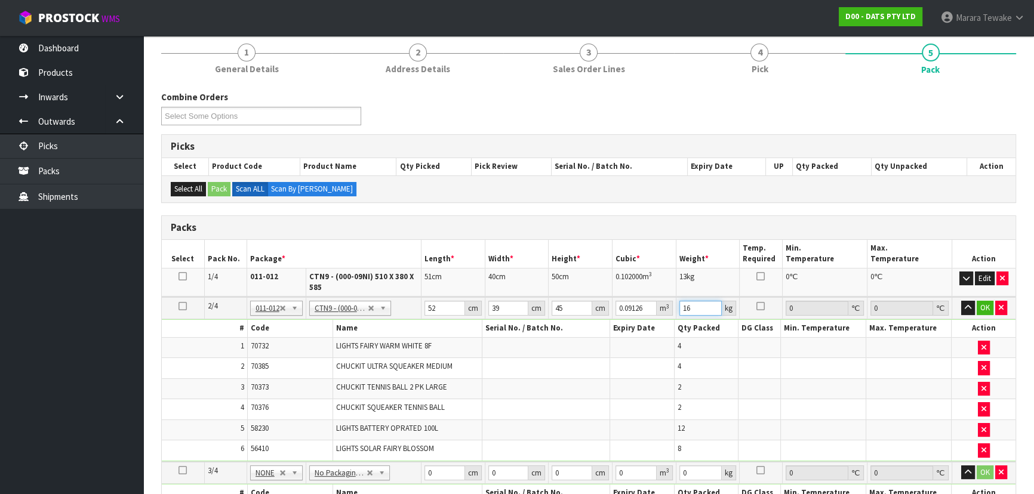
type input "16"
click at [961, 301] on button "button" at bounding box center [968, 308] width 14 height 14
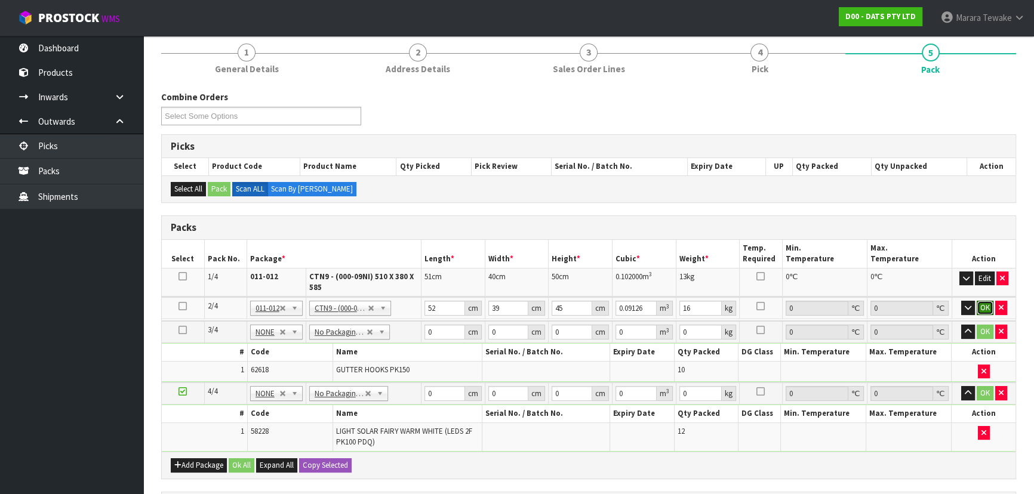
click button "OK" at bounding box center [985, 308] width 17 height 14
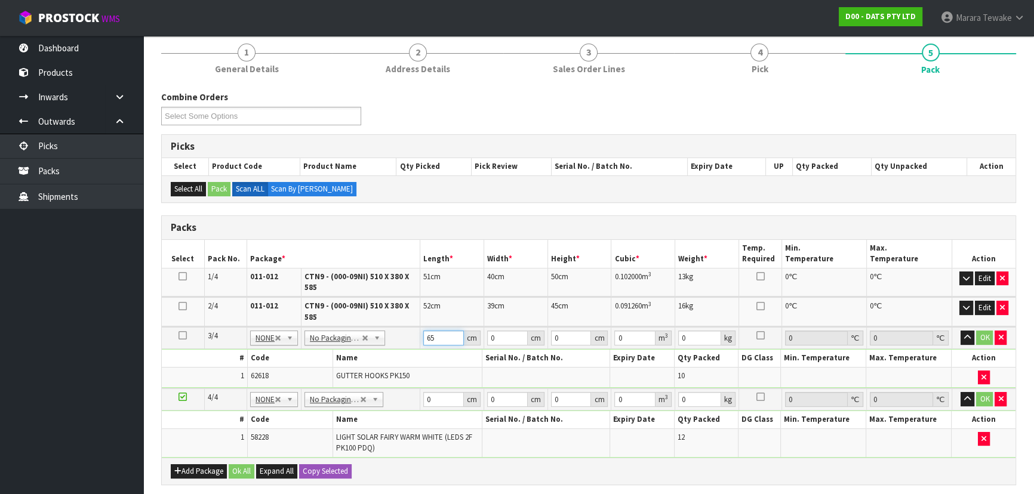
type input "65"
type input "19"
type input "1"
type input "0.001235"
type input "17"
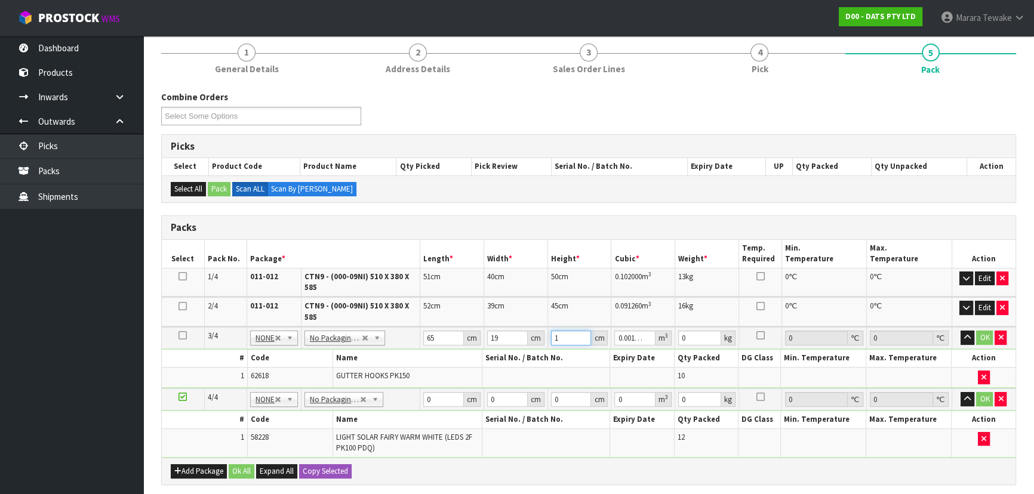
type input "0.020995"
type input "17"
type input "3"
click at [960, 331] on button "button" at bounding box center [967, 338] width 14 height 14
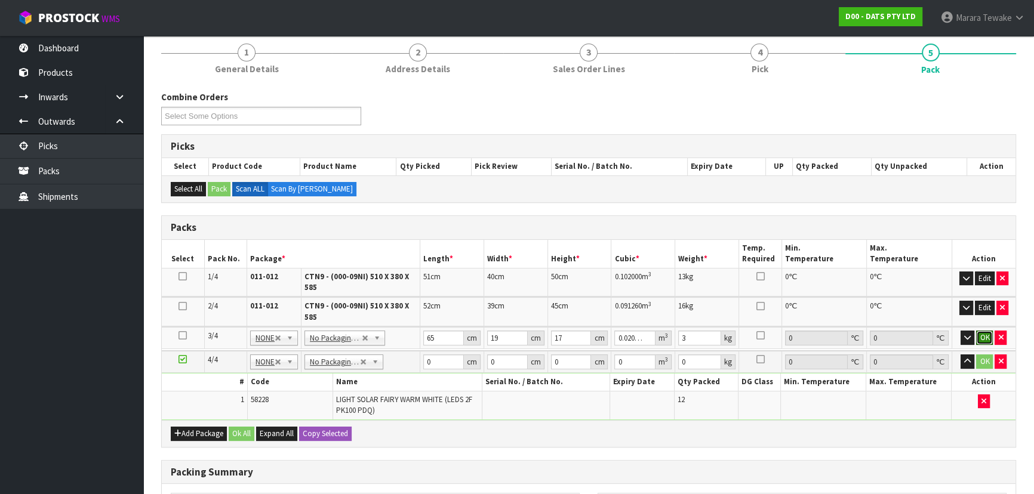
click button "OK" at bounding box center [984, 338] width 17 height 14
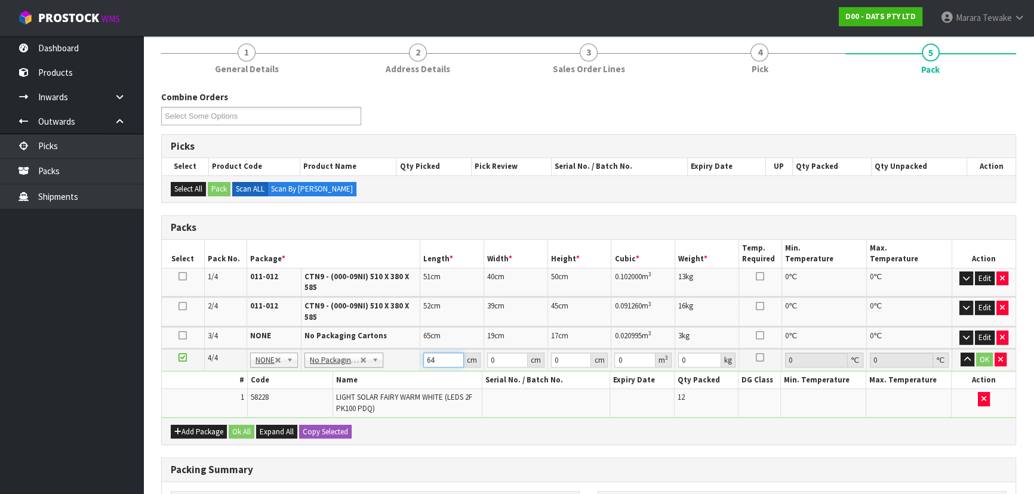
type input "64"
type input "20"
type input "1"
type input "0.00128"
type input "17"
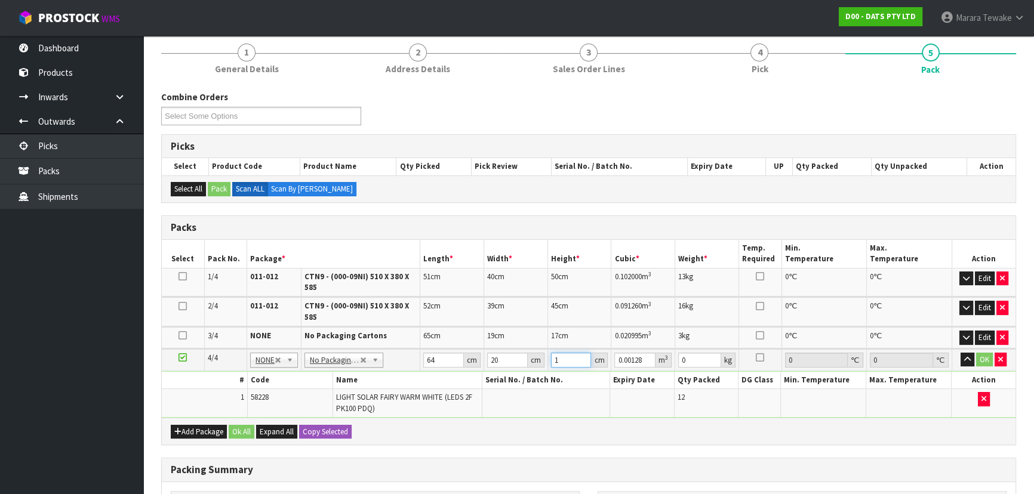
type input "0.02176"
type input "17"
type input "3"
click at [960, 353] on button "button" at bounding box center [967, 360] width 14 height 14
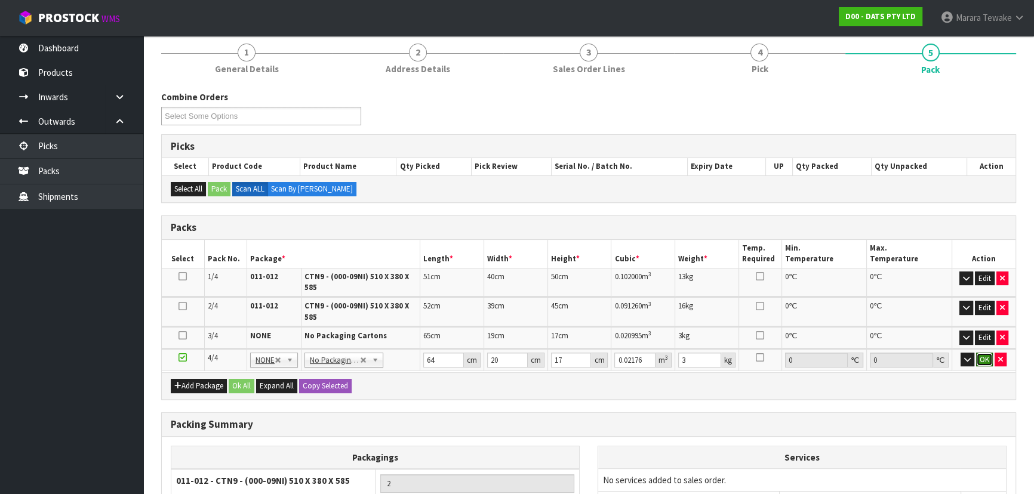
click button "OK" at bounding box center [984, 360] width 17 height 14
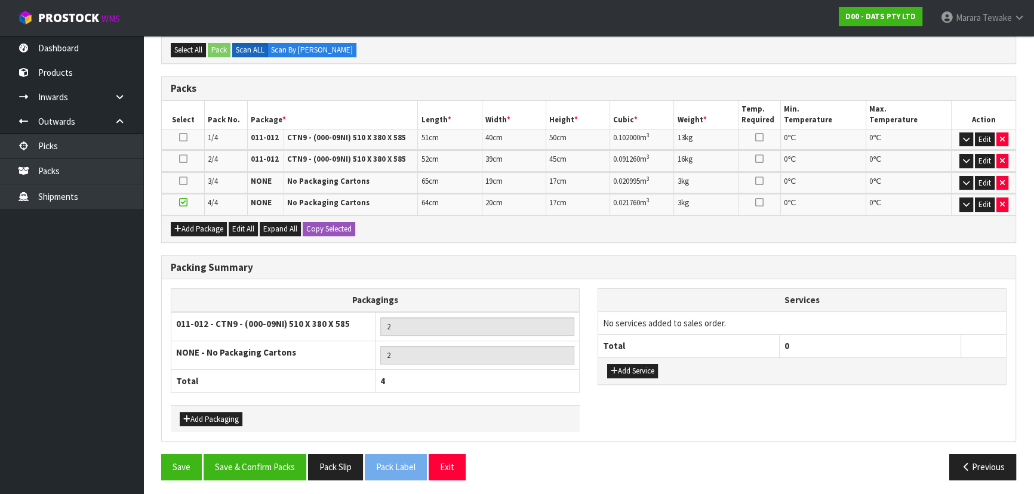
scroll to position [239, 0]
click at [278, 470] on button "Save & Confirm Packs" at bounding box center [255, 467] width 103 height 26
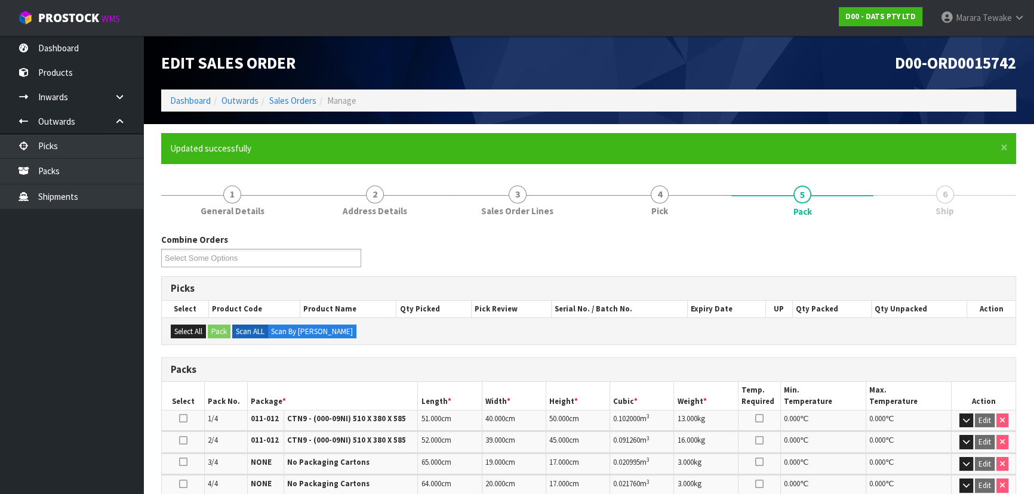
scroll to position [255, 0]
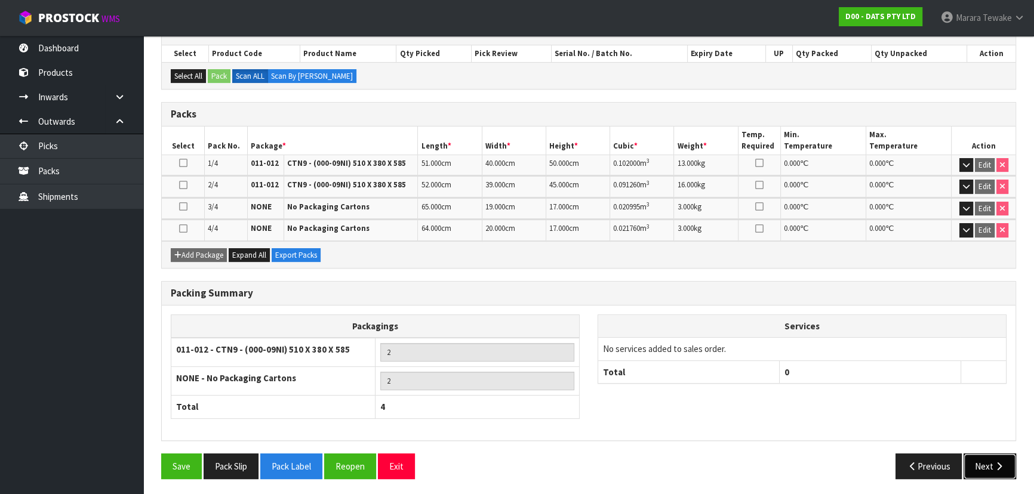
click at [993, 469] on button "Next" at bounding box center [989, 467] width 53 height 26
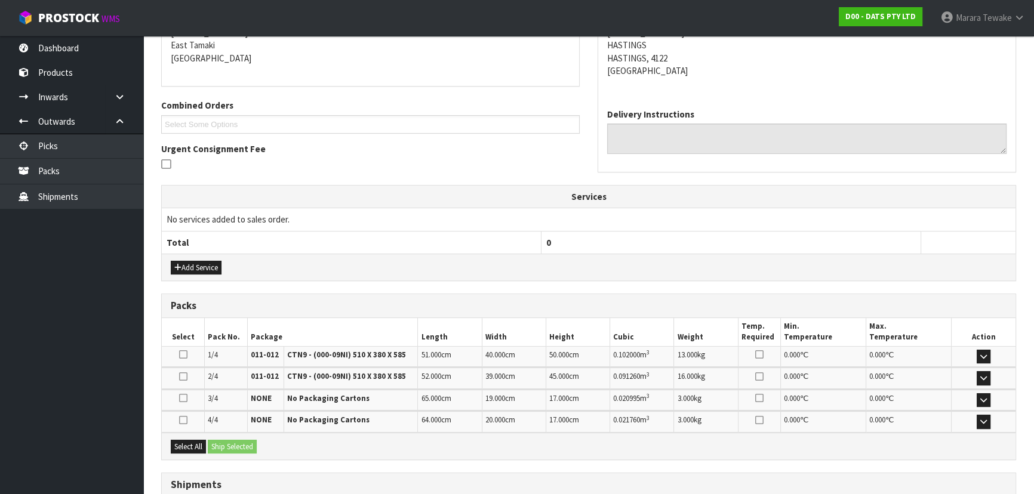
scroll to position [271, 0]
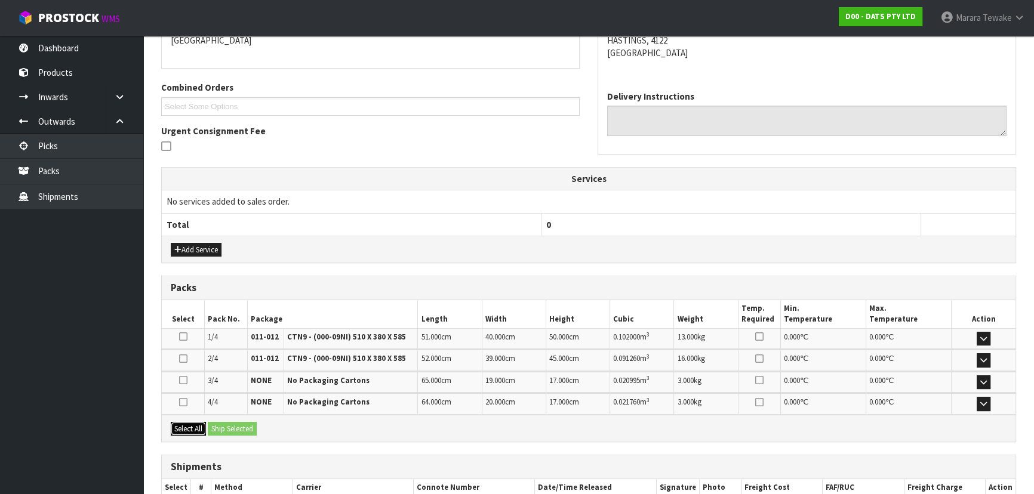
drag, startPoint x: 196, startPoint y: 425, endPoint x: 214, endPoint y: 424, distance: 18.5
click at [197, 425] on button "Select All" at bounding box center [188, 429] width 35 height 14
click at [233, 423] on button "Ship Selected" at bounding box center [232, 429] width 49 height 14
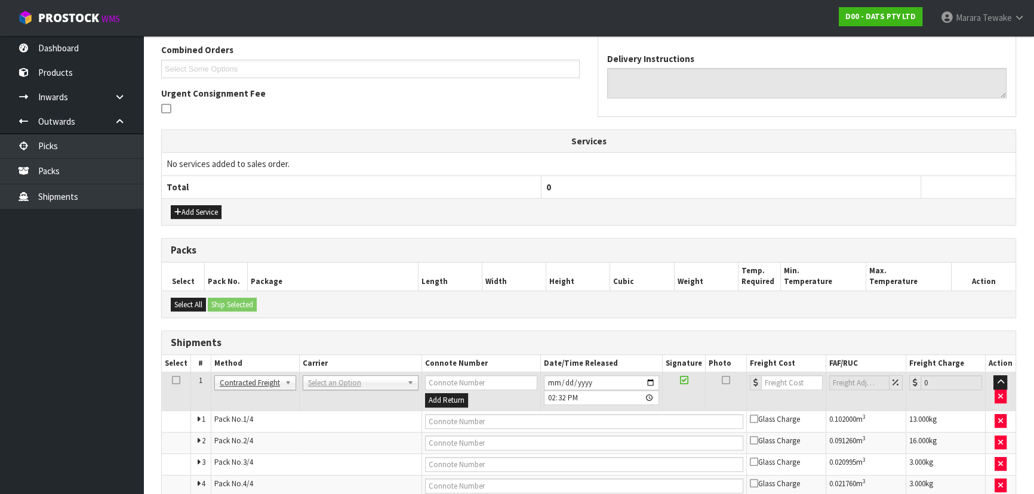
scroll to position [325, 0]
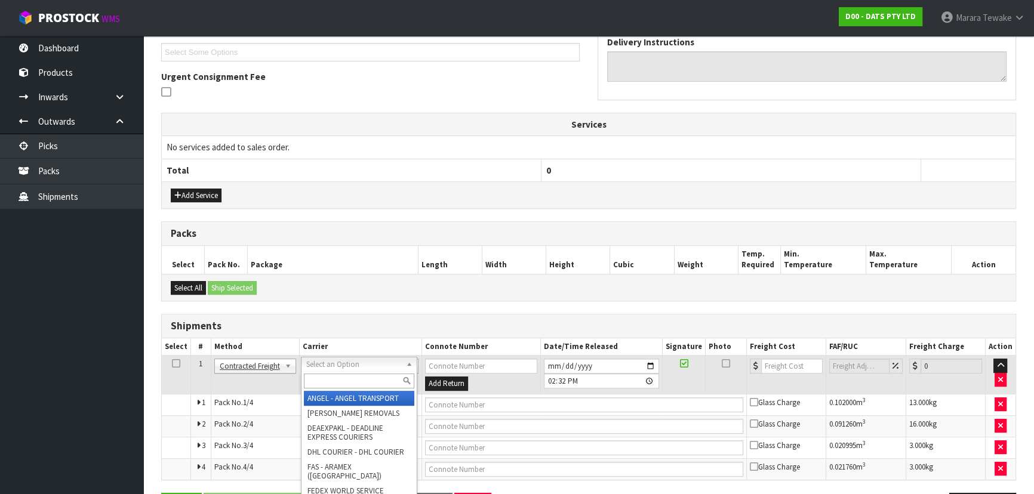
click at [331, 381] on input "text" at bounding box center [359, 381] width 110 height 15
type input "NZP"
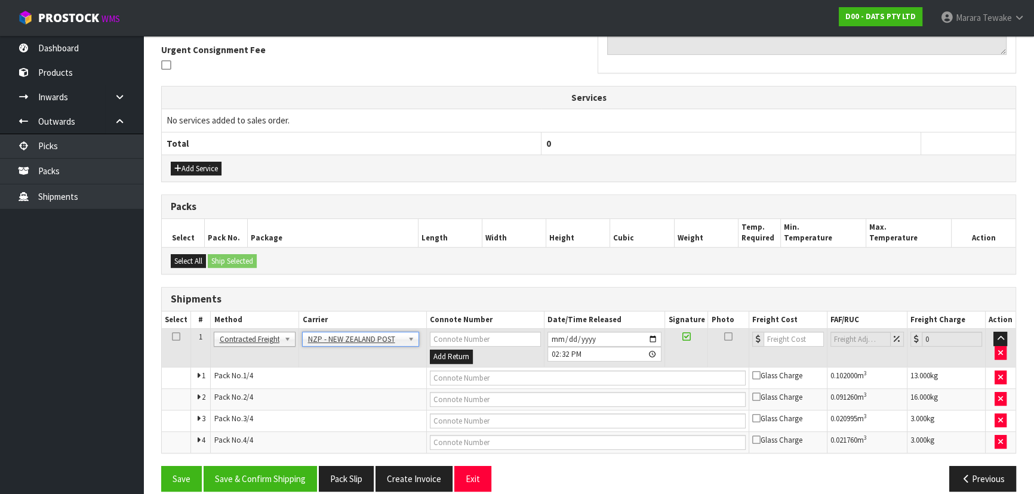
scroll to position [365, 0]
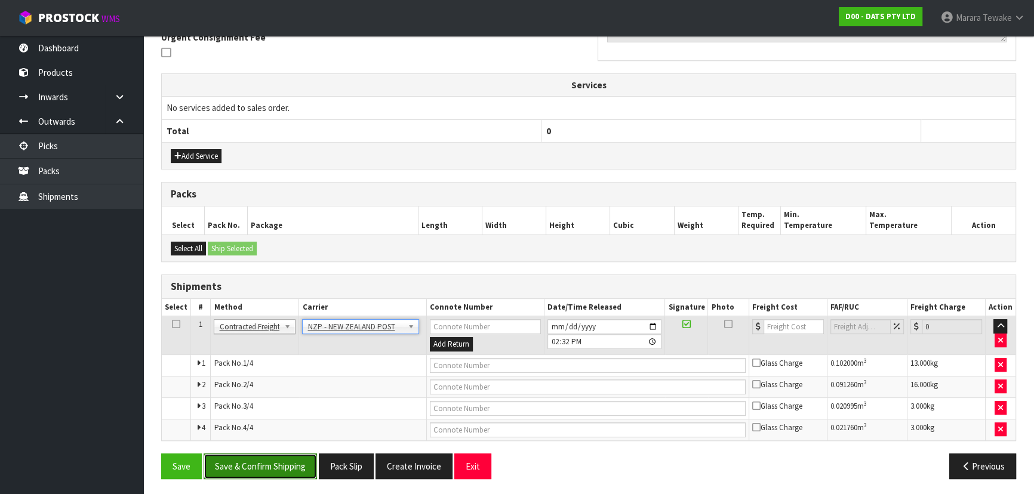
click at [282, 466] on button "Save & Confirm Shipping" at bounding box center [260, 467] width 113 height 26
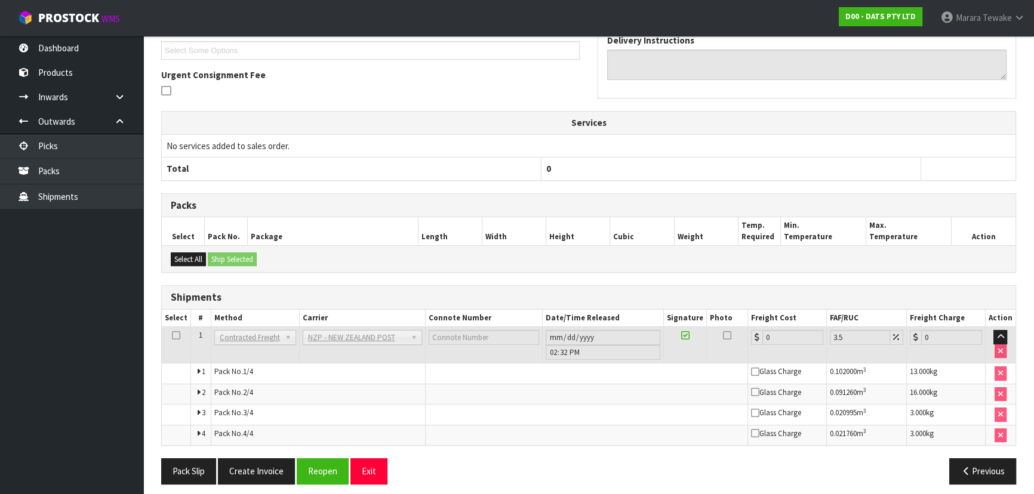
scroll to position [346, 0]
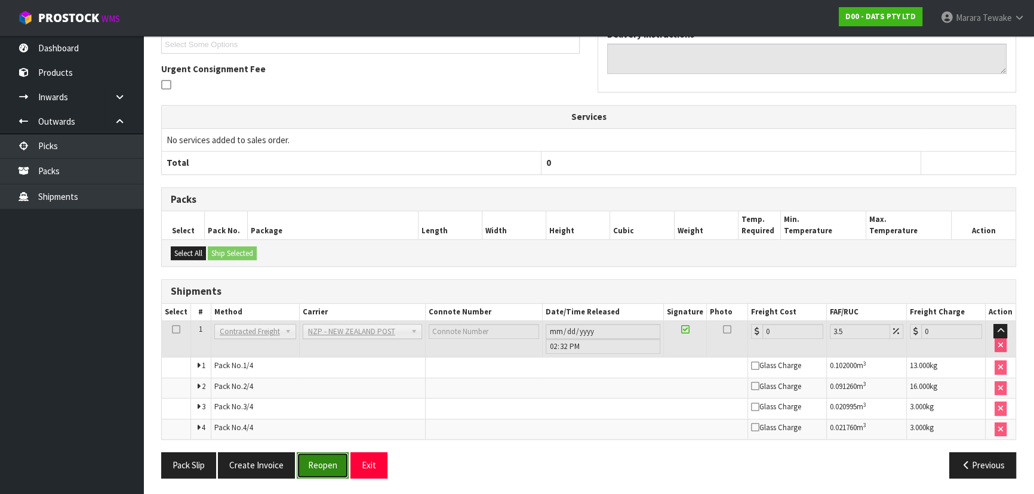
click at [316, 468] on button "Reopen" at bounding box center [323, 465] width 52 height 26
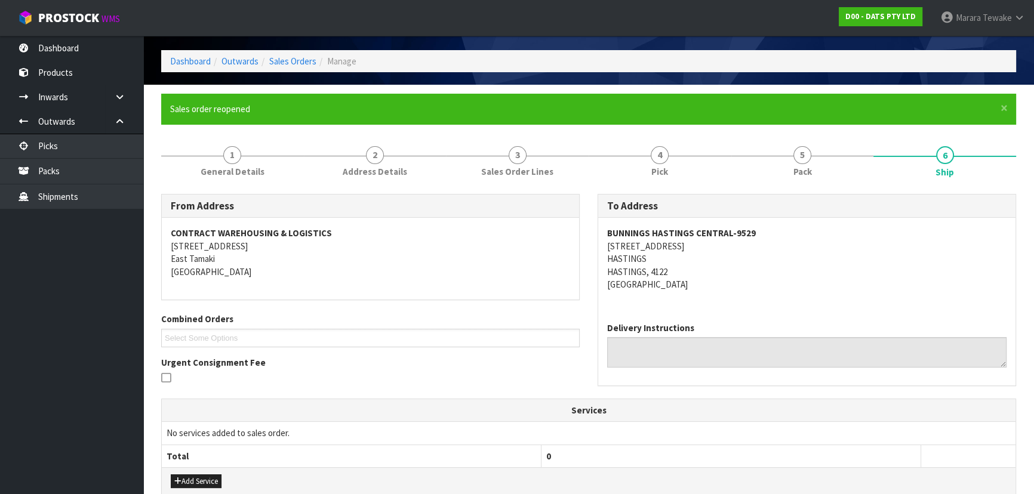
scroll to position [365, 0]
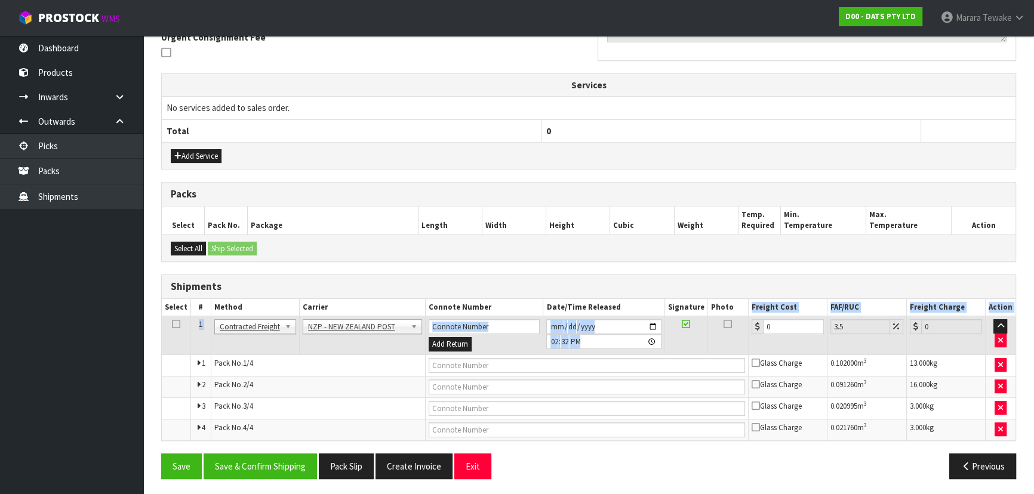
drag, startPoint x: 775, startPoint y: 316, endPoint x: 745, endPoint y: 302, distance: 33.6
click at [745, 303] on table "Select # Method Carrier Connote Number Date/Time Released Signature Photo Freig…" at bounding box center [589, 369] width 854 height 141
drag, startPoint x: 771, startPoint y: 321, endPoint x: 752, endPoint y: 313, distance: 19.8
click at [753, 316] on td "0" at bounding box center [788, 335] width 79 height 39
type input "2"
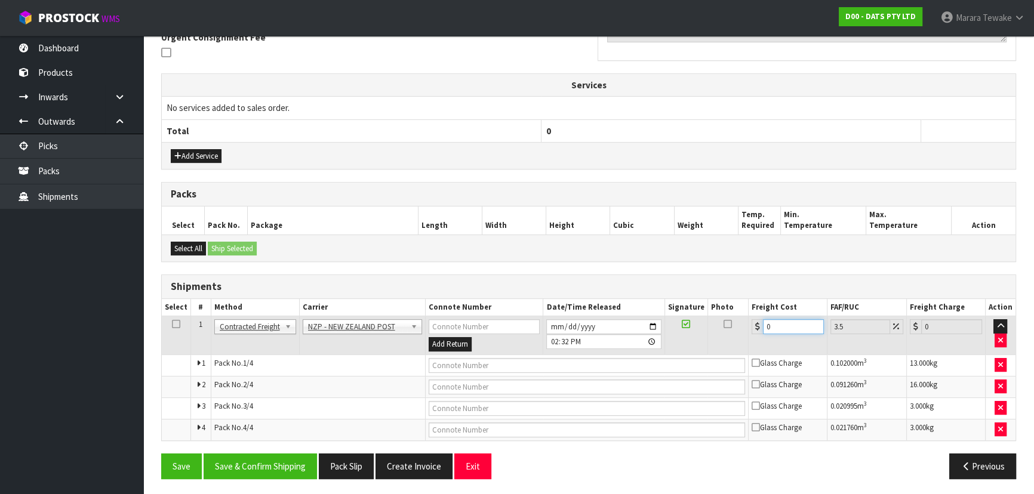
type input "2.07"
type input "0"
type input "5"
type input "5.17"
type input "50"
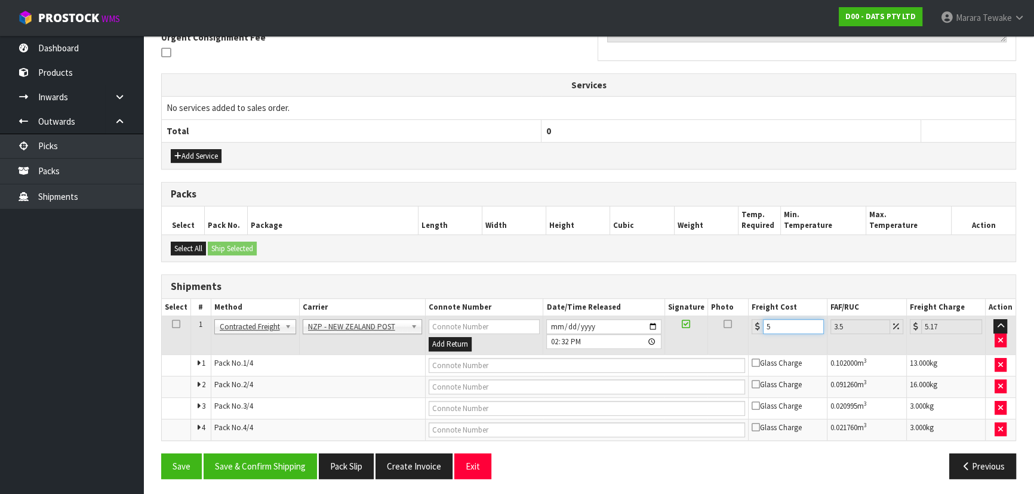
type input "51.75"
type input "50.05"
type input "51.8"
type input "50.05"
click at [263, 464] on button "Save & Confirm Shipping" at bounding box center [260, 467] width 113 height 26
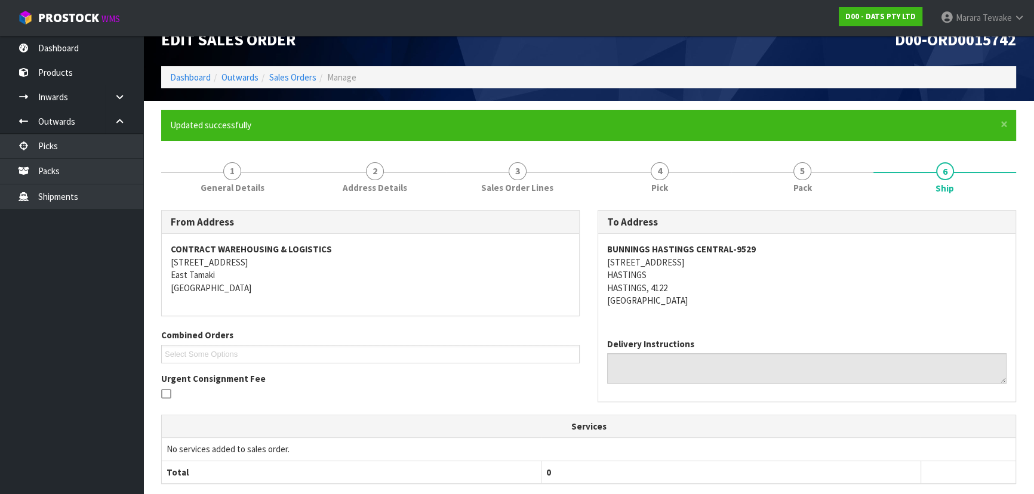
scroll to position [15, 0]
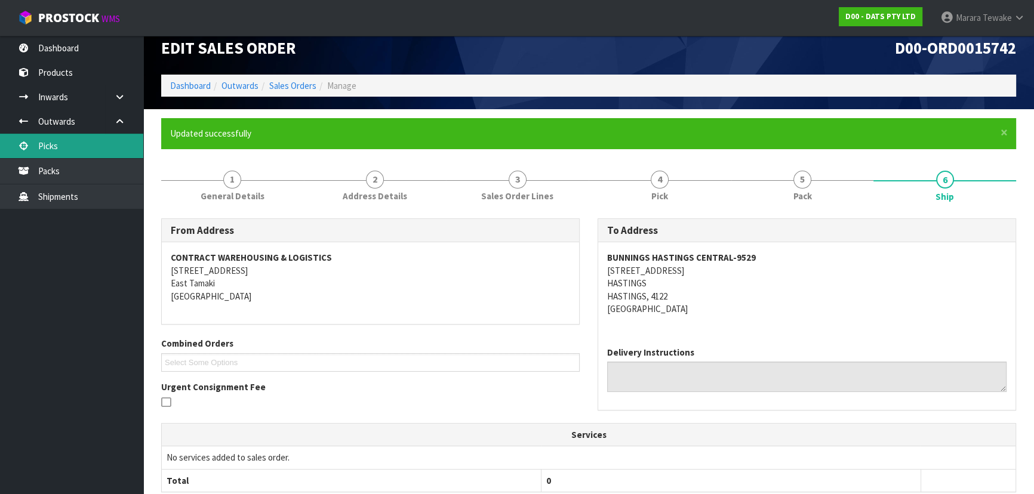
click at [93, 149] on link "Picks" at bounding box center [71, 146] width 143 height 24
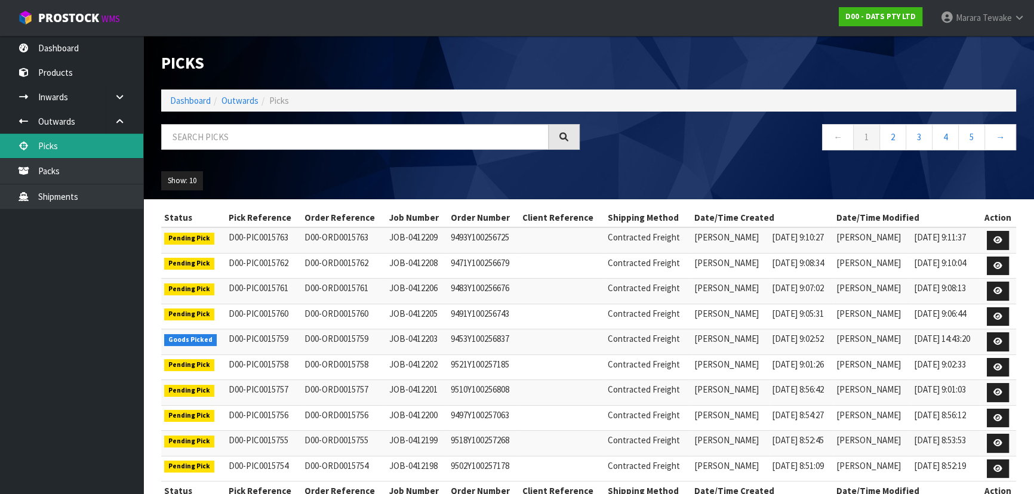
click at [98, 149] on link "Picks" at bounding box center [71, 146] width 143 height 24
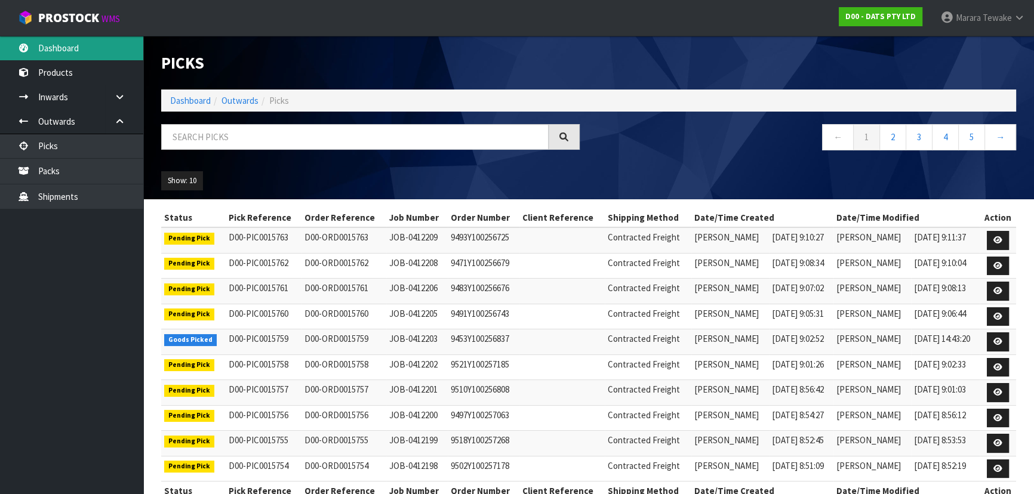
click at [71, 44] on link "Dashboard" at bounding box center [71, 48] width 143 height 24
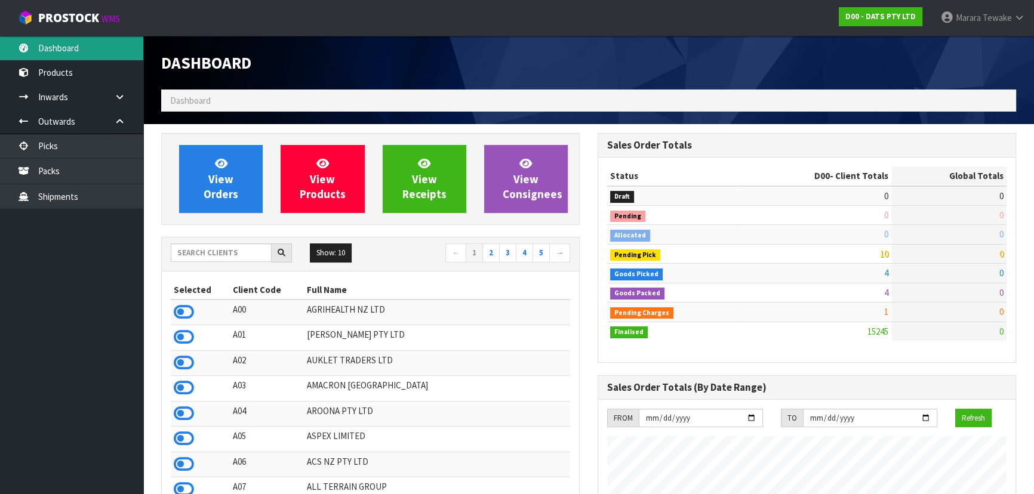
scroll to position [903, 436]
click at [236, 260] on div "Show: 10 5 10 25 50 ← 1 2 3 4 5 →" at bounding box center [370, 254] width 417 height 21
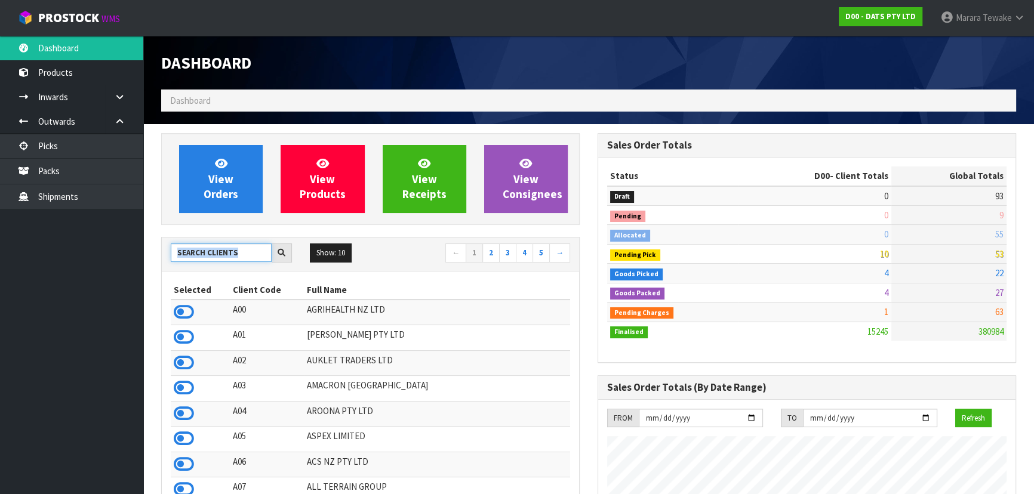
click at [235, 257] on input "text" at bounding box center [221, 253] width 101 height 19
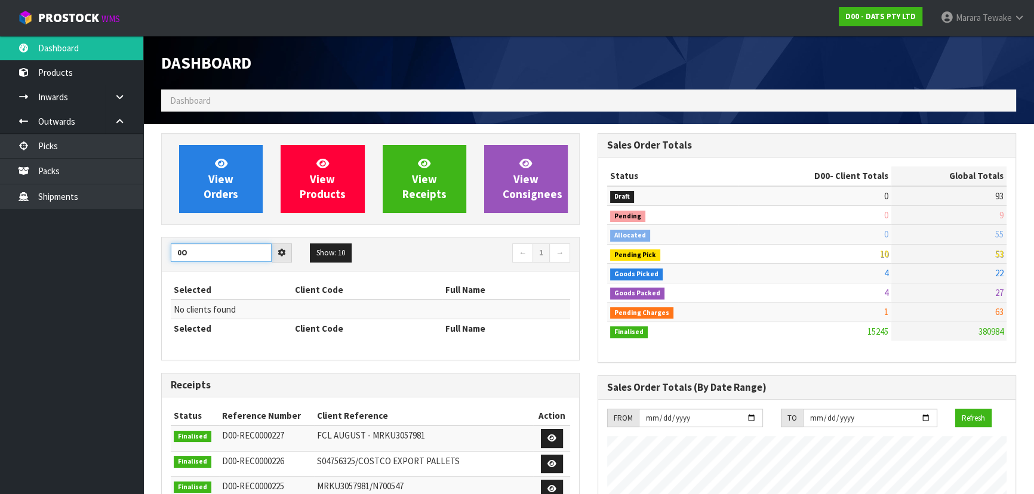
type input "0"
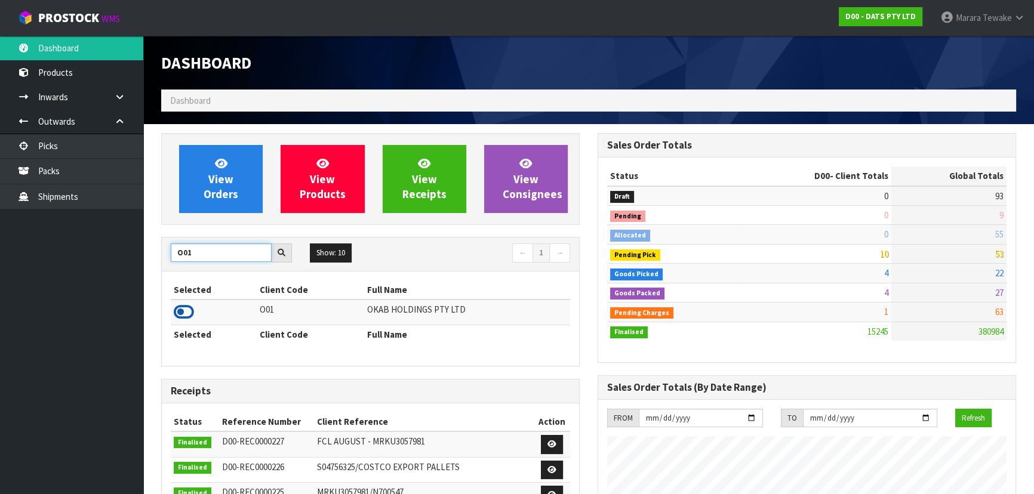
type input "O01"
click at [184, 311] on icon at bounding box center [184, 312] width 20 height 18
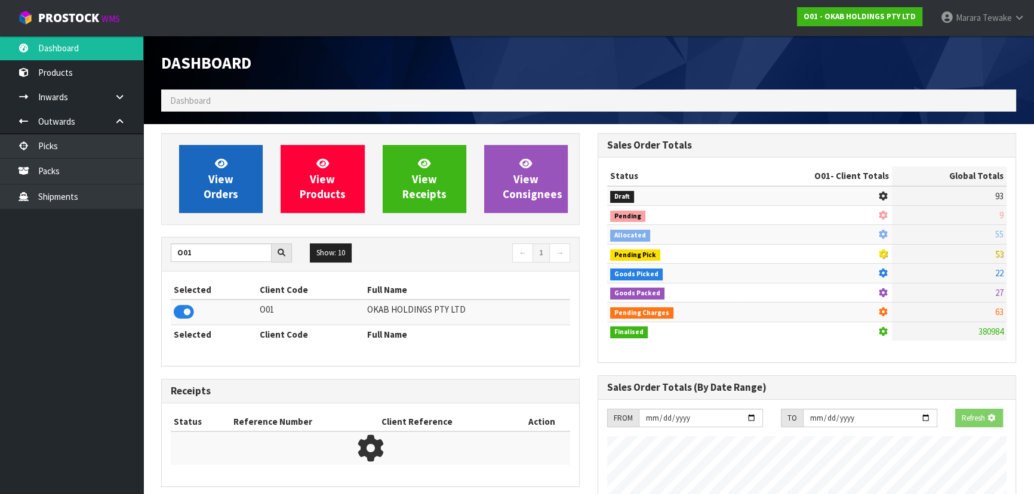
scroll to position [743, 436]
click at [224, 175] on span "View Orders" at bounding box center [221, 178] width 35 height 45
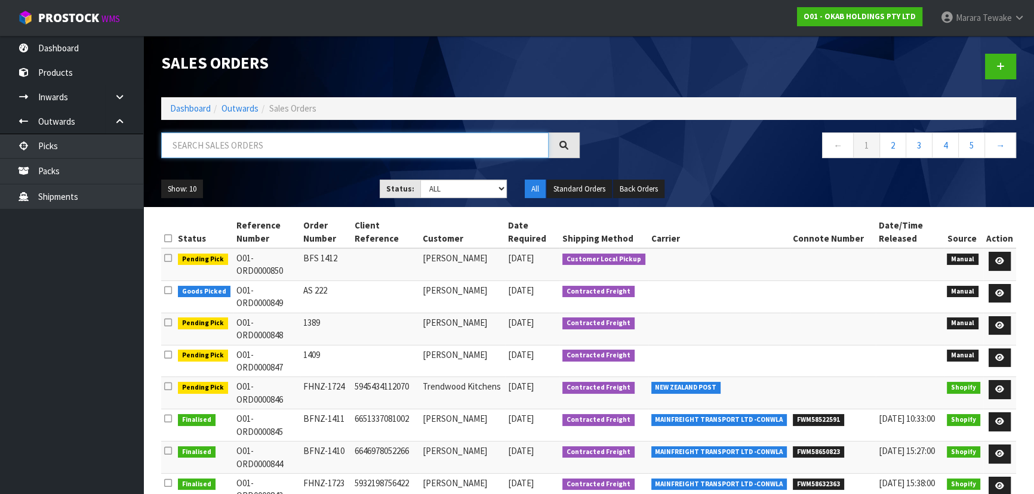
click at [224, 142] on input "text" at bounding box center [354, 146] width 387 height 26
type input "JOB-0412265"
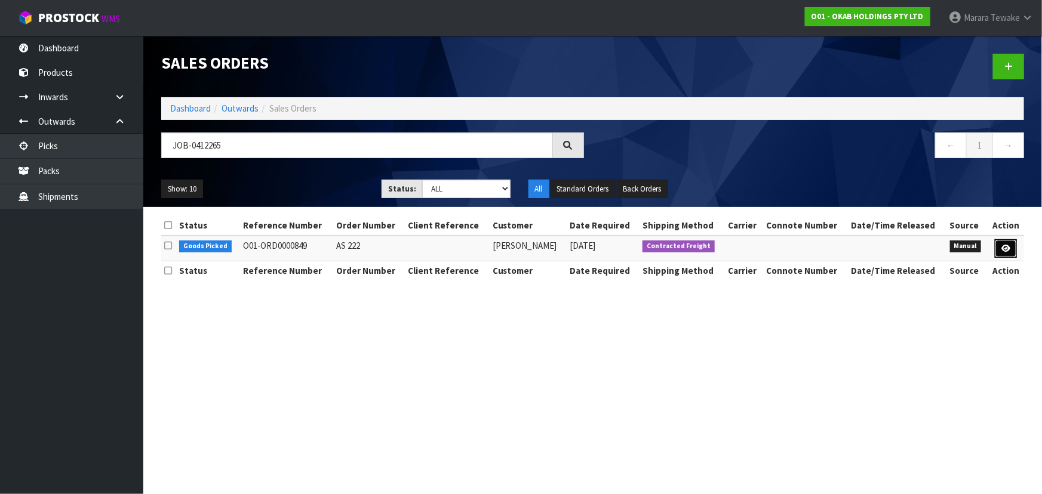
click at [996, 245] on link at bounding box center [1005, 248] width 22 height 19
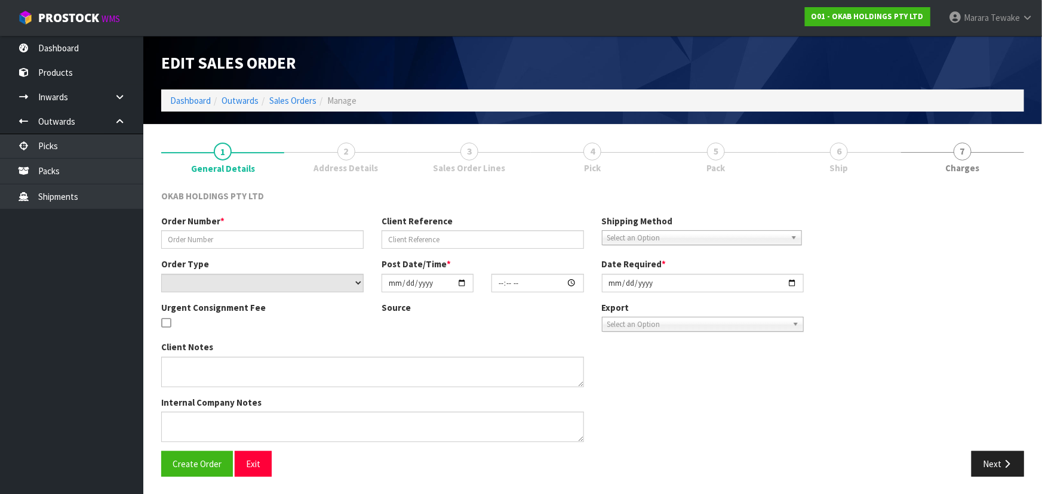
type input "AS 222"
select select "number:0"
type input "[DATE]"
type input "12:50:00.000"
type input "2025-09-15"
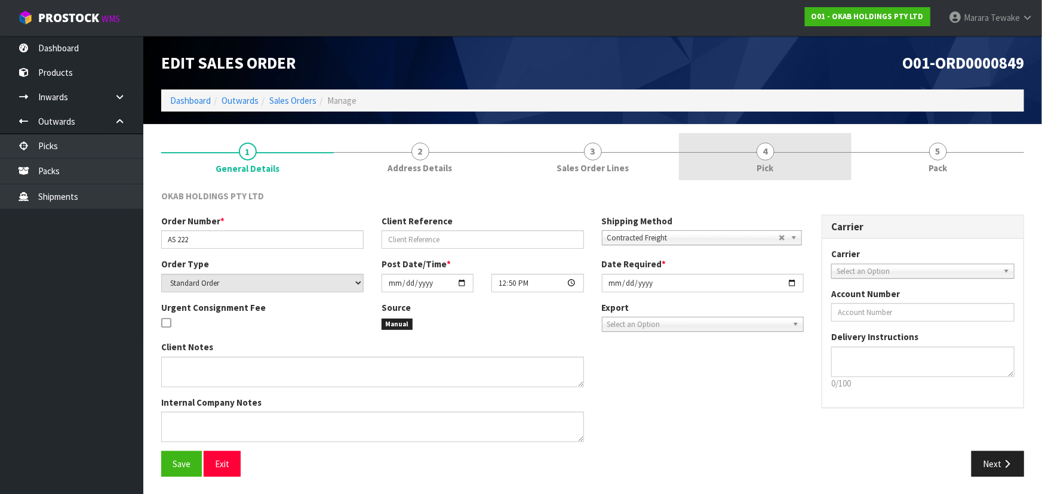
click at [793, 168] on link "4 Pick" at bounding box center [765, 156] width 173 height 47
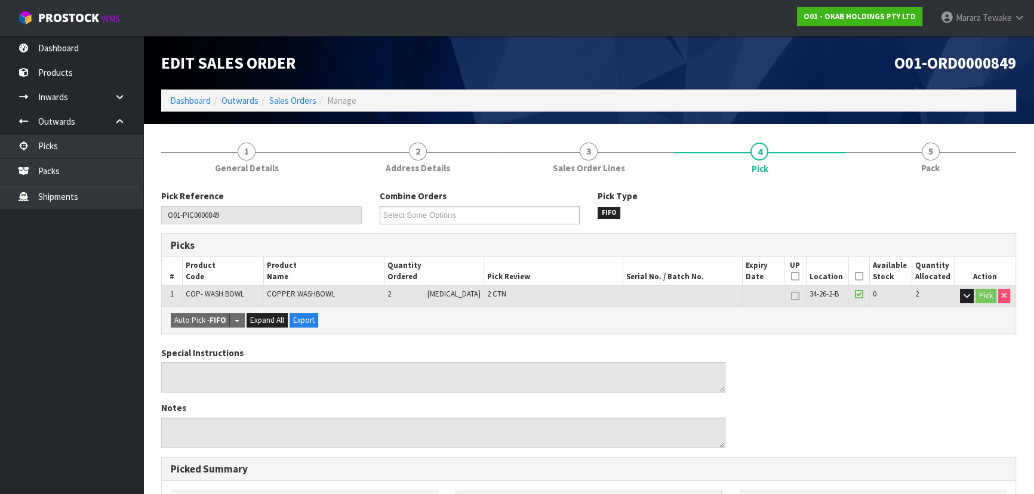
click at [856, 277] on icon at bounding box center [859, 276] width 8 height 1
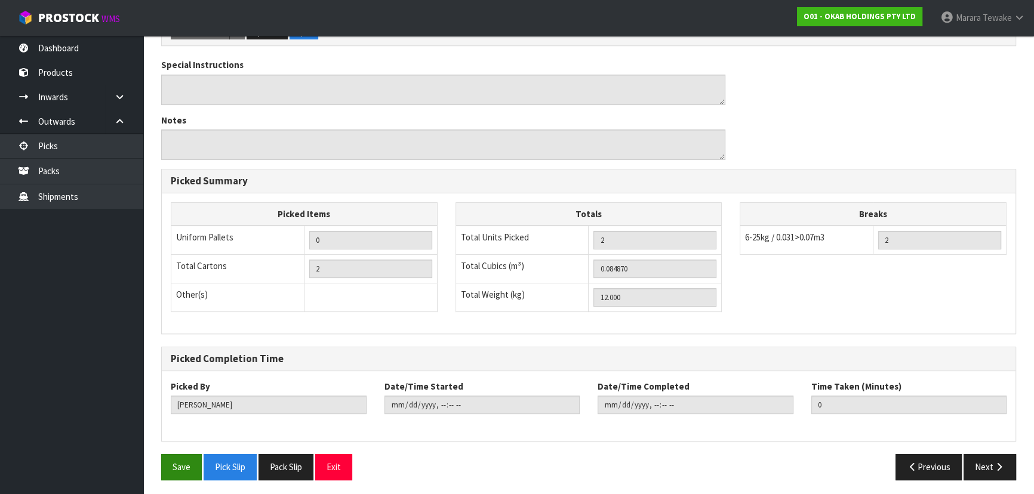
scroll to position [333, 0]
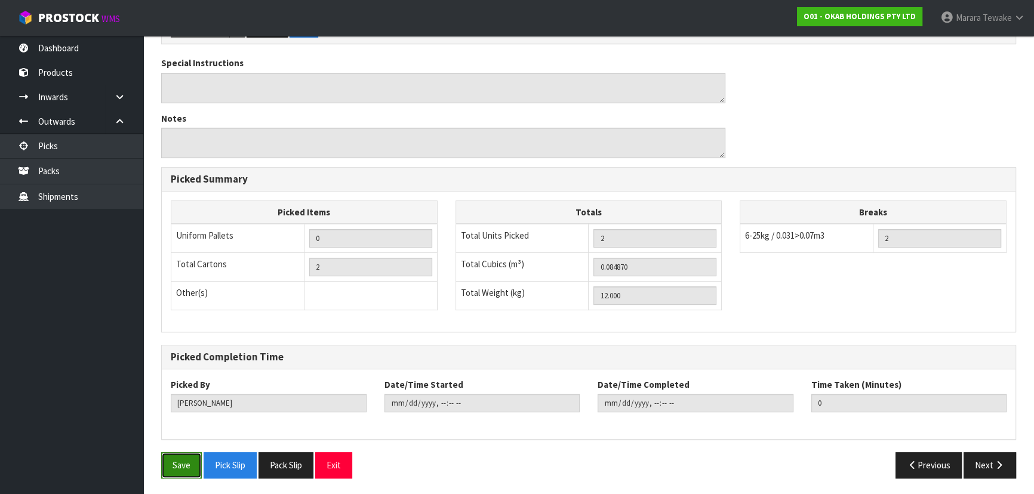
click at [192, 467] on button "Save" at bounding box center [181, 465] width 41 height 26
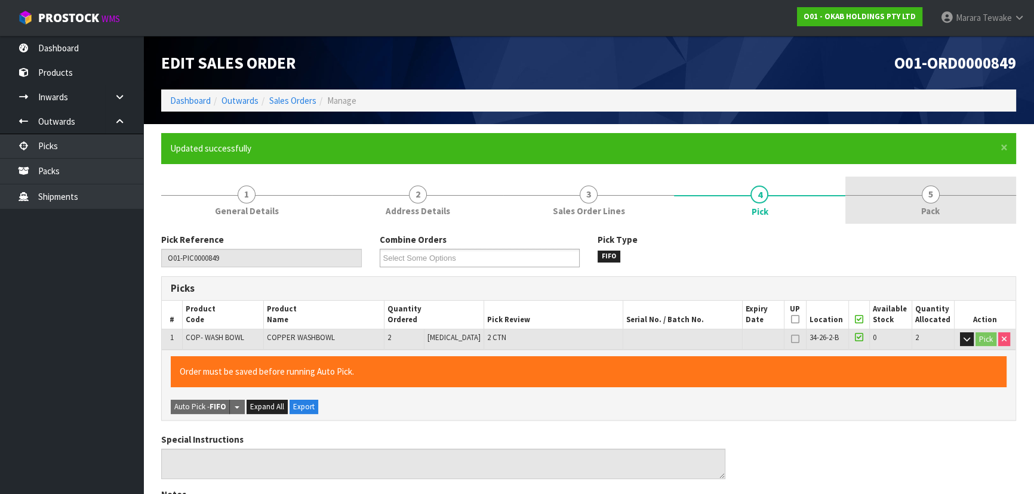
type input "[PERSON_NAME]"
type input "2025-09-12T14:56:12"
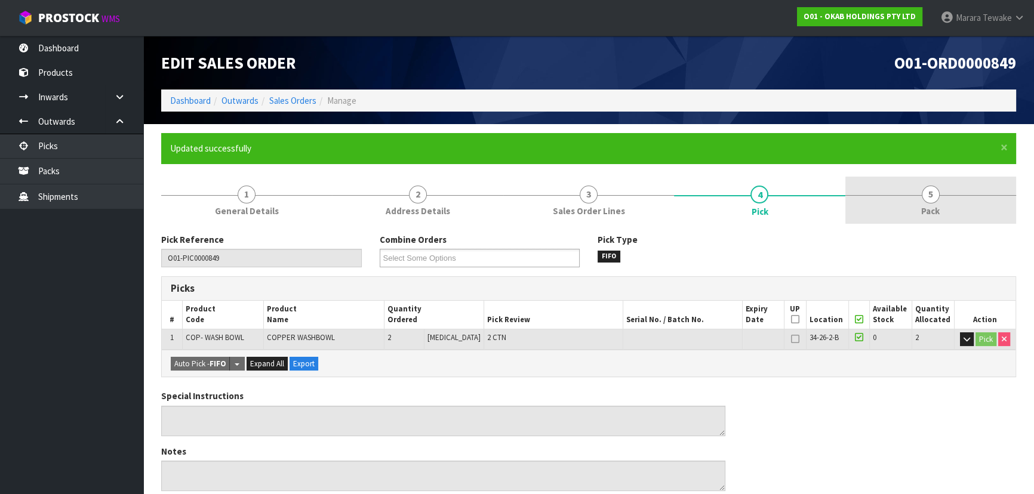
click at [925, 198] on span "5" at bounding box center [931, 195] width 18 height 18
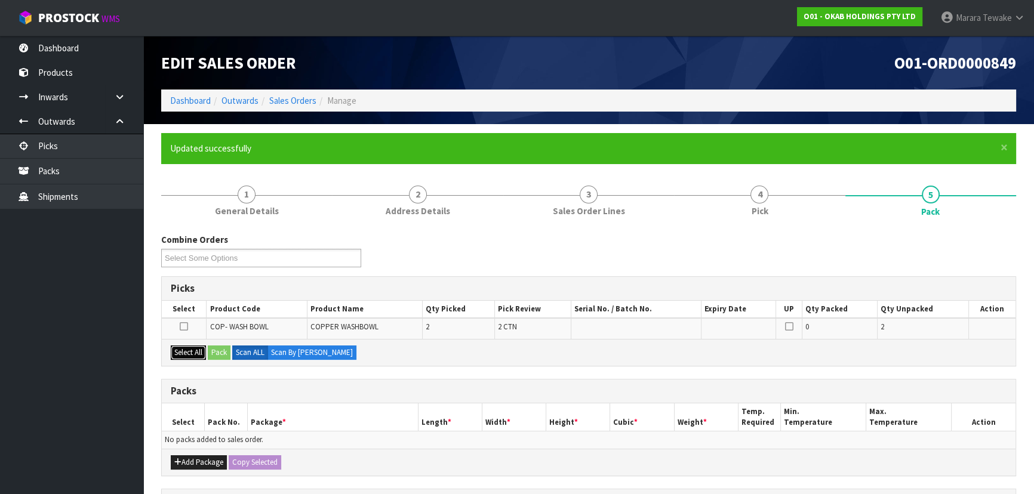
drag, startPoint x: 189, startPoint y: 350, endPoint x: 230, endPoint y: 358, distance: 41.4
click at [202, 353] on button "Select All" at bounding box center [188, 353] width 35 height 14
click at [233, 358] on div "Select All Pack Scan ALL Scan By [PERSON_NAME]" at bounding box center [589, 352] width 854 height 27
drag, startPoint x: 223, startPoint y: 354, endPoint x: 362, endPoint y: 372, distance: 140.3
click at [223, 354] on button "Pack" at bounding box center [219, 353] width 23 height 14
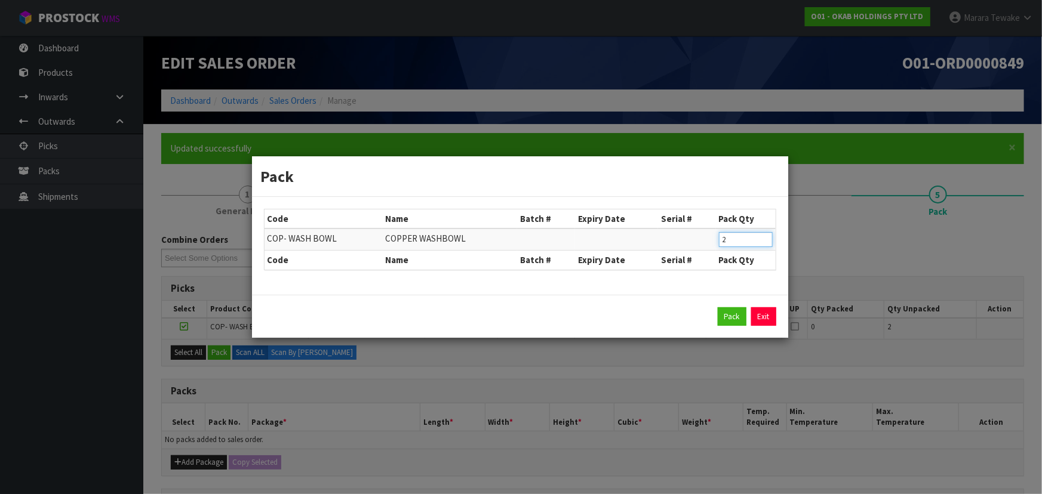
drag, startPoint x: 741, startPoint y: 237, endPoint x: 681, endPoint y: 212, distance: 64.5
click at [688, 221] on table "Code Name Batch # Expiry Date Serial # Pack Qty COP- WASH BOWL COPPER WASHBOWL …" at bounding box center [519, 240] width 511 height 60
type input "1"
click button "Pack" at bounding box center [731, 316] width 29 height 19
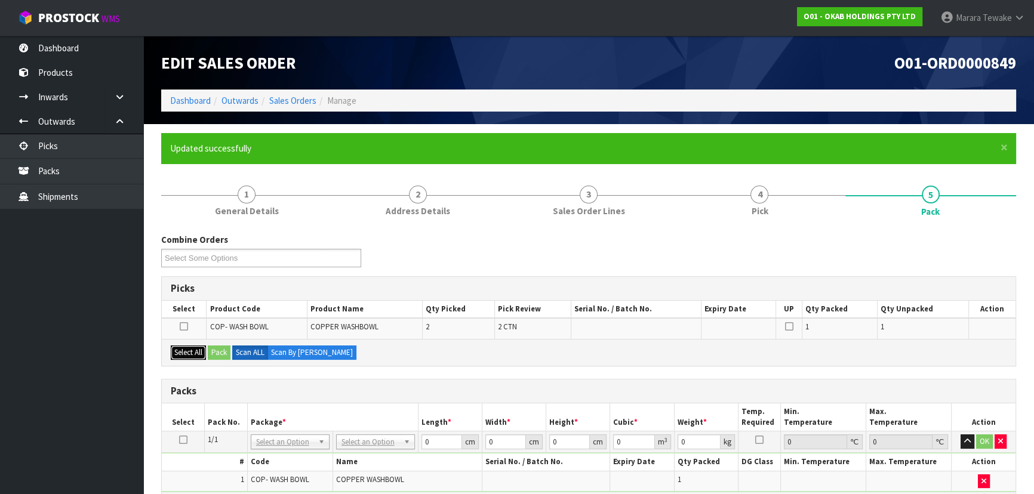
click at [201, 352] on button "Select All" at bounding box center [188, 353] width 35 height 14
click at [220, 353] on button "Pack" at bounding box center [219, 353] width 23 height 14
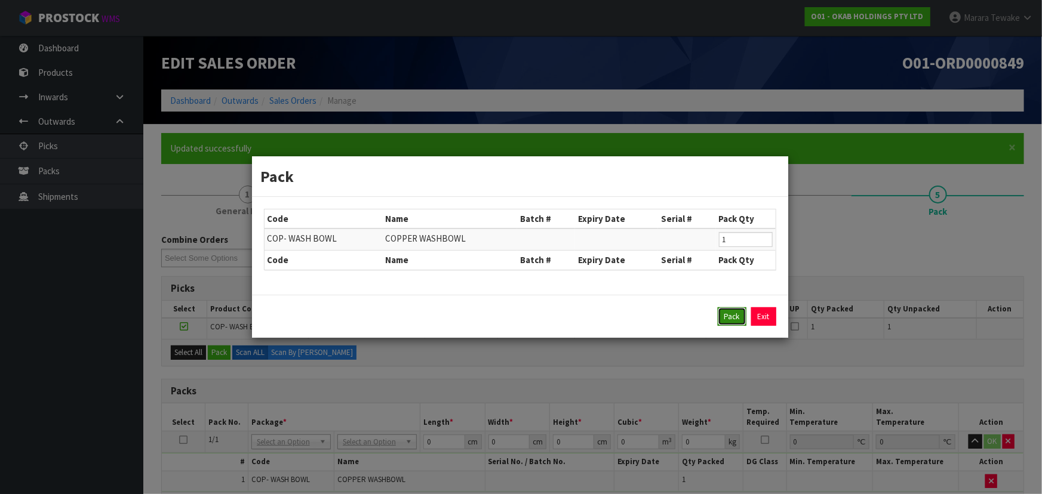
click at [734, 320] on button "Pack" at bounding box center [731, 316] width 29 height 19
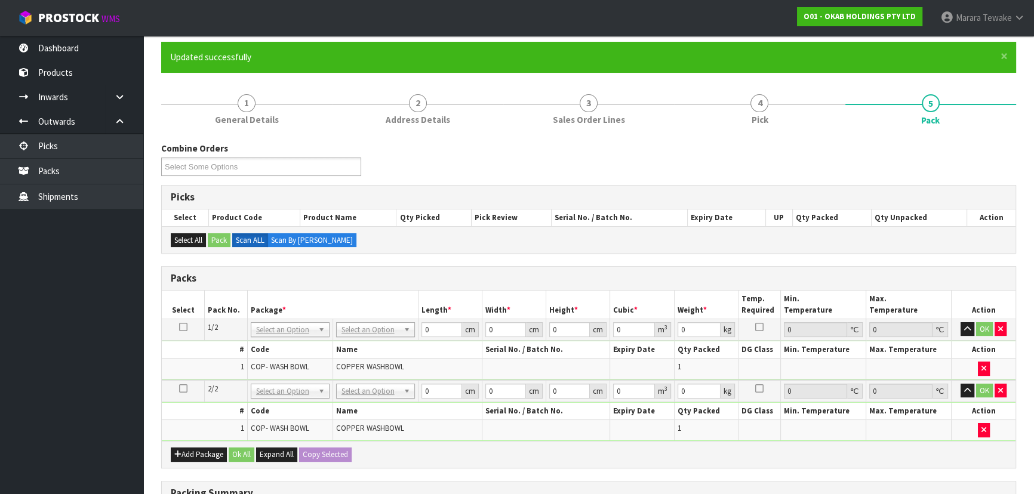
scroll to position [217, 0]
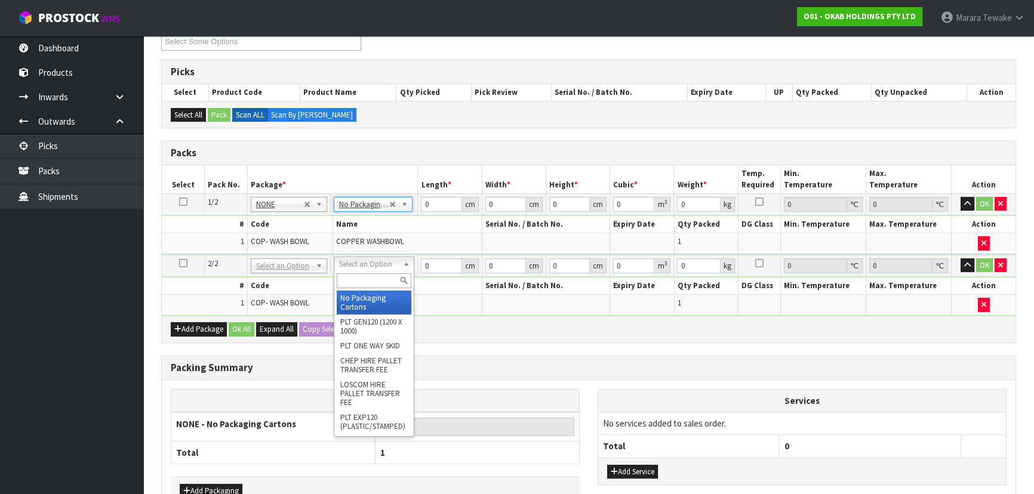
type input "2"
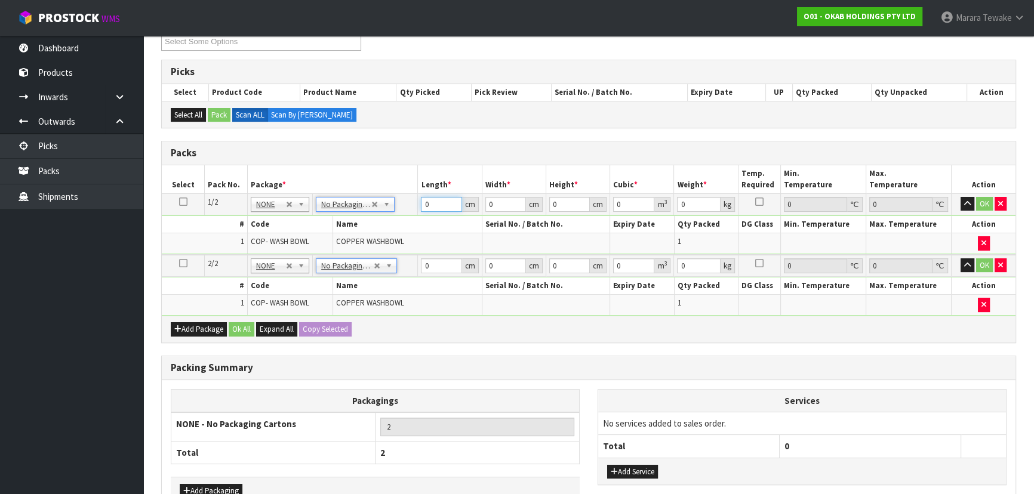
drag, startPoint x: 436, startPoint y: 208, endPoint x: 371, endPoint y: 185, distance: 69.7
click at [373, 186] on table "Select Pack No. Package * Length * Width * Height * Cubic * Weight * Temp. Requ…" at bounding box center [589, 240] width 854 height 150
type input "47"
type input "46"
type input "2"
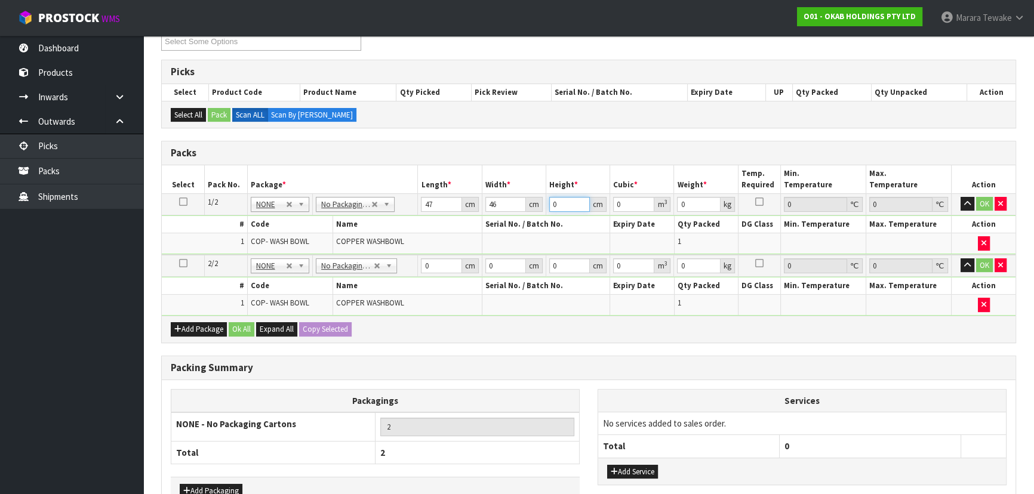
type input "0.004324"
type input "26"
type input "0.056212"
type input "26"
type input "7"
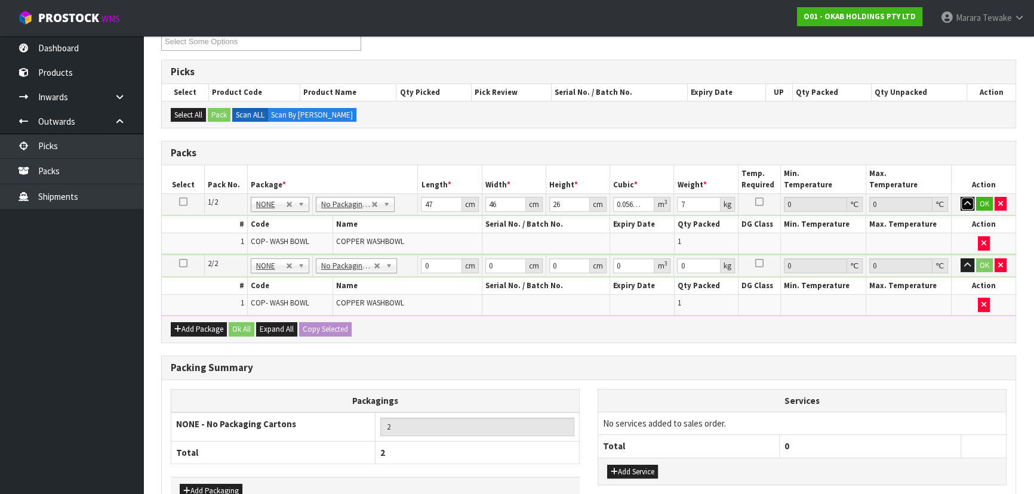
click at [960, 197] on button "button" at bounding box center [967, 204] width 14 height 14
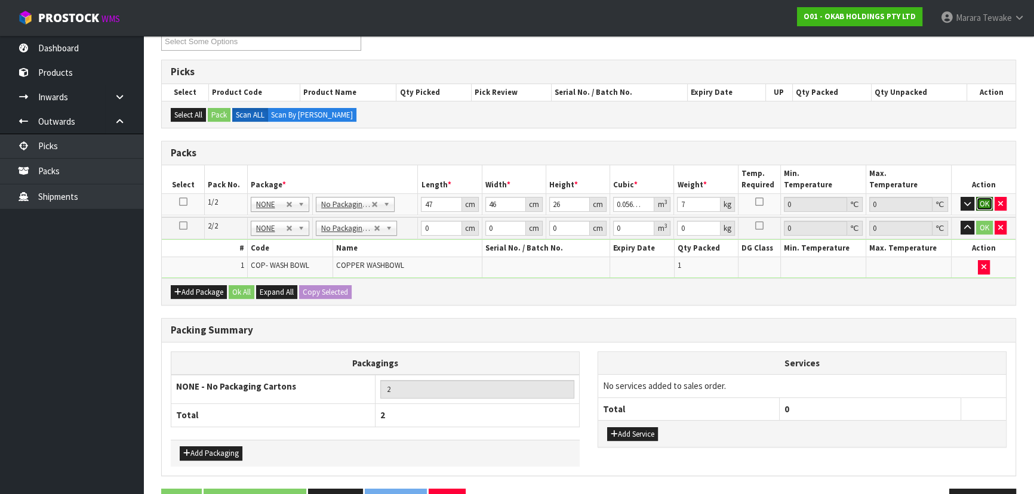
click button "OK" at bounding box center [984, 204] width 17 height 14
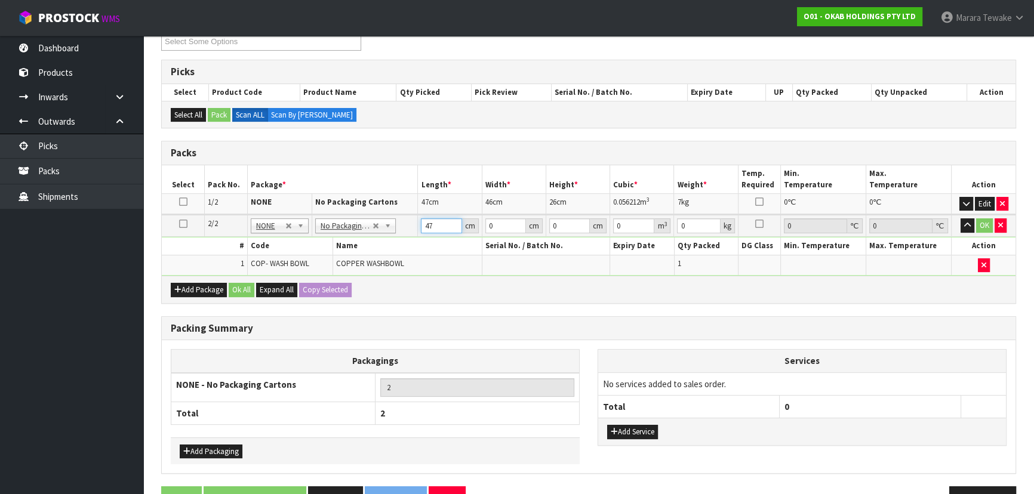
type input "47"
type input "39"
type input "2"
type input "0.003666"
type input "26"
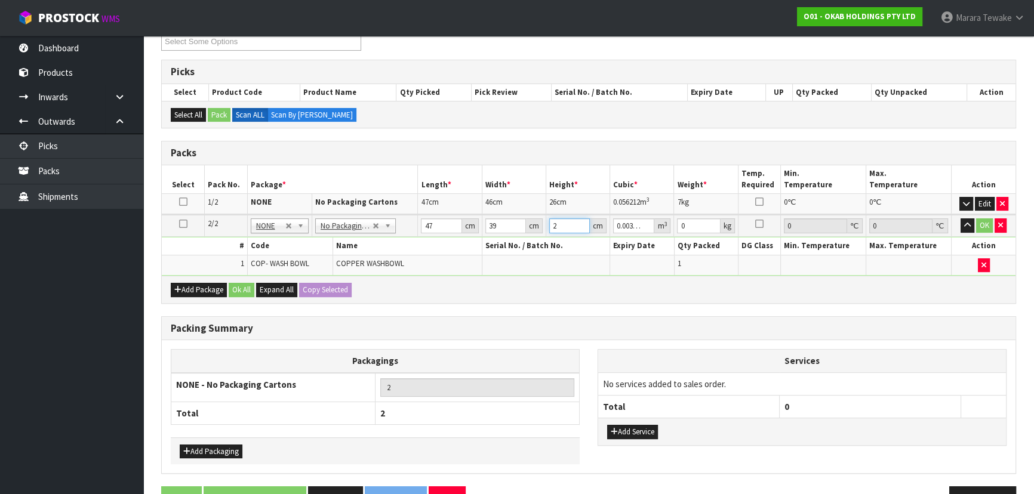
type input "0.047658"
type input "26"
type input "7"
click at [960, 218] on button "button" at bounding box center [967, 225] width 14 height 14
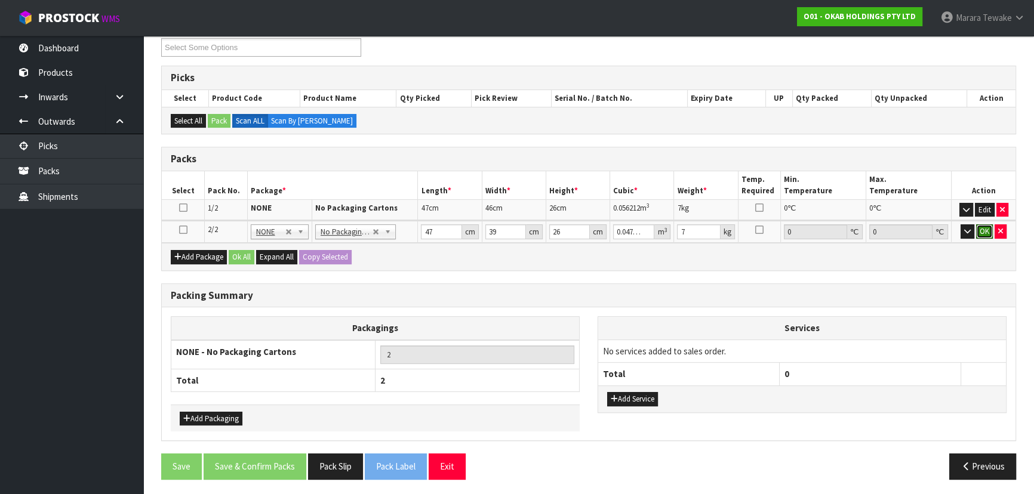
click button "OK" at bounding box center [984, 231] width 17 height 14
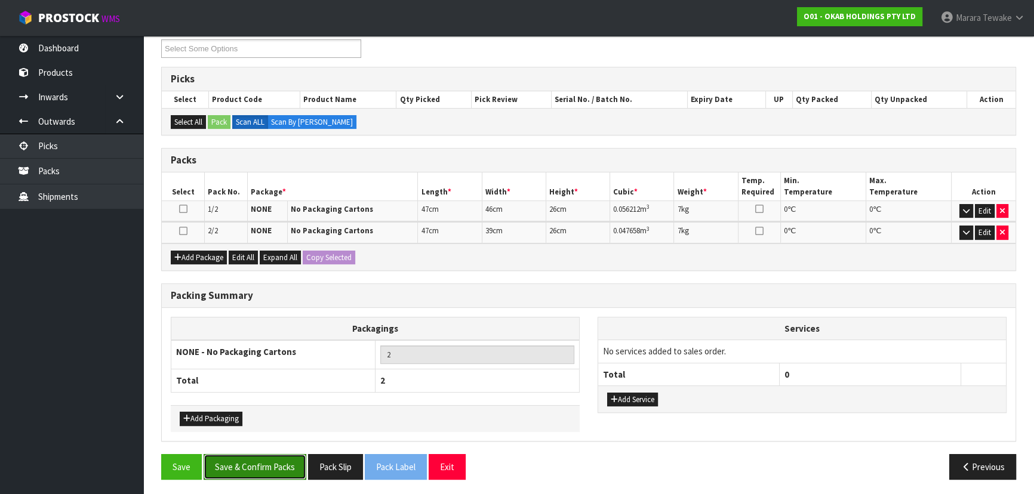
drag, startPoint x: 269, startPoint y: 466, endPoint x: 273, endPoint y: 460, distance: 7.0
click at [270, 465] on button "Save & Confirm Packs" at bounding box center [255, 467] width 103 height 26
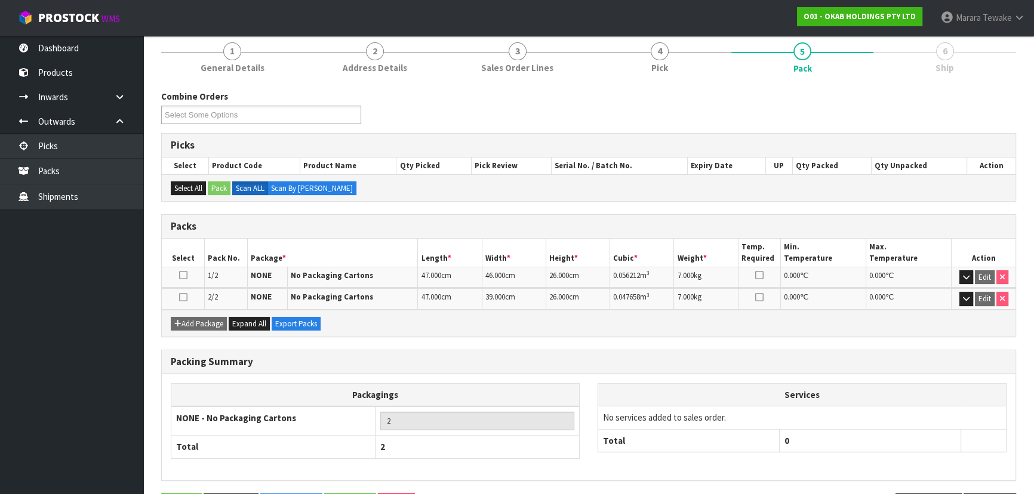
scroll to position [184, 0]
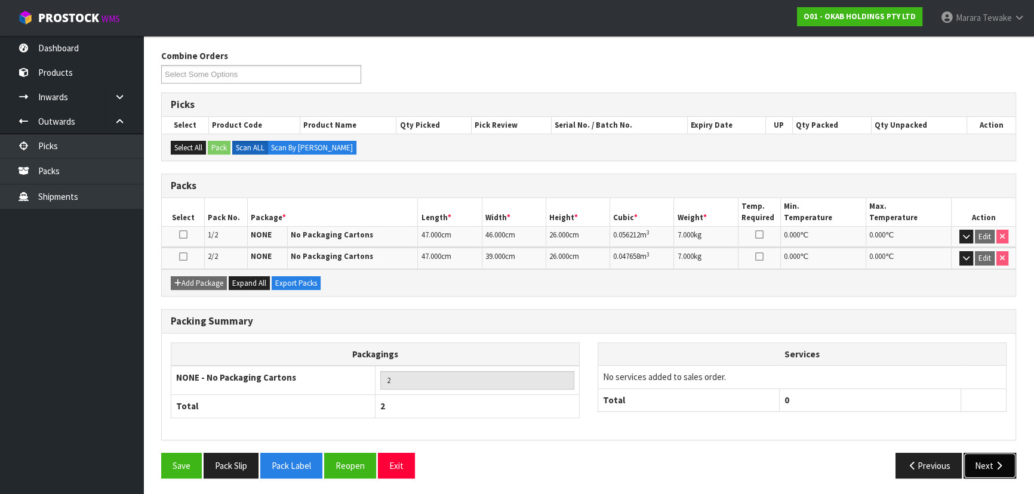
click at [977, 461] on button "Next" at bounding box center [989, 466] width 53 height 26
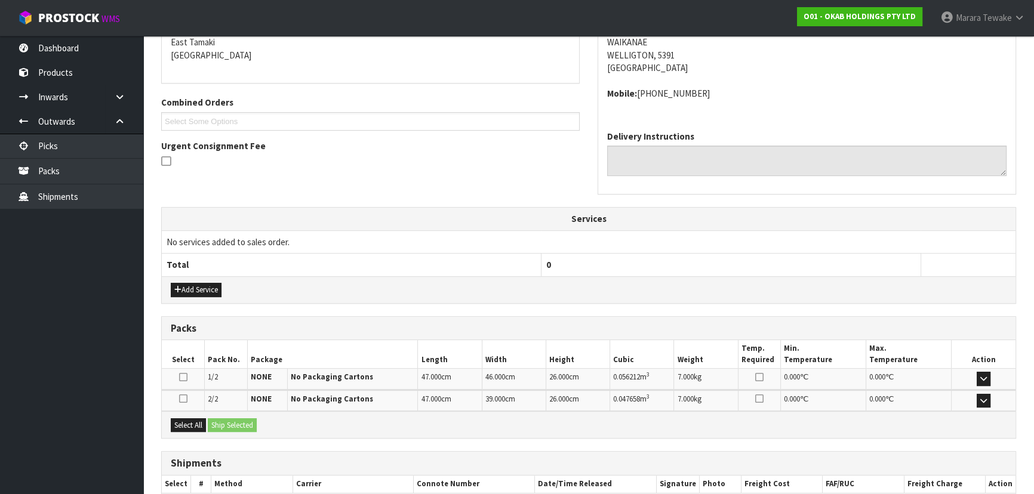
scroll to position [327, 0]
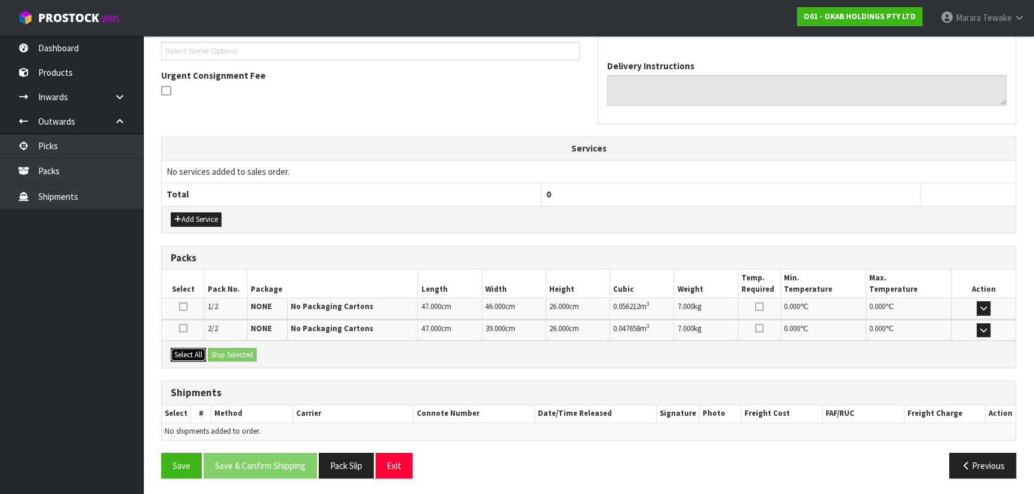
click at [198, 353] on button "Select All" at bounding box center [188, 355] width 35 height 14
click at [218, 352] on button "Ship Selected" at bounding box center [232, 355] width 49 height 14
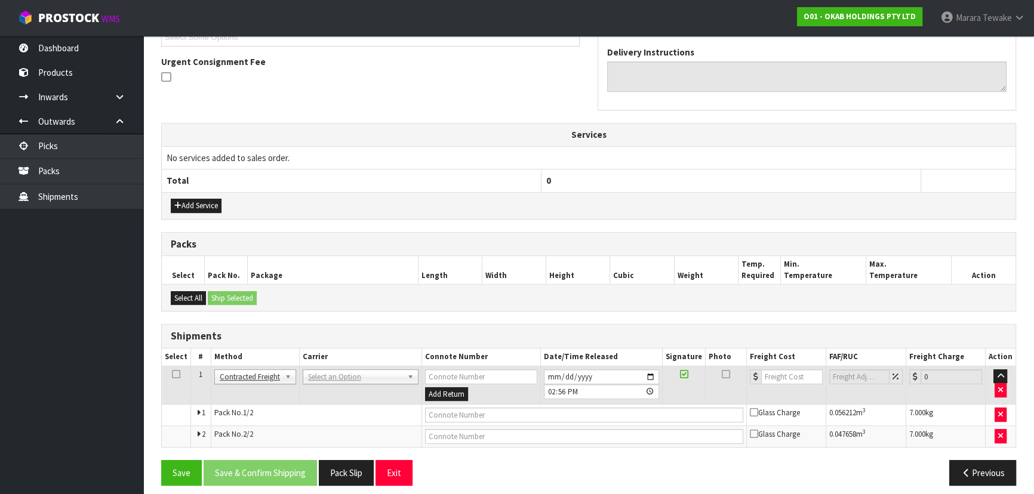
scroll to position [347, 0]
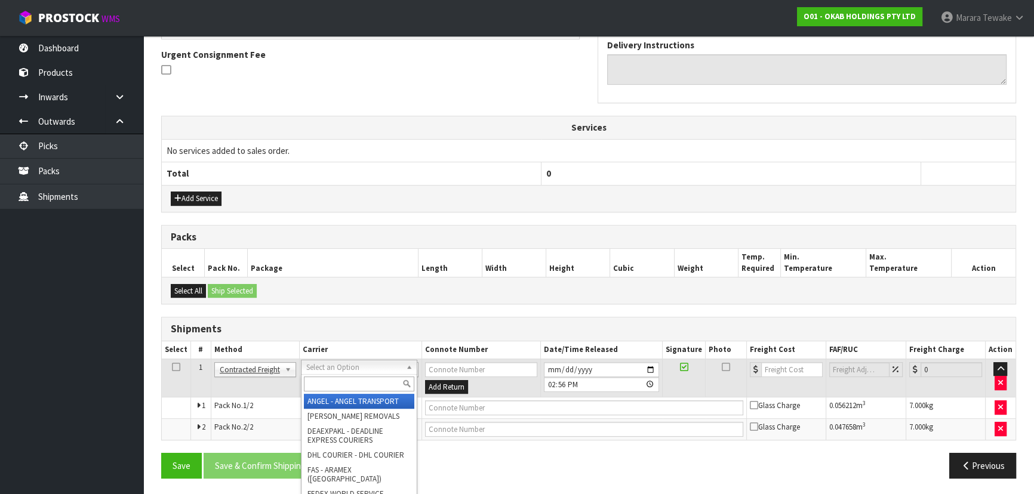
click at [328, 382] on input "text" at bounding box center [359, 384] width 110 height 15
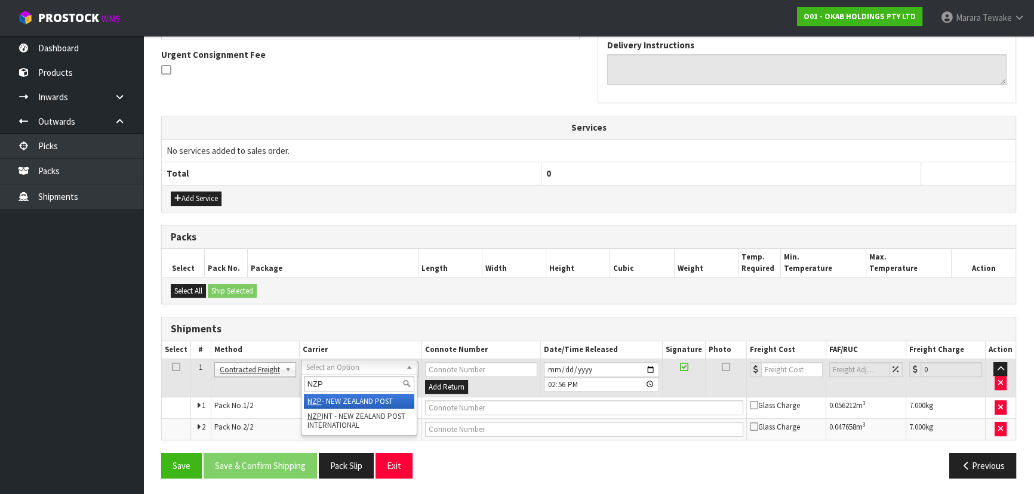
type input "NZP"
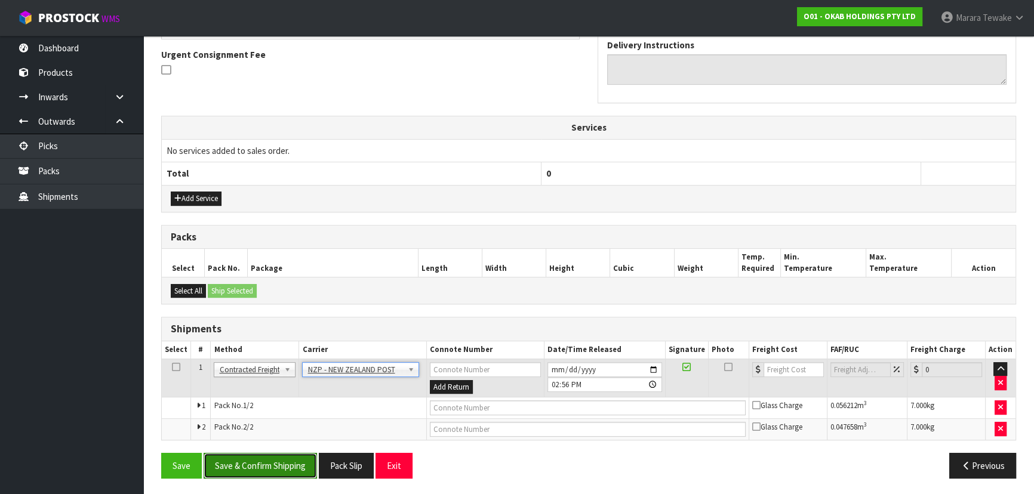
click at [278, 468] on button "Save & Confirm Shipping" at bounding box center [260, 466] width 113 height 26
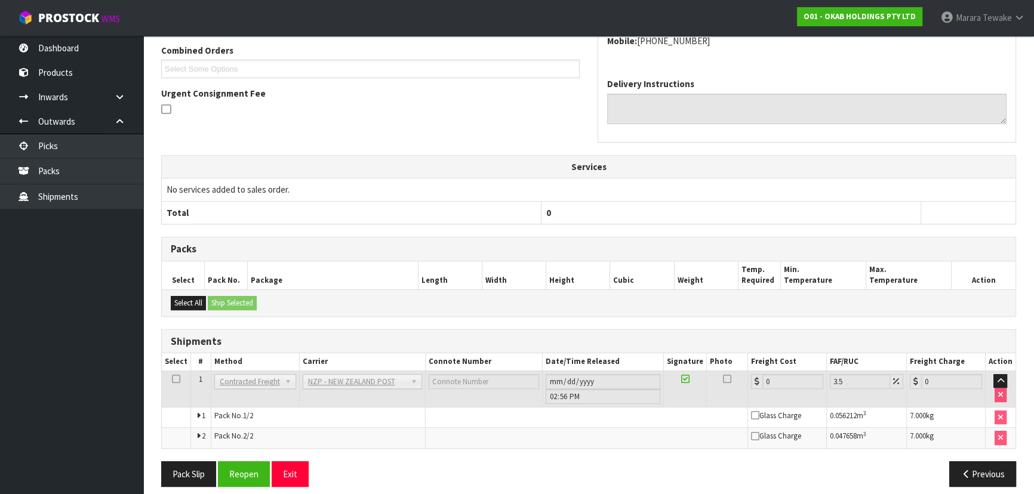
scroll to position [329, 0]
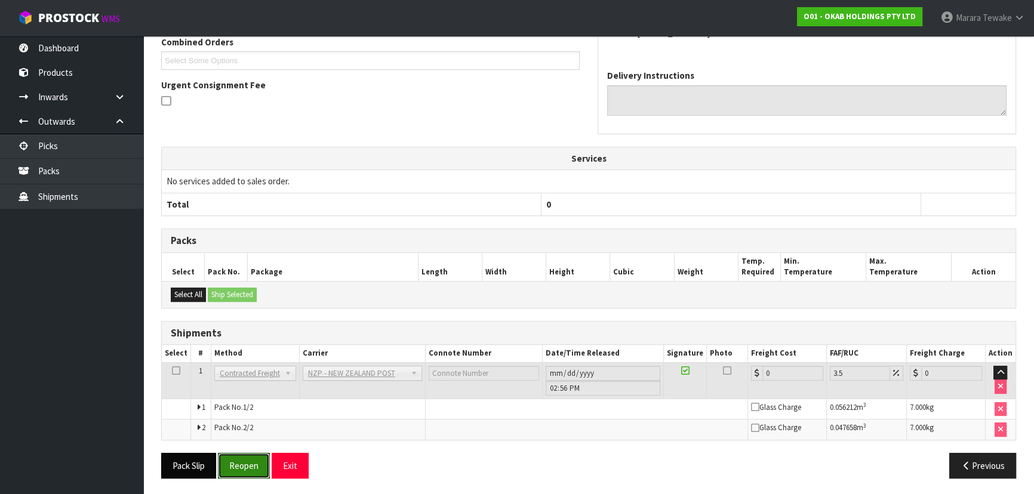
click at [236, 458] on button "Reopen" at bounding box center [244, 466] width 52 height 26
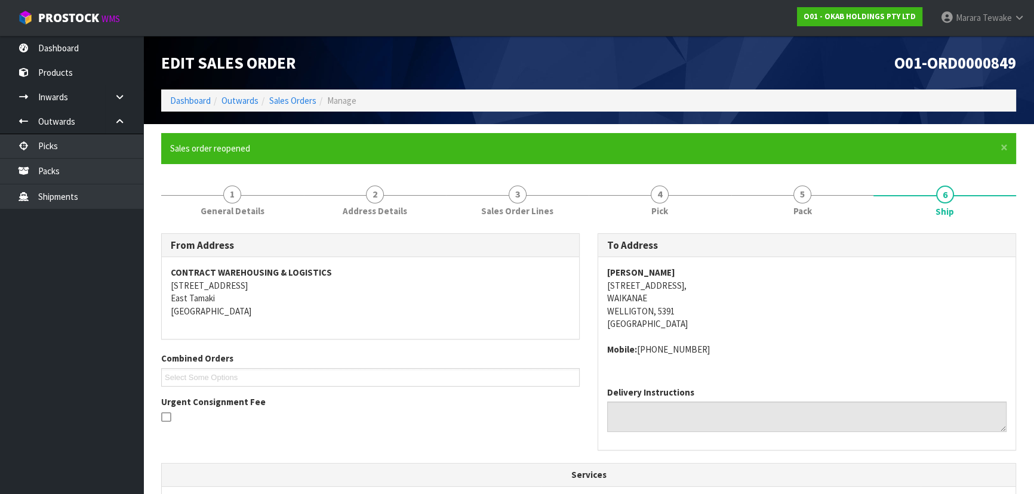
scroll to position [325, 0]
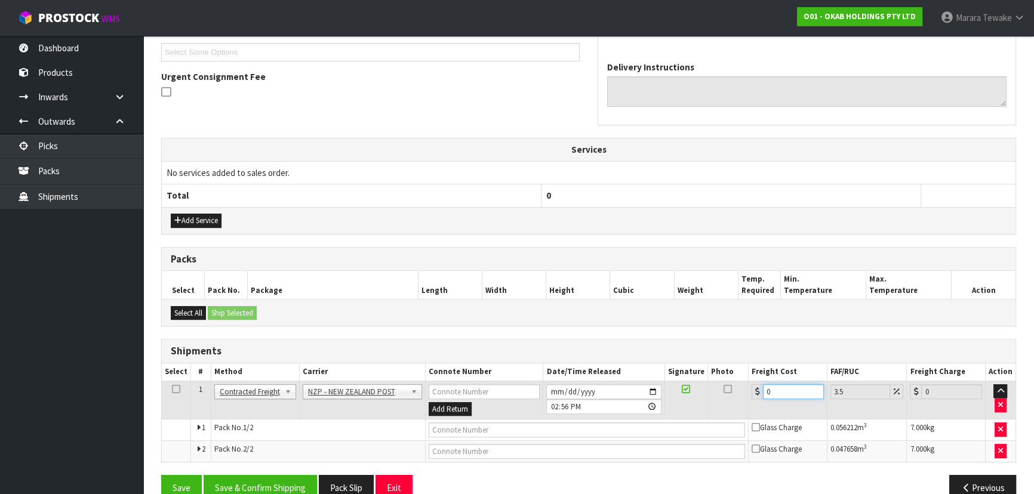
drag, startPoint x: 786, startPoint y: 388, endPoint x: 757, endPoint y: 379, distance: 29.4
click at [758, 381] on td "0" at bounding box center [788, 400] width 79 height 39
type input "2"
type input "2.07"
type input "27"
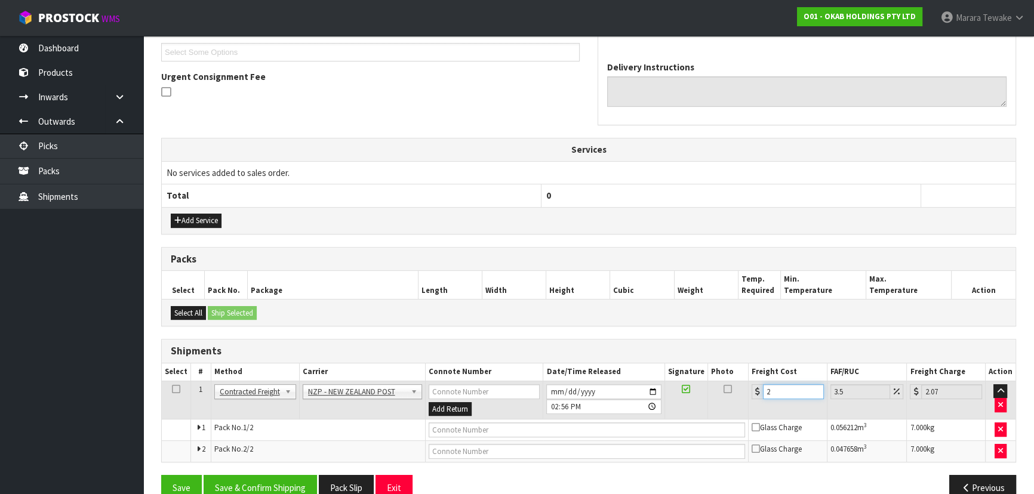
type input "27.94"
type input "27.7"
type input "28.67"
type input "27.70"
click at [239, 486] on button "Save & Confirm Shipping" at bounding box center [260, 488] width 113 height 26
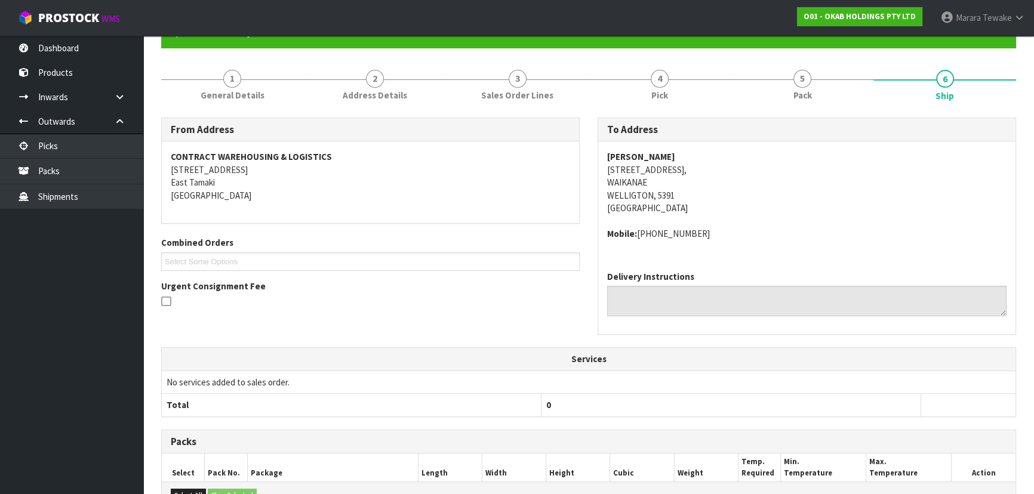
scroll to position [0, 0]
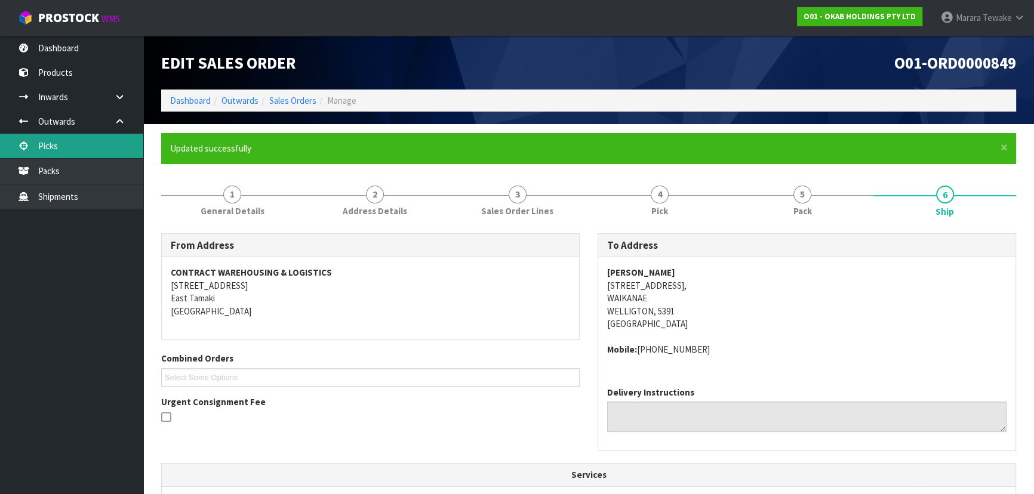
click at [103, 140] on link "Picks" at bounding box center [71, 146] width 143 height 24
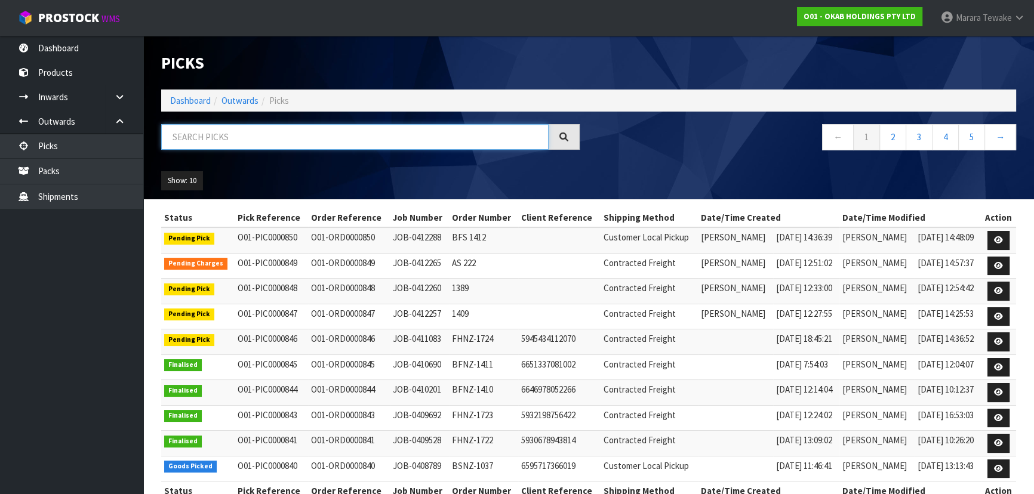
click at [191, 127] on input "text" at bounding box center [354, 137] width 387 height 26
click at [113, 39] on link "Dashboard" at bounding box center [71, 48] width 143 height 24
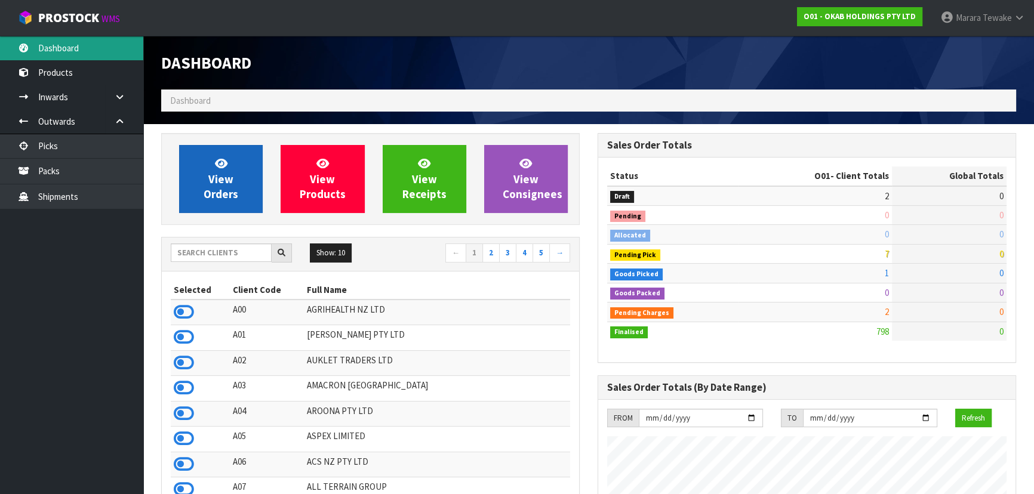
scroll to position [903, 436]
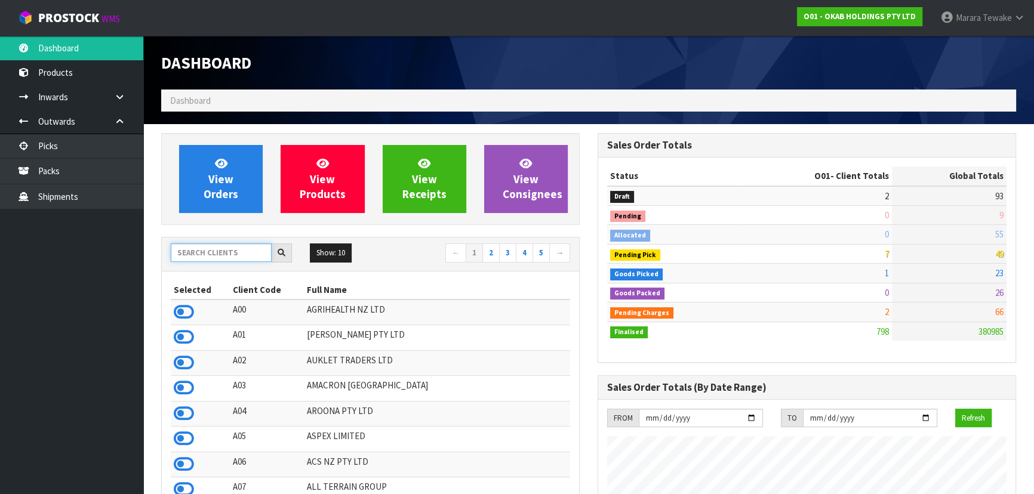
click at [218, 252] on input "text" at bounding box center [221, 253] width 101 height 19
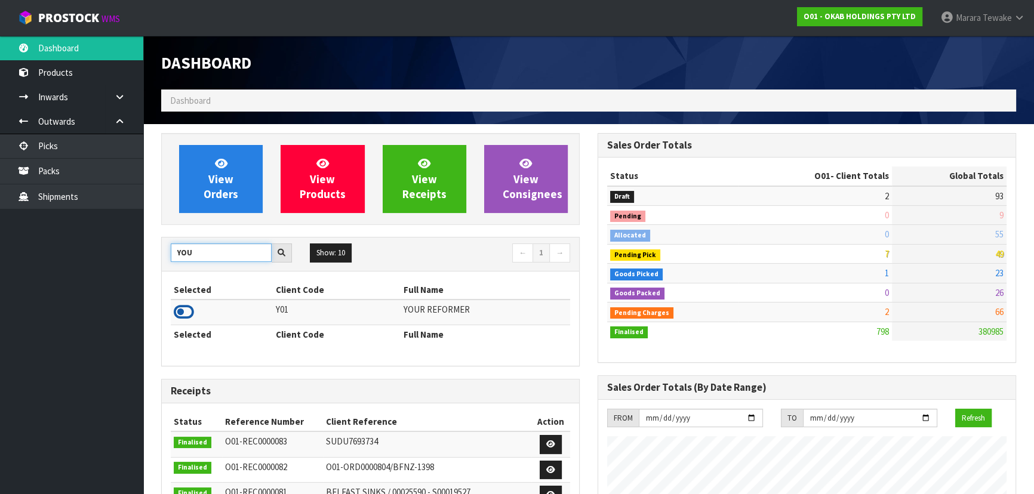
type input "YOU"
click at [180, 313] on icon at bounding box center [184, 312] width 20 height 18
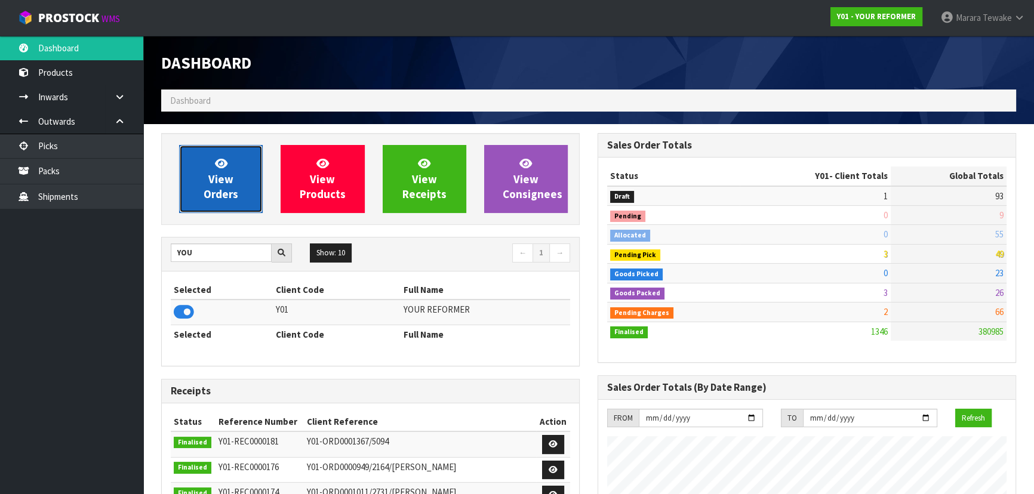
click at [239, 190] on link "View Orders" at bounding box center [221, 179] width 84 height 68
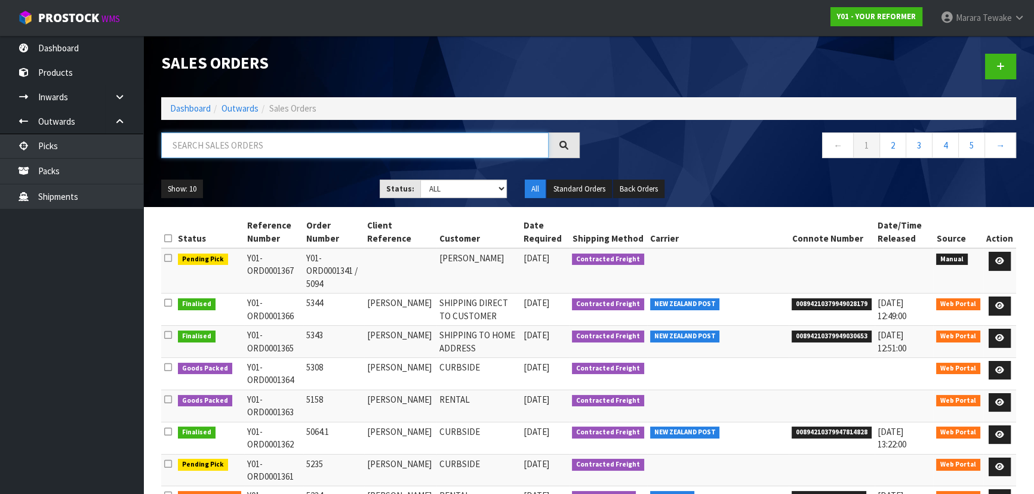
click at [235, 155] on input "text" at bounding box center [354, 146] width 387 height 26
type input "JOB-0412268"
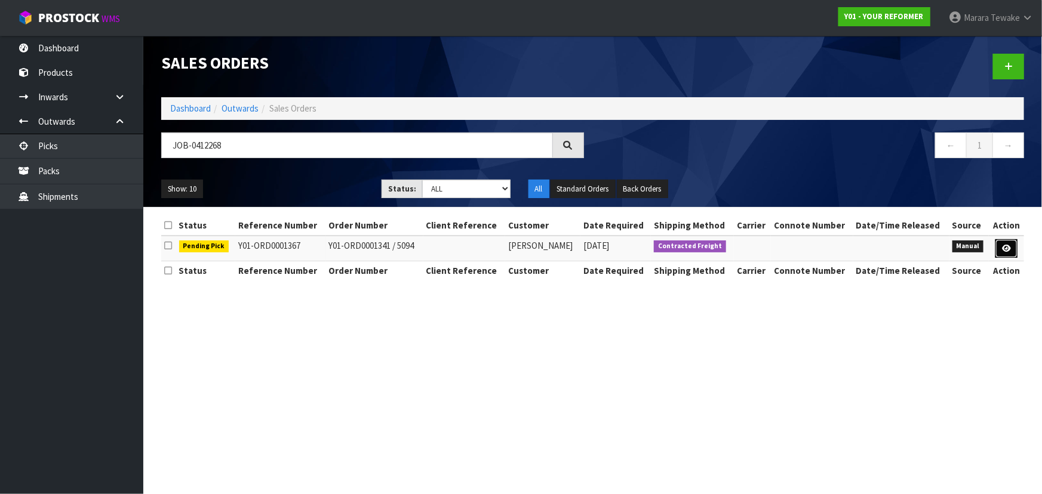
click at [1000, 241] on link at bounding box center [1006, 248] width 22 height 19
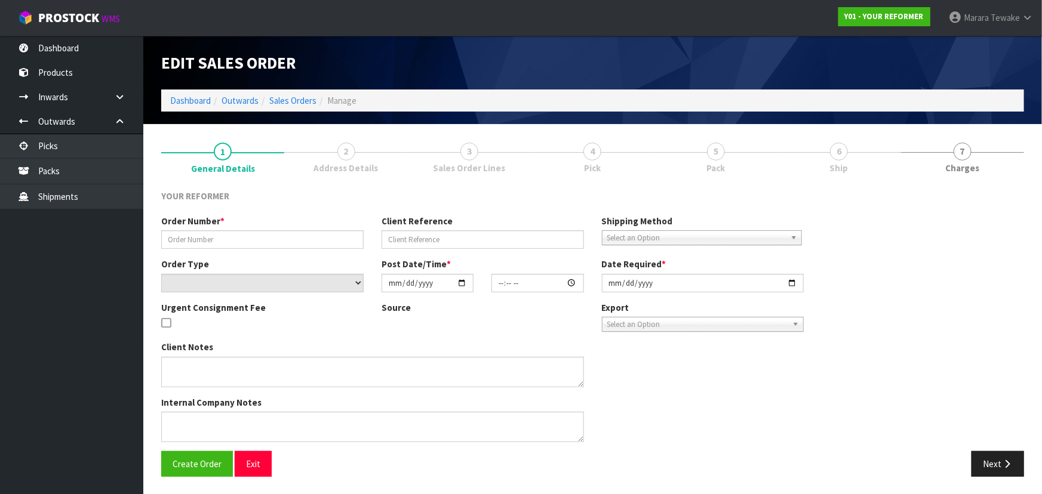
type input "Y01-ORD0001341 / 5094"
select select "number:0"
type input "[DATE]"
type input "13:01:00.000"
type input "2025-09-15"
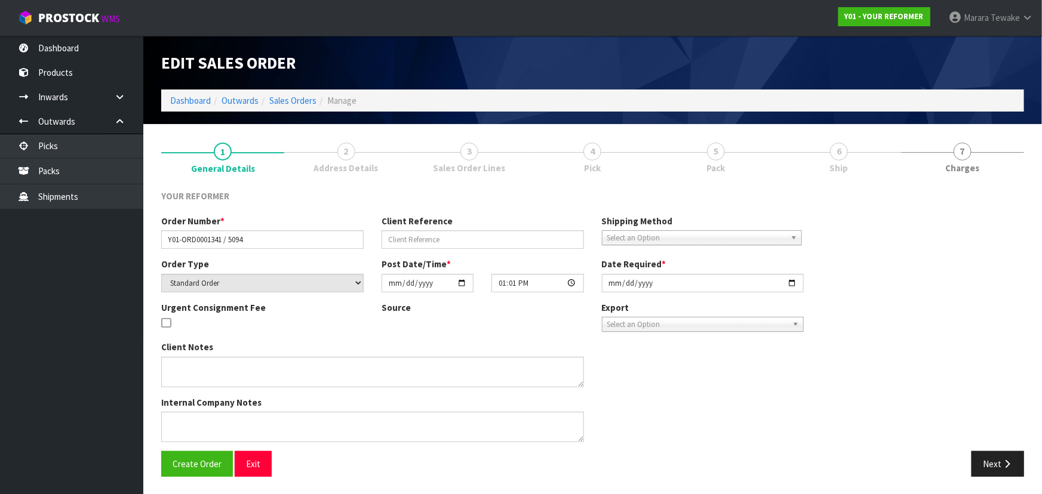
type textarea "THE RENTAL REFORMER DELIVERY IS MISSING A PILATES BALL. COULD YOU PLEASE ARRANG…"
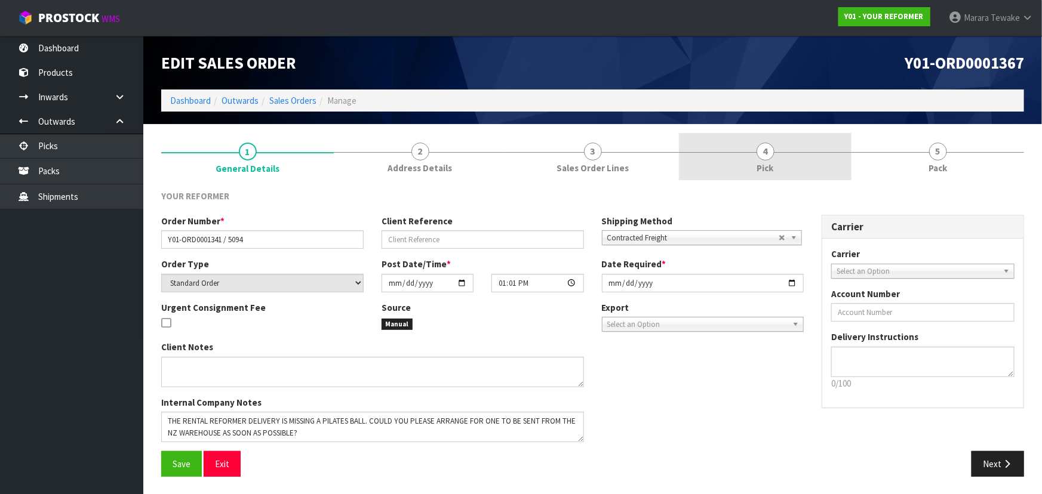
click at [774, 149] on link "4 Pick" at bounding box center [765, 156] width 173 height 47
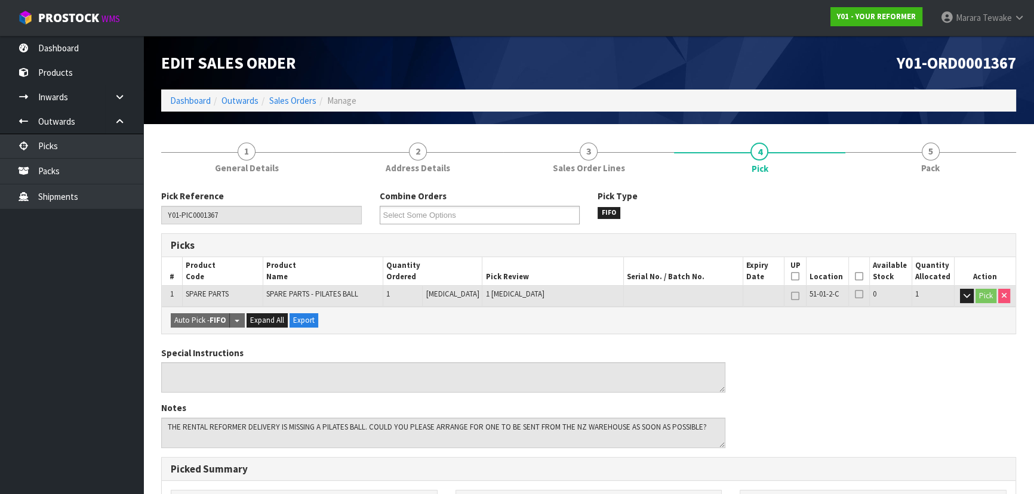
click at [857, 276] on icon at bounding box center [859, 276] width 8 height 1
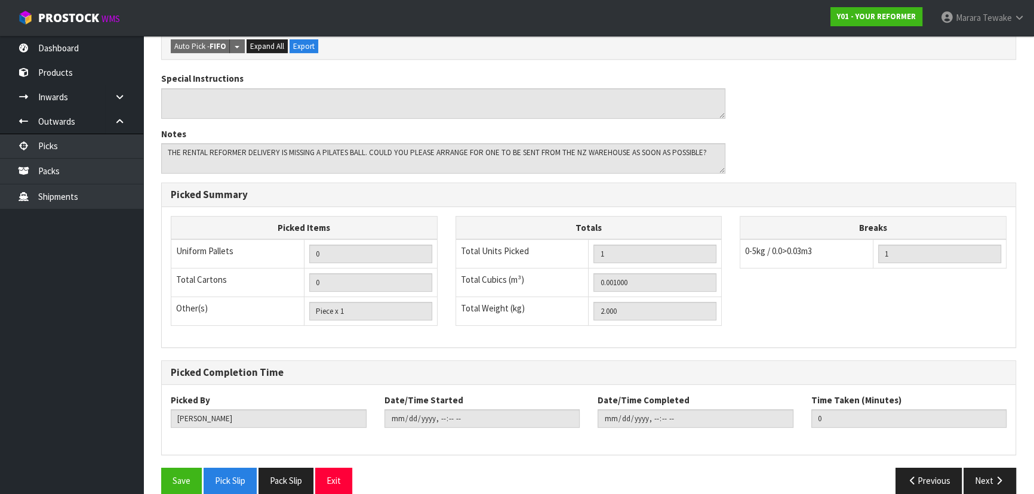
scroll to position [333, 0]
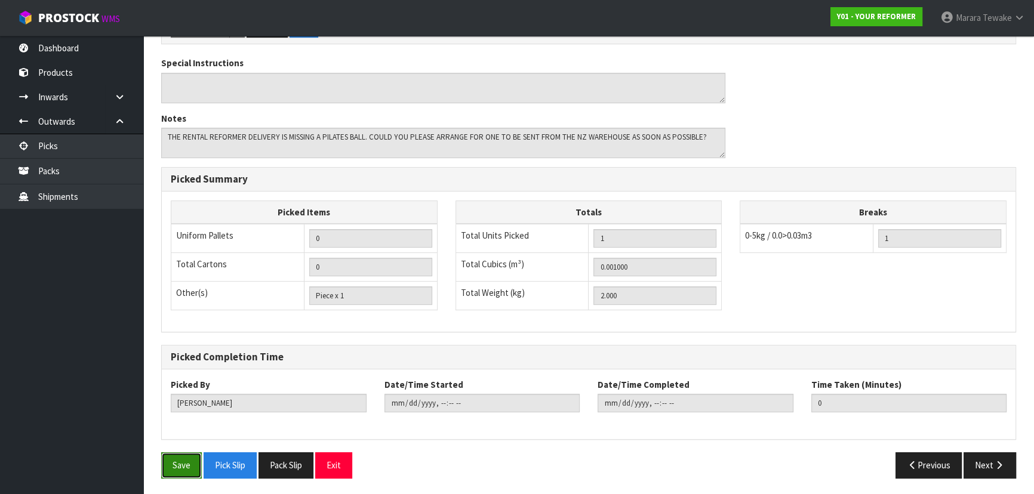
click at [185, 455] on button "Save" at bounding box center [181, 465] width 41 height 26
click at [985, 475] on div "Save Pick Slip Pack Slip Exit Previous Next" at bounding box center [588, 469] width 873 height 35
click at [997, 461] on icon "button" at bounding box center [998, 465] width 11 height 9
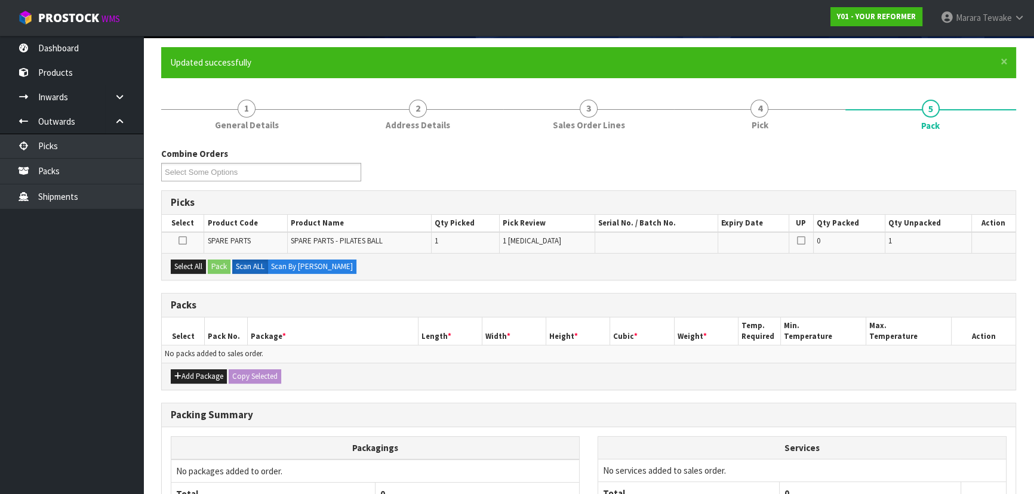
scroll to position [200, 0]
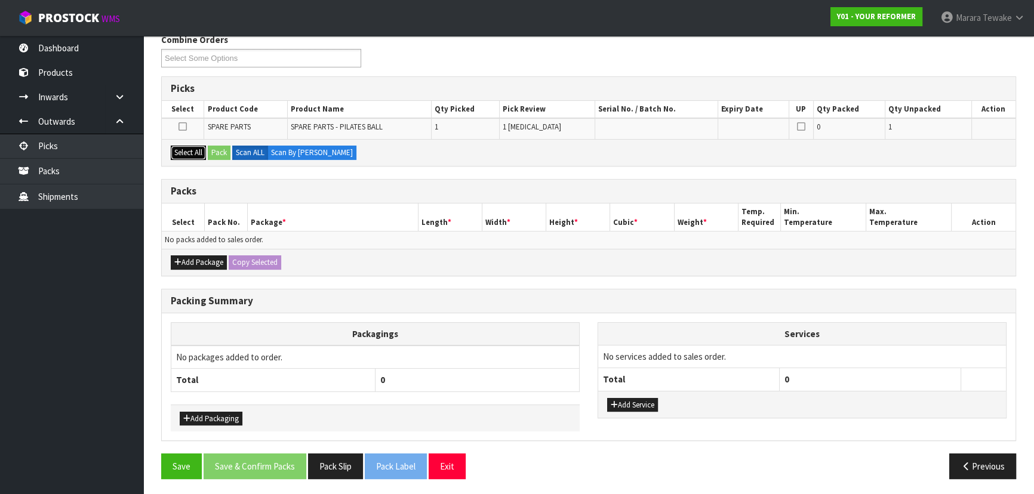
drag, startPoint x: 192, startPoint y: 154, endPoint x: 222, endPoint y: 153, distance: 30.5
click at [193, 154] on button "Select All" at bounding box center [188, 153] width 35 height 14
click at [224, 153] on button "Pack" at bounding box center [219, 153] width 23 height 14
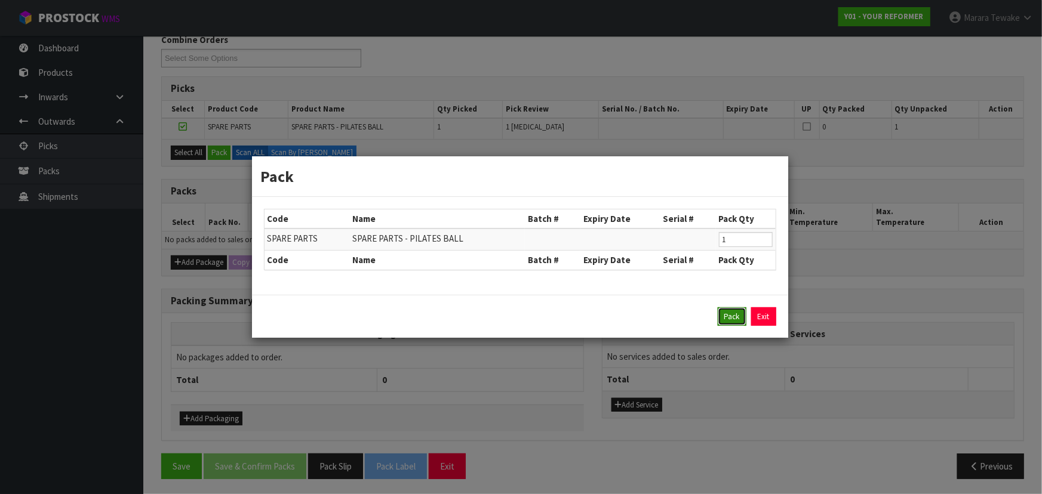
drag, startPoint x: 728, startPoint y: 318, endPoint x: 719, endPoint y: 313, distance: 9.3
click at [725, 316] on button "Pack" at bounding box center [731, 316] width 29 height 19
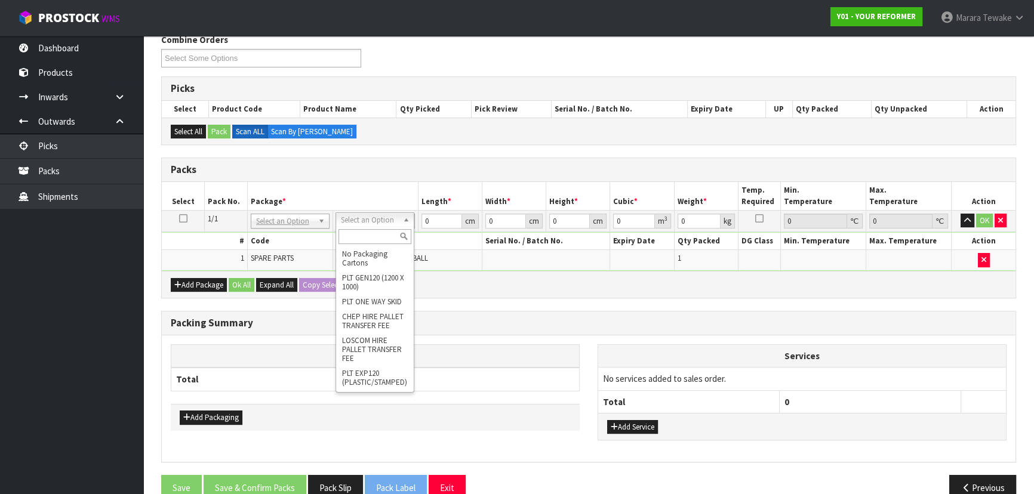
click at [372, 227] on div at bounding box center [375, 237] width 78 height 20
click at [375, 239] on input "text" at bounding box center [374, 236] width 73 height 15
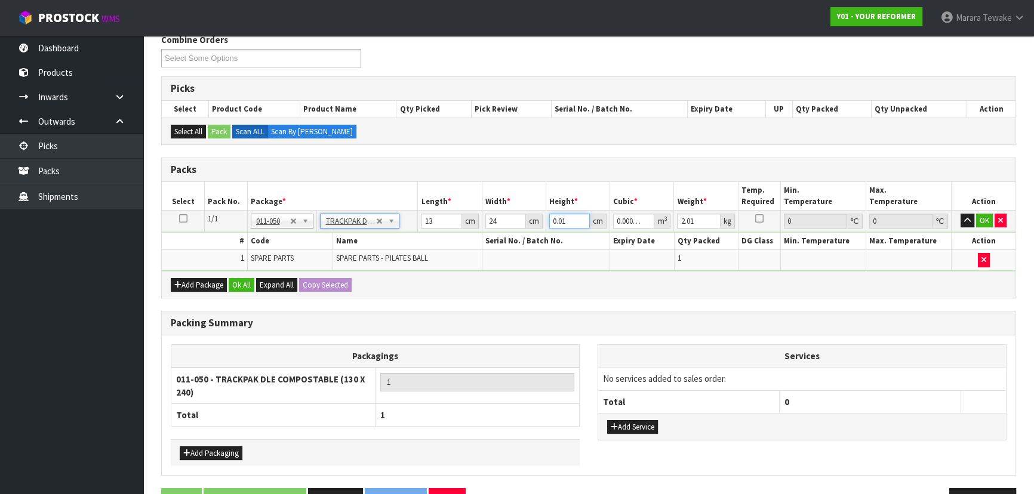
drag, startPoint x: 571, startPoint y: 218, endPoint x: 539, endPoint y: 205, distance: 34.3
click at [541, 205] on table "Select Pack No. Package * Length * Width * Height * Cubic * Weight * Temp. Requ…" at bounding box center [589, 226] width 854 height 89
click at [988, 214] on button "OK" at bounding box center [984, 221] width 17 height 14
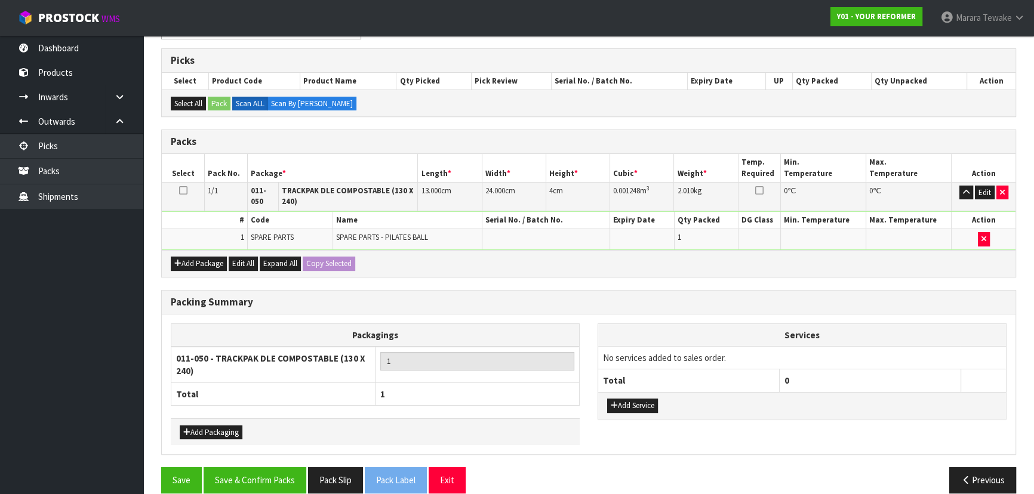
scroll to position [242, 0]
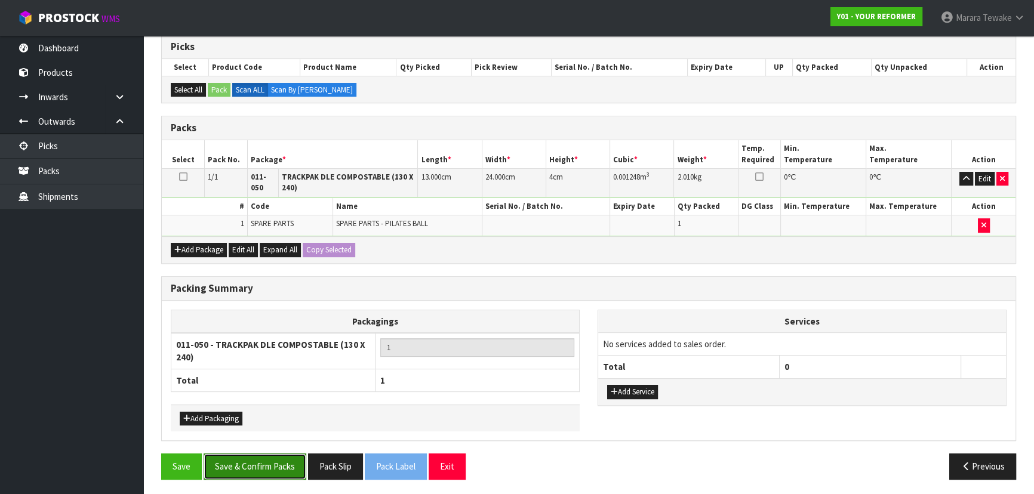
drag, startPoint x: 277, startPoint y: 470, endPoint x: 298, endPoint y: 474, distance: 21.9
click at [276, 470] on button "Save & Confirm Packs" at bounding box center [255, 467] width 103 height 26
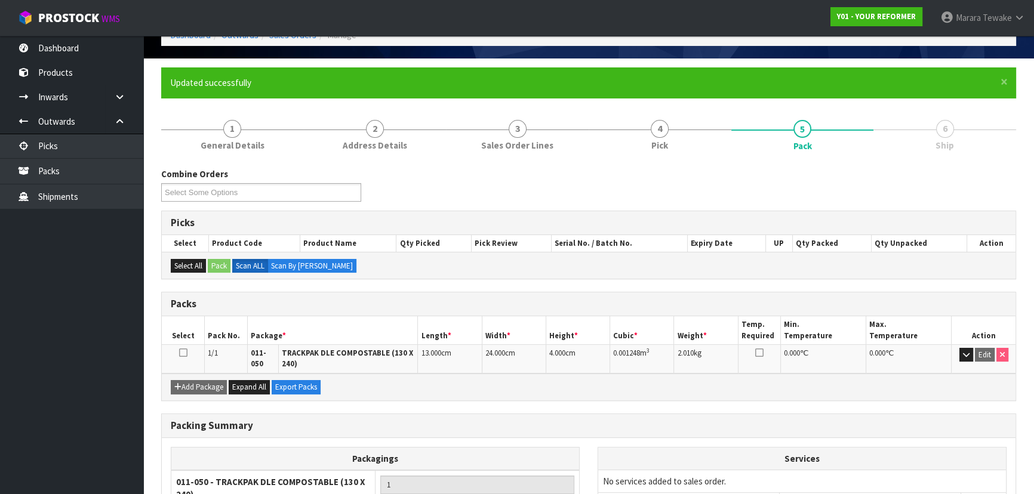
scroll to position [177, 0]
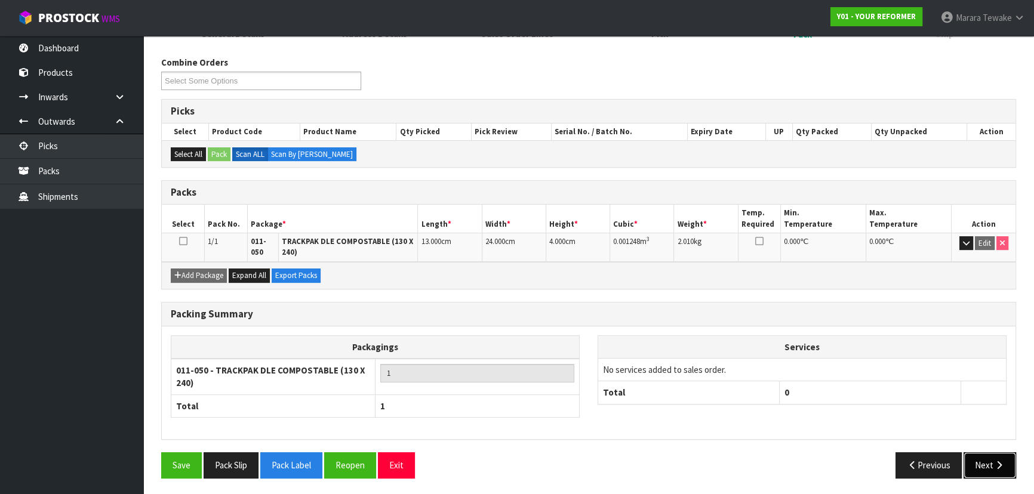
click at [985, 459] on button "Next" at bounding box center [989, 465] width 53 height 26
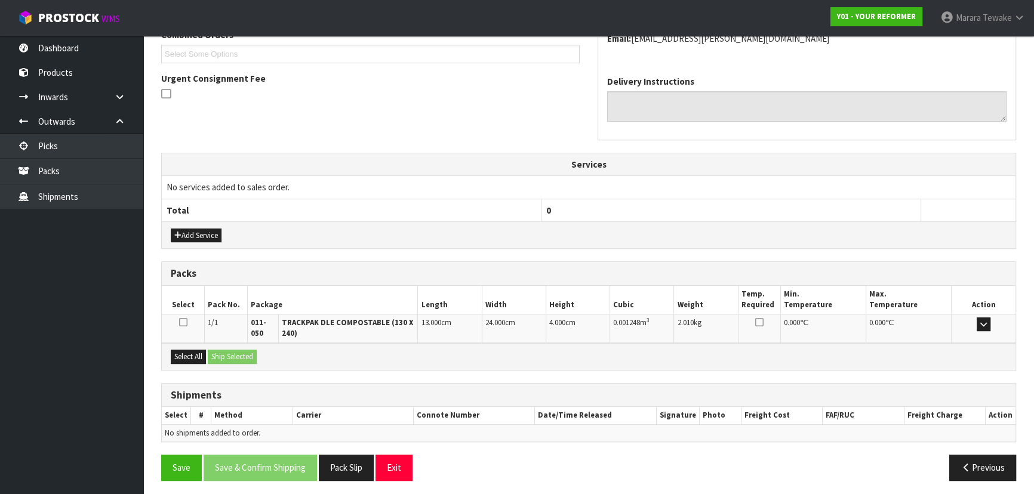
scroll to position [325, 0]
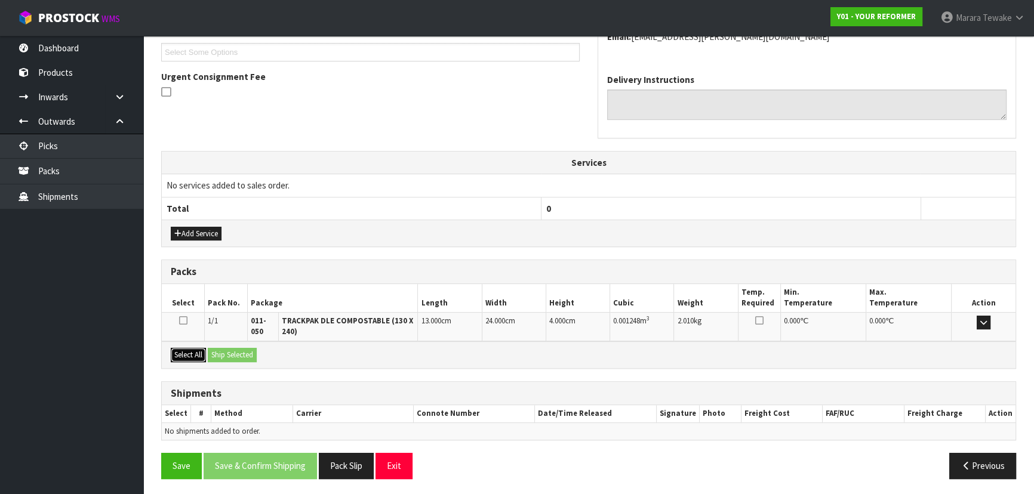
drag, startPoint x: 188, startPoint y: 352, endPoint x: 226, endPoint y: 353, distance: 38.2
click at [195, 352] on button "Select All" at bounding box center [188, 355] width 35 height 14
click at [227, 353] on button "Ship Selected" at bounding box center [232, 355] width 49 height 14
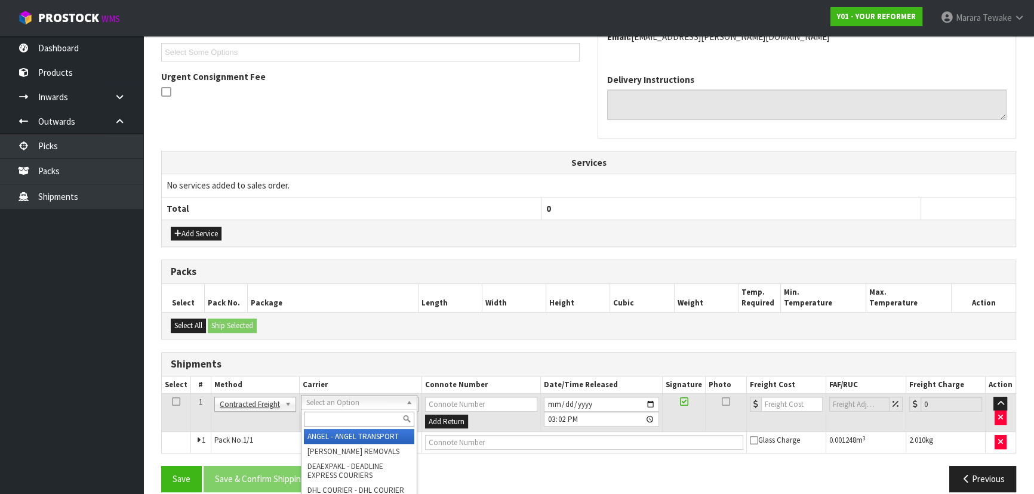
drag, startPoint x: 317, startPoint y: 403, endPoint x: 309, endPoint y: 419, distance: 18.2
click at [314, 424] on input "text" at bounding box center [359, 419] width 110 height 15
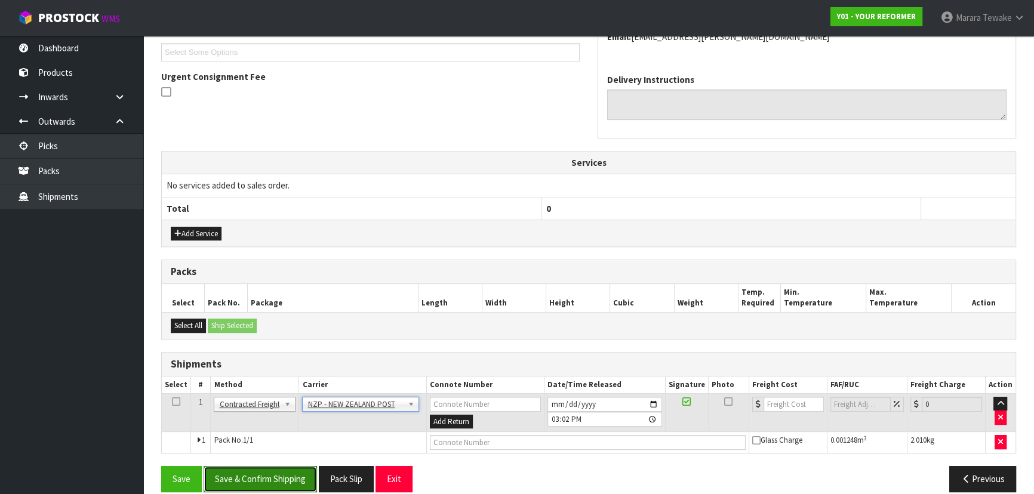
click at [280, 472] on button "Save & Confirm Shipping" at bounding box center [260, 479] width 113 height 26
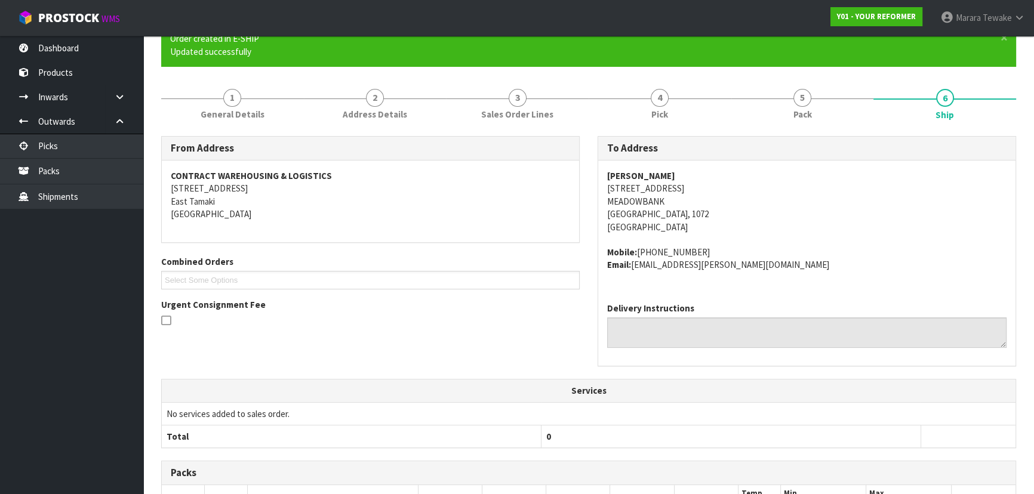
scroll to position [322, 0]
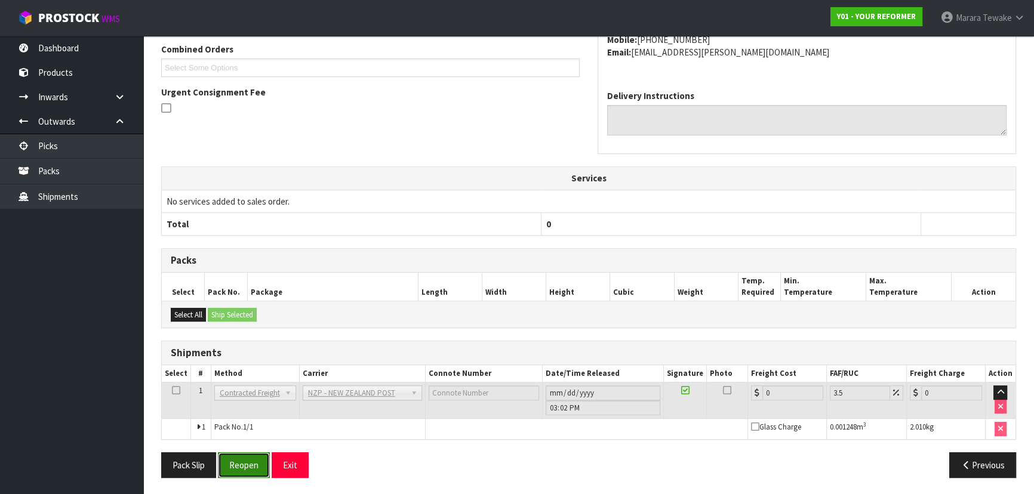
click at [243, 463] on button "Reopen" at bounding box center [244, 465] width 52 height 26
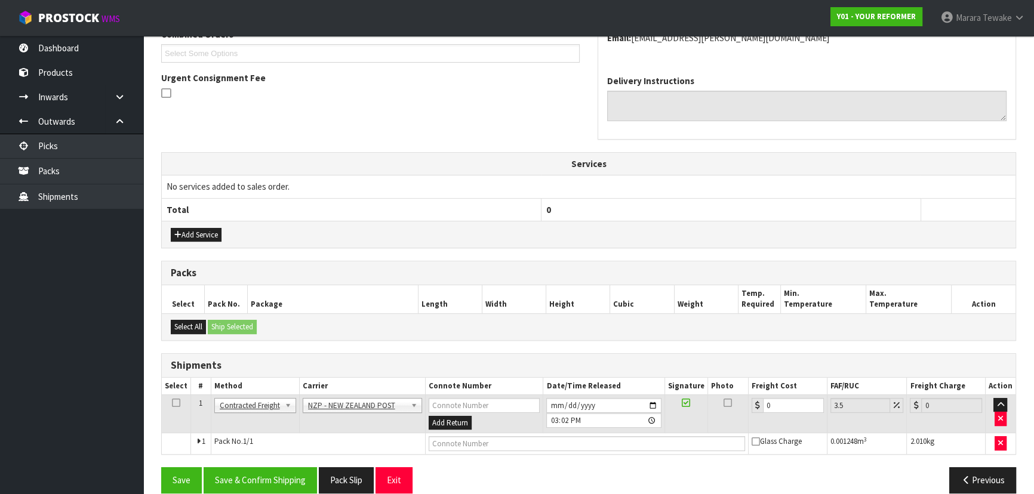
scroll to position [325, 0]
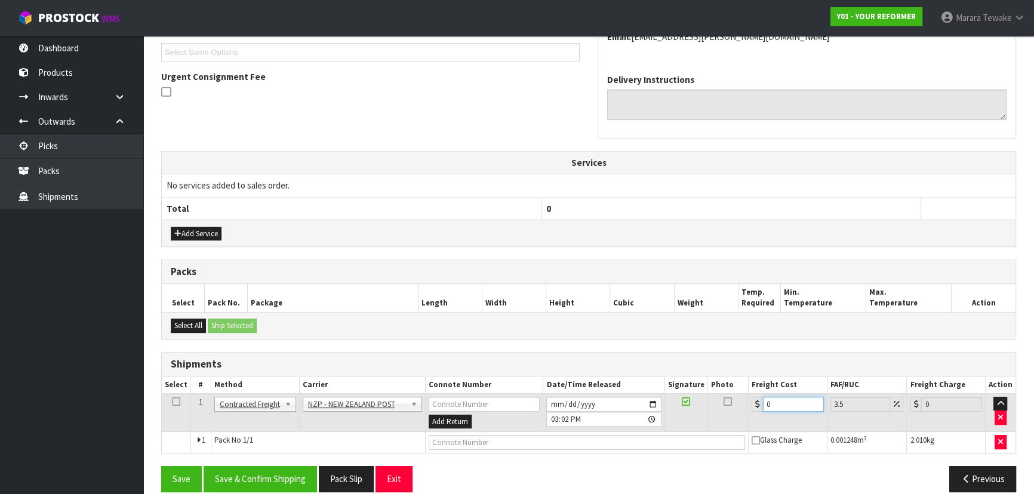
drag, startPoint x: 742, startPoint y: 391, endPoint x: 728, endPoint y: 376, distance: 20.7
click at [730, 382] on table "Select # Method Carrier Connote Number Date/Time Released Signature Photo Freig…" at bounding box center [589, 415] width 854 height 77
click at [279, 479] on button "Save & Confirm Shipping" at bounding box center [260, 479] width 113 height 26
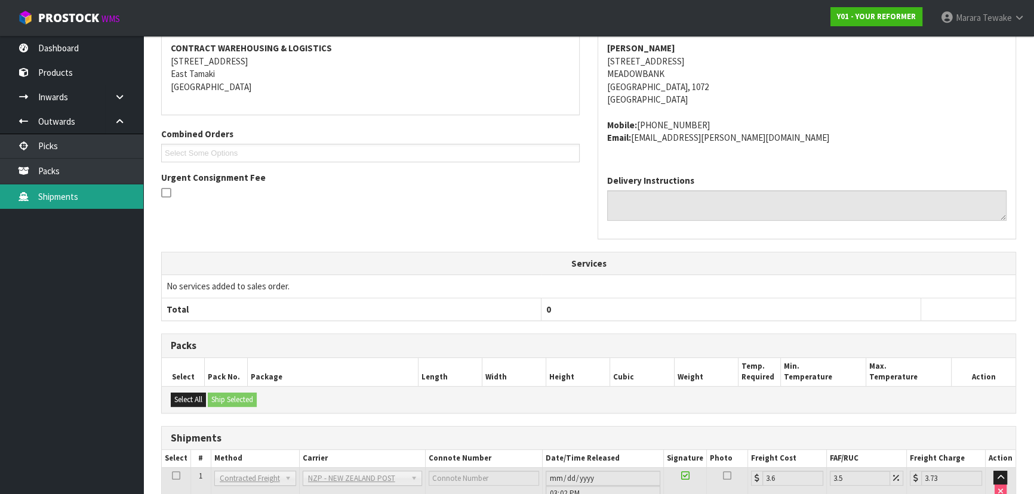
scroll to position [46, 0]
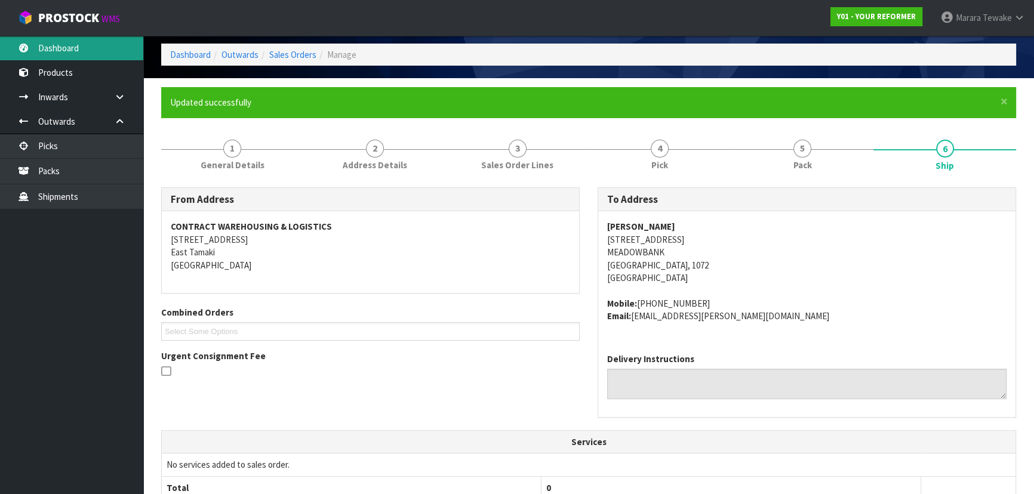
click at [104, 42] on link "Dashboard" at bounding box center [71, 48] width 143 height 24
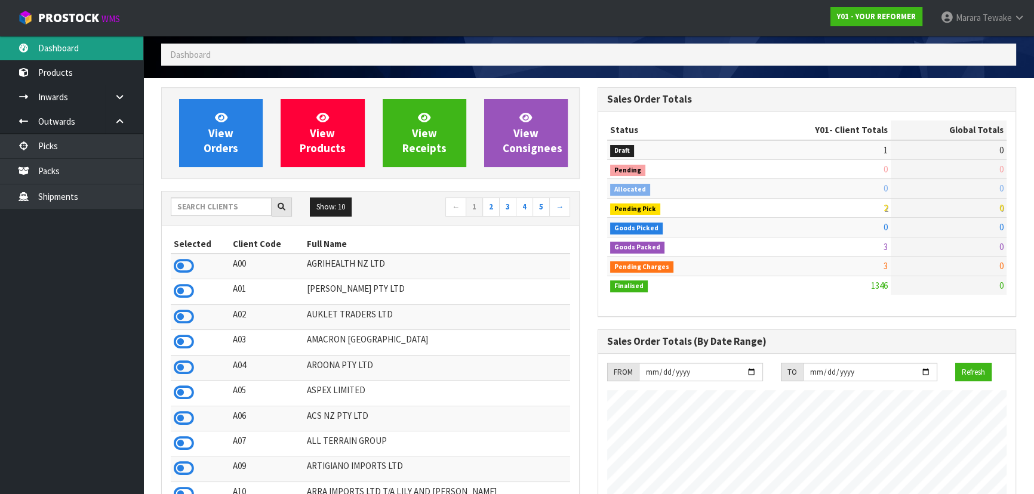
scroll to position [903, 436]
click at [233, 212] on input "text" at bounding box center [221, 207] width 101 height 19
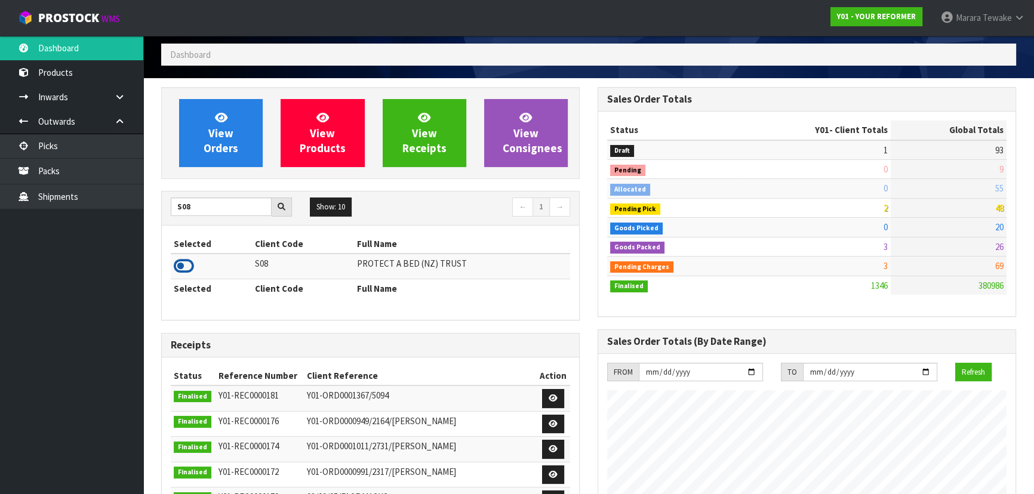
click at [184, 266] on icon at bounding box center [184, 266] width 20 height 18
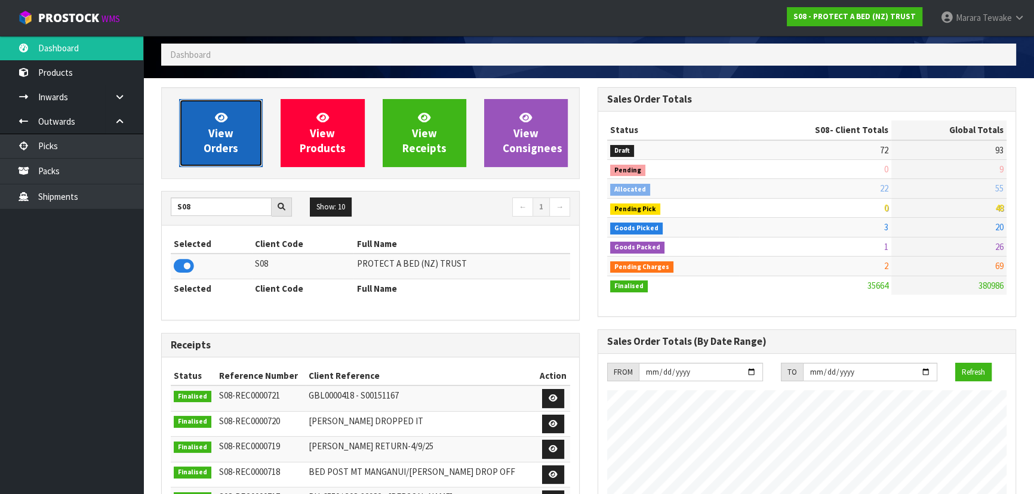
click at [210, 141] on span "View Orders" at bounding box center [221, 132] width 35 height 45
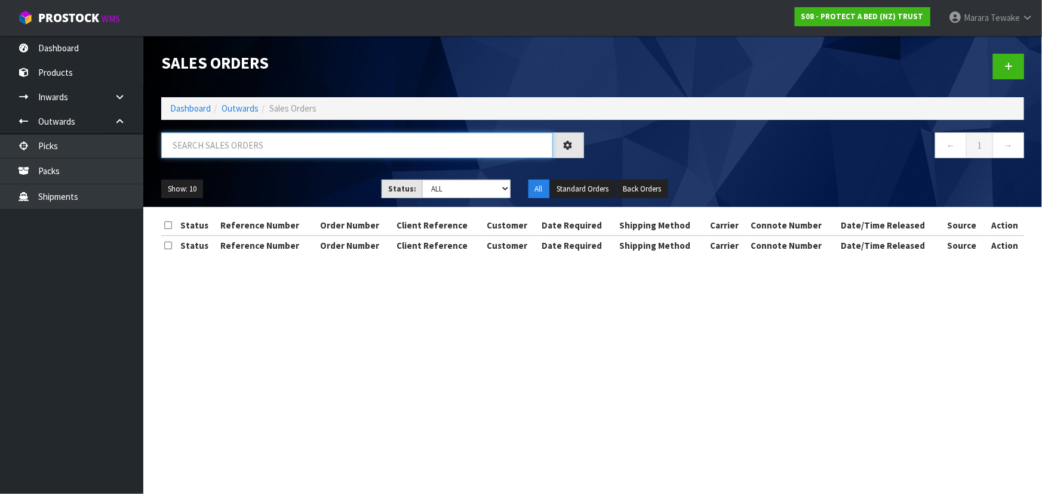
click at [214, 147] on input "text" at bounding box center [357, 146] width 392 height 26
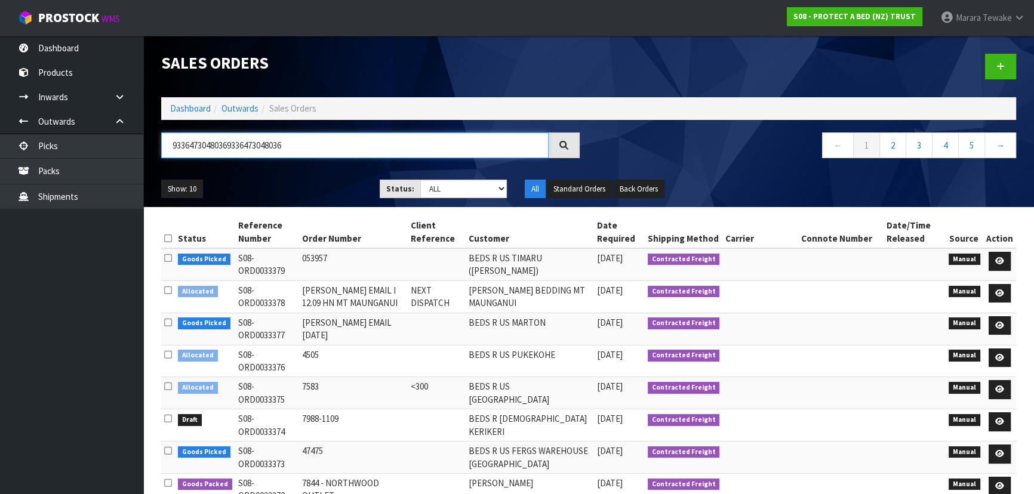
drag, startPoint x: 303, startPoint y: 135, endPoint x: 164, endPoint y: 147, distance: 139.5
click at [190, 147] on input "93364730480369336473048036" at bounding box center [354, 146] width 387 height 26
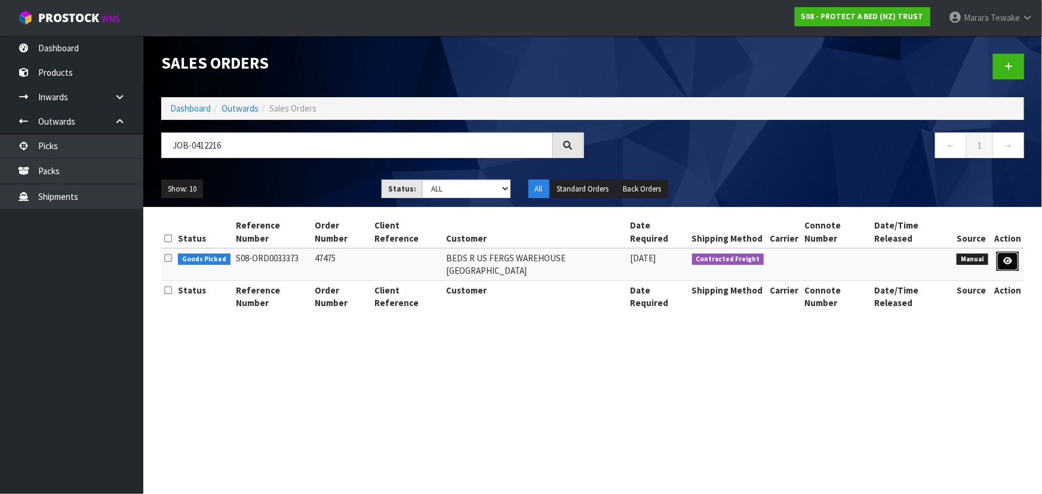
click at [1011, 257] on icon at bounding box center [1007, 261] width 9 height 8
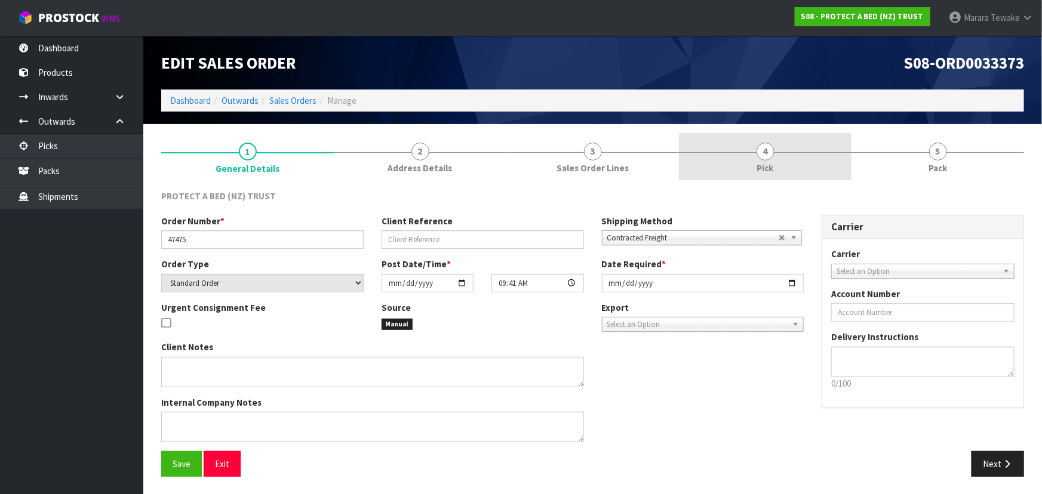
click at [734, 152] on div at bounding box center [765, 152] width 173 height 1
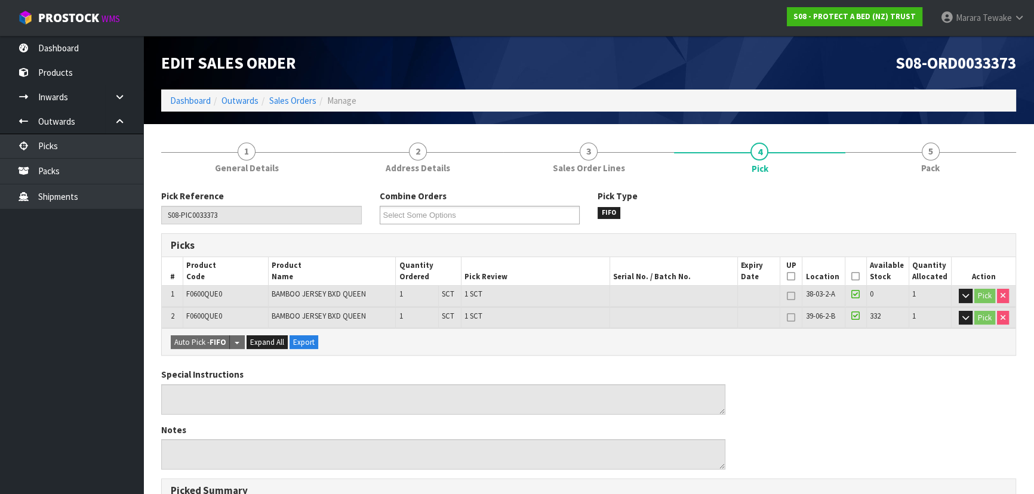
click at [851, 276] on icon at bounding box center [855, 276] width 8 height 1
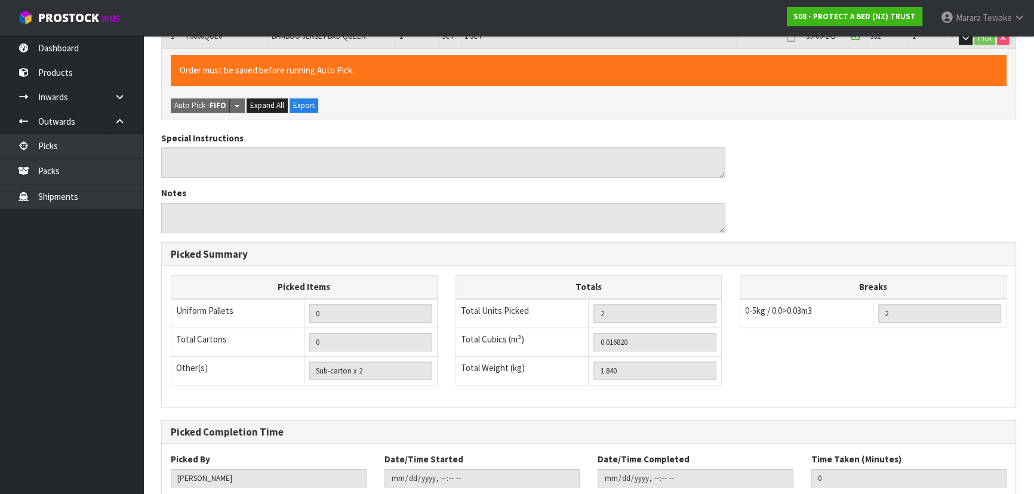
scroll to position [355, 0]
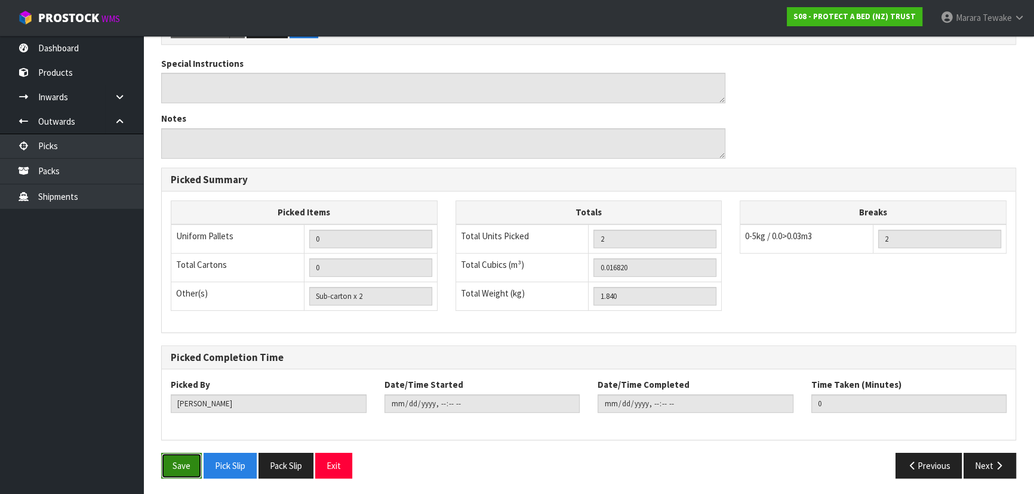
drag, startPoint x: 179, startPoint y: 465, endPoint x: 271, endPoint y: 454, distance: 92.6
click at [179, 464] on button "Save" at bounding box center [181, 466] width 41 height 26
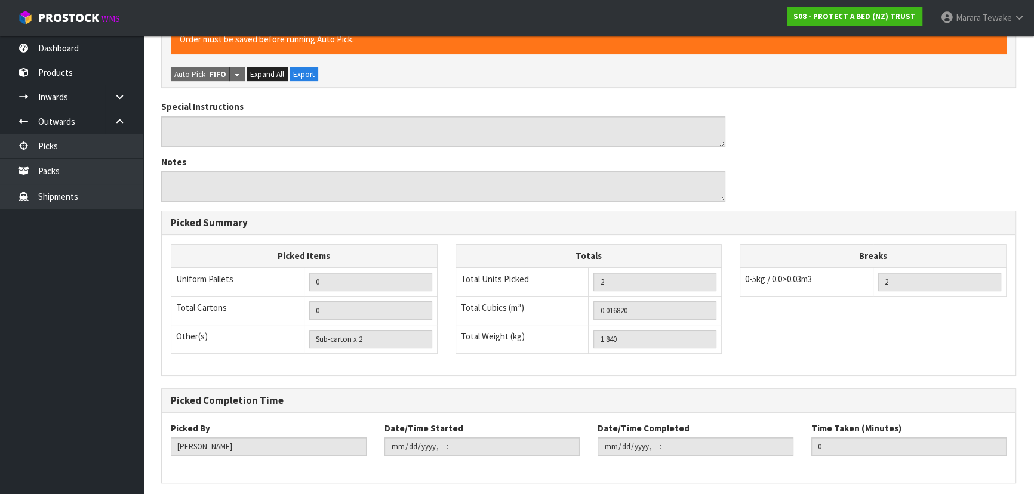
scroll to position [0, 0]
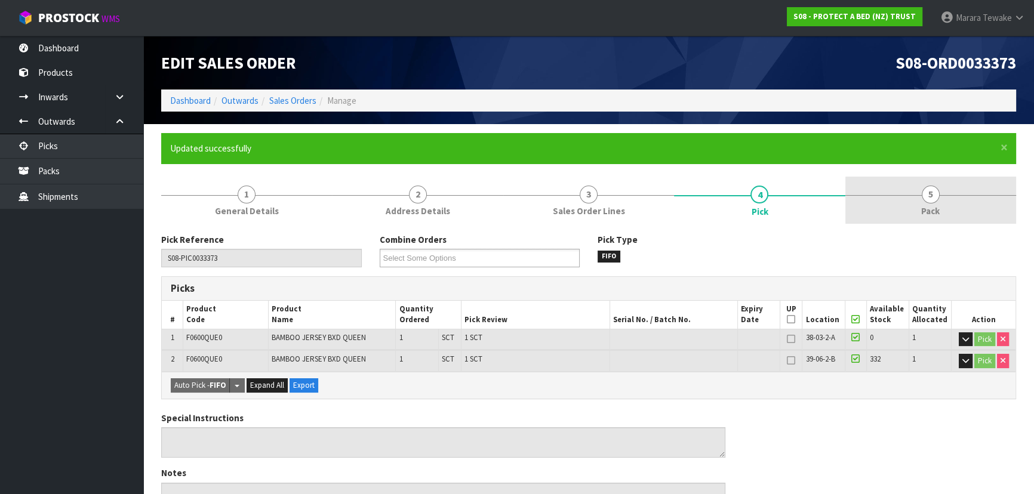
click at [899, 185] on link "5 Pack" at bounding box center [930, 200] width 171 height 47
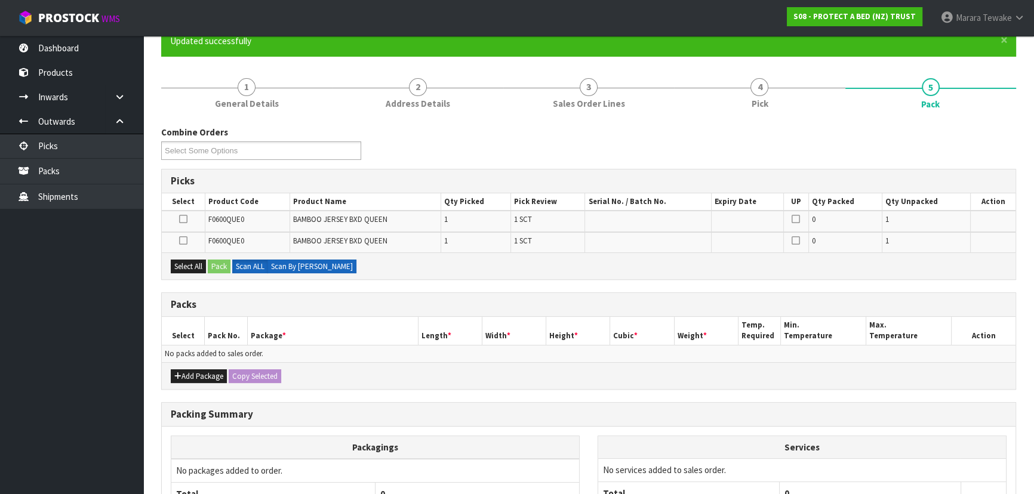
scroll to position [108, 0]
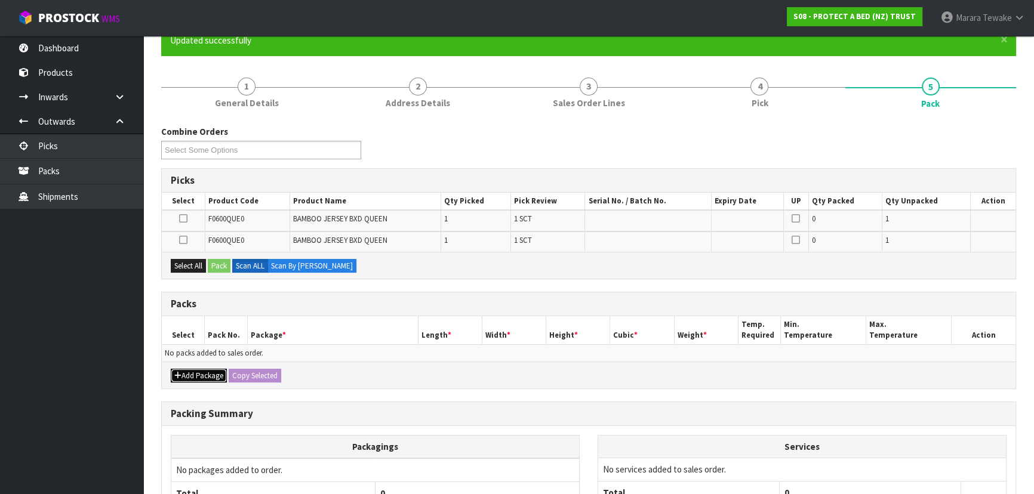
click at [204, 369] on button "Add Package" at bounding box center [199, 376] width 56 height 14
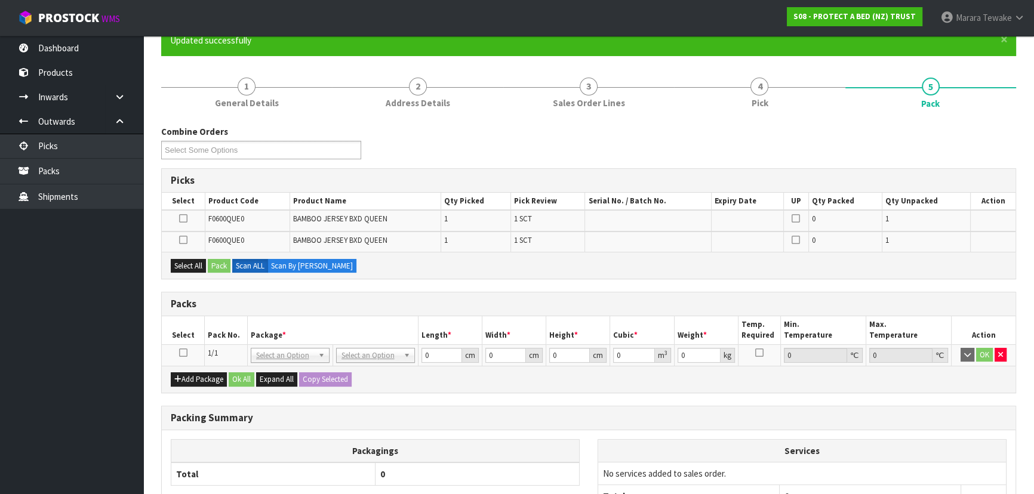
click at [182, 353] on icon at bounding box center [183, 353] width 8 height 1
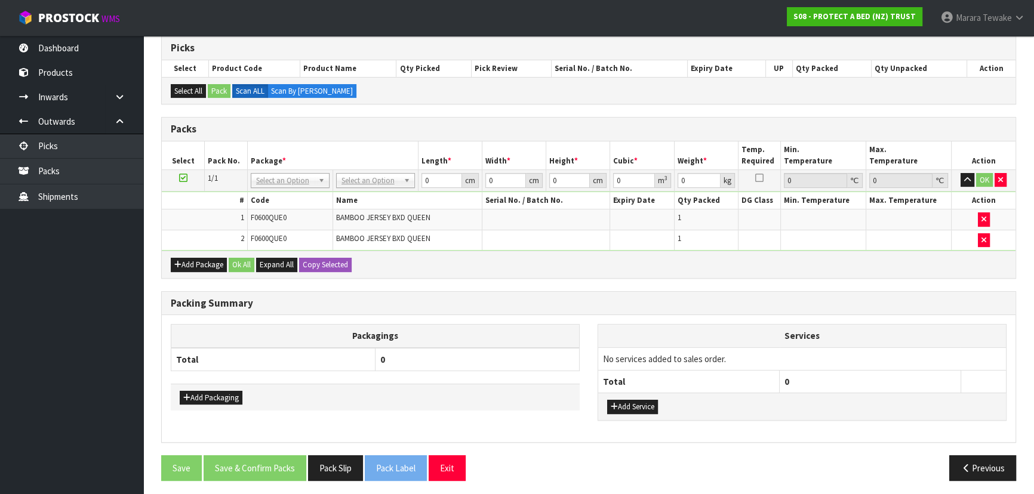
scroll to position [242, 0]
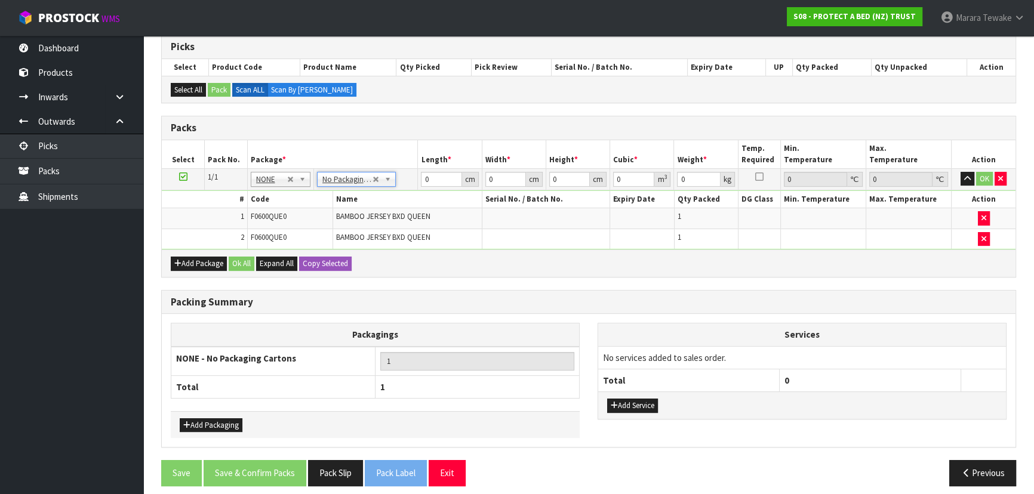
click at [424, 190] on td "# Code Name Serial No. / Batch No. Expiry Date Qty Packed DG Class Min. Tempera…" at bounding box center [589, 220] width 854 height 60
drag, startPoint x: 442, startPoint y: 174, endPoint x: 409, endPoint y: 161, distance: 35.1
click at [418, 168] on td "0 cm" at bounding box center [450, 178] width 64 height 21
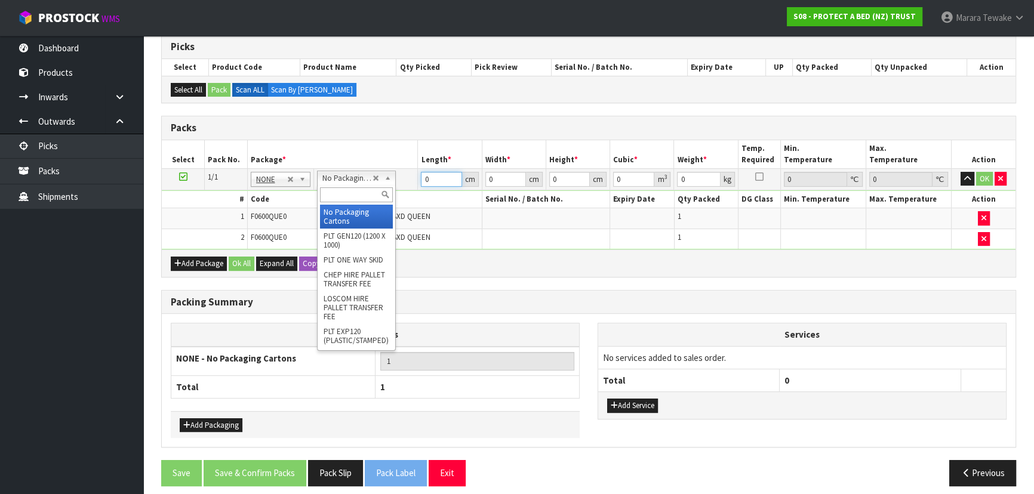
drag, startPoint x: 347, startPoint y: 177, endPoint x: 350, endPoint y: 201, distance: 24.6
click at [352, 201] on input "text" at bounding box center [356, 194] width 73 height 15
drag, startPoint x: 359, startPoint y: 218, endPoint x: 406, endPoint y: 202, distance: 49.3
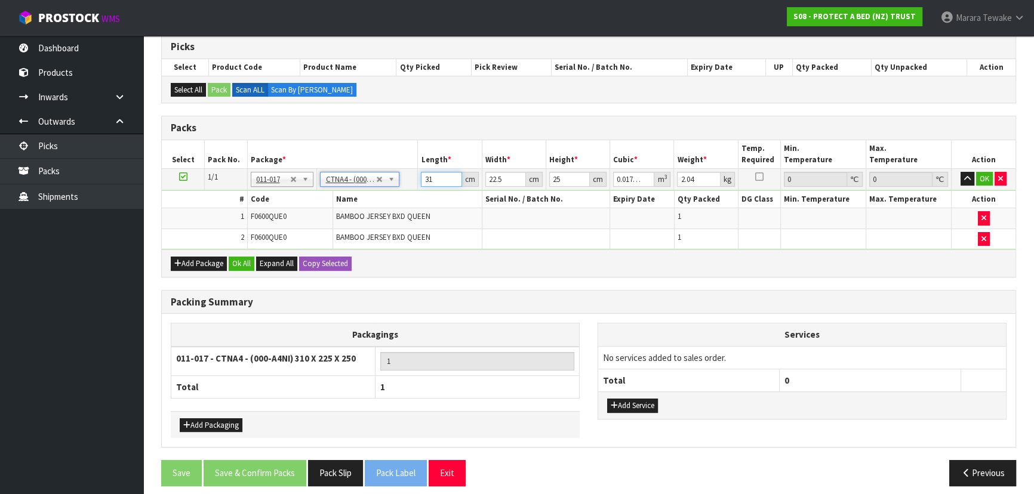
drag, startPoint x: 415, startPoint y: 165, endPoint x: 417, endPoint y: 85, distance: 80.6
click at [402, 142] on table "Select Pack No. Package * Length * Width * Height * Cubic * Weight * Temp. Requ…" at bounding box center [589, 194] width 854 height 109
click at [960, 172] on button "button" at bounding box center [967, 179] width 14 height 14
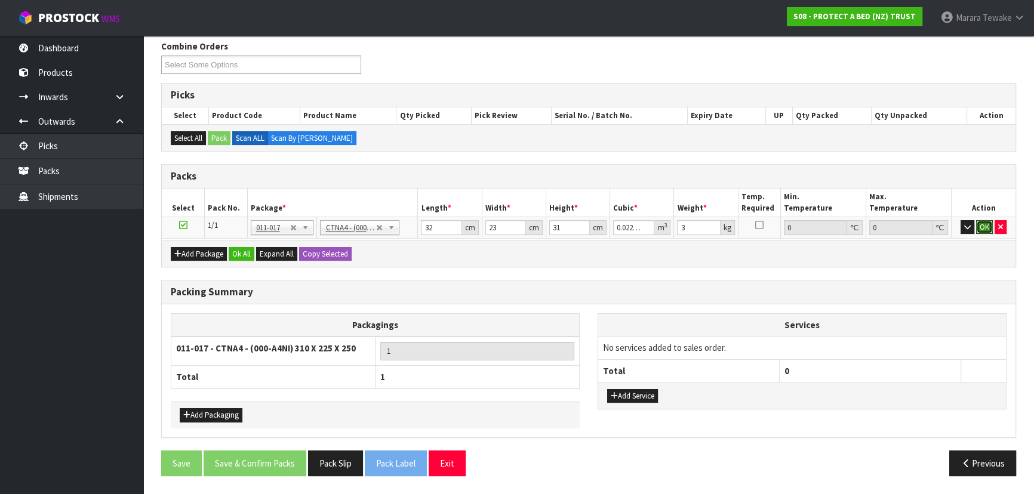
click button "OK" at bounding box center [984, 227] width 17 height 14
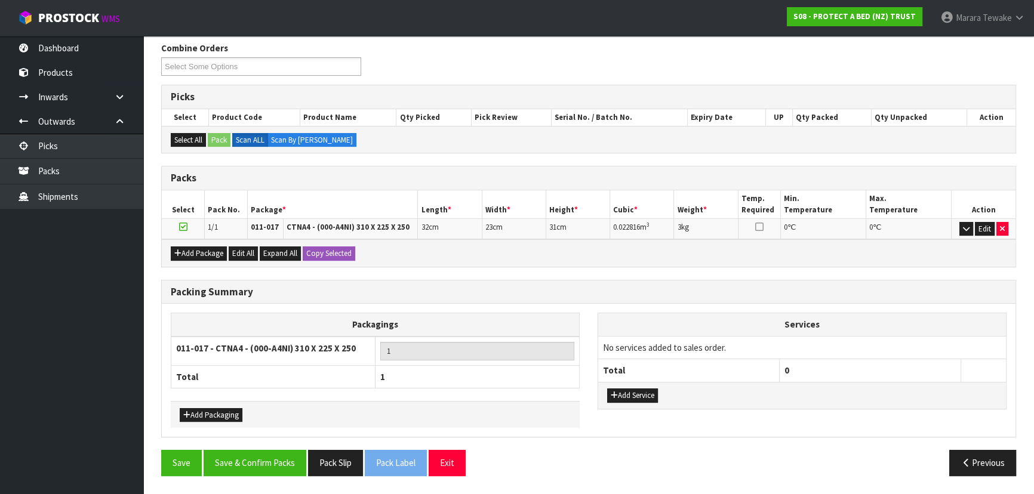
scroll to position [189, 0]
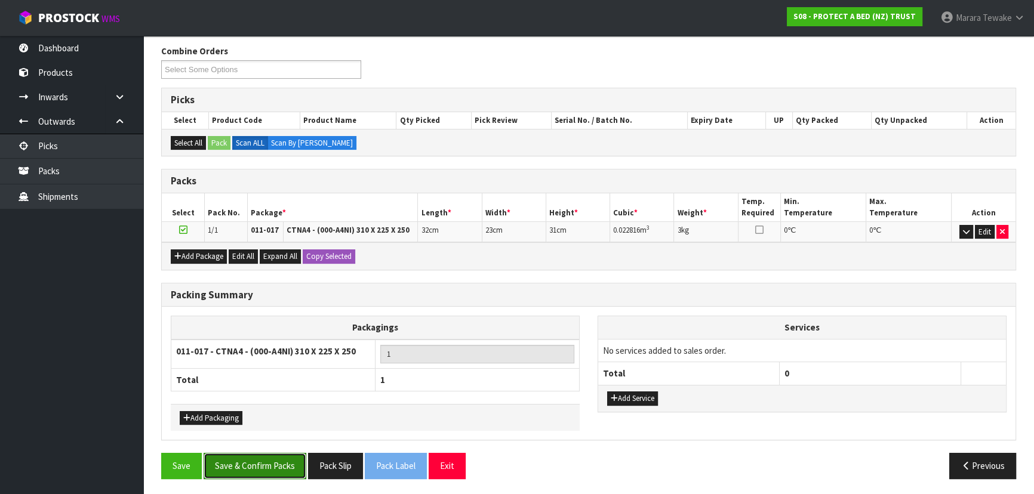
click at [268, 470] on button "Save & Confirm Packs" at bounding box center [255, 466] width 103 height 26
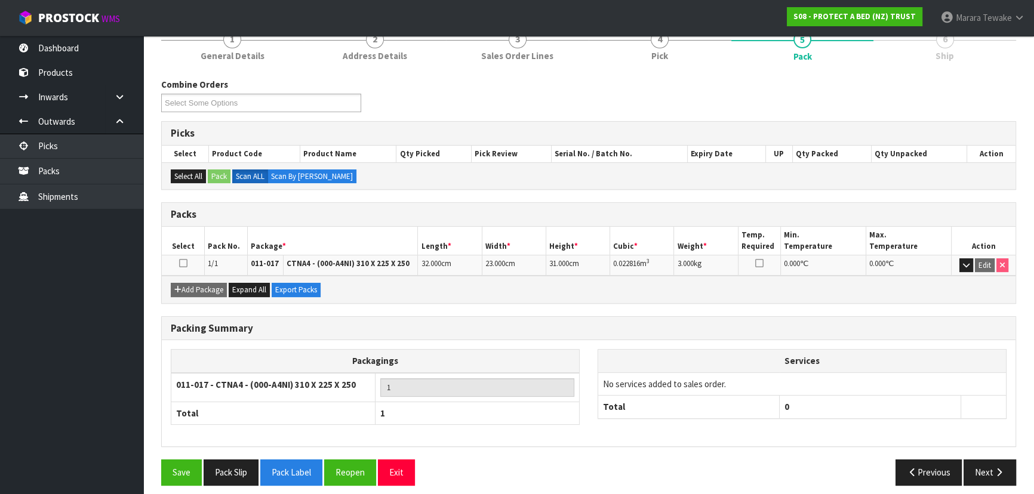
scroll to position [162, 0]
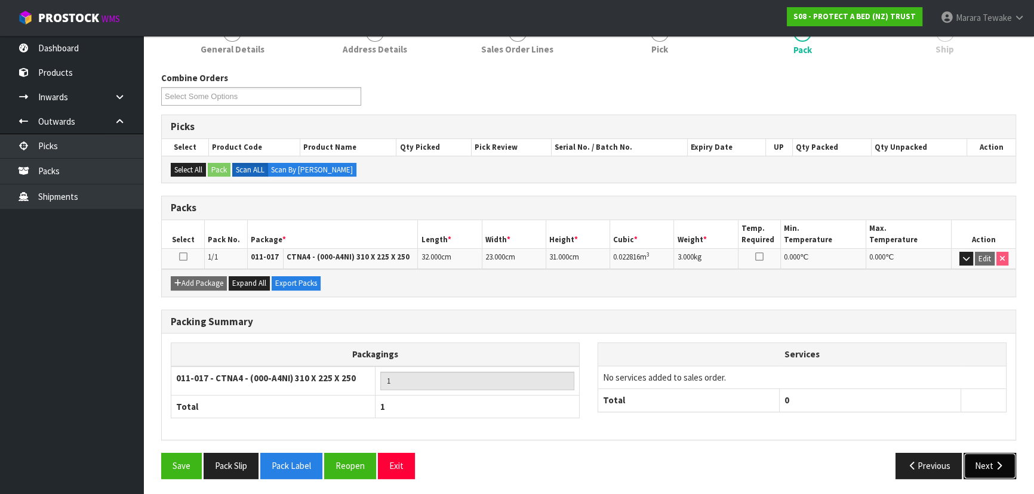
click at [974, 466] on button "Next" at bounding box center [989, 466] width 53 height 26
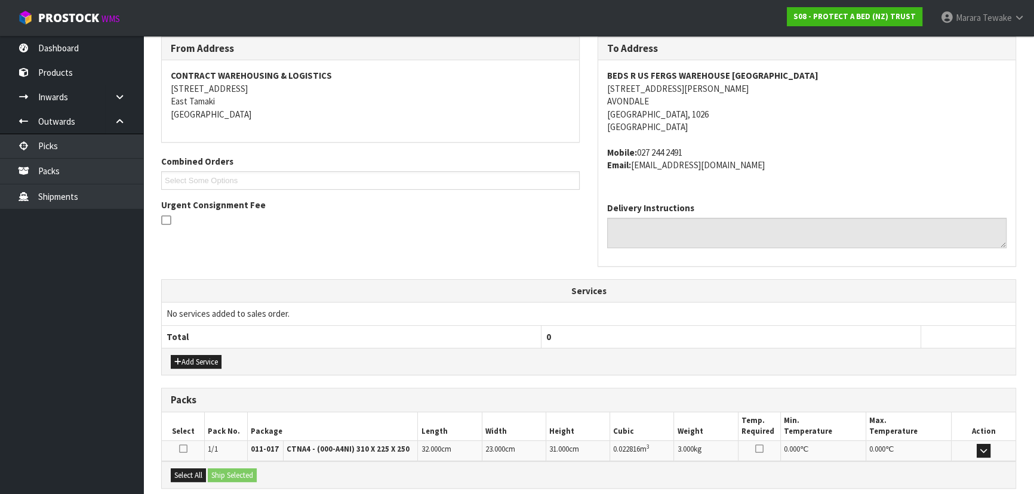
scroll to position [318, 0]
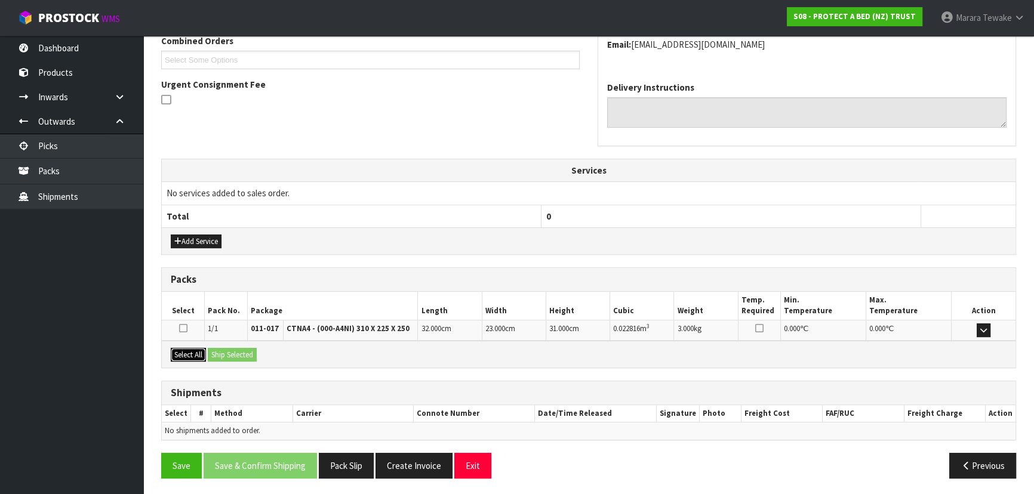
click at [192, 352] on button "Select All" at bounding box center [188, 355] width 35 height 14
click at [219, 349] on button "Ship Selected" at bounding box center [232, 355] width 49 height 14
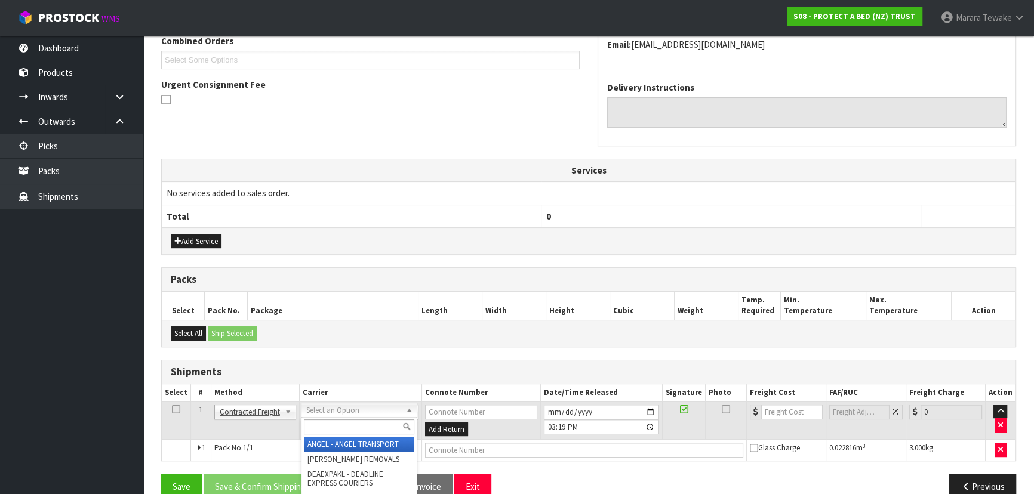
drag, startPoint x: 322, startPoint y: 412, endPoint x: 324, endPoint y: 420, distance: 8.0
click at [325, 421] on input "text" at bounding box center [359, 427] width 110 height 15
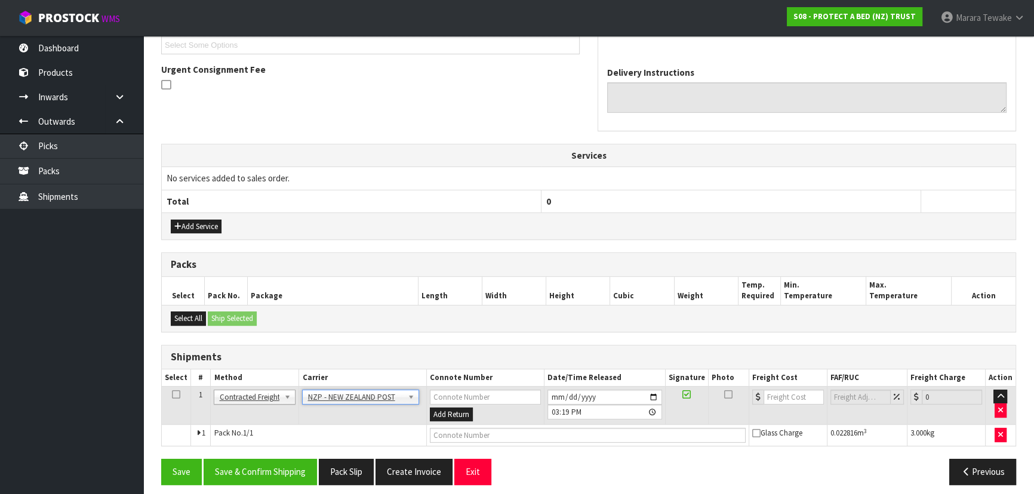
scroll to position [339, 0]
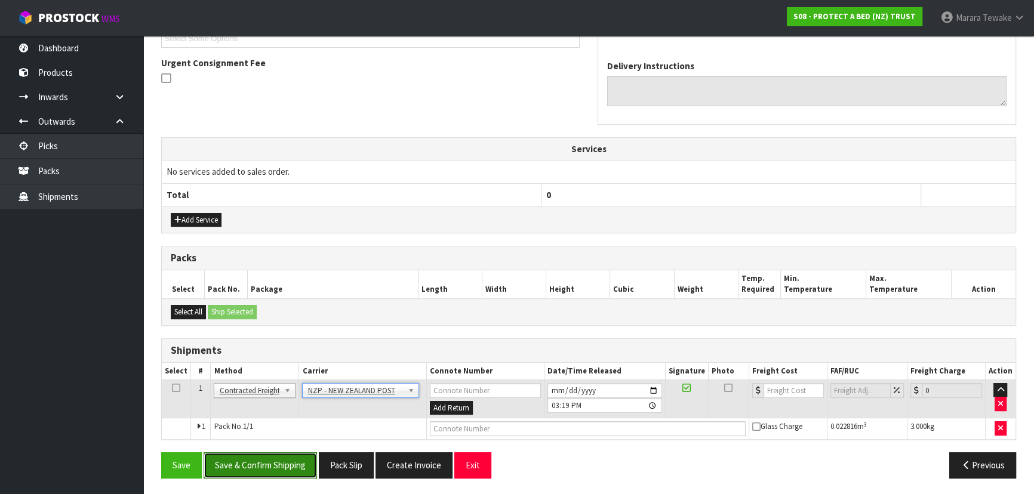
click at [291, 458] on button "Save & Confirm Shipping" at bounding box center [260, 465] width 113 height 26
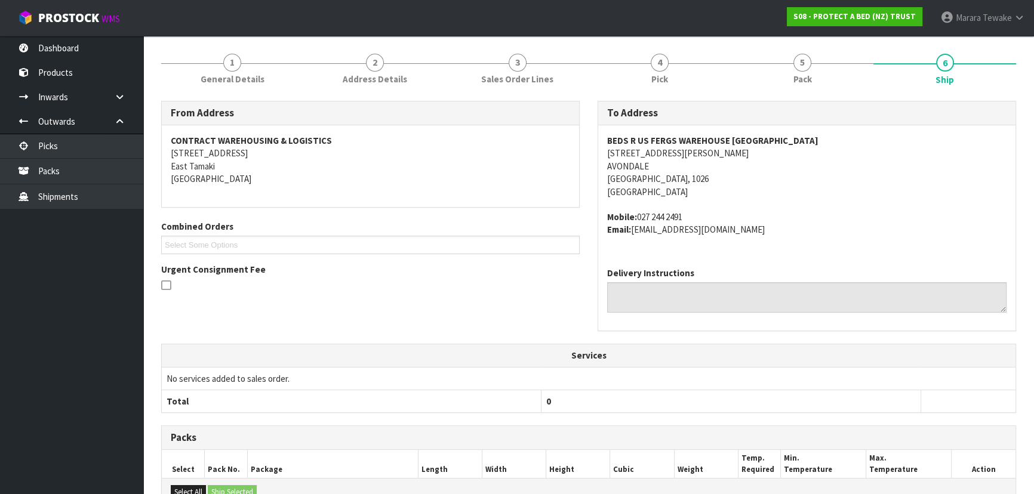
scroll to position [322, 0]
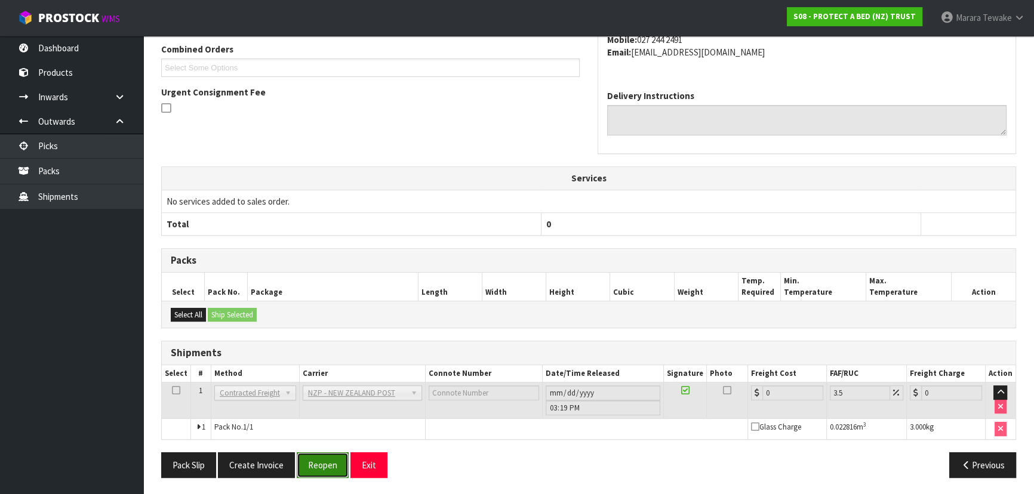
click at [319, 470] on button "Reopen" at bounding box center [323, 465] width 52 height 26
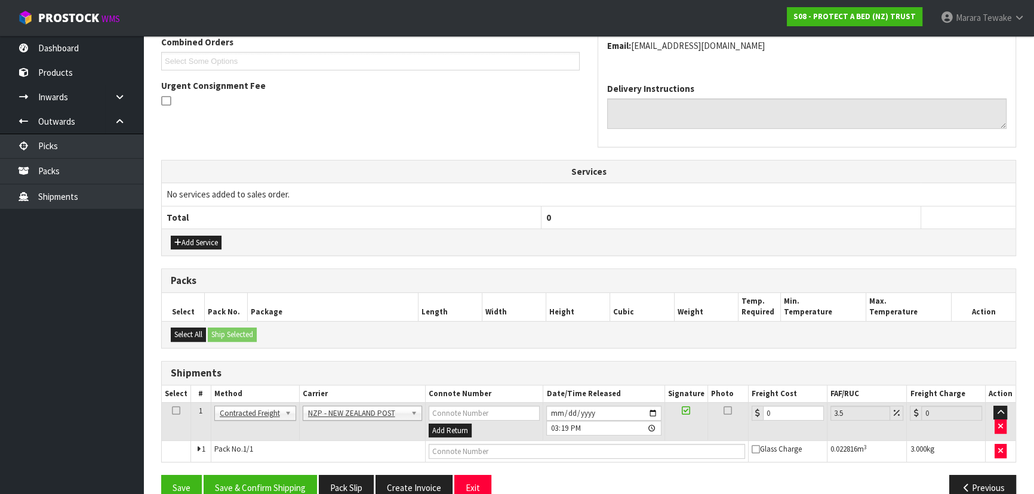
scroll to position [339, 0]
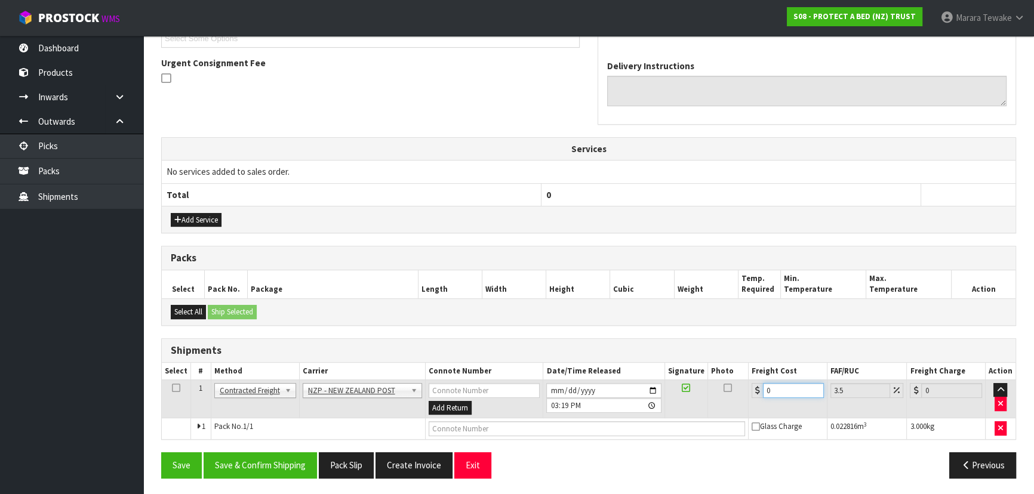
drag, startPoint x: 783, startPoint y: 391, endPoint x: 732, endPoint y: 384, distance: 51.2
click at [737, 386] on tr "1 Client Local Pickup Customer Local Pickup Company Freight Contracted Freight …" at bounding box center [589, 399] width 854 height 39
click at [279, 471] on button "Save & Confirm Shipping" at bounding box center [260, 465] width 113 height 26
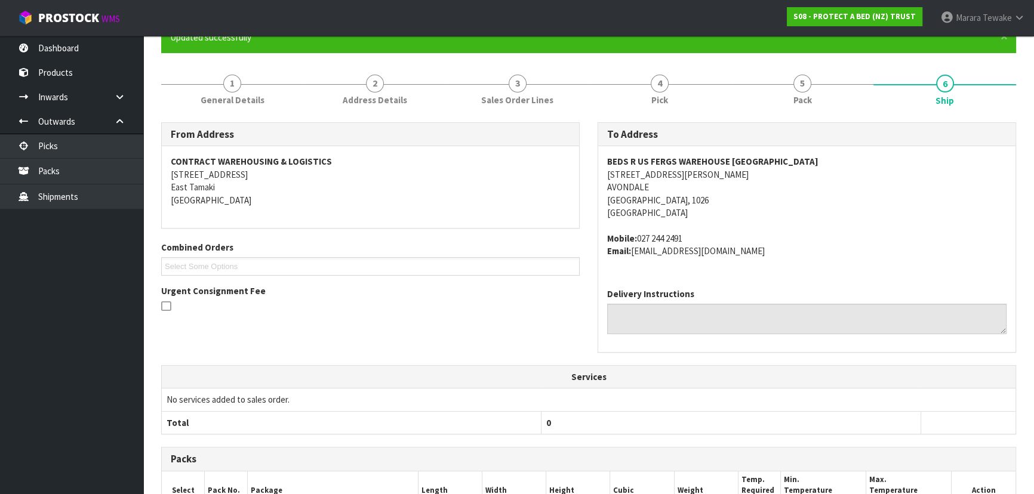
scroll to position [100, 0]
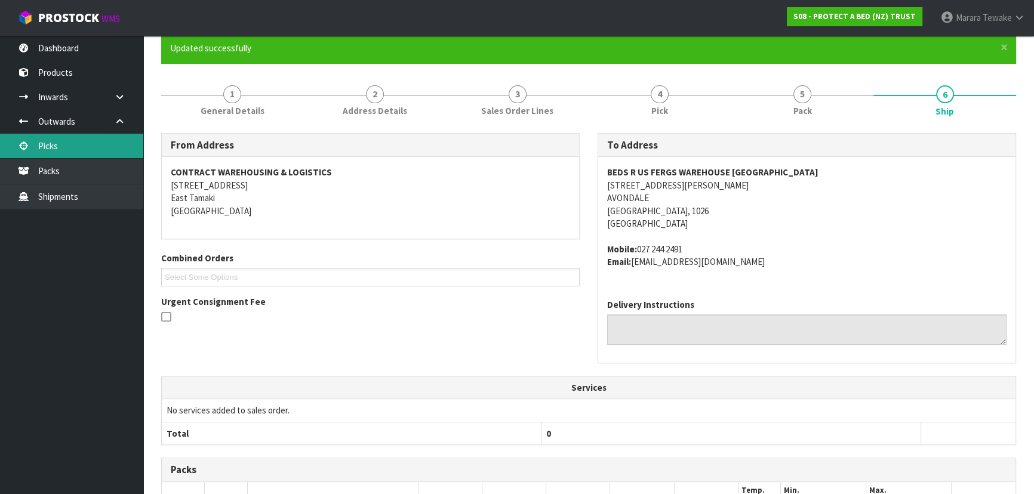
click at [120, 147] on link "Picks" at bounding box center [71, 146] width 143 height 24
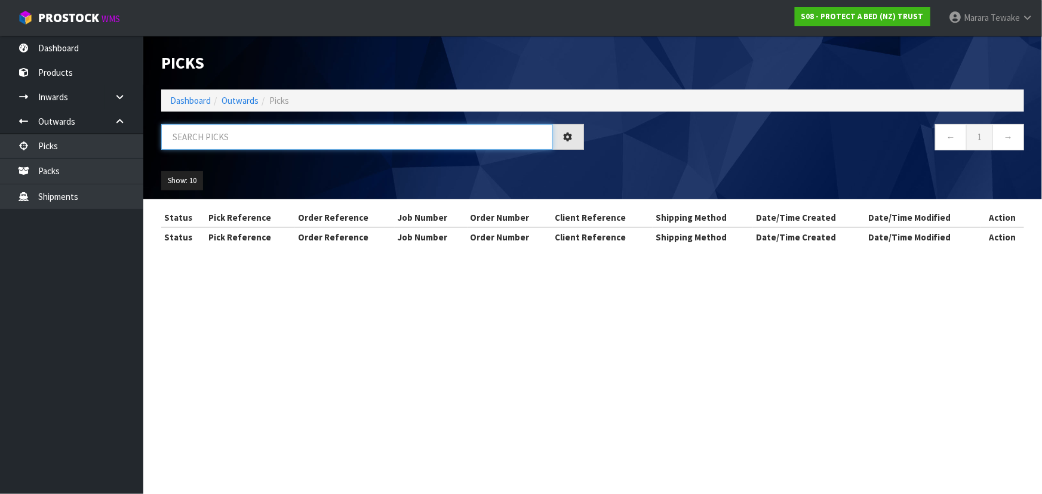
click at [174, 131] on input "text" at bounding box center [357, 137] width 392 height 26
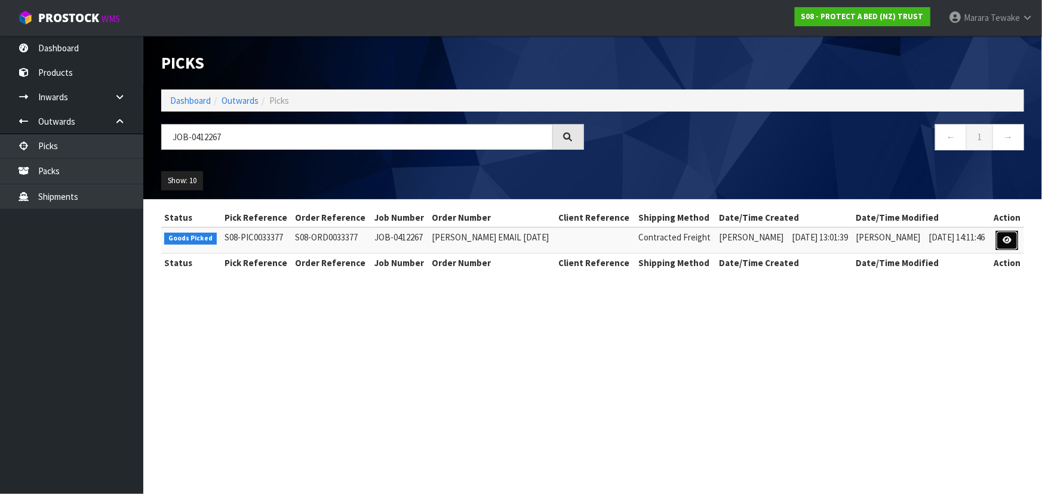
click at [1002, 241] on link at bounding box center [1007, 240] width 22 height 19
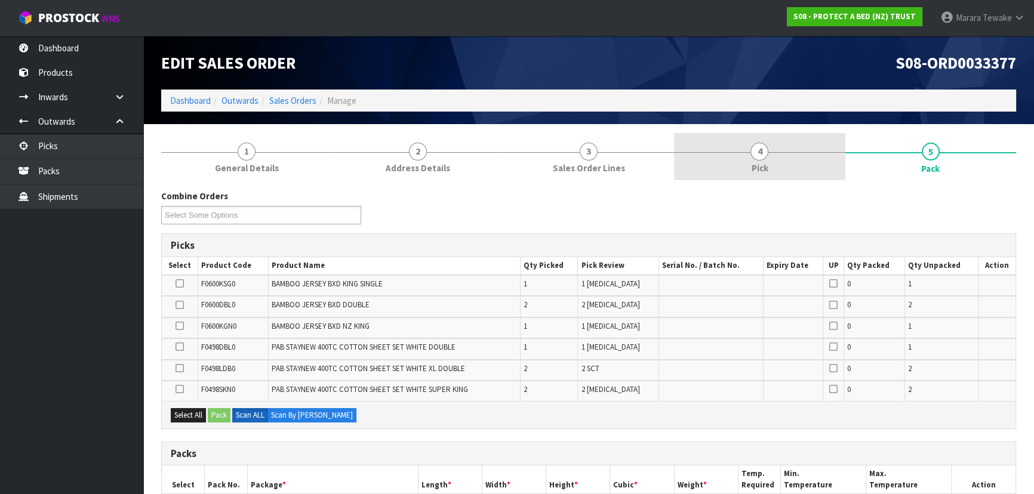
click at [799, 167] on link "4 Pick" at bounding box center [759, 156] width 171 height 47
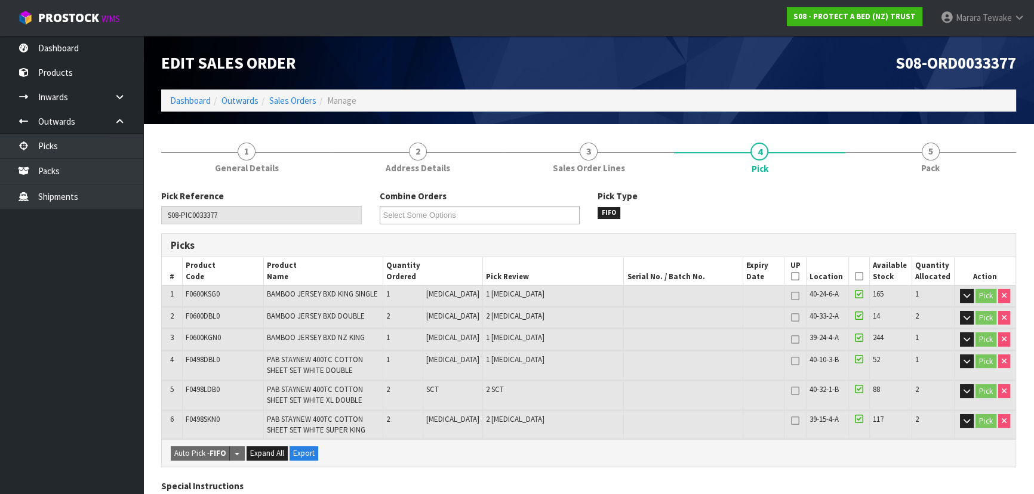
click at [855, 276] on icon at bounding box center [859, 276] width 8 height 1
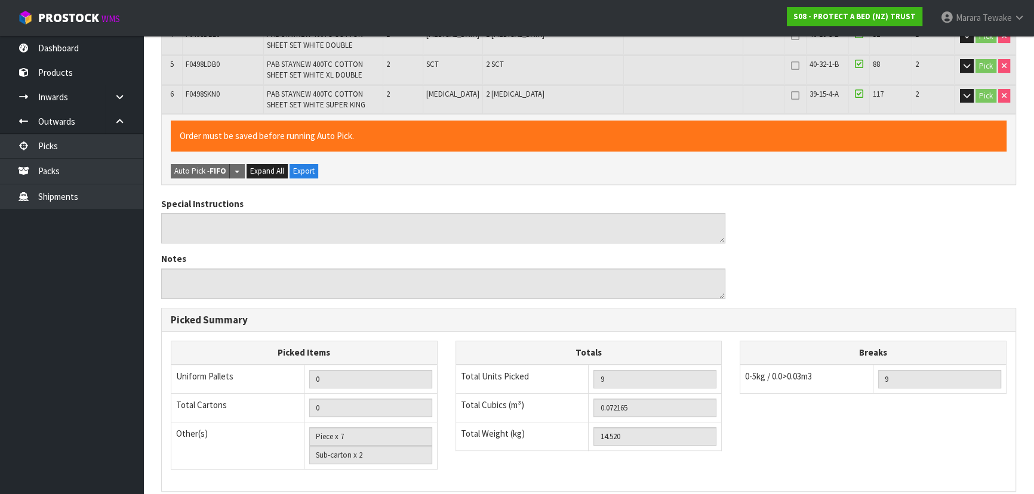
scroll to position [483, 0]
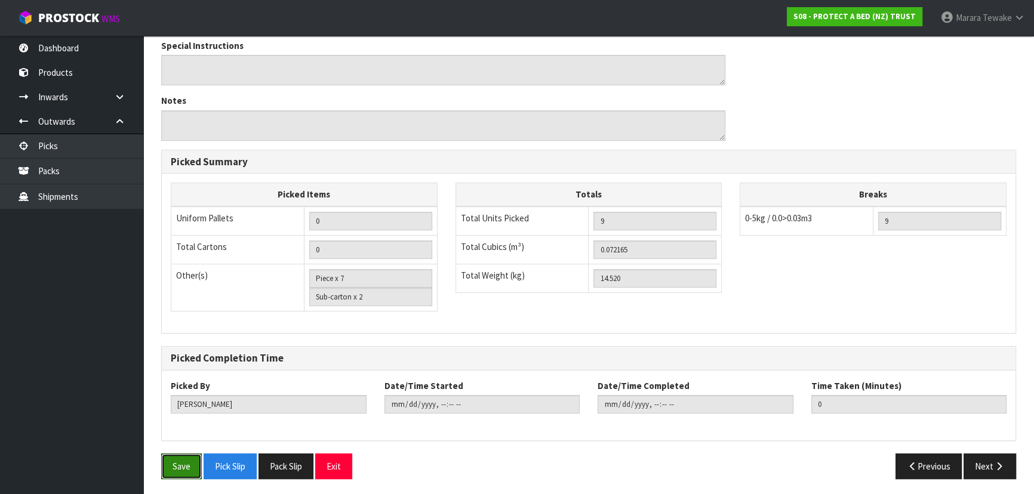
drag, startPoint x: 174, startPoint y: 459, endPoint x: 199, endPoint y: 449, distance: 26.3
click at [176, 459] on button "Save" at bounding box center [181, 467] width 41 height 26
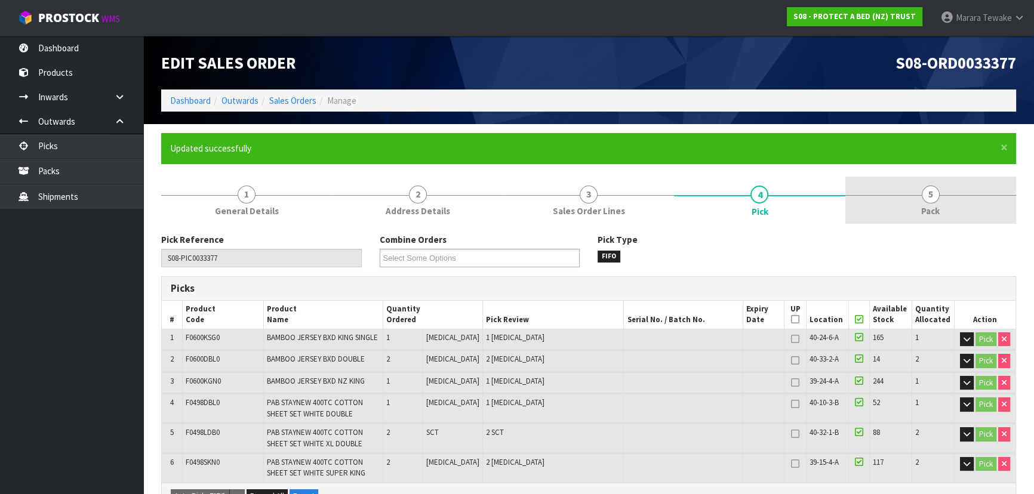
click at [936, 203] on link "5 Pack" at bounding box center [930, 200] width 171 height 47
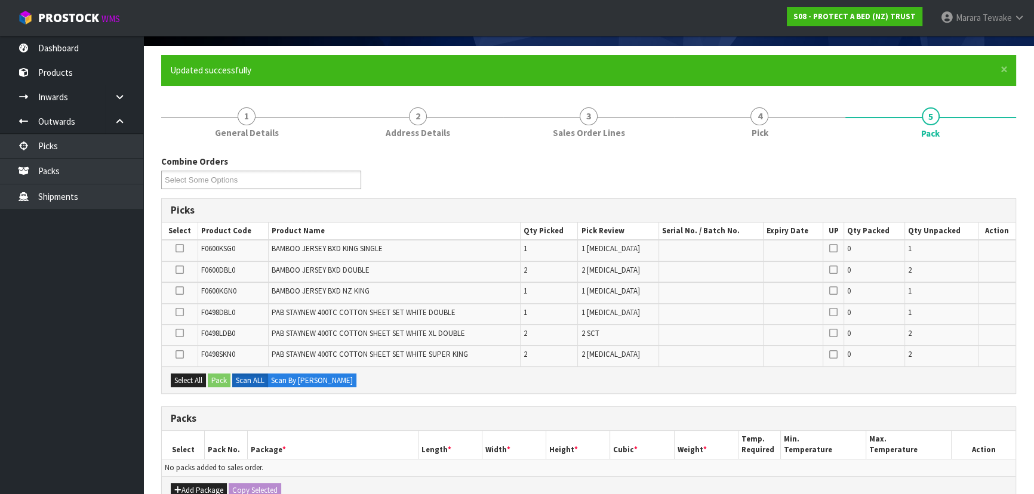
scroll to position [162, 0]
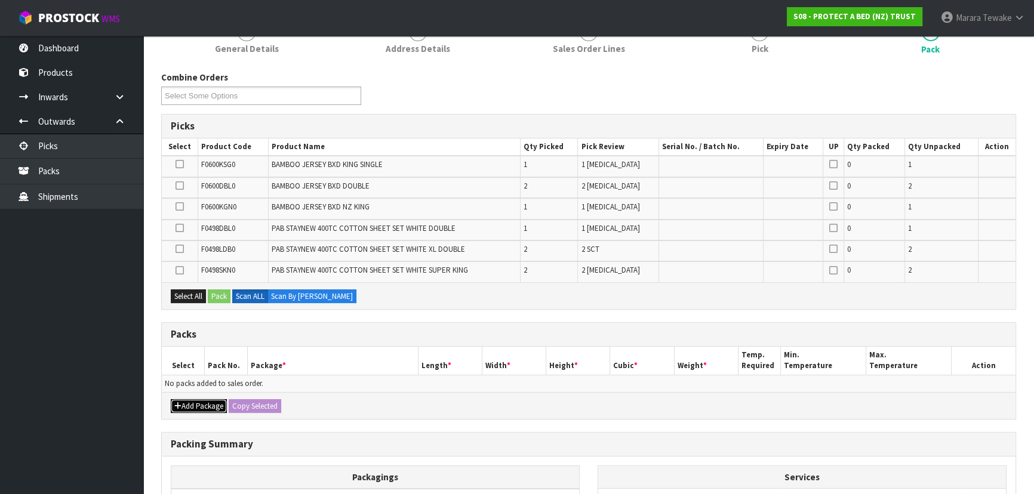
click at [185, 406] on button "Add Package" at bounding box center [199, 406] width 56 height 14
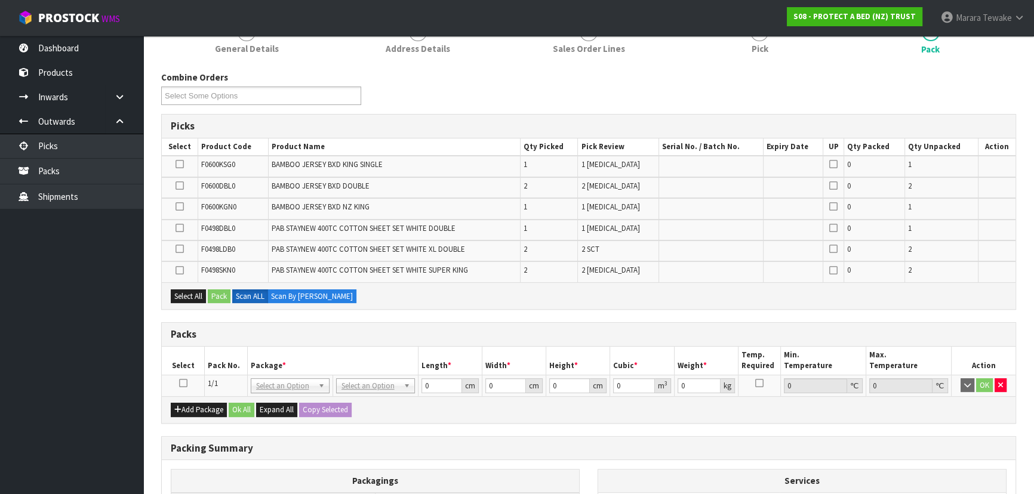
click at [183, 383] on icon at bounding box center [183, 383] width 8 height 1
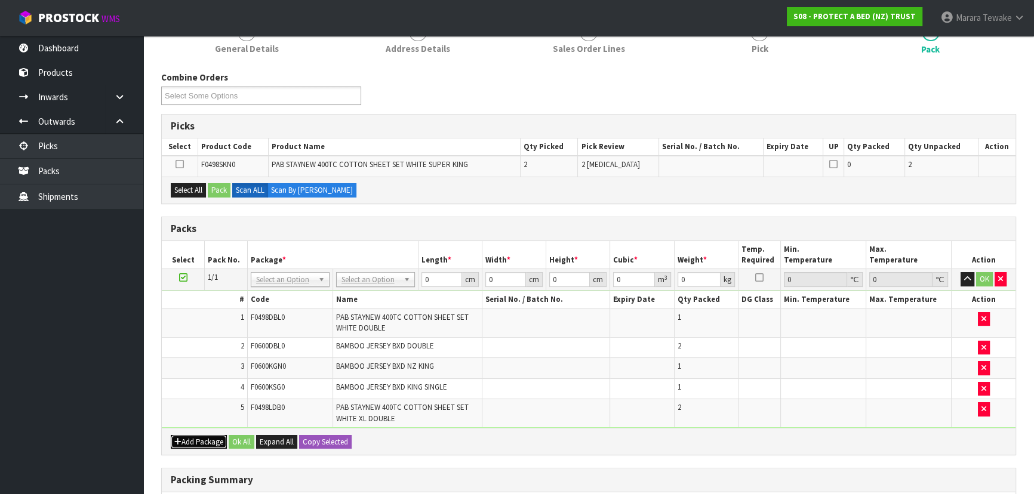
click at [198, 435] on button "Add Package" at bounding box center [199, 442] width 56 height 14
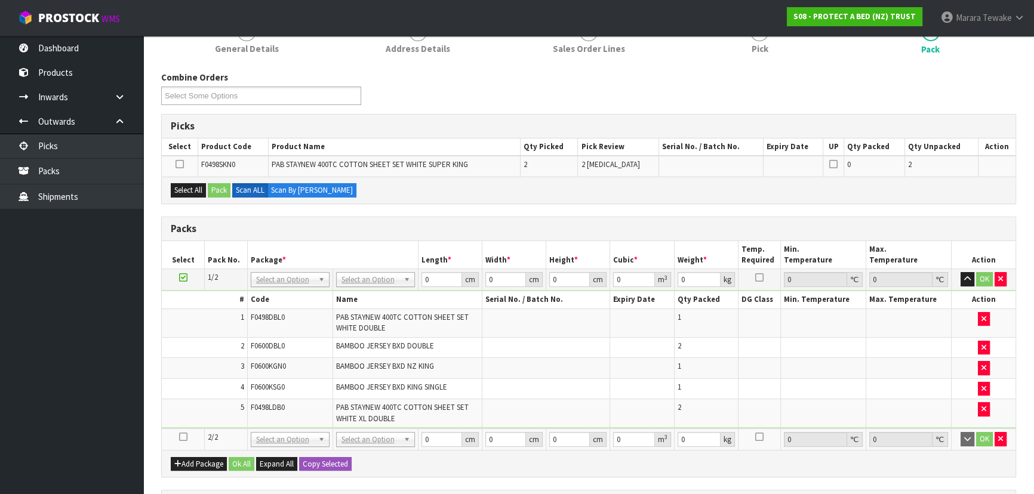
click at [182, 437] on icon at bounding box center [183, 437] width 8 height 1
drag, startPoint x: 185, startPoint y: 188, endPoint x: 206, endPoint y: 184, distance: 21.3
click at [186, 188] on button "Select All" at bounding box center [188, 190] width 35 height 14
click at [219, 183] on button "Pack" at bounding box center [219, 190] width 23 height 14
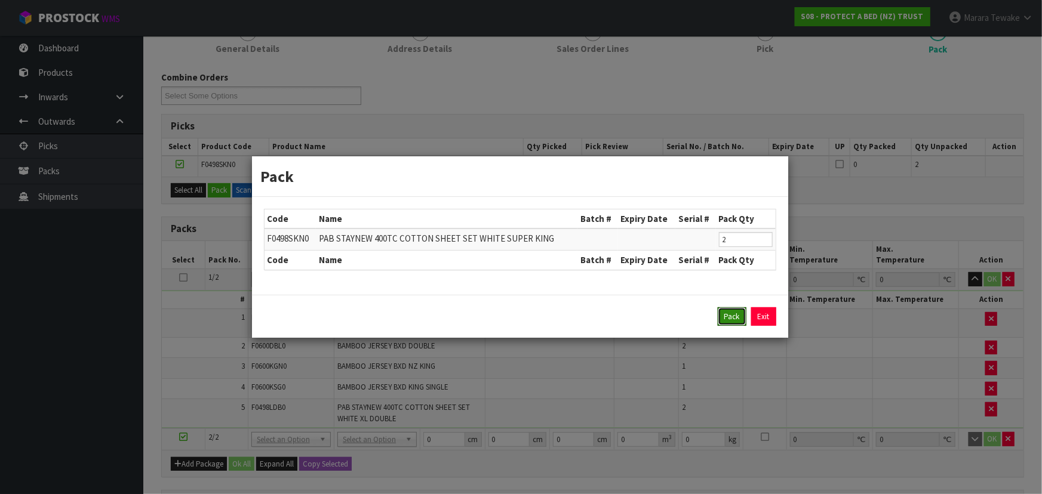
click at [732, 314] on button "Pack" at bounding box center [731, 316] width 29 height 19
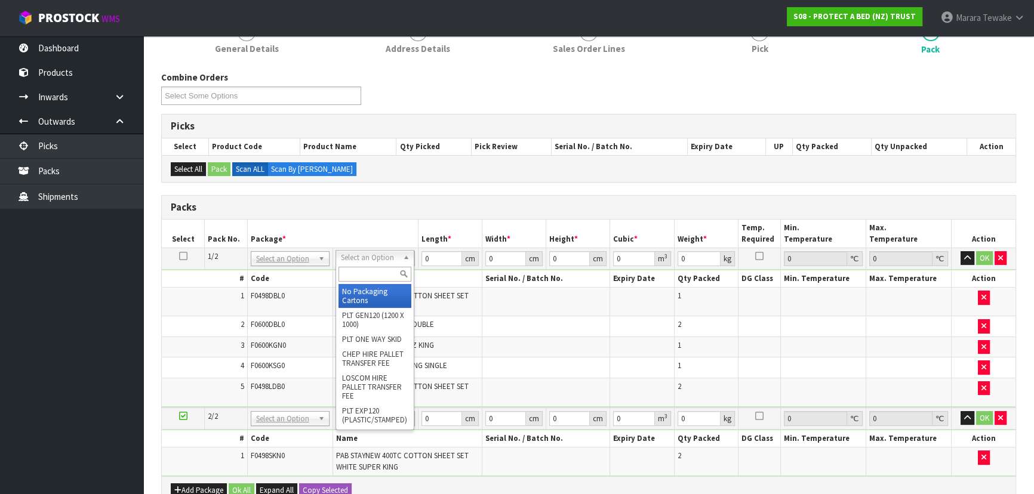
click at [369, 274] on input "text" at bounding box center [374, 274] width 73 height 15
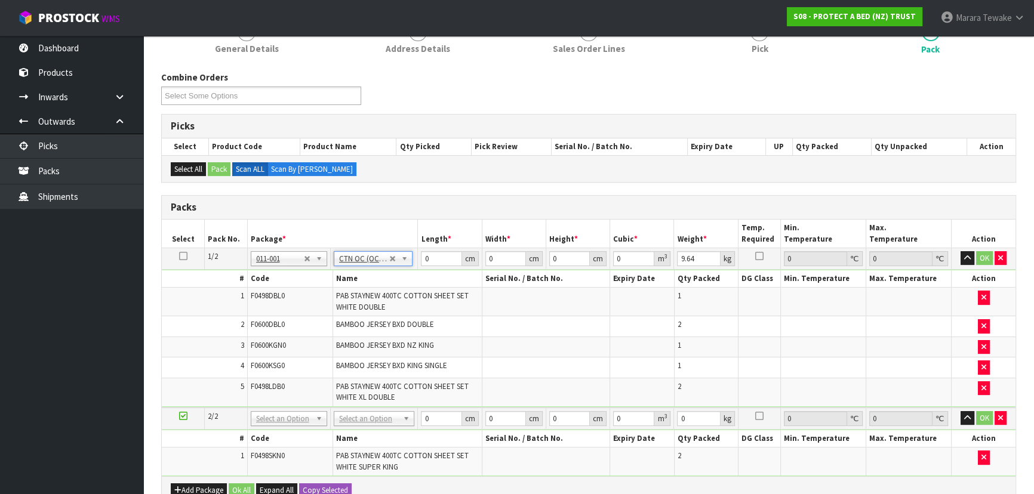
drag, startPoint x: 380, startPoint y: 416, endPoint x: 370, endPoint y: 441, distance: 27.0
click at [370, 441] on div at bounding box center [373, 433] width 79 height 20
click at [370, 433] on input "text" at bounding box center [374, 433] width 75 height 15
drag, startPoint x: 420, startPoint y: 253, endPoint x: 415, endPoint y: 246, distance: 9.0
click at [416, 251] on tr "1/2 NONE 007-001 007-002 007-004 007-009 007-013 007-014 007-015 007-017 007-01…" at bounding box center [589, 258] width 854 height 21
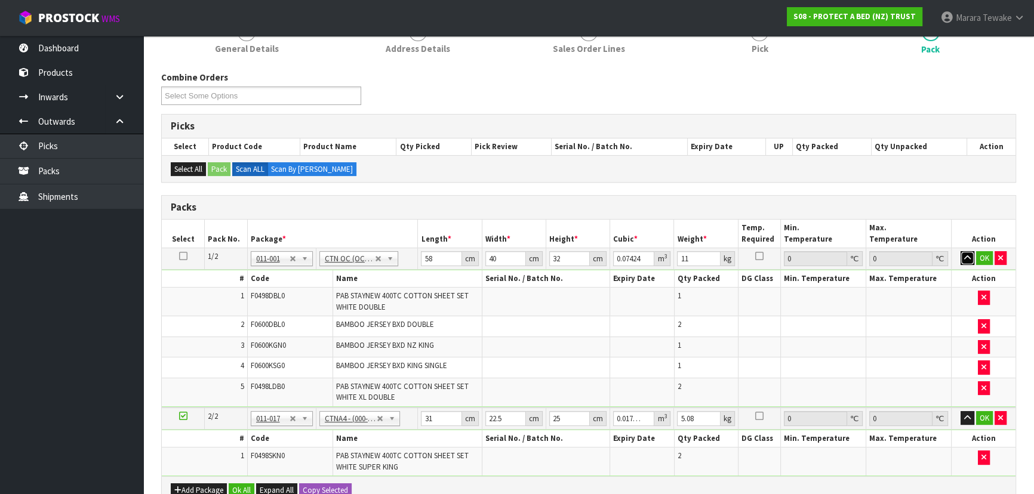
click at [960, 251] on button "button" at bounding box center [967, 258] width 14 height 14
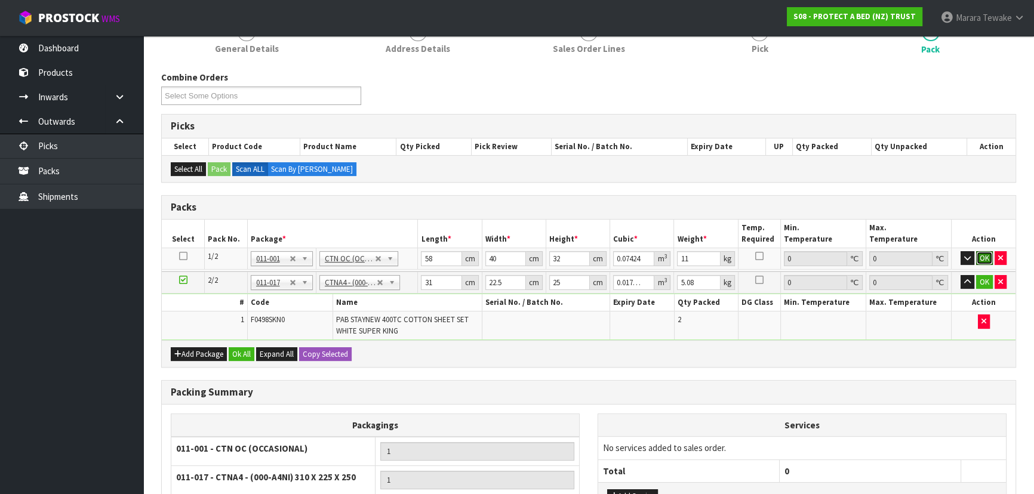
click button "OK" at bounding box center [984, 258] width 17 height 14
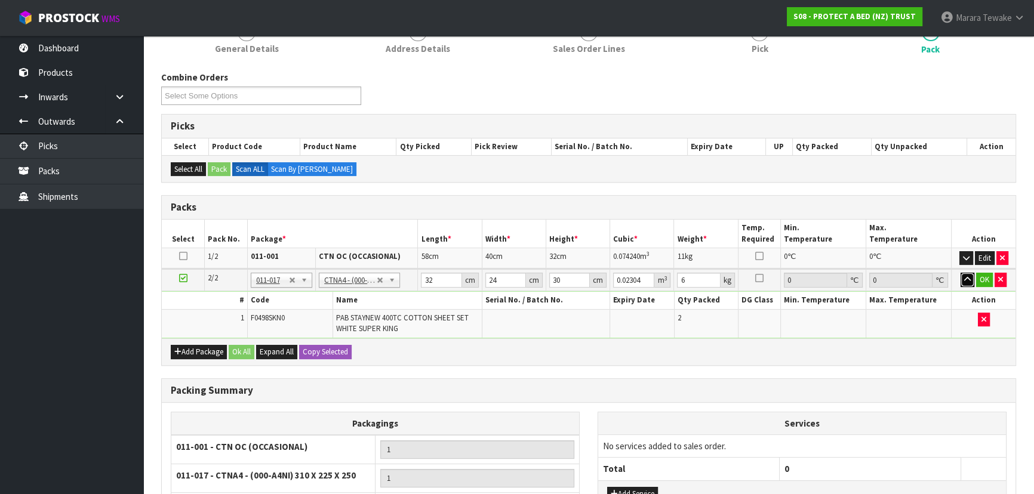
click at [960, 273] on button "button" at bounding box center [967, 280] width 14 height 14
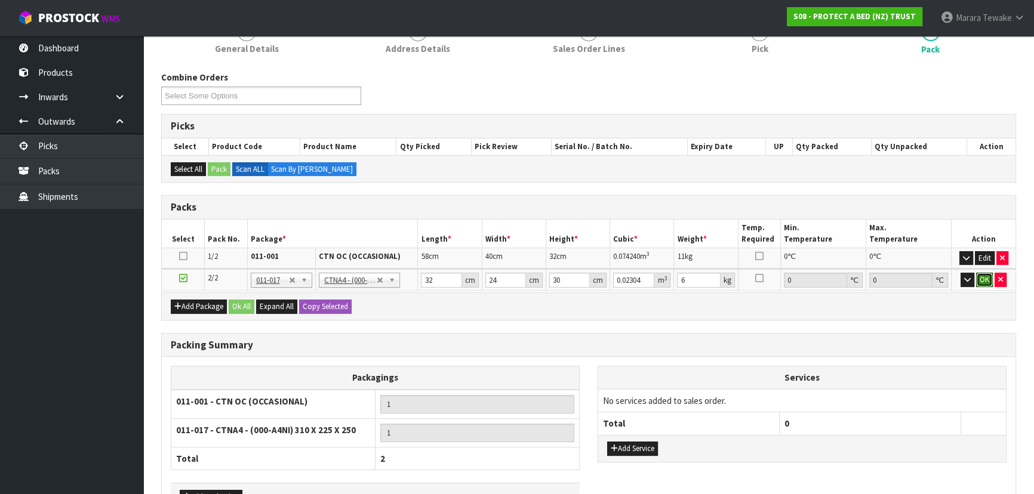
click button "OK" at bounding box center [984, 280] width 17 height 14
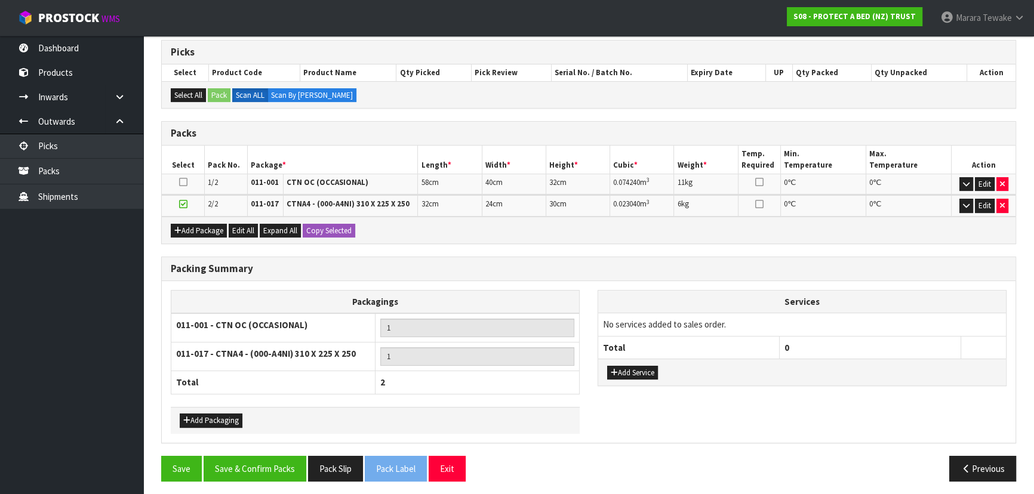
scroll to position [239, 0]
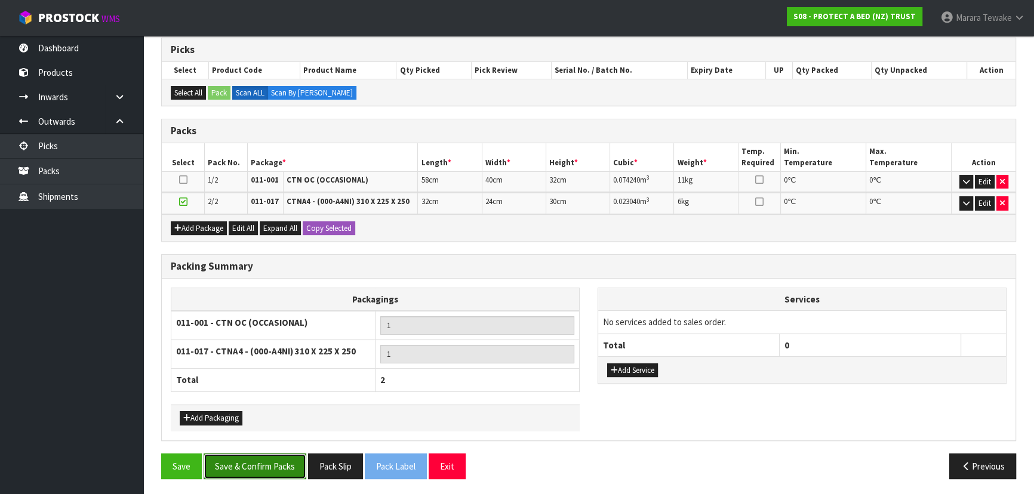
click at [260, 460] on button "Save & Confirm Packs" at bounding box center [255, 467] width 103 height 26
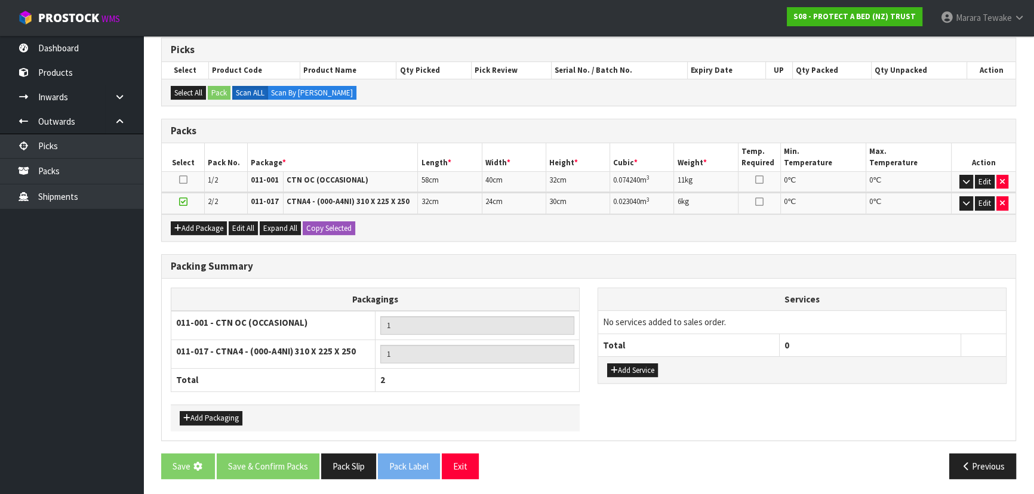
scroll to position [0, 0]
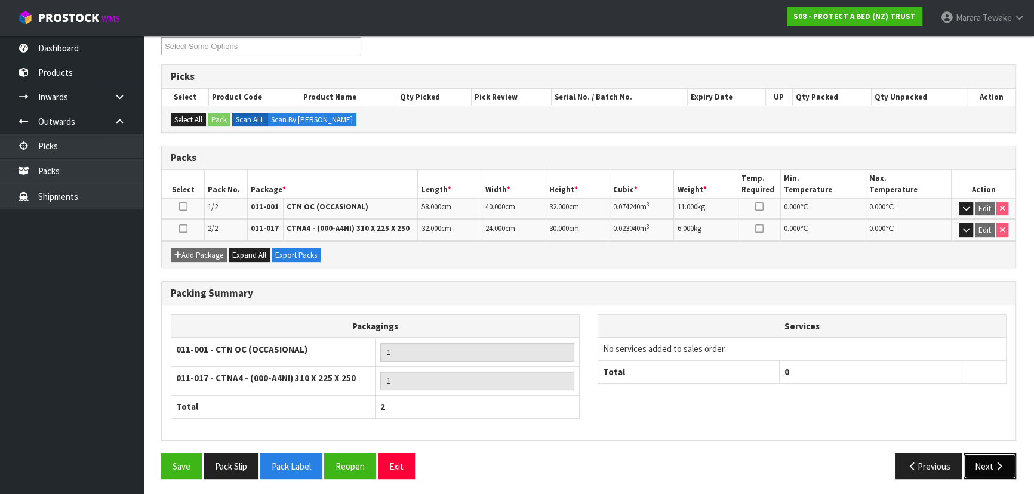
click at [985, 470] on button "Next" at bounding box center [989, 467] width 53 height 26
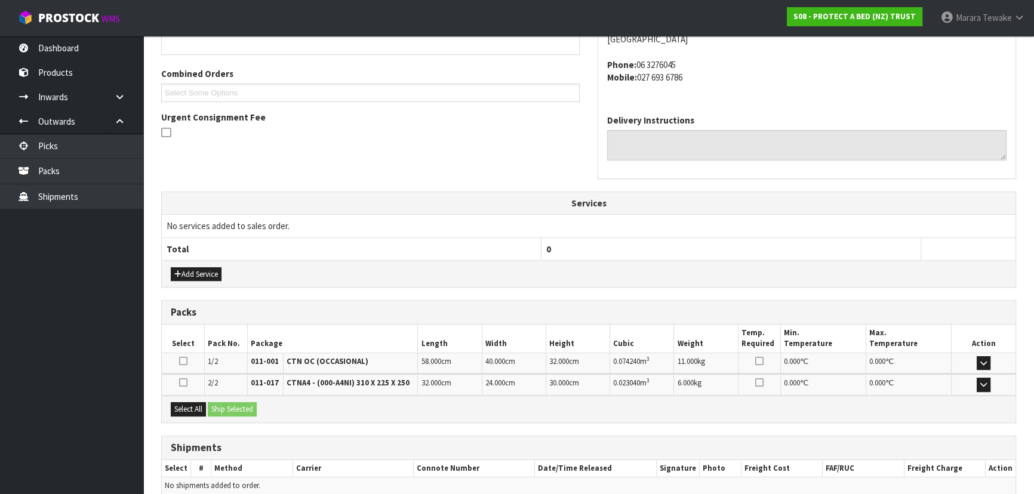
scroll to position [339, 0]
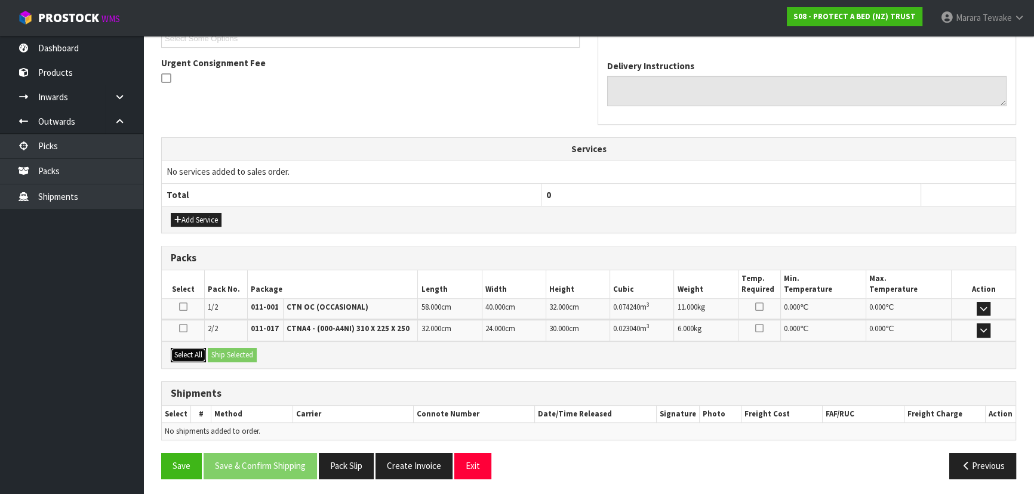
drag, startPoint x: 186, startPoint y: 352, endPoint x: 221, endPoint y: 352, distance: 35.2
click at [189, 352] on button "Select All" at bounding box center [188, 355] width 35 height 14
drag, startPoint x: 221, startPoint y: 352, endPoint x: 257, endPoint y: 359, distance: 37.0
click at [221, 352] on button "Ship Selected" at bounding box center [232, 355] width 49 height 14
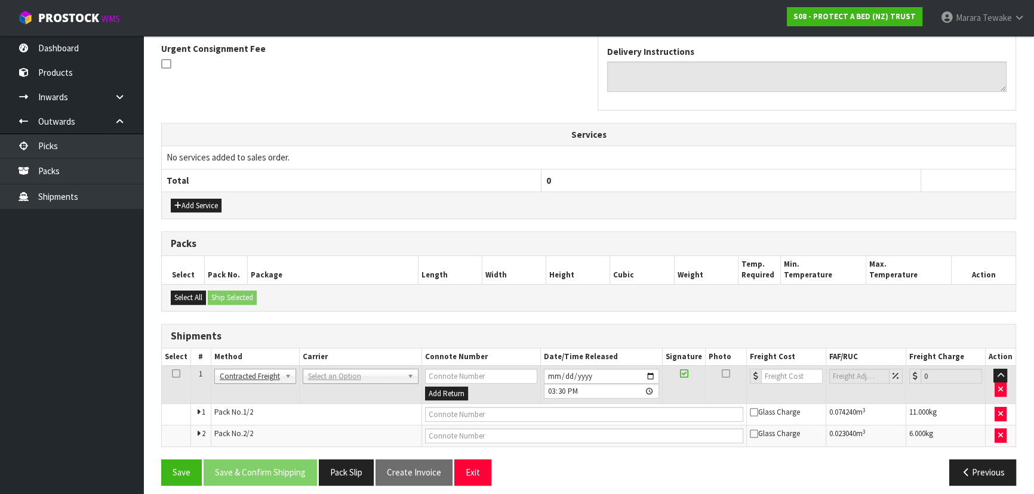
scroll to position [360, 0]
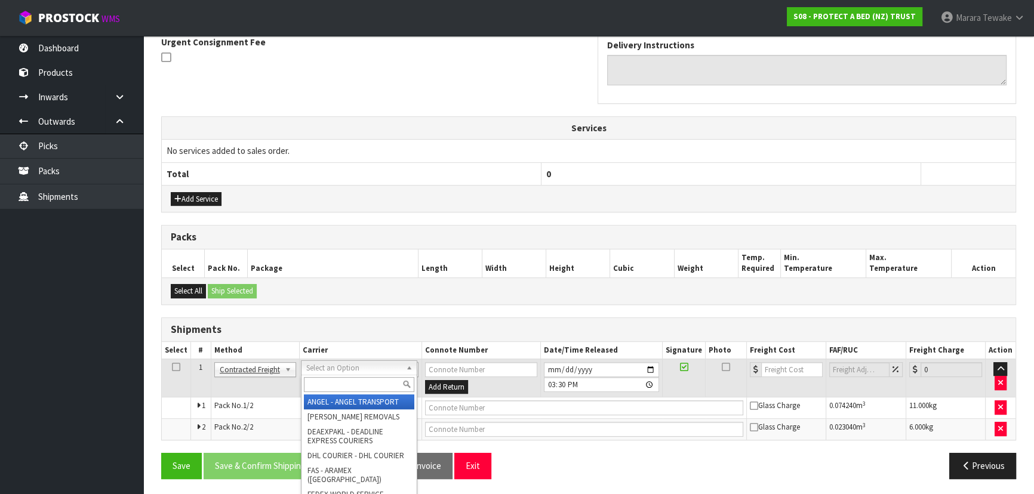
drag, startPoint x: 325, startPoint y: 362, endPoint x: 325, endPoint y: 369, distance: 6.6
click at [324, 382] on input "text" at bounding box center [359, 384] width 110 height 15
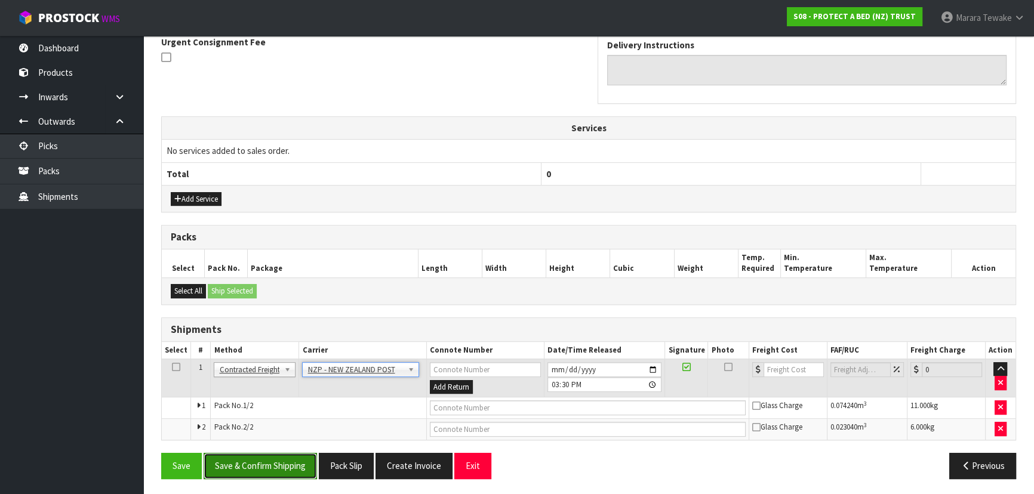
click at [303, 464] on button "Save & Confirm Shipping" at bounding box center [260, 466] width 113 height 26
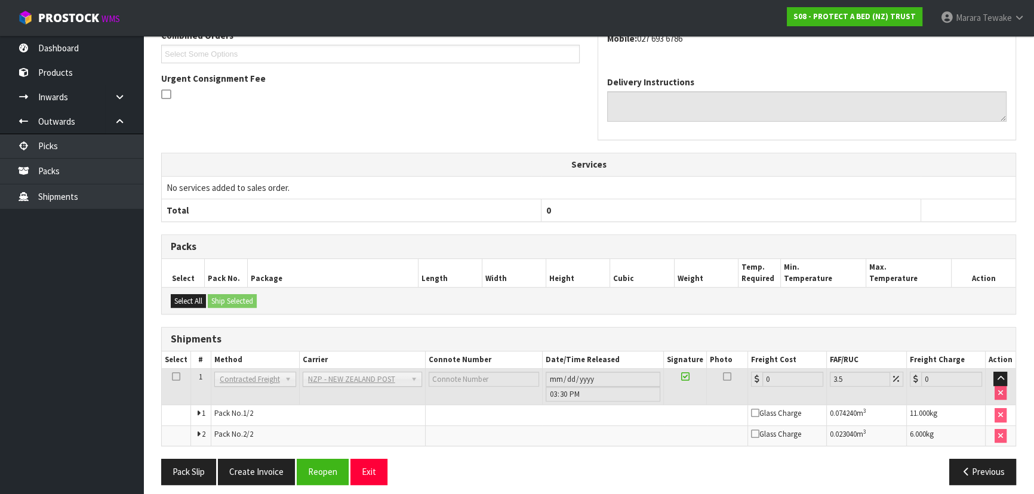
scroll to position [343, 0]
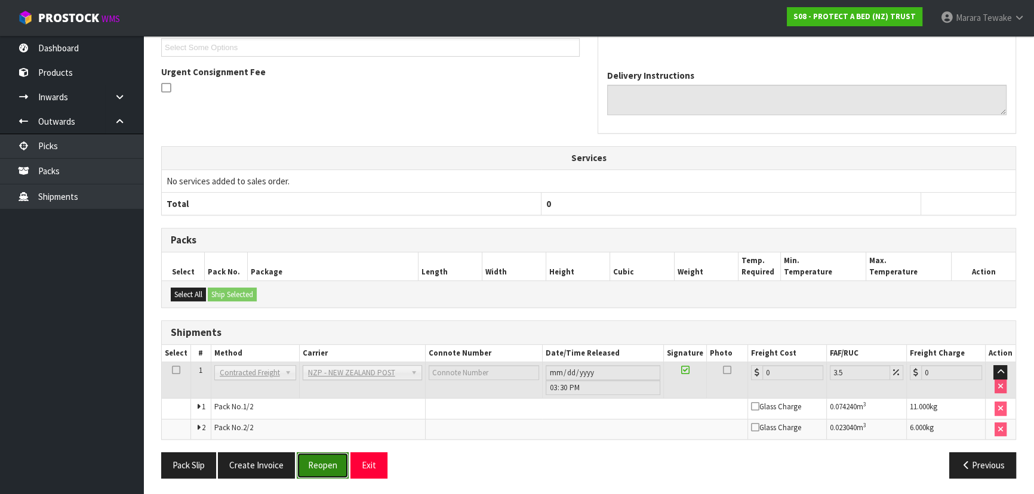
drag, startPoint x: 333, startPoint y: 453, endPoint x: 322, endPoint y: 456, distance: 11.2
click at [334, 453] on button "Reopen" at bounding box center [323, 465] width 52 height 26
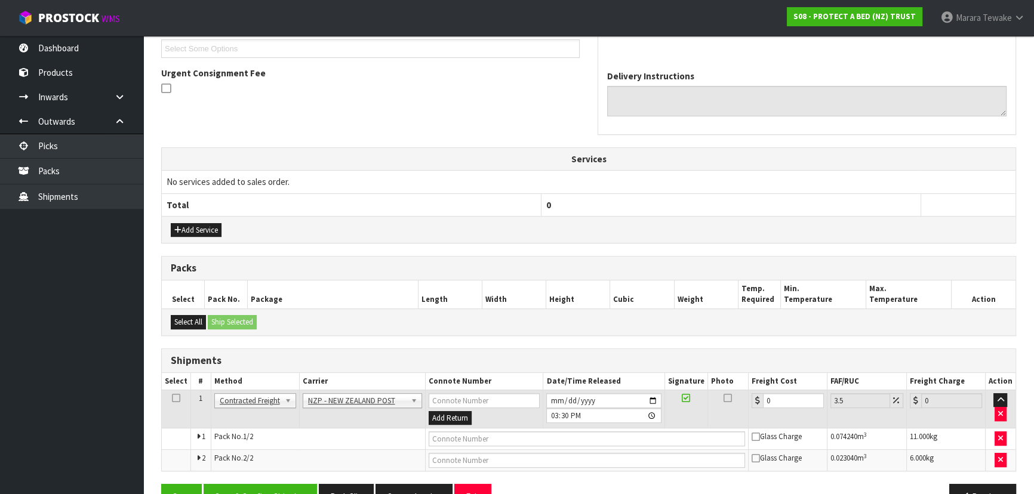
scroll to position [360, 0]
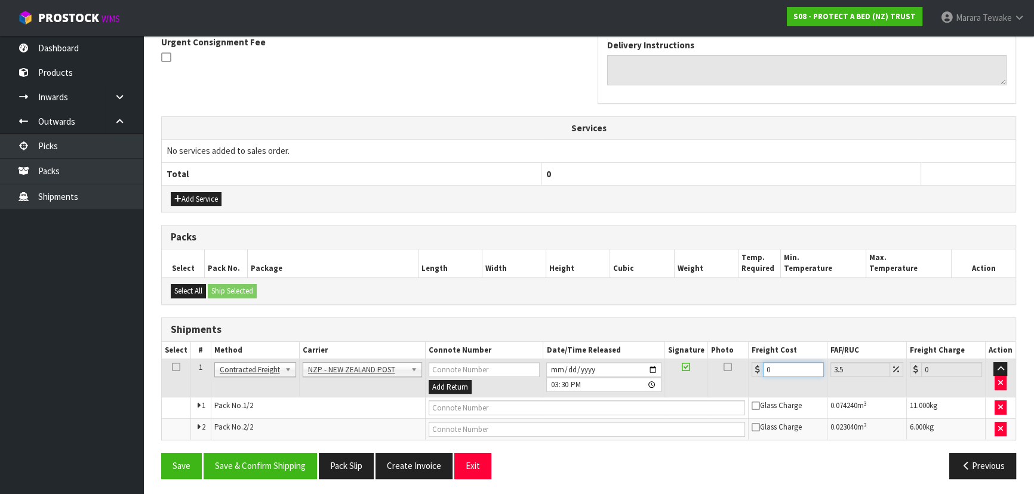
drag, startPoint x: 771, startPoint y: 368, endPoint x: 754, endPoint y: 359, distance: 19.5
click at [752, 362] on div "0" at bounding box center [787, 369] width 72 height 15
click at [269, 472] on button "Save & Confirm Shipping" at bounding box center [260, 466] width 113 height 26
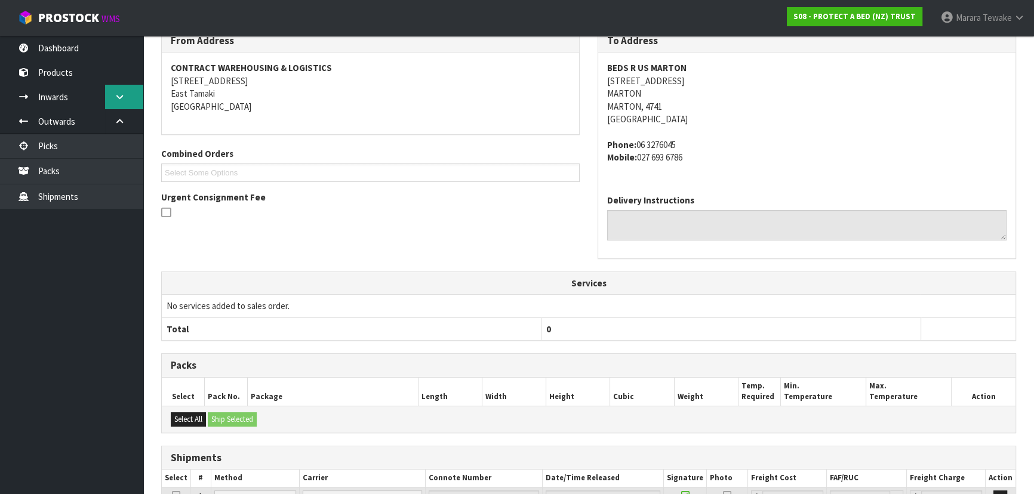
scroll to position [54, 0]
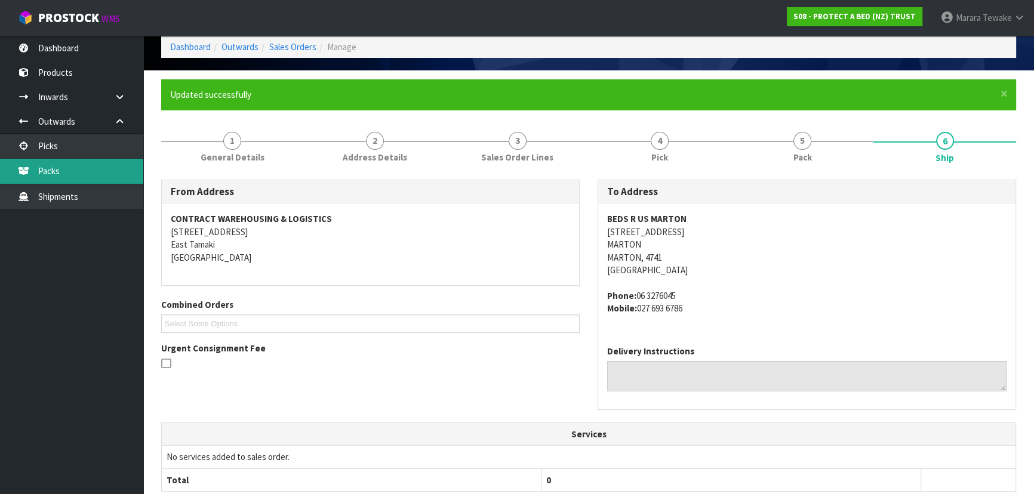
click at [94, 159] on link "Packs" at bounding box center [71, 171] width 143 height 24
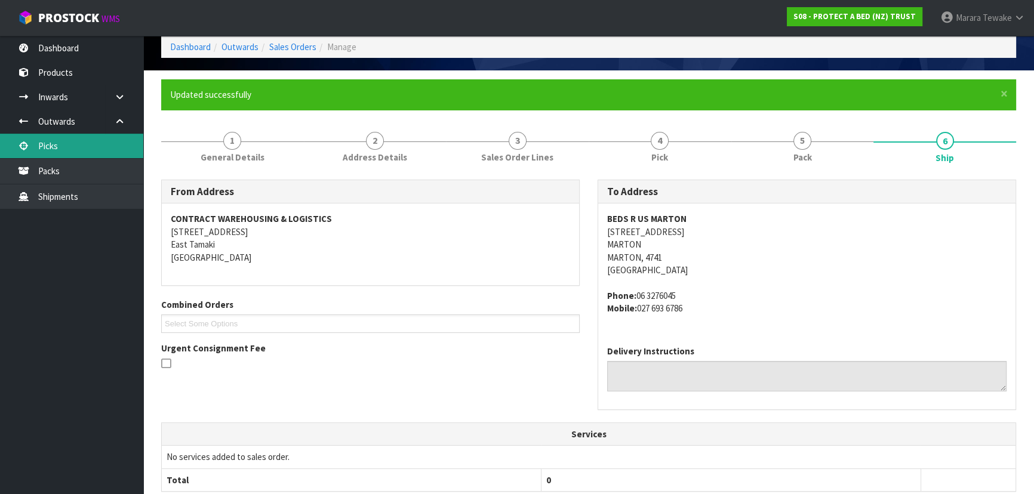
click at [100, 149] on link "Picks" at bounding box center [71, 146] width 143 height 24
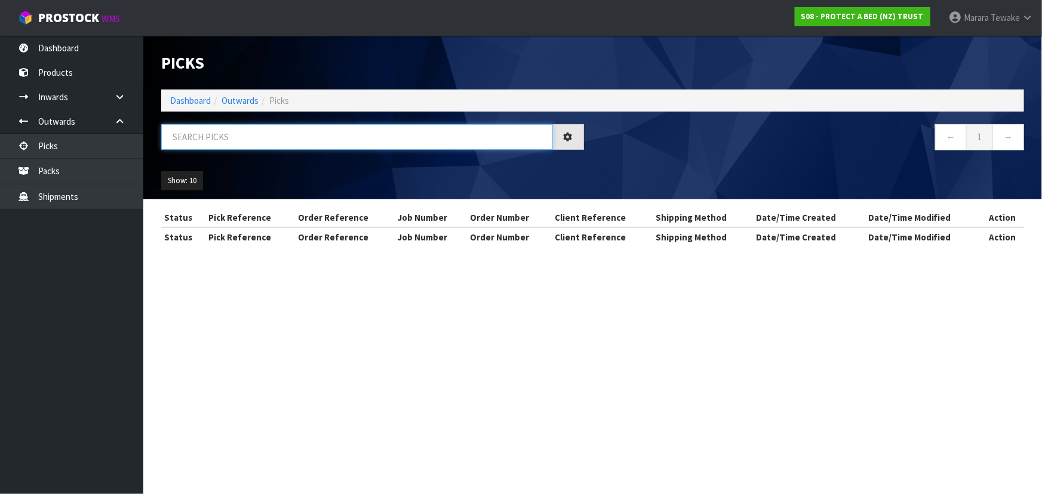
click at [203, 138] on input "text" at bounding box center [357, 137] width 392 height 26
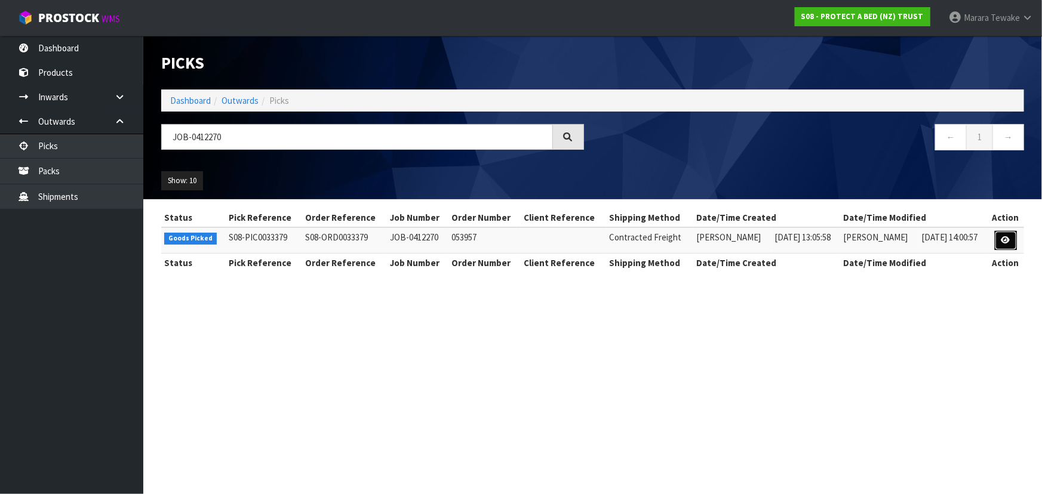
click at [1008, 234] on link at bounding box center [1005, 240] width 22 height 19
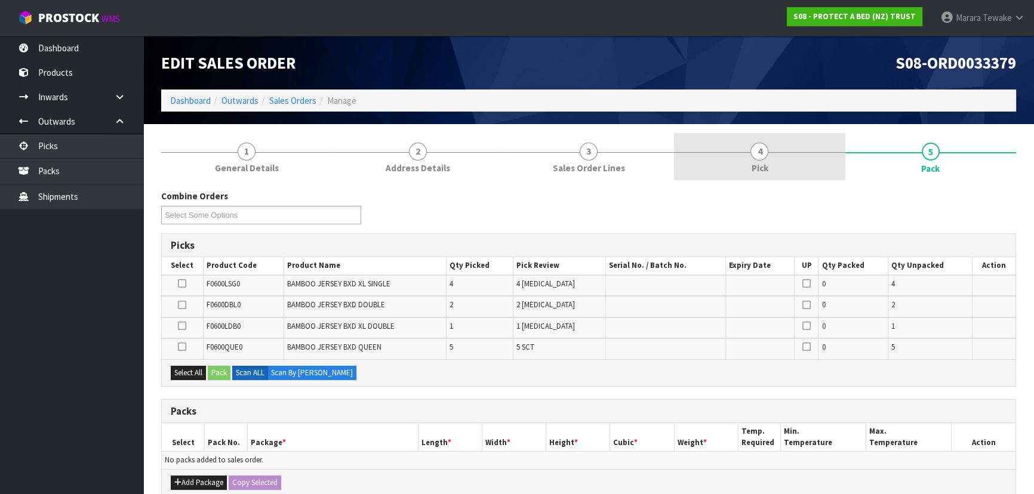
click at [734, 159] on link "4 Pick" at bounding box center [759, 156] width 171 height 47
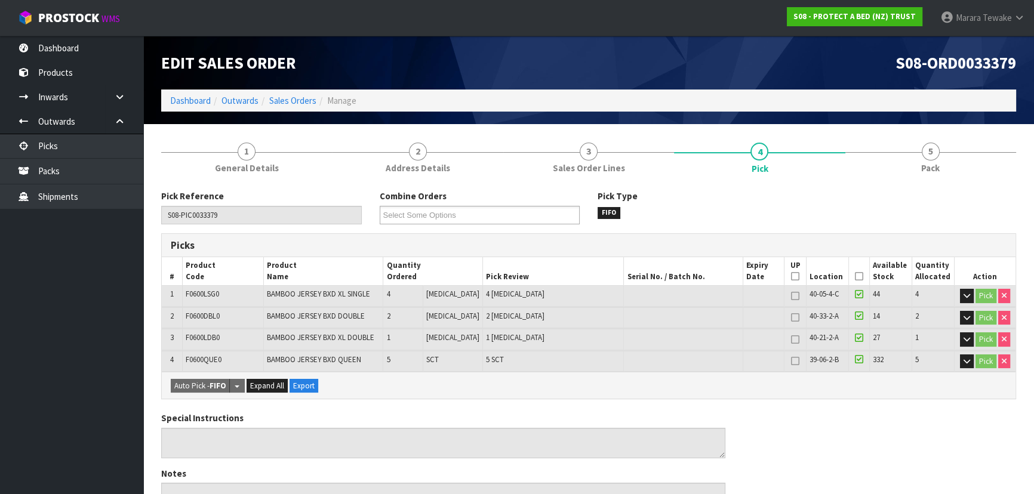
drag, startPoint x: 851, startPoint y: 276, endPoint x: 836, endPoint y: 279, distance: 15.8
click at [850, 276] on th "Picked" at bounding box center [859, 271] width 21 height 28
click at [855, 276] on icon at bounding box center [859, 276] width 8 height 1
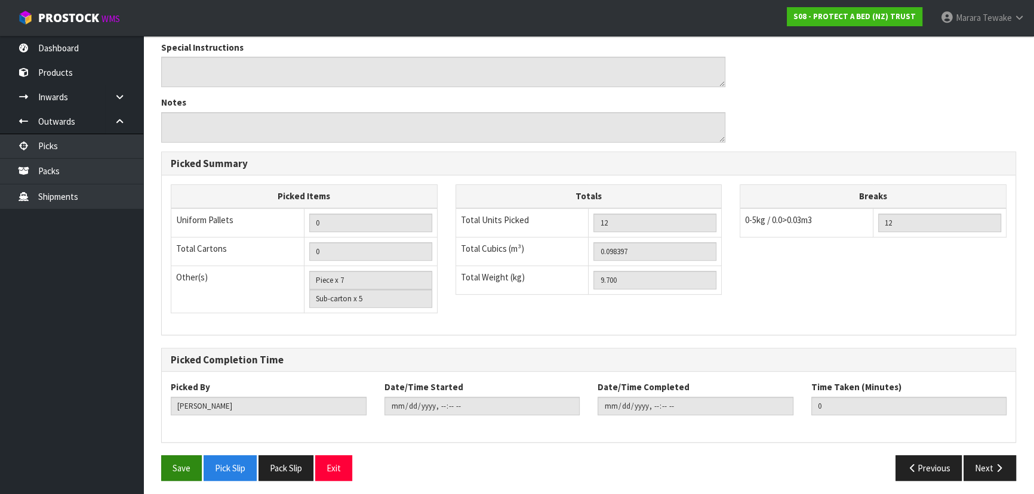
scroll to position [416, 0]
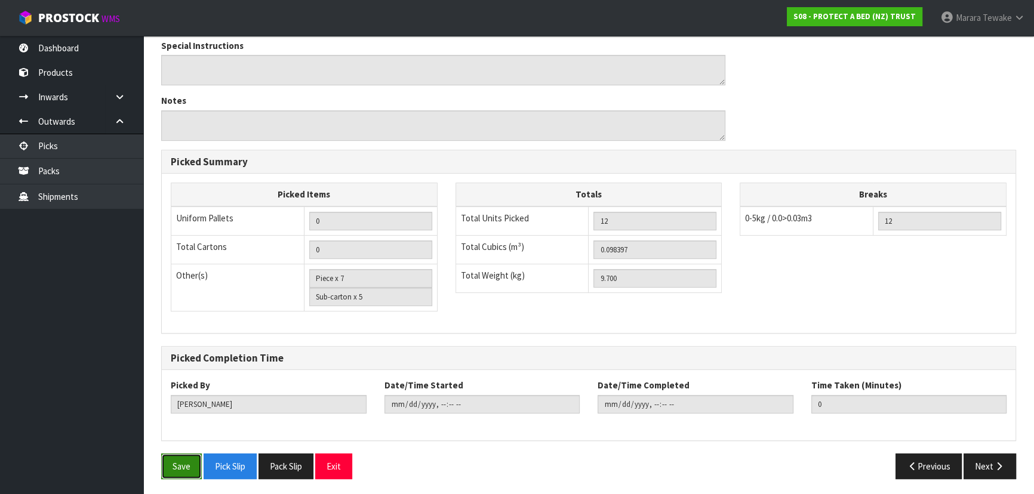
click at [198, 458] on button "Save" at bounding box center [181, 467] width 41 height 26
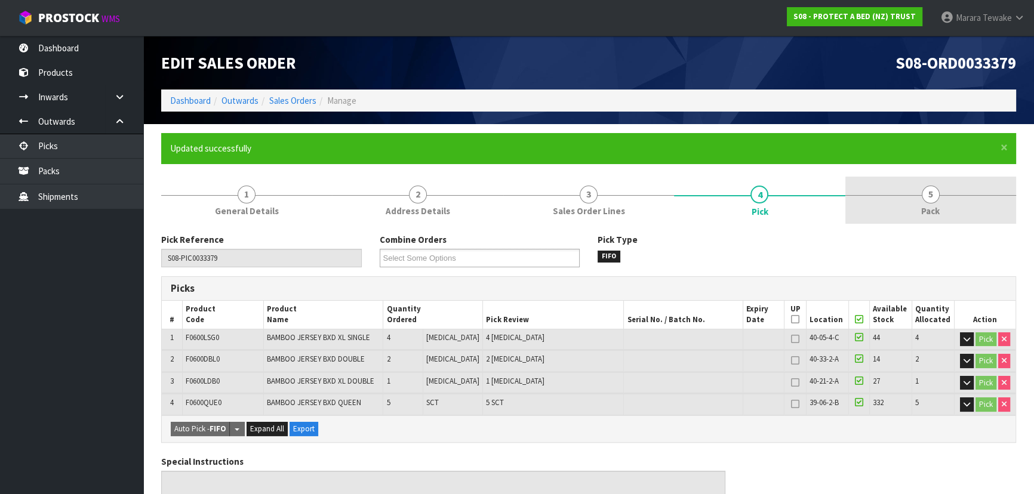
click at [938, 209] on span "Pack" at bounding box center [930, 211] width 19 height 13
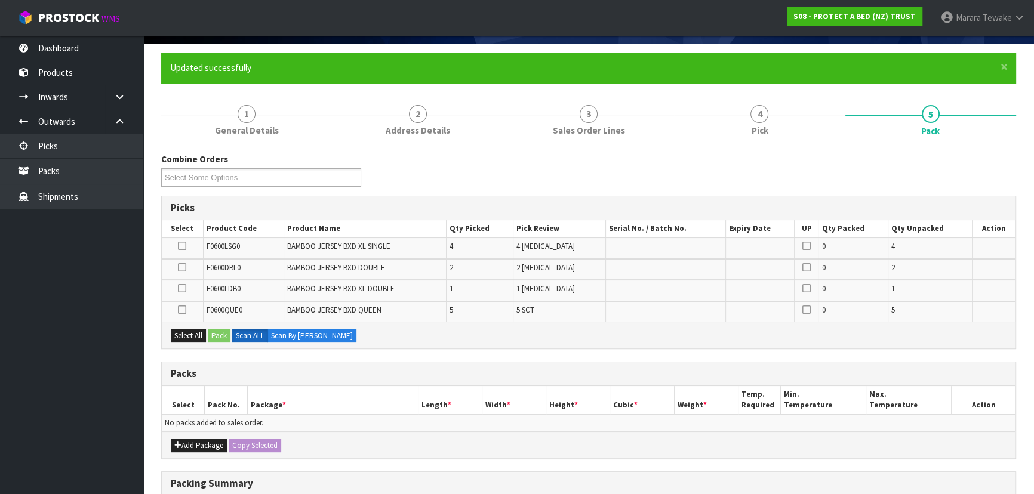
scroll to position [263, 0]
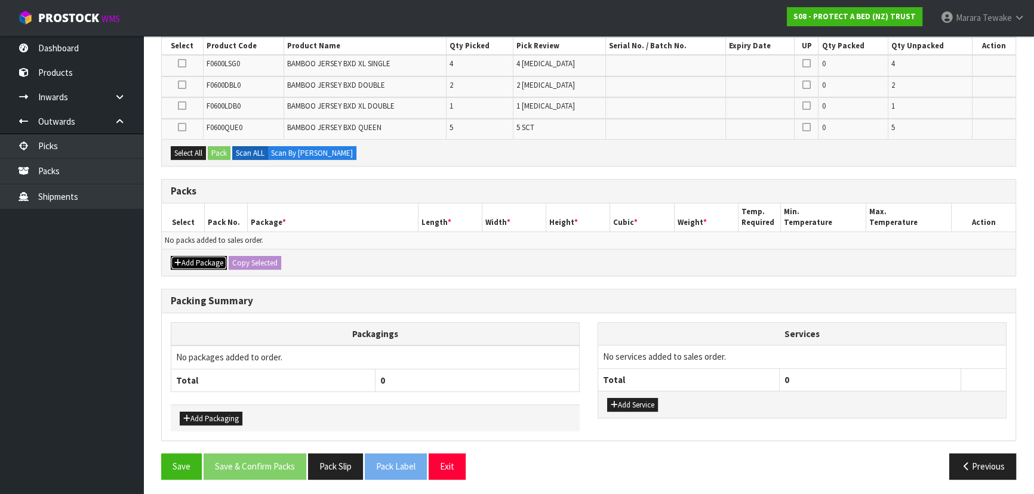
click at [202, 259] on button "Add Package" at bounding box center [199, 263] width 56 height 14
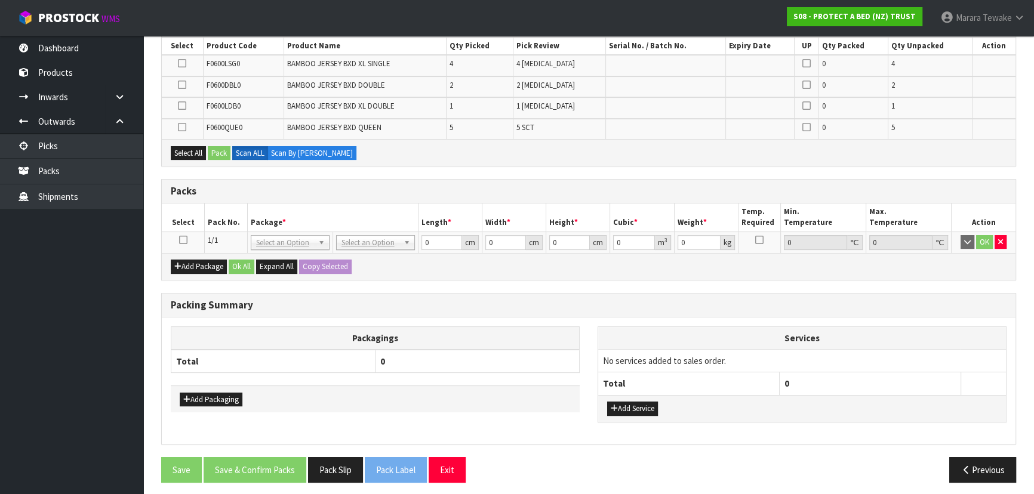
click at [184, 240] on icon at bounding box center [183, 240] width 8 height 1
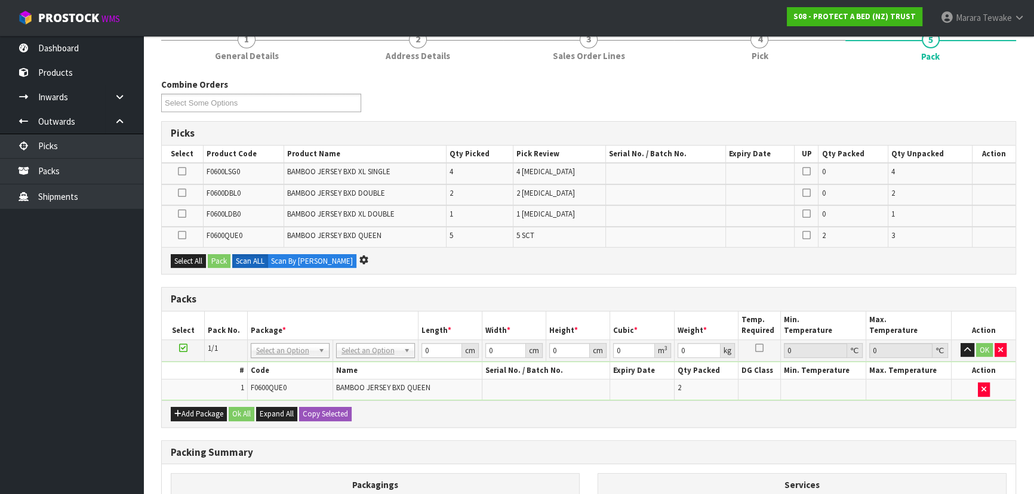
scroll to position [0, 0]
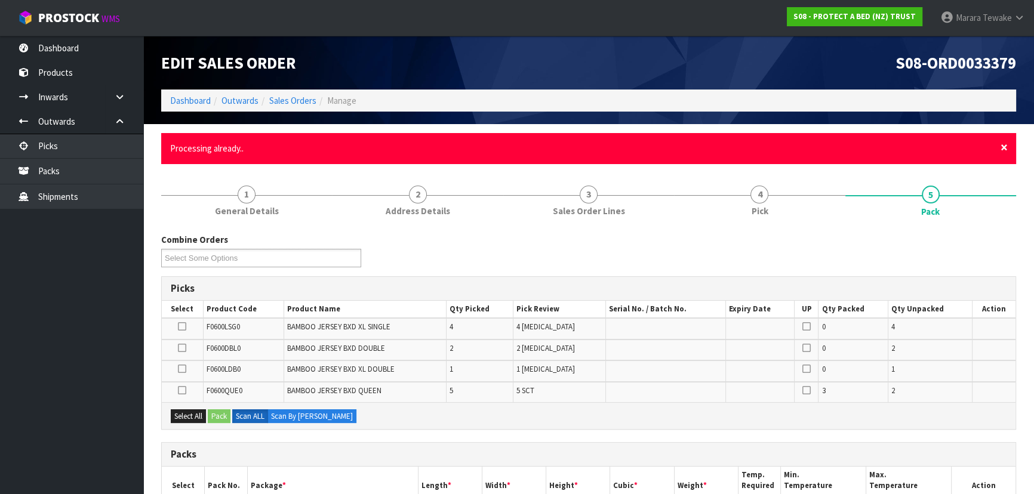
click at [1000, 144] on span "×" at bounding box center [1003, 147] width 7 height 17
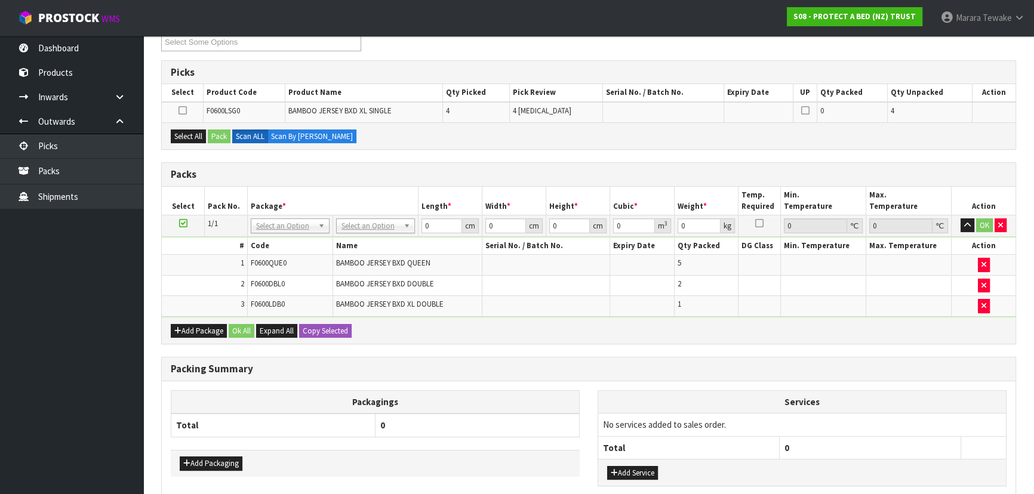
scroll to position [240, 0]
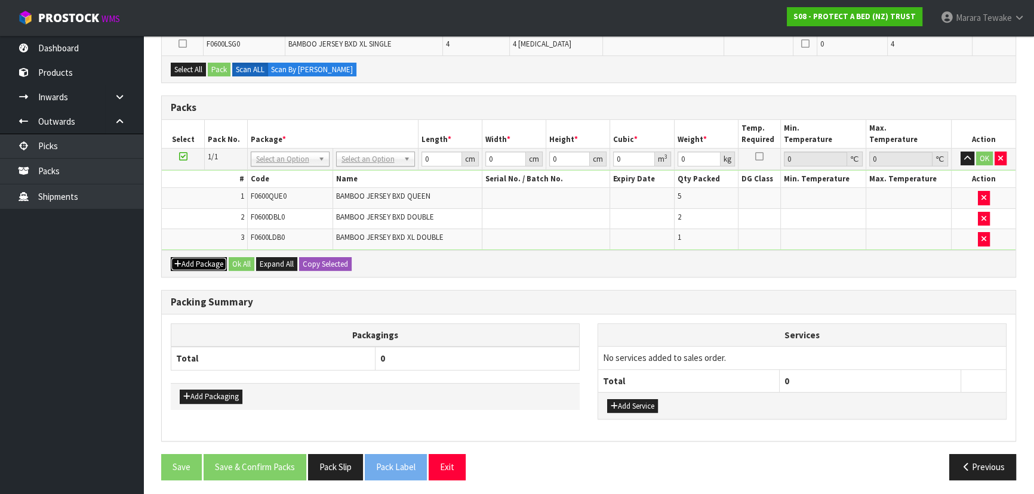
click at [199, 263] on button "Add Package" at bounding box center [199, 264] width 56 height 14
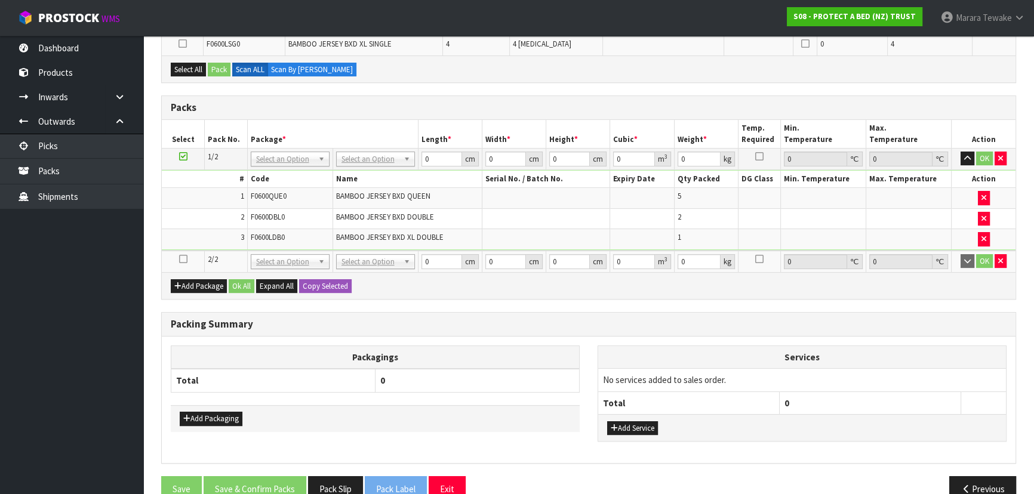
click at [183, 259] on icon at bounding box center [183, 259] width 8 height 1
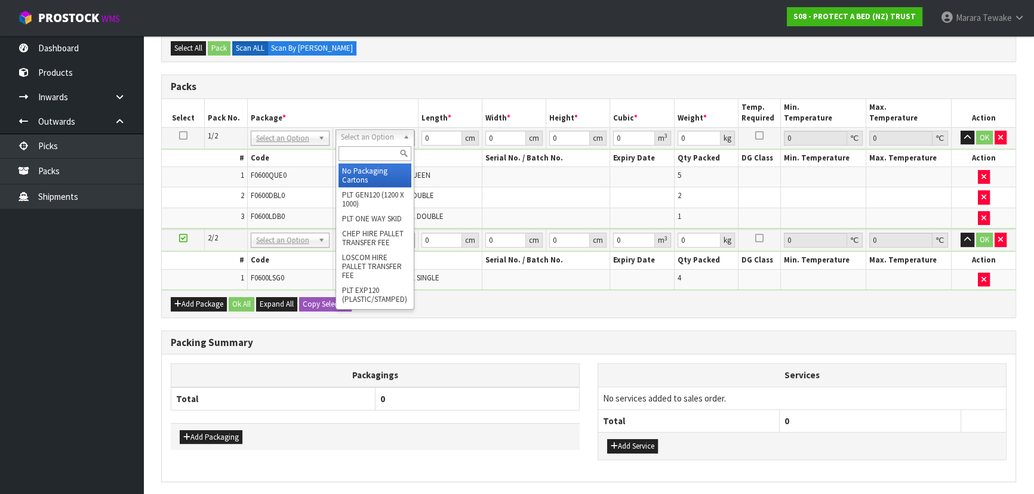
click at [375, 156] on input "text" at bounding box center [374, 153] width 73 height 15
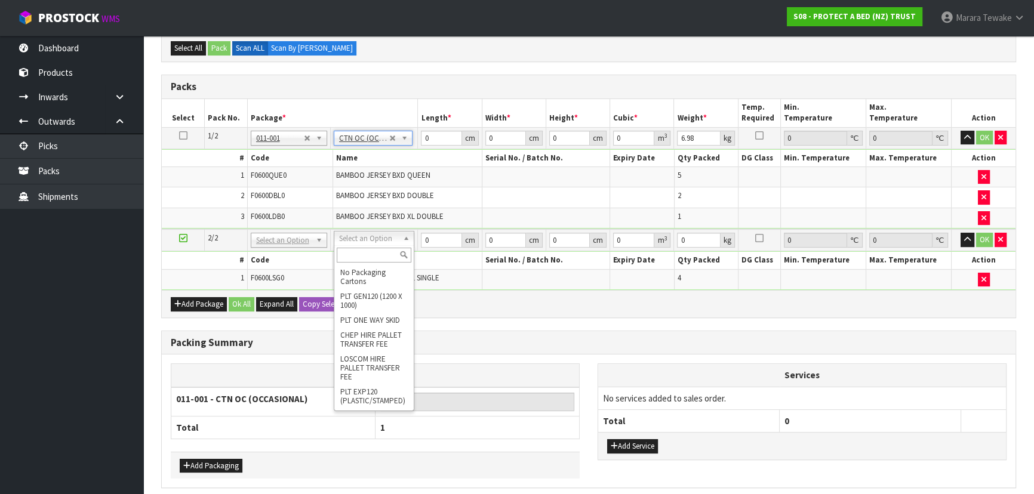
click at [373, 252] on input "text" at bounding box center [374, 255] width 75 height 15
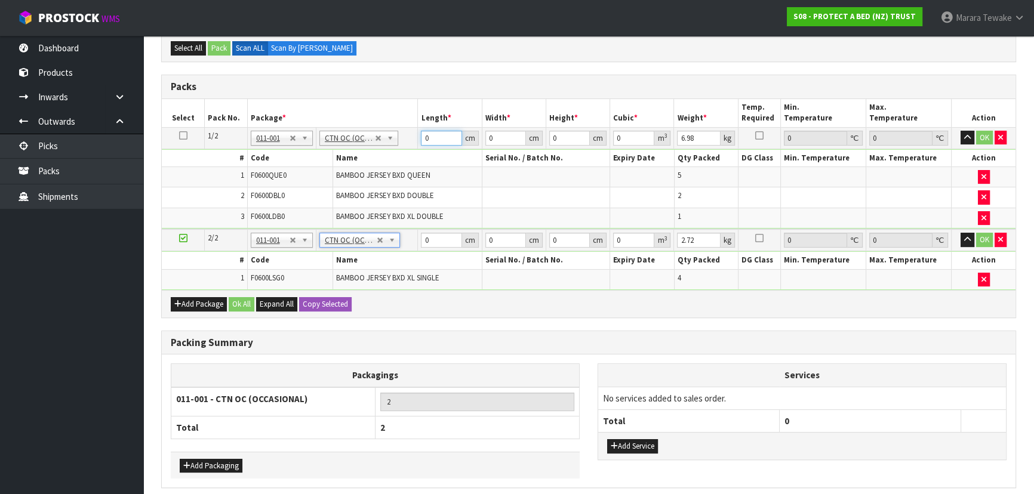
drag, startPoint x: 421, startPoint y: 131, endPoint x: 370, endPoint y: 125, distance: 51.7
click at [396, 127] on tr "1/2 NONE 007-001 007-002 007-004 007-009 007-013 007-014 007-015 007-017 007-01…" at bounding box center [589, 137] width 854 height 21
click at [960, 131] on button "button" at bounding box center [967, 138] width 14 height 14
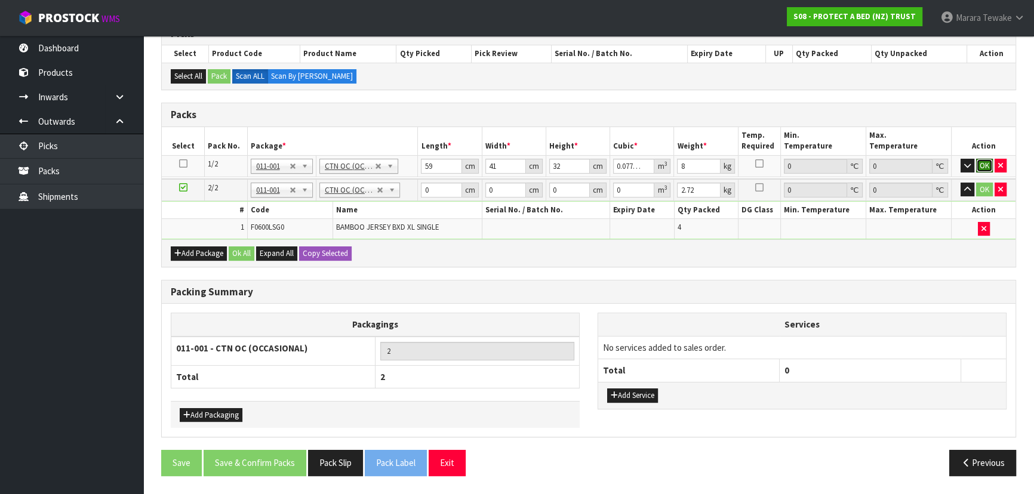
click button "OK" at bounding box center [984, 166] width 17 height 14
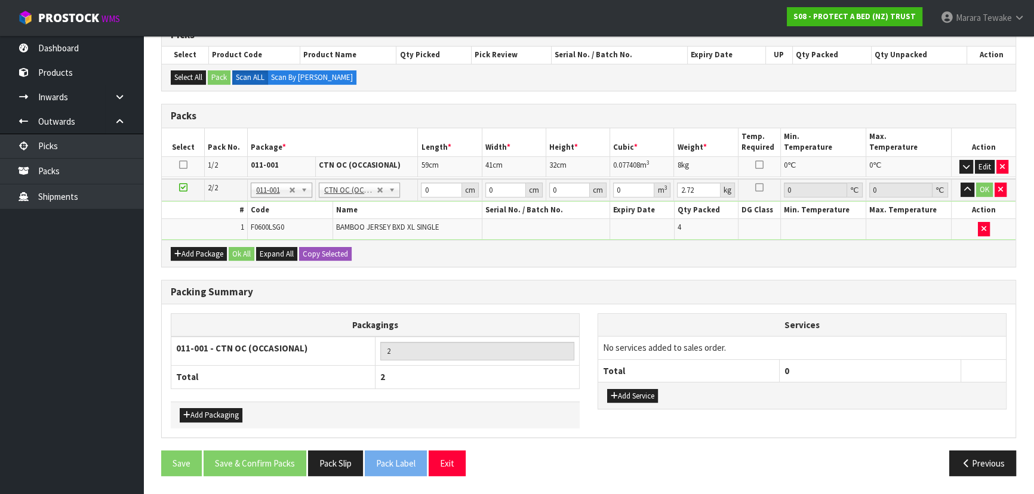
scroll to position [206, 0]
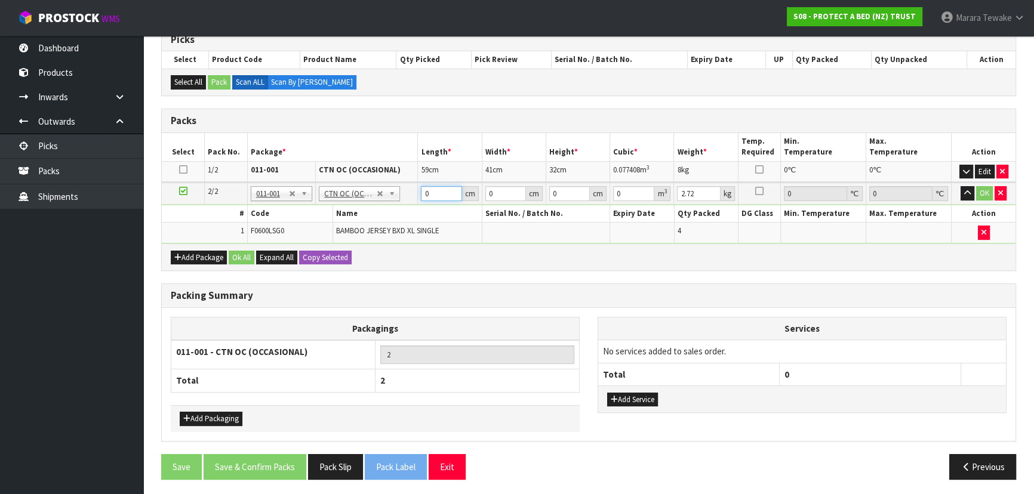
drag, startPoint x: 433, startPoint y: 193, endPoint x: 398, endPoint y: 152, distance: 54.1
click at [400, 173] on table "Select Pack No. Package * Length * Width * Height * Cubic * Weight * Temp. Requ…" at bounding box center [589, 188] width 854 height 110
click at [960, 186] on button "button" at bounding box center [967, 193] width 14 height 14
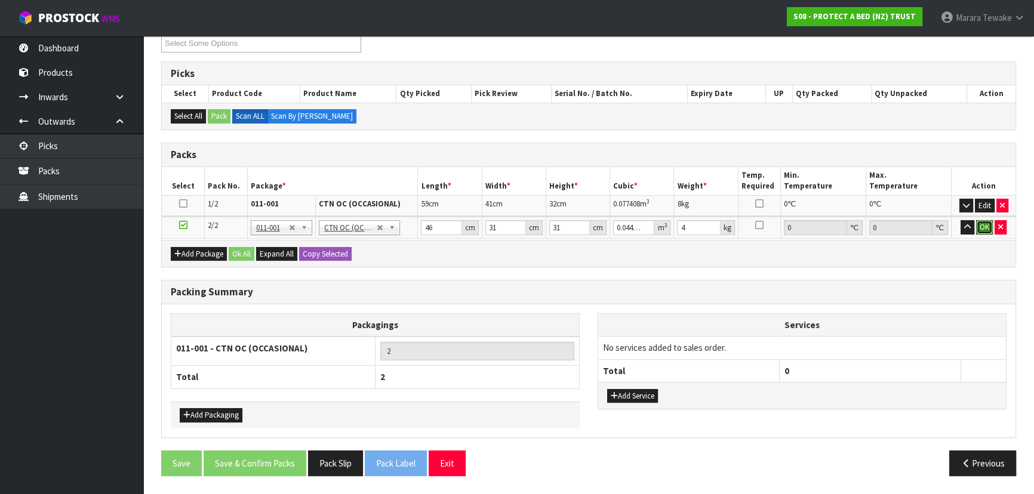
click button "OK" at bounding box center [984, 227] width 17 height 14
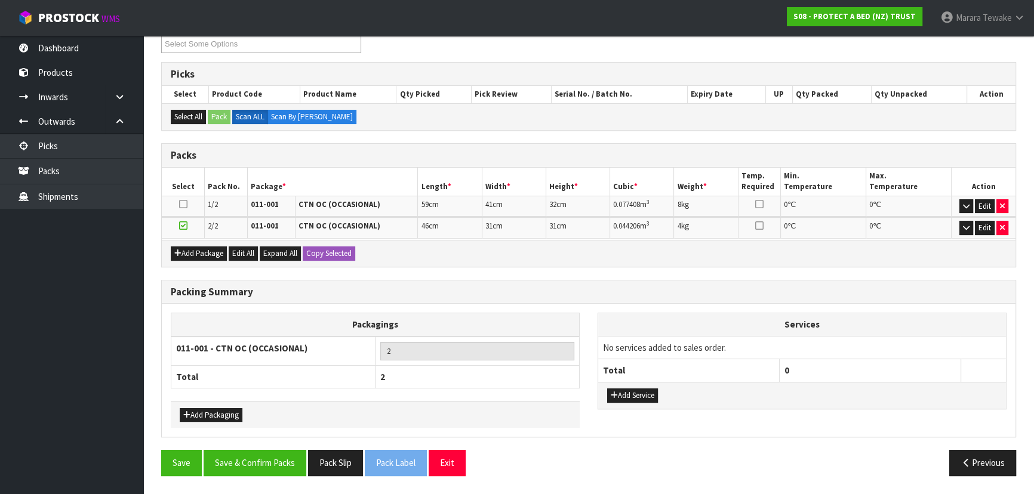
scroll to position [167, 0]
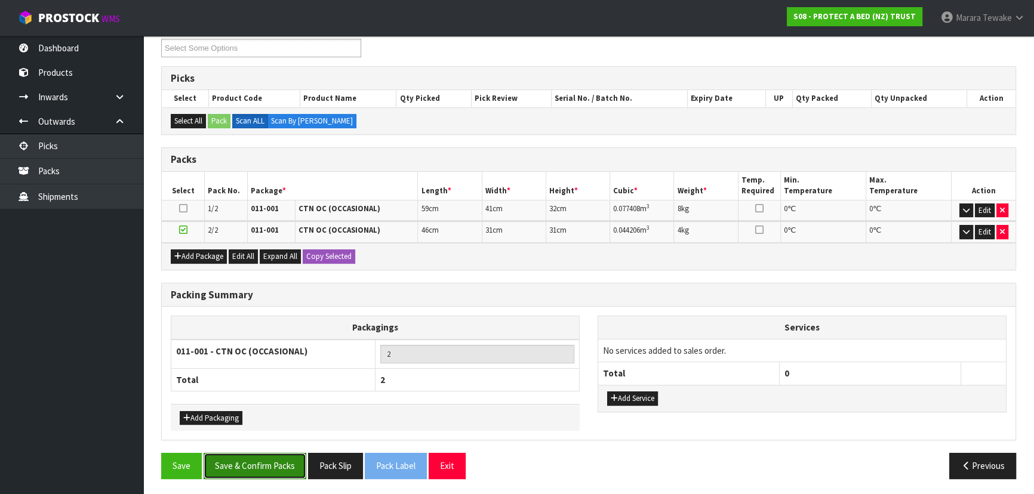
click at [280, 456] on button "Save & Confirm Packs" at bounding box center [255, 466] width 103 height 26
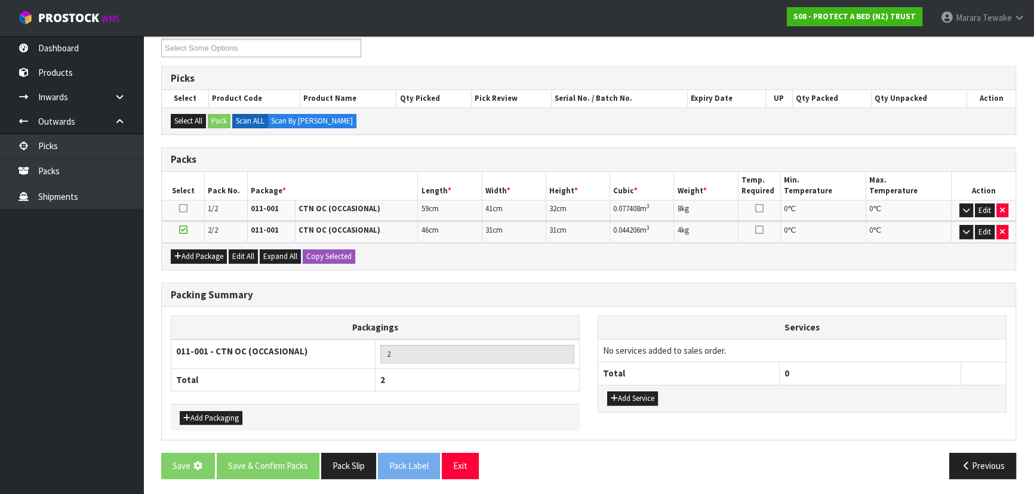
scroll to position [0, 0]
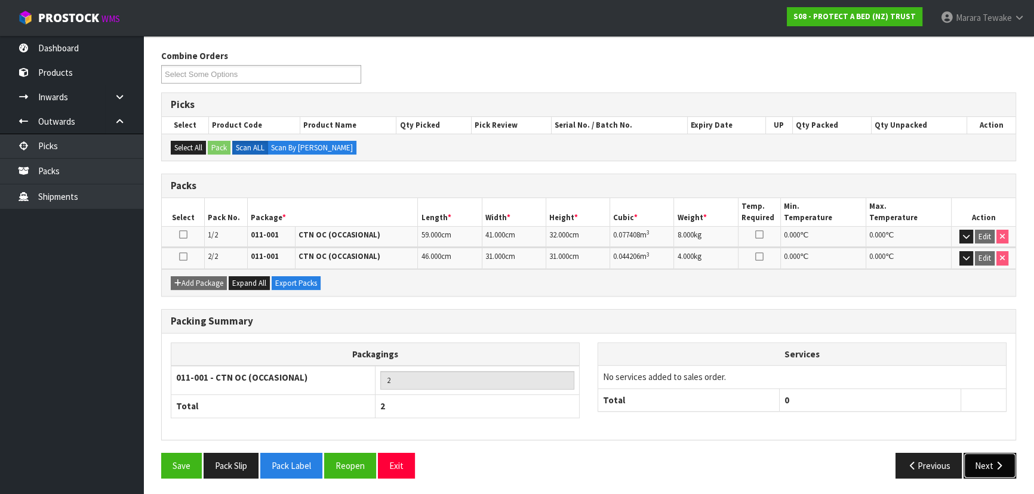
click at [988, 460] on button "Next" at bounding box center [989, 466] width 53 height 26
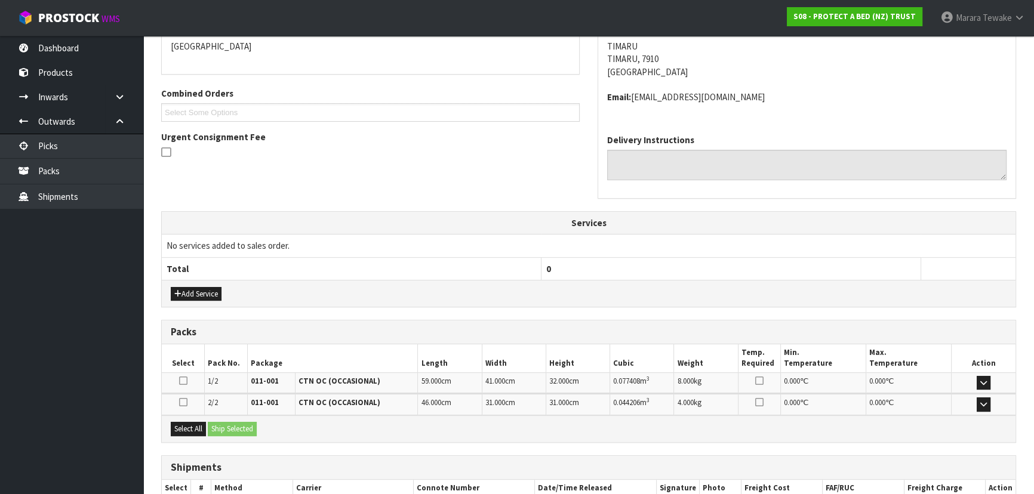
scroll to position [339, 0]
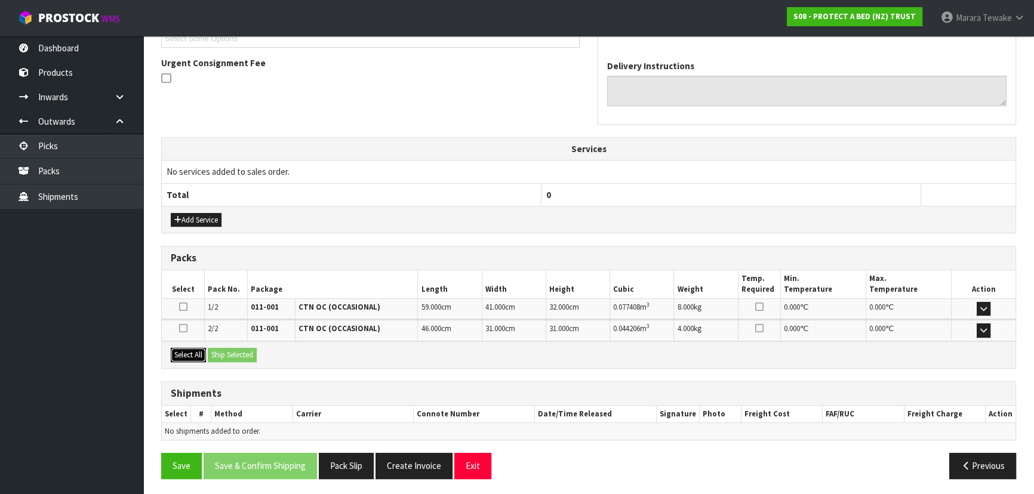
click at [206, 358] on button "Select All" at bounding box center [188, 355] width 35 height 14
click at [233, 359] on button "Ship Selected" at bounding box center [232, 355] width 49 height 14
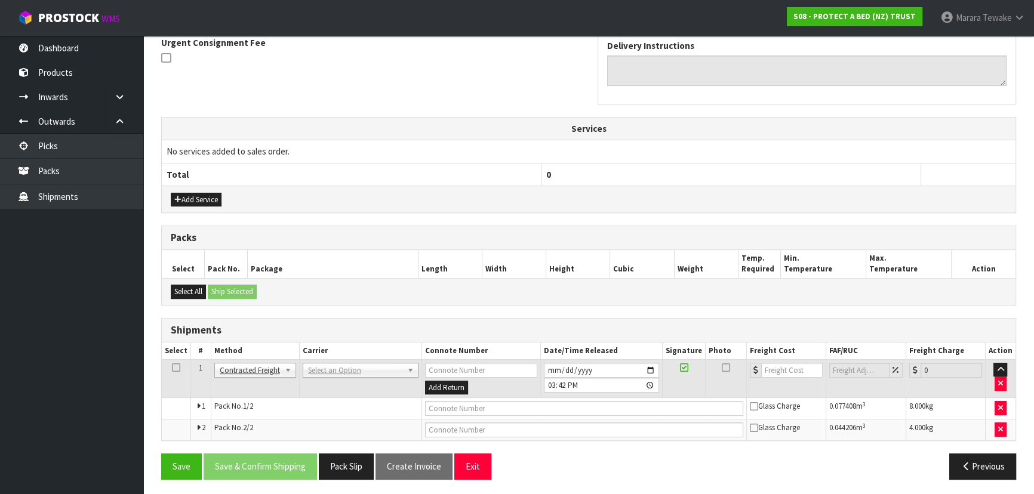
scroll to position [360, 0]
drag, startPoint x: 325, startPoint y: 367, endPoint x: 322, endPoint y: 383, distance: 15.8
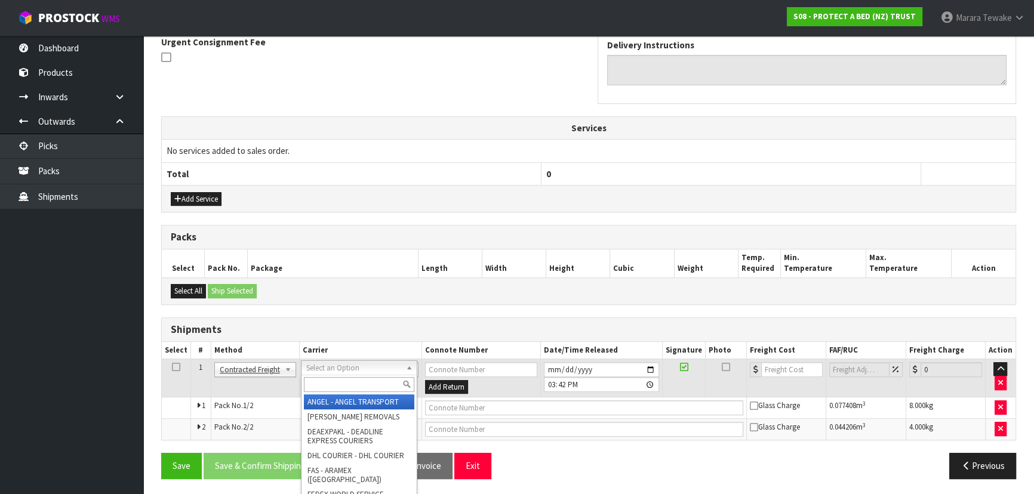
click at [322, 383] on input "text" at bounding box center [359, 384] width 110 height 15
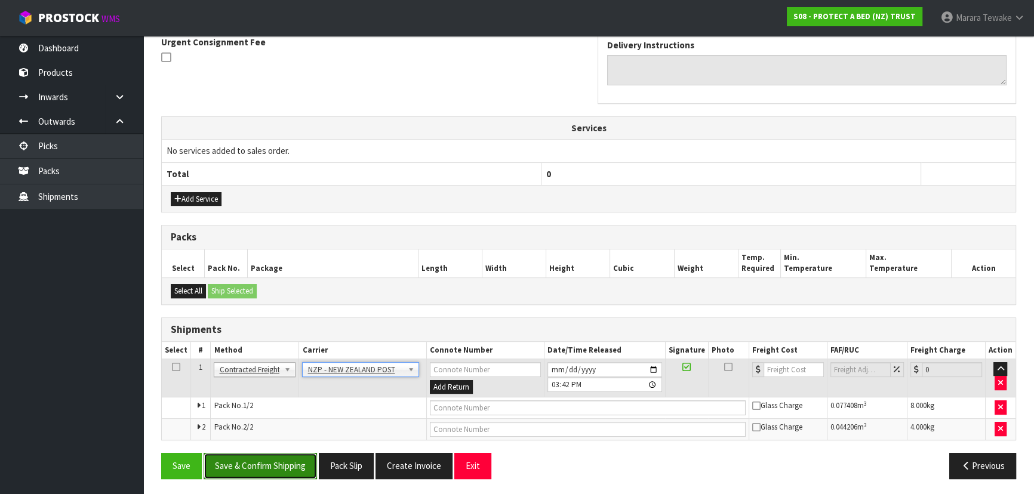
click at [282, 473] on button "Save & Confirm Shipping" at bounding box center [260, 466] width 113 height 26
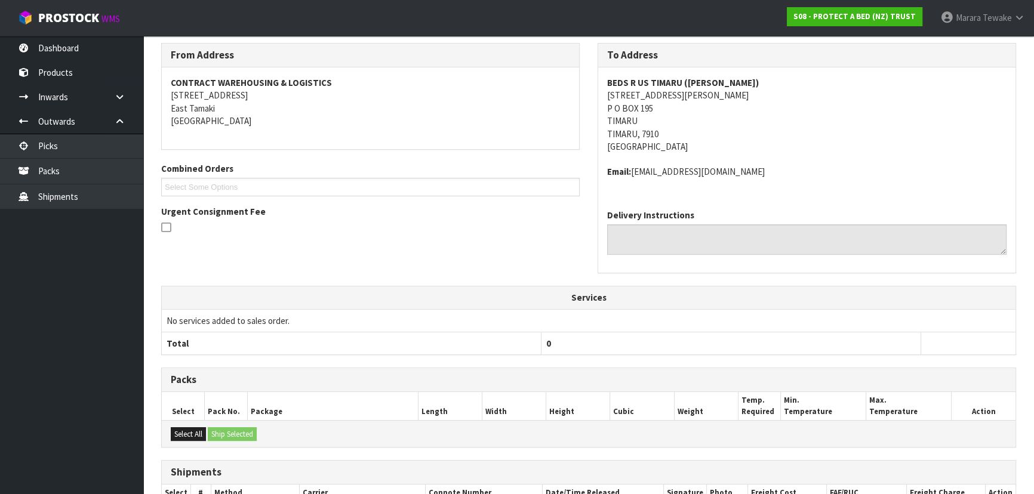
scroll to position [343, 0]
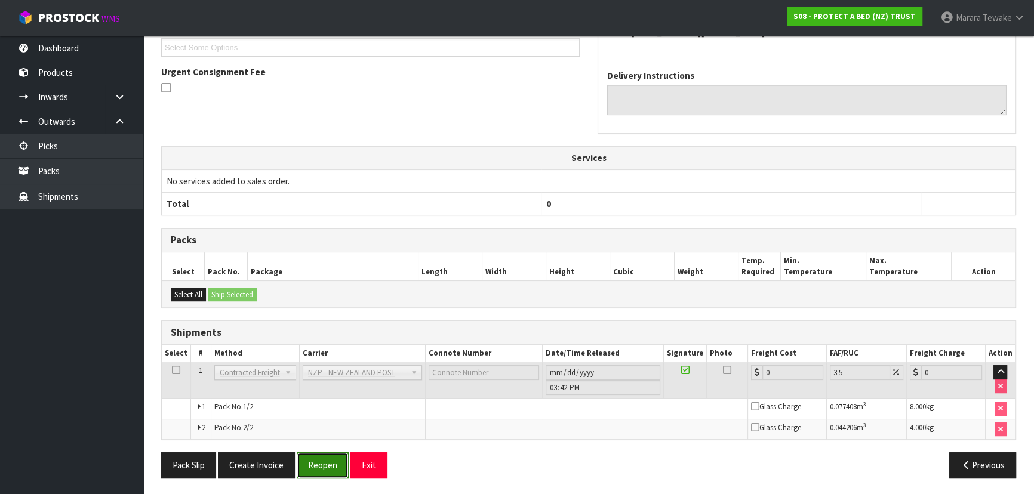
click at [325, 461] on button "Reopen" at bounding box center [323, 465] width 52 height 26
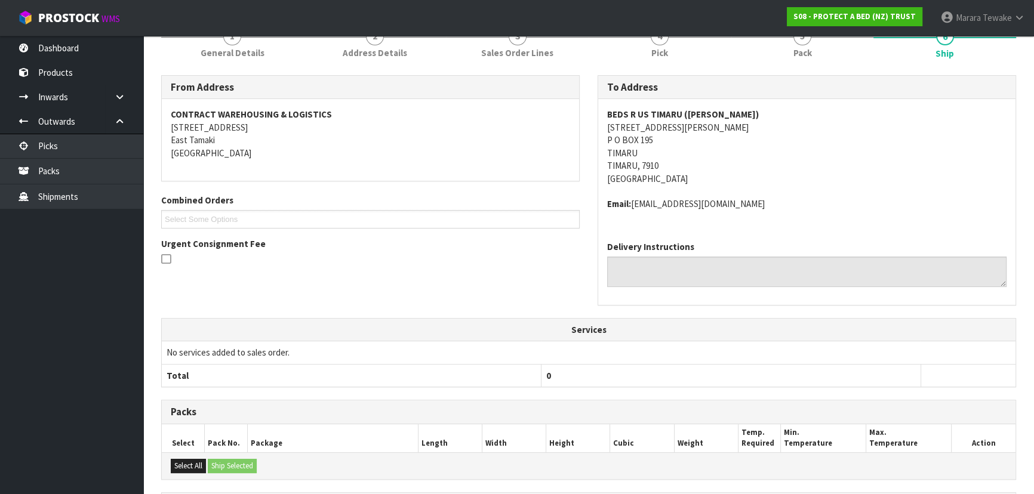
scroll to position [329, 0]
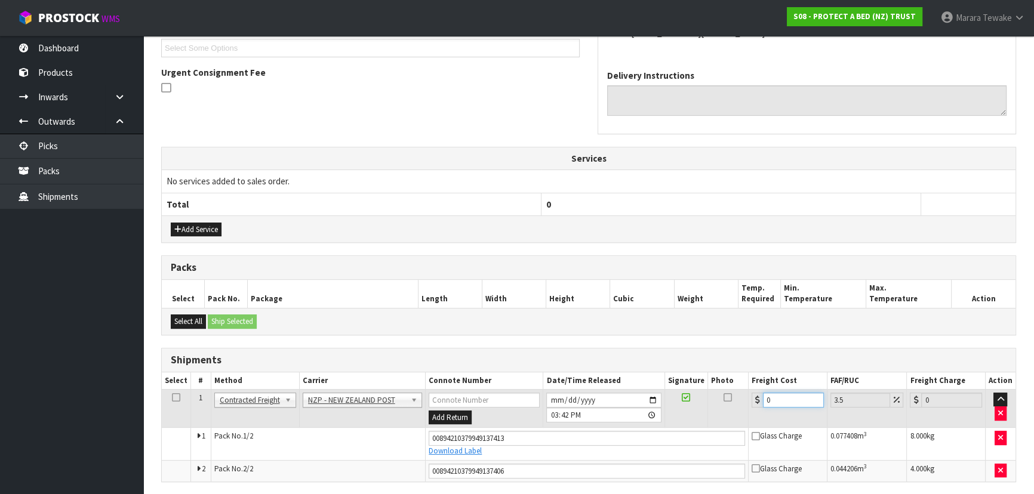
drag, startPoint x: 786, startPoint y: 403, endPoint x: 724, endPoint y: 392, distance: 63.1
click at [728, 396] on tr "1 Client Local Pickup Customer Local Pickup Company Freight Contracted Freight …" at bounding box center [589, 408] width 854 height 39
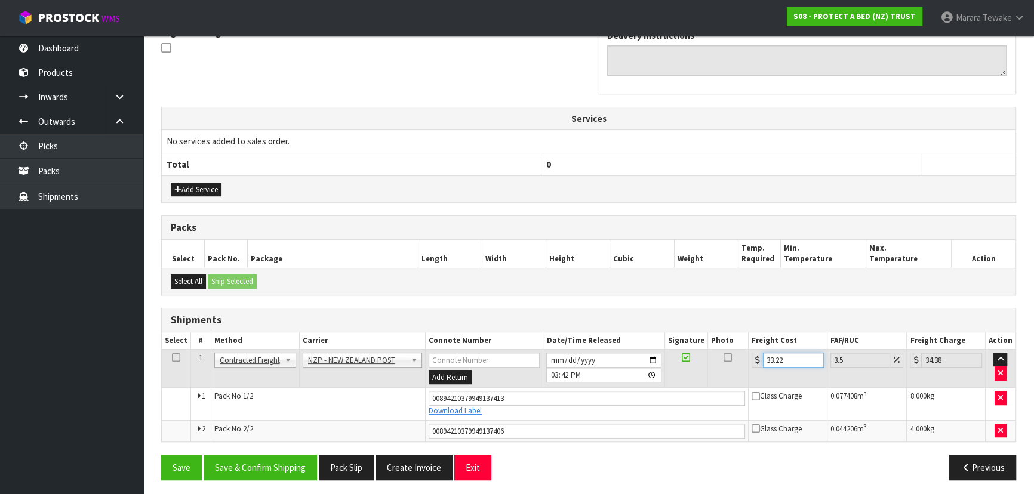
scroll to position [371, 0]
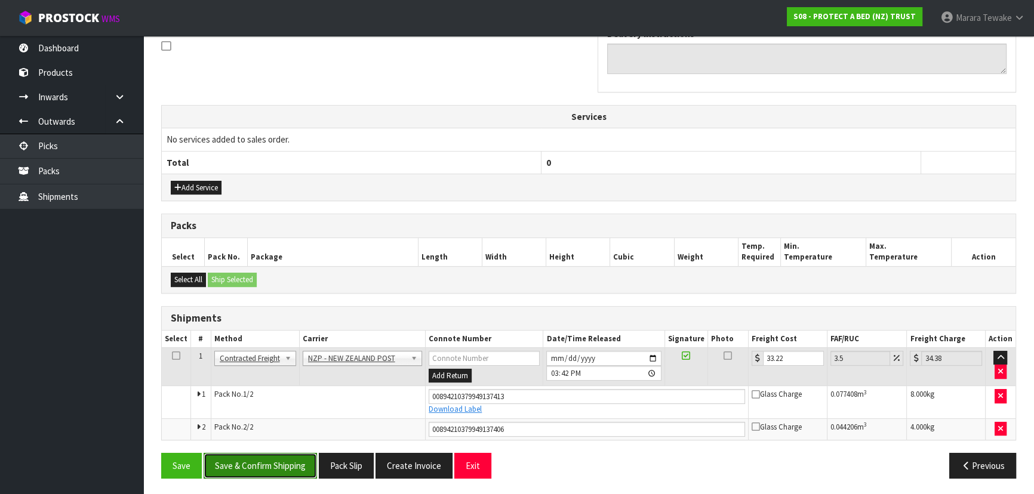
click at [263, 456] on button "Save & Confirm Shipping" at bounding box center [260, 466] width 113 height 26
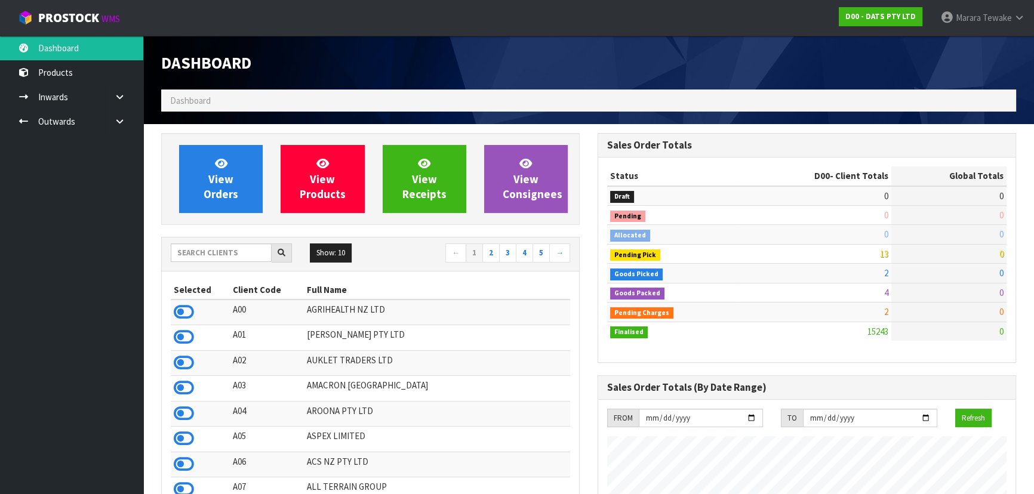
scroll to position [903, 436]
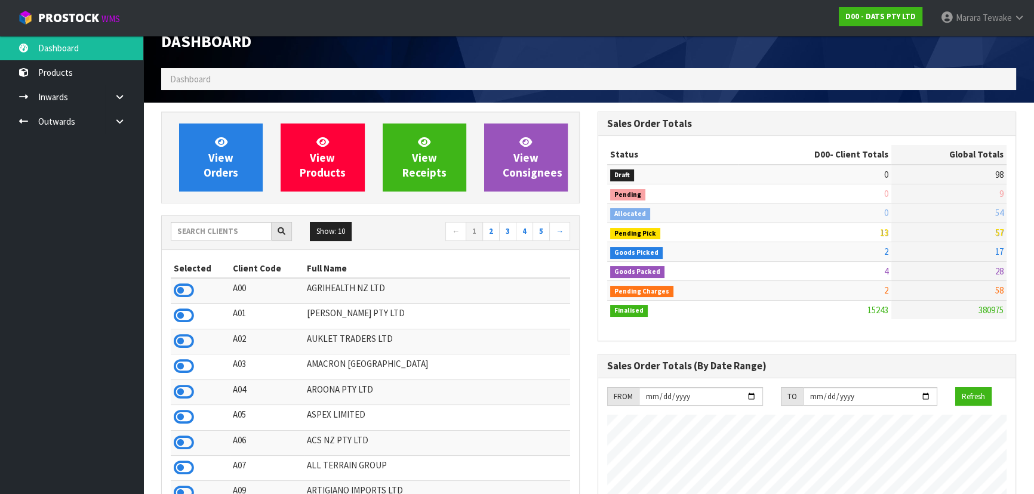
scroll to position [54, 0]
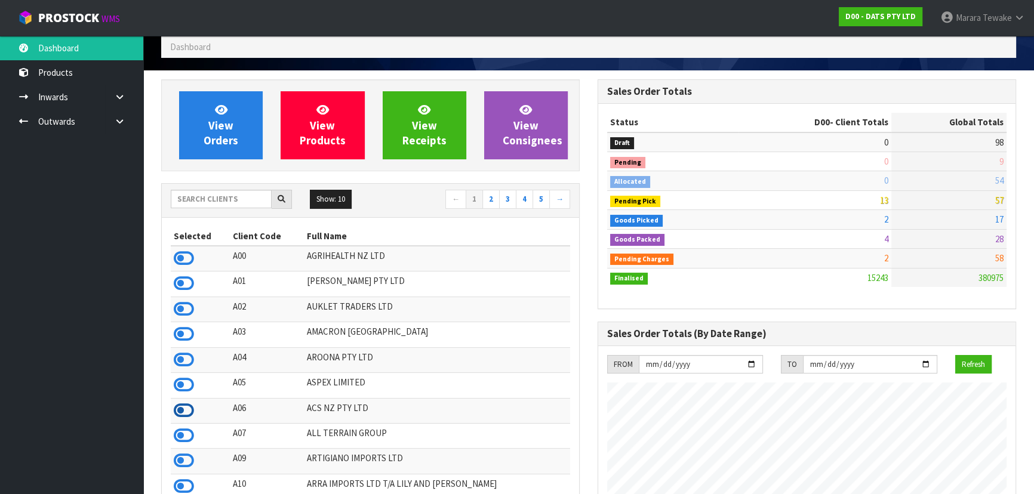
click at [185, 416] on icon at bounding box center [184, 411] width 20 height 18
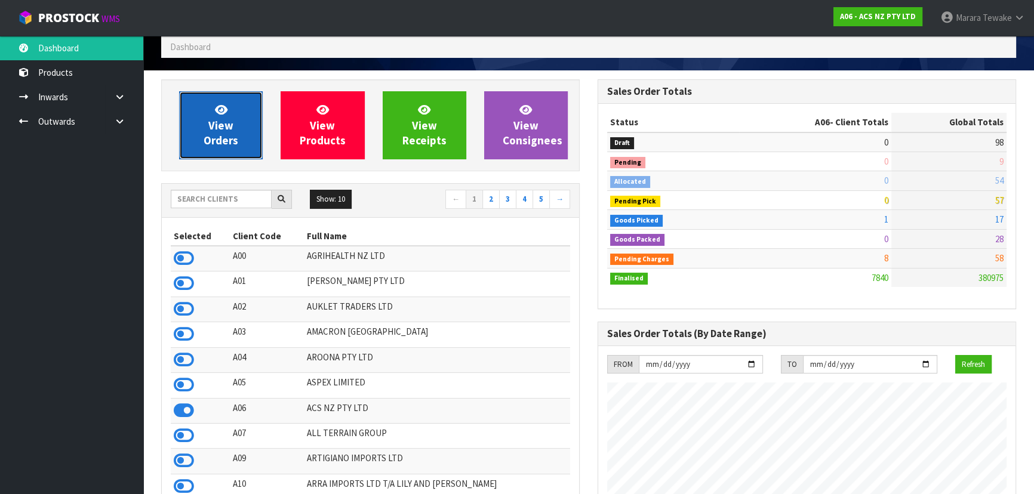
click at [222, 127] on span "View Orders" at bounding box center [221, 125] width 35 height 45
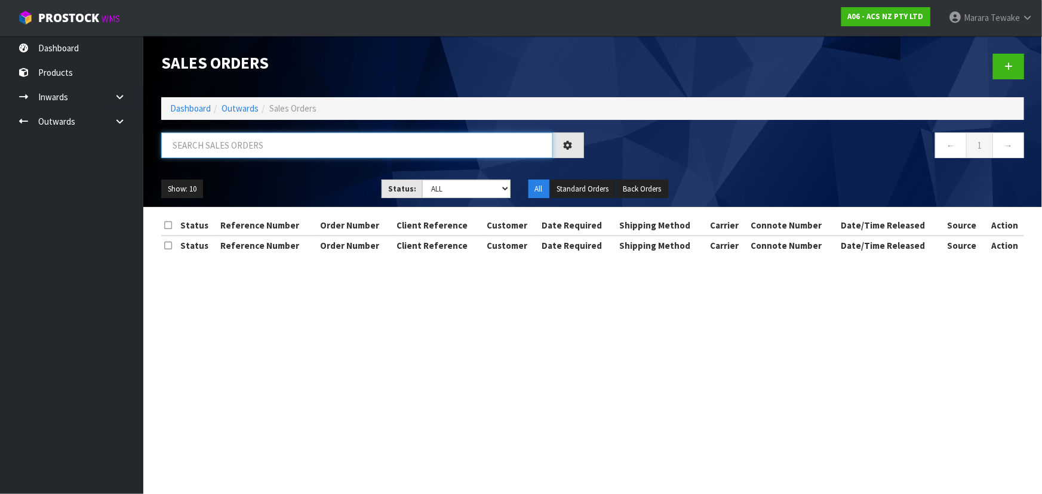
click at [222, 147] on input "text" at bounding box center [357, 146] width 392 height 26
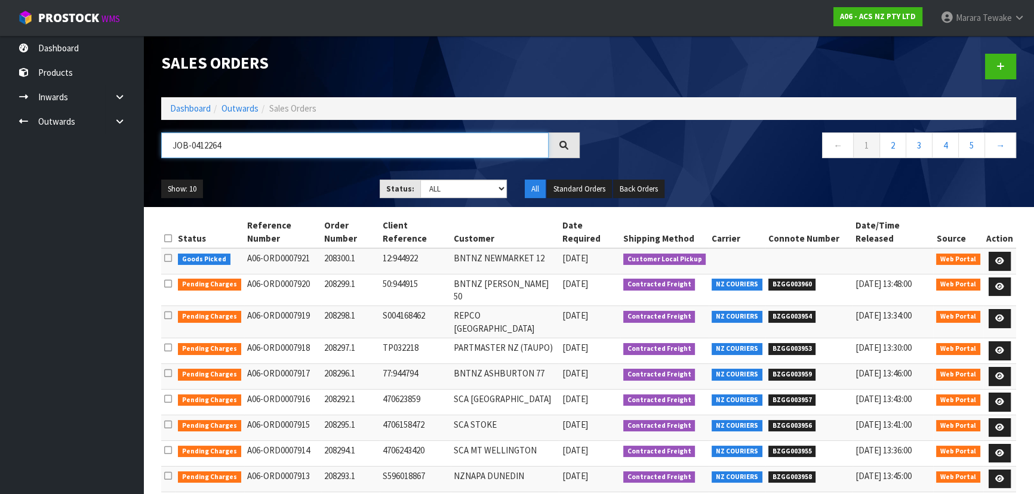
type input "JOB-0412264"
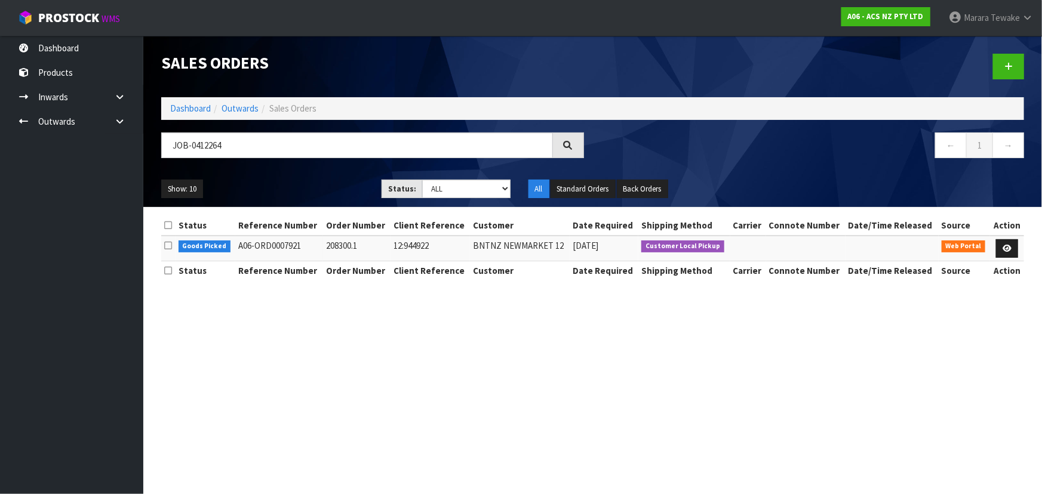
click at [1020, 239] on td at bounding box center [1007, 249] width 34 height 26
click at [1009, 248] on icon at bounding box center [1006, 249] width 9 height 8
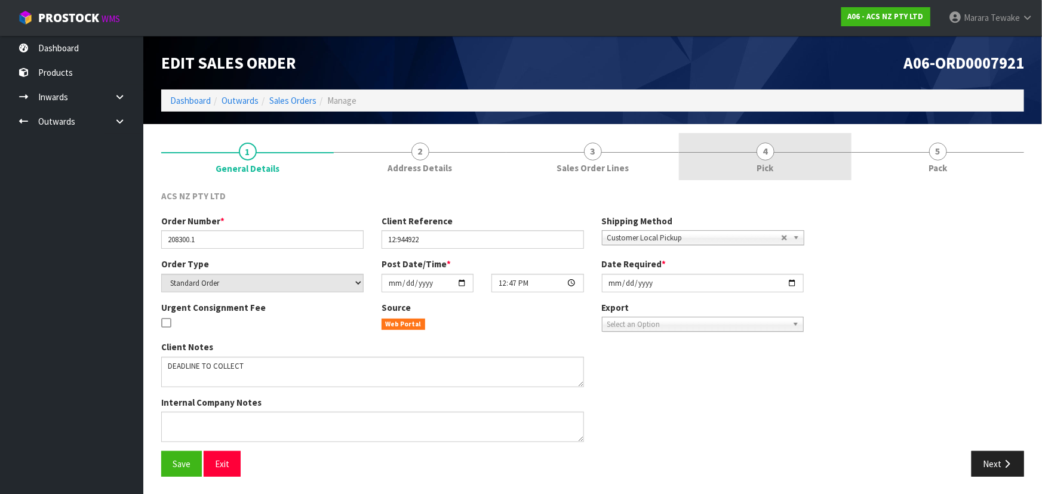
drag, startPoint x: 787, startPoint y: 164, endPoint x: 793, endPoint y: 179, distance: 16.4
click at [787, 163] on link "4 Pick" at bounding box center [765, 156] width 173 height 47
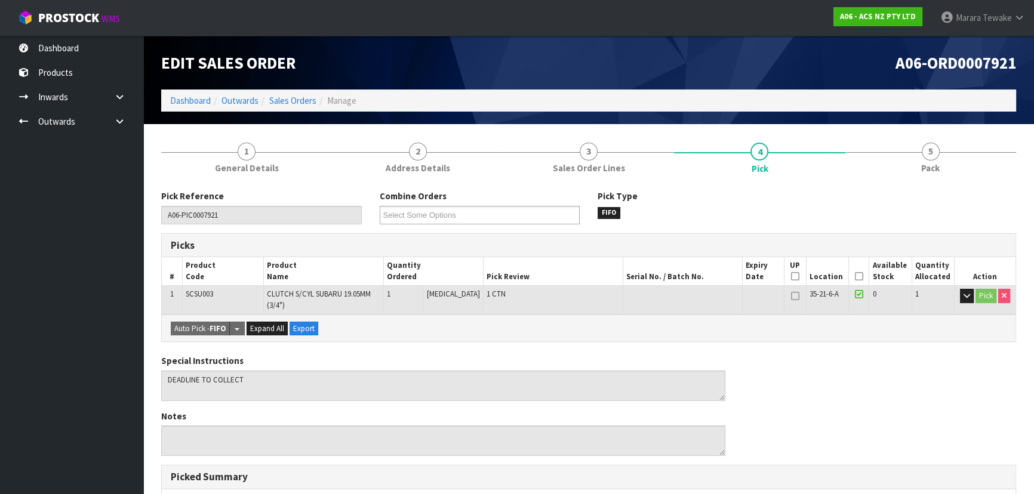
click at [856, 276] on icon at bounding box center [859, 276] width 8 height 1
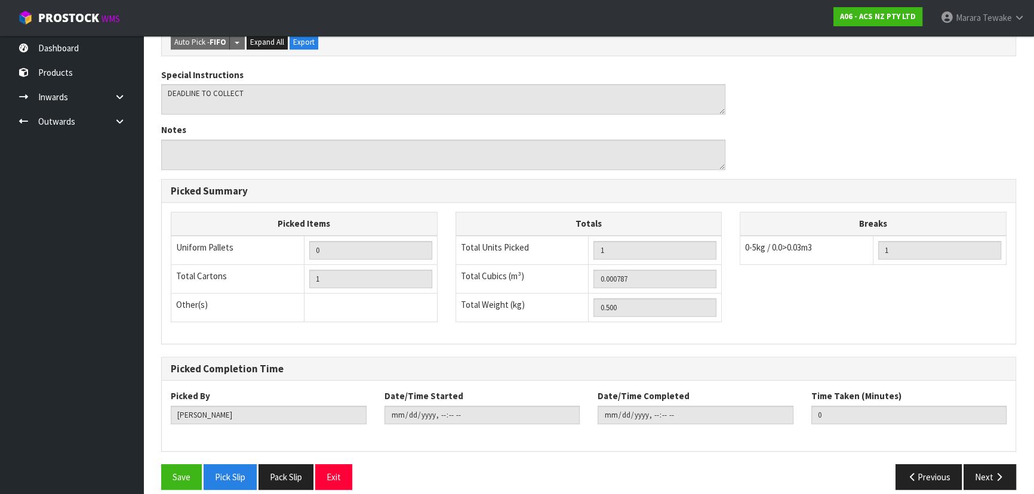
scroll to position [341, 0]
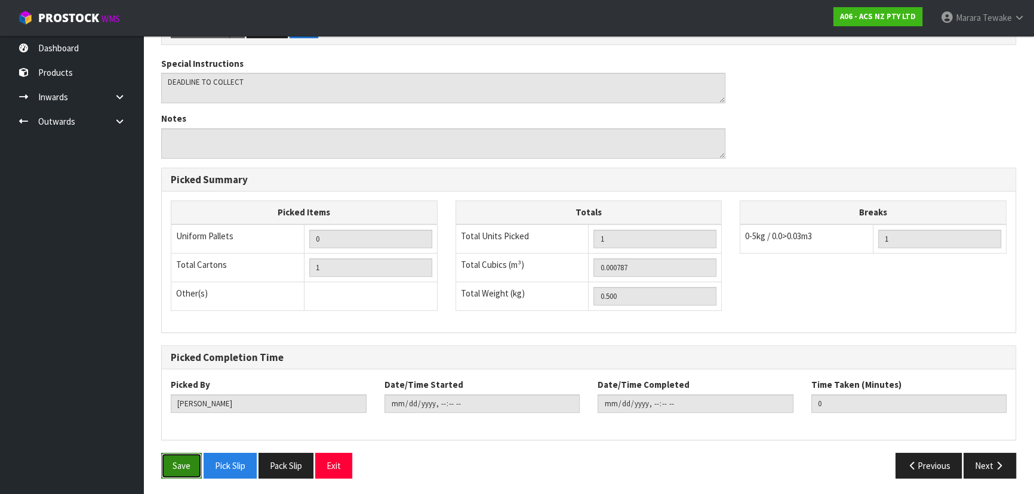
click at [185, 466] on button "Save" at bounding box center [181, 466] width 41 height 26
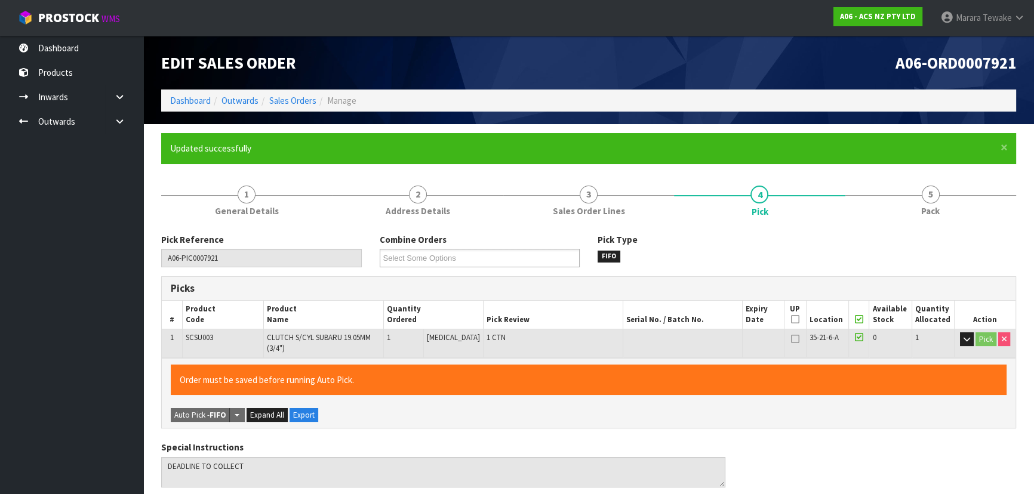
type input "[PERSON_NAME]"
type input "2025-09-12T14:08:17"
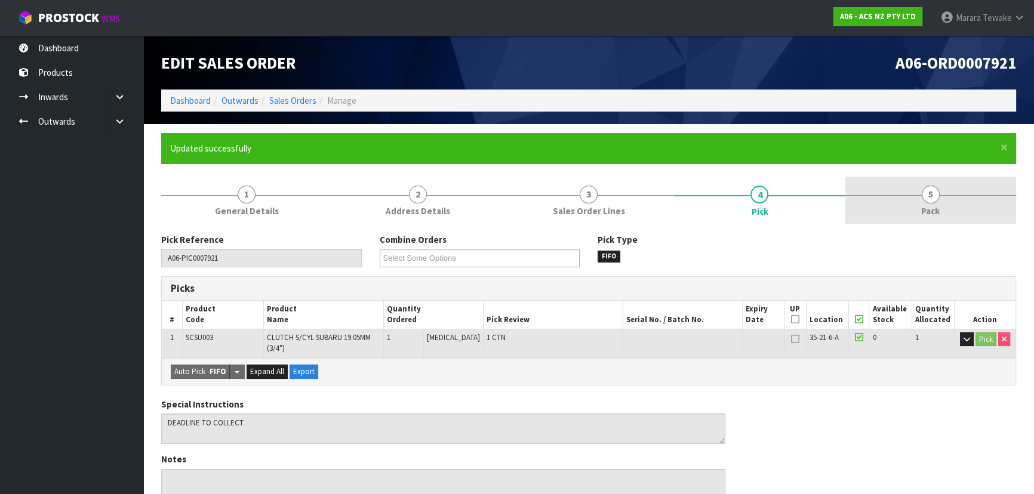
click at [944, 187] on link "5 Pack" at bounding box center [930, 200] width 171 height 47
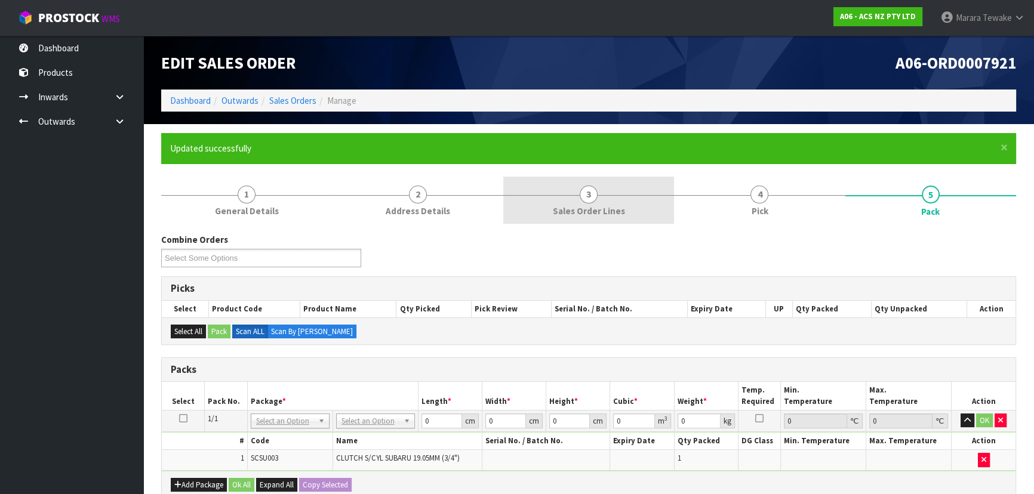
click at [614, 213] on span "Sales Order Lines" at bounding box center [589, 211] width 72 height 13
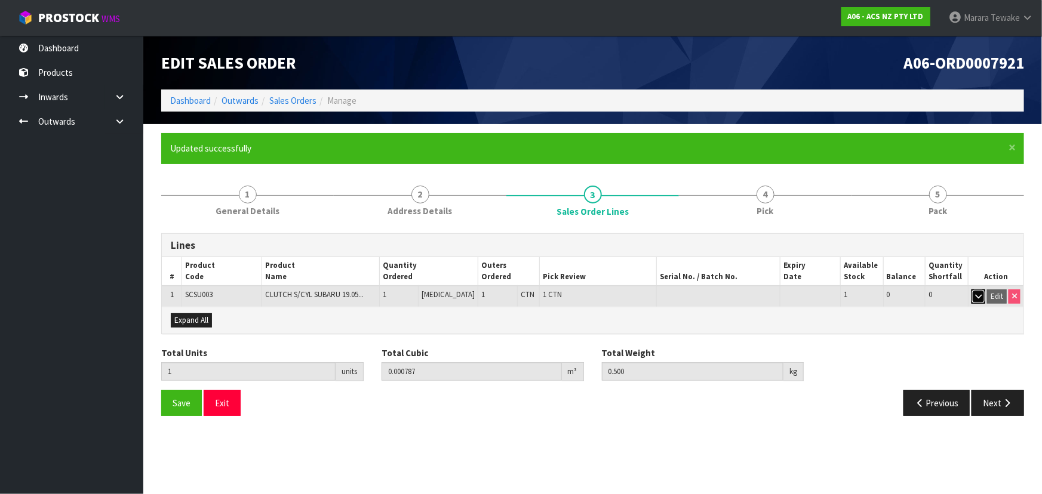
click at [973, 293] on button "button" at bounding box center [978, 296] width 14 height 14
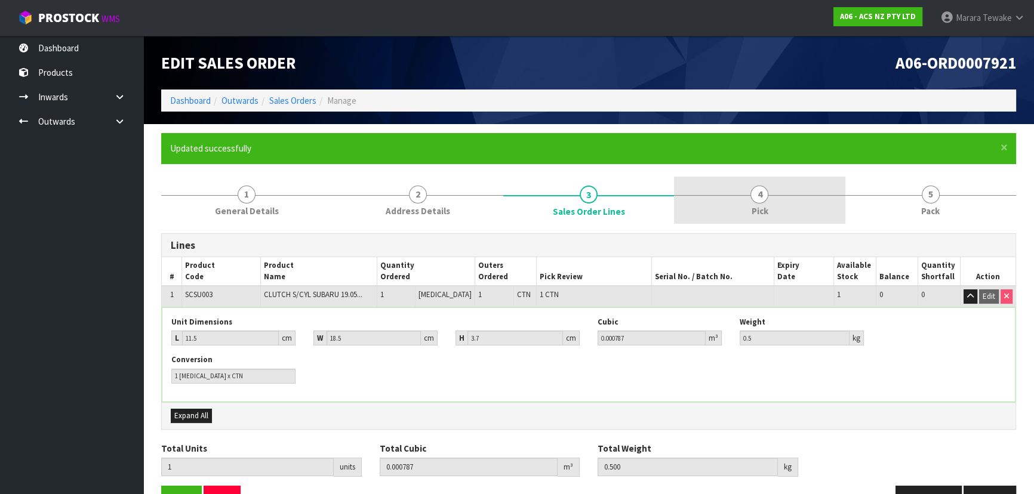
click at [771, 211] on link "4 Pick" at bounding box center [759, 200] width 171 height 47
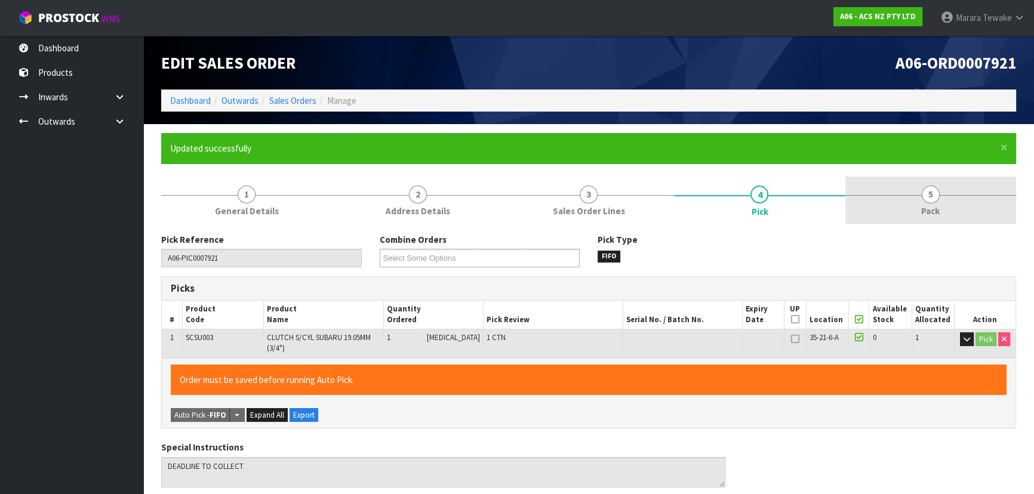
click at [941, 194] on link "5 Pack" at bounding box center [930, 200] width 171 height 47
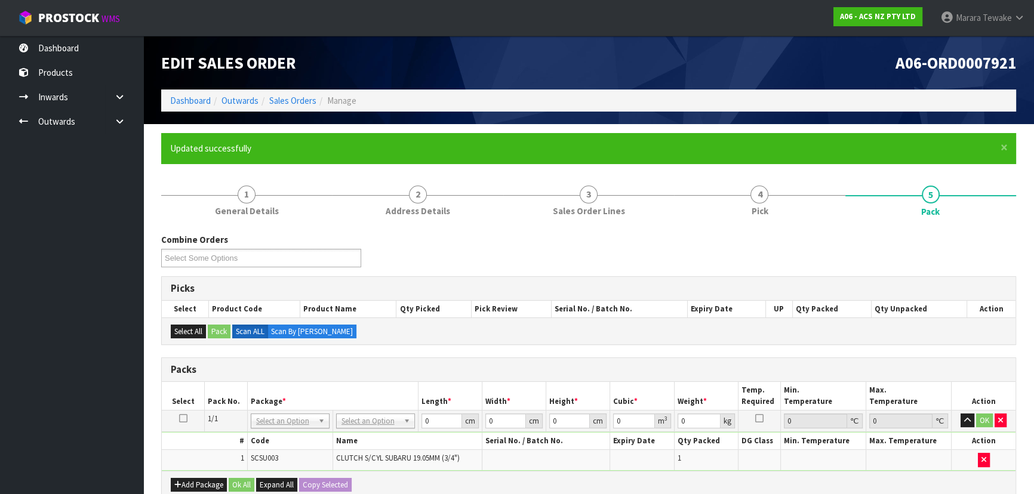
drag, startPoint x: 352, startPoint y: 424, endPoint x: 358, endPoint y: 436, distance: 12.8
drag, startPoint x: 362, startPoint y: 455, endPoint x: 402, endPoint y: 451, distance: 39.6
click at [411, 411] on tr "1/1 NONE 007-001 007-002 007-004 007-009 007-013 007-014 007-015 007-017 007-01…" at bounding box center [589, 420] width 854 height 21
type input "19"
type input "12"
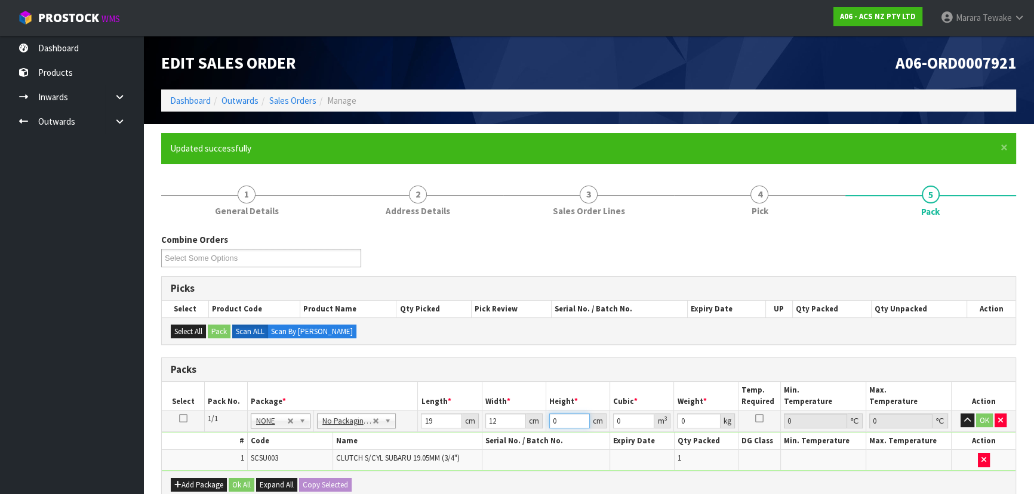
type input "4"
type input "0.000912"
type input "4"
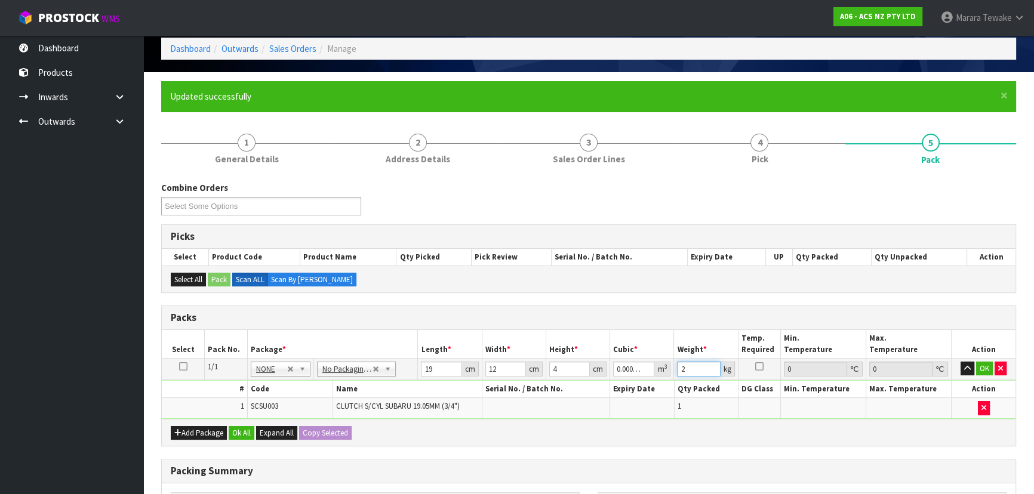
scroll to position [227, 0]
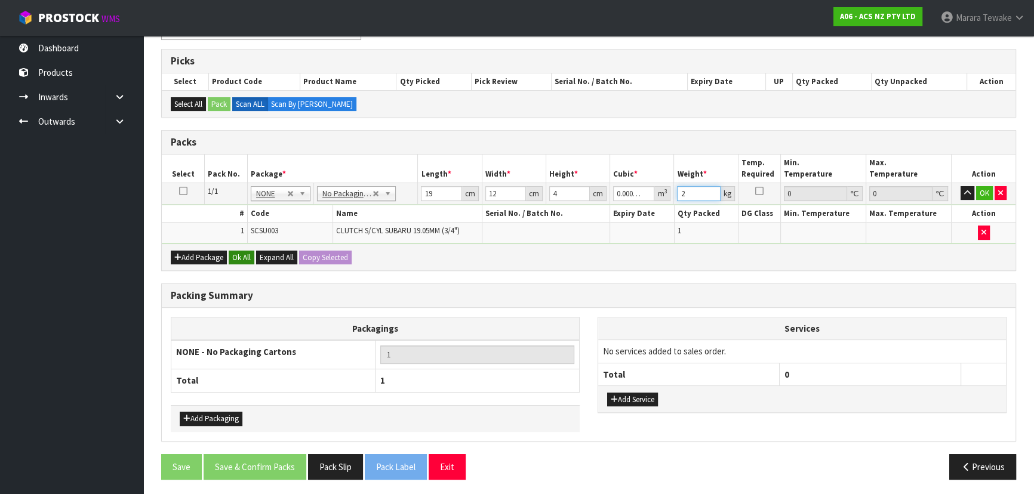
type input "2"
click at [244, 255] on button "Ok All" at bounding box center [242, 258] width 26 height 14
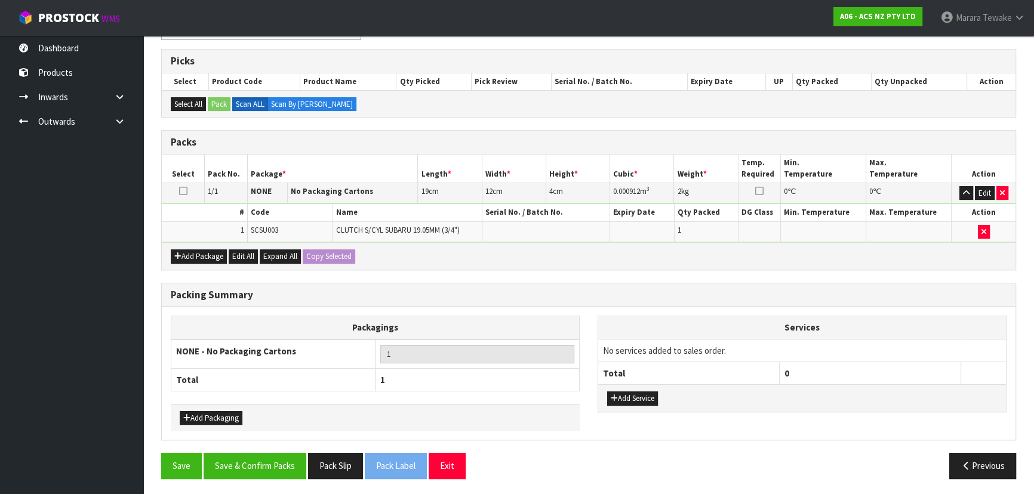
scroll to position [227, 0]
click at [268, 458] on button "Save & Confirm Packs" at bounding box center [255, 467] width 103 height 26
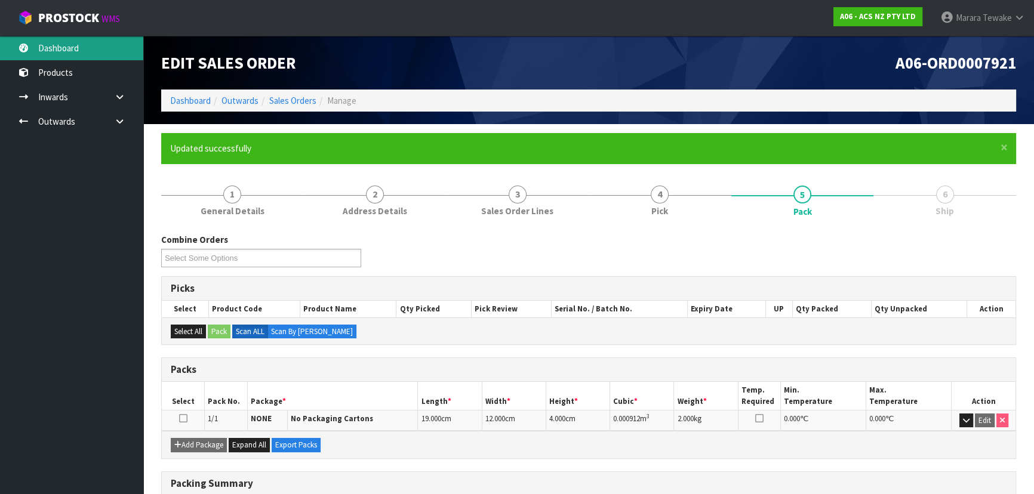
click at [67, 47] on link "Dashboard" at bounding box center [71, 48] width 143 height 24
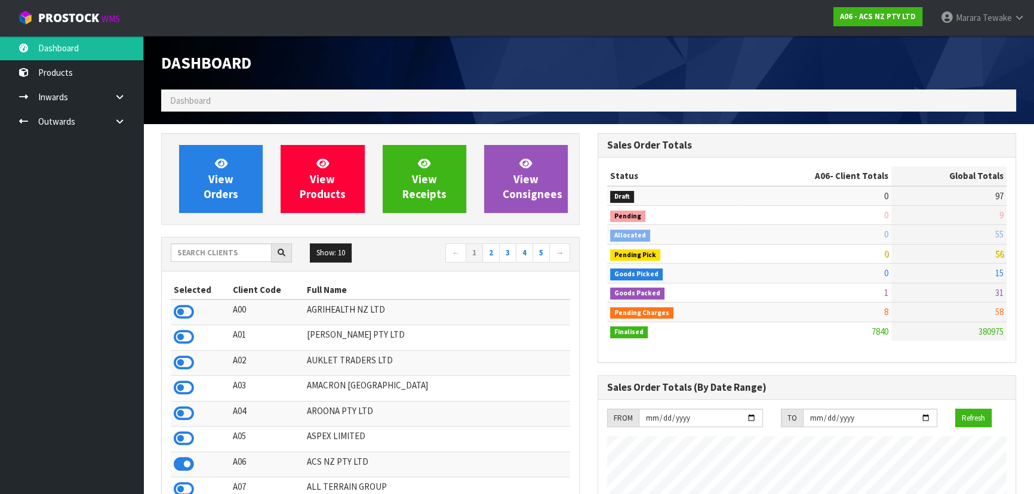
scroll to position [903, 436]
click at [241, 254] on input "text" at bounding box center [221, 253] width 101 height 19
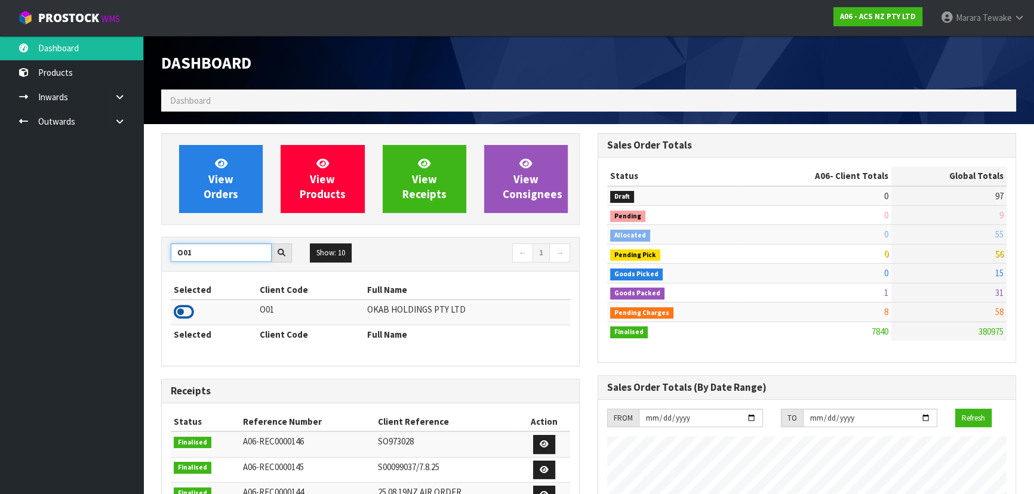
type input "O01"
click at [182, 306] on icon at bounding box center [184, 312] width 20 height 18
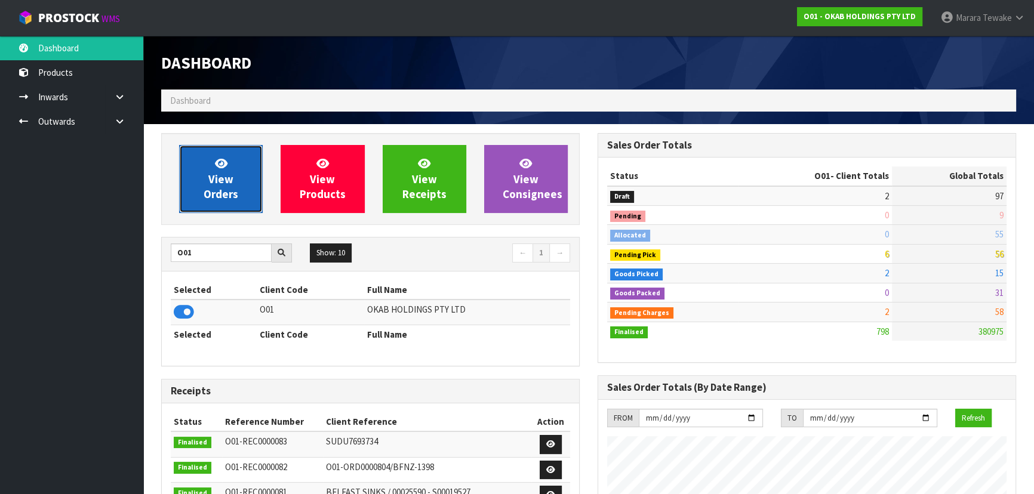
click at [224, 168] on icon at bounding box center [221, 163] width 13 height 11
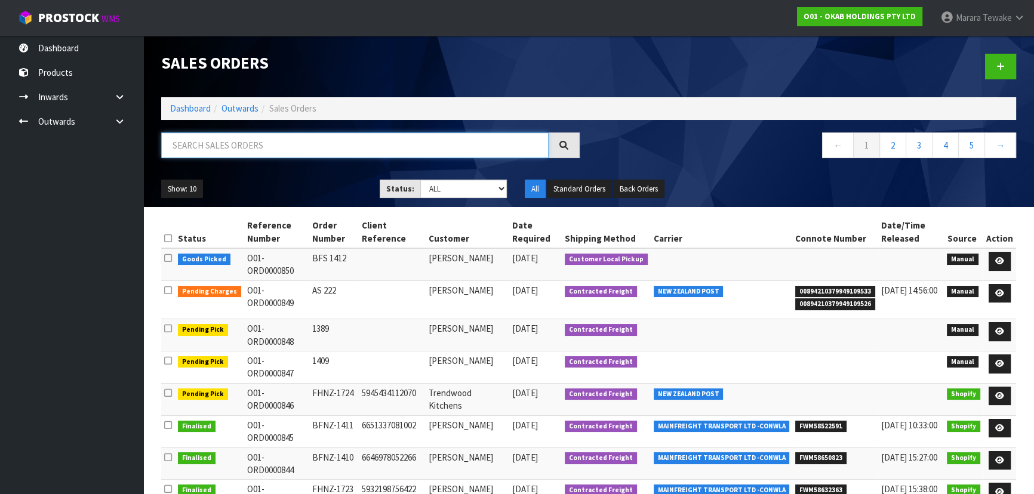
click at [249, 144] on input "text" at bounding box center [354, 146] width 387 height 26
type input "JOB-0412288"
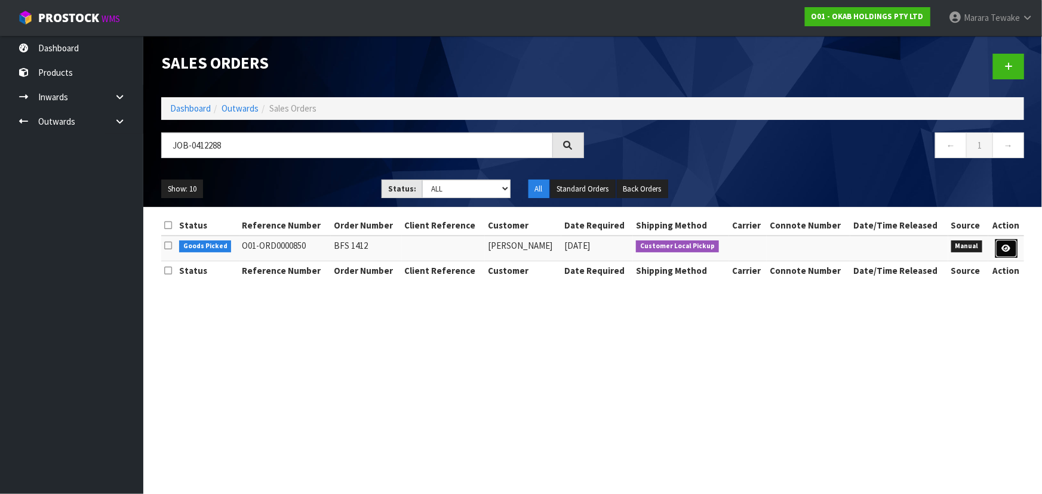
click at [1005, 245] on icon at bounding box center [1006, 249] width 9 height 8
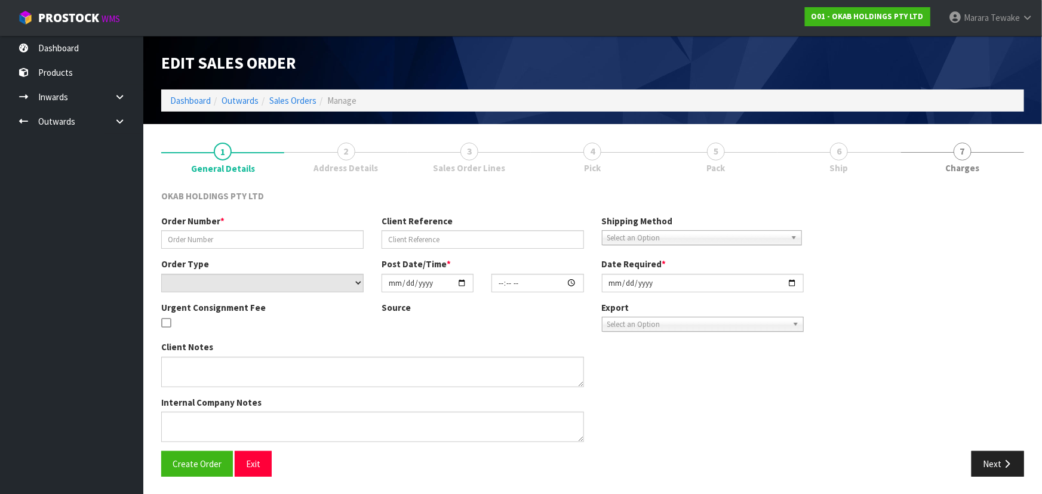
type input "BFS 1412"
select select "number:0"
type input "[DATE]"
type input "14:33:00.000"
type input "[DATE]"
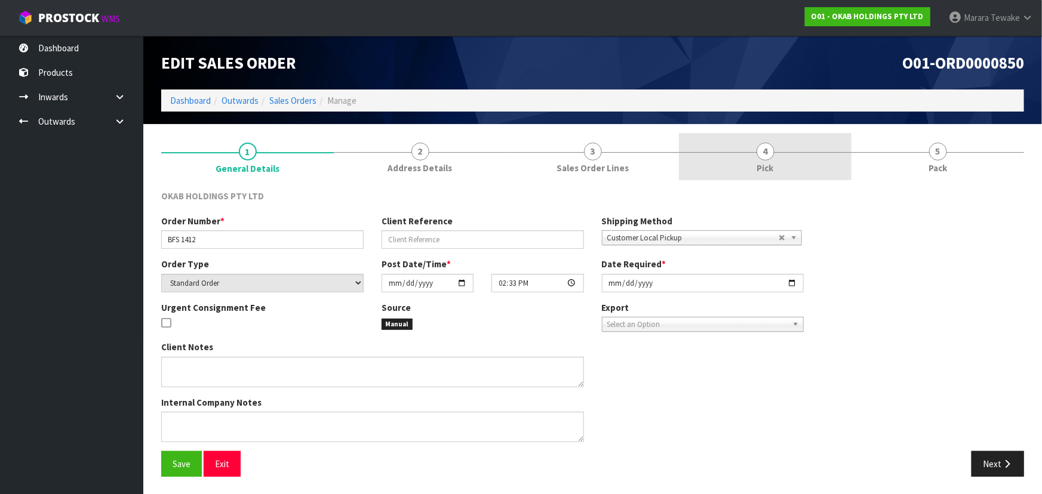
click at [782, 166] on link "4 Pick" at bounding box center [765, 156] width 173 height 47
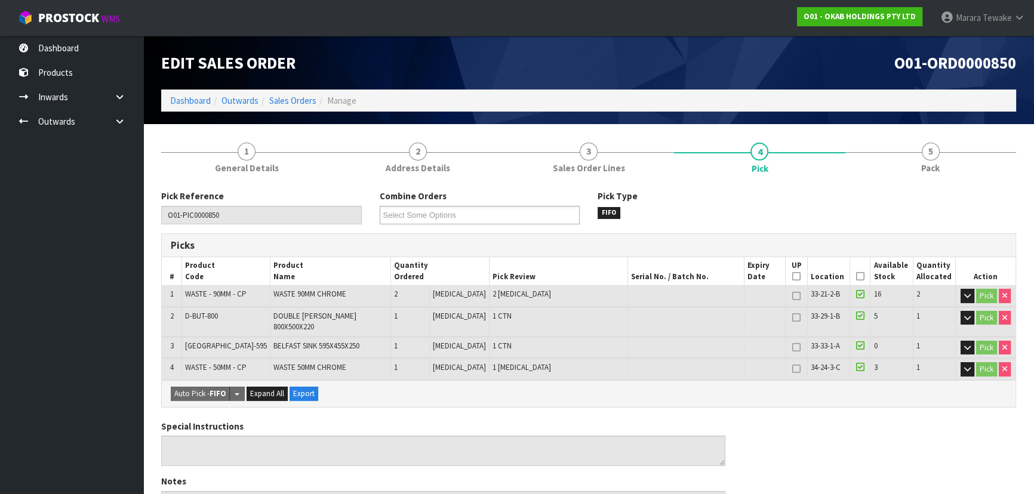
click at [856, 276] on icon at bounding box center [860, 276] width 8 height 1
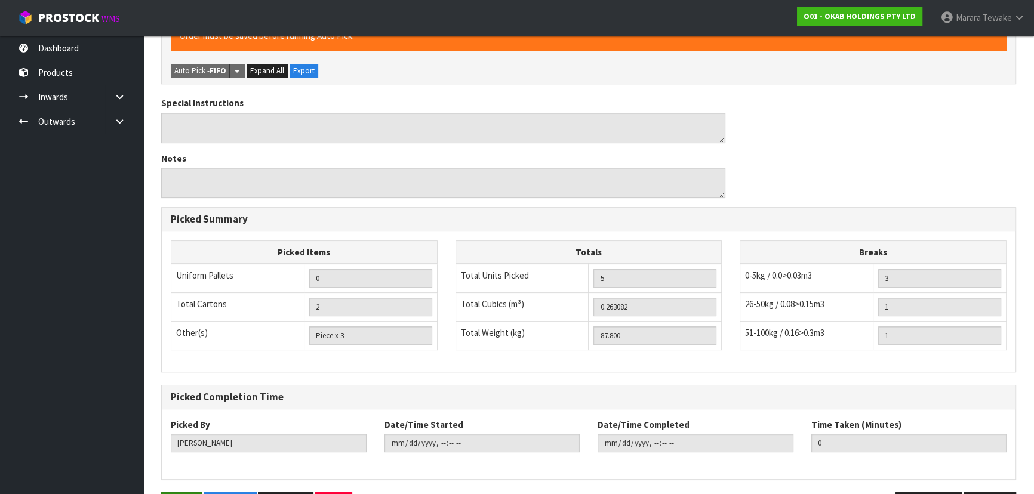
scroll to position [398, 0]
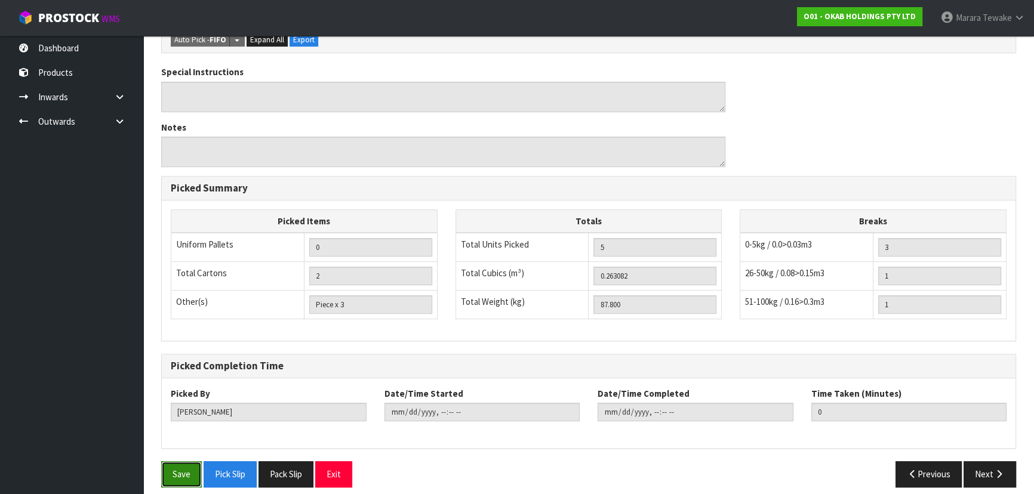
click at [161, 461] on button "Save" at bounding box center [181, 474] width 41 height 26
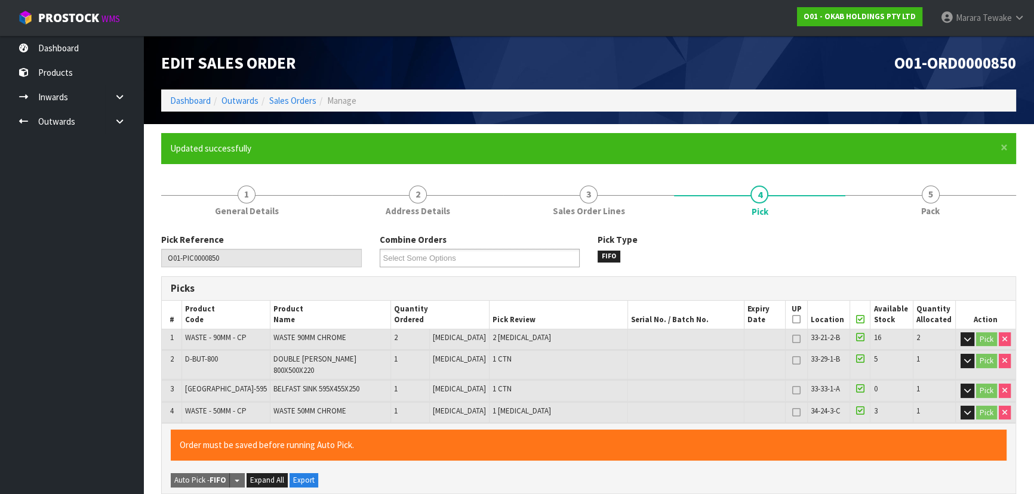
type input "[PERSON_NAME]"
type input "[DATE]T15:12:58"
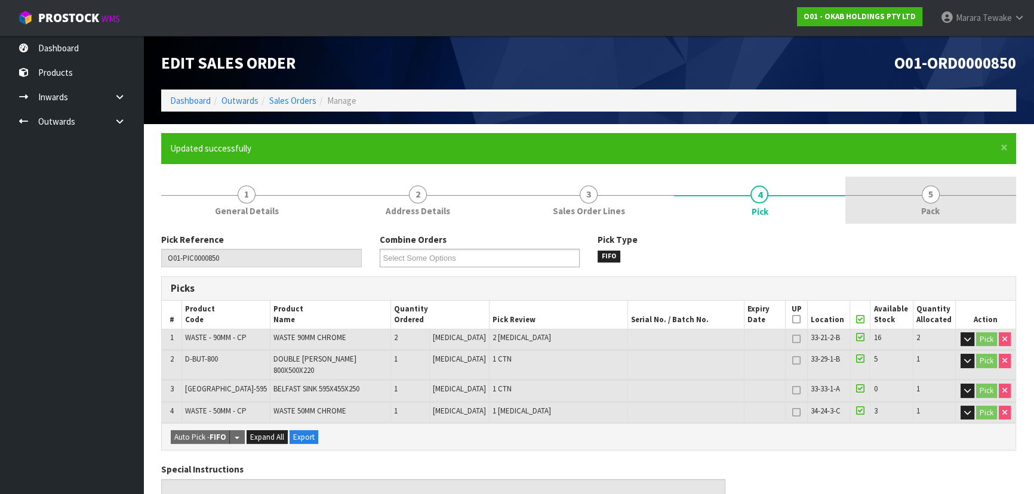
click at [934, 195] on span "5" at bounding box center [931, 195] width 18 height 18
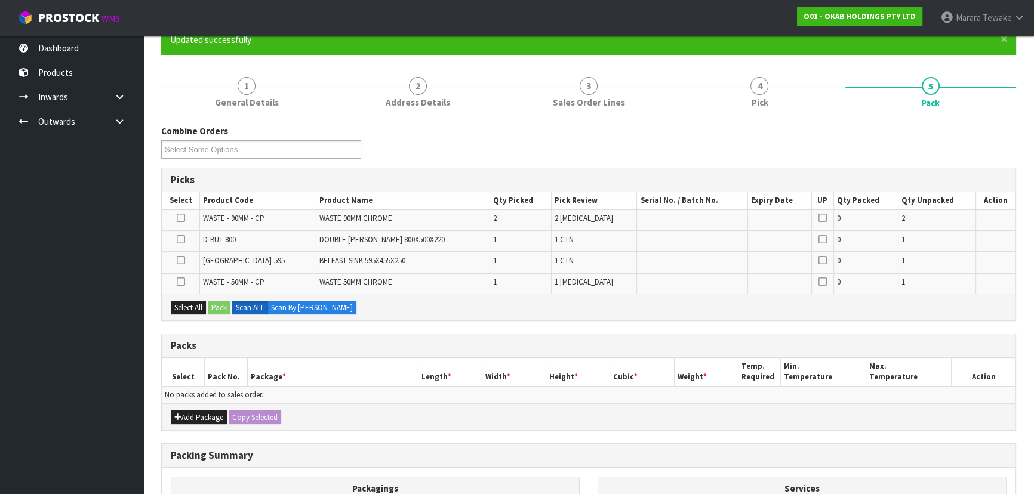
scroll to position [263, 0]
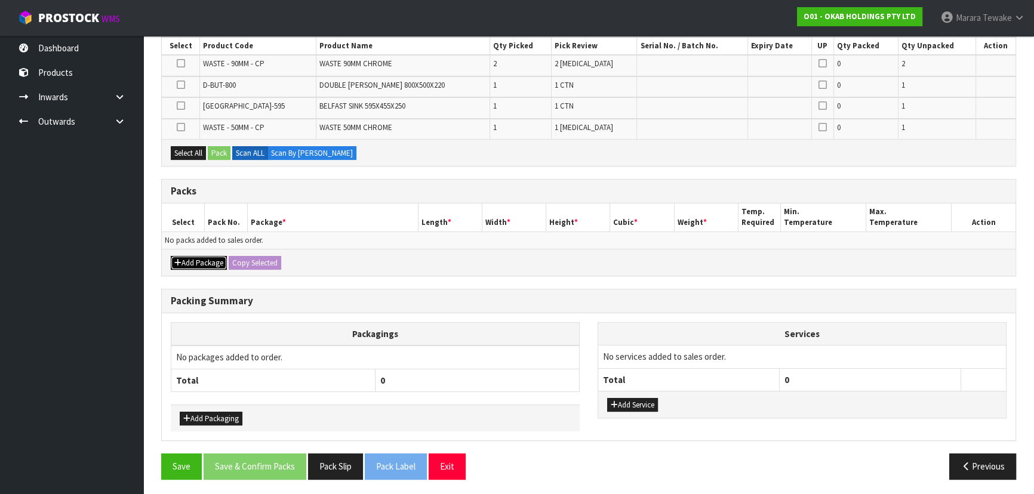
drag, startPoint x: 179, startPoint y: 264, endPoint x: 183, endPoint y: 255, distance: 9.9
click at [179, 260] on button "Add Package" at bounding box center [199, 263] width 56 height 14
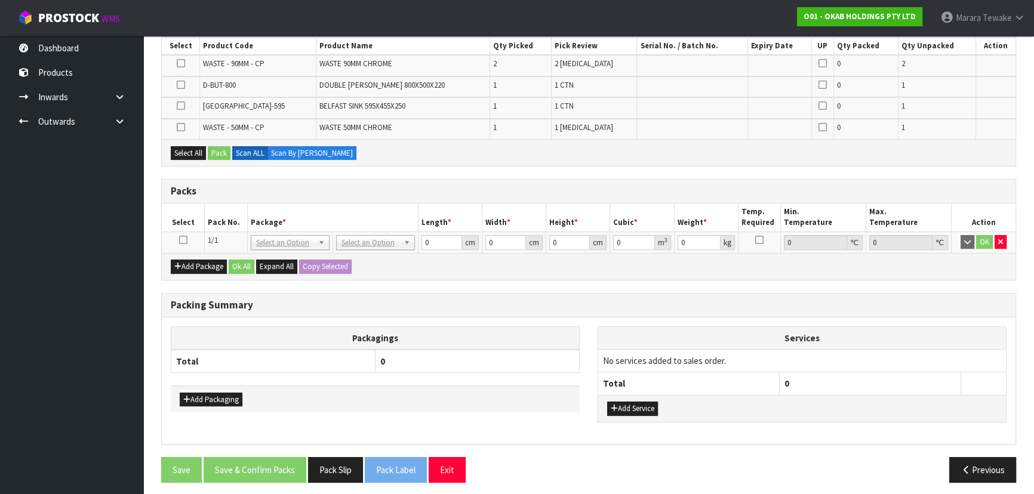
click at [181, 240] on icon at bounding box center [183, 240] width 8 height 1
click at [190, 159] on div "Select All Pack Scan ALL Scan By [PERSON_NAME]" at bounding box center [589, 152] width 854 height 27
drag, startPoint x: 198, startPoint y: 153, endPoint x: 227, endPoint y: 152, distance: 29.9
click at [201, 153] on button "Select All" at bounding box center [188, 153] width 35 height 14
click at [227, 152] on button "Pack" at bounding box center [219, 153] width 23 height 14
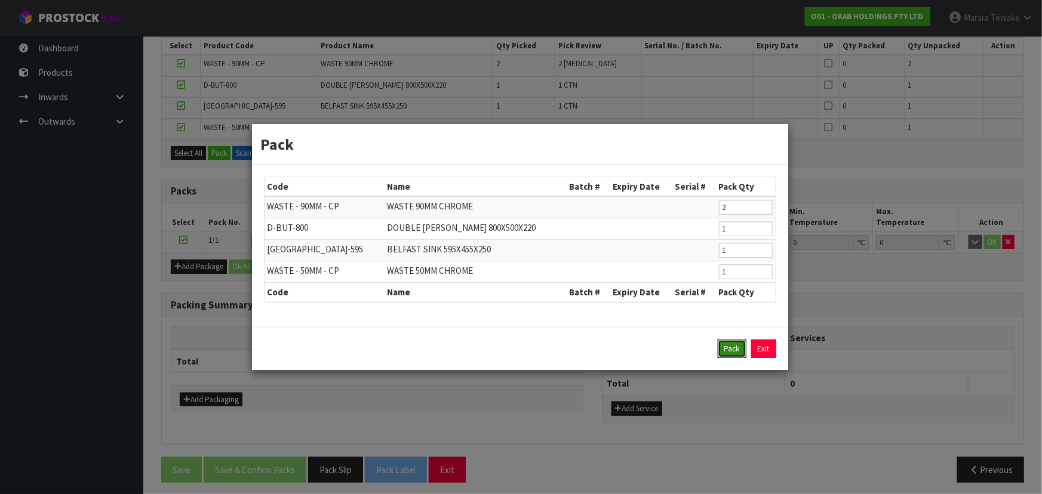
click at [722, 345] on button "Pack" at bounding box center [731, 349] width 29 height 19
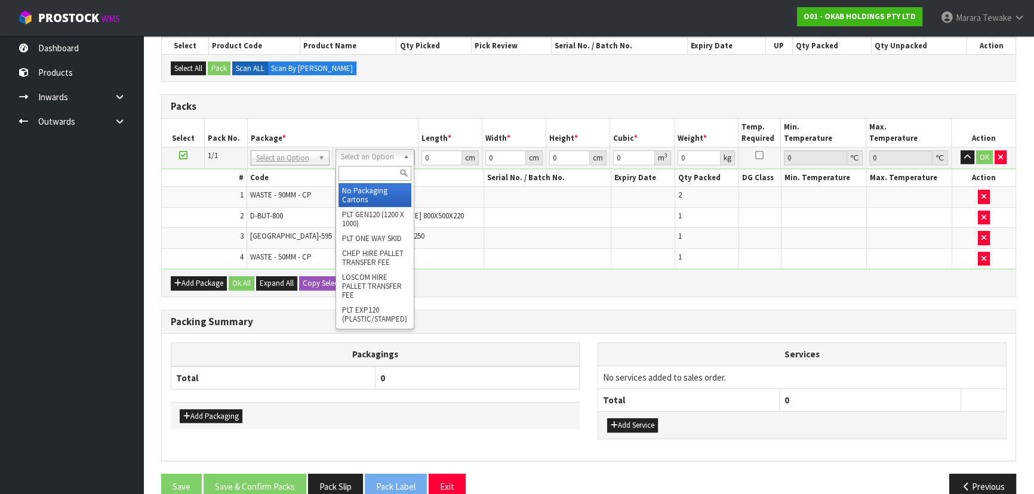
click at [358, 169] on input "text" at bounding box center [374, 173] width 73 height 15
type input "RETURN"
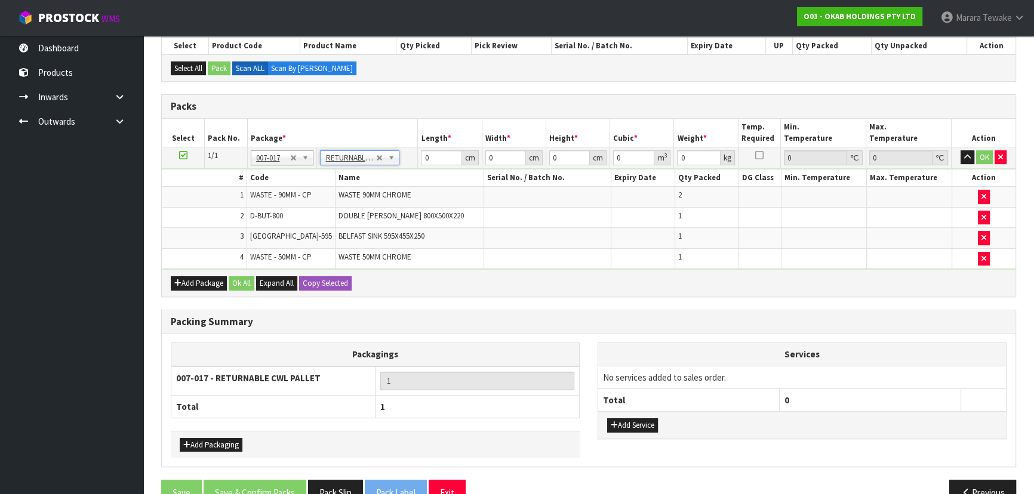
type input "87.8"
drag, startPoint x: 442, startPoint y: 163, endPoint x: 418, endPoint y: 141, distance: 32.1
click at [421, 144] on table "Select Pack No. Package * Length * Width * Height * Cubic * Weight * Temp. Requ…" at bounding box center [589, 194] width 854 height 150
type input "120"
type input "100"
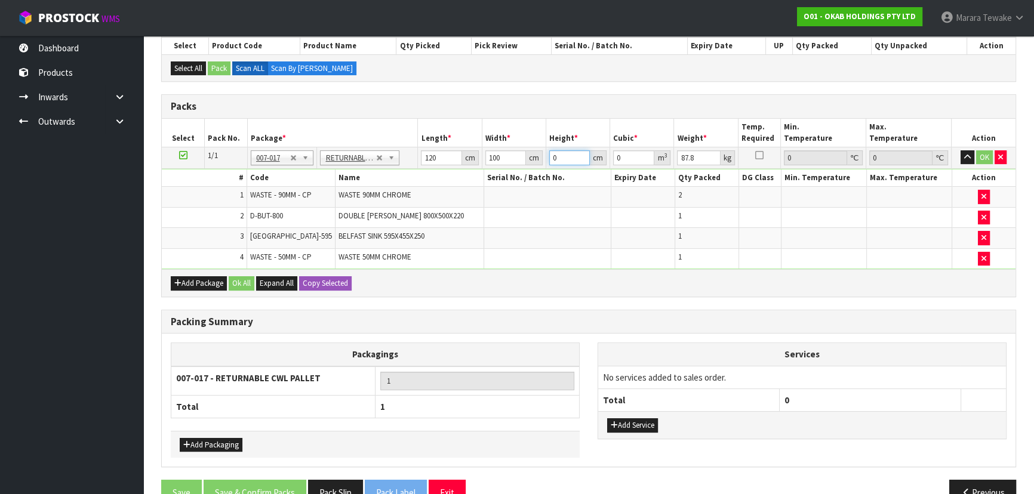
type input "2"
type input "0.024"
type input "25"
type input "0.3"
type input "25"
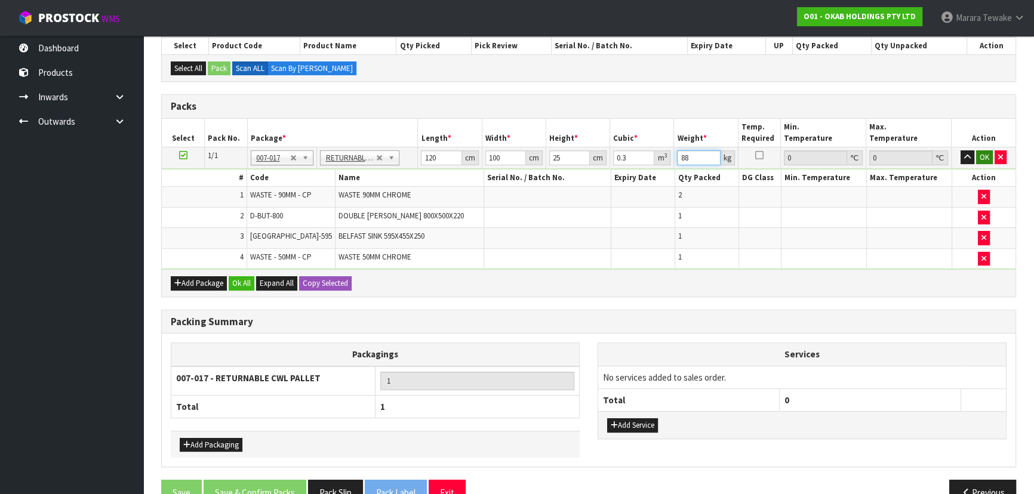
type input "88"
click at [980, 152] on button "OK" at bounding box center [984, 157] width 17 height 14
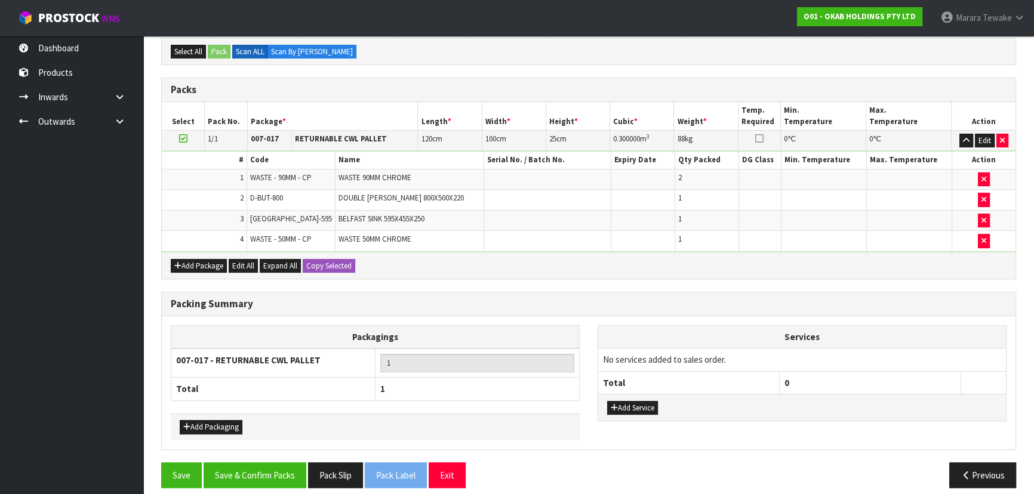
scroll to position [288, 0]
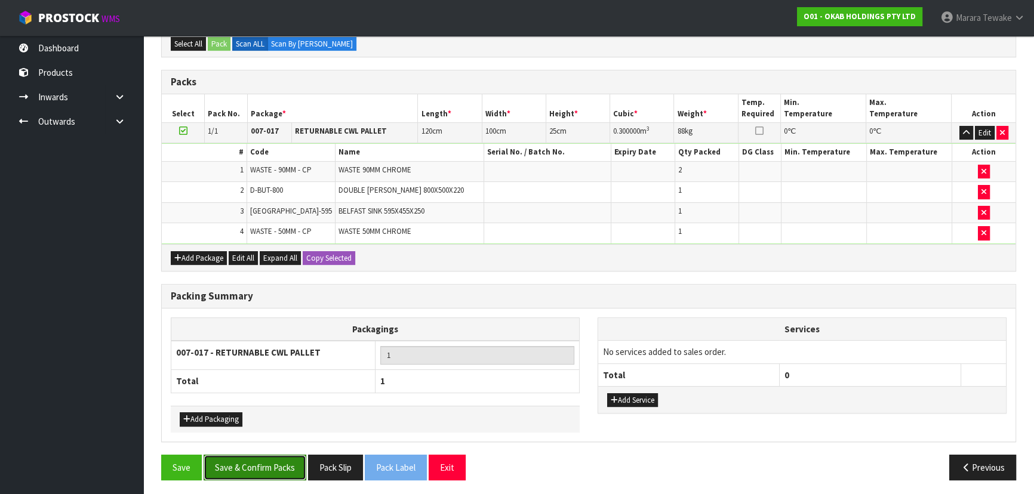
click at [286, 466] on button "Save & Confirm Packs" at bounding box center [255, 468] width 103 height 26
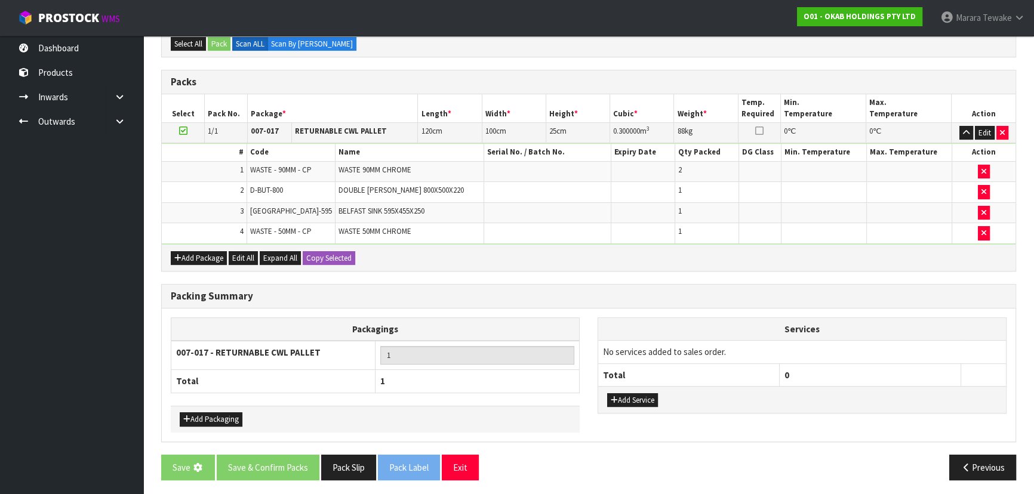
scroll to position [0, 0]
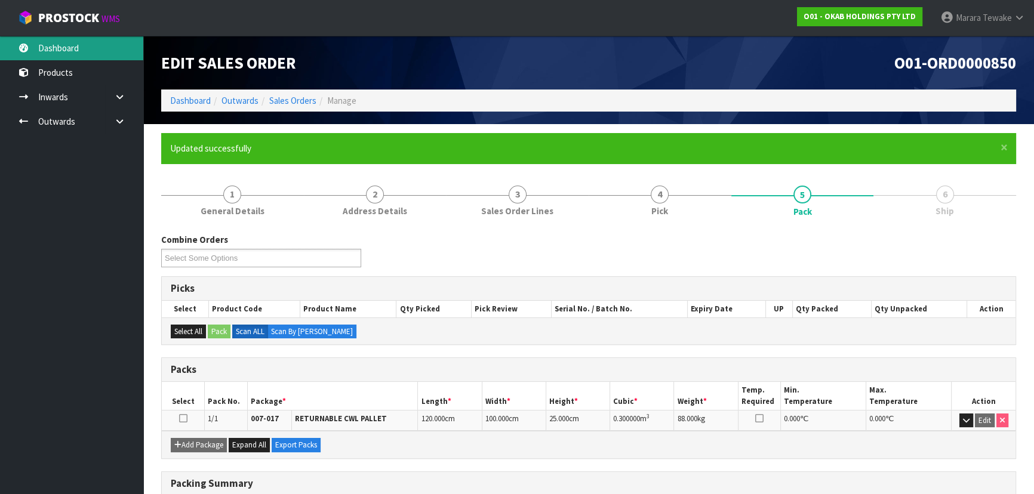
click at [87, 50] on link "Dashboard" at bounding box center [71, 48] width 143 height 24
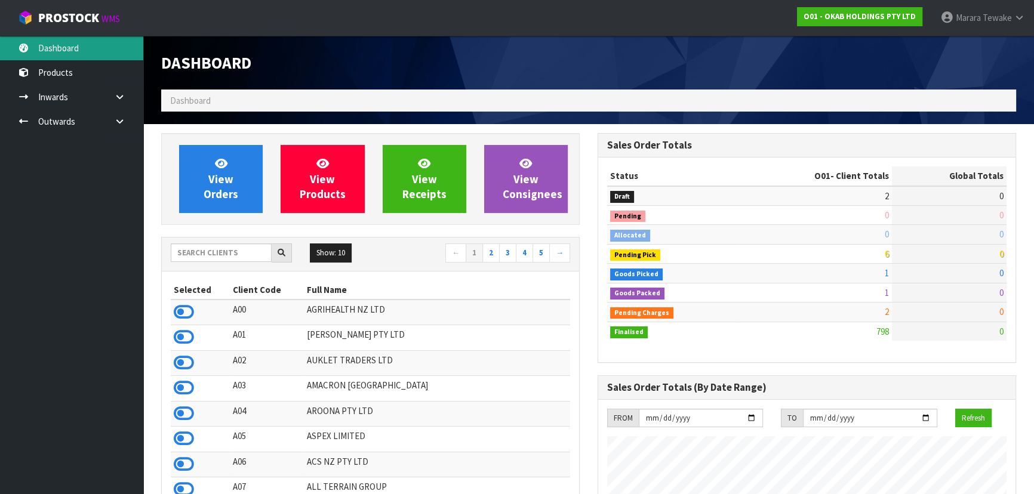
scroll to position [903, 436]
click at [199, 253] on input "text" at bounding box center [221, 253] width 101 height 19
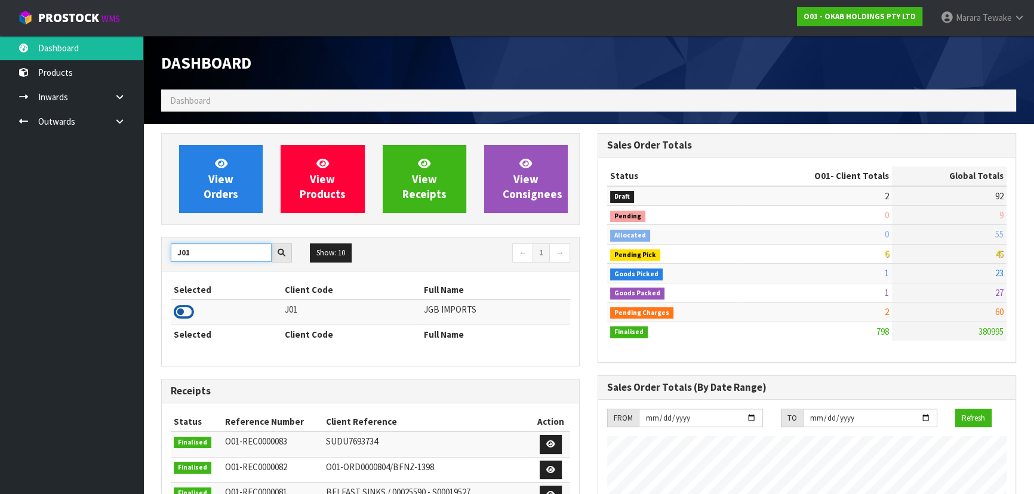
type input "J01"
click at [184, 316] on icon at bounding box center [184, 312] width 20 height 18
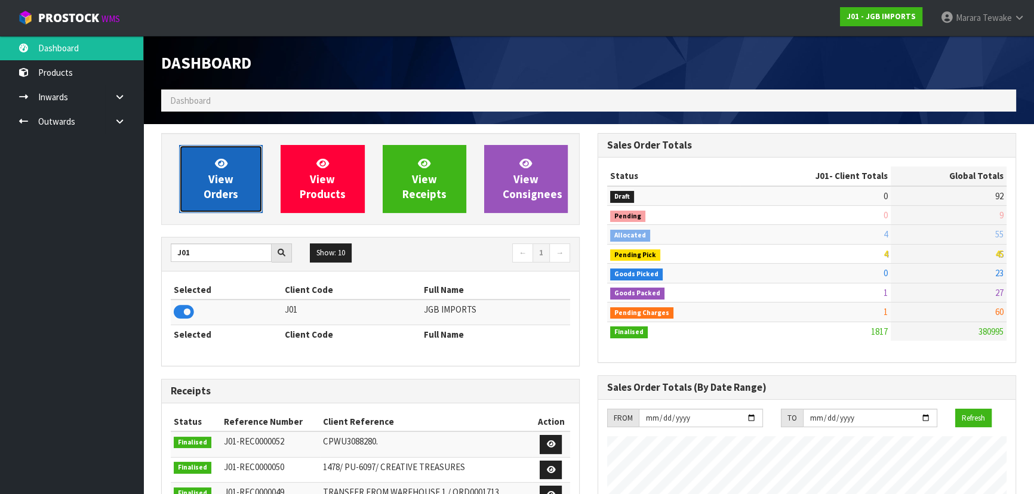
click at [214, 190] on span "View Orders" at bounding box center [221, 178] width 35 height 45
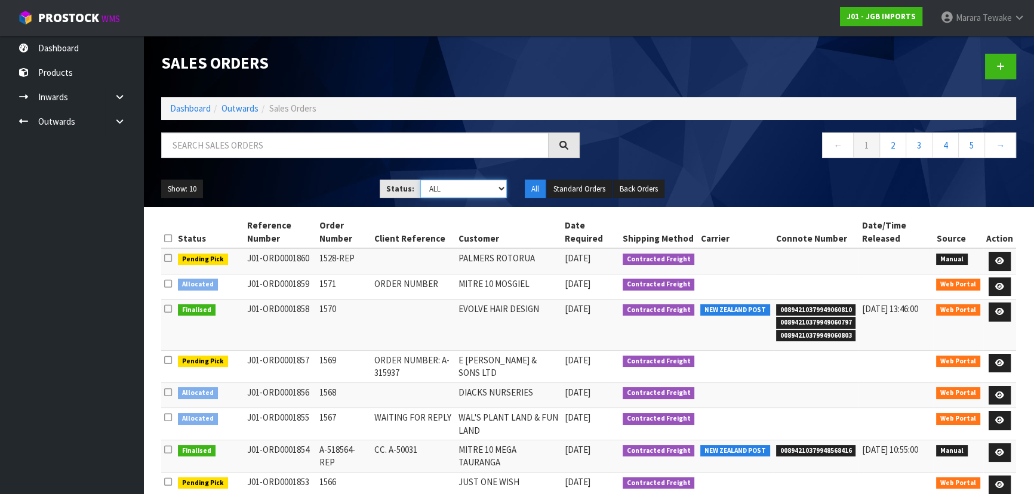
click at [500, 183] on select "Draft Pending Allocated Pending Pick Goods Picked Goods Packed Pending Charges …" at bounding box center [463, 189] width 87 height 19
click at [420, 180] on select "Draft Pending Allocated Pending Pick Goods Picked Goods Packed Pending Charges …" at bounding box center [463, 189] width 87 height 19
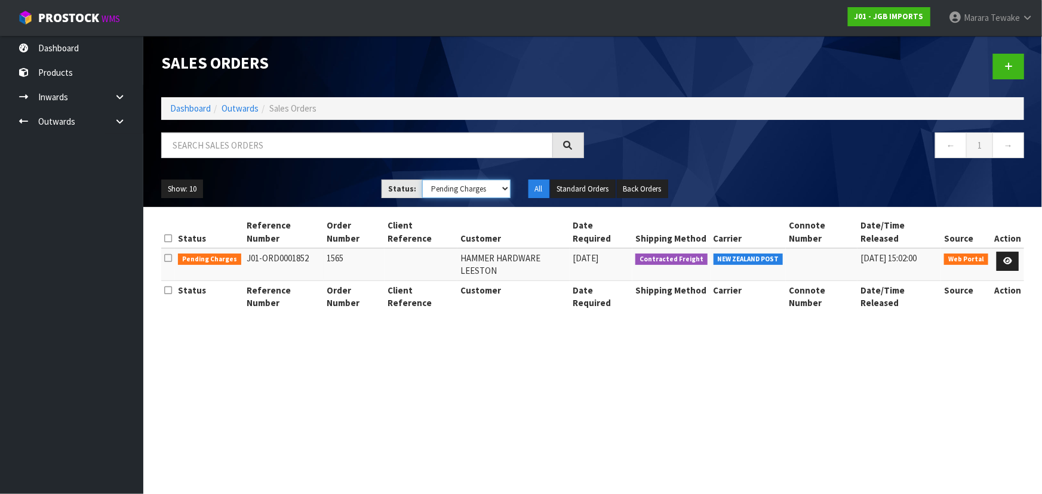
click at [504, 189] on select "Draft Pending Allocated Pending Pick Goods Picked Goods Packed Pending Charges …" at bounding box center [466, 189] width 88 height 19
select select "string:5"
click at [422, 180] on select "Draft Pending Allocated Pending Pick Goods Picked Goods Packed Pending Charges …" at bounding box center [466, 189] width 88 height 19
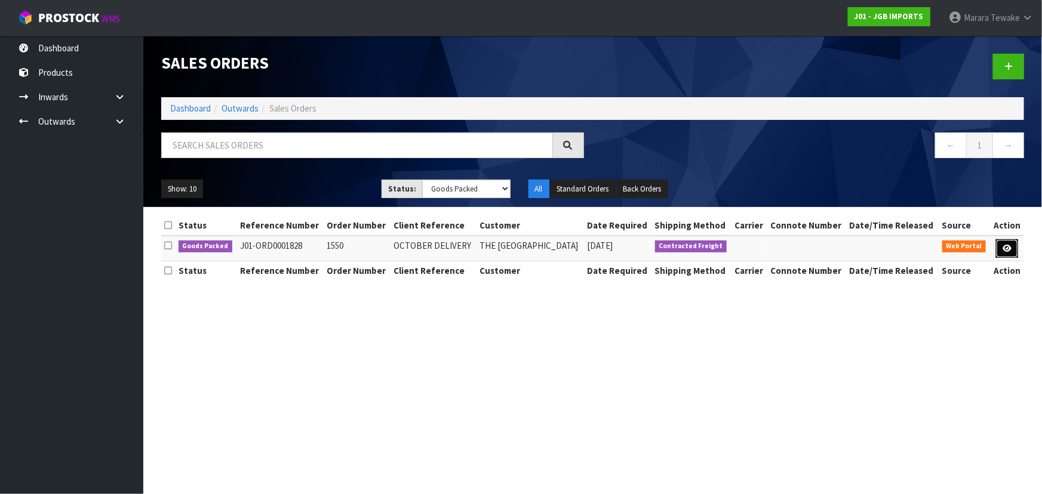
click at [1007, 251] on icon at bounding box center [1006, 249] width 9 height 8
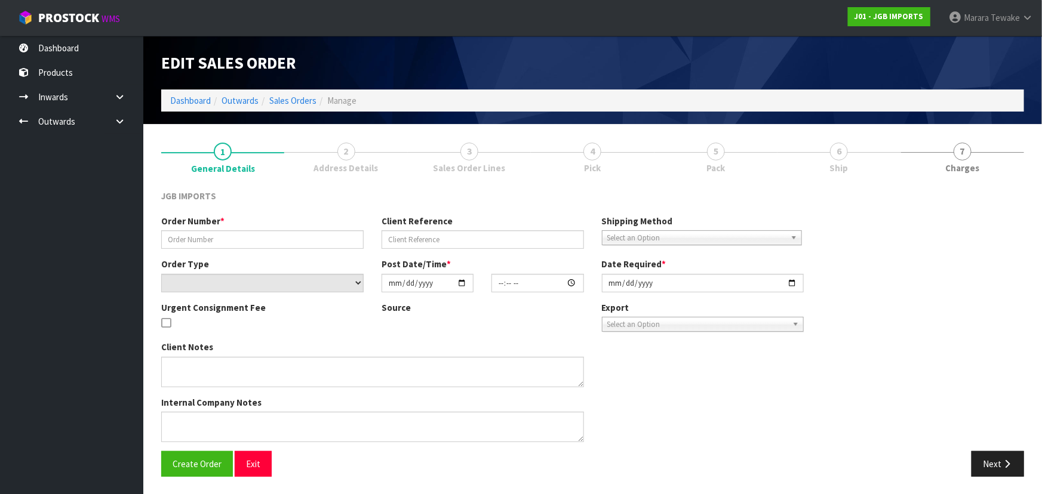
type input "1550"
type input "OCTOBER DELIVERY"
select select "number:0"
type input "[DATE]"
type input "13:36:00.000"
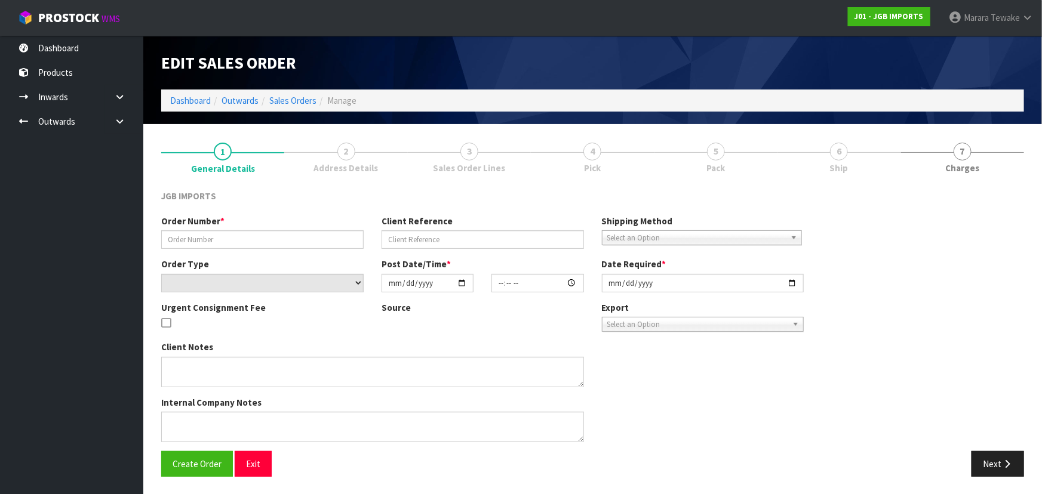
type input "[DATE]"
type textarea "MUST BE OCTOBER DELIVERY"
type textarea "PLEASE PICK PACK AND DO NOT DISPATCH THIS MONTH. JUST PACK SO STATUS CHANGES TO…"
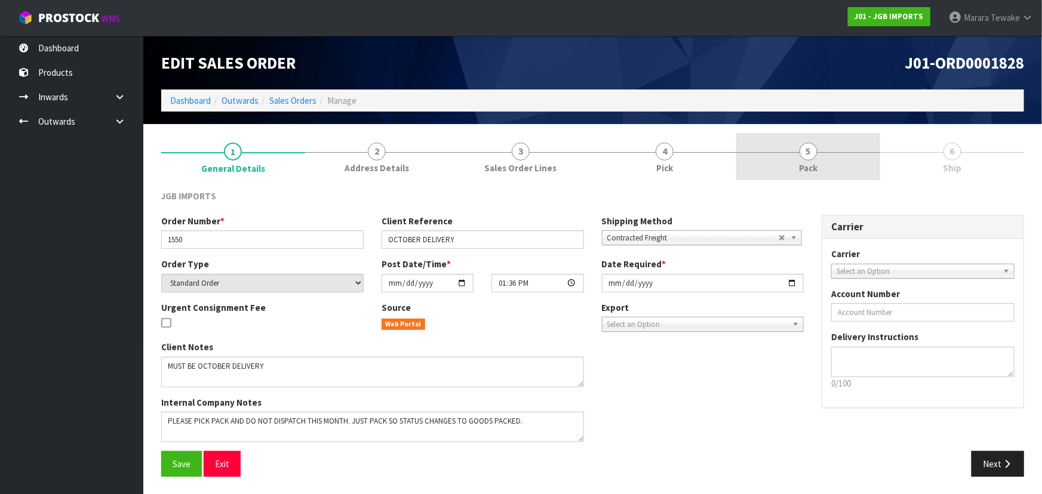
click at [820, 171] on link "5 Pack" at bounding box center [808, 156] width 144 height 47
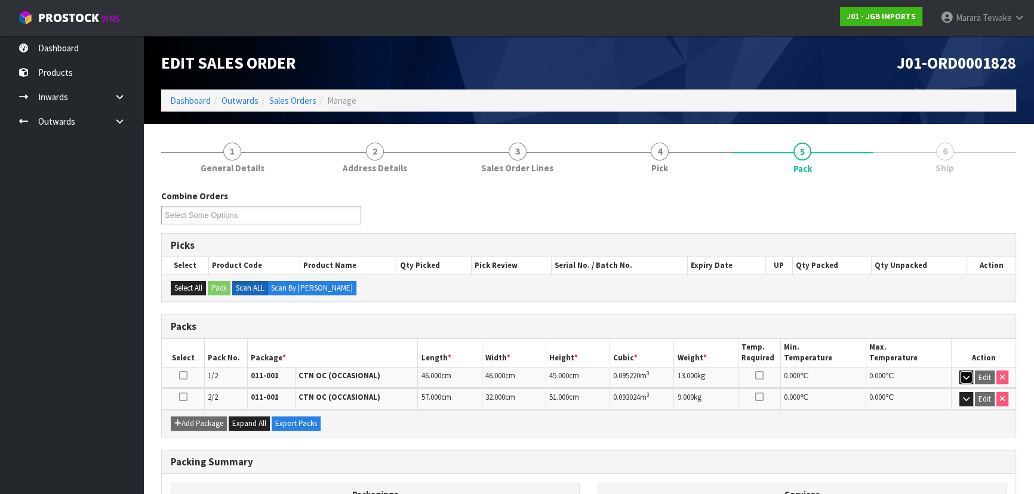
click at [966, 374] on icon "button" at bounding box center [966, 378] width 7 height 8
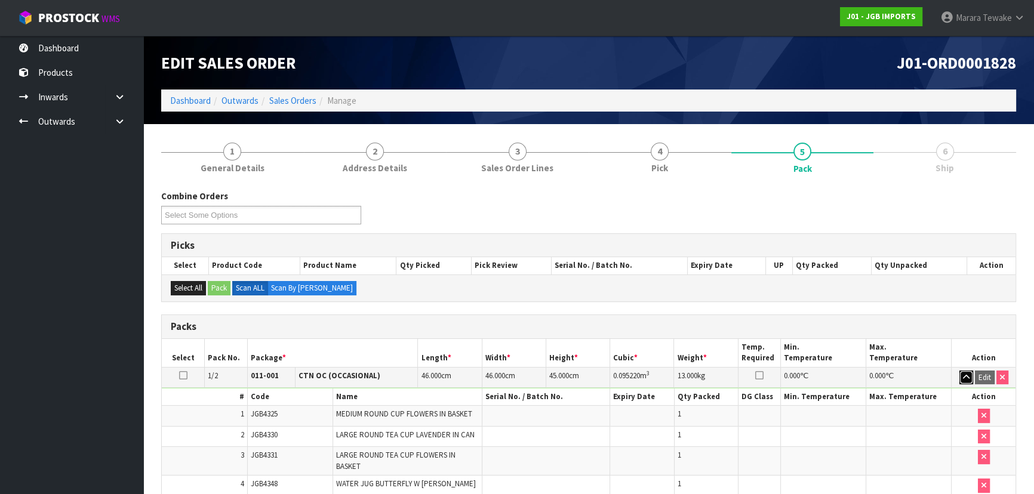
click at [966, 374] on icon "button" at bounding box center [966, 378] width 7 height 8
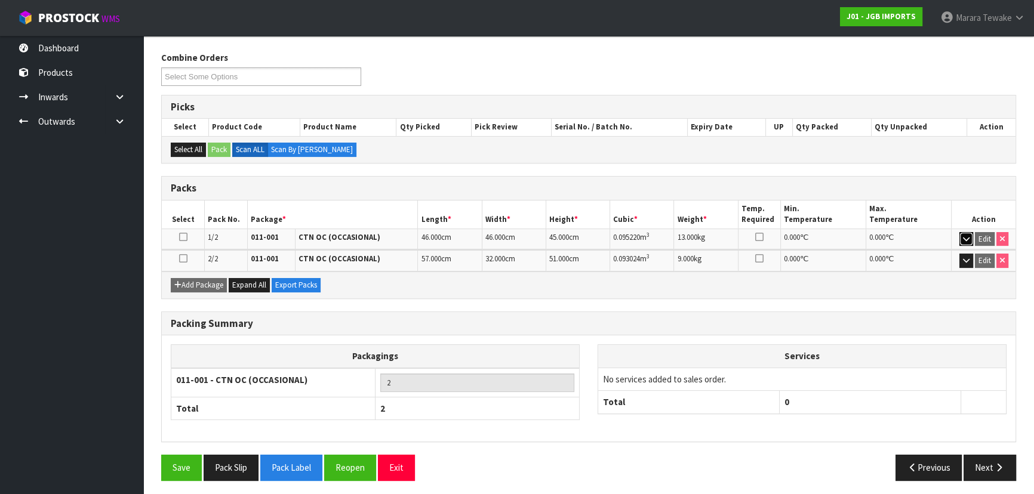
scroll to position [140, 0]
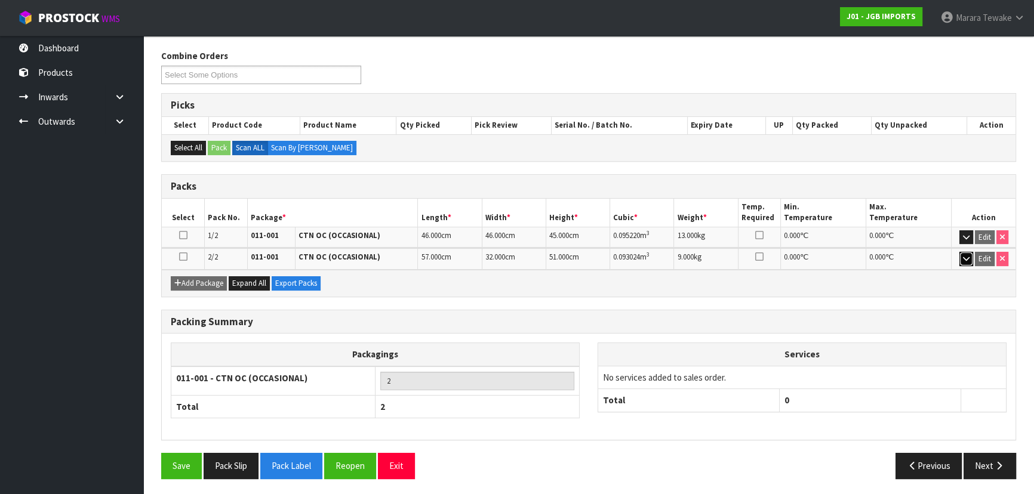
click at [963, 259] on icon "button" at bounding box center [966, 259] width 7 height 8
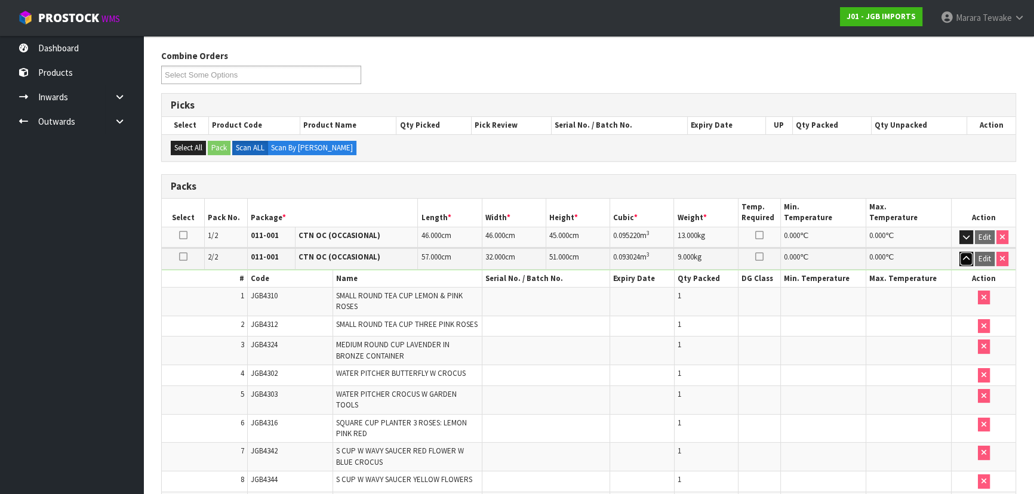
click at [963, 260] on icon "button" at bounding box center [966, 259] width 7 height 8
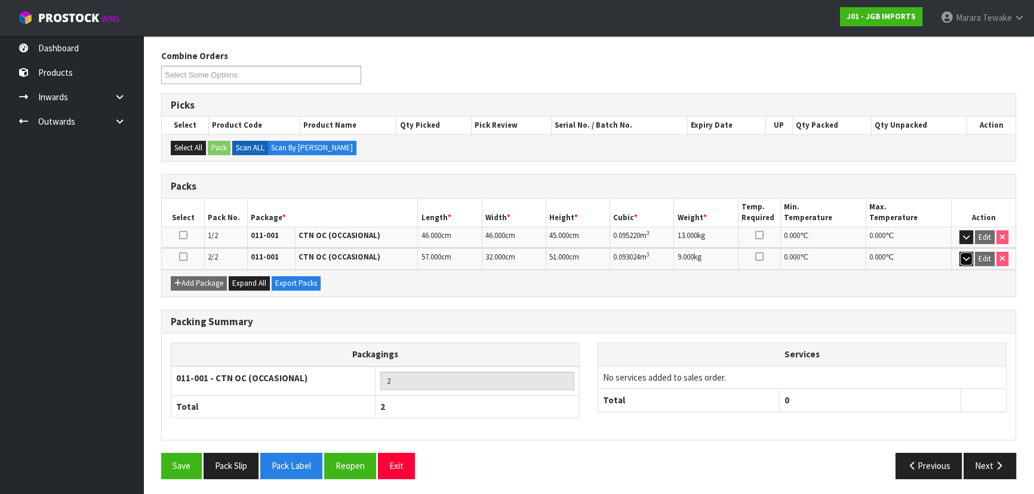
scroll to position [0, 0]
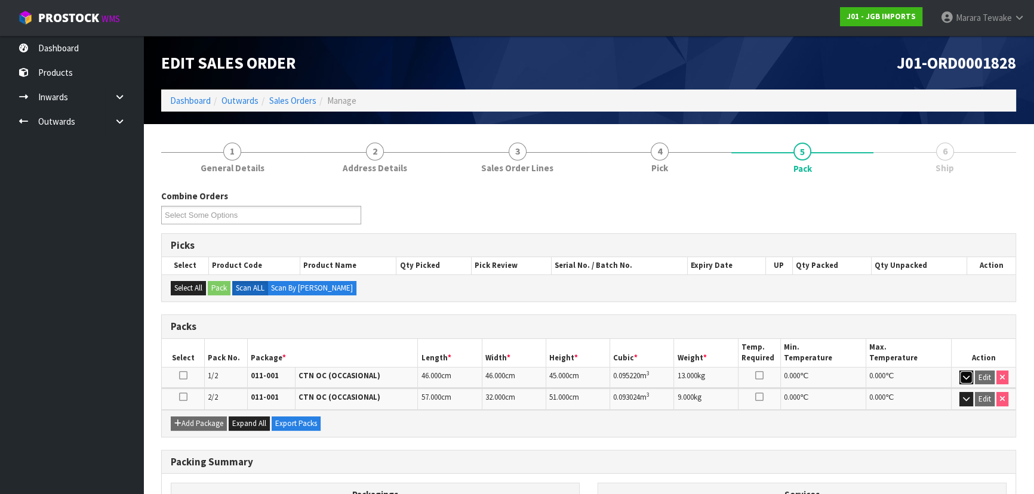
click at [963, 377] on icon "button" at bounding box center [966, 378] width 7 height 8
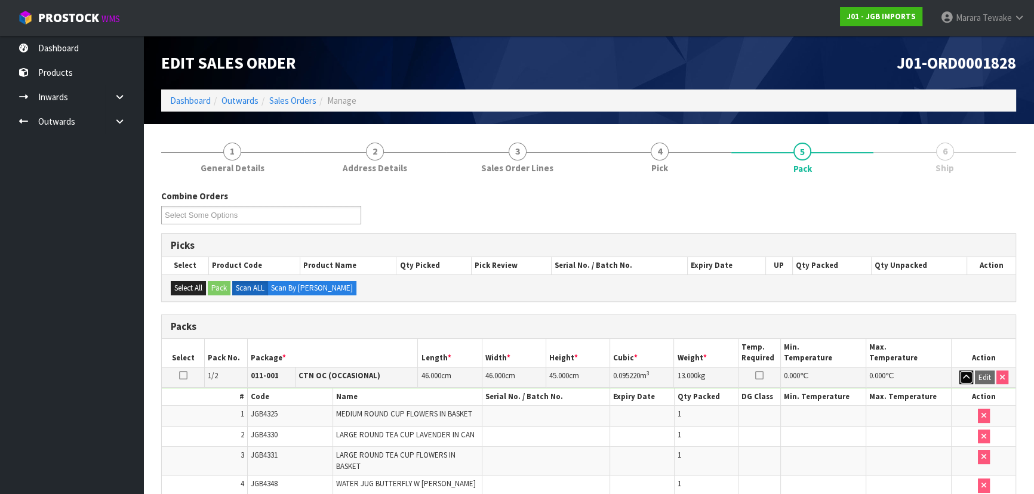
click at [963, 377] on icon "button" at bounding box center [966, 378] width 7 height 8
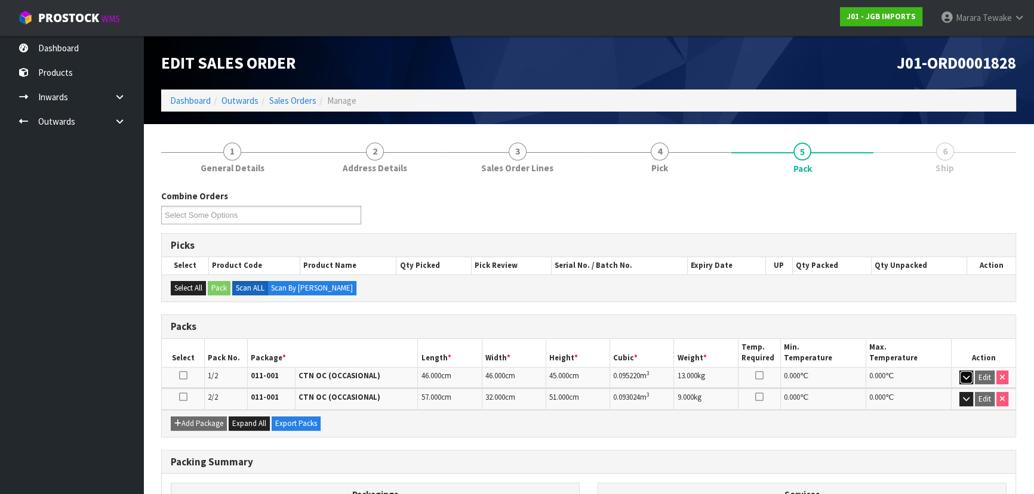
click at [963, 377] on icon "button" at bounding box center [966, 378] width 7 height 8
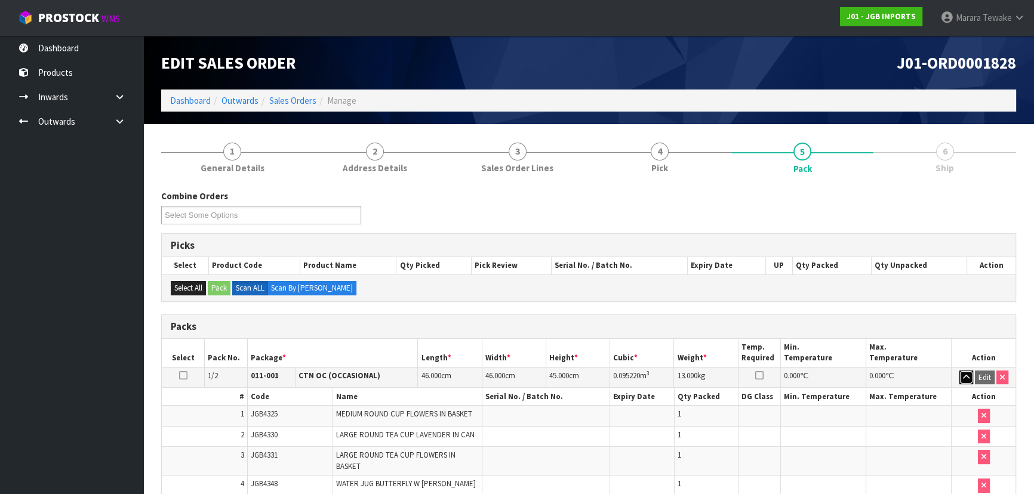
click at [963, 377] on icon "button" at bounding box center [966, 378] width 7 height 8
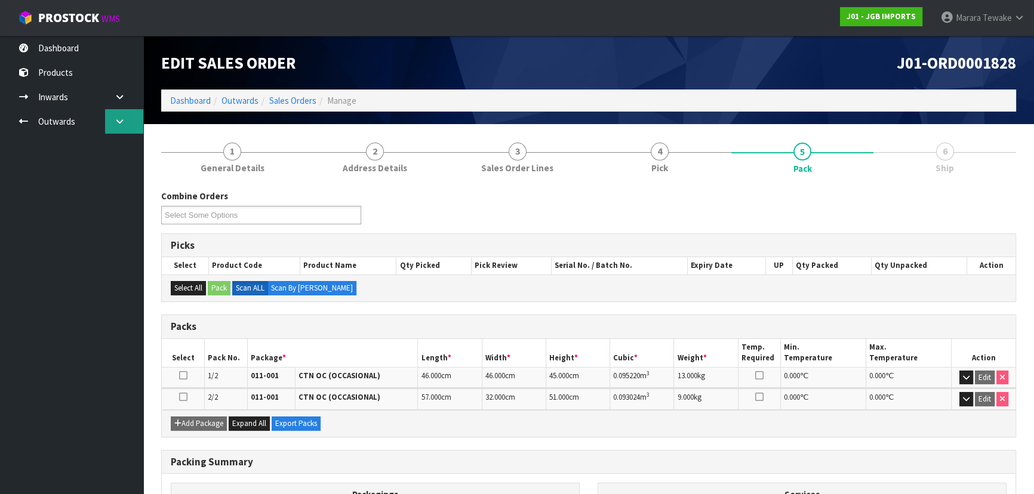
click at [118, 117] on icon at bounding box center [119, 121] width 11 height 9
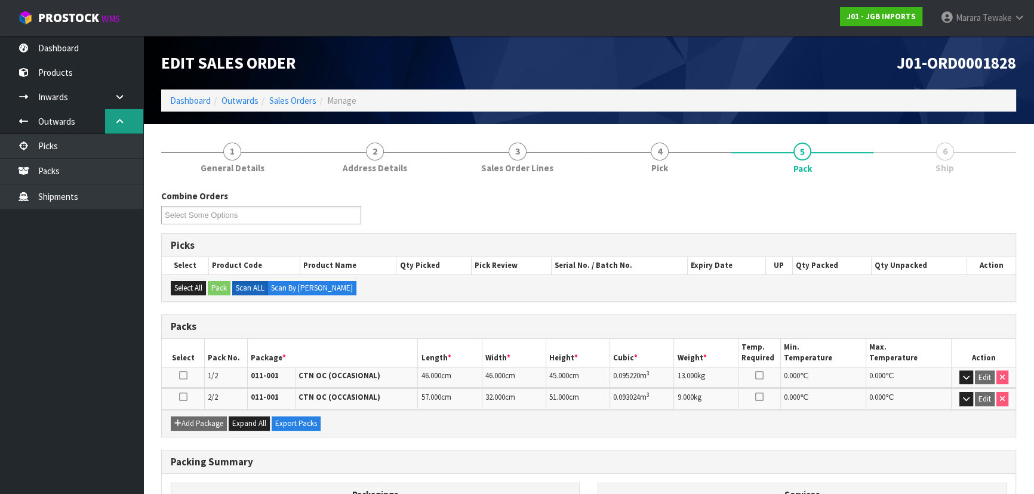
click at [127, 124] on link at bounding box center [124, 121] width 38 height 24
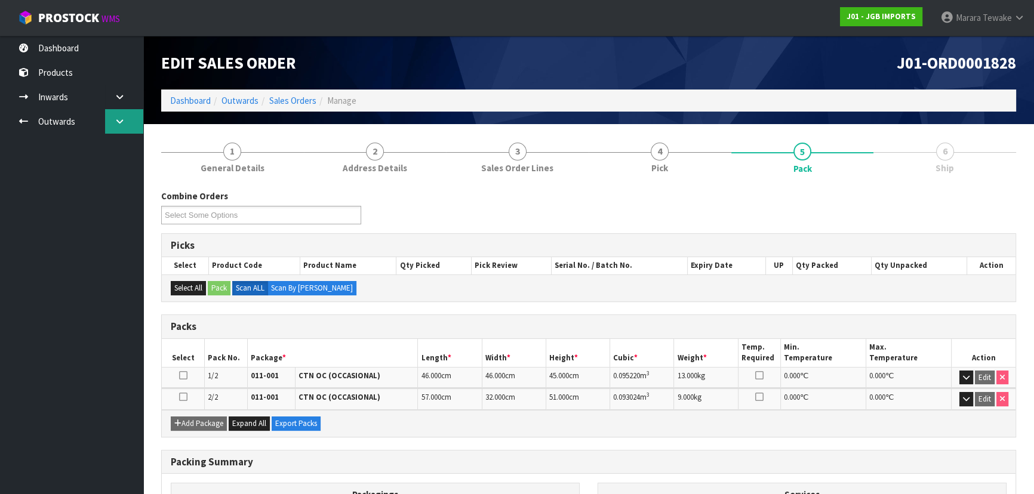
click at [127, 125] on link at bounding box center [124, 121] width 38 height 24
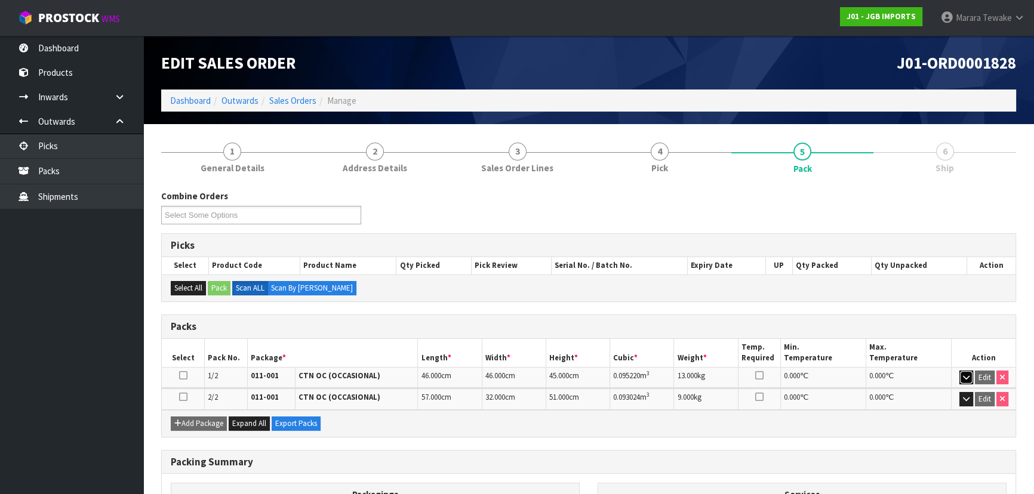
click at [963, 374] on icon "button" at bounding box center [966, 378] width 7 height 8
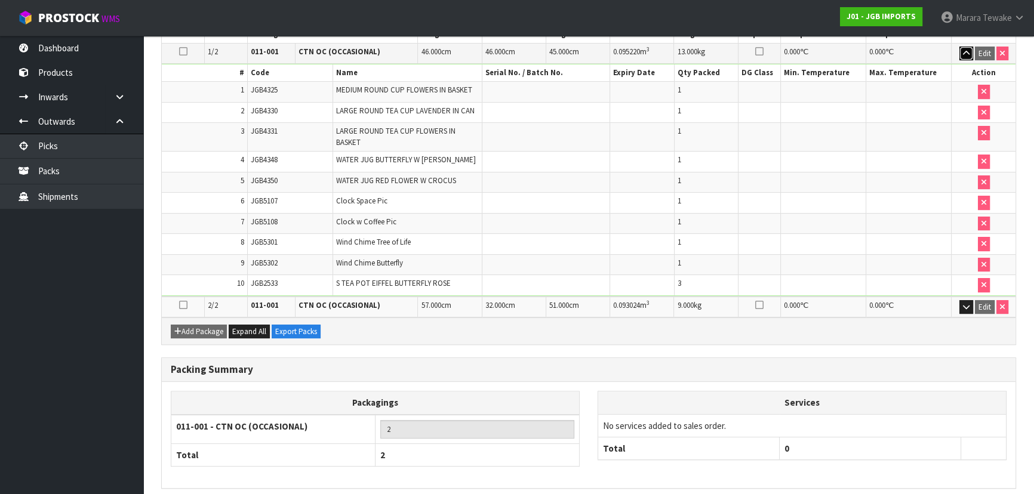
scroll to position [325, 0]
click at [963, 307] on button "button" at bounding box center [966, 306] width 14 height 14
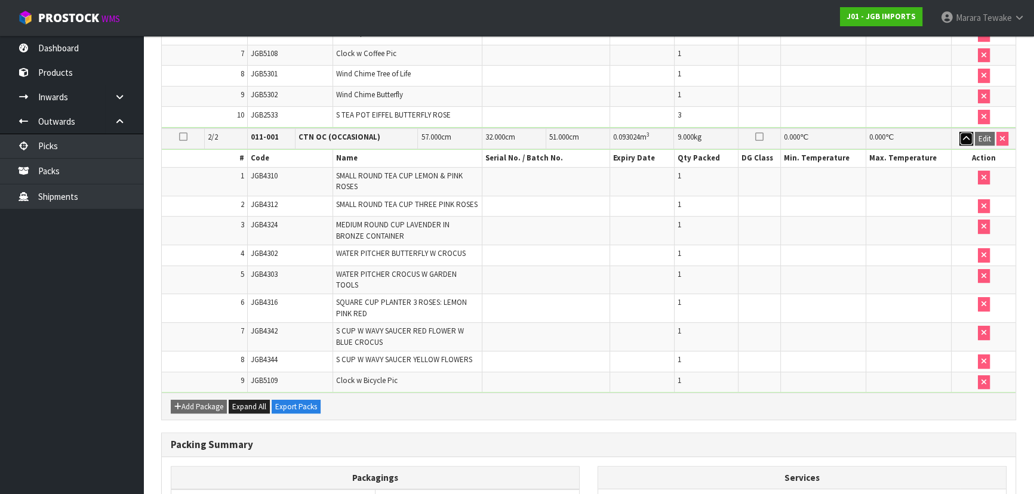
scroll to position [442, 0]
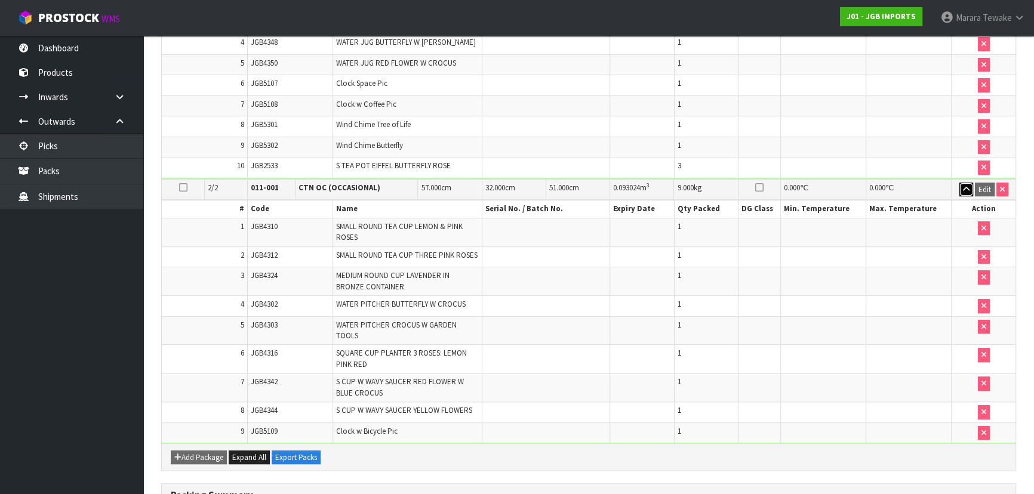
click at [963, 186] on icon "button" at bounding box center [966, 190] width 7 height 8
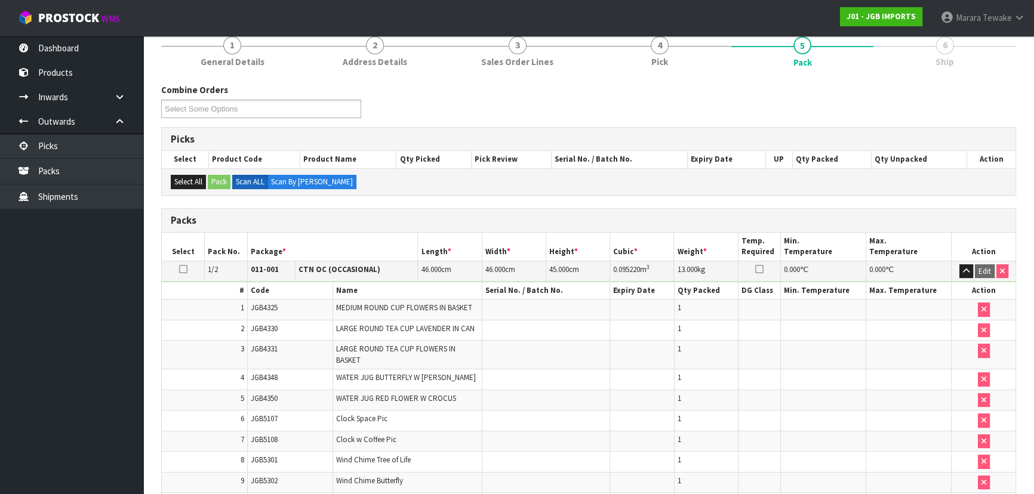
scroll to position [99, 0]
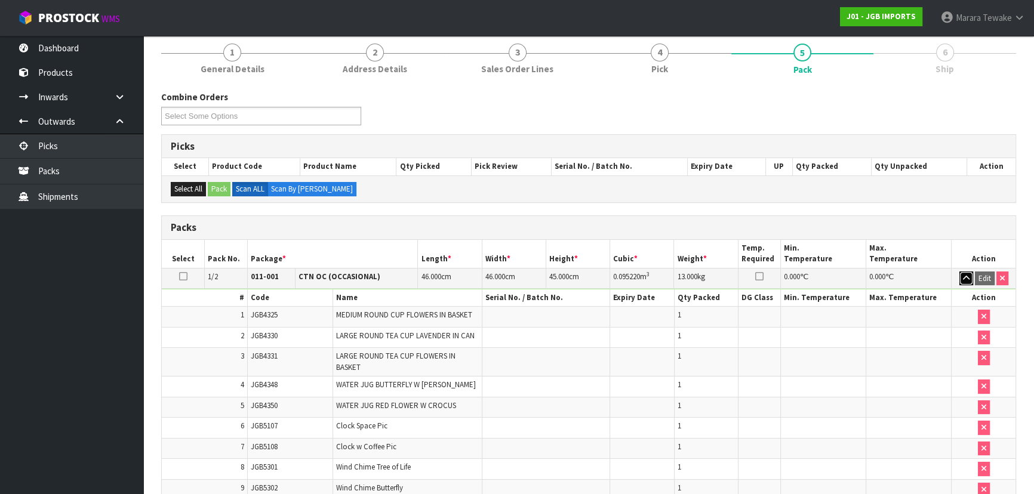
click at [966, 275] on icon "button" at bounding box center [966, 279] width 7 height 8
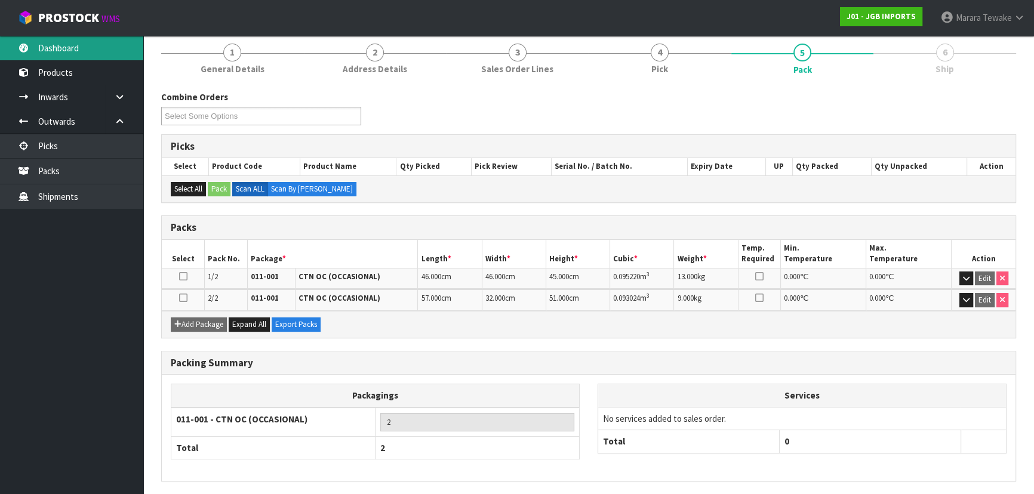
click at [81, 47] on link "Dashboard" at bounding box center [71, 48] width 143 height 24
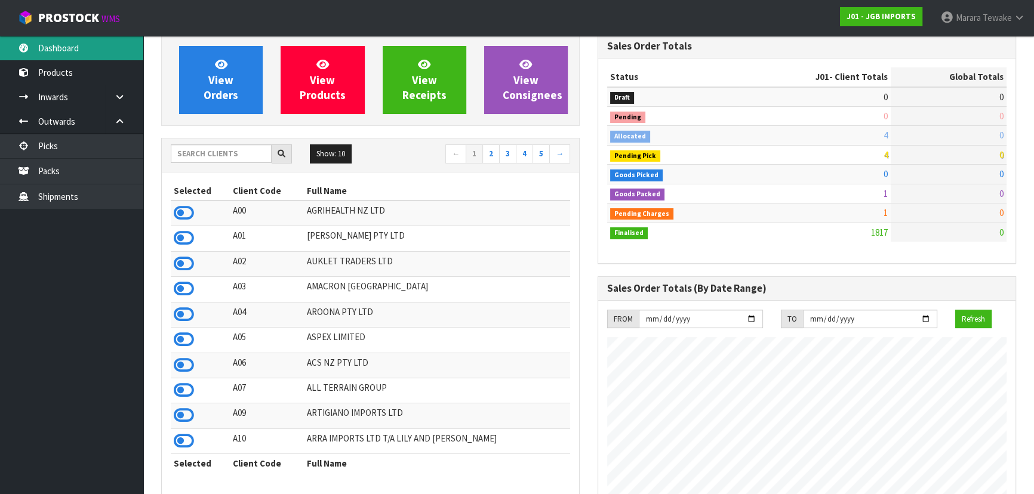
scroll to position [903, 436]
